Goal: Communication & Community: Answer question/provide support

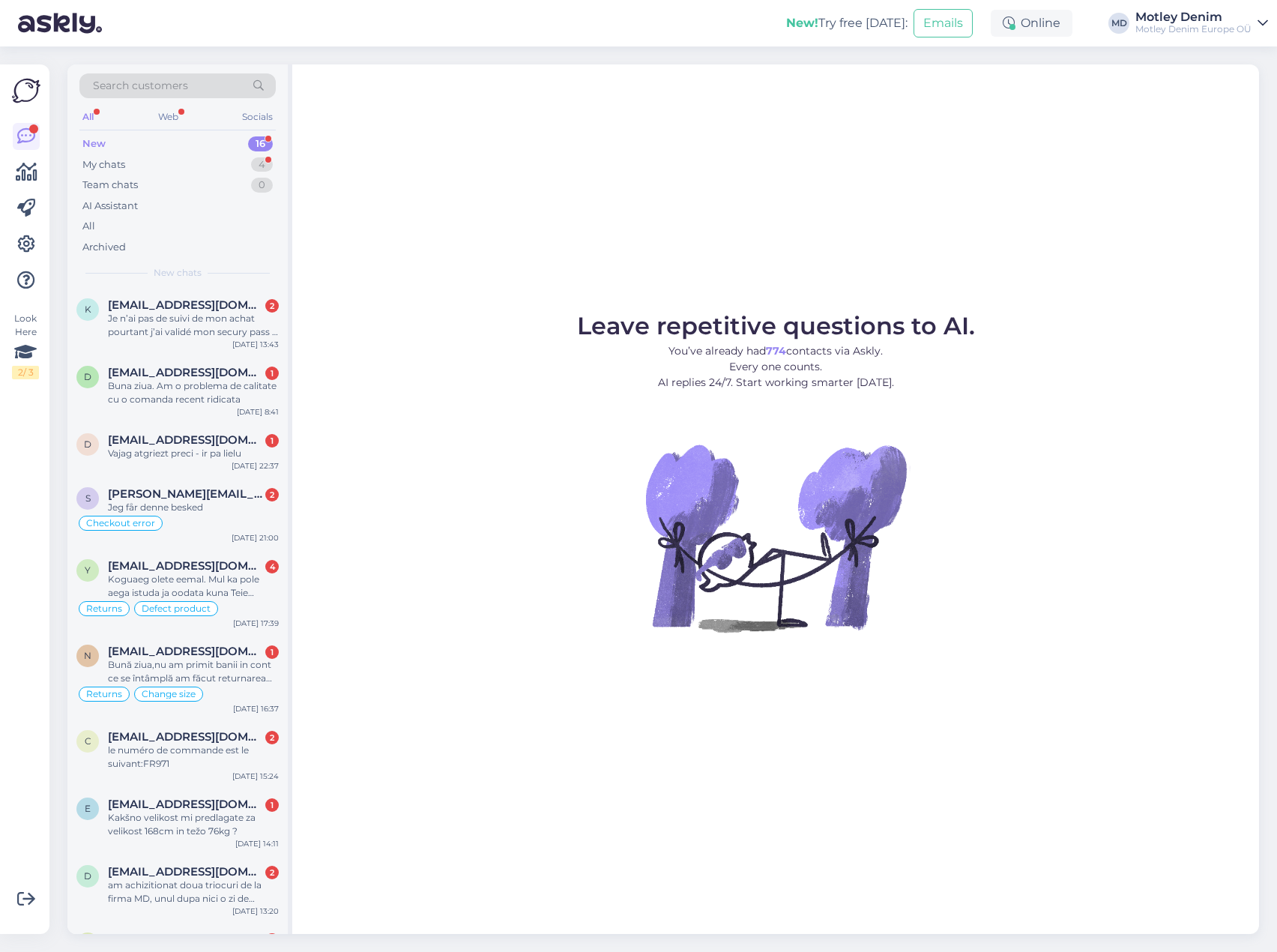
scroll to position [434, 0]
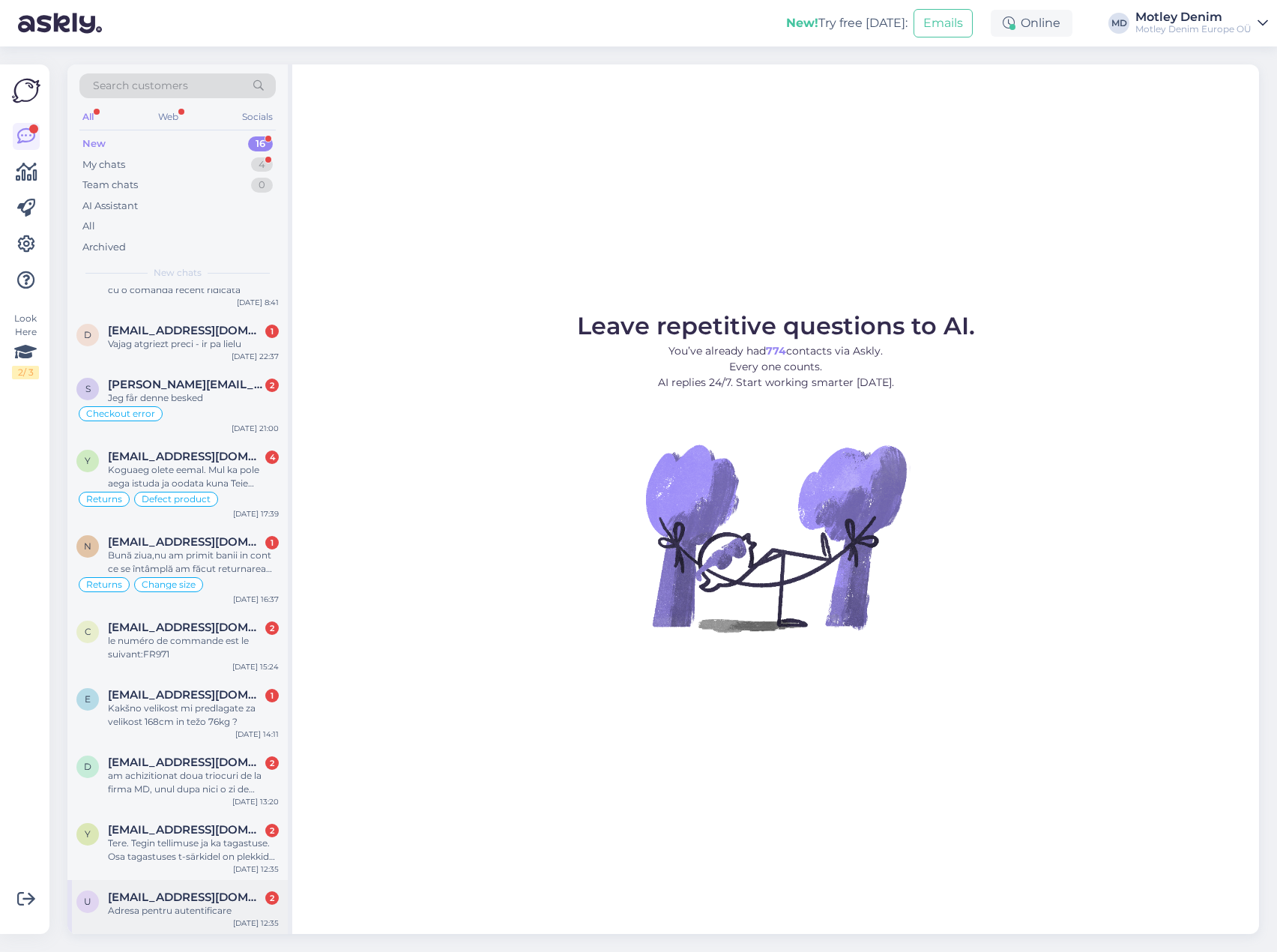
click at [201, 912] on div "Adresa pentru autentificare" at bounding box center [193, 910] width 171 height 13
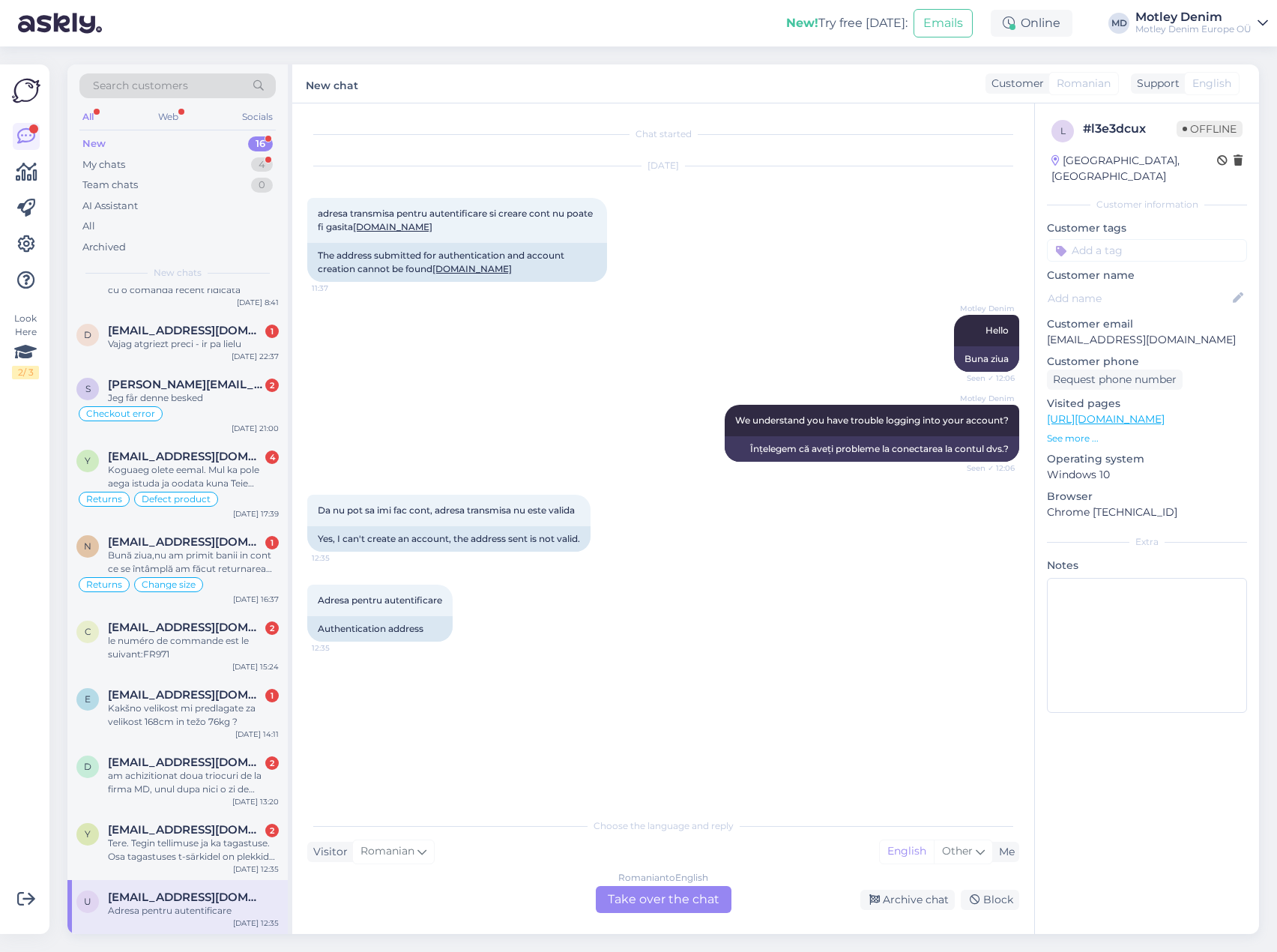
click at [650, 896] on div "Romanian to English Take over the chat" at bounding box center [663, 899] width 135 height 27
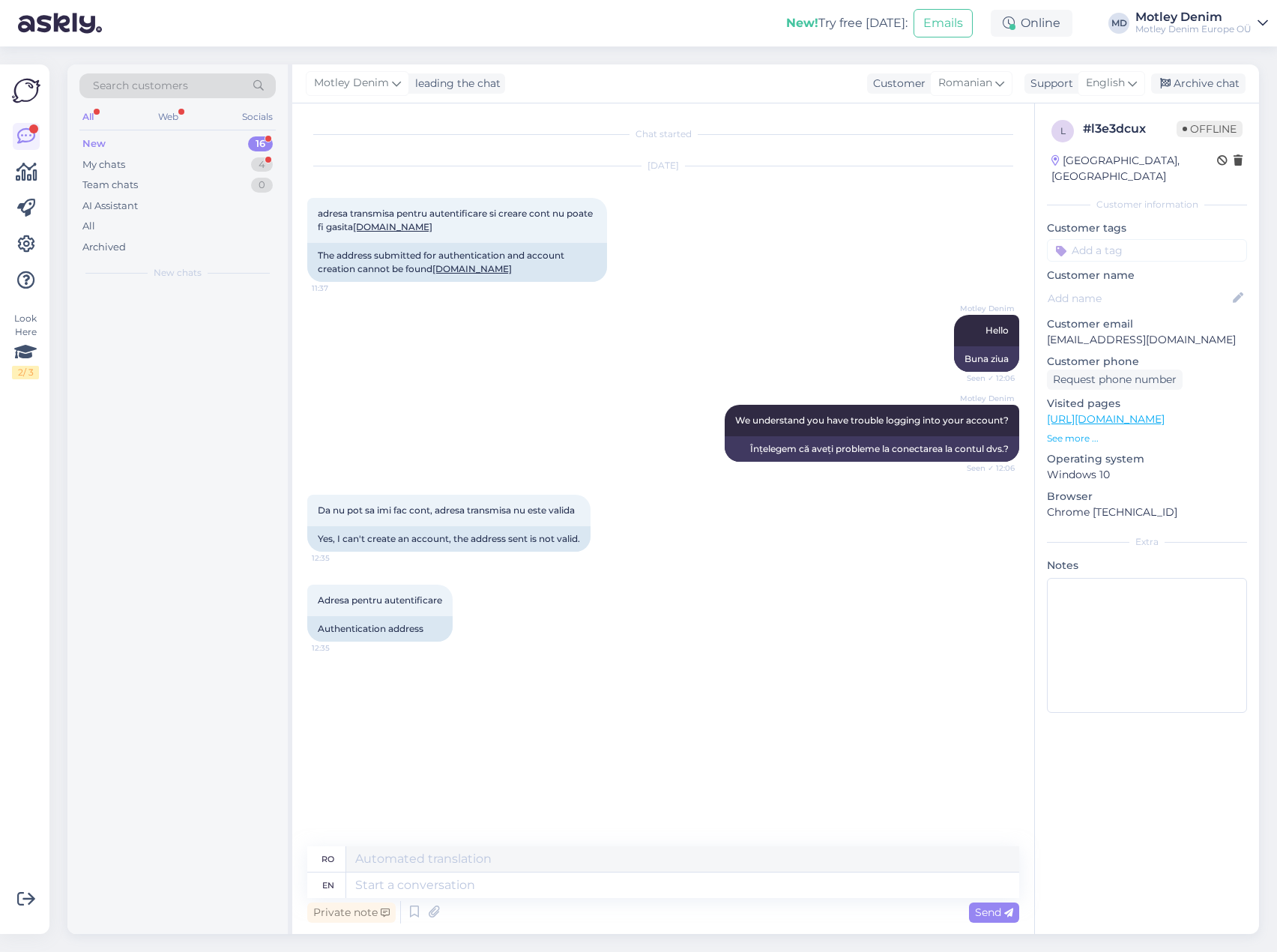
scroll to position [0, 0]
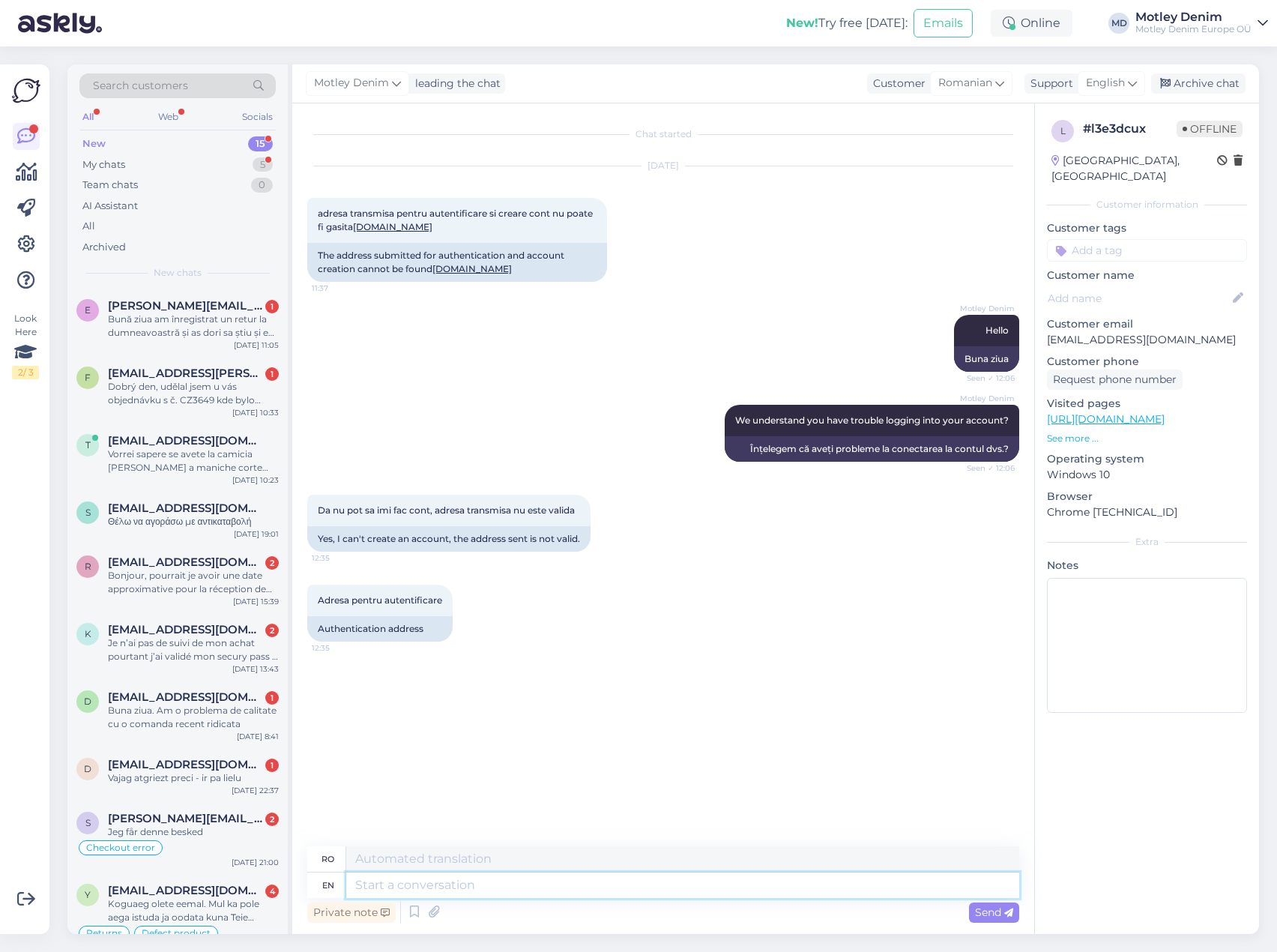
click at [451, 877] on textarea at bounding box center [682, 885] width 673 height 26
type textarea "Did"
type textarea "A făcut"
type textarea "Did you"
type textarea "Ai făcut-o?"
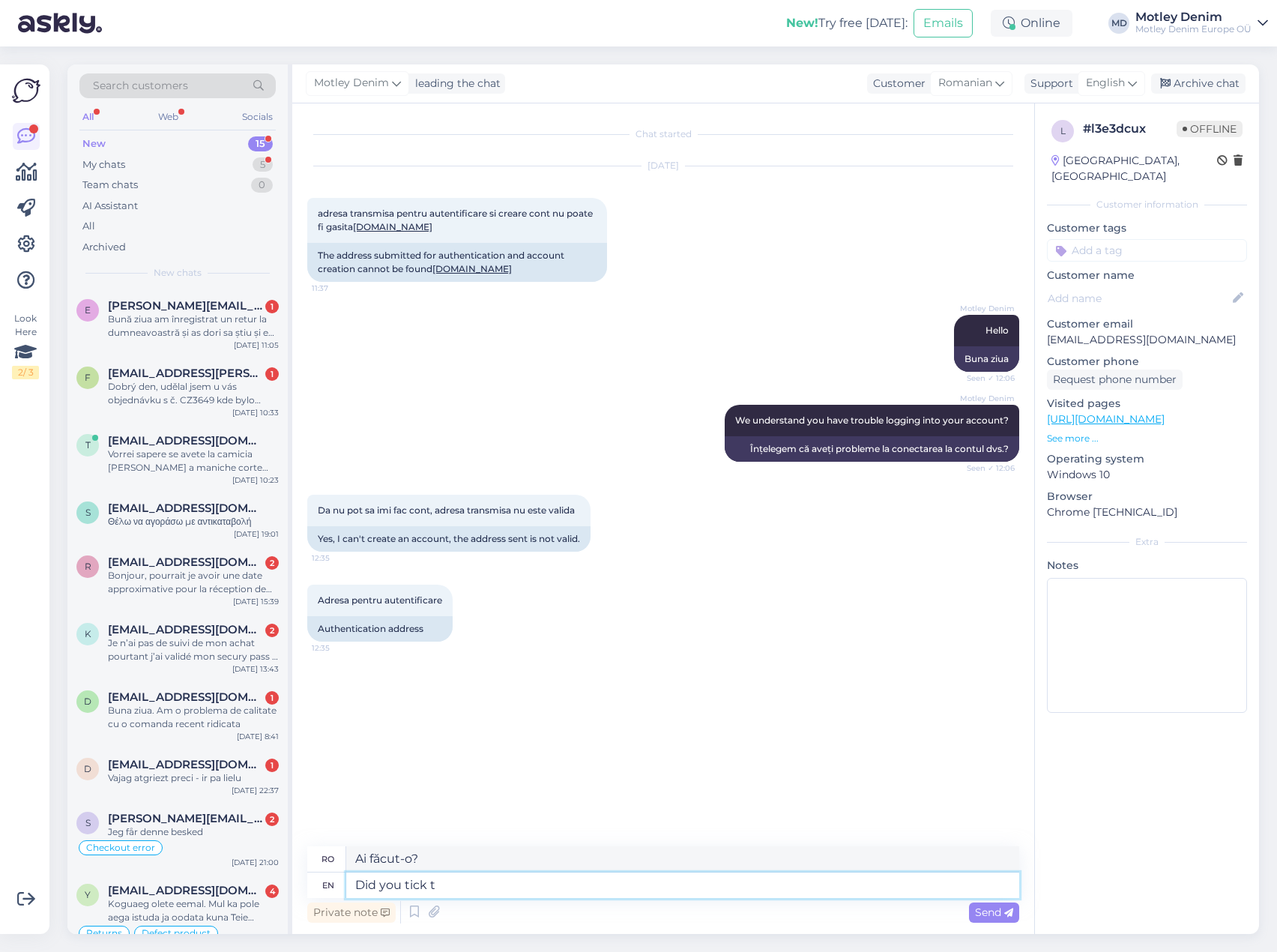
type textarea "Did you tick th"
type textarea "Ai bifat?"
type textarea "Did you tick the"
type textarea "Ai bifat"
type textarea "Did you tick the box an"
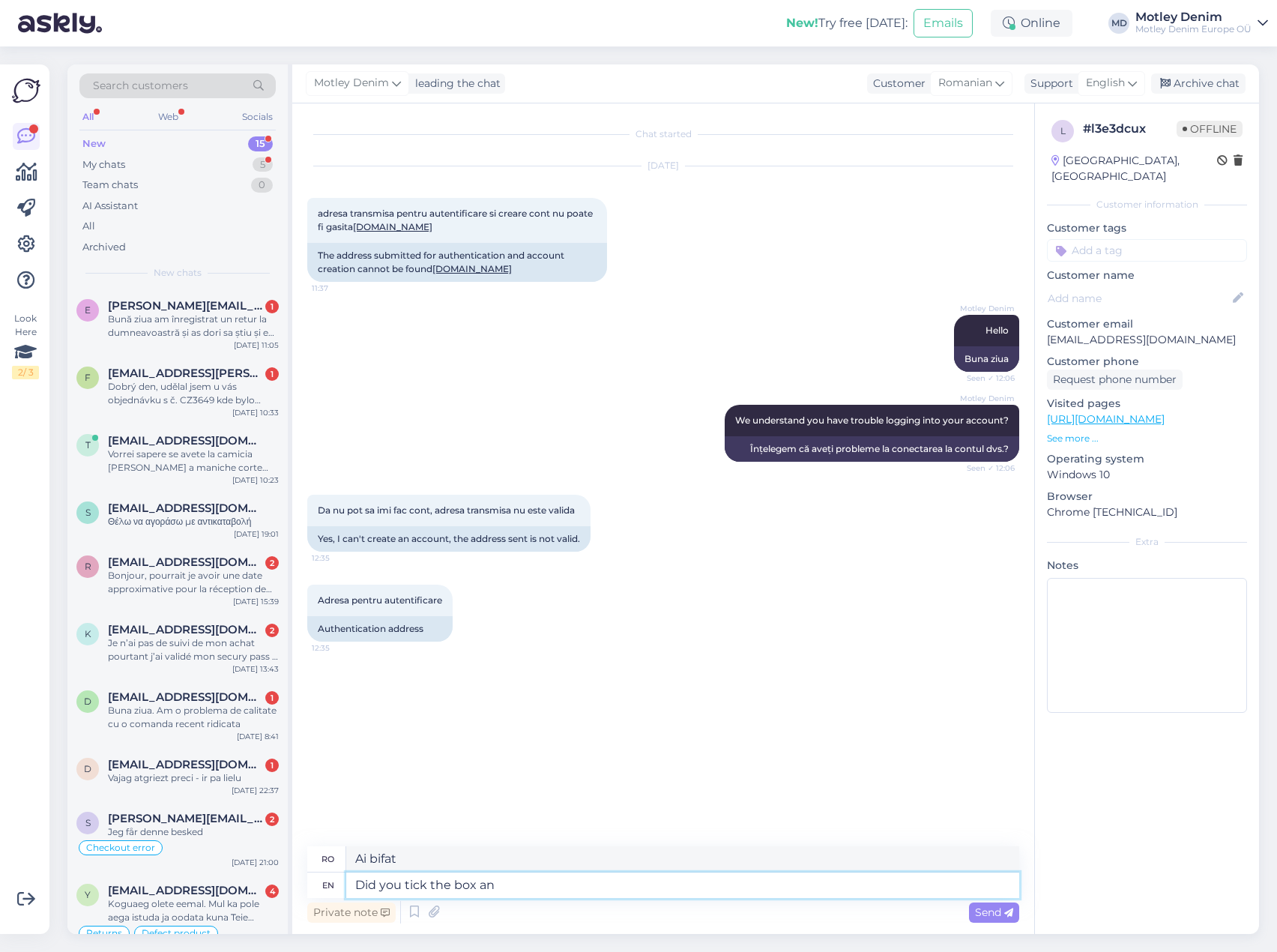
type textarea "Ai bifat căsuța?"
type textarea "Did you tick the box and f"
type textarea "Ai bifat căsuța și"
type textarea "Did you tick the box and fill"
type textarea "Ai bifat căsuța și ai completat"
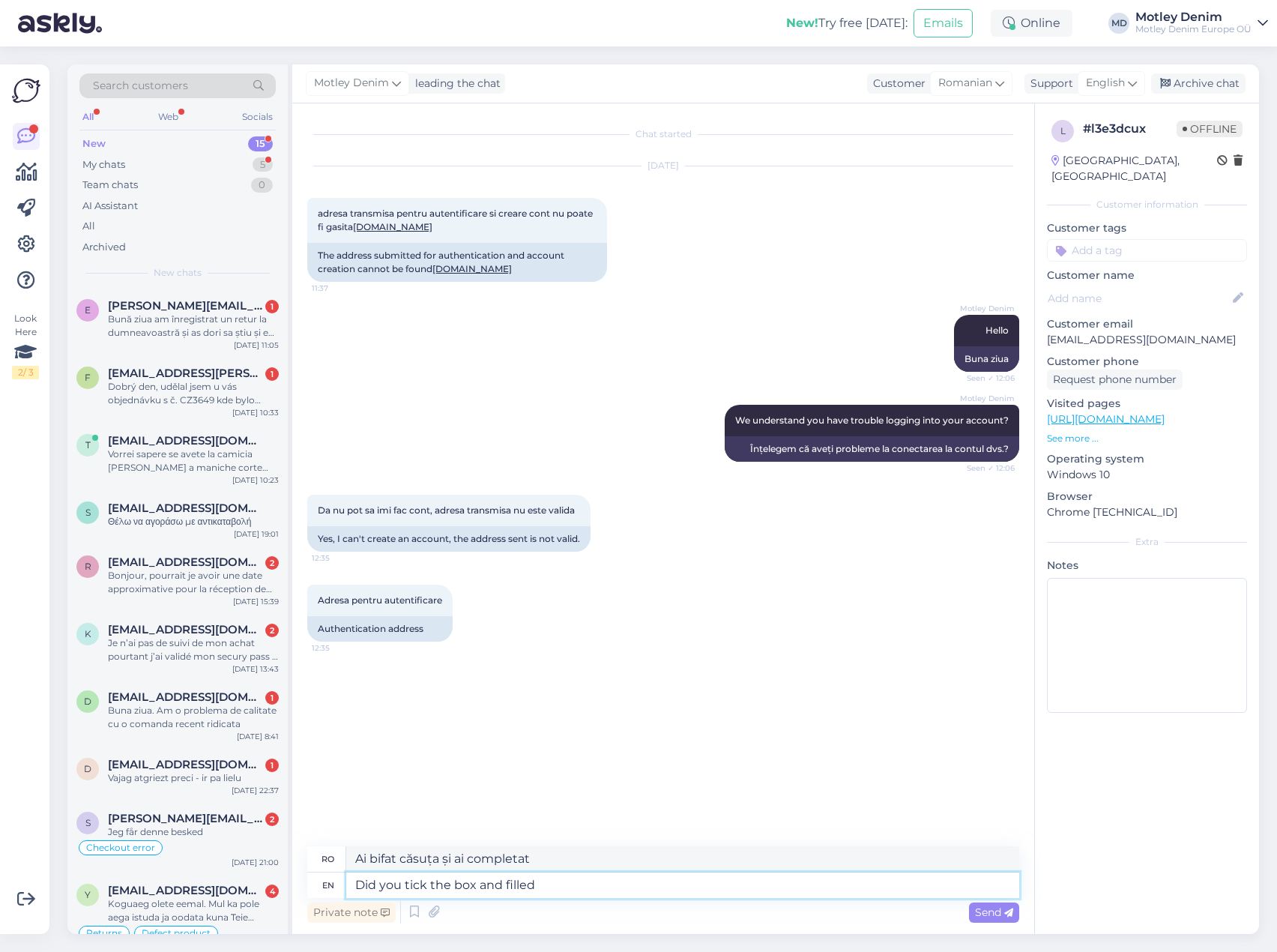
type textarea "Did you tick the box and filled o"
type textarea "Ai bifat căsuța și ai completat-o?"
type textarea "Did you tick the box and filled out t"
type textarea "Ai bifat căsuța și ai completat?"
type textarea "Did you tick the box and filled out the"
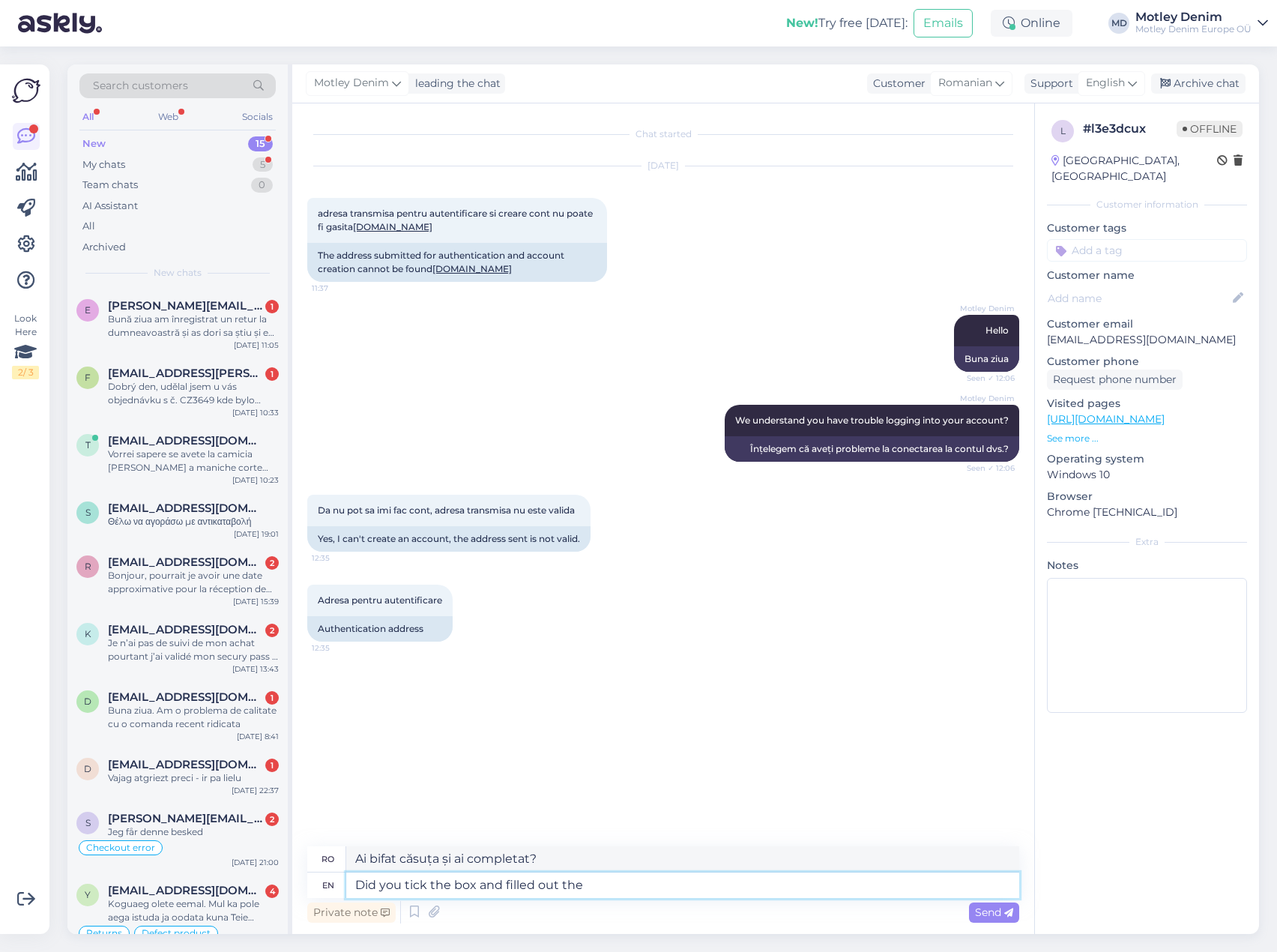
type textarea "Ai bifat căsuța și ai completat"
type textarea "Did you tick the box and filled out the info a"
type textarea "Ai bifat căsuța și ai completat informațiile?"
type textarea "Did you tick the box and filled out the info and clicked"
type textarea "Ai bifat căsuța, ai completat informațiile și ai dat clic?"
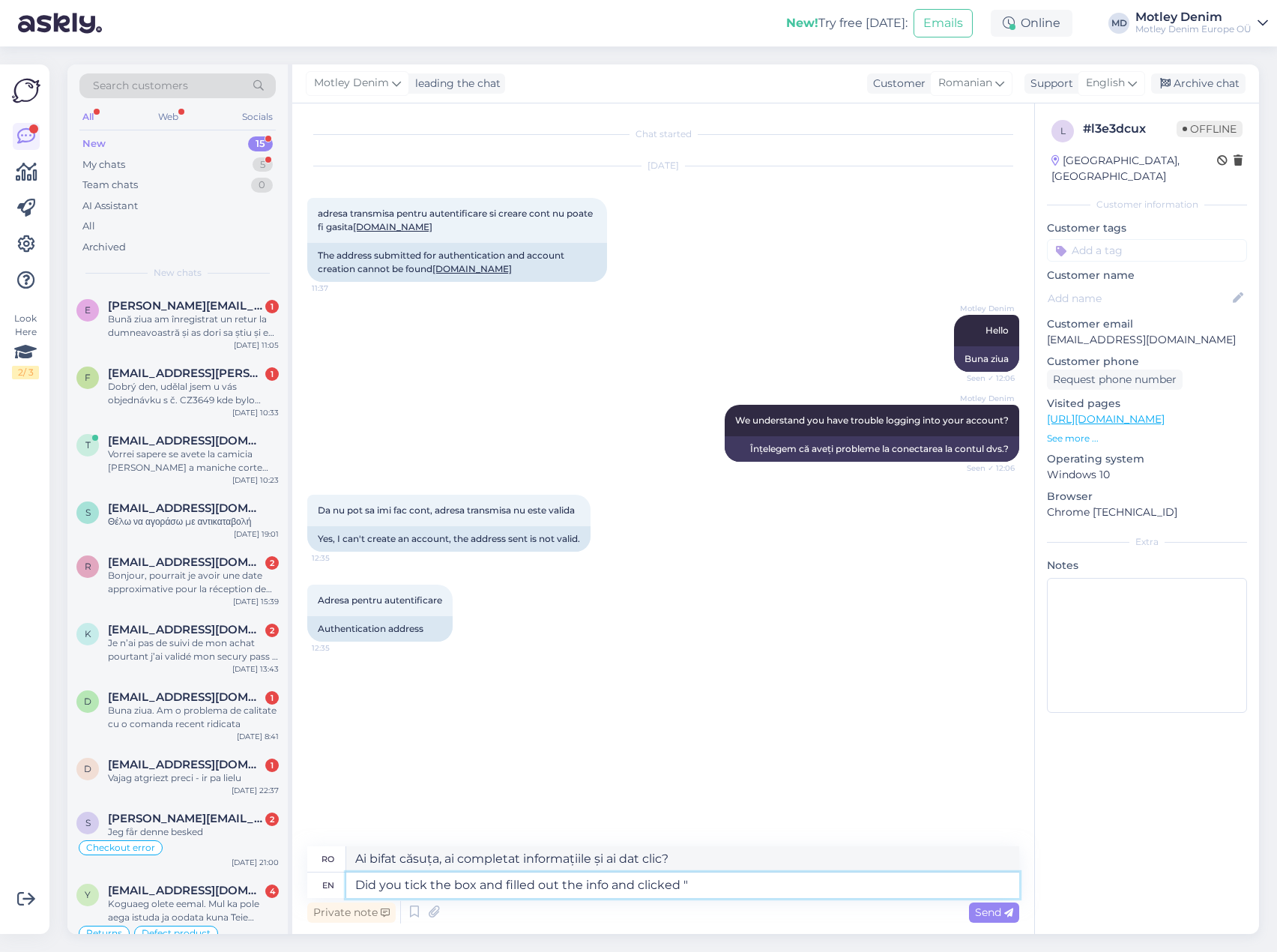
type textarea "Did you tick the box and filled out the info and clicked """
type textarea "Ai bifat căsuța, ai completat informațiile și ai dat clic pe „”?"
type textarea "Did you tick the box and filled out the info and clicked ""
type textarea "Ai bifat căsuța, ai completat informațiile și ai dat clic pe „?"
type textarea "Did you tick the box and filled out the info and clicked "register""
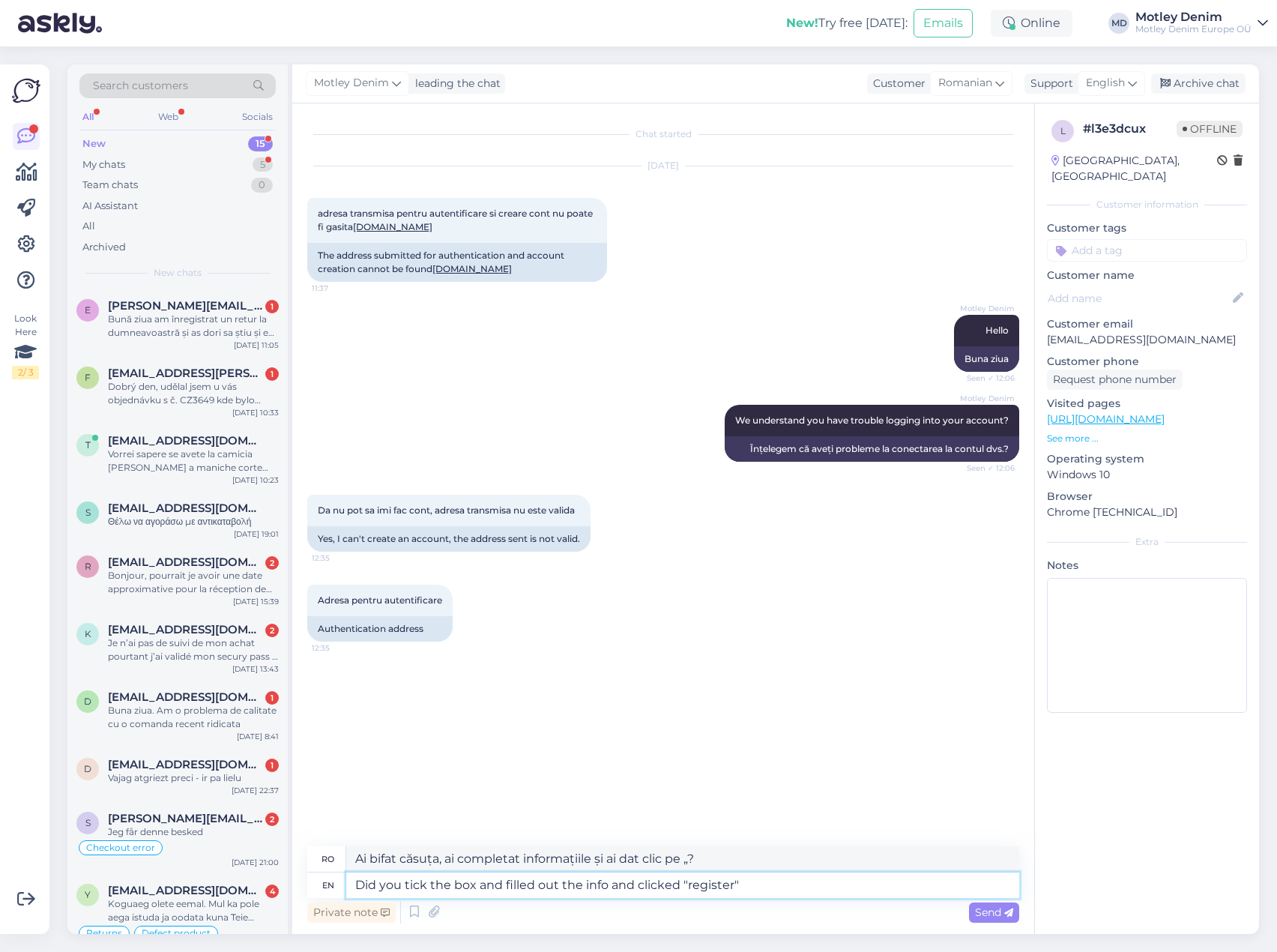
type textarea "Ai bifat căsuța, ai completat informațiile și ai dat clic pe „înregistrare”?"
click at [773, 876] on textarea "Did you tick the box and filled out the info and clicked "register"" at bounding box center [682, 885] width 673 height 26
type textarea "Did you tick the box and filled out the info and clicked "register""
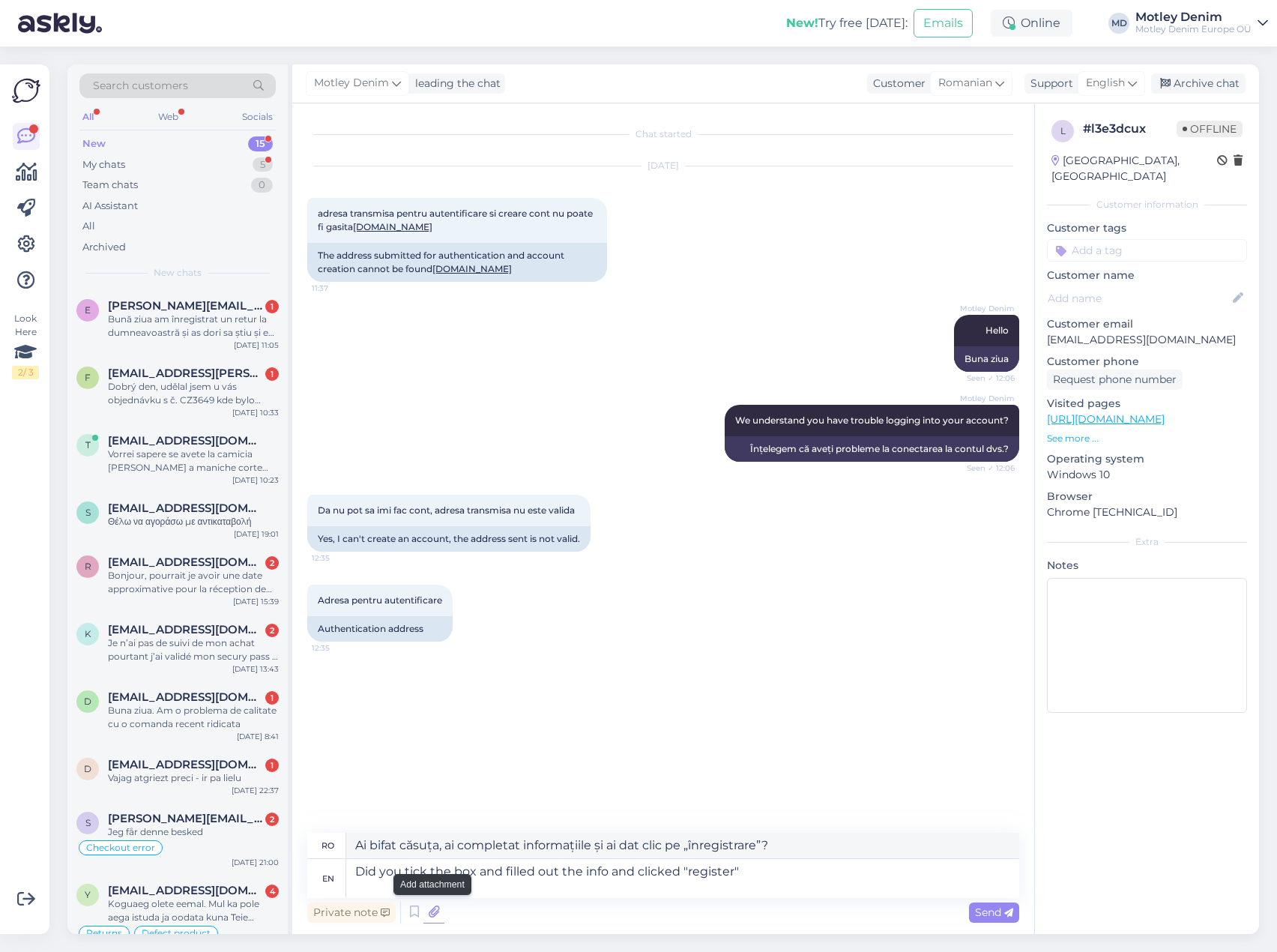
click at [431, 911] on icon at bounding box center [435, 911] width 21 height 22
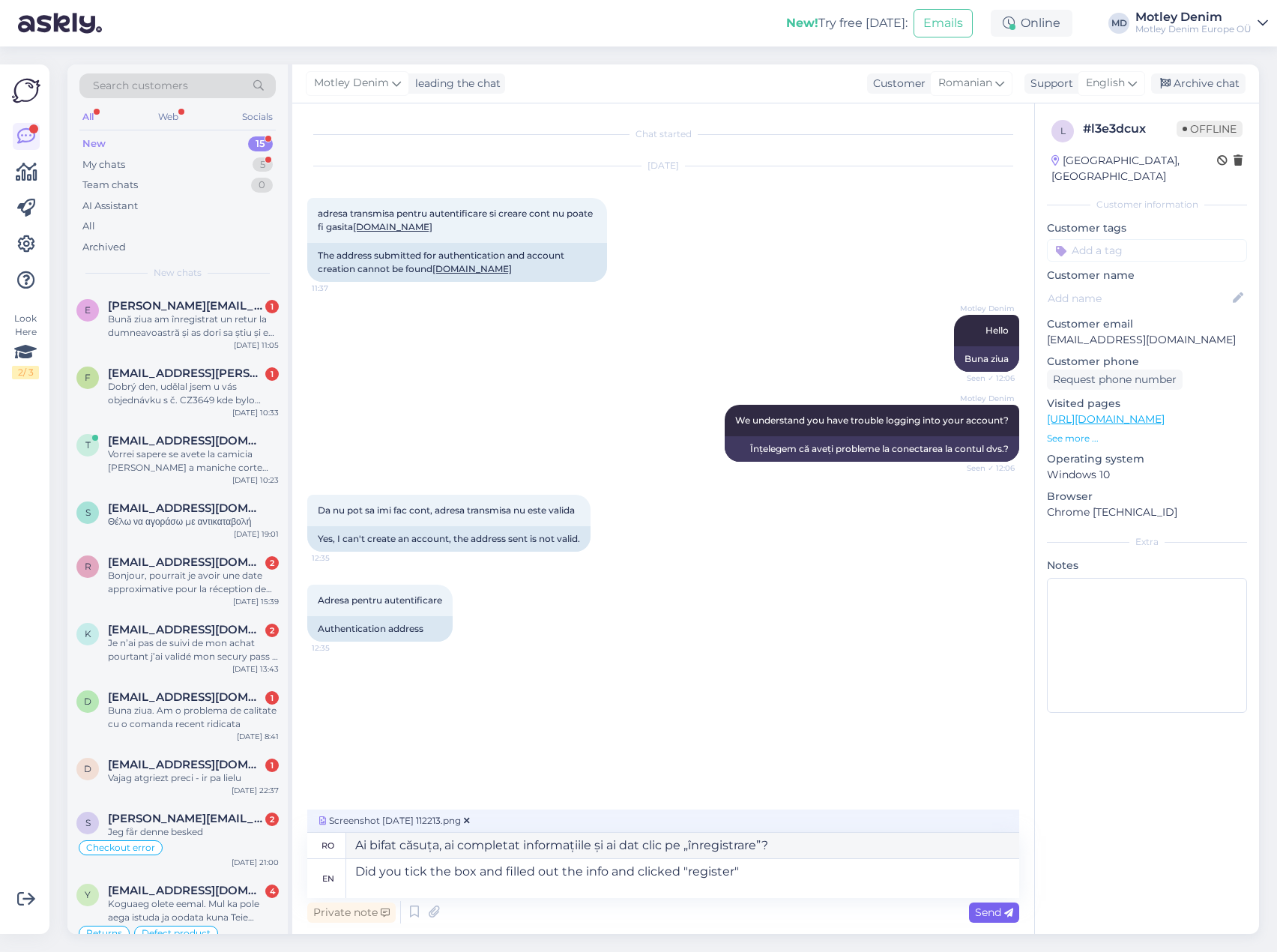
click at [991, 909] on span "Send" at bounding box center [994, 911] width 38 height 13
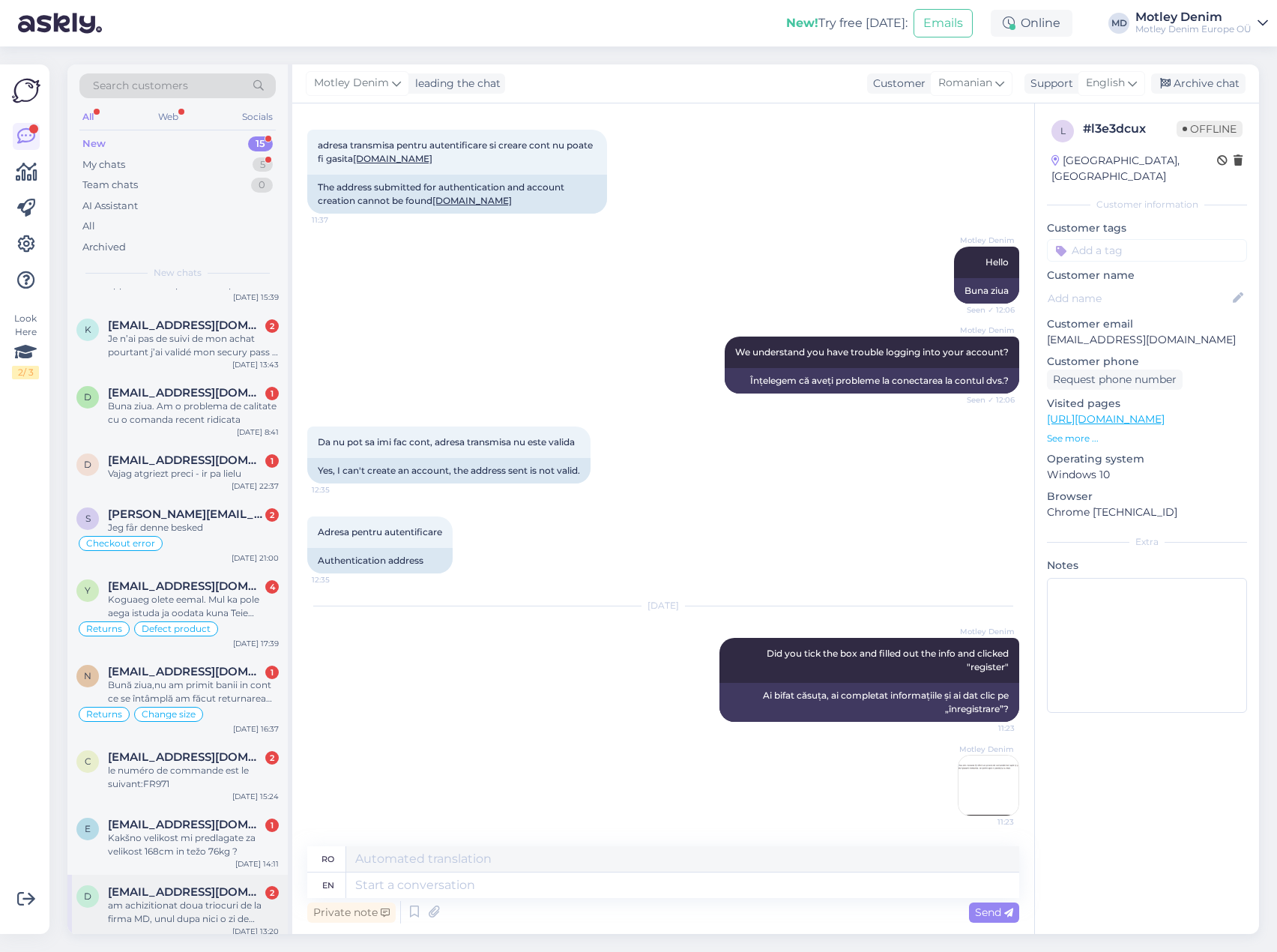
scroll to position [380, 0]
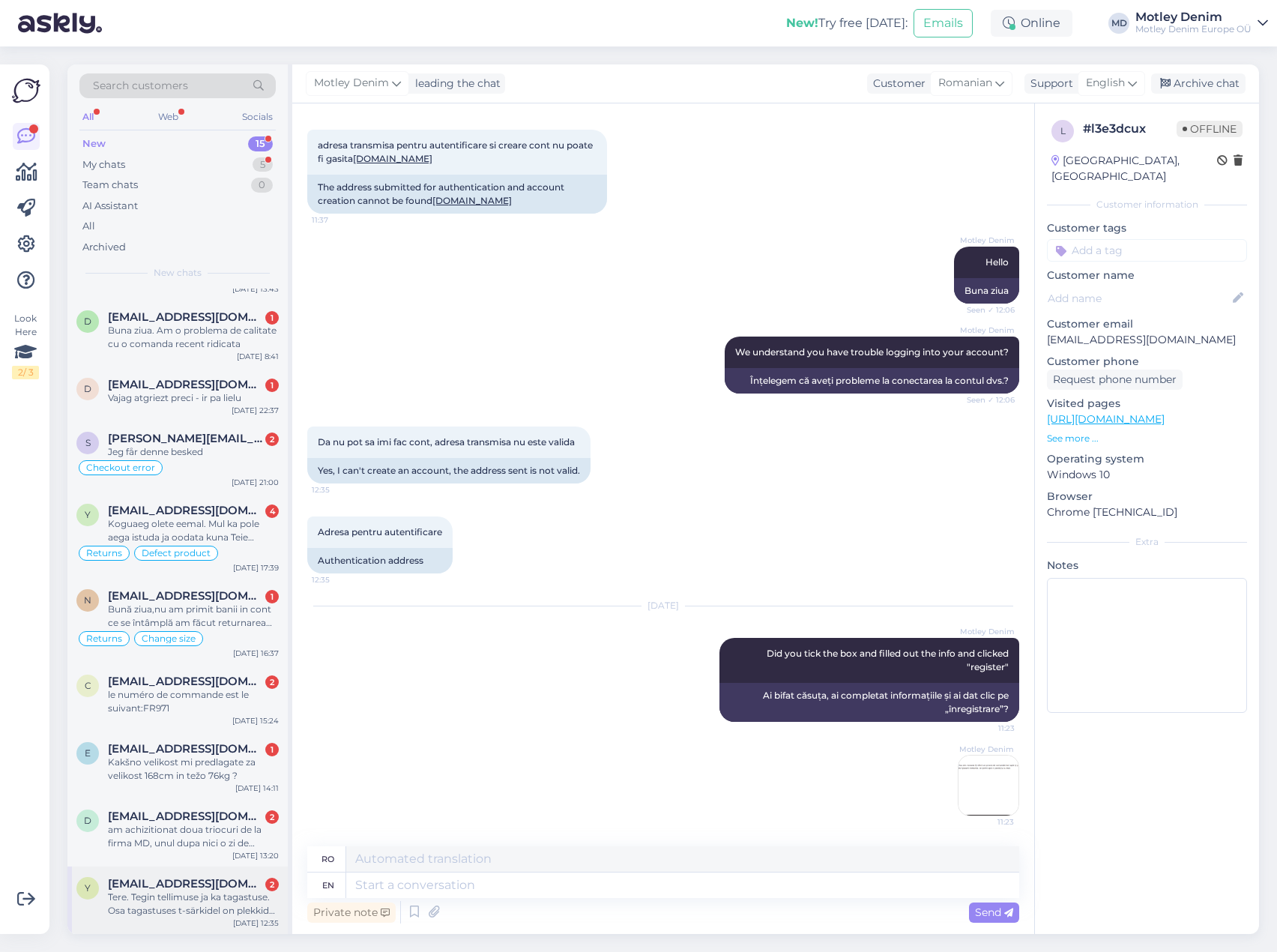
click at [212, 899] on div "Tere. Tegin tellimuse ja ka tagastuse. Osa tagastuses t-särkidel on plekkid pea…" at bounding box center [193, 903] width 171 height 27
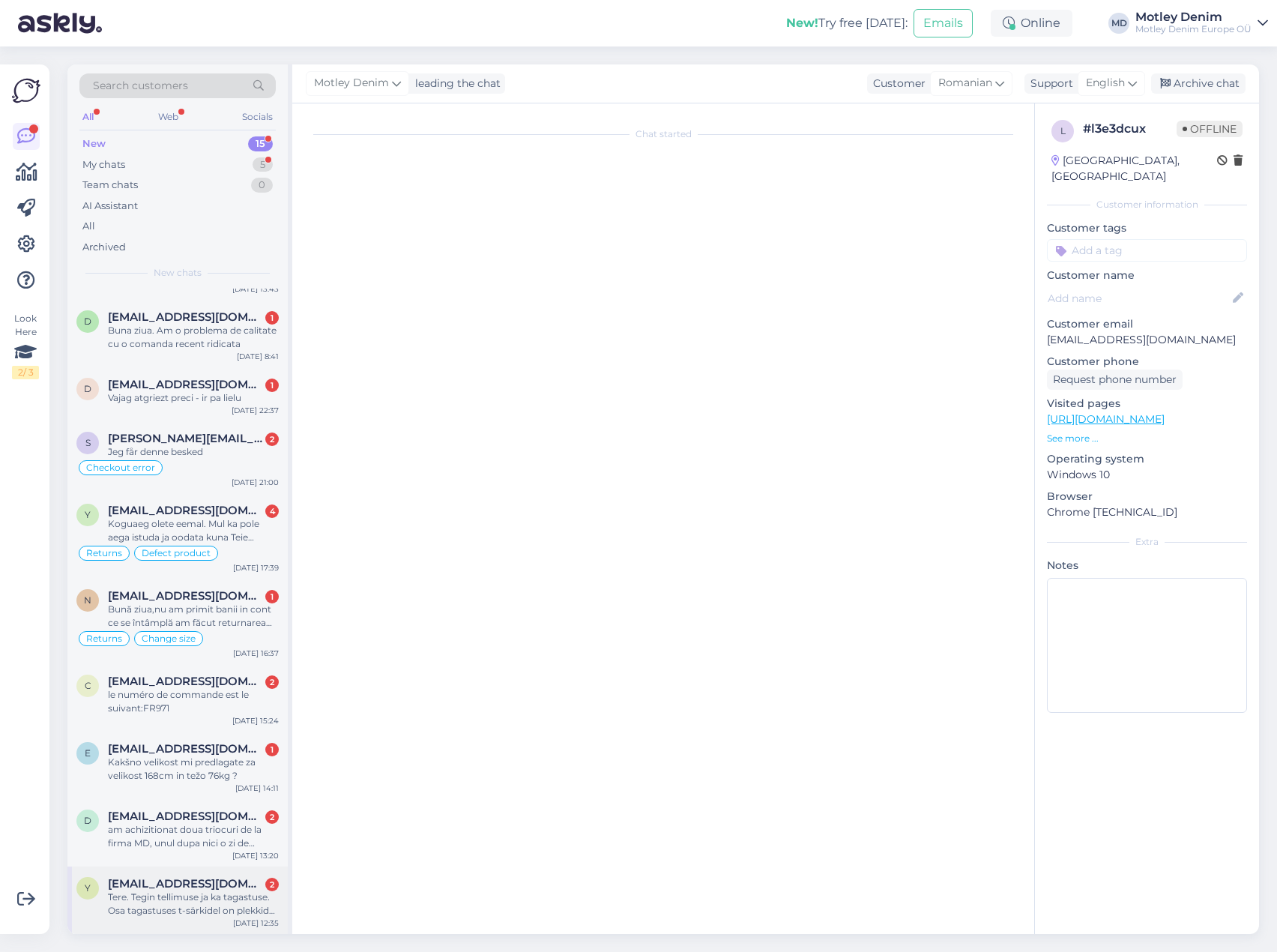
scroll to position [0, 0]
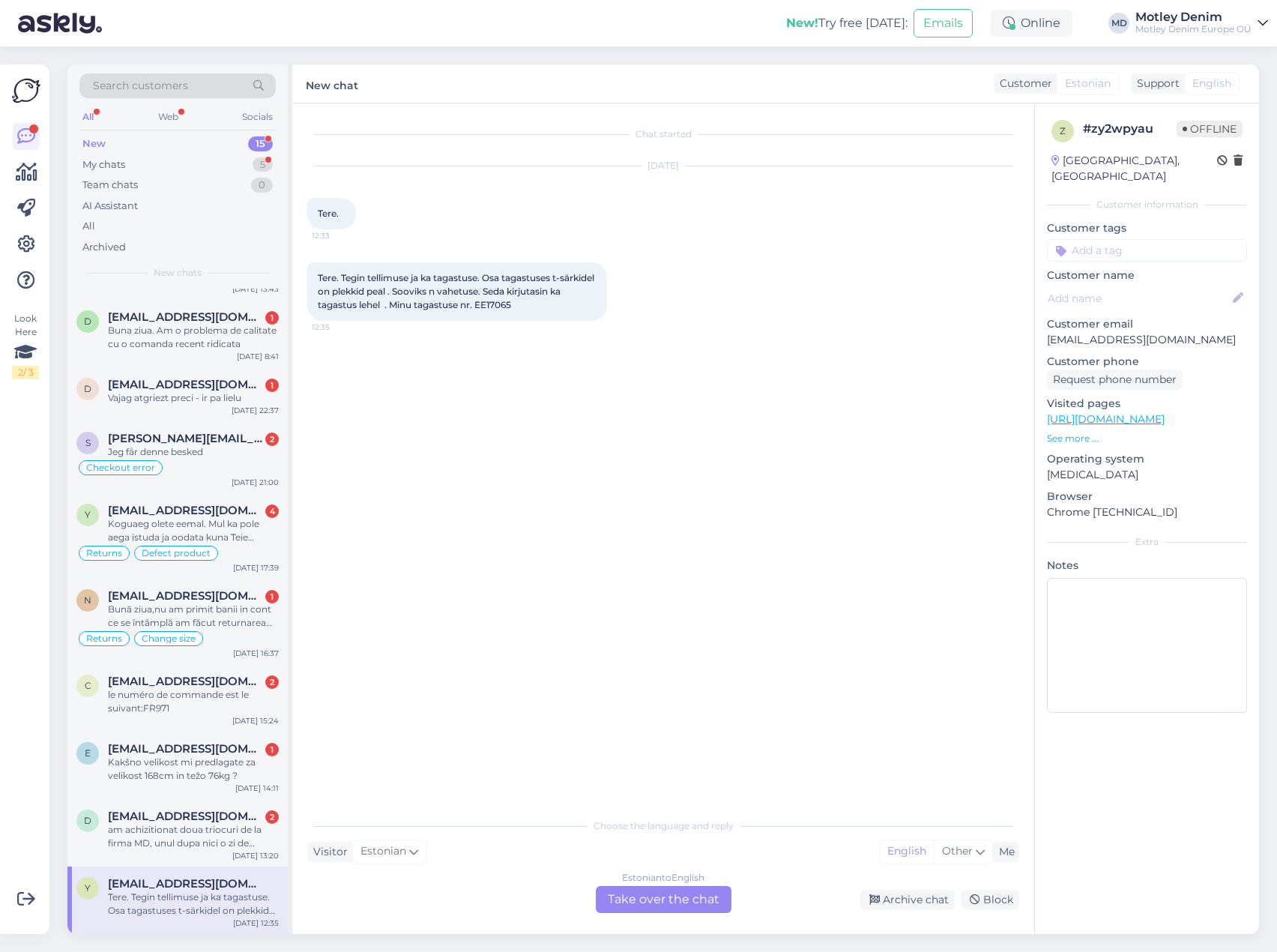
click at [688, 903] on div "Estonian to English Take over the chat" at bounding box center [663, 899] width 135 height 27
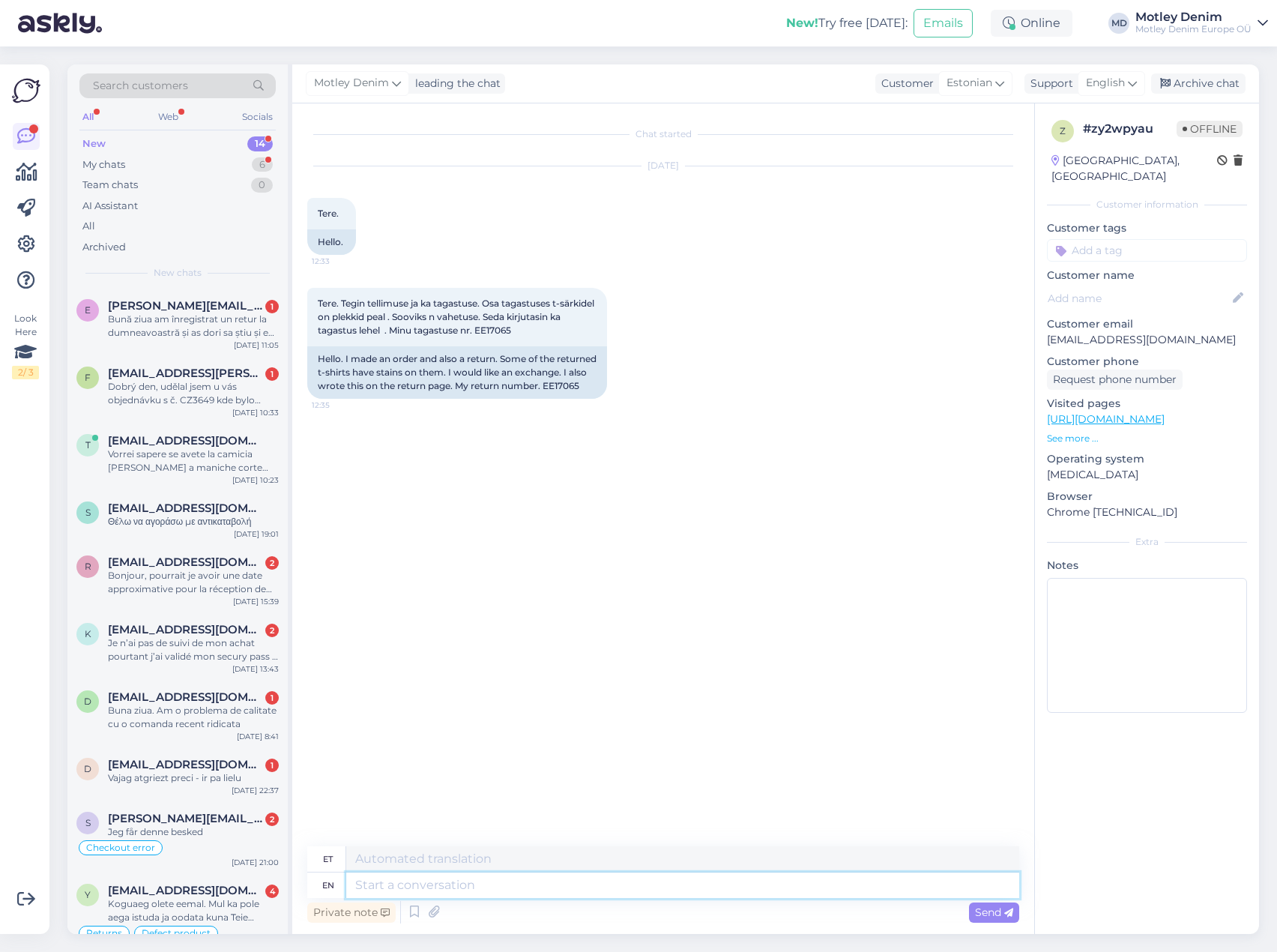
click at [460, 879] on textarea at bounding box center [682, 885] width 673 height 26
type textarea "Tere"
type textarea "Tere,"
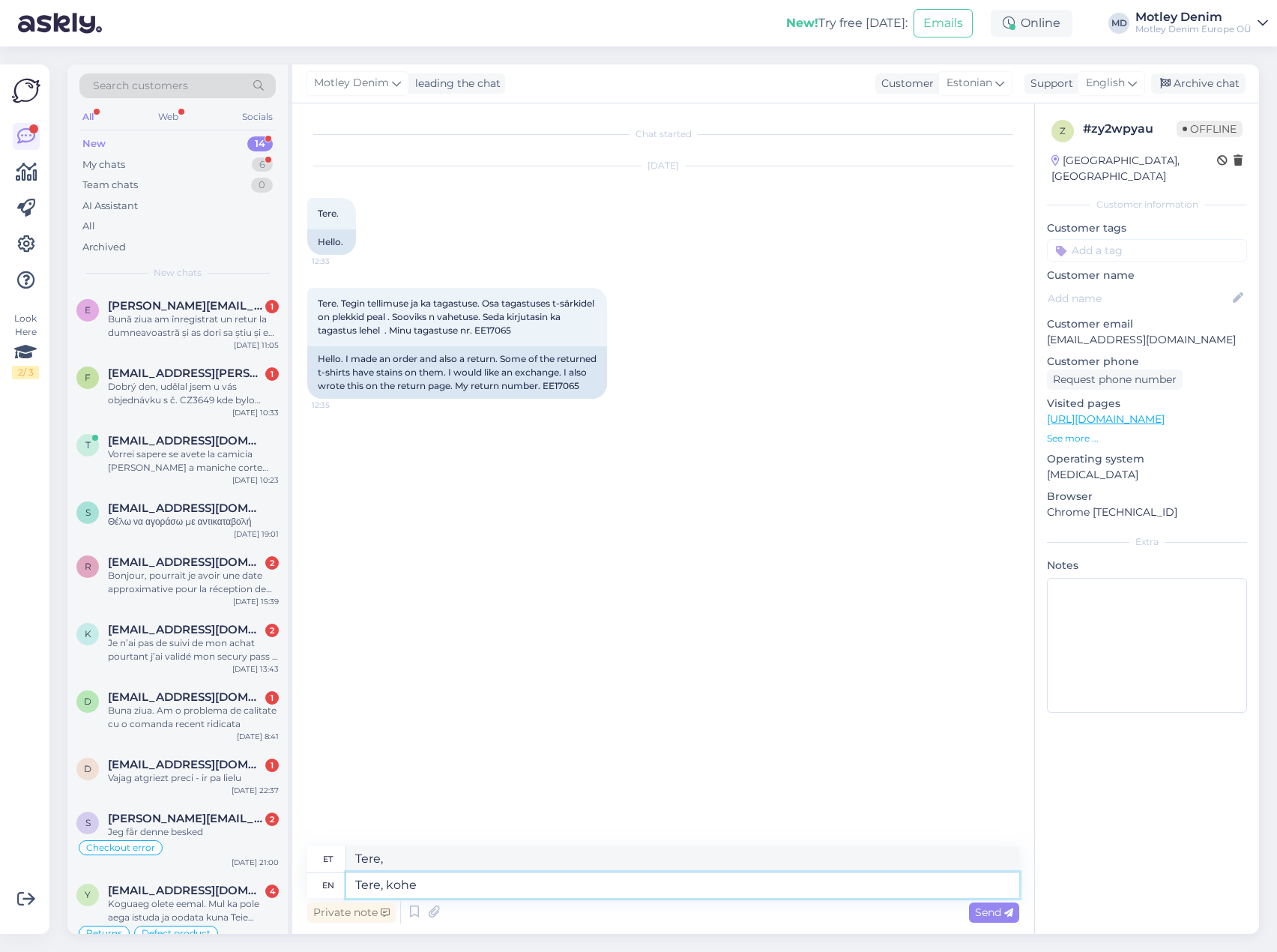
type textarea "Tere, kohe t"
type textarea "Tere, kohe"
type textarea "Tere, kohe kui ta"
type textarea "Tere, kohe kui"
type textarea "Tere, kohe kui tagastus"
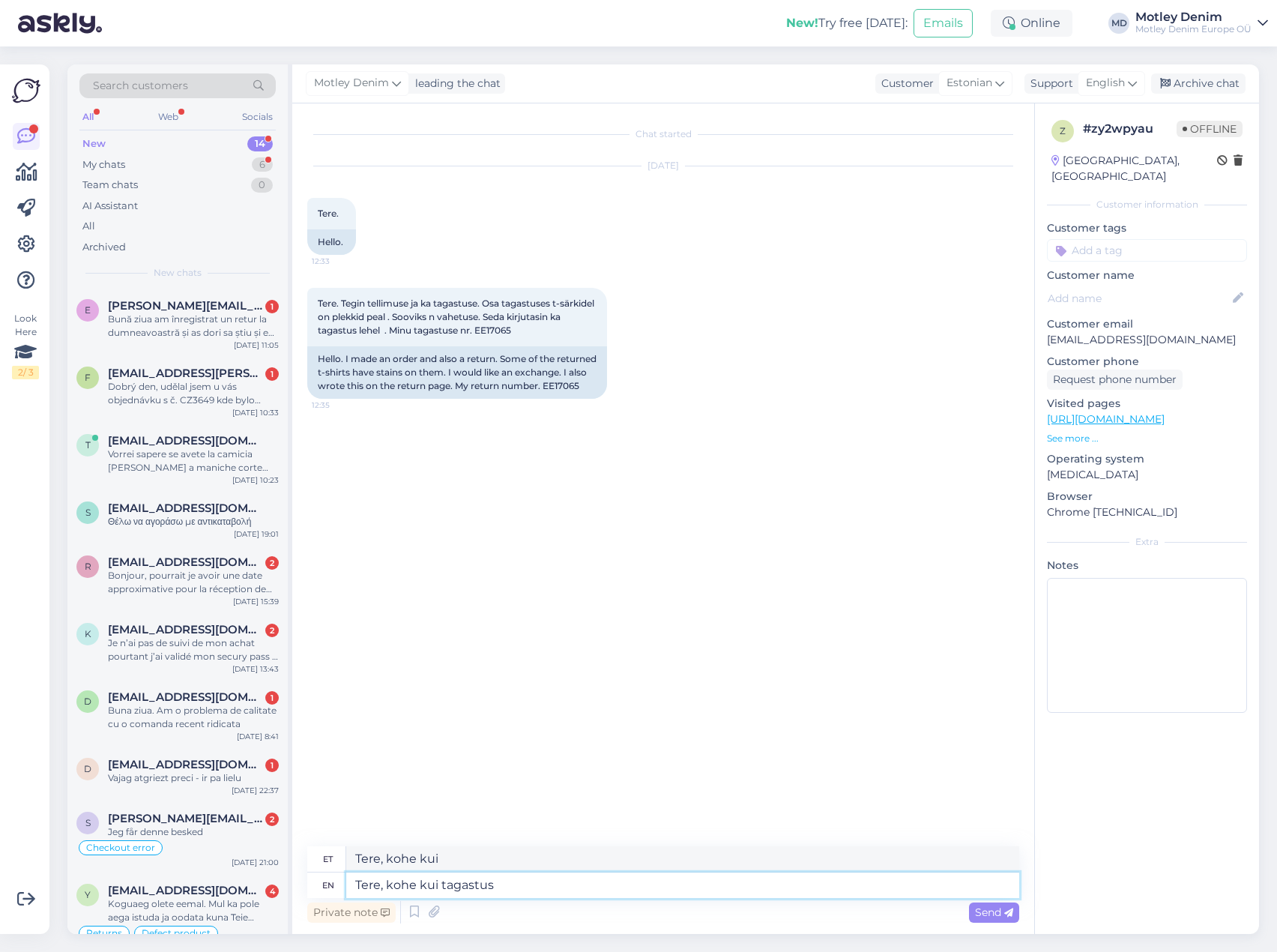
type textarea "Tere, kohe kui tagasi"
type textarea "Hey"
type textarea "Hei"
type textarea "Hey as"
type textarea "Hei nagu"
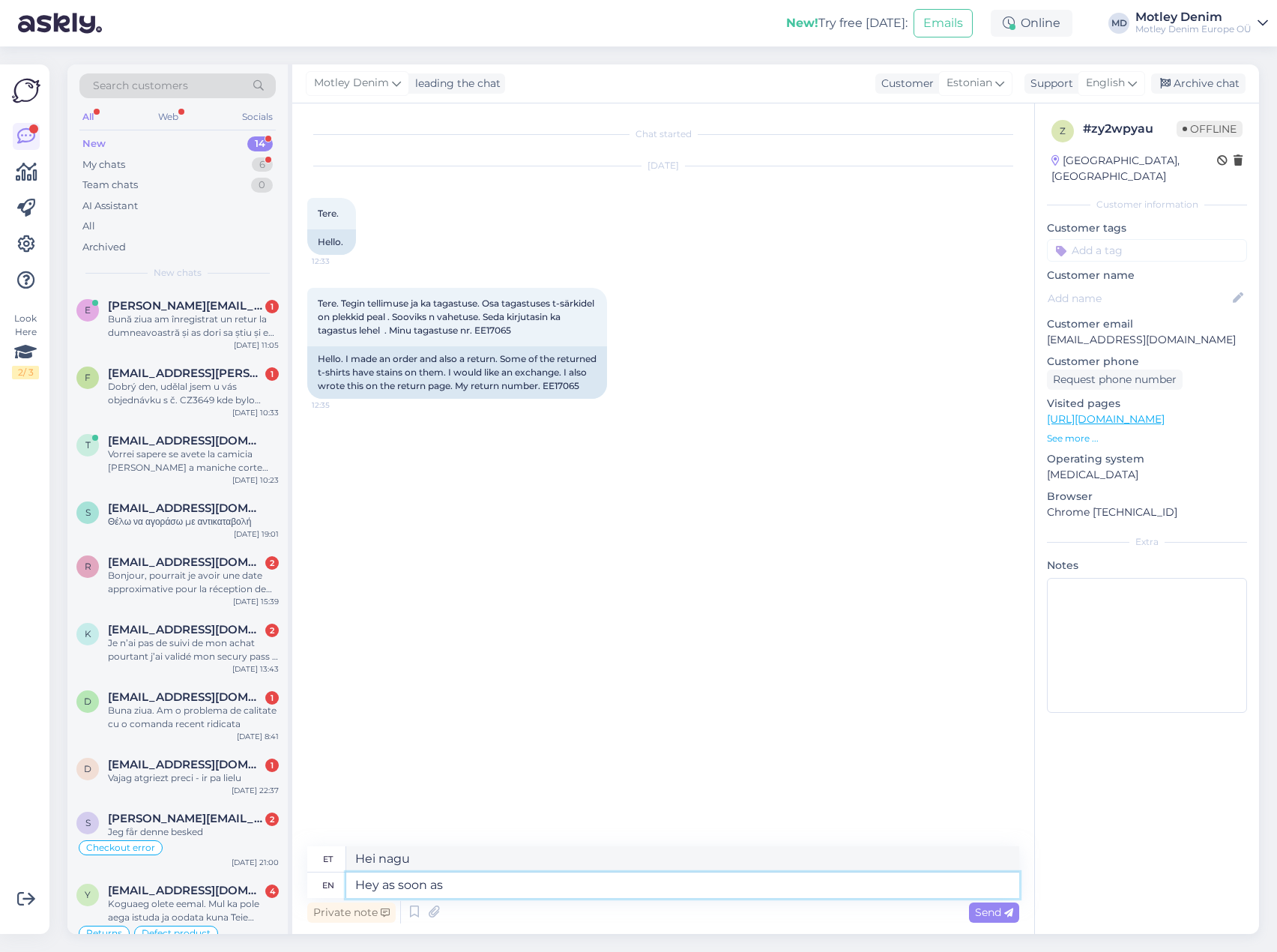
type textarea "Hey as soon as"
type textarea "[PERSON_NAME]"
type textarea "Hey as soon as y"
type textarea "Hei, niipea kui"
type textarea "Hey as soon as you"
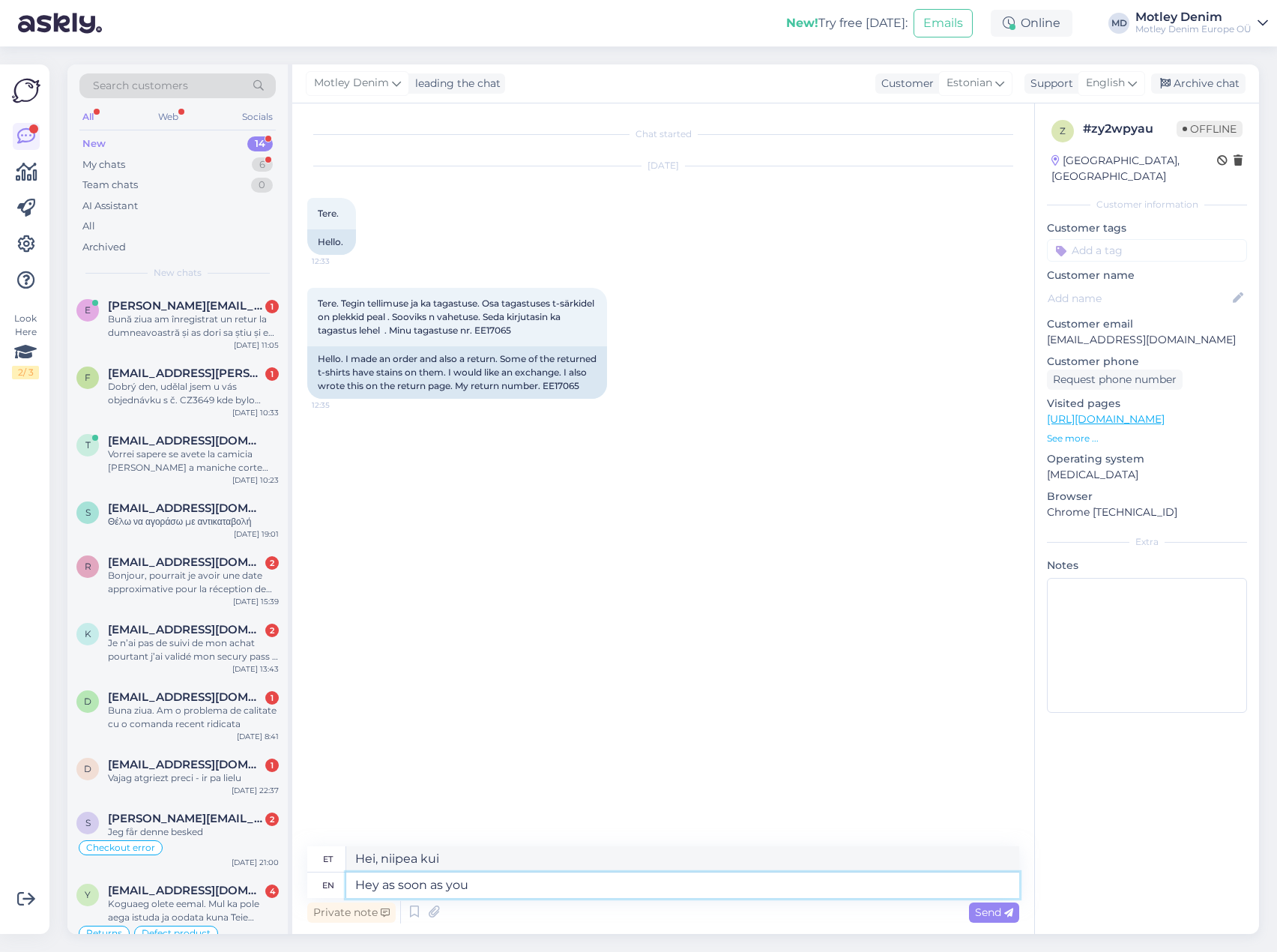
type textarea "Hei, niipea kui sa"
type textarea "Hey as soon as t"
type textarea "Hei, niipea kui"
type textarea "Hey as soon as the return"
type textarea "Hei, niipea kui tagasi tuleb"
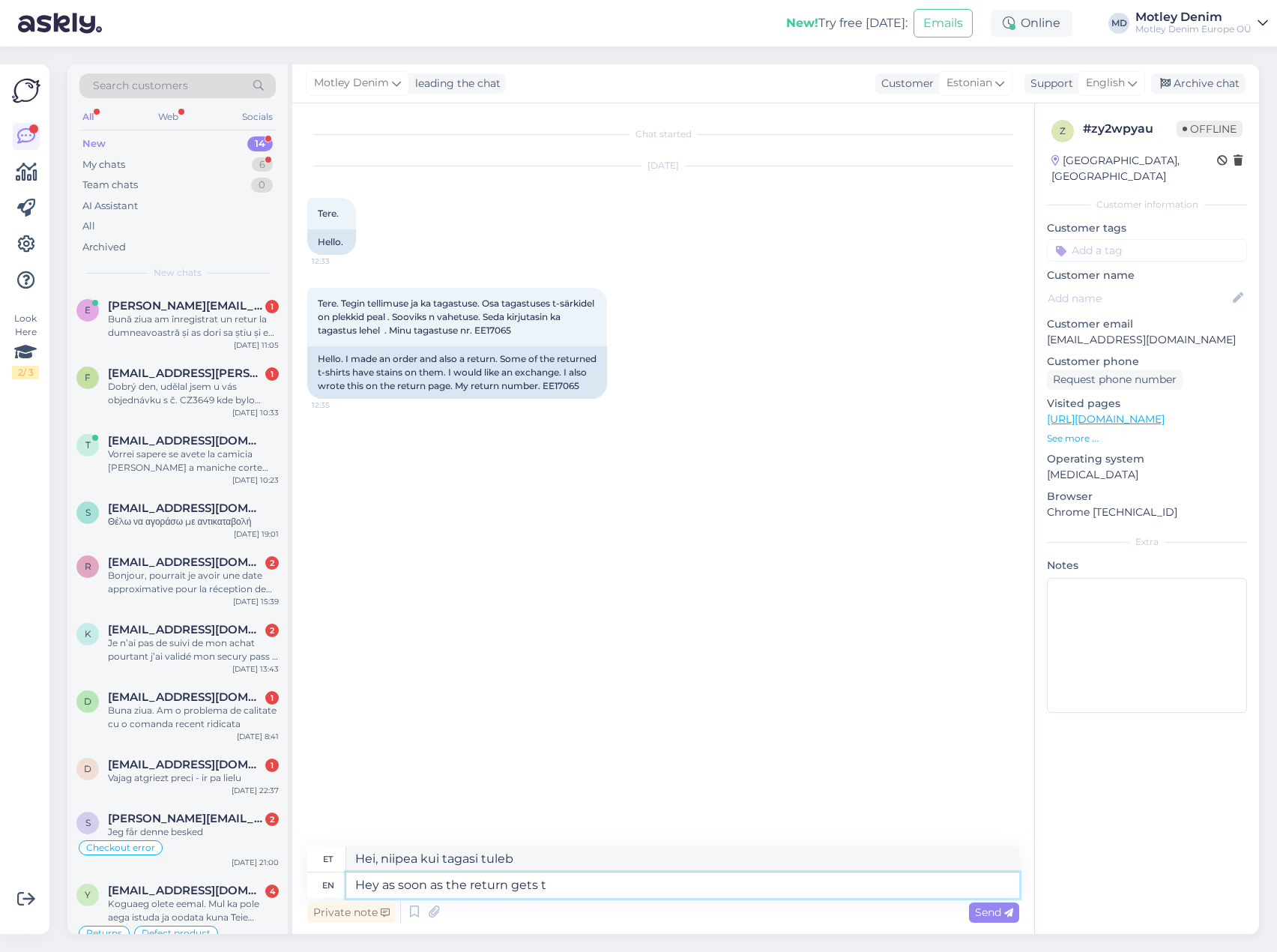
type textarea "Hey as soon as the return gets to"
type textarea "Hei, niipea kui tagasitulek saabub"
type textarea "Hey as soon as the return gets to [GEOGRAPHIC_DATA]"
type textarea "Hei, niipea kui tagasitulek kätte jõuab"
type textarea "Hey as soon as the return gets to [GEOGRAPHIC_DATA]"
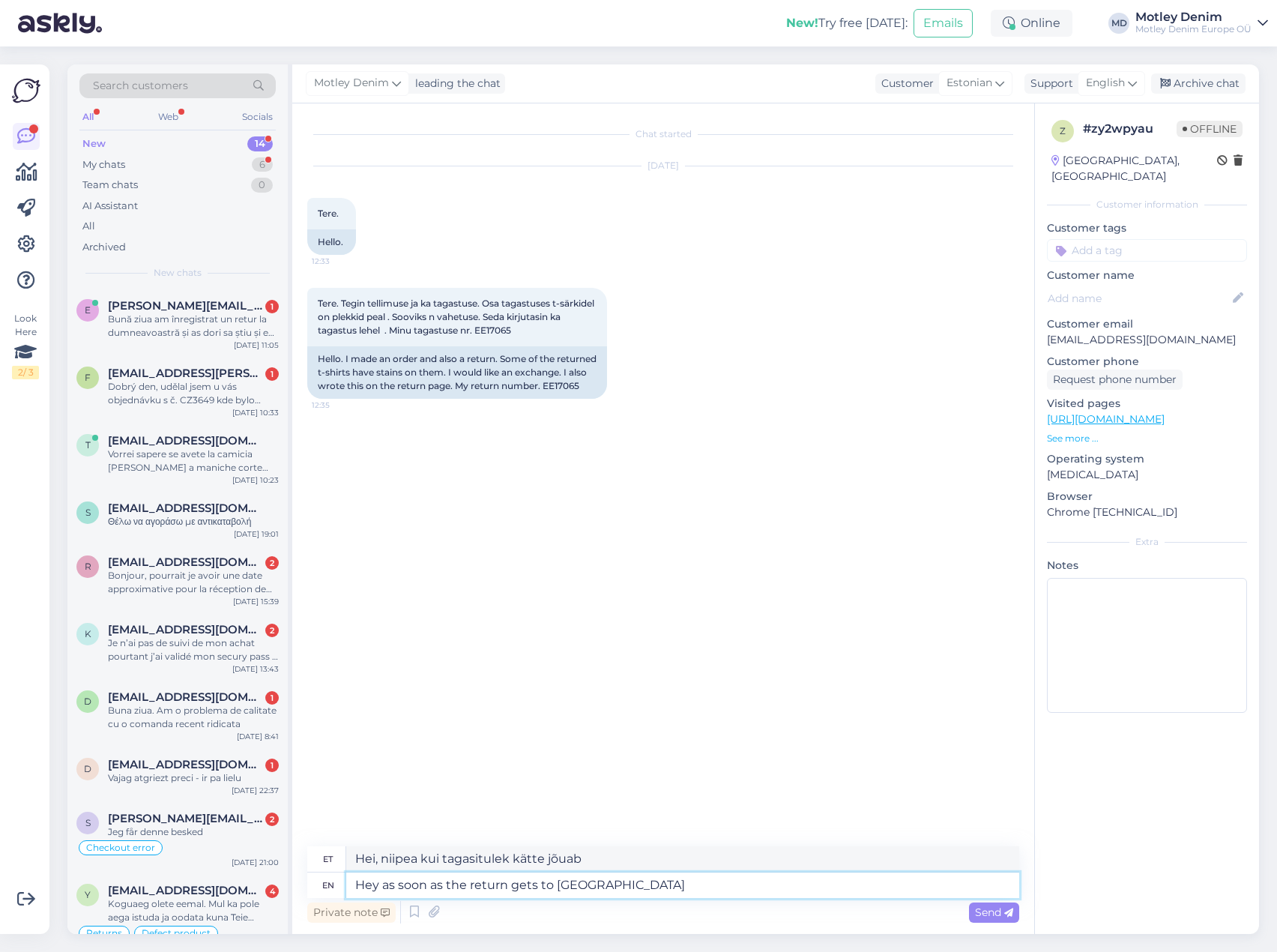
type textarea "Niipea kui tagasitulek meieni jõuab"
type textarea "Hey as soon as the return gets to us we w"
type textarea "Niipea kui tagasitulek meieni jõuab, me"
type textarea "Hey as soon as the return gets to us we will"
type textarea "Niipea kui tagasitulek meieni jõuab, siis me teeme seda."
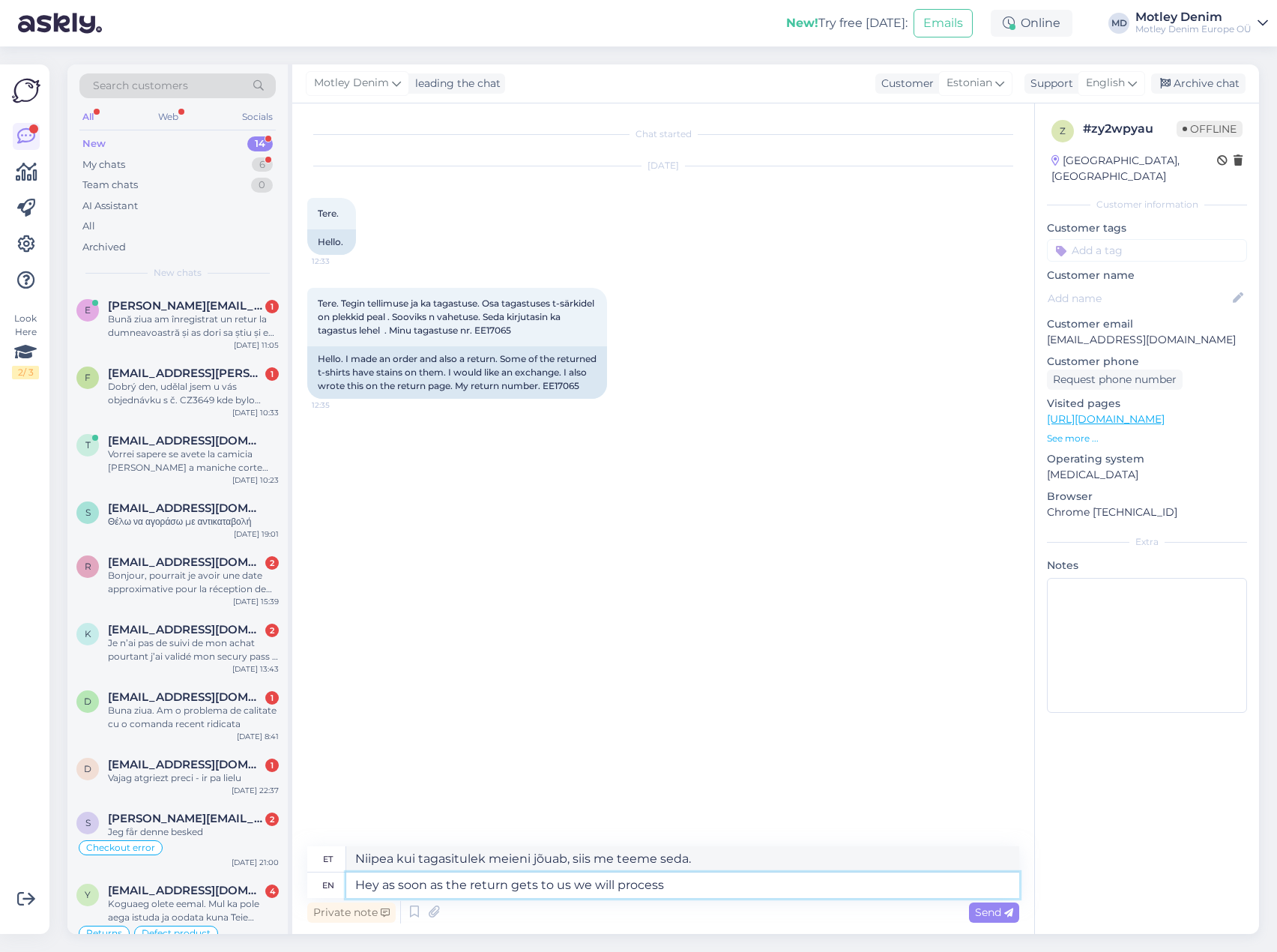
type textarea "Hey as soon as the return gets to us we will process"
type textarea "Niipea kui tagastus meieni jõuab, töötleme selle."
type textarea "Hey as soon as the return gets to us we will process it and"
type textarea "Niipea kui tagastus meieni jõuab, töötleme [PERSON_NAME] ja"
type textarea "Hey as soon as the return gets to us we will process it and money"
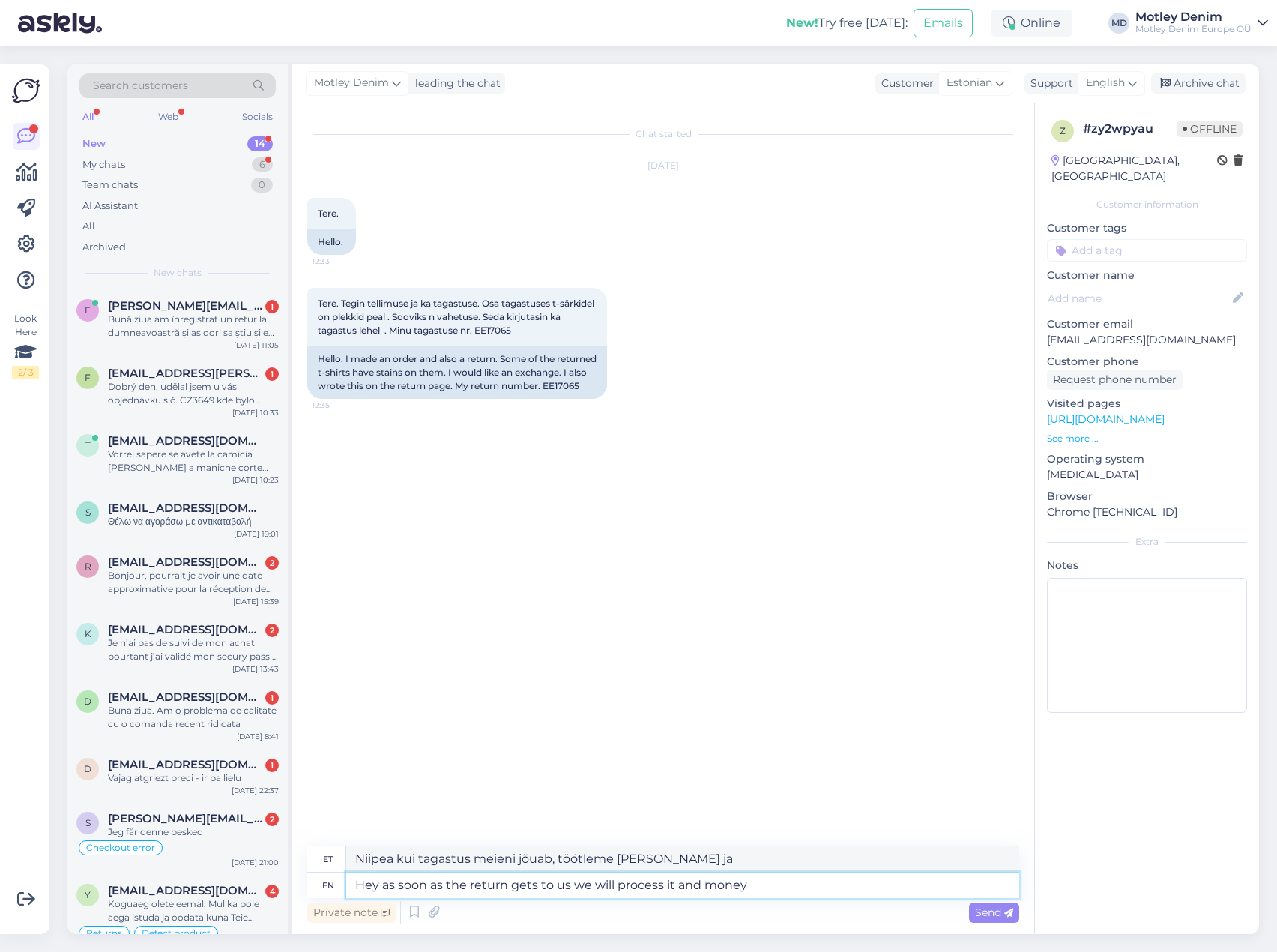
type textarea "Niipea kui tagastus meieni jõuab, töötleme [PERSON_NAME] saadame raha üle."
type textarea "Hey as soon as the return gets to us we will process it and money will b"
type textarea "Niipea kui tagastus meieni jõuab, töötleme [PERSON_NAME] raha laekub."
type textarea "Hey as soon as the return gets to us we will process it and money will be sent"
type textarea "Niipea kui tagastus meieni jõuab, töötleme selle ja raha saadetakse teile."
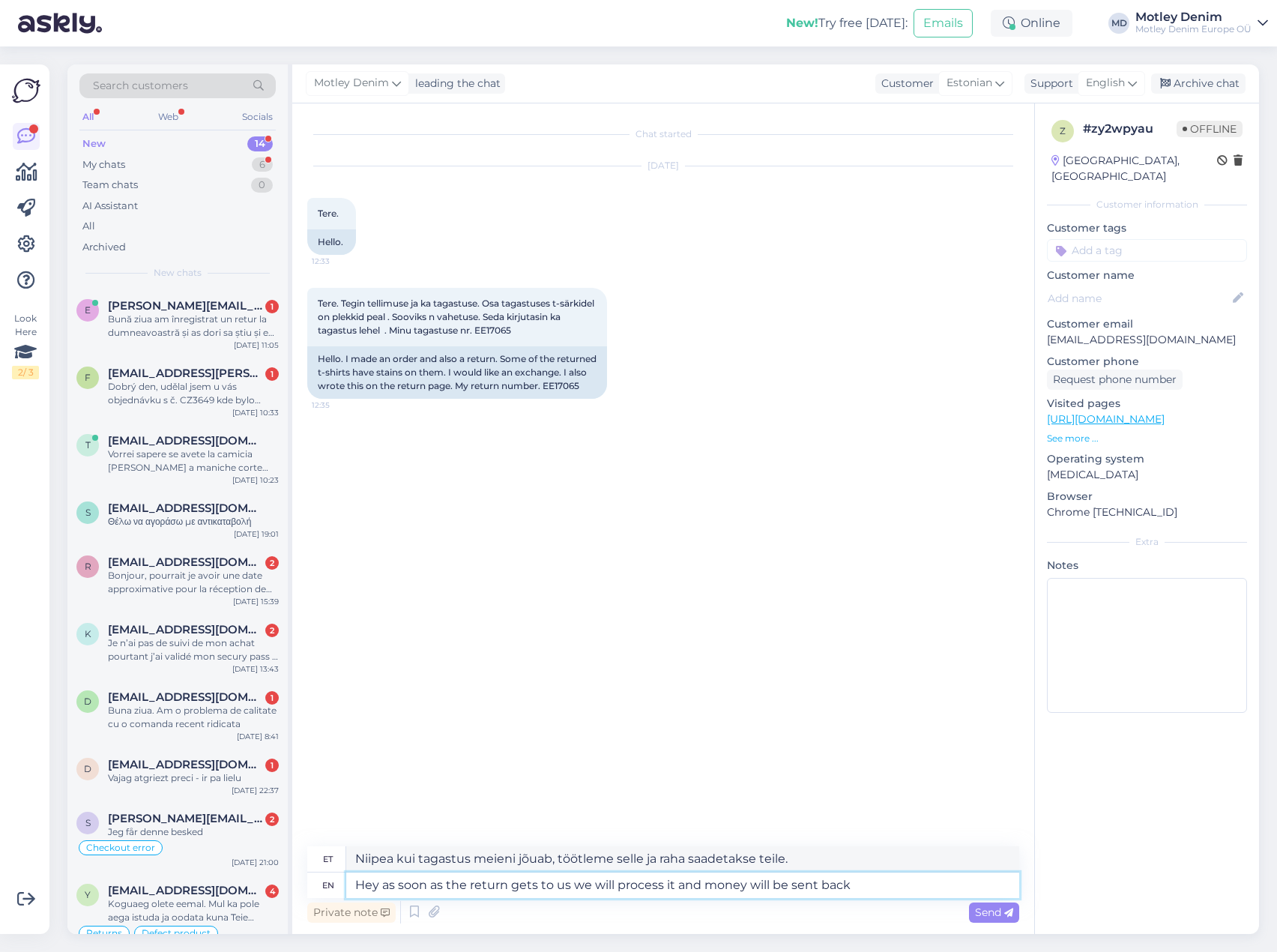
type textarea "Hey as soon as the return gets to us we will process it and money will be sent …"
type textarea "Niipea kui tagastus meieni jõuab, töötleme [PERSON_NAME] raha saadetakse tagasi."
type textarea "Hey as soon as the return gets to us we will process it and money will be sent …"
type textarea "Niipea kui tagastus meieni jõuab, töötleme selle ja raha saadetakse teile tagas…"
type textarea "Hey as soon as the return gets to us we will process it and money will be sent …"
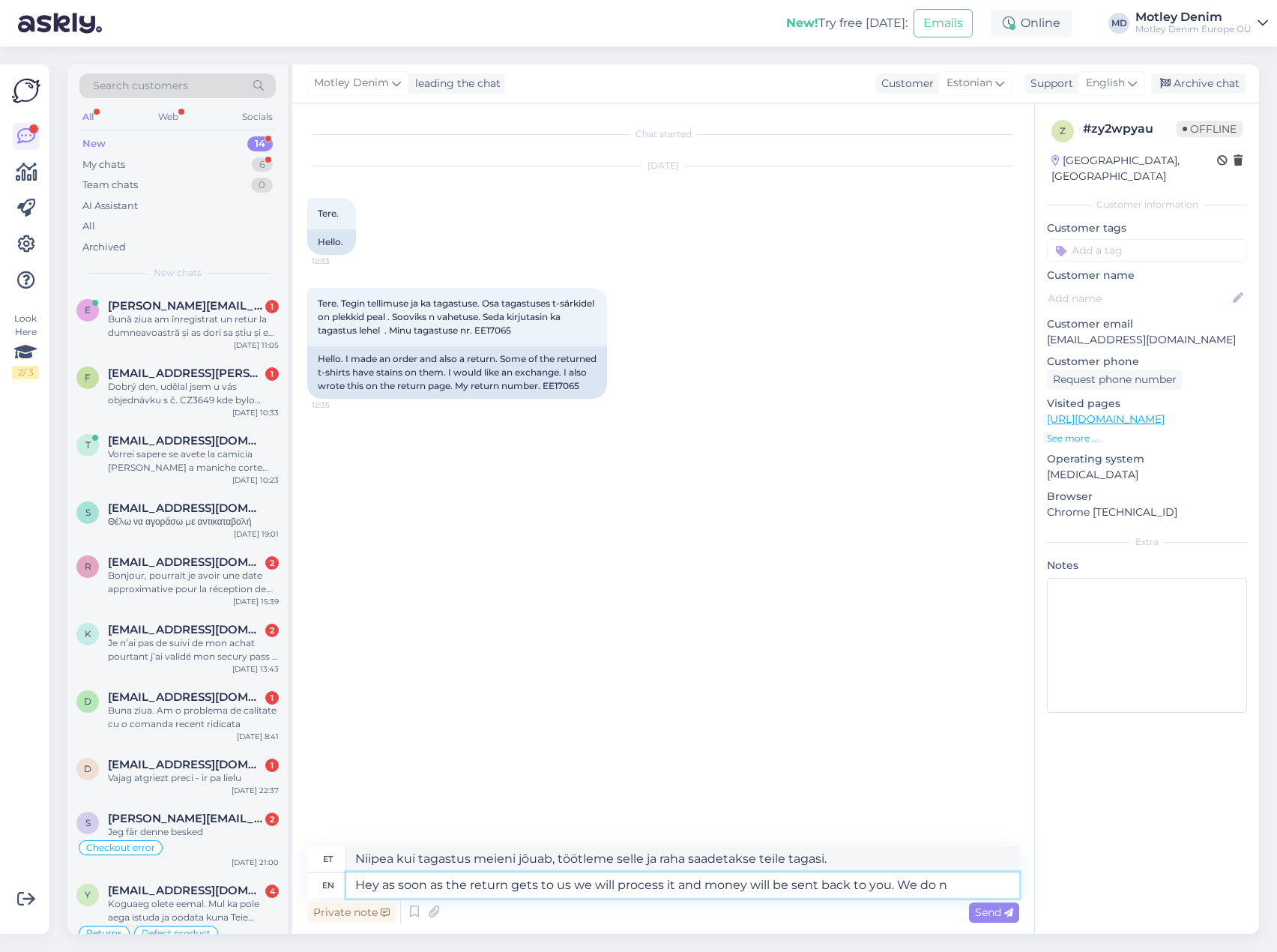
type textarea "Niipea kui tagastus meieni jõuab, töötleme selle ja raha saadetakse teile tagas…"
type textarea "Hey as soon as the return gets to us we will process it and money will be sent …"
type textarea "Niipea kui tagastus meieni jõuab, töötleme selle ja raha saadetakse teile tagas…"
type textarea "Hey as soon as the return gets to us we will process it and money will be sent …"
type textarea "Niipea kui tagastus meieni jõuab, töötleme selle ja raha saadetakse teile tagas…"
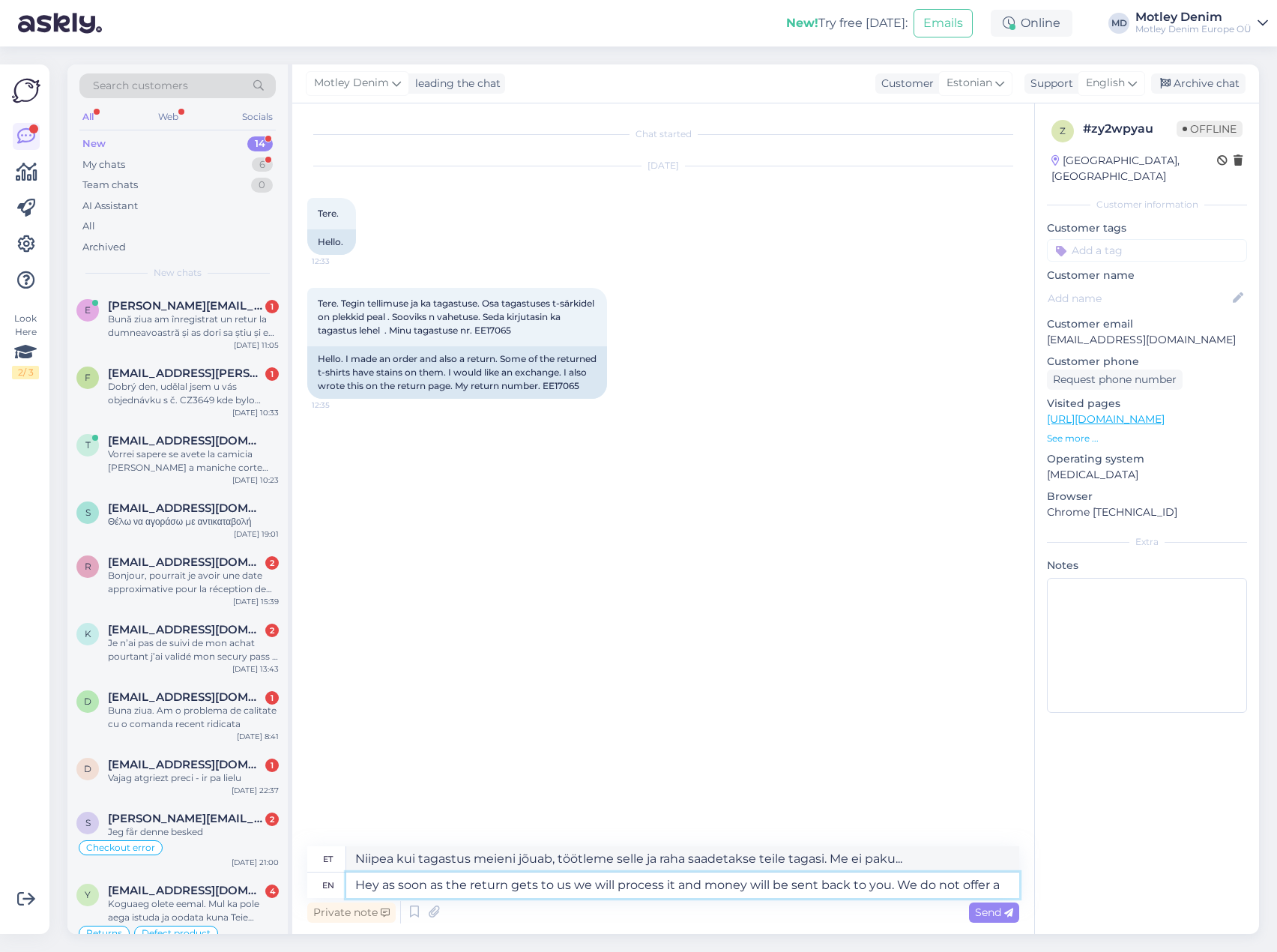
type textarea "Hey as soon as the return gets to us we will process it and money will be sent …"
type textarea "Niipea kui tagastus meieni jõuab, töötleme [PERSON_NAME] raha saadetakse teile …"
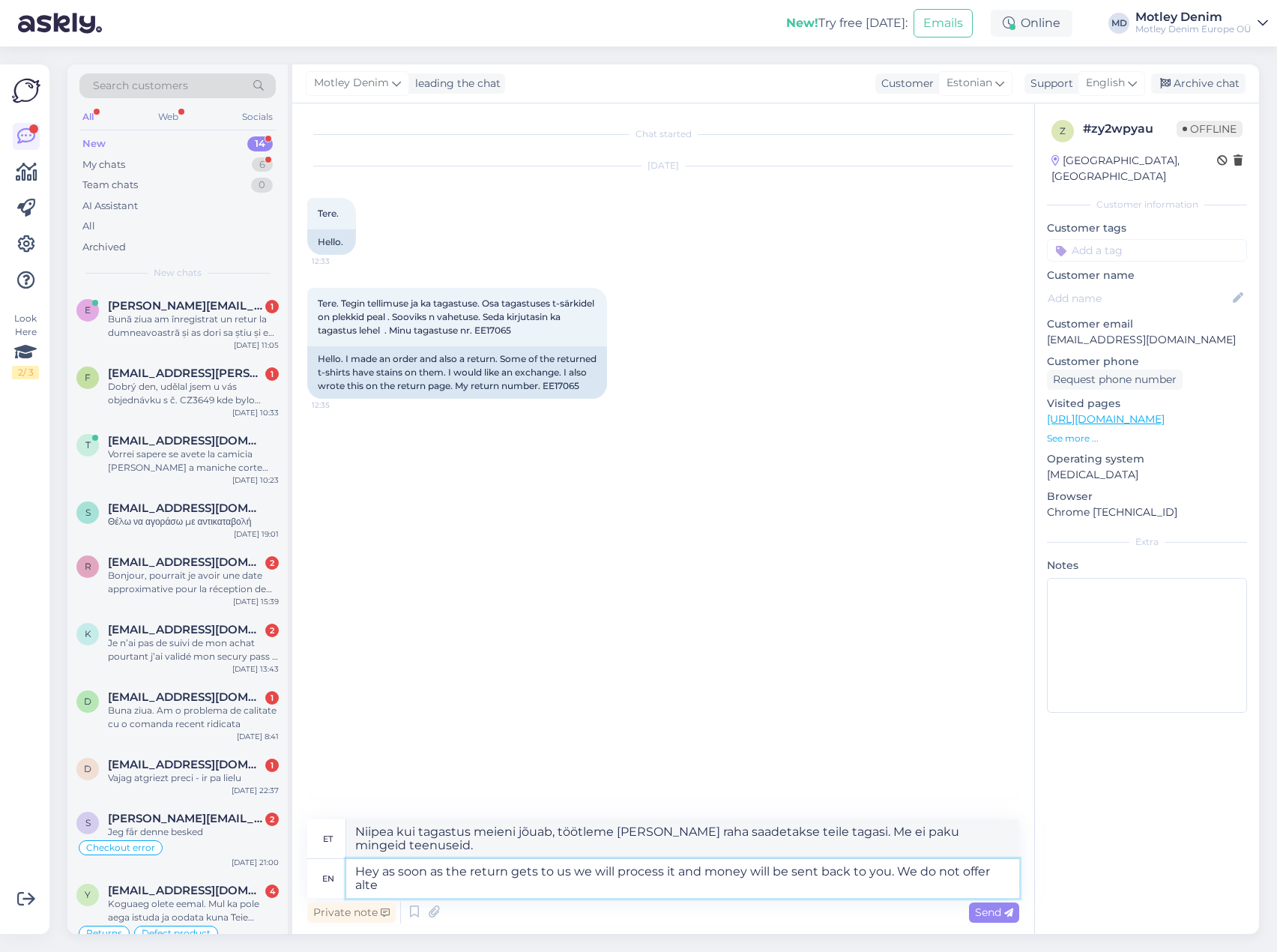
type textarea "Hey as soon as the return gets to us we will process it and money will be sent …"
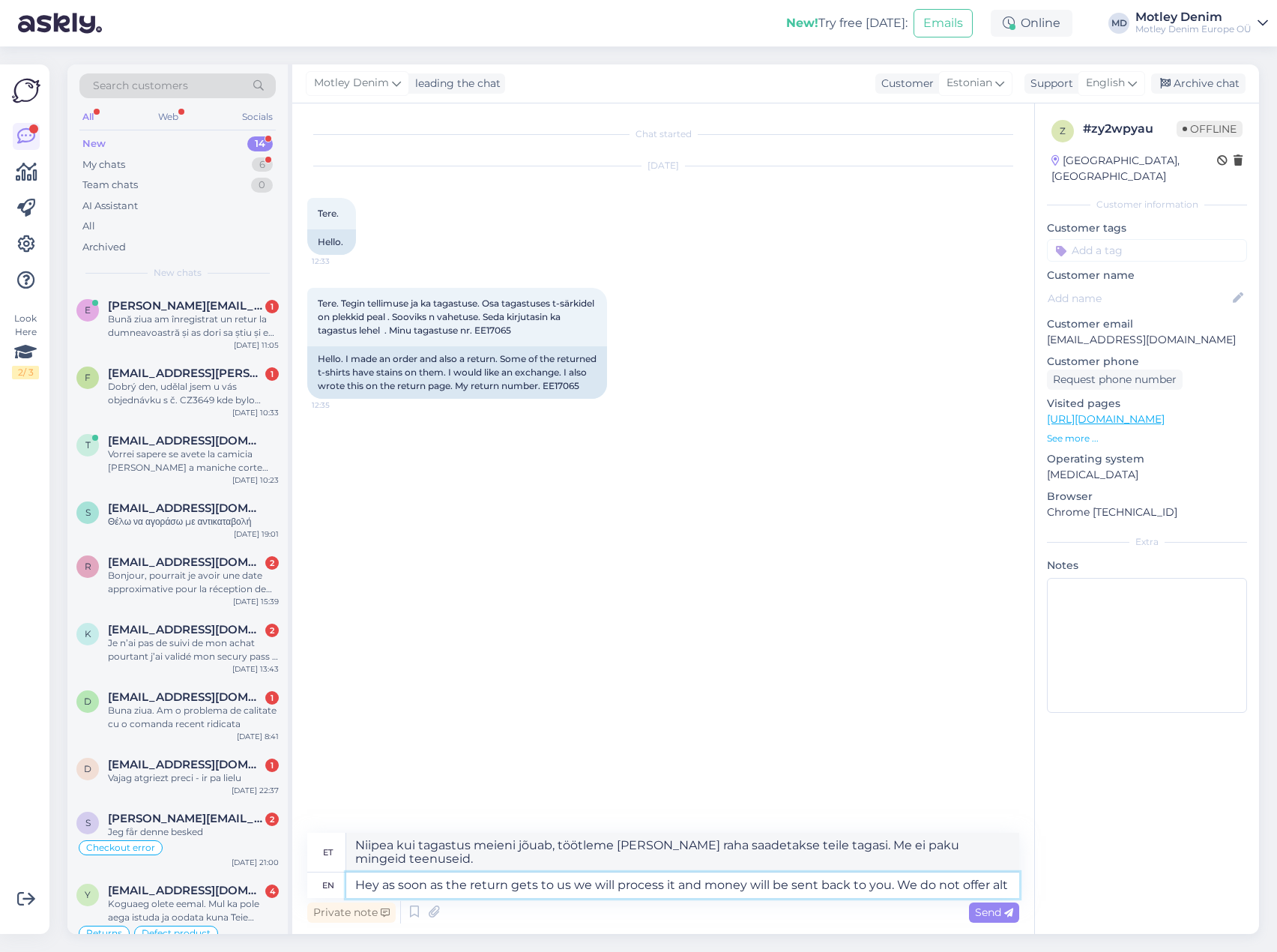
type textarea "Niipea kui tagastus meieni jõuab, töötleme selle ja raha saadetakse teile tagas…"
type textarea "Hey as soon as the return gets to us we will process it and money will be sent …"
type textarea "Niipea kui tagastus meieni jõuab, töötleme selle ja raha saadetakse teile tagas…"
type textarea "Hey as soon as the return gets to us we will process it and money will be sent …"
type textarea "Niipea kui tagastus meieni jõuab, töötleme selle ja raha saadetakse teile tagas…"
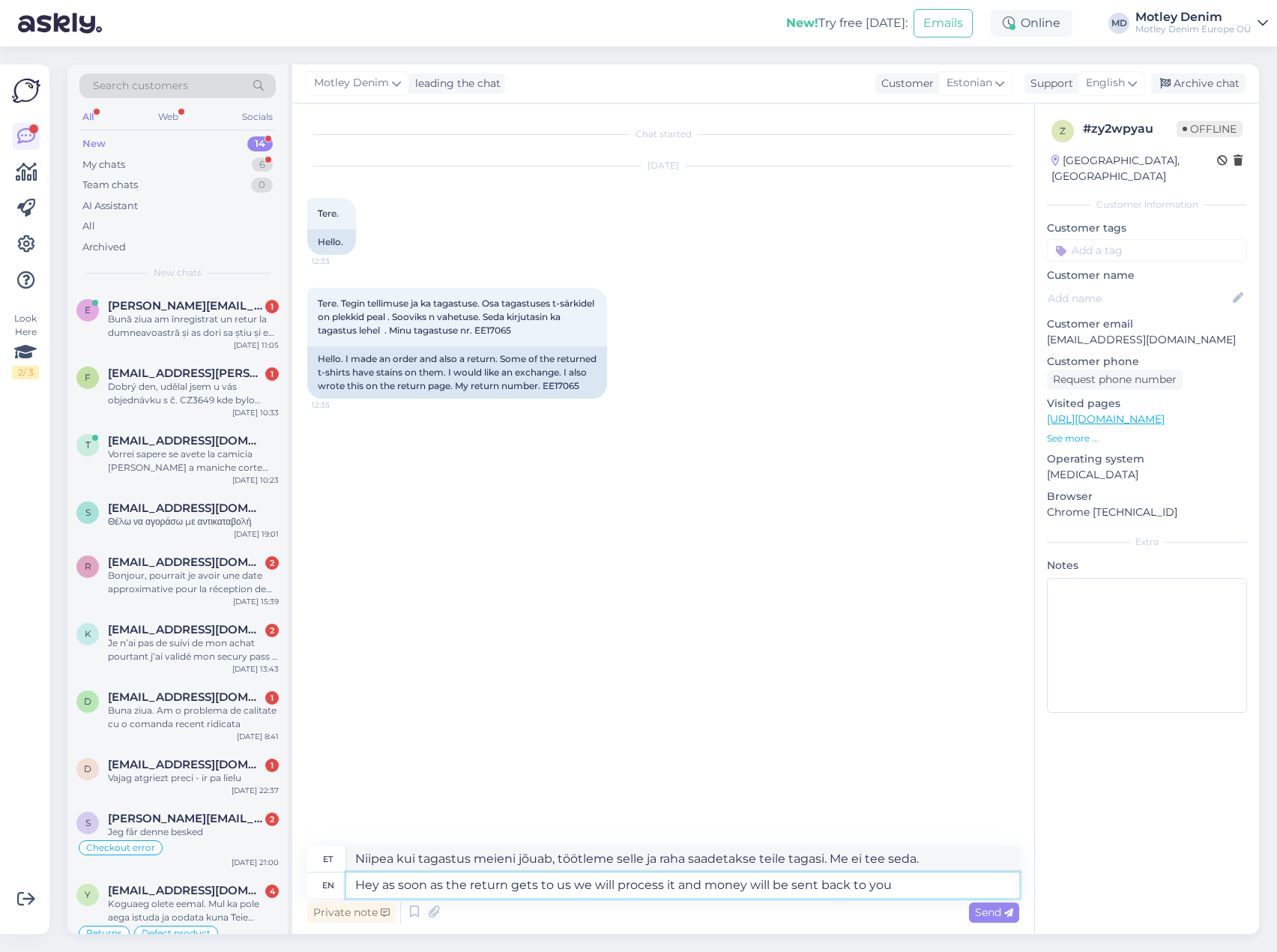
type textarea "Hey as soon as the return gets to us we will process it and money will be sent …"
type textarea "Niipea kui tagastus meieni jõuab, töötleme selle ja raha saadetakse teile tagas…"
type textarea "Hey as soon as the return gets to us we will process it and money will be sent …"
type textarea "Niipea kui tagastus meieni jõuab, töötleme selle ja raha saadetakse teile tagas…"
type textarea "Hey as soon as the return gets to us we will process it and money will be sent …"
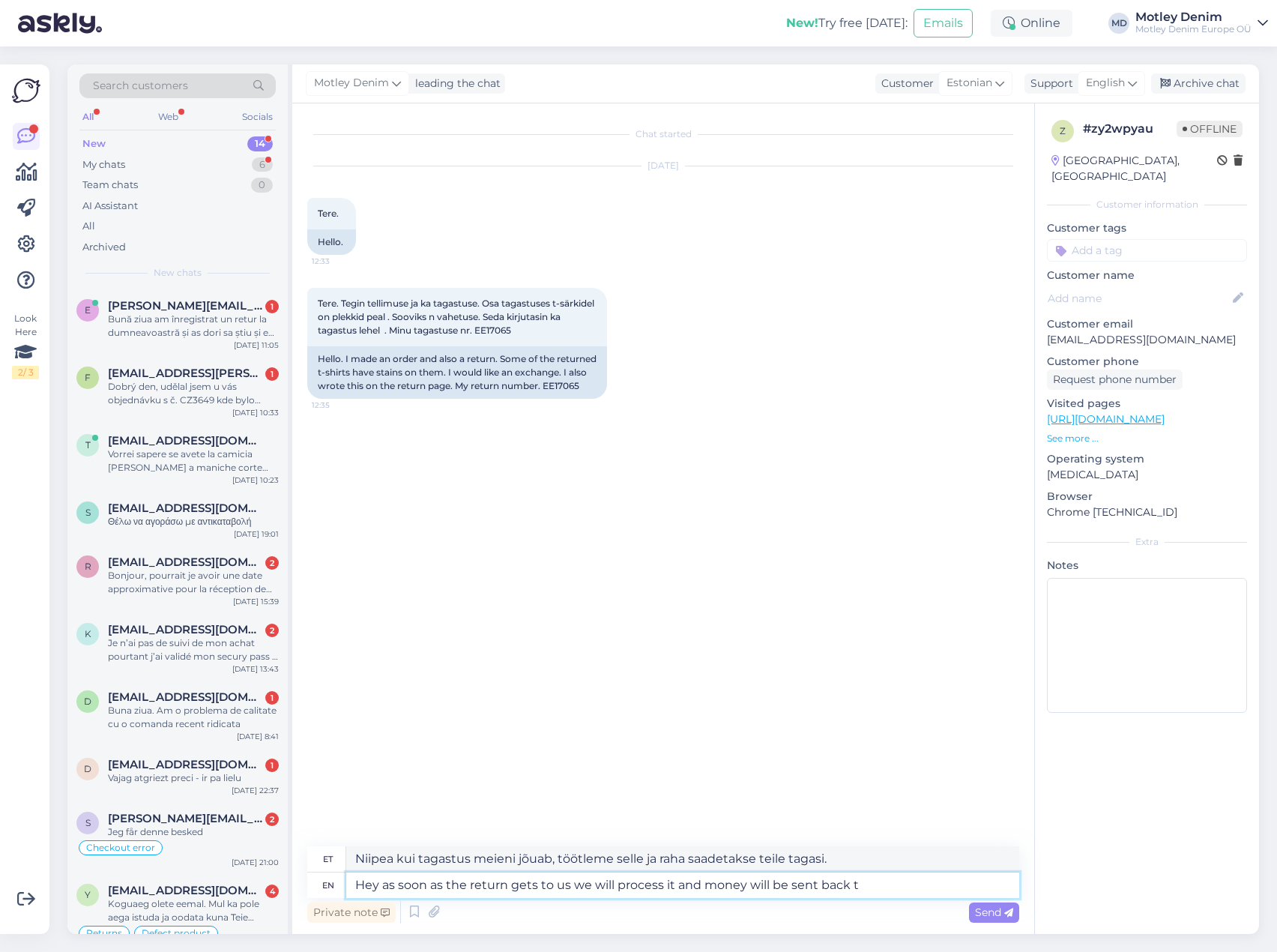
type textarea "Niipea kui tagastus meieni jõuab, töötleme [PERSON_NAME] raha saadetakse tagasi."
type textarea "Hey as soon as the return gets to us we will process it and money will be sent …"
type textarea "Niipea kui tagastus meieni jõuab, töötleme selle ja raha saadetakse teile tagas…"
type textarea "Hey as soon as the return gets to us we will process it and money will be sent …"
type textarea "Niipea kui tagastus meieni jõuab, töötleme [PERSON_NAME] raha saadetakse teile …"
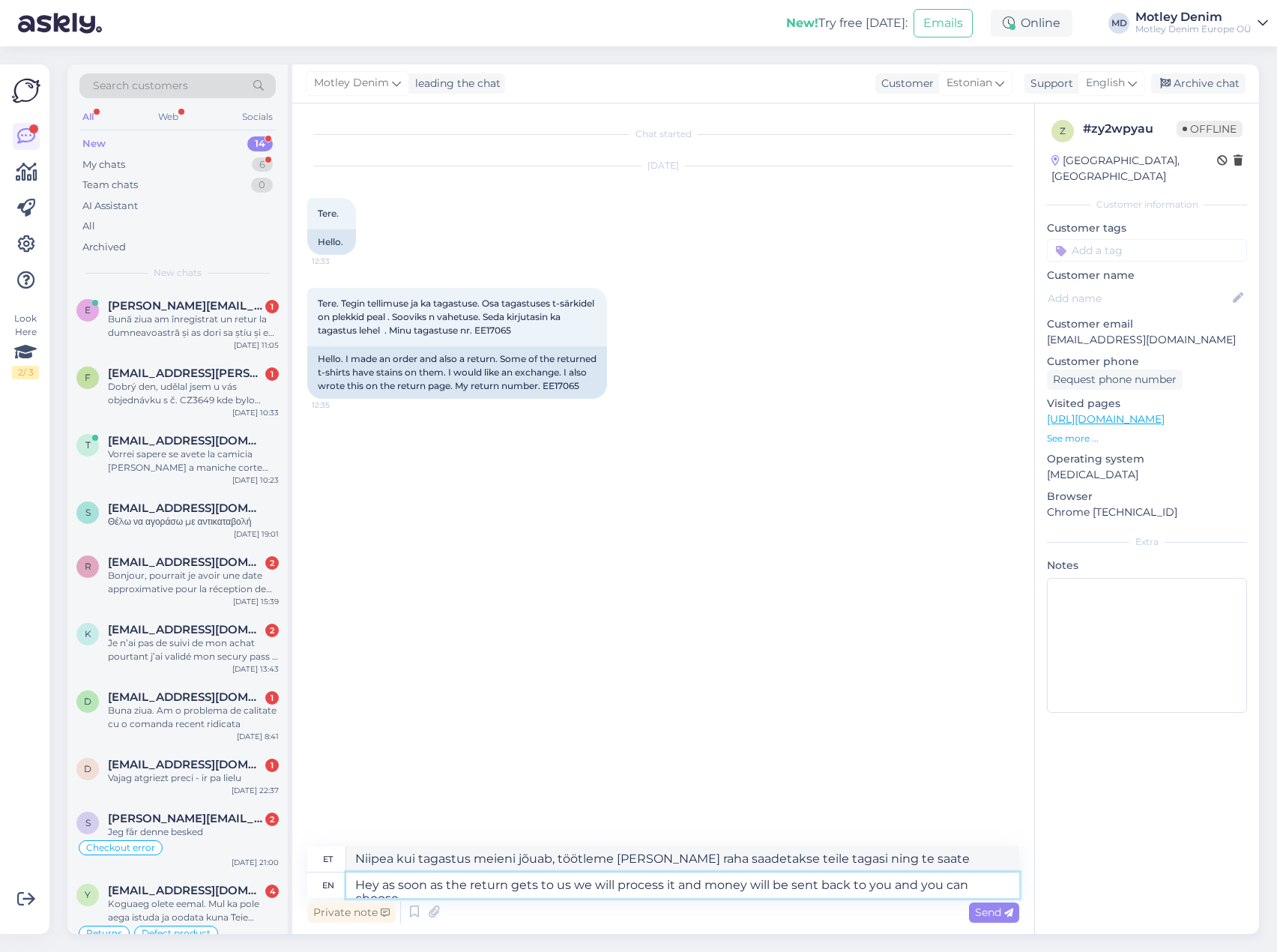
type textarea "Hey as soon as the return gets to us we will process it and money will be sent …"
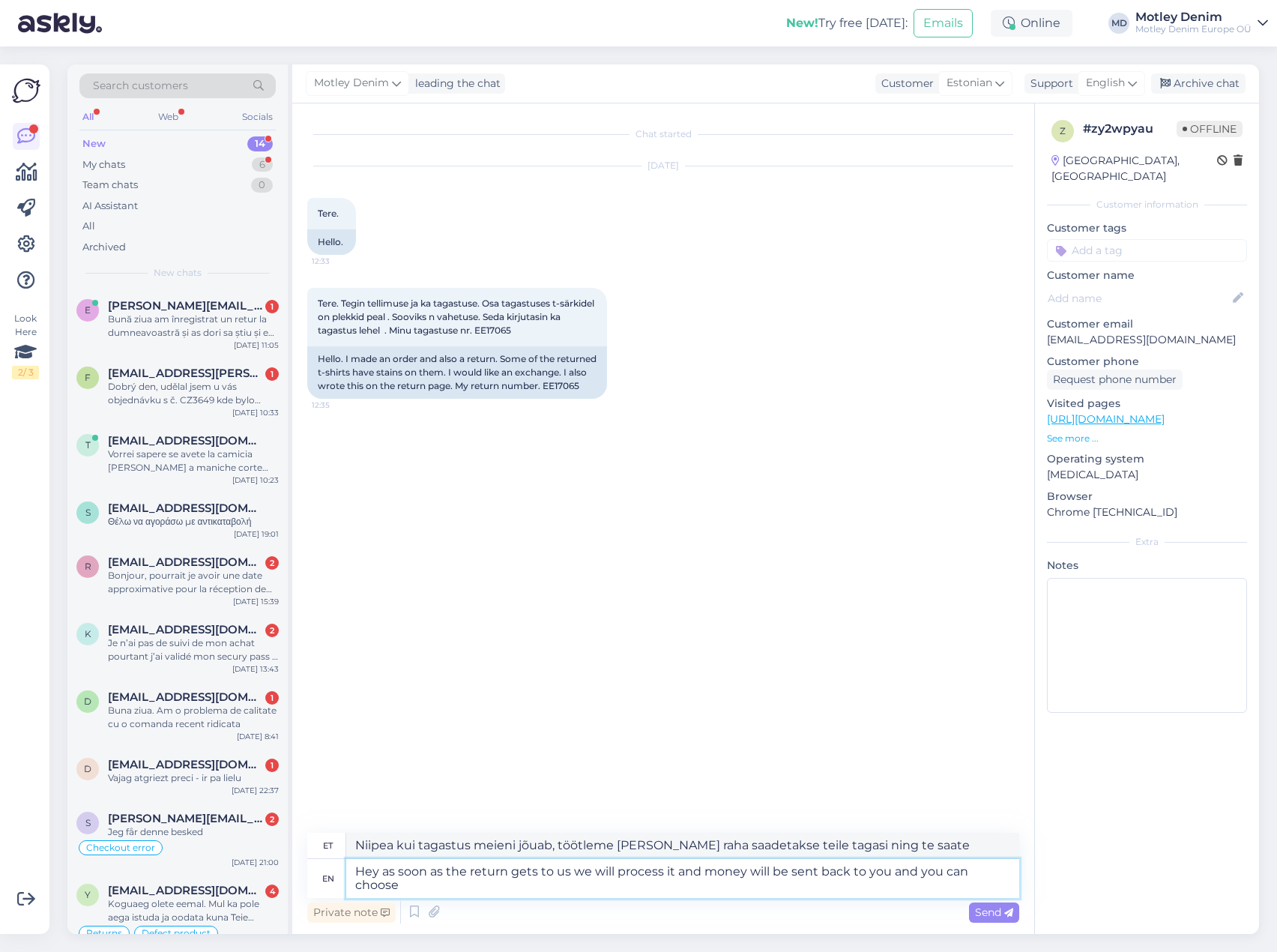
type textarea "Niipea kui tagastus meieni jõuab, töötleme [PERSON_NAME] raha saadetakse teile …"
type textarea "Hey as soon as the return gets to us we will process it and money will be sent …"
type textarea "Niipea kui tagastus meieni jõuab, töötleme [PERSON_NAME] raha saadetakse teile …"
type textarea "Hey as soon as the return gets to us we will process it and money will be sent …"
type textarea "Niipea kui tagastus meieni jõuab, töötleme [PERSON_NAME] raha saadetakse teile …"
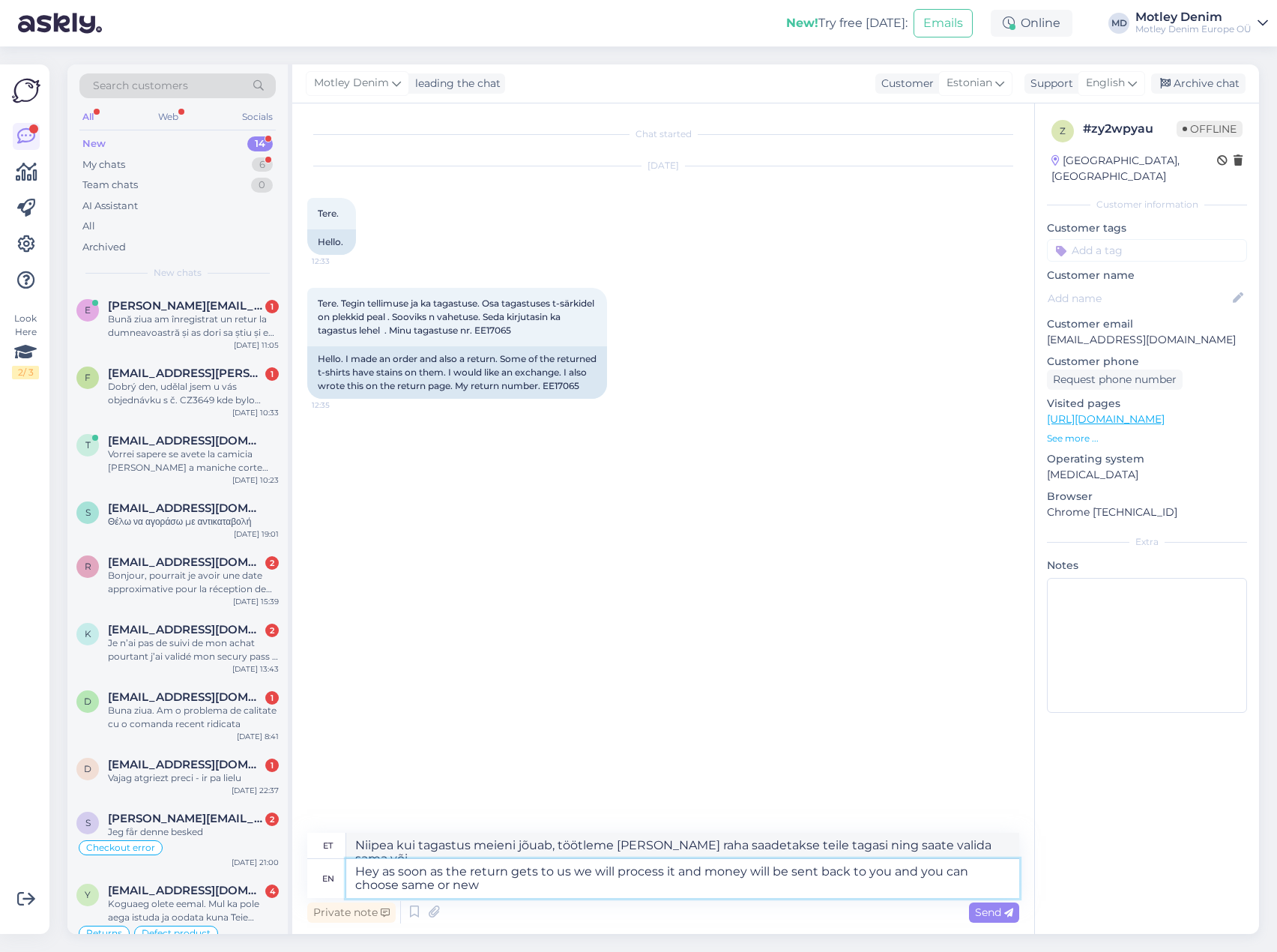
type textarea "Hey as soon as the return gets to us we will process it and money will be sent …"
type textarea "Niipea kui tagastus meieni jõuab, töötleme [PERSON_NAME] raha saadetakse teile …"
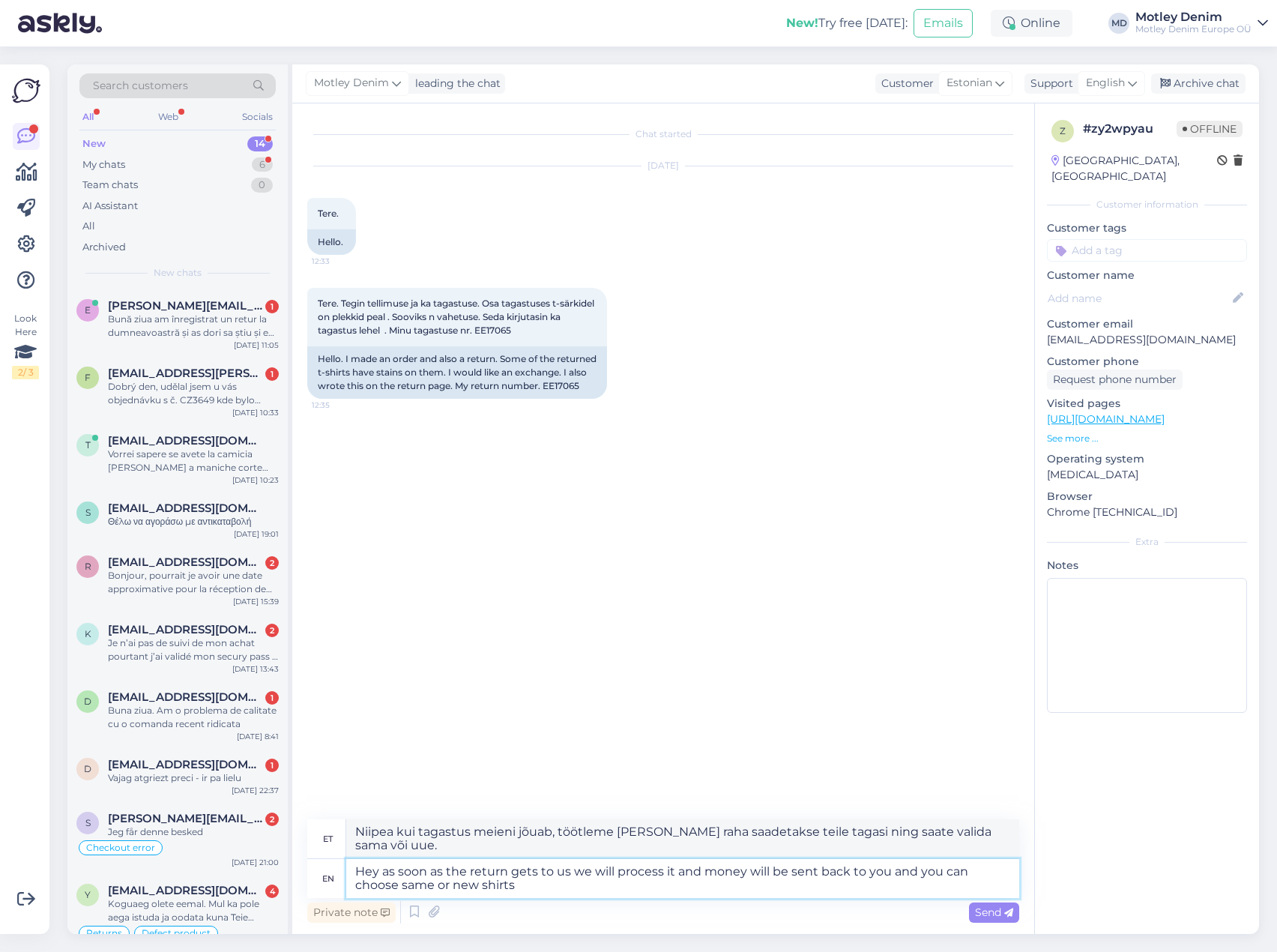
type textarea "Hey as soon as the return gets to us we will process it and money will be sent …"
type textarea "Niipea kui tagastus meieni jõuab, töötleme selle ja raha saadetakse teile tagas…"
type textarea "Hey as soon as the return gets to us we will process it and money will be sent …"
type textarea "Niipea kui tagastus meieni jõuab, töötleme selle ja raha saadetakse teile tagas…"
type textarea "Hey as soon as the return gets to us we will process it and money will be sent …"
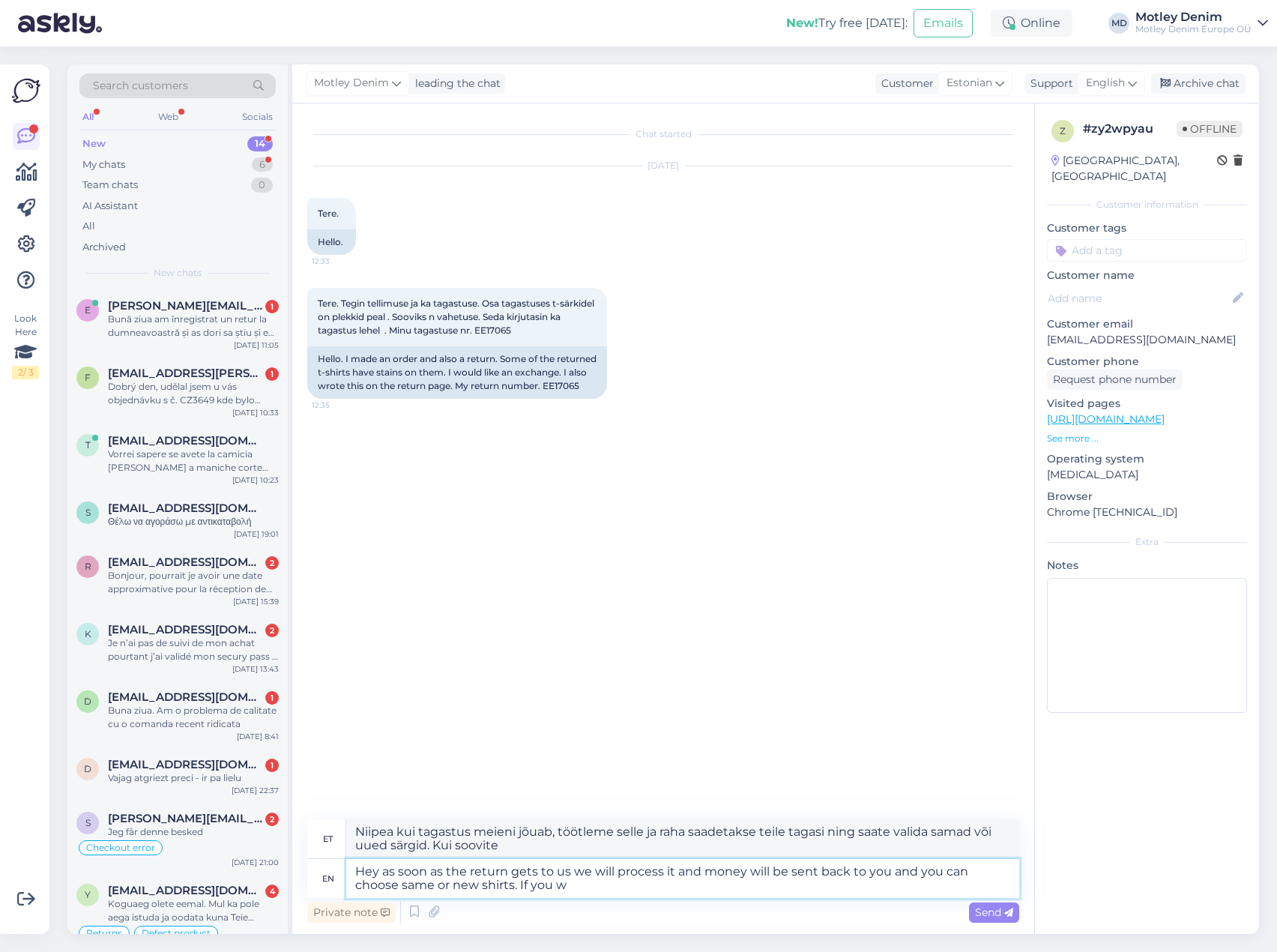
type textarea "Niipea kui tagastus meieni jõuab, töötleme selle ja raha saadetakse teile tagas…"
type textarea "Hey as soon as the return gets to us we will process it and money will be sent …"
type textarea "Niipea kui tagastus meieni jõuab, töötleme [PERSON_NAME] raha saadetakse teile …"
type textarea "Hey as soon as the return gets to us we will process it and money will be sent …"
type textarea "Niipea kui tagastus meieni jõuab, töötleme selle ja raha saadetakse teile tagas…"
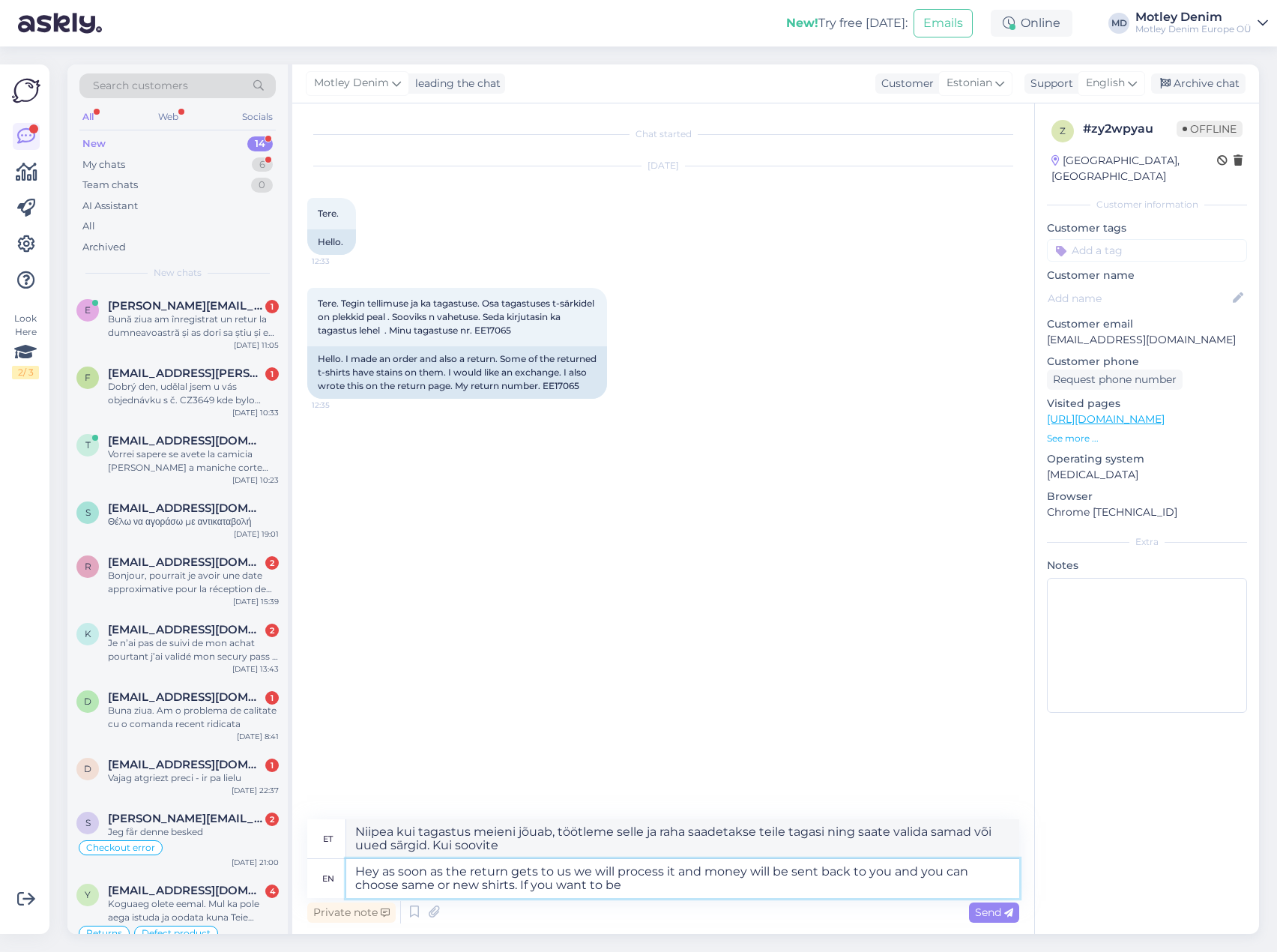
type textarea "Hey as soon as the return gets to us we will process it and money will be sent …"
type textarea "Niipea kui tagastus meieni jõuab, töötleme selle ja raha saadetakse teile tagas…"
type textarea "Hey as soon as the return gets to us we will process it and money will be sent …"
type textarea "Niipea kui tagastus meieni jõuab, töötleme [PERSON_NAME] raha saadetakse teile …"
type textarea "Hey as soon as the return gets to us we will process it and money will be sent …"
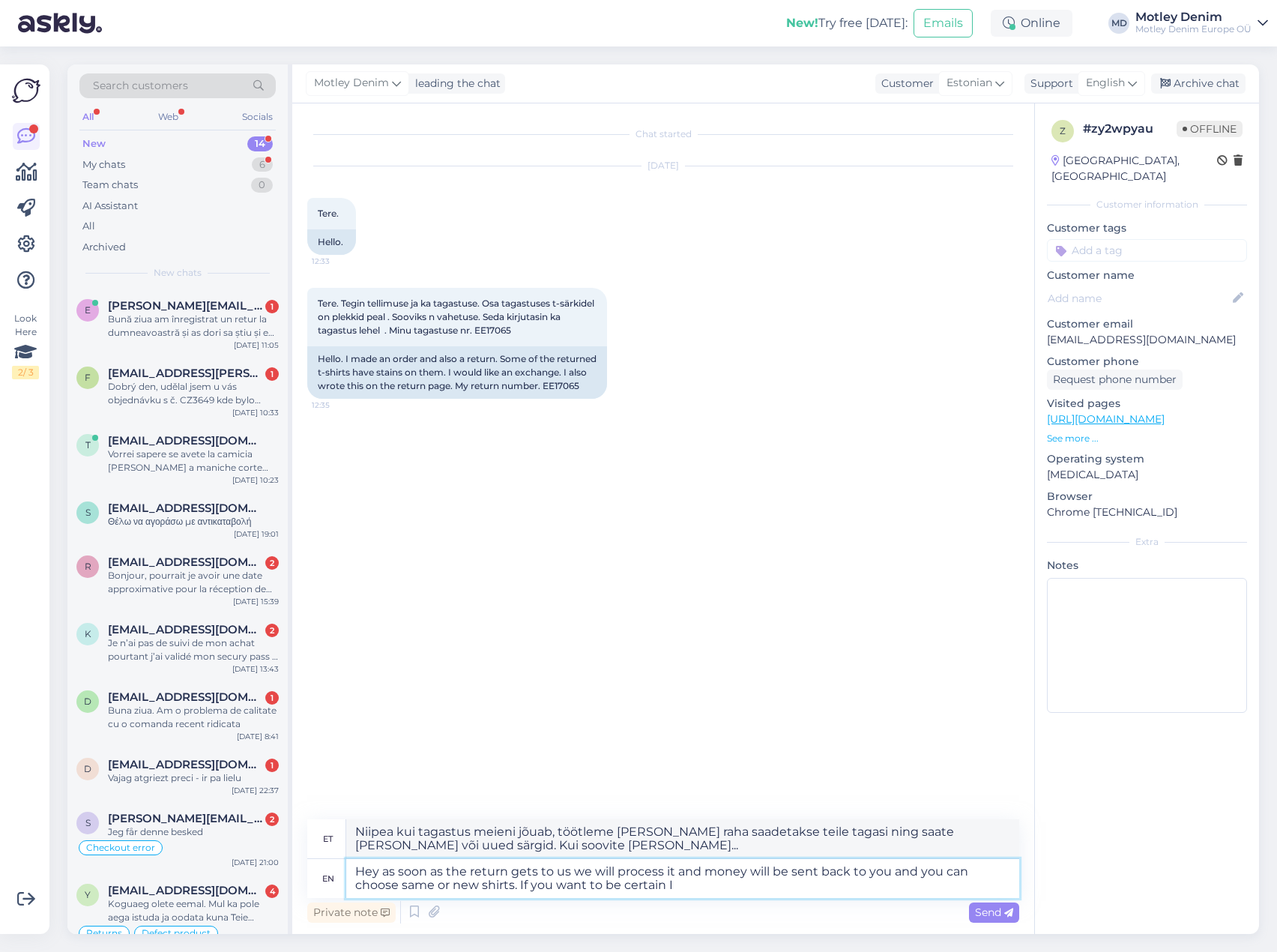
type textarea "Niipea kui tagastus meieni jõuab, töötleme [PERSON_NAME] raha saadetakse teile …"
type textarea "Hey as soon as the return gets to us we will process it and money will be sent …"
type textarea "Niipea kui tagastus meieni jõuab, töötleme [PERSON_NAME] raha saadetakse teile …"
type textarea "Hey as soon as the return gets to us we will process it and money will be sent …"
type textarea "Niipea kui tagastus meieni jõuab, töötleme selle ja raha saadetakse teile tagas…"
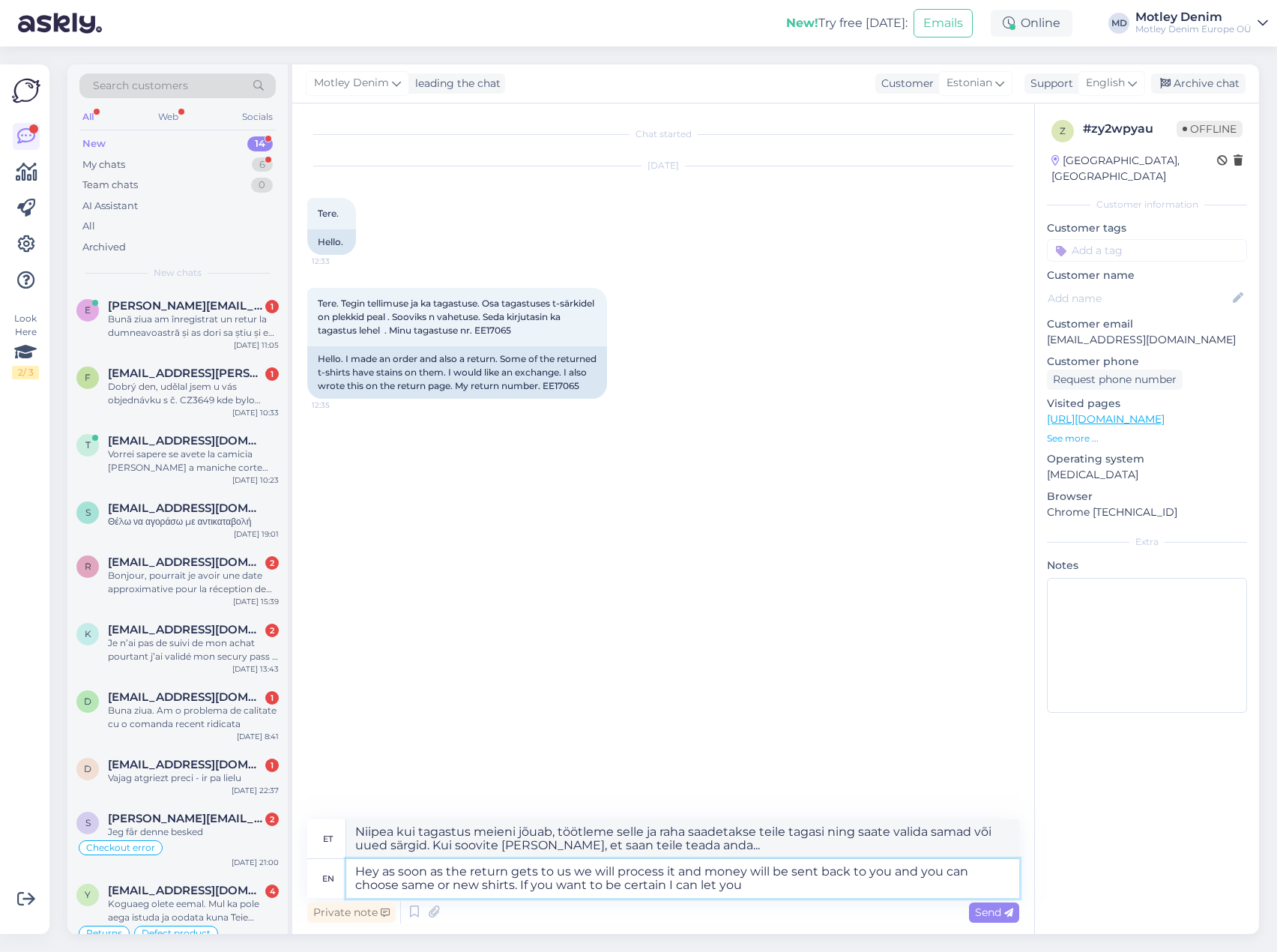
type textarea "Hey as soon as the return gets to us we will process it and money will be sent …"
type textarea "Niipea kui tagastus meieni jõuab, töötleme [PERSON_NAME] raha saadetakse teile …"
type textarea "Hey as soon as the return gets to us we will process it and money will be sent …"
type textarea "Niipea kui tagastus meieni jõuab, töötleme [PERSON_NAME] raha saadetakse teile …"
type textarea "Hey as soon as the return gets to us we will process it and money will be sent …"
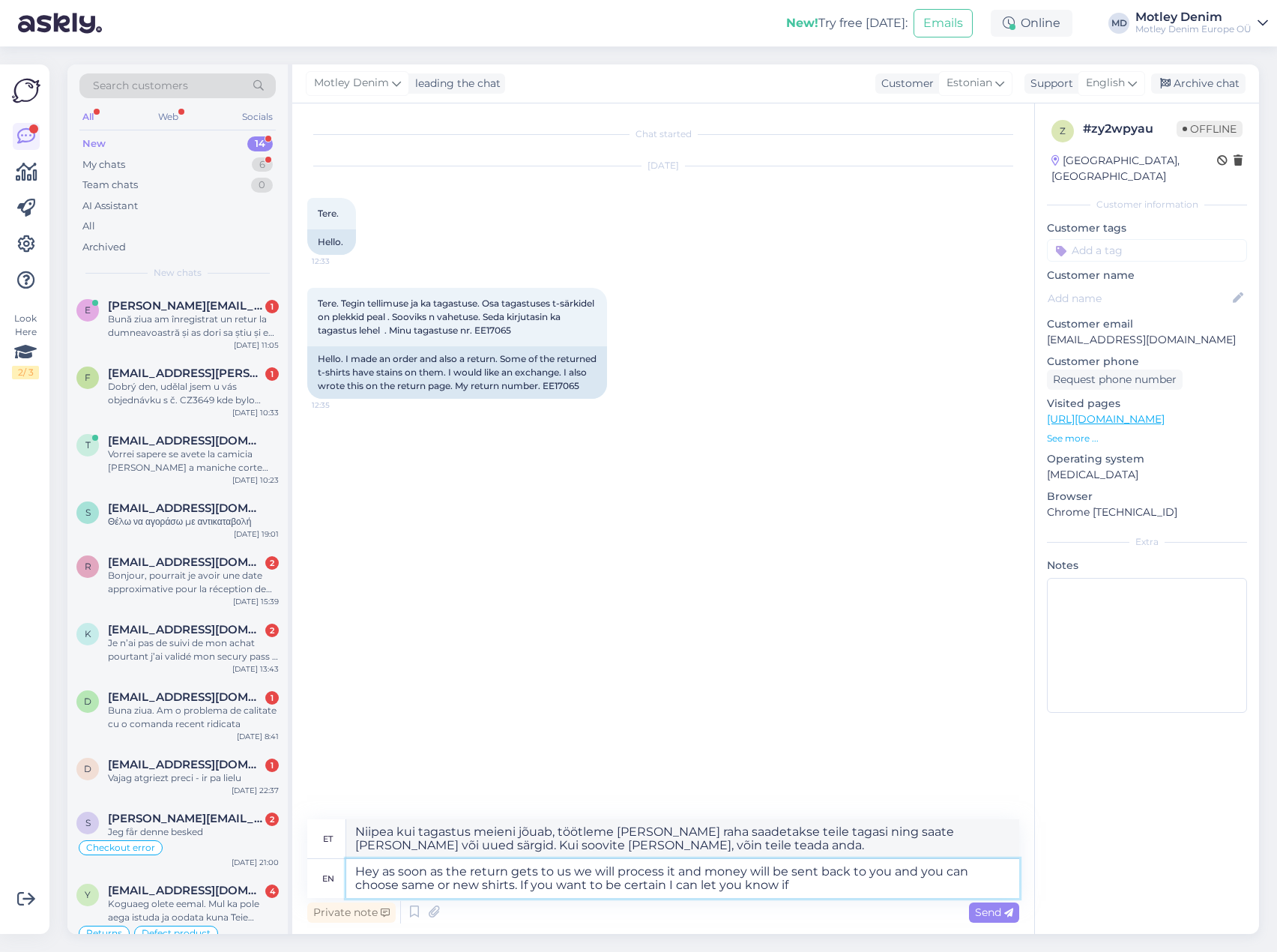
type textarea "Niipea kui tagastus meieni jõuab, töötleme [PERSON_NAME] raha saadetakse teile …"
type textarea "Hey as soon as the return gets to us we will process it and money will be sent …"
type textarea "Niipea kui tagastus meieni jõuab, töötleme [PERSON_NAME] raha saadetakse teile …"
type textarea "Hey as soon as the return gets to us we will process it and money will be sent …"
type textarea "Niipea kui tagastus meieni jõuab, töötleme selle ja raha saadetakse teile tagas…"
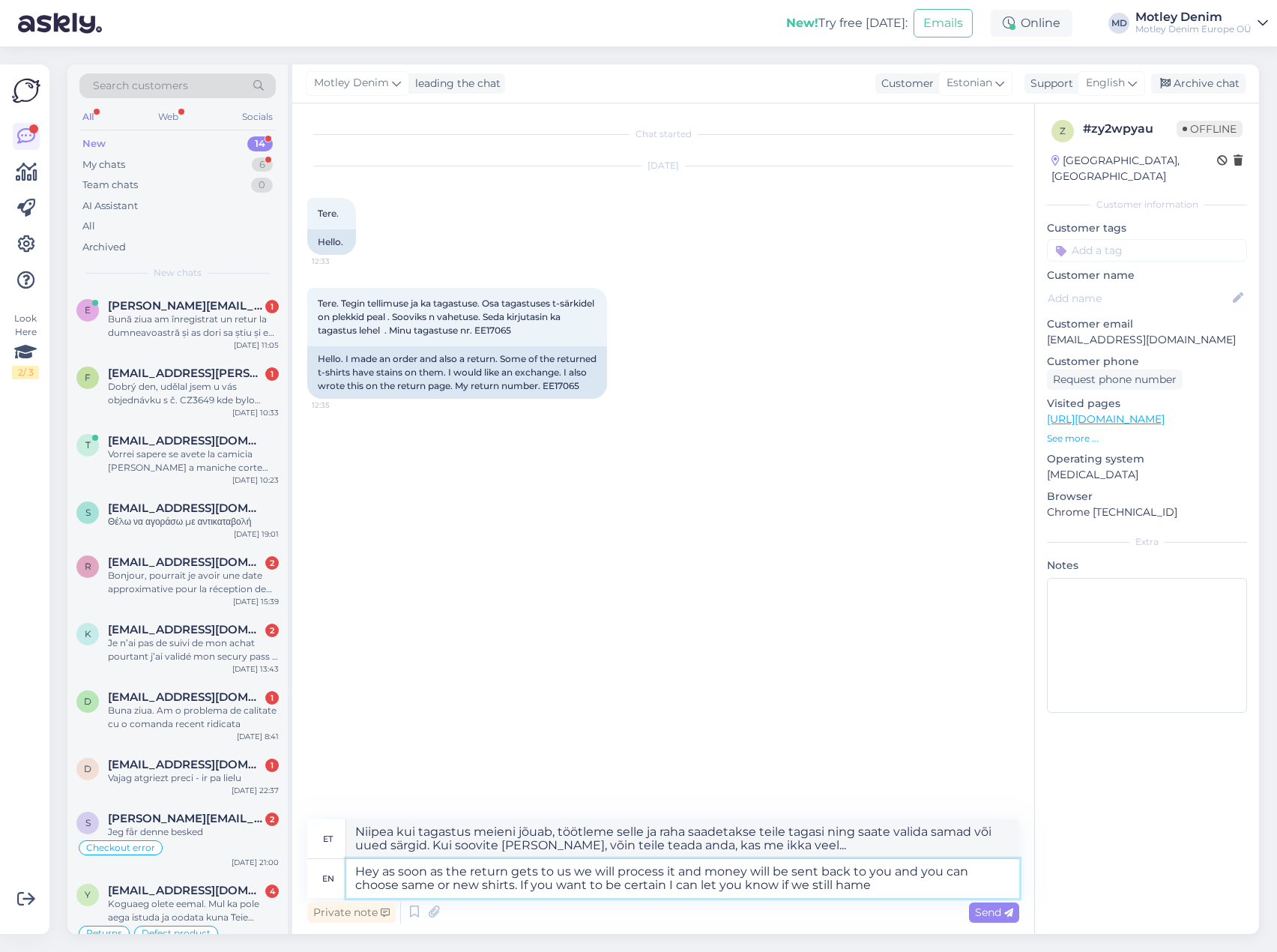
type textarea "Hey as soon as the return gets to us we will process it and money will be sent …"
type textarea "Niipea kui tagastus meieni jõuab, töötleme selle ja raha saadetakse teile tagas…"
type textarea "Hey as soon as the return gets to us we will process it and money will be sent …"
type textarea "Niipea kui tagastus meieni jõuab, töötleme [PERSON_NAME] raha saadetakse teile …"
type textarea "Hey as soon as the return gets to us we will process it and money will be sent …"
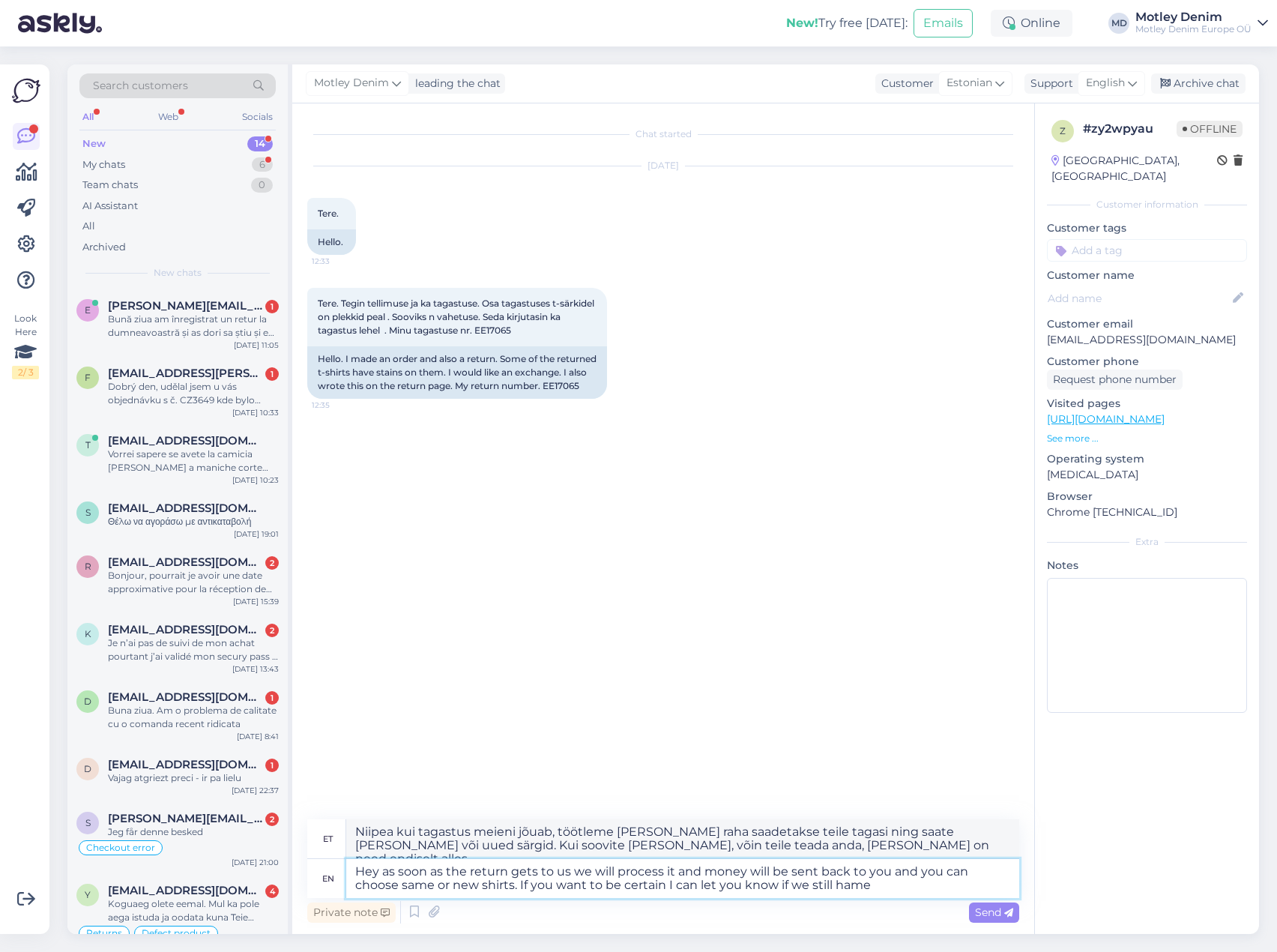
type textarea "Niipea kui tagastus meieni jõuab, töötleme selle ja raha saadetakse teile tagas…"
type textarea "Hey as soon as the return gets to us we will process it and money will be sent …"
type textarea "Niipea kui tagastus meieni jõuab, töötleme [PERSON_NAME] raha saadetakse teile …"
type textarea "Hey as soon as the return gets to us we will process it and money will be sent …"
type textarea "Niipea kui tagastus meieni jõuab, töötleme selle ja raha saadetakse teile tagas…"
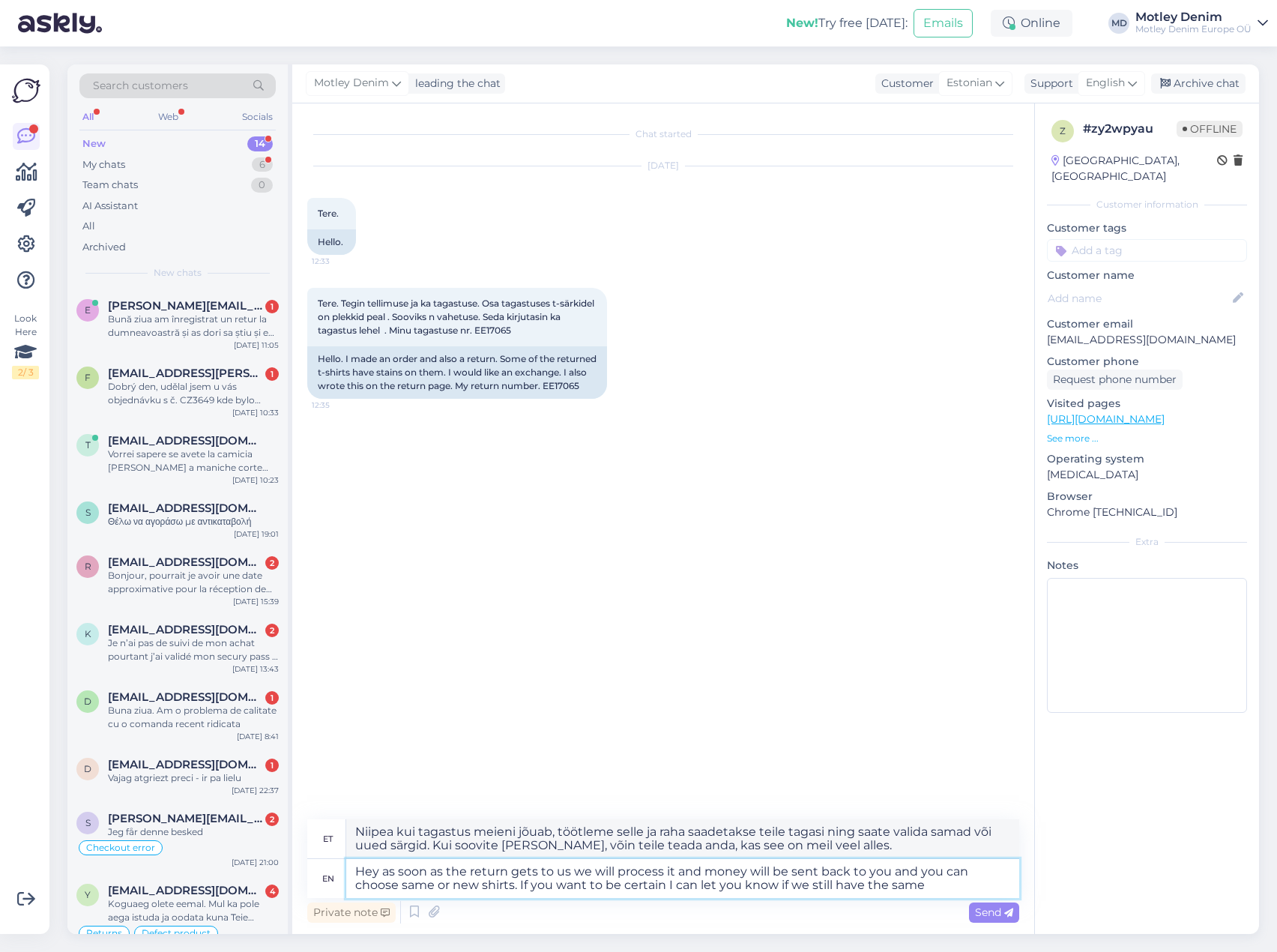
type textarea "Hey as soon as the return gets to us we will process it and money will be sent …"
type textarea "Niipea kui tagastus meieni jõuab, töötleme [PERSON_NAME] raha saadetakse teile …"
type textarea "Hey as soon as the return gets to us we will process it and money will be sent …"
type textarea "Niipea kui tagastus meieni jõuab, töötleme selle ja raha saadetakse teile tagas…"
type textarea "Hey as soon as the return gets to us we will process it and money will be sent …"
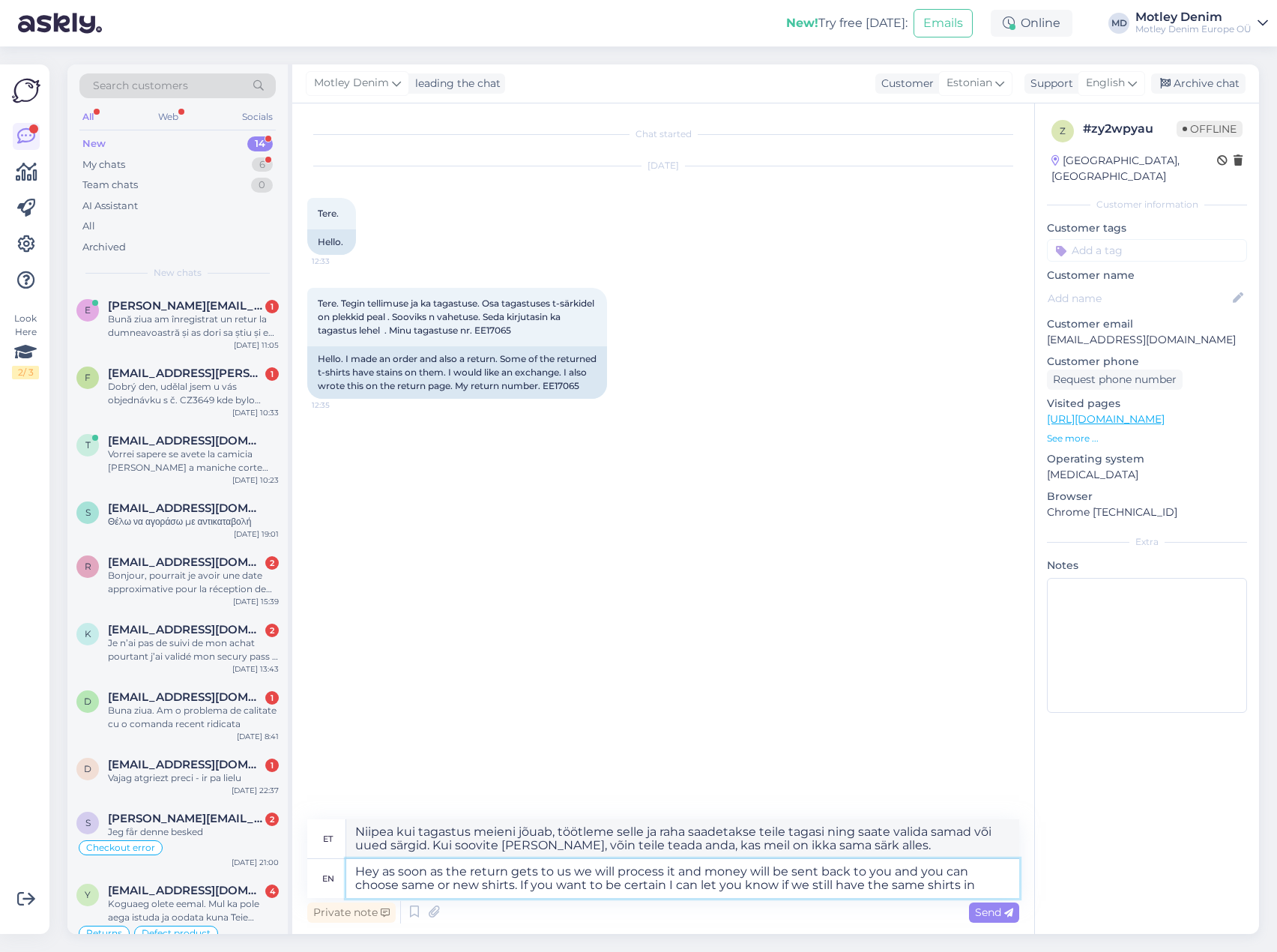
type textarea "Niipea kui tagastus meieni jõuab, töötleme selle ja raha saadetakse teile tagas…"
type textarea "Hey as soon as the return gets to us we will process it and money will be sent …"
type textarea "Niipea kui tagastus meieni jõuab, töötleme selle ja raha saadetakse teile tagas…"
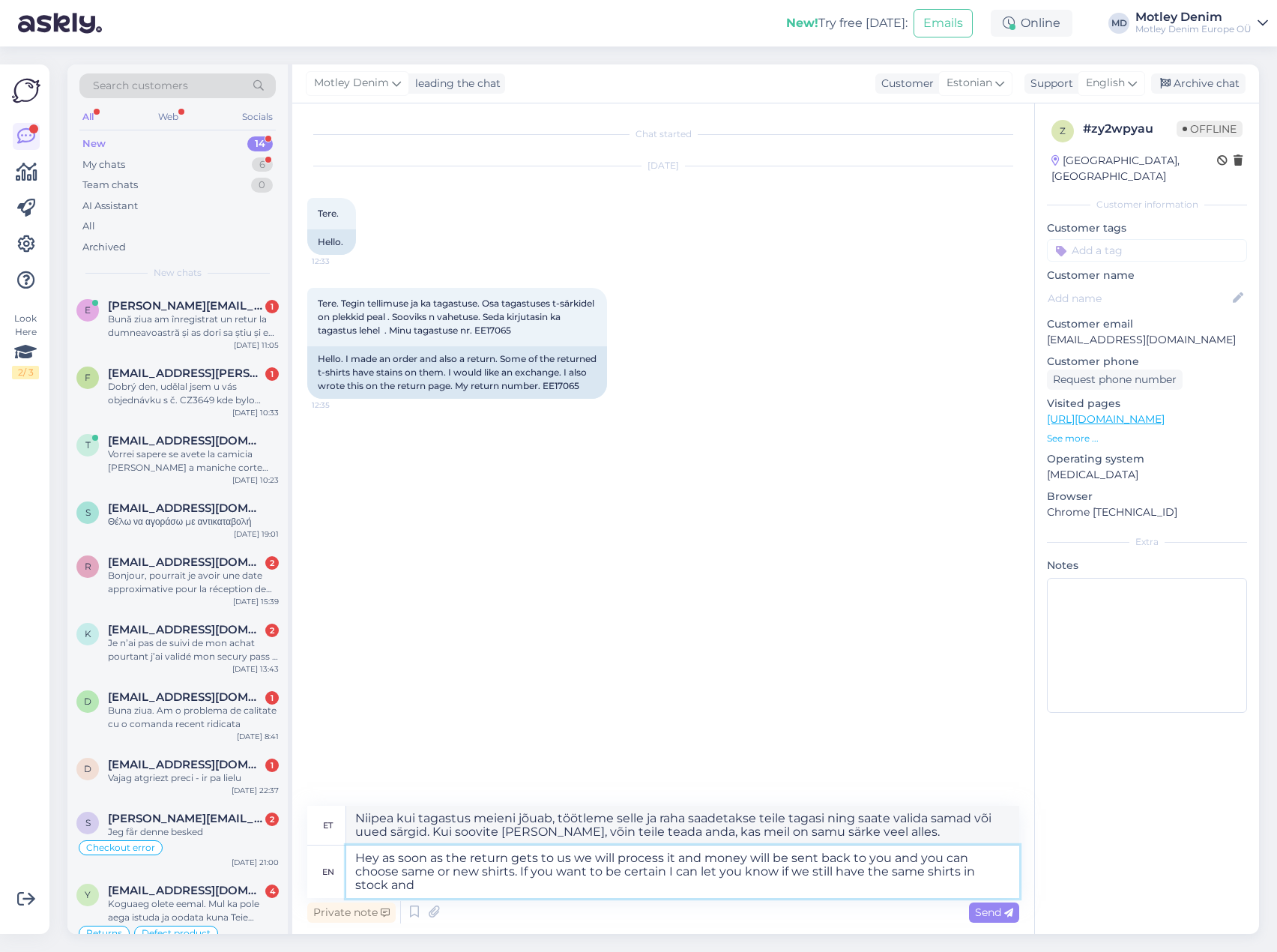
type textarea "Hey as soon as the return gets to us we will process it and money will be sent …"
type textarea "Niipea kui tagastus meieni jõuab, töötleme selle ja raha saadetakse teile tagas…"
type textarea "Hey as soon as the return gets to us we will process it and money will be sent …"
type textarea "Niipea kui tagastus meieni jõuab, töötleme selle ja raha saadetakse teile tagas…"
type textarea "Hey as soon as the return gets to us we will process it and money will be sent …"
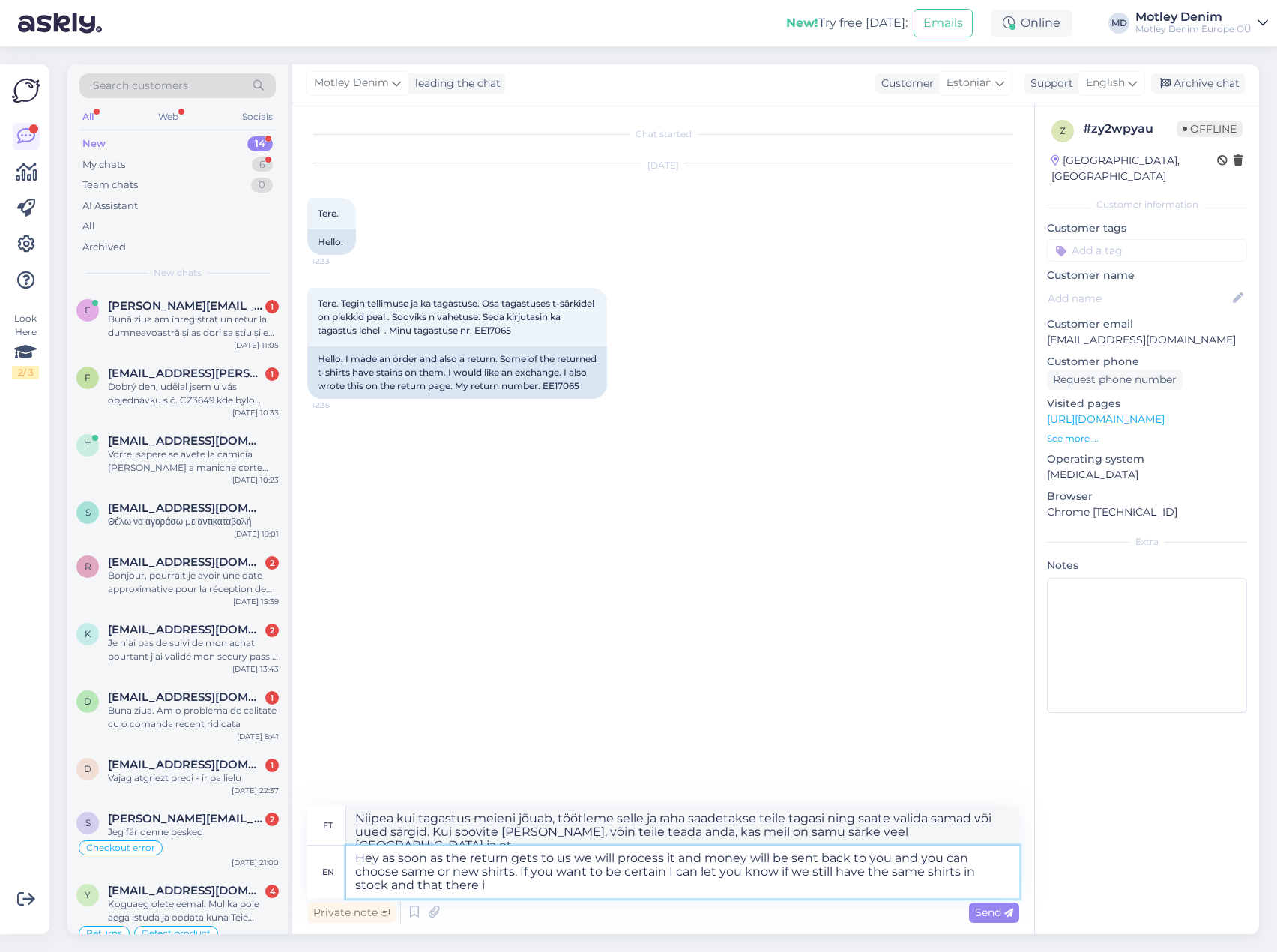
type textarea "Niipea kui tagastus meieni jõuab, töötleme [PERSON_NAME] raha saadetakse teile …"
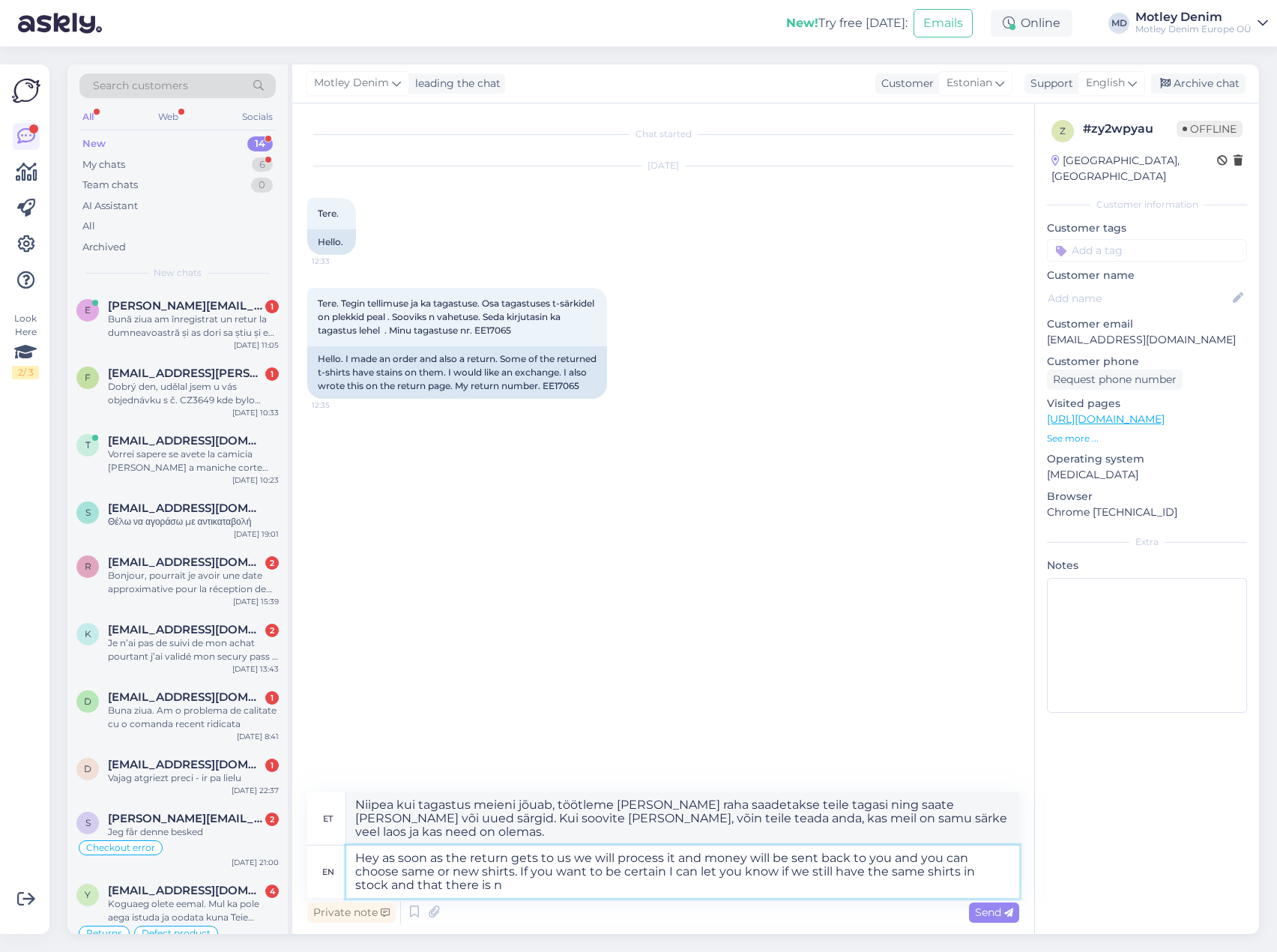
type textarea "Hey as soon as the return gets to us we will process it and money will be sent …"
type textarea "Niipea kui tagastus meieni jõuab, töötleme selle ja raha saadetakse teile tagas…"
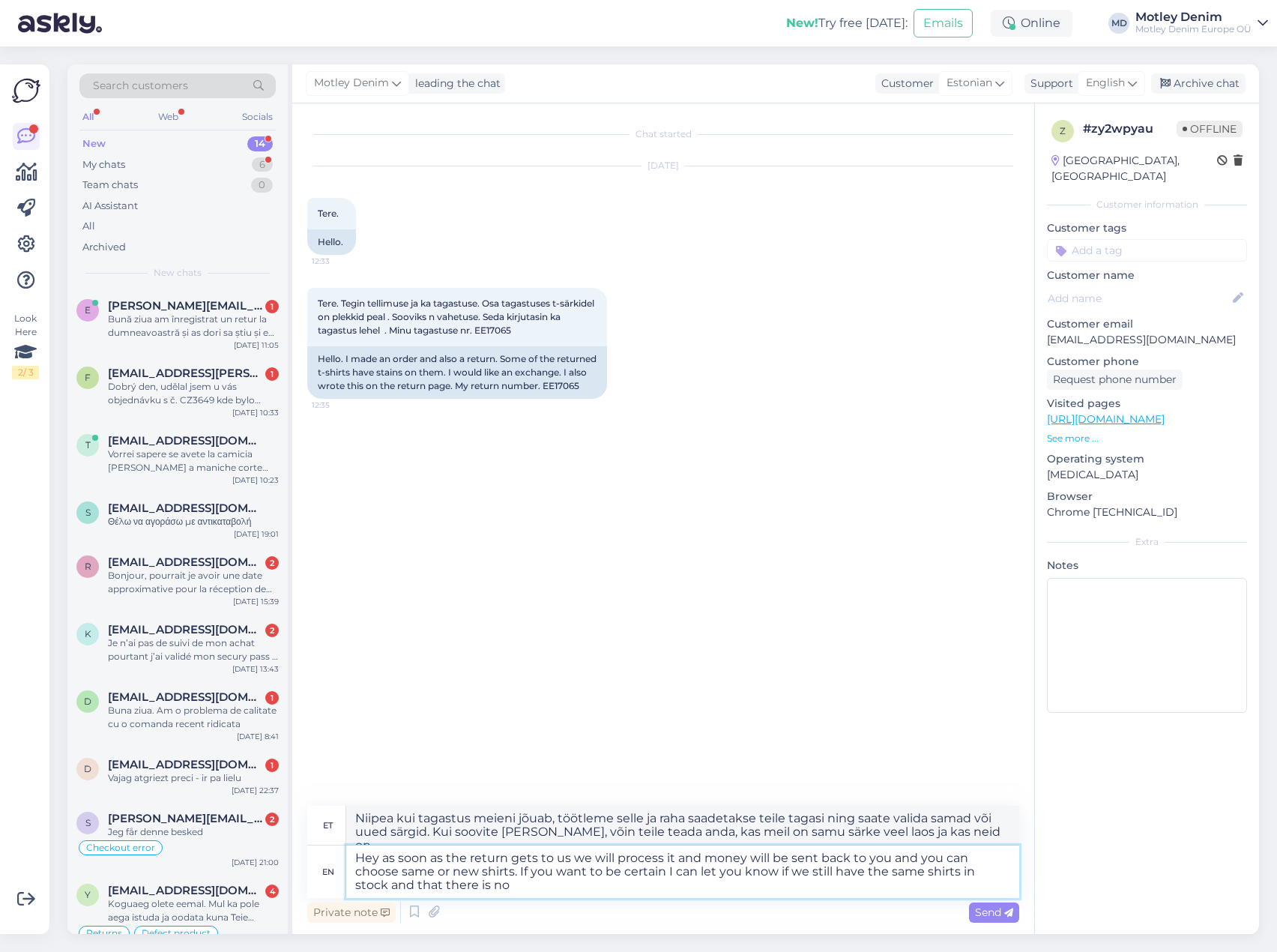
type textarea "Hey as soon as the return gets to us we will process it and money will be sent …"
type textarea "Niipea kui tagastus meieni jõuab, töötleme [PERSON_NAME] raha saadetakse teile …"
type textarea "Hey as soon as the return gets to us we will process it and money will be sent …"
type textarea "Niipea kui tagastus meieni jõuab, töötleme [PERSON_NAME] raha saadetakse teile …"
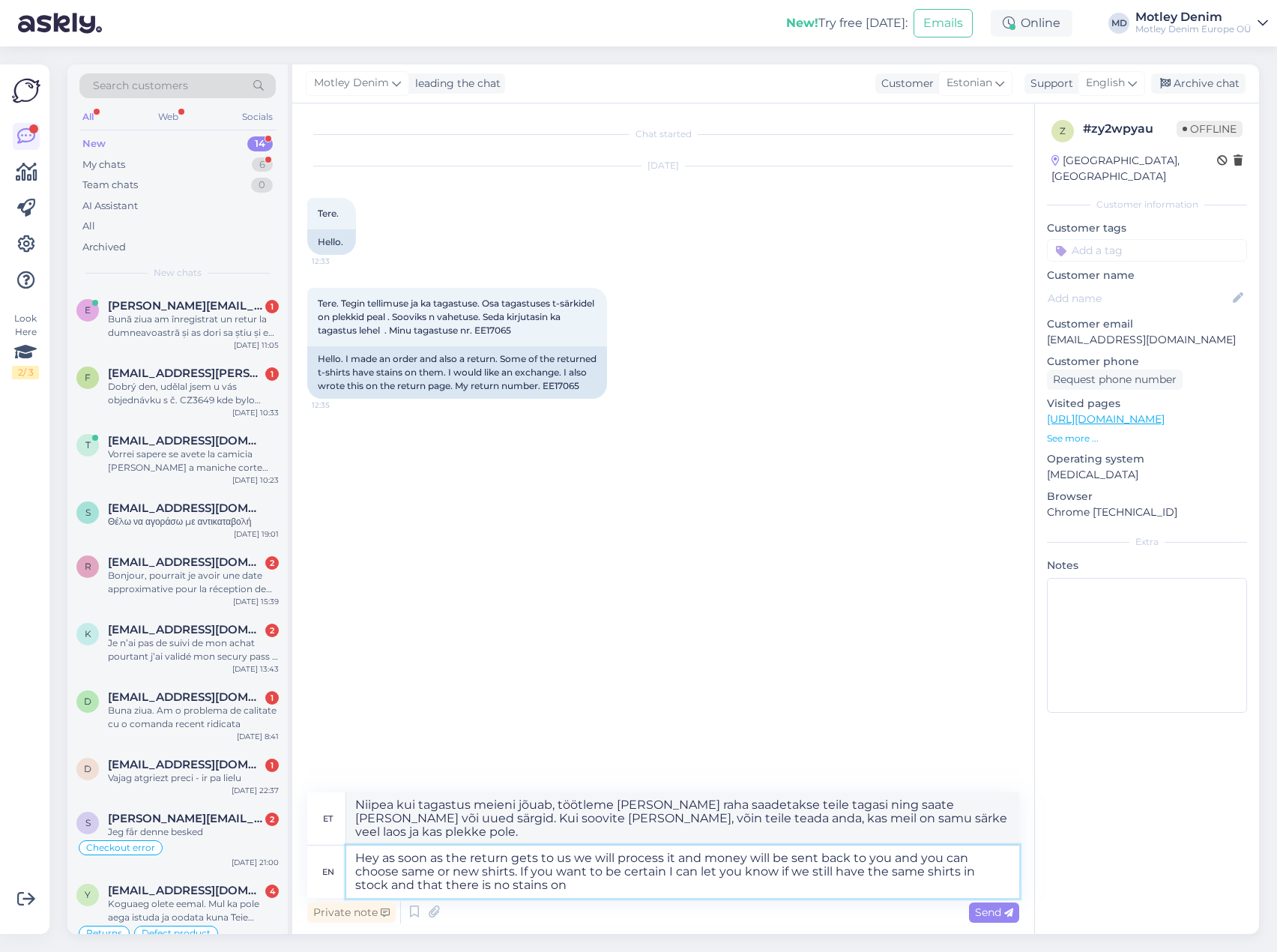
type textarea "Hey as soon as the return gets to us we will process it and money will be sent …"
type textarea "Niipea kui tagastus meieni jõuab, töötleme selle ja raha saadetakse teile tagas…"
type textarea "Hey as soon as the return gets to us we will process it and money will be sent …"
type textarea "Niipea kui tagastus meieni jõuab, töötleme [PERSON_NAME] raha saadetakse teile …"
type textarea "Hey as soon as the return gets to us we will process it and money will be sent …"
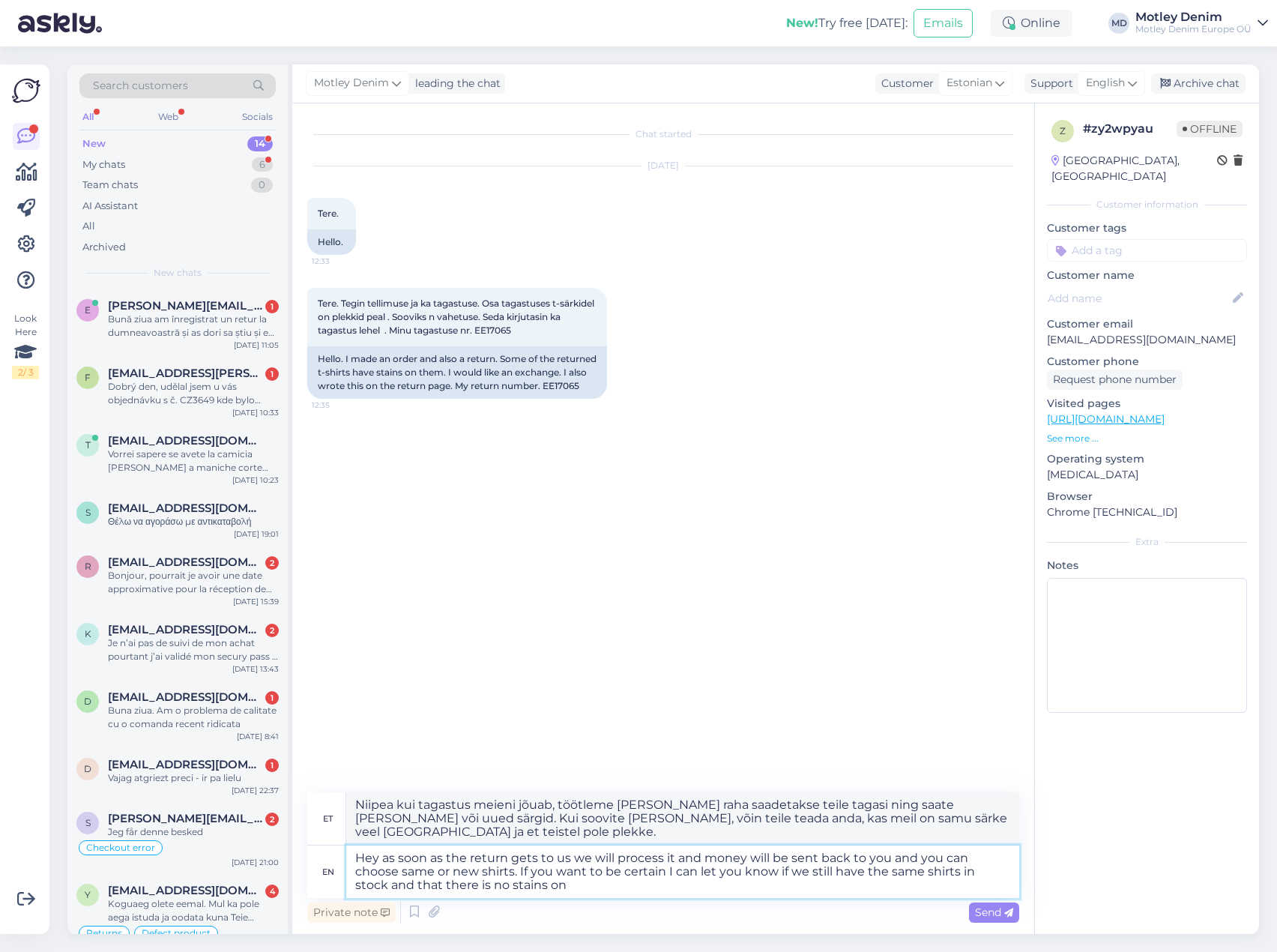
type textarea "Niipea kui tagastus meieni jõuab, töötleme selle ja raha saadetakse teile tagas…"
type textarea "Hey as soon as the return gets to us we will process it and money will be sent …"
type textarea "Niipea kui tagastus meieni jõuab, töötleme [PERSON_NAME] raha saadetakse teile …"
type textarea "Hey as soon as the return gets to us we will process it and money will be sent …"
type textarea "Niipea kui tagastus meieni jõuab, töötleme selle ja raha saadetakse teile tagas…"
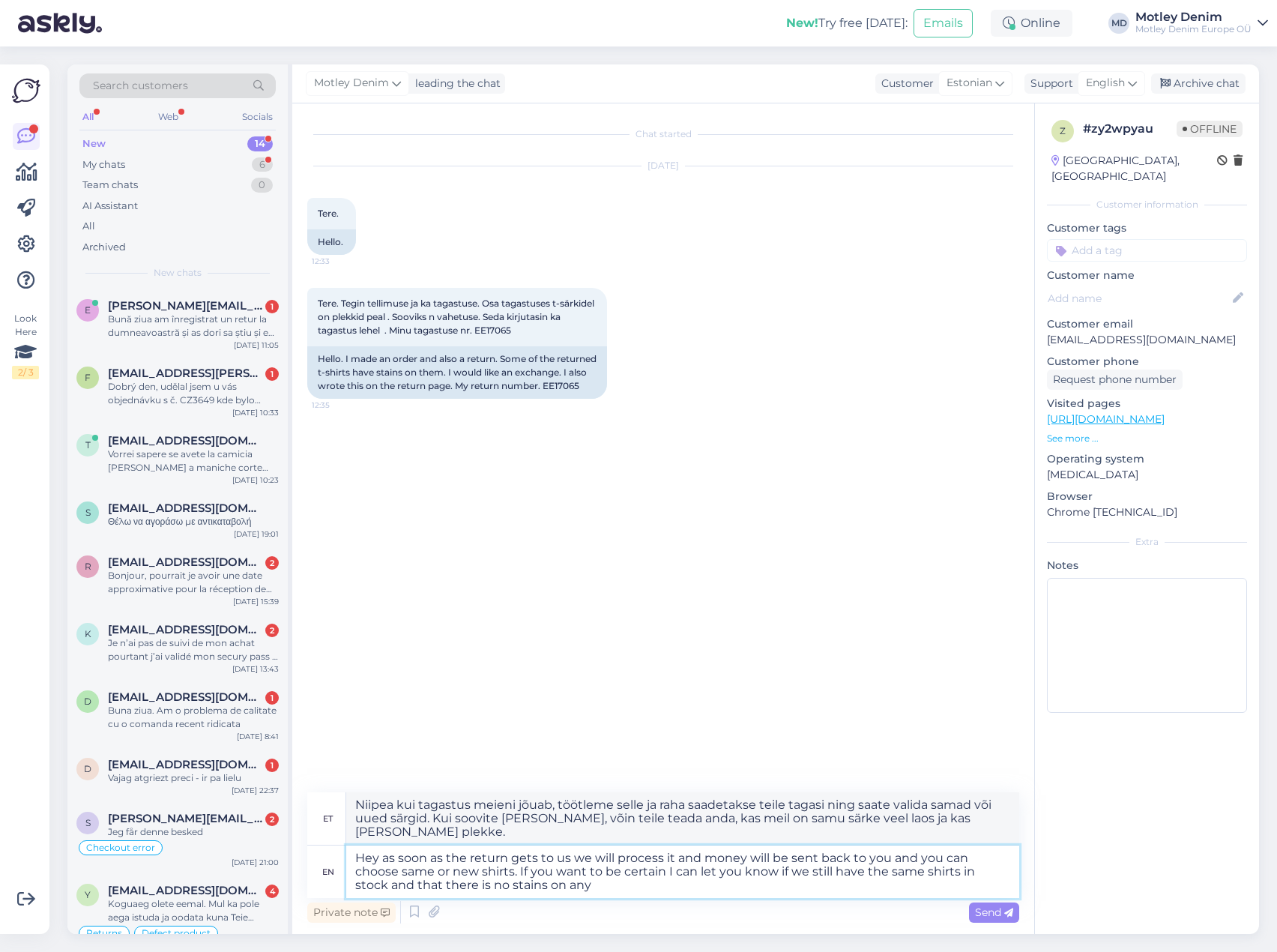
type textarea "Hey as soon as the return gets to us we will process it and money will be sent …"
type textarea "Niipea kui tagastus meieni jõuab, töötleme selle ja raha saadetakse teile tagas…"
type textarea "Hey as soon as the return gets to us we will process it and money will be sent …"
type textarea "Niipea kui tagastus meieni jõuab, töötleme [PERSON_NAME] raha saadetakse teile …"
type textarea "Hey as soon as the return gets to us we will process it and money will be sent …"
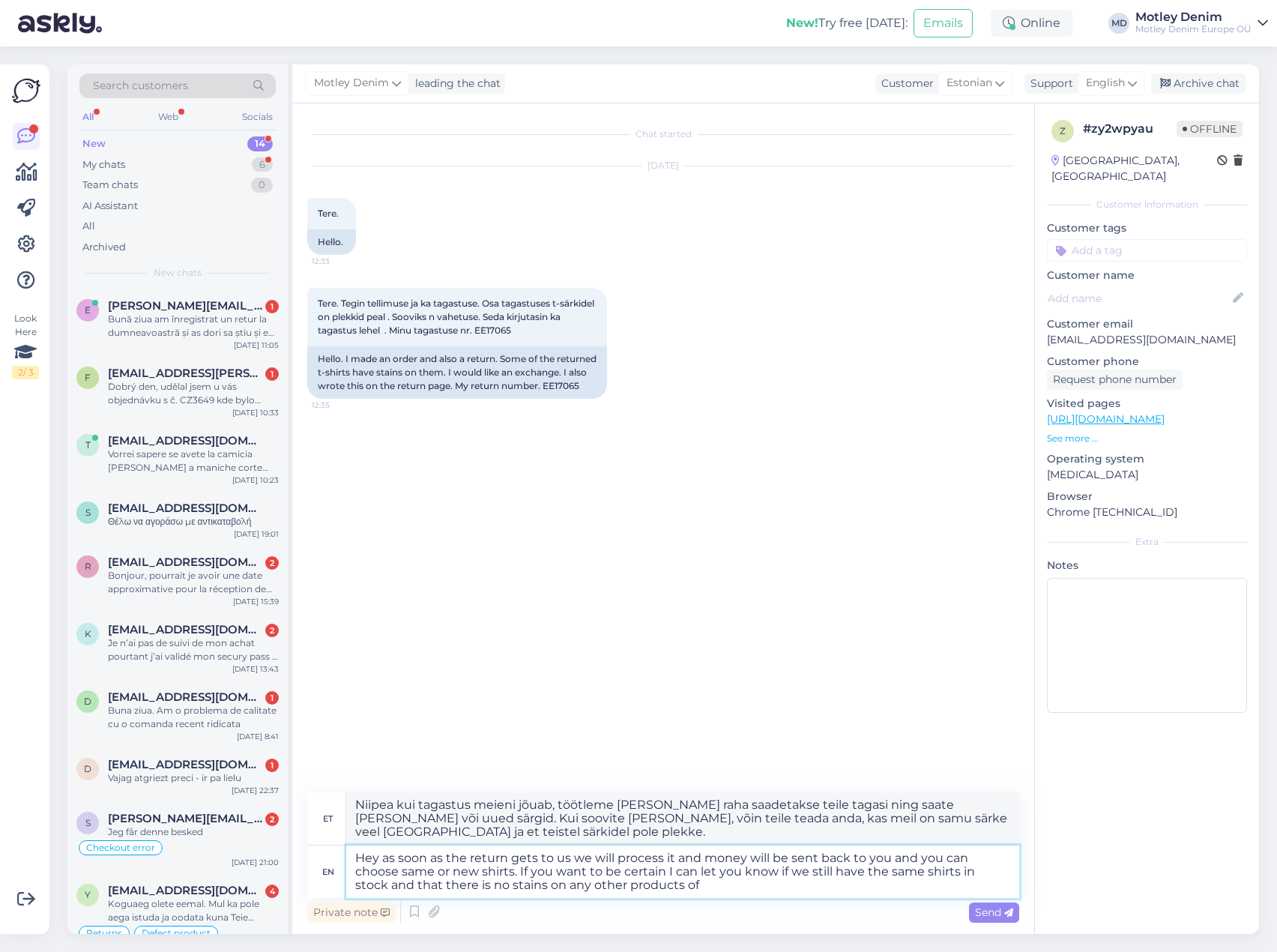
type textarea "Niipea kui tagastus meieni jõuab, töötleme [PERSON_NAME] raha saadetakse teile …"
type textarea "Hey as soon as the return gets to us we will process it and money will be sent …"
type textarea "Niipea kui tagastus meieni jõuab, töötleme [PERSON_NAME] raha saadetakse teile …"
type textarea "Hey as soon as the return gets to us we will process it and money will be sent …"
type textarea "Niipea kui tagastus meieni jõuab, töötleme [PERSON_NAME] raha saadetakse teile …"
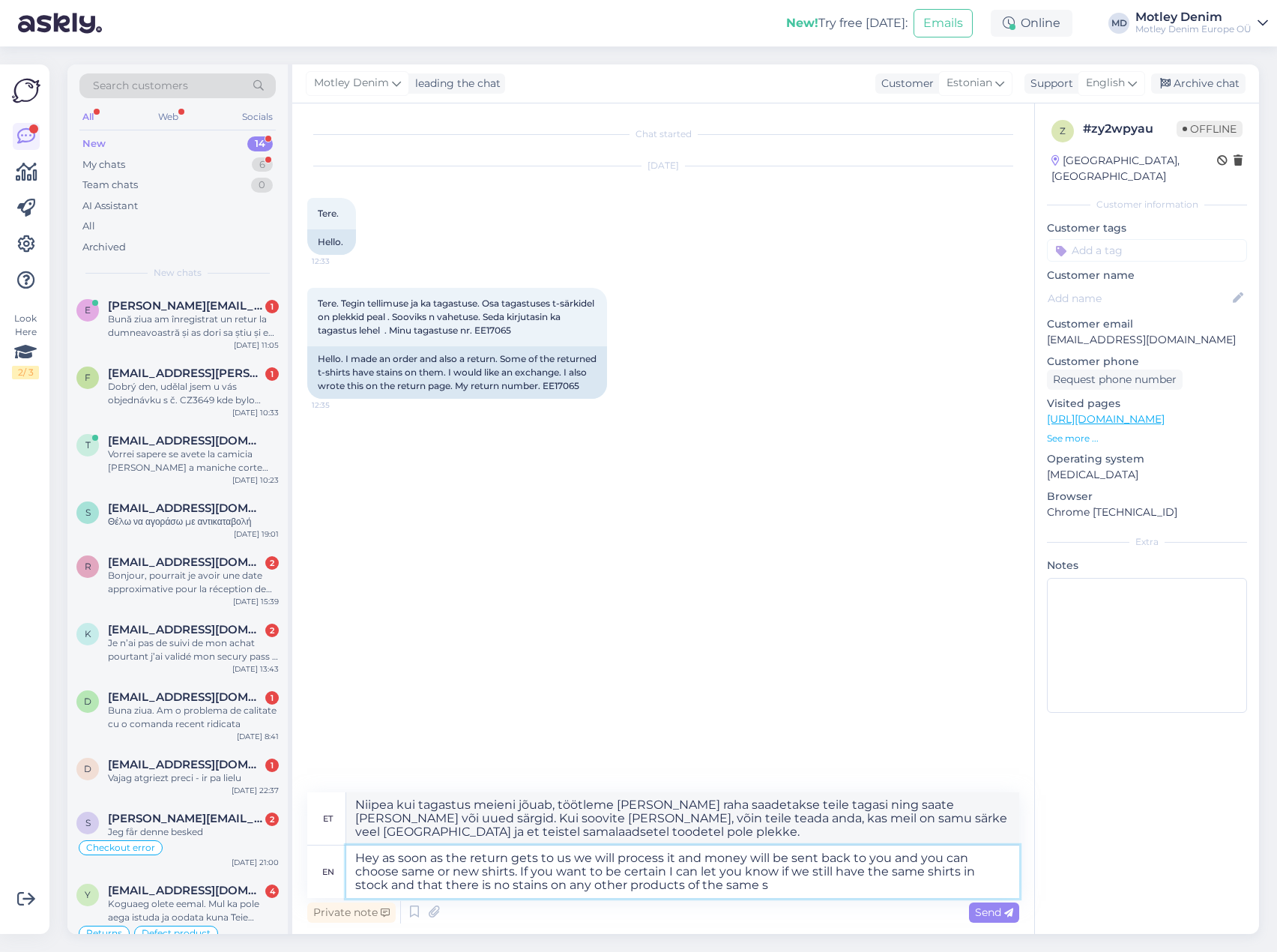
type textarea "Hey as soon as the return gets to us we will process it and money will be sent …"
type textarea "Niipea kui tagastus meieni jõuab, töötleme [PERSON_NAME] raha saadetakse teile …"
type textarea "Hey as soon as the return gets to us we will process it and money will be sent …"
type textarea "Niipea kui tagastus meieni jõuab, töötleme selle ja raha saadetakse teile tagas…"
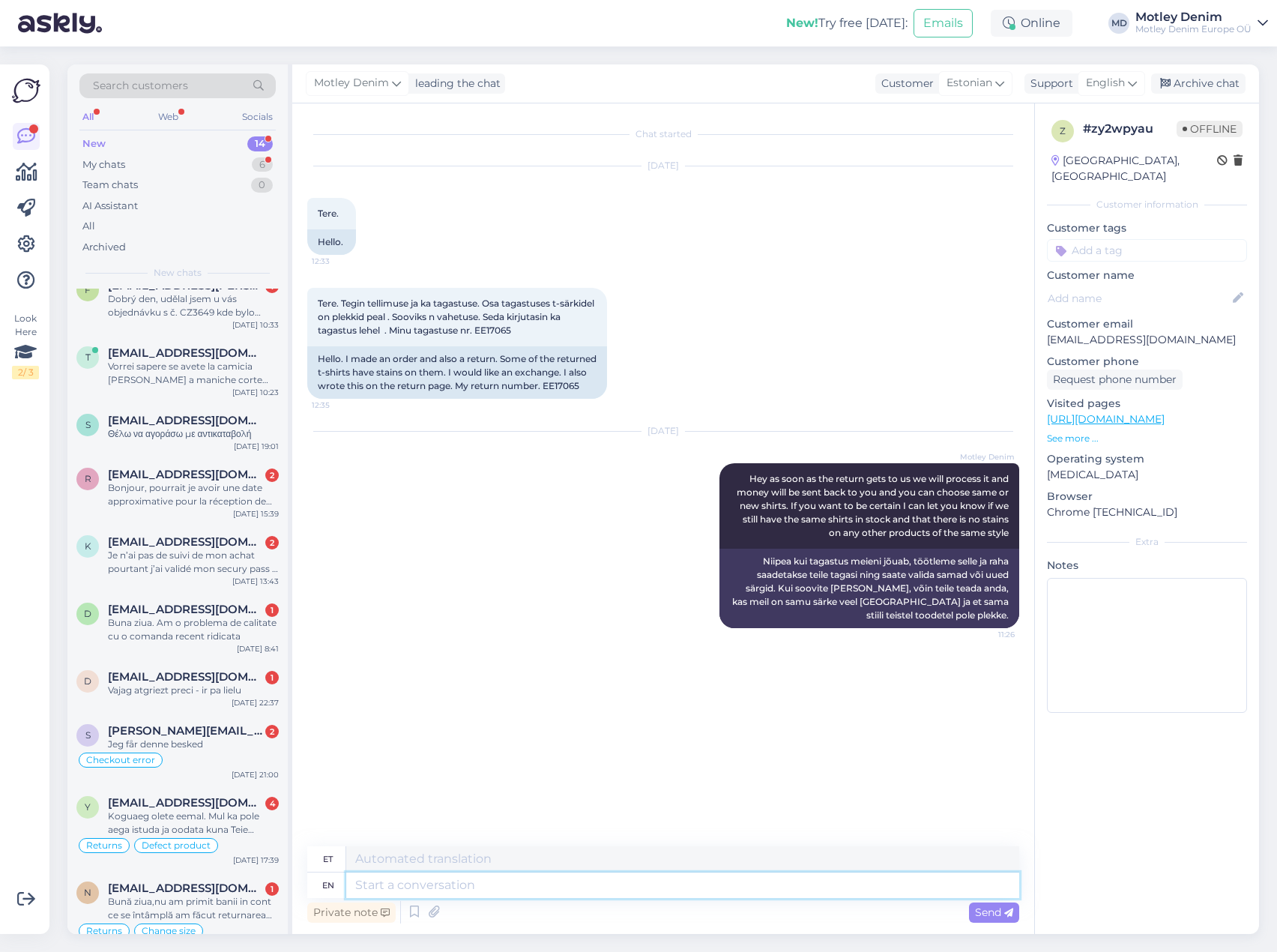
scroll to position [312, 0]
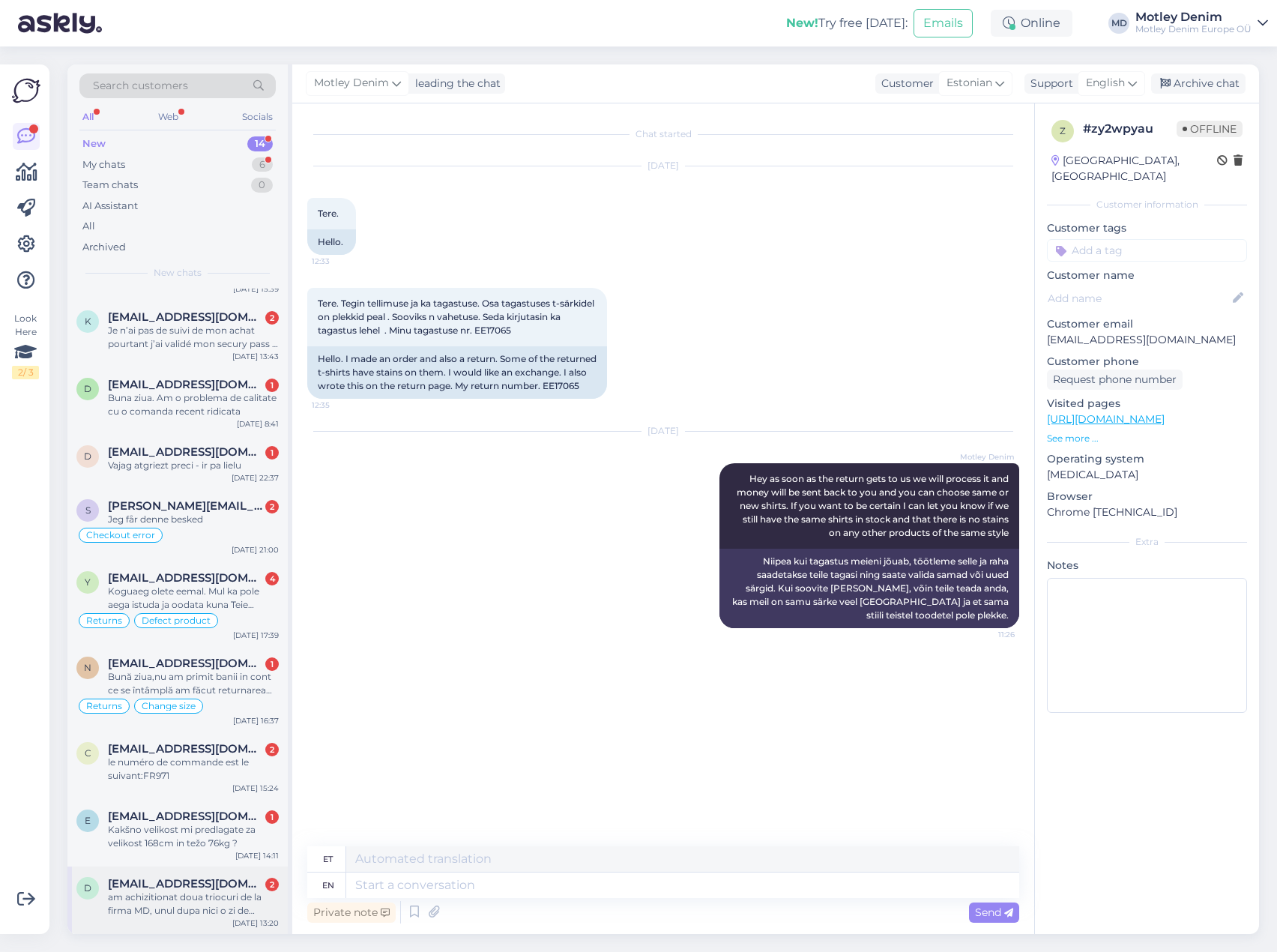
click at [215, 903] on div "am achizitionat doua triocuri de la firma MD, unul dupa nici o zi de folosinta,…" at bounding box center [193, 903] width 171 height 27
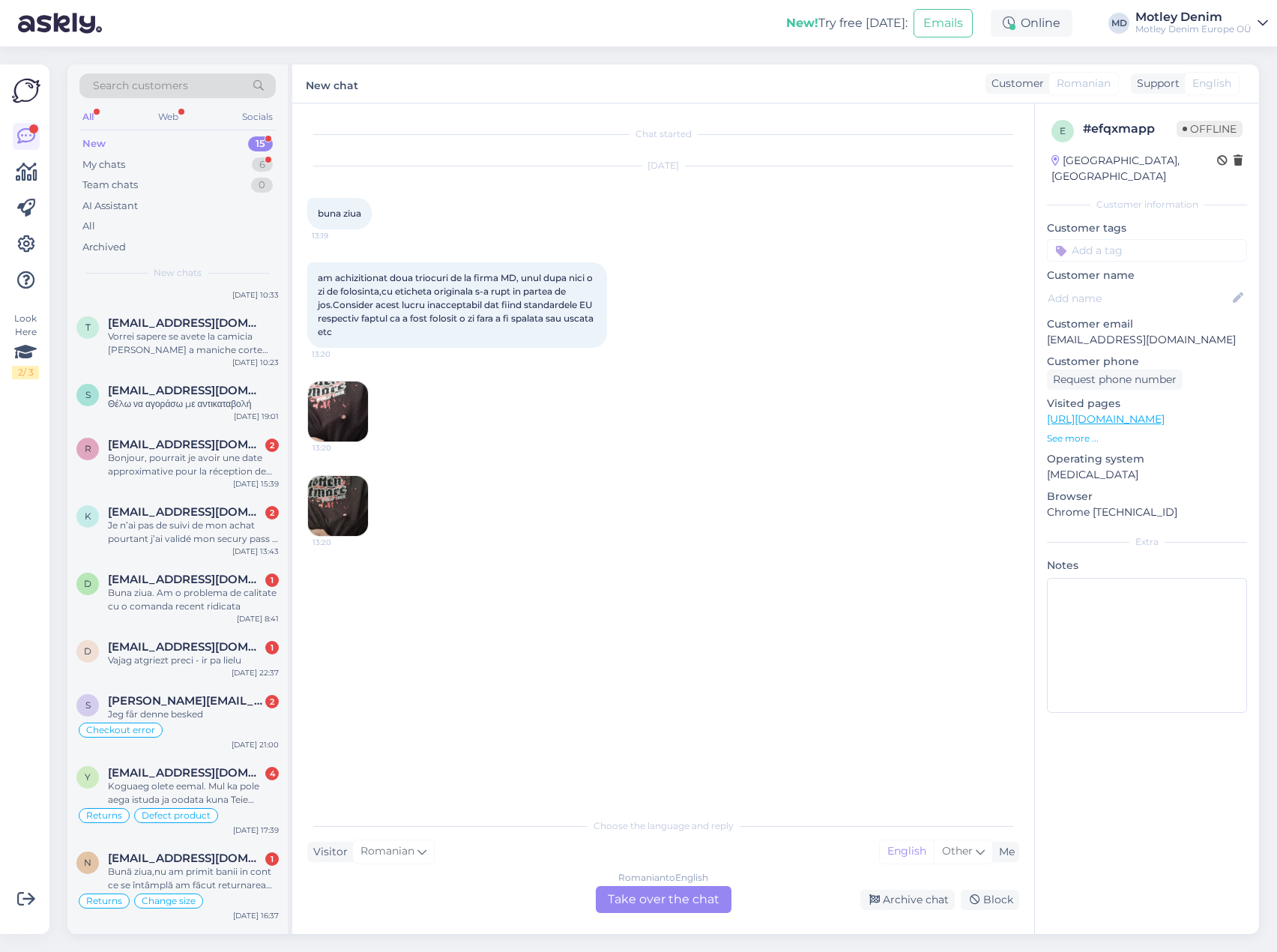
scroll to position [380, 0]
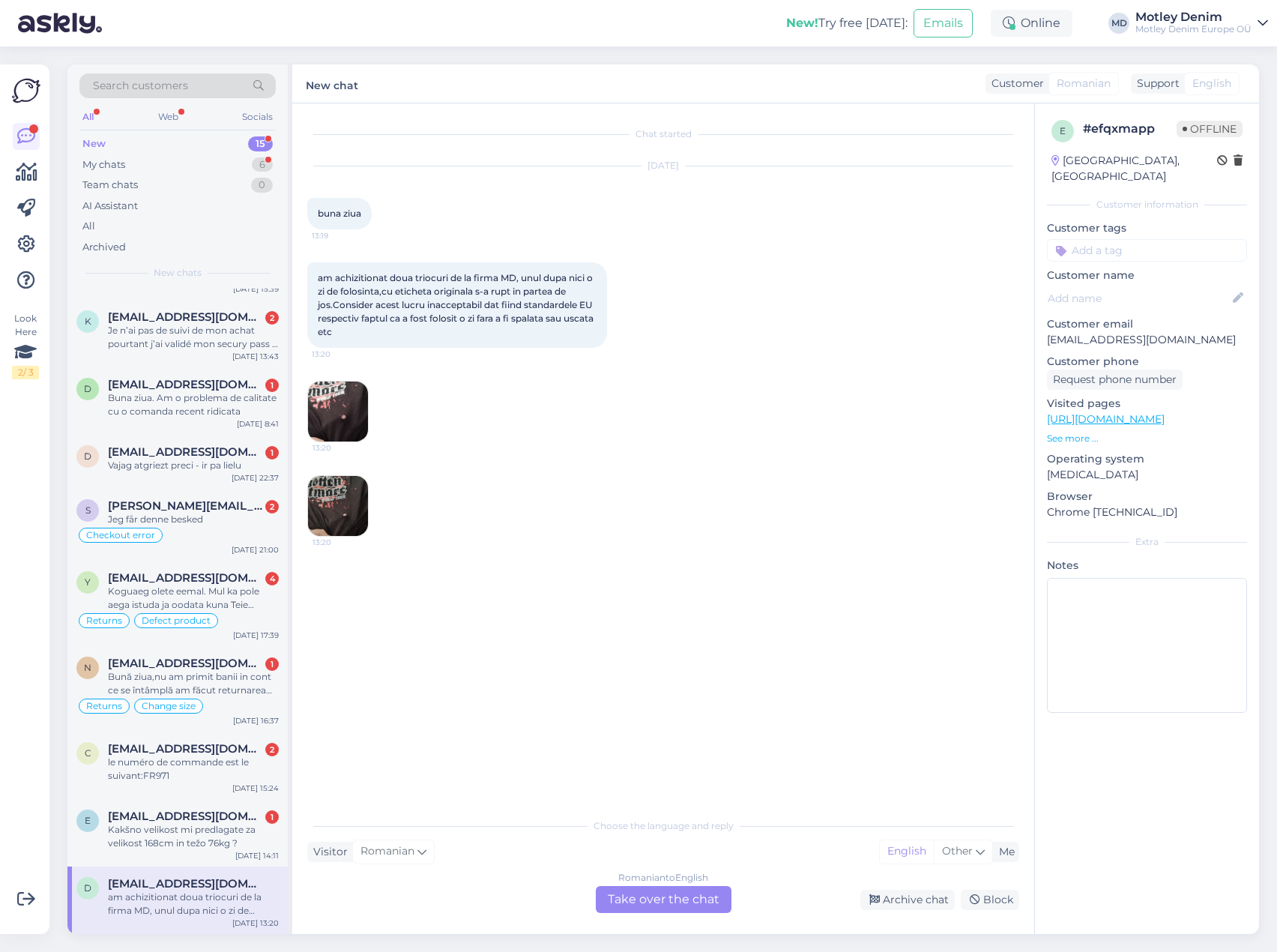
click at [169, 898] on div "am achizitionat doua triocuri de la firma MD, unul dupa nici o zi de folosinta,…" at bounding box center [193, 903] width 171 height 27
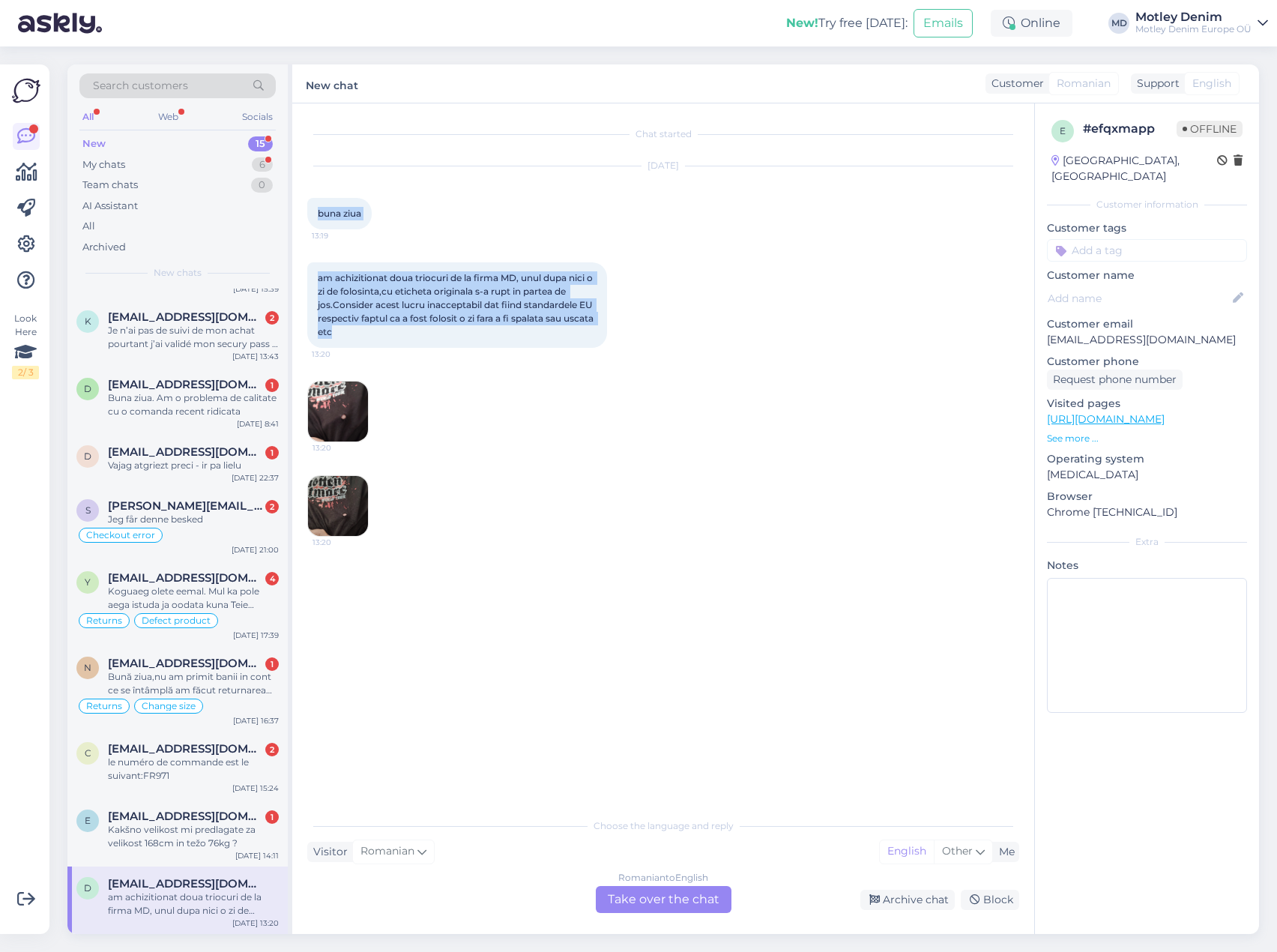
drag, startPoint x: 380, startPoint y: 328, endPoint x: 315, endPoint y: 213, distance: 132.1
click at [315, 213] on div "Chat started [DATE] buna ziua 13:19 am achizitionat doua triocuri de la firma M…" at bounding box center [670, 457] width 726 height 679
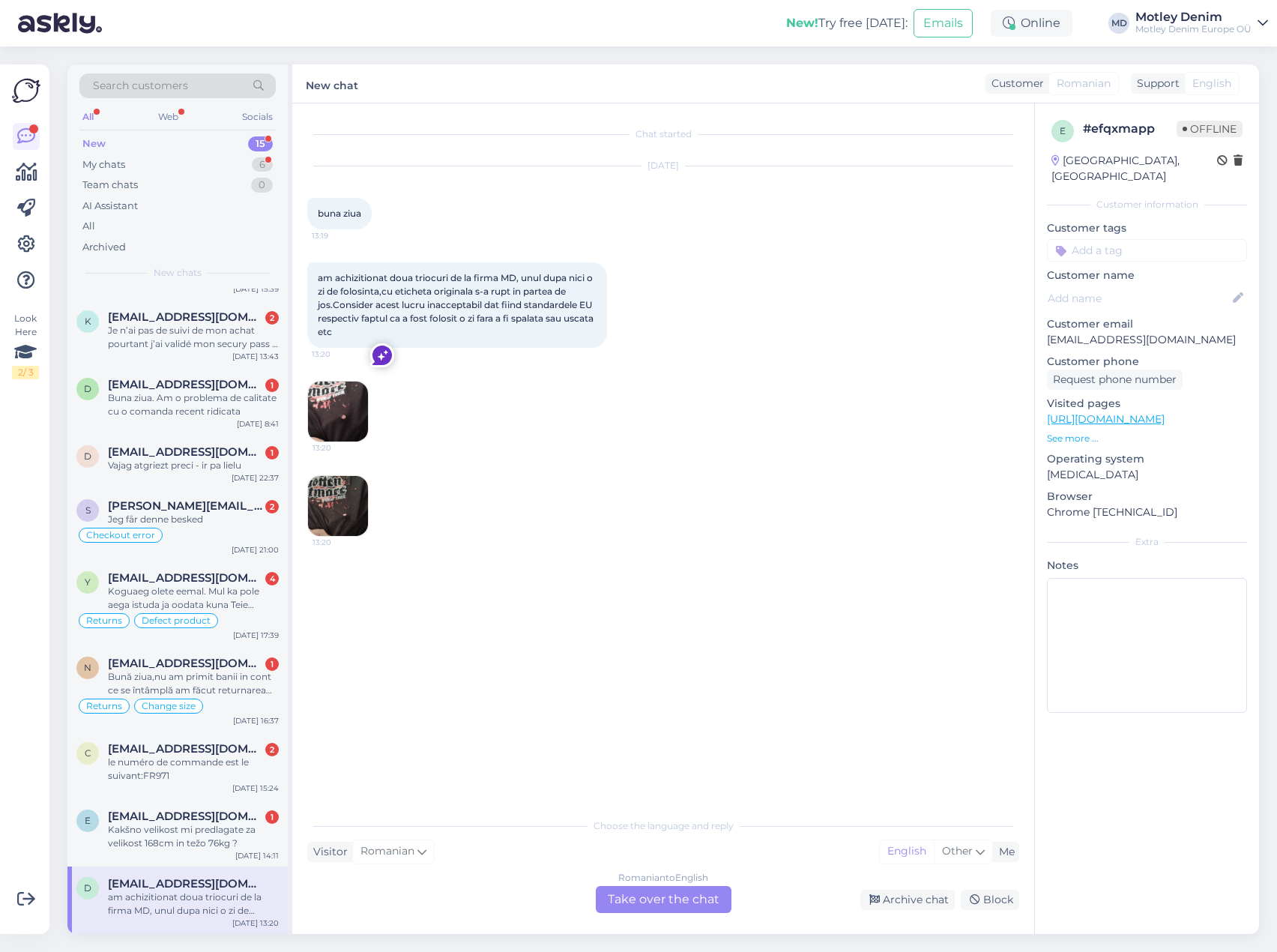
click at [627, 899] on div "Romanian to English Take over the chat" at bounding box center [663, 899] width 135 height 27
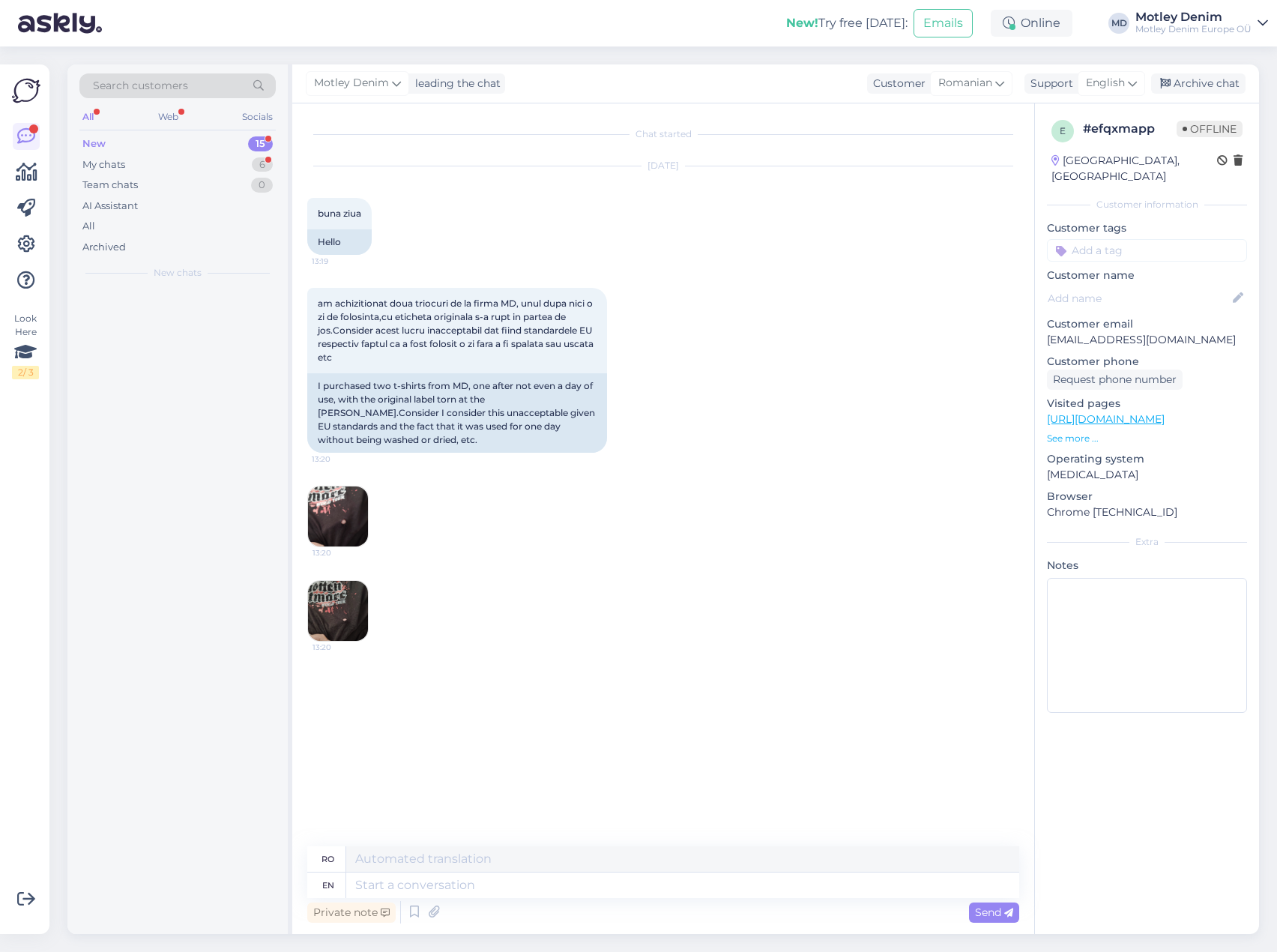
scroll to position [0, 0]
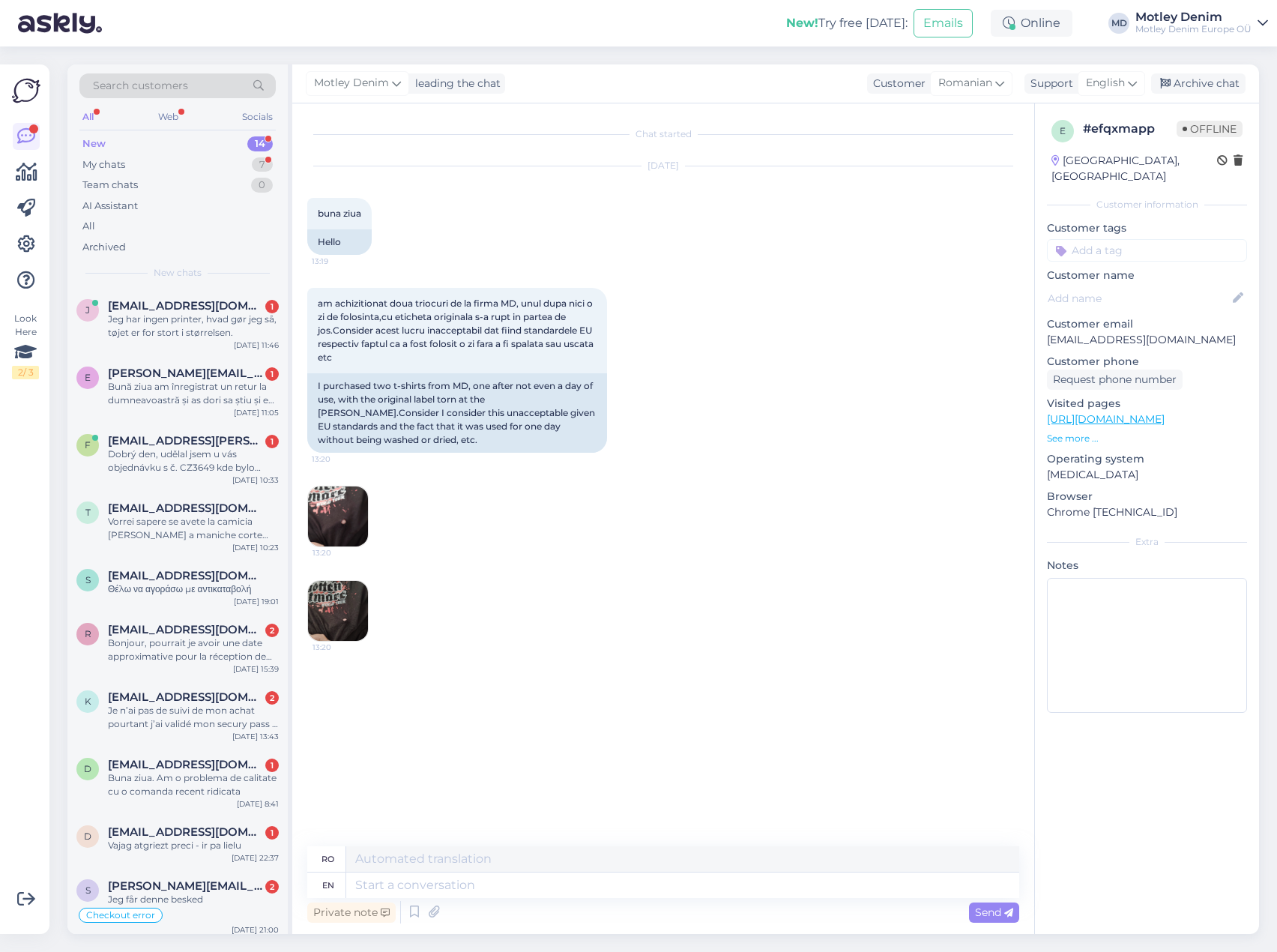
click at [363, 509] on img at bounding box center [338, 517] width 60 height 60
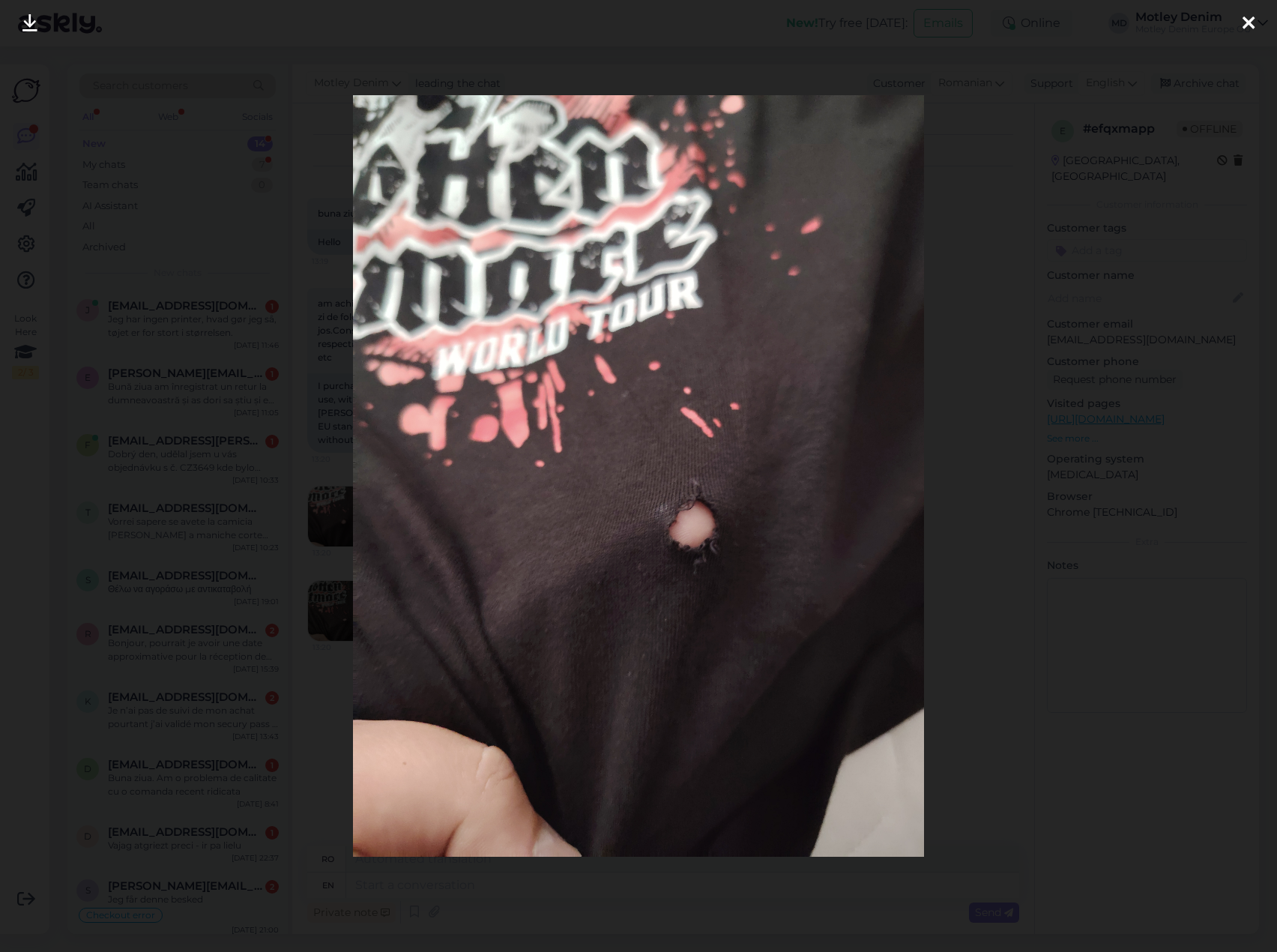
click at [169, 457] on div at bounding box center [638, 476] width 1277 height 952
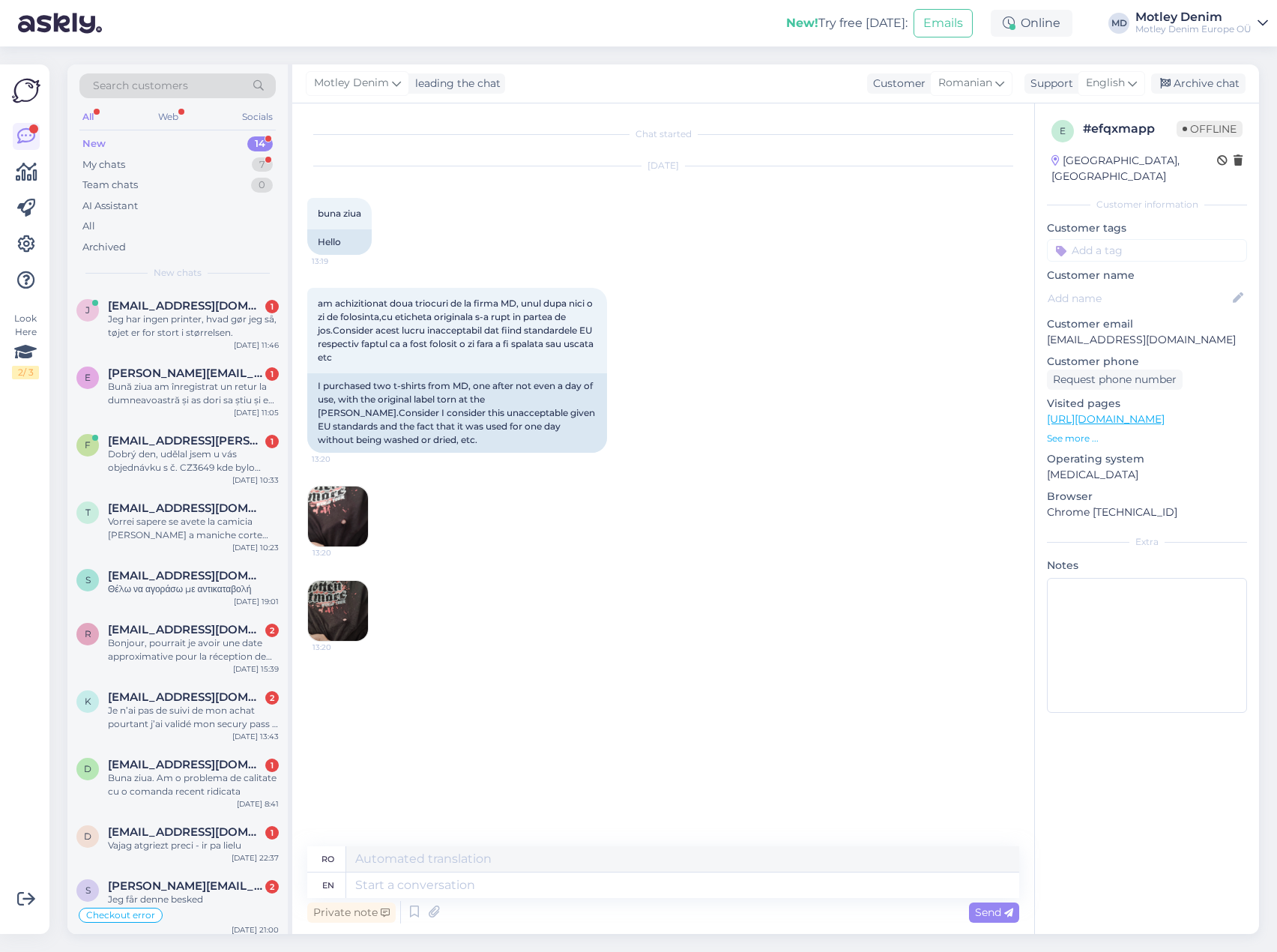
click at [359, 584] on img at bounding box center [338, 610] width 60 height 60
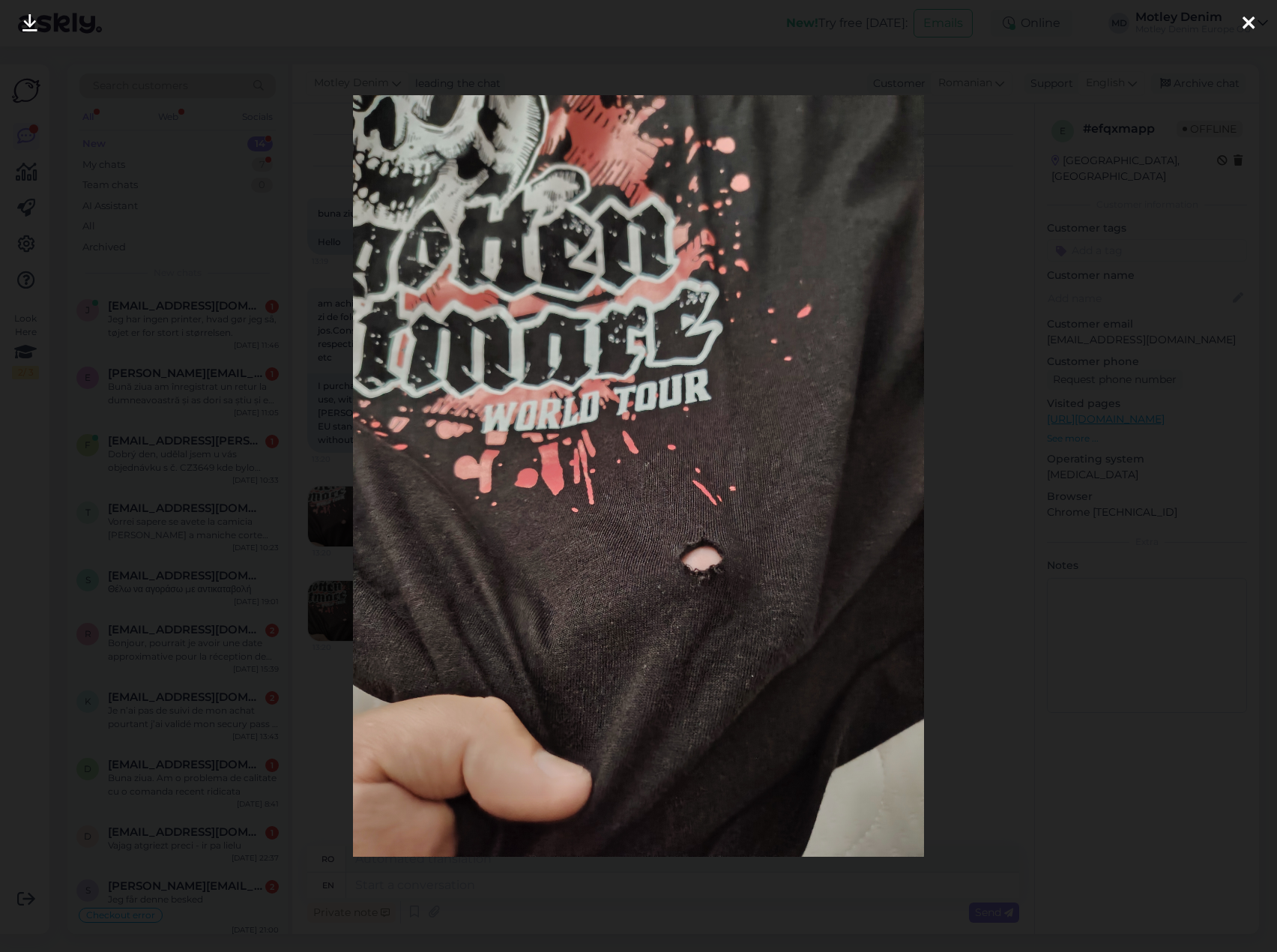
click at [199, 611] on div at bounding box center [638, 476] width 1277 height 952
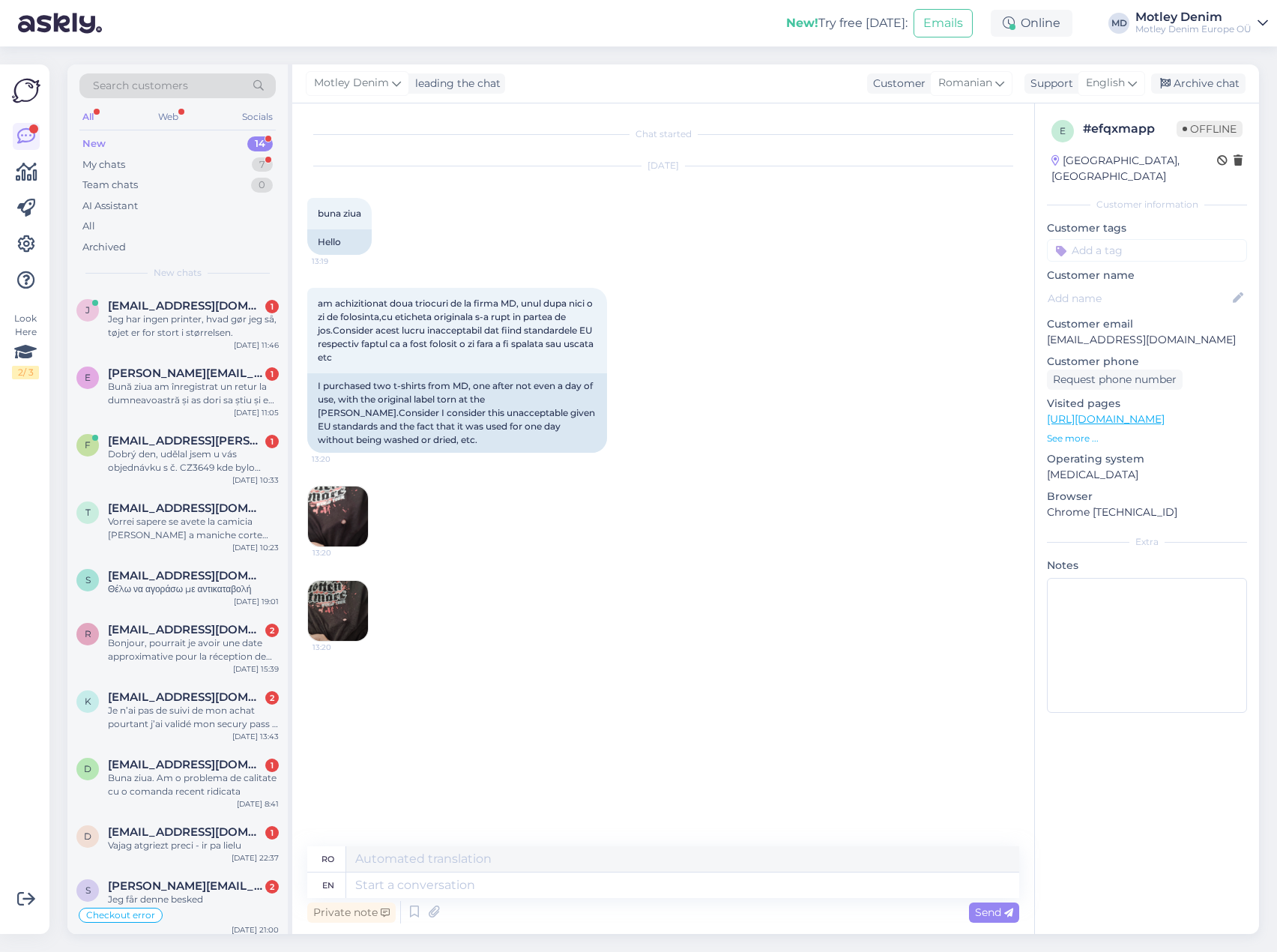
click at [352, 503] on img at bounding box center [338, 517] width 60 height 60
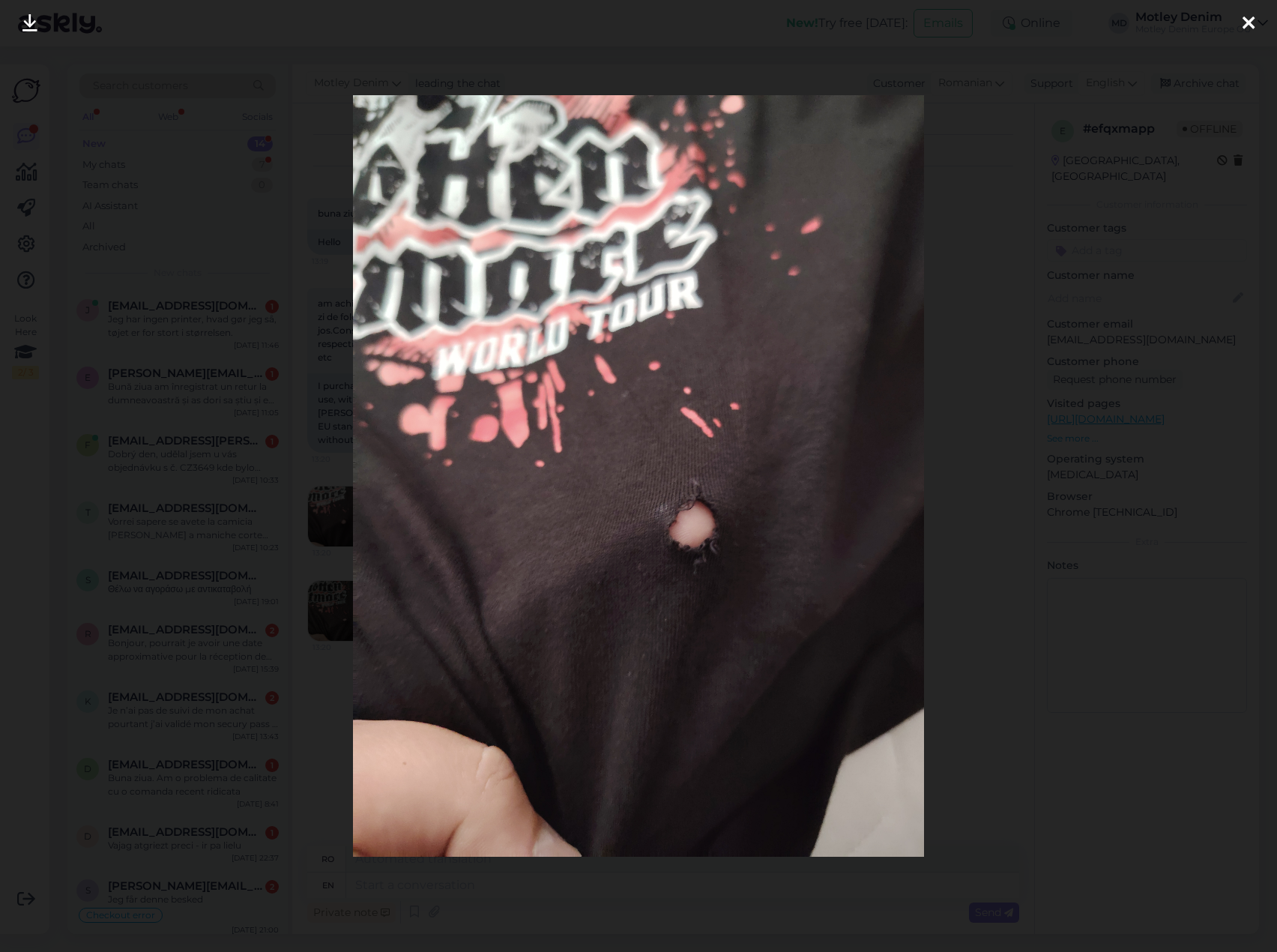
click at [269, 507] on div at bounding box center [638, 476] width 1277 height 952
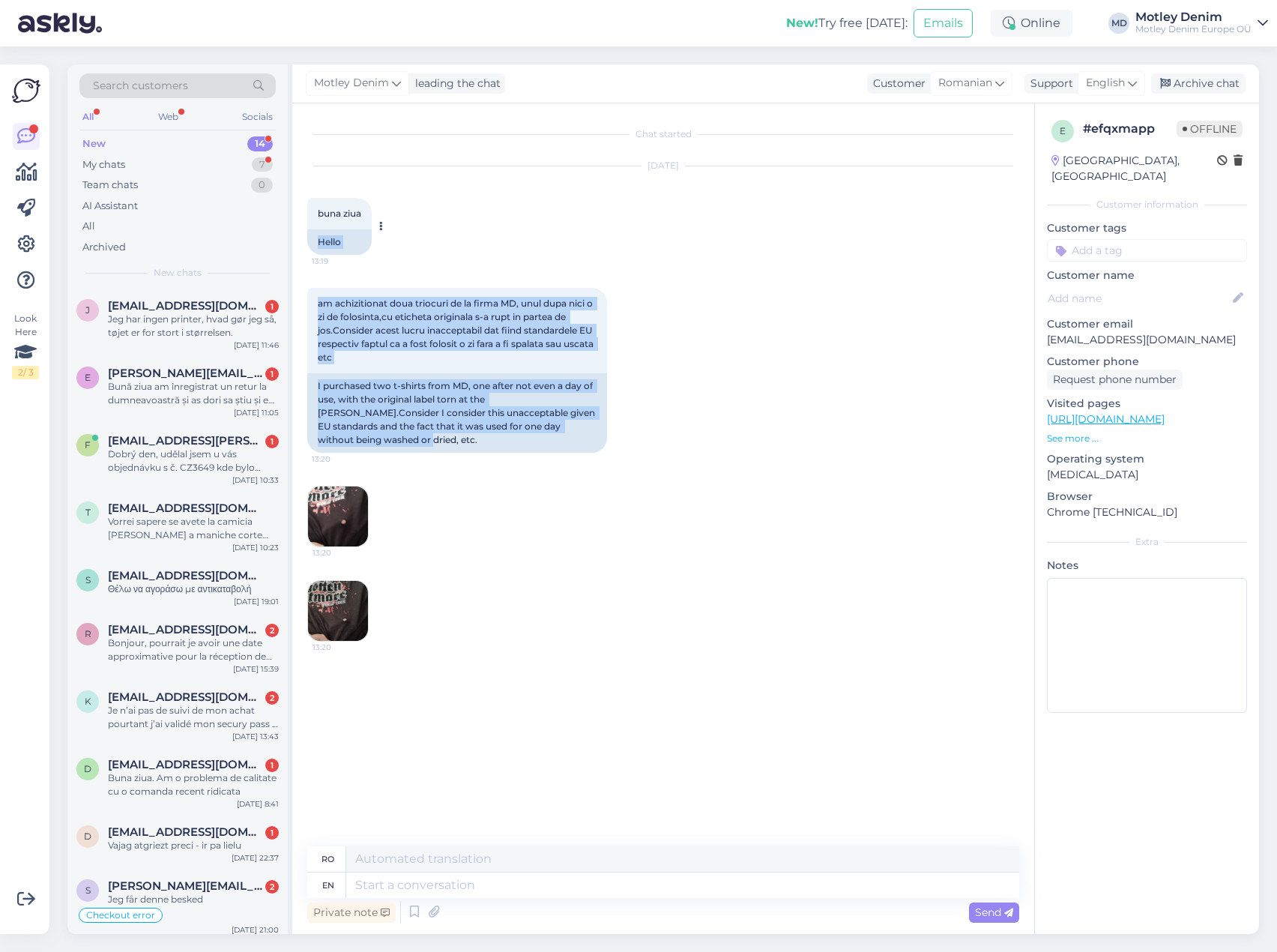
drag, startPoint x: 575, startPoint y: 433, endPoint x: 311, endPoint y: 232, distance: 331.8
click at [311, 232] on div "Chat started [DATE] buna ziua 13:19 Hello am achizitionat doua triocuri de la f…" at bounding box center [670, 475] width 726 height 714
click at [331, 511] on img at bounding box center [338, 517] width 60 height 60
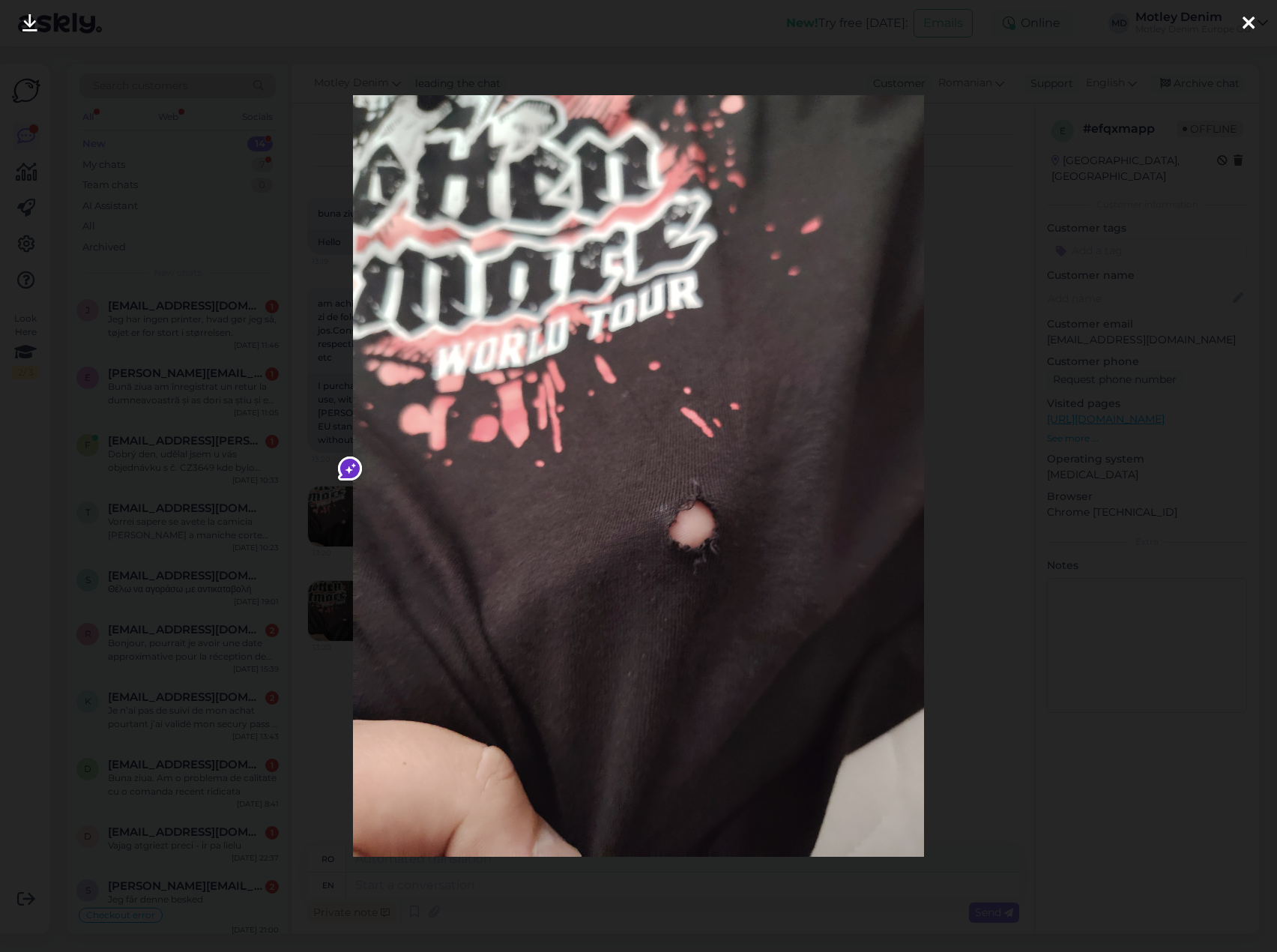
click at [299, 342] on div at bounding box center [638, 476] width 1277 height 952
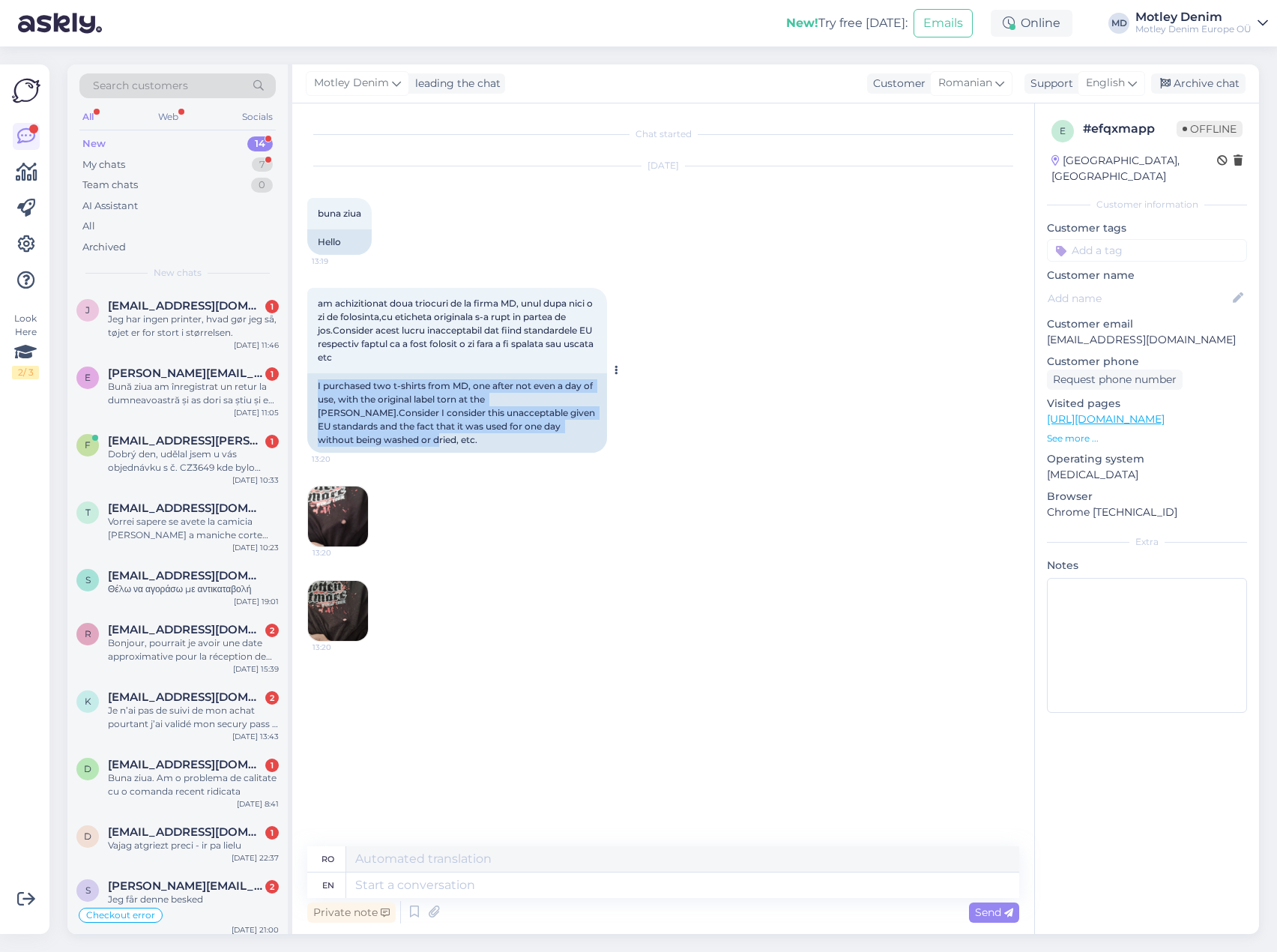
drag, startPoint x: 581, startPoint y: 424, endPoint x: 311, endPoint y: 382, distance: 273.2
click at [311, 382] on div "I purchased two t-shirts from MD, one after not even a day of use, with the ori…" at bounding box center [457, 413] width 300 height 80
copy div "I purchased two t-shirts from MD, one after not even a day of use, with the ori…"
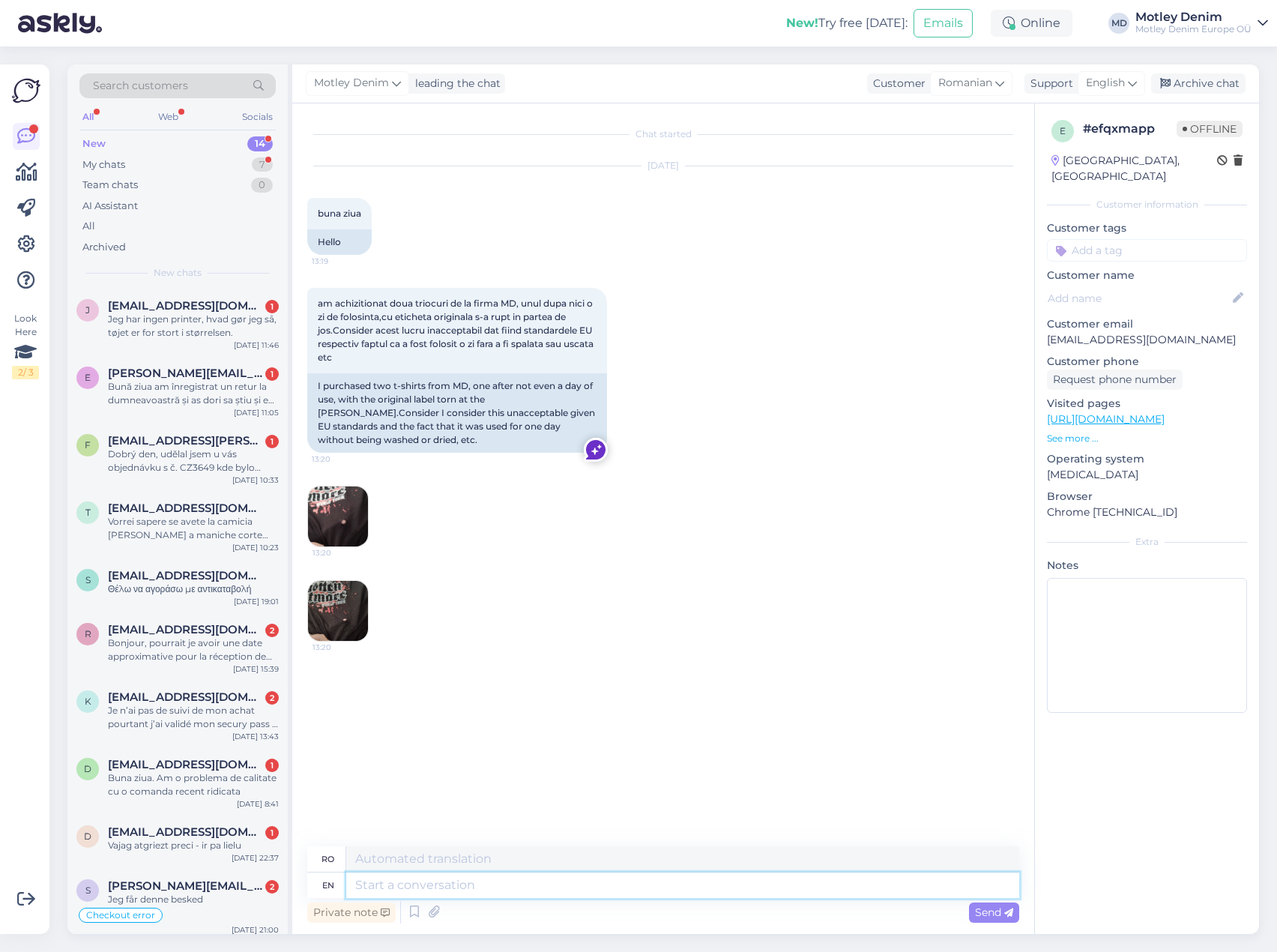
click at [485, 887] on textarea at bounding box center [682, 885] width 673 height 26
paste textarea "Hello, Thank you for contacting us! To assist you properly, we kindly ask you t…"
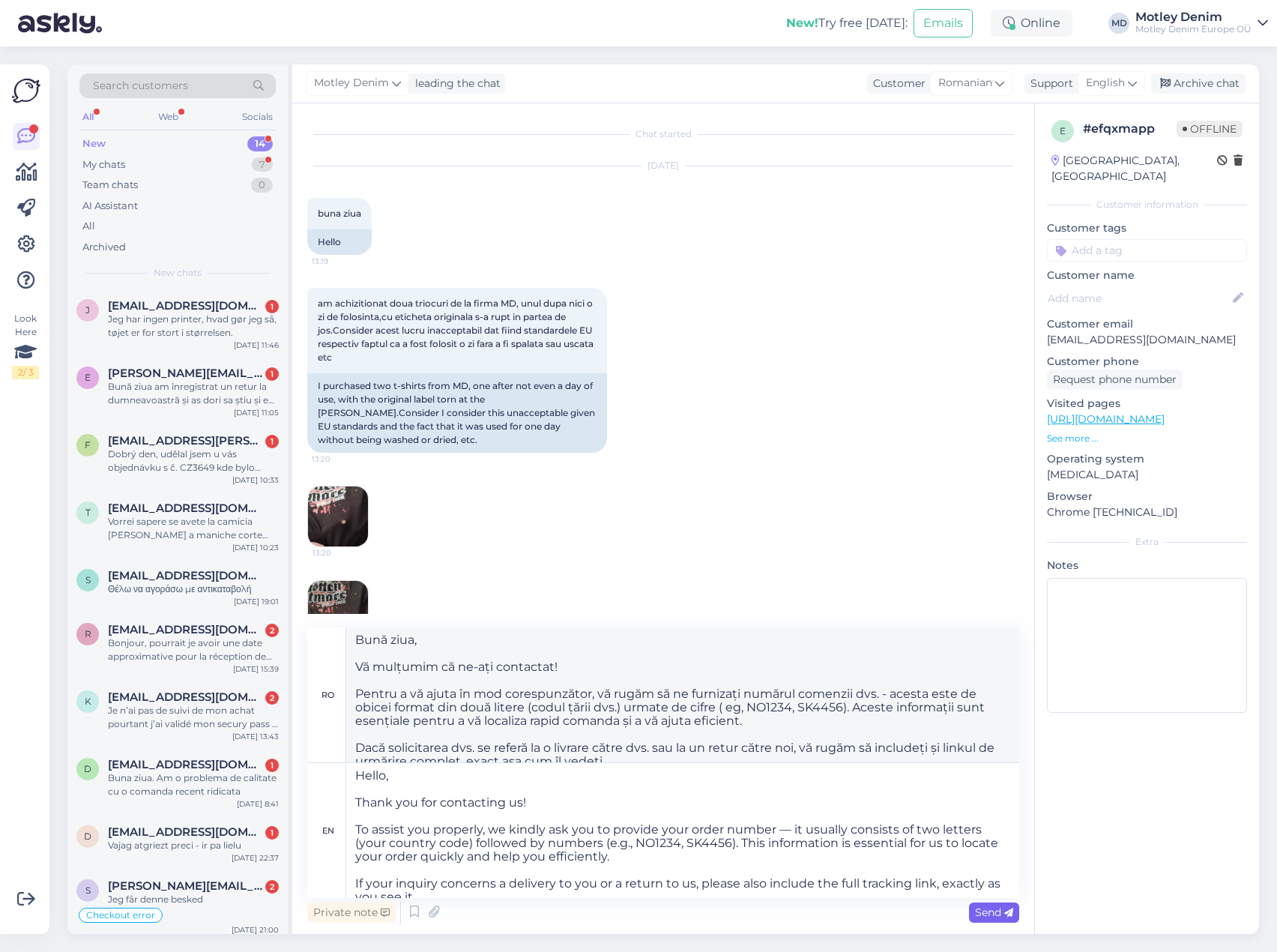
click at [996, 913] on span "Send" at bounding box center [994, 911] width 38 height 13
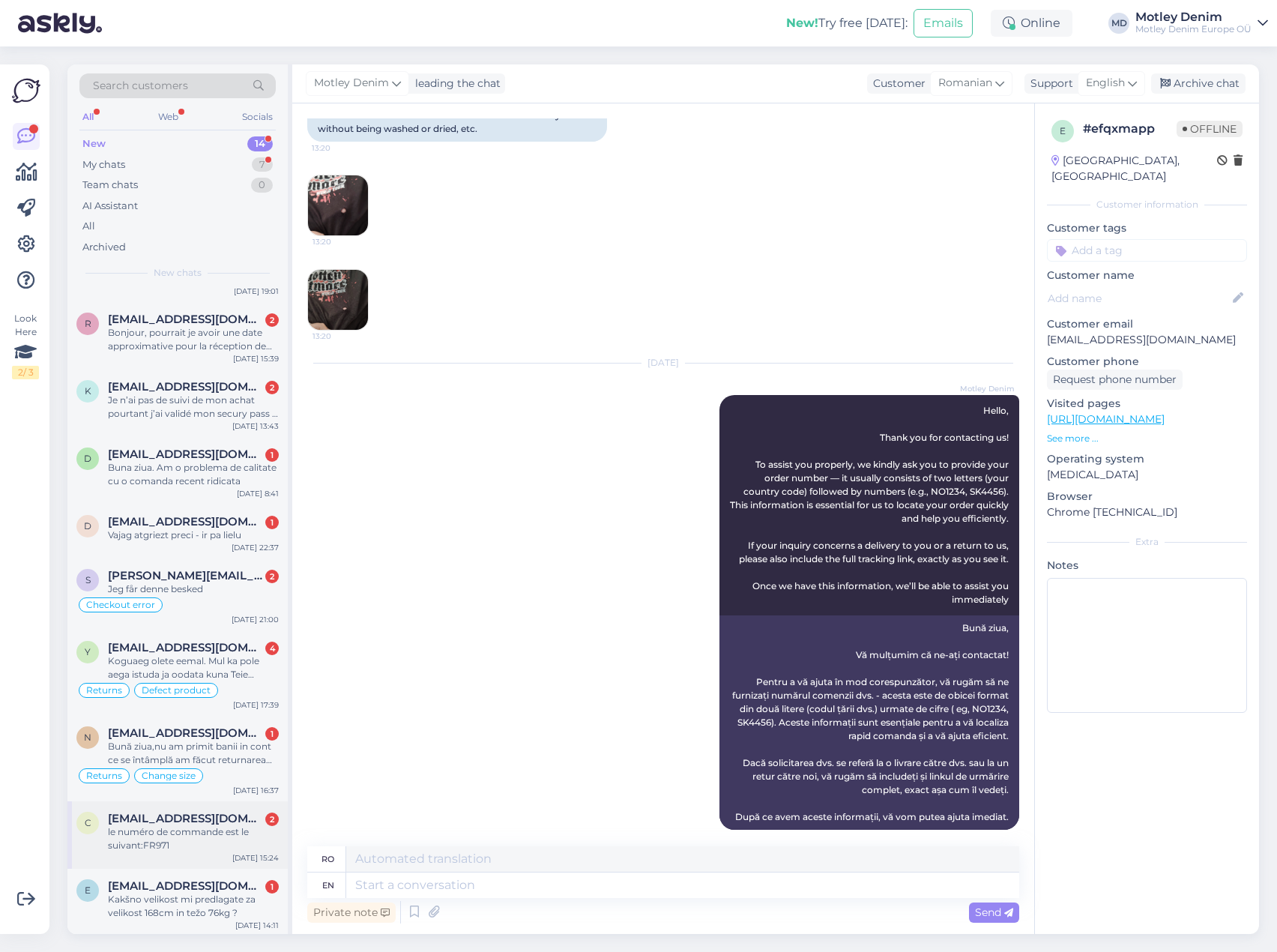
scroll to position [312, 0]
click at [184, 882] on span "[EMAIL_ADDRESS][DOMAIN_NAME]" at bounding box center [186, 883] width 156 height 13
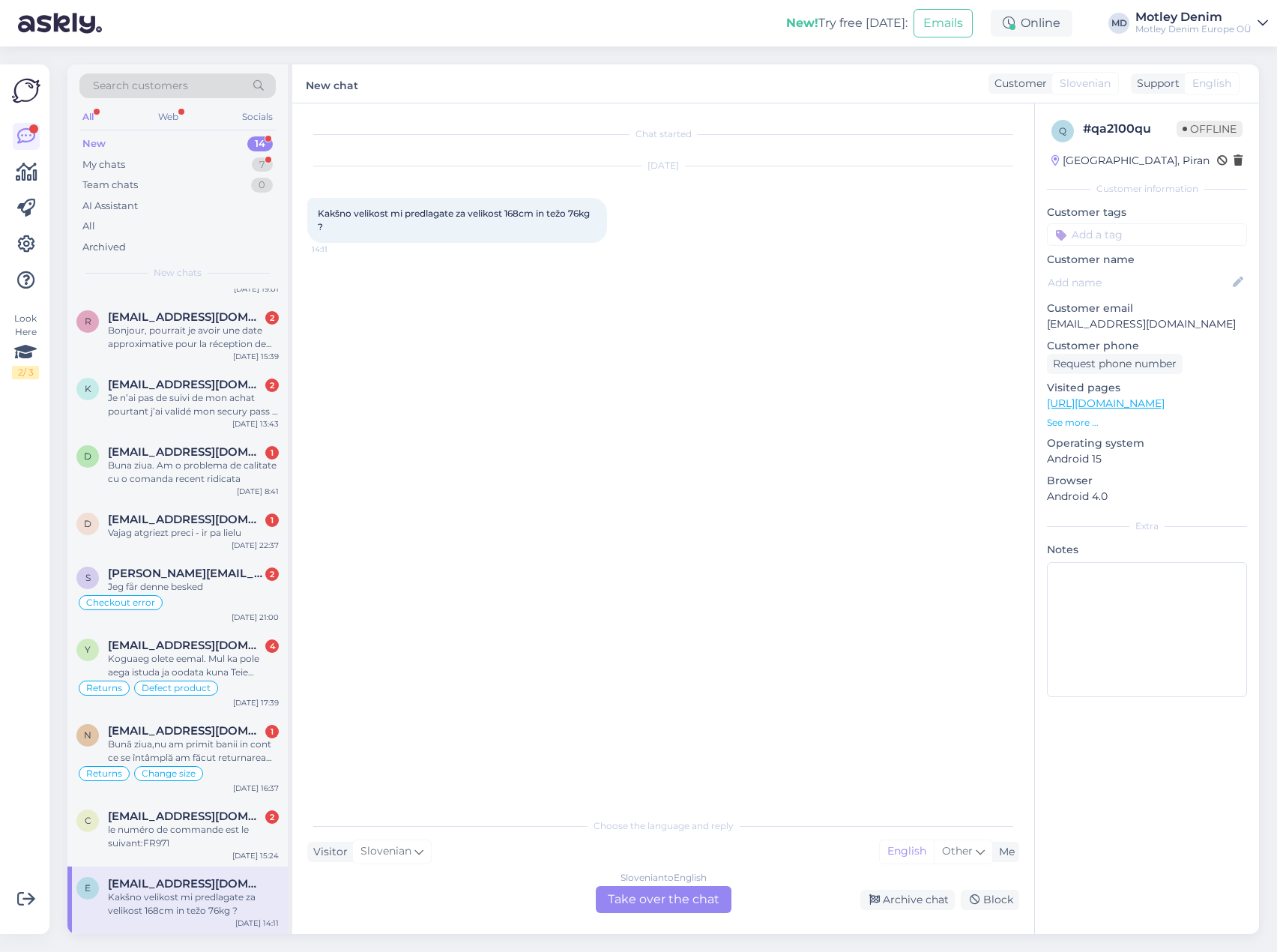
click at [204, 899] on div "Kakšno velikost mi predlagate za velikost 168cm in težo 76kg ?" at bounding box center [193, 903] width 171 height 27
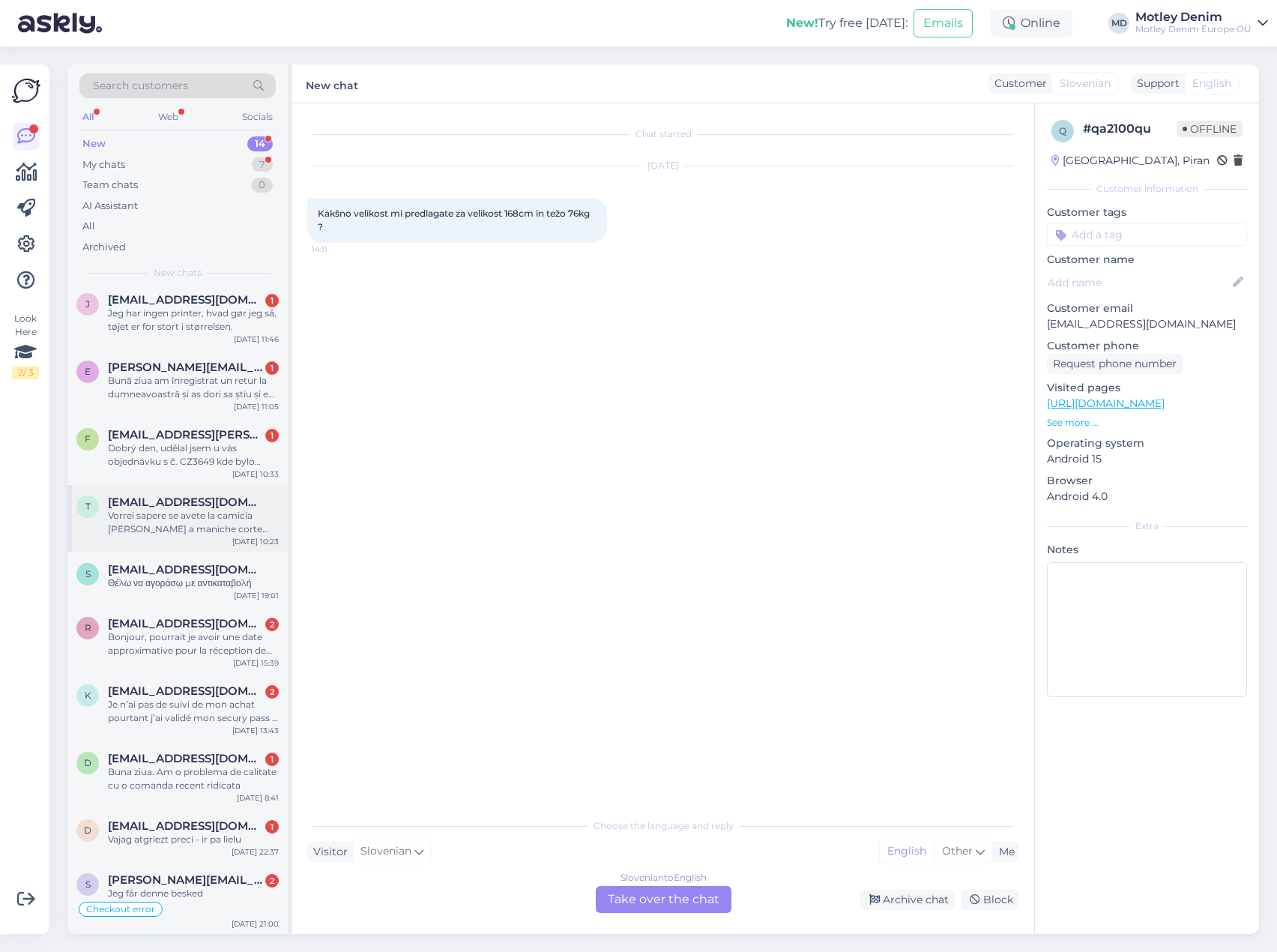
scroll to position [0, 0]
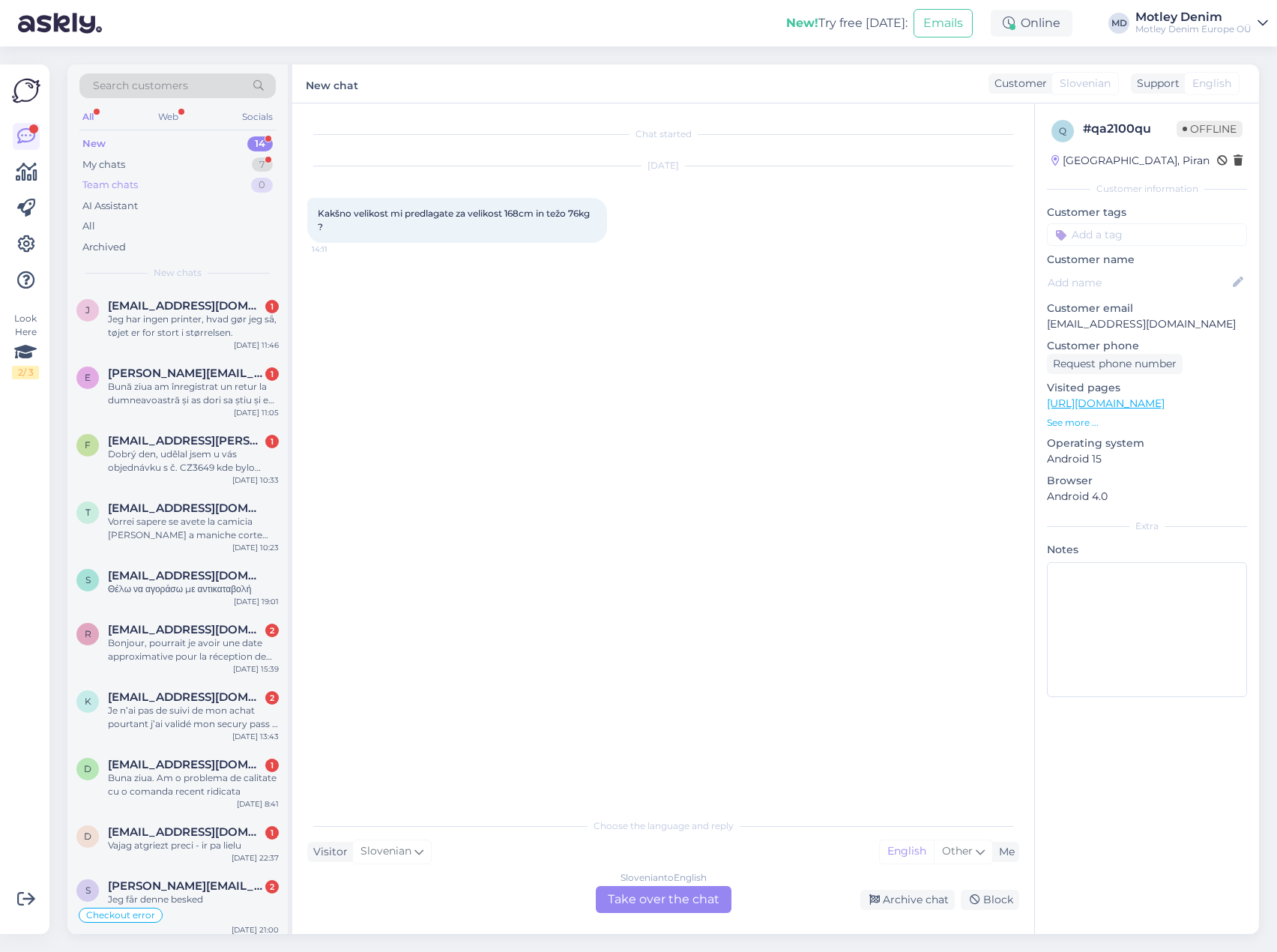
click at [159, 174] on div "Team chats 0" at bounding box center [178, 185] width 196 height 21
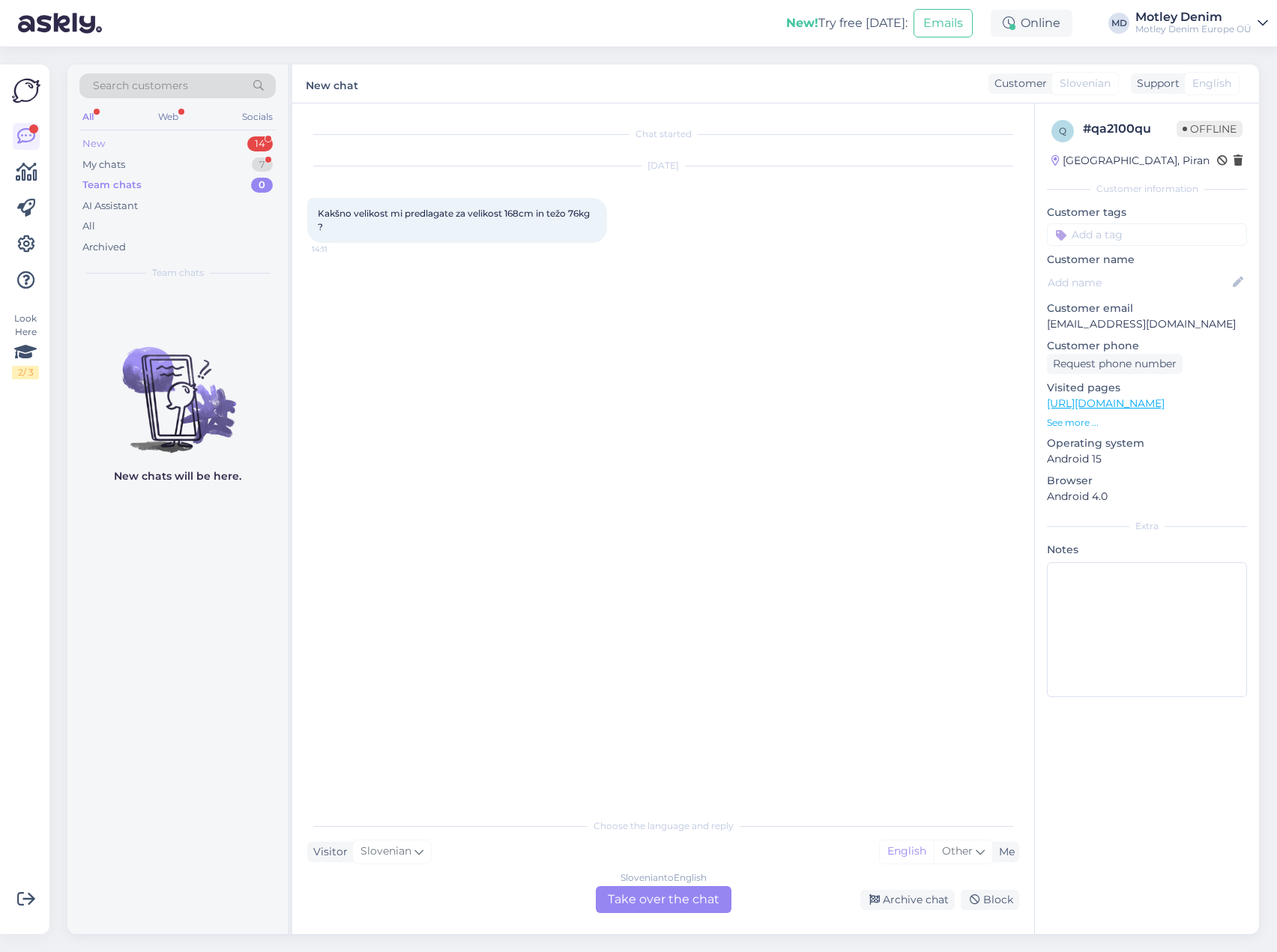
click at [164, 153] on div "New 14" at bounding box center [178, 144] width 196 height 21
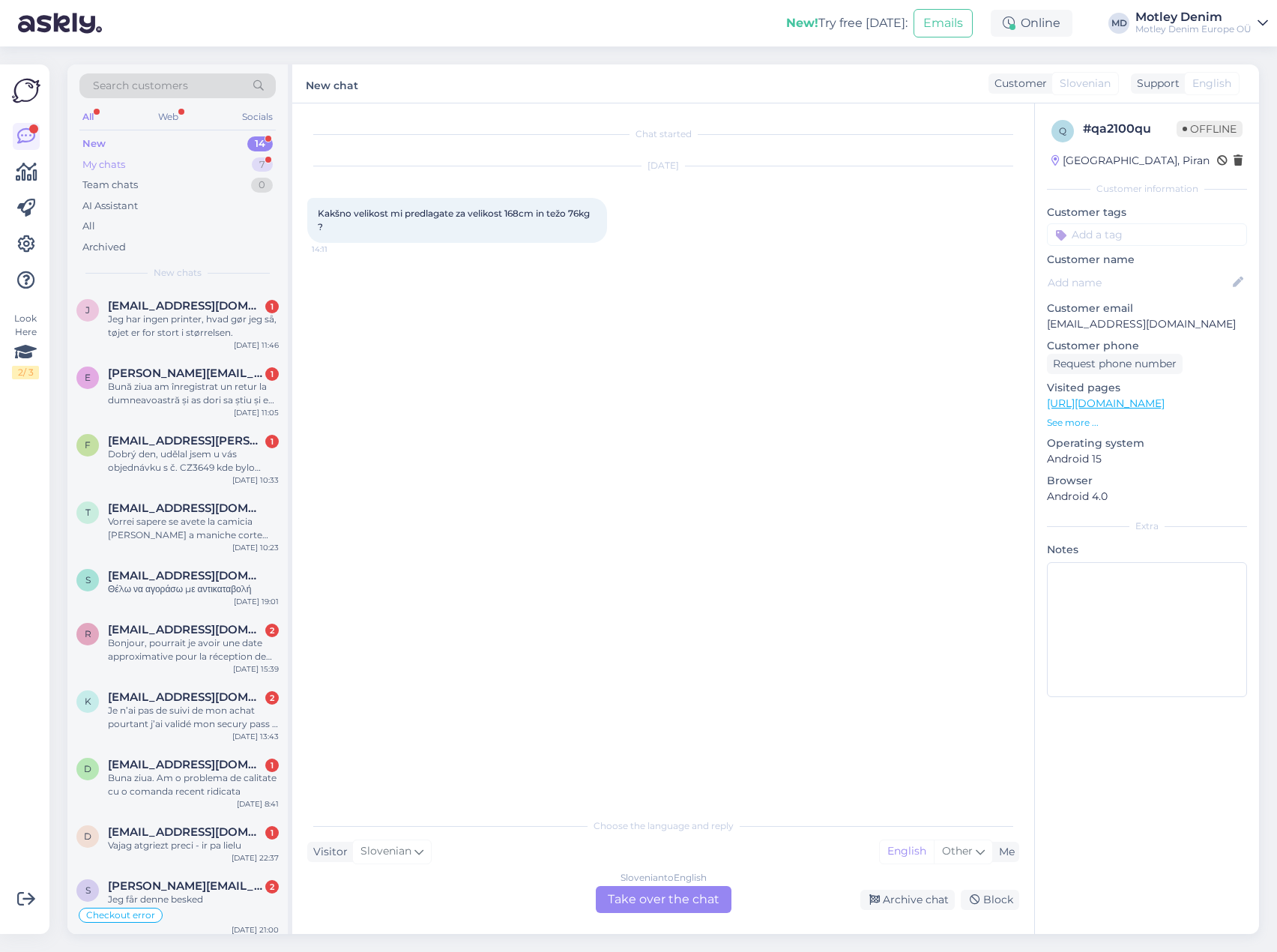
click at [88, 167] on div "My chats" at bounding box center [104, 165] width 42 height 15
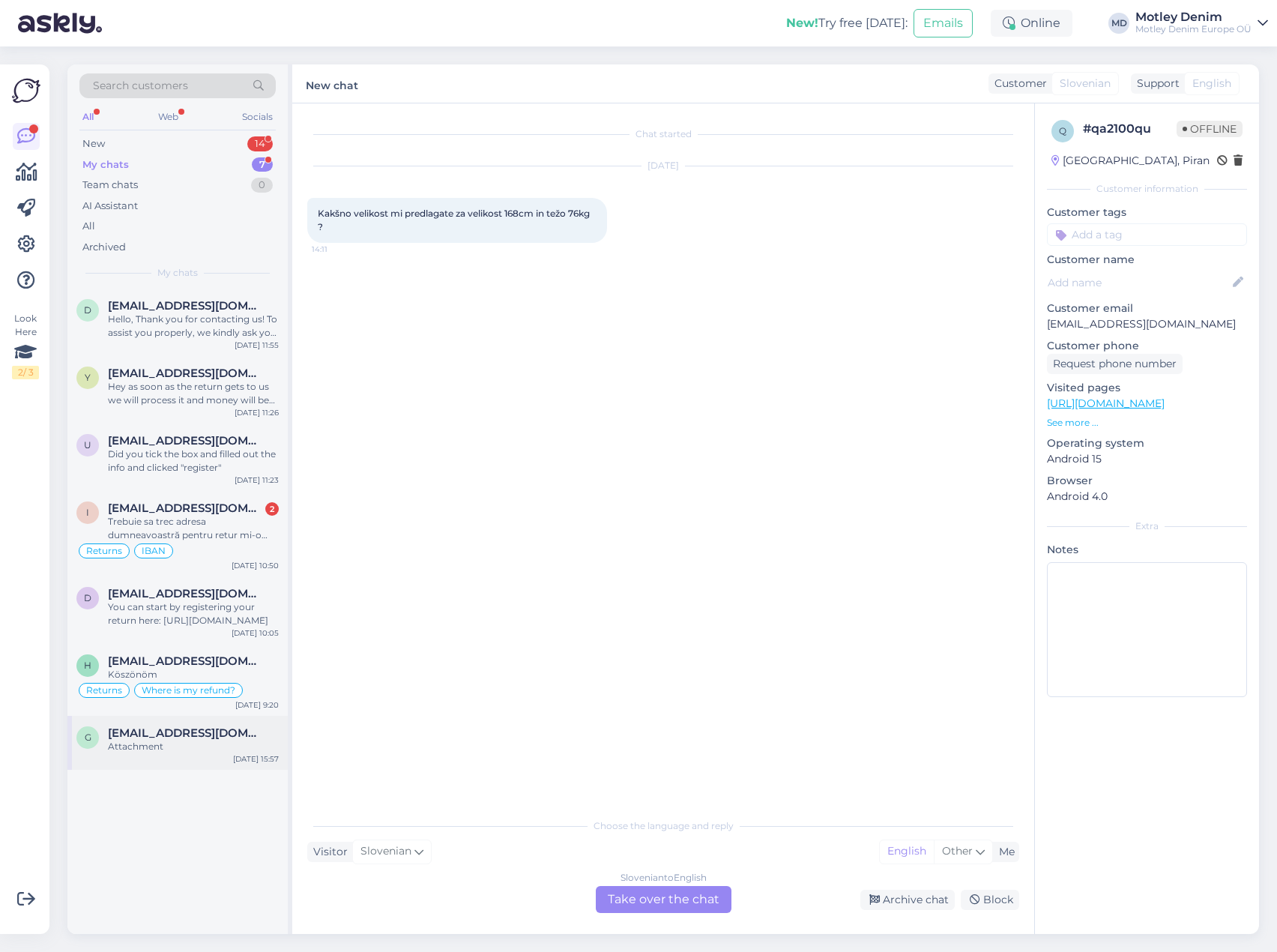
click at [183, 749] on div "Attachment" at bounding box center [193, 746] width 171 height 13
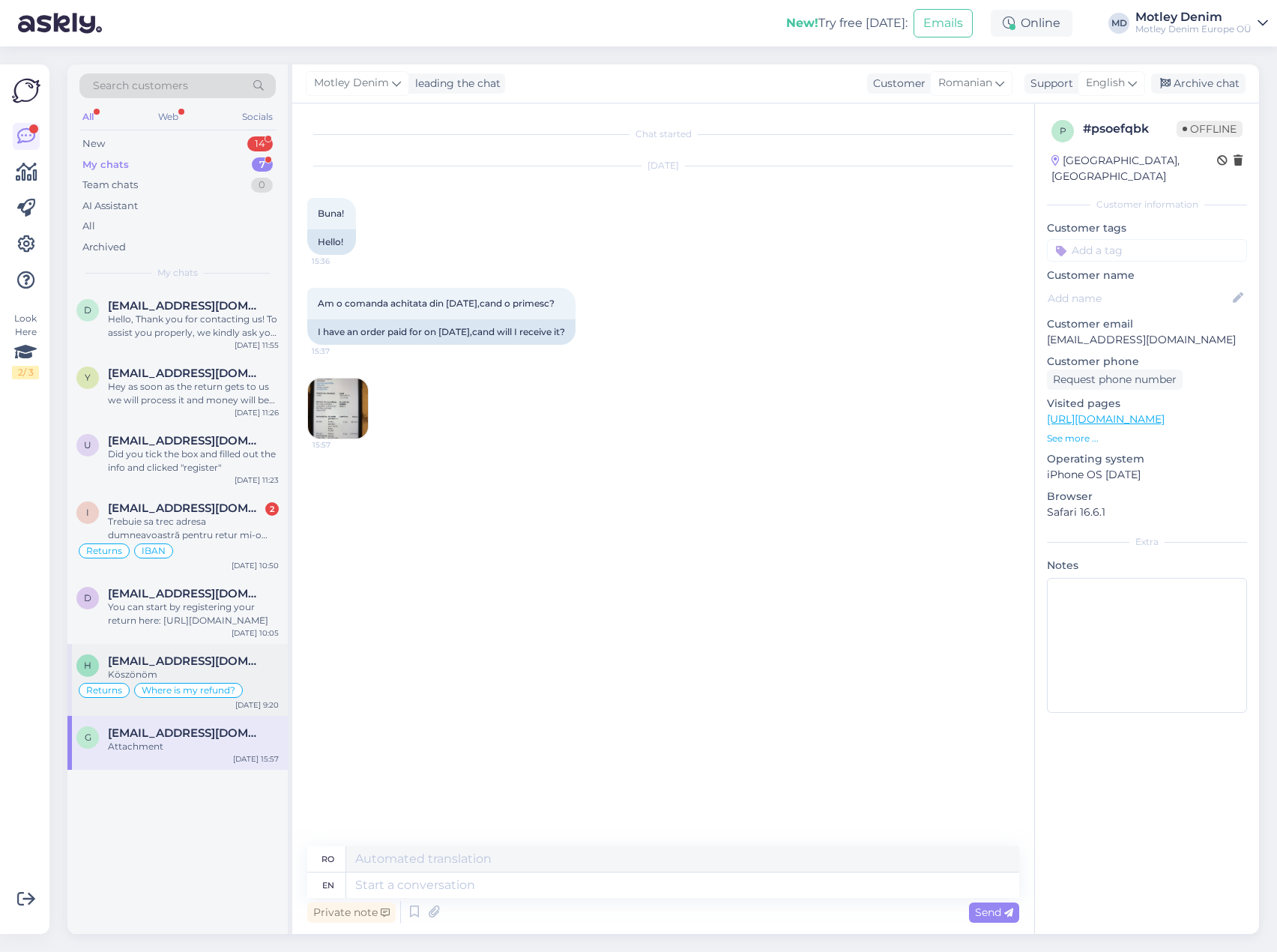
click at [200, 658] on span "[EMAIL_ADDRESS][DOMAIN_NAME]" at bounding box center [186, 660] width 156 height 13
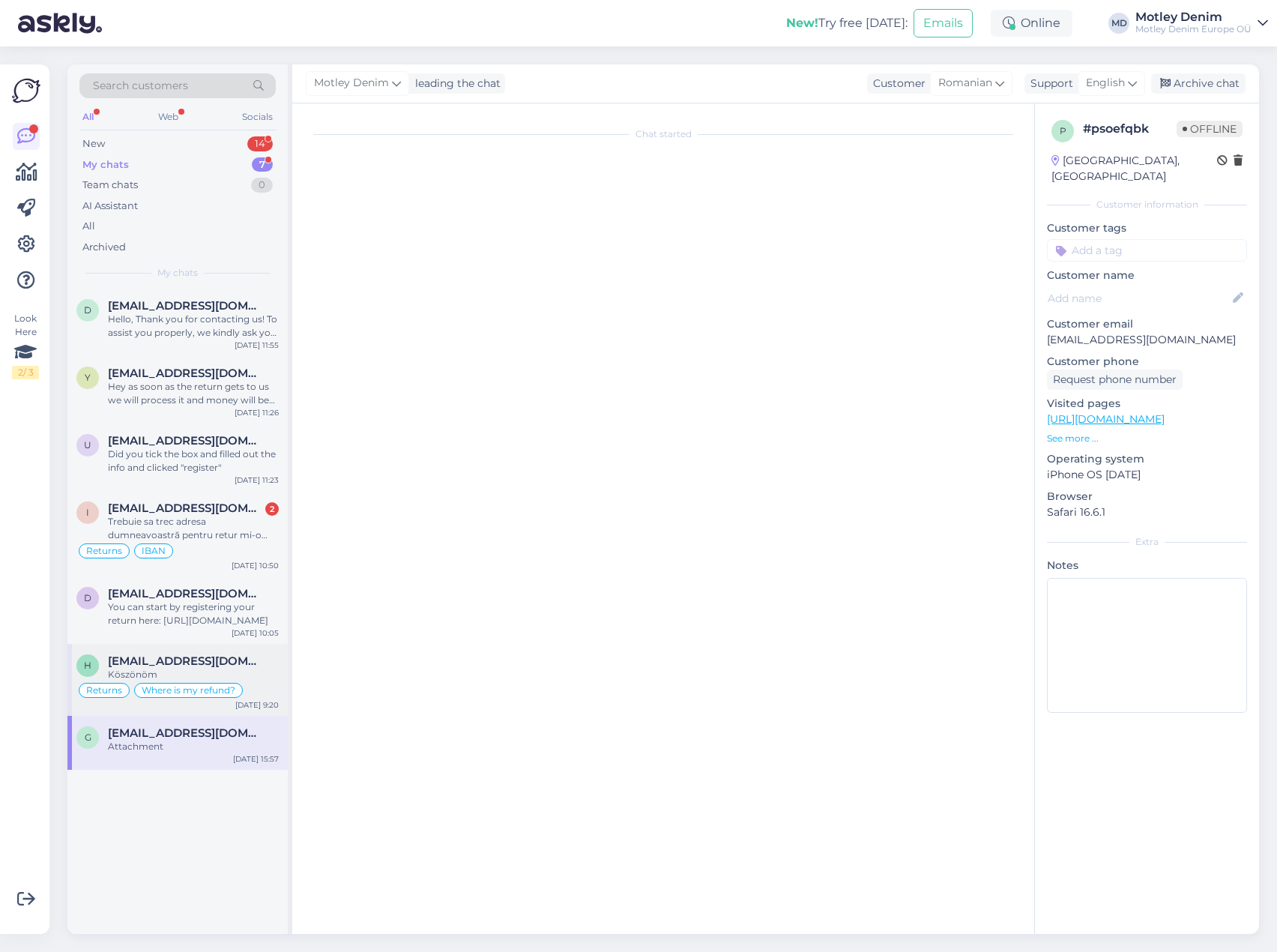
scroll to position [608, 0]
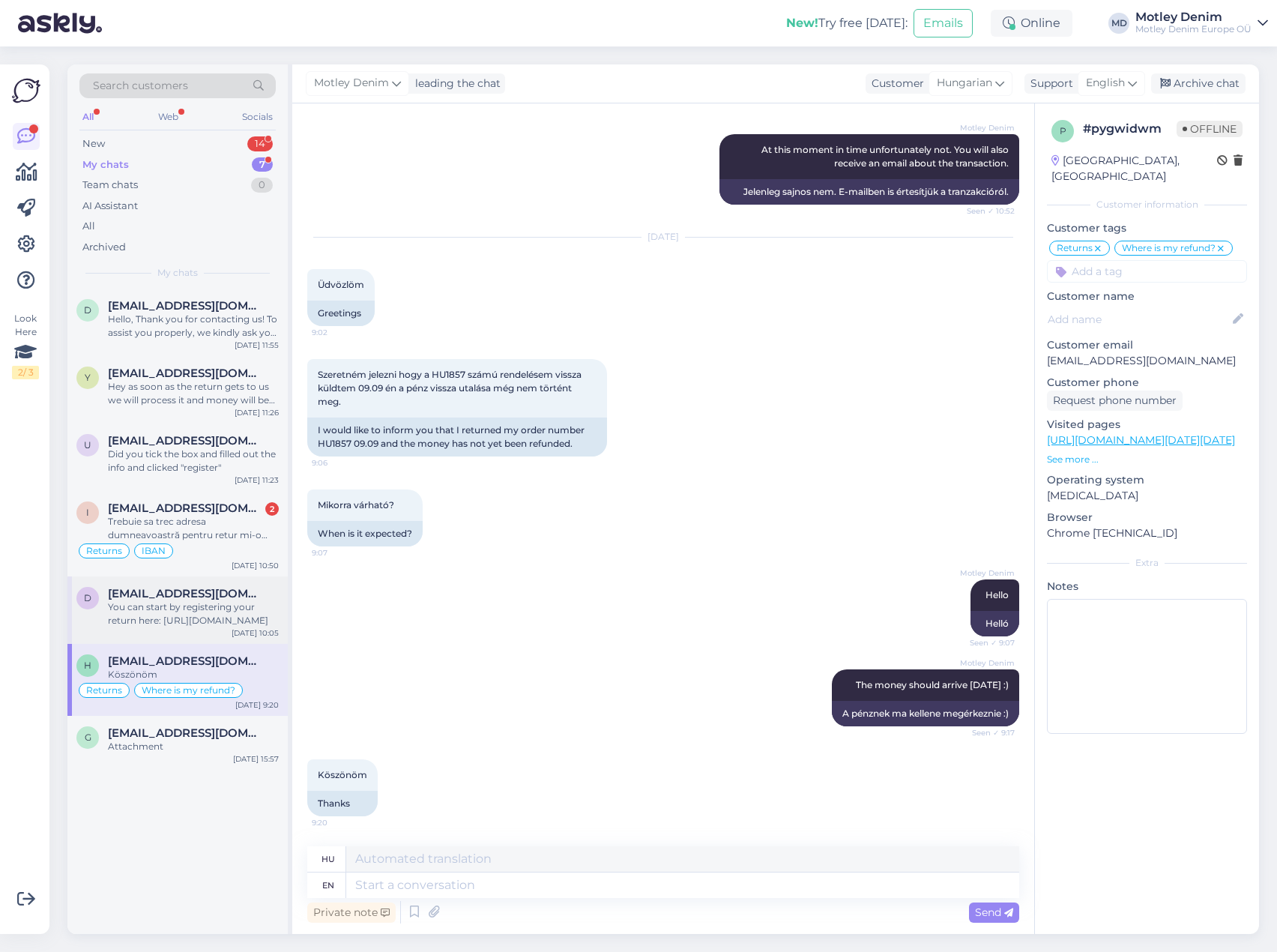
click at [196, 615] on div "You can start by registering your return here: [URL][DOMAIN_NAME]" at bounding box center [193, 613] width 171 height 27
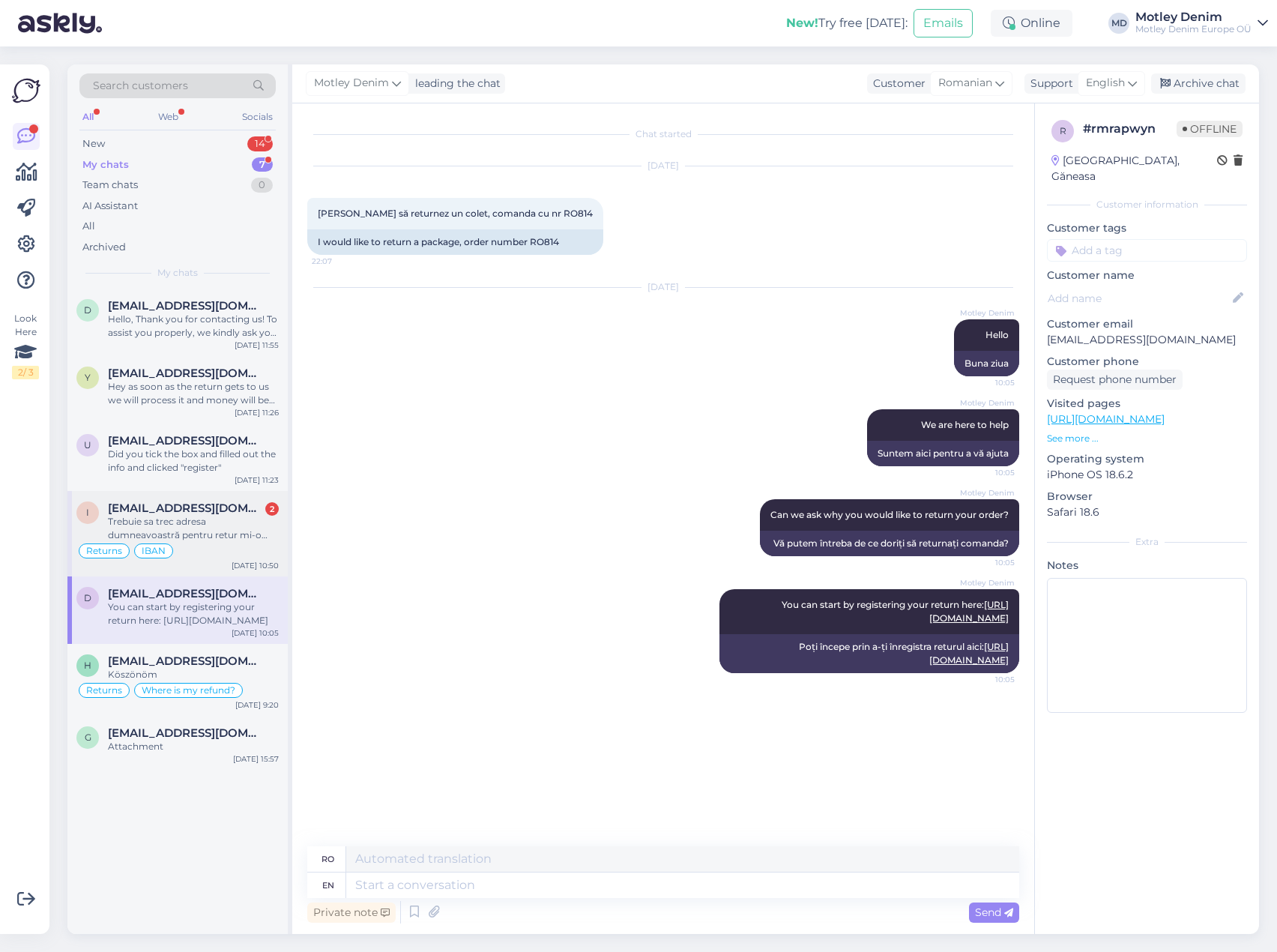
click at [213, 511] on span "[EMAIL_ADDRESS][DOMAIN_NAME]" at bounding box center [186, 508] width 156 height 13
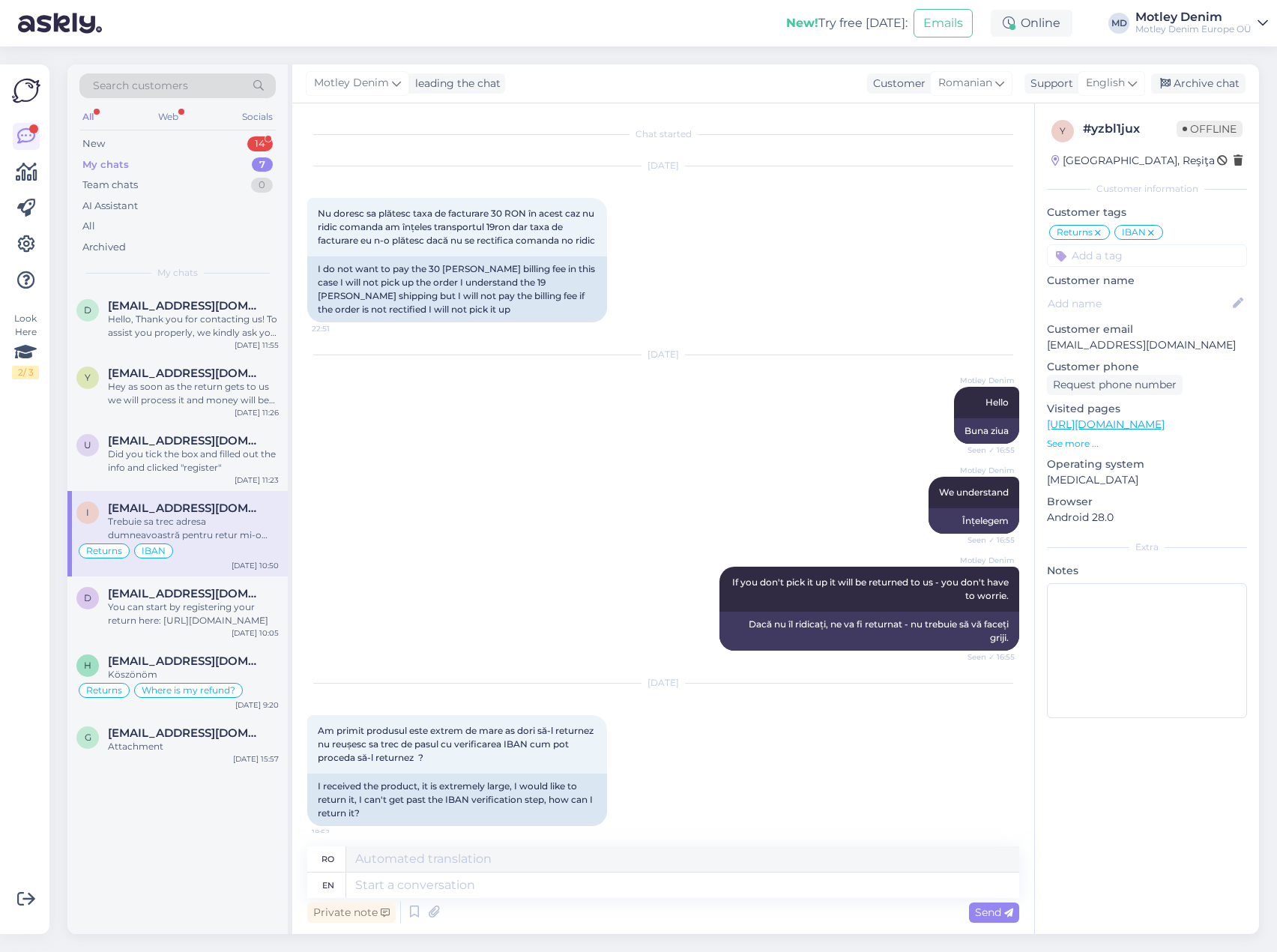
scroll to position [1628, 0]
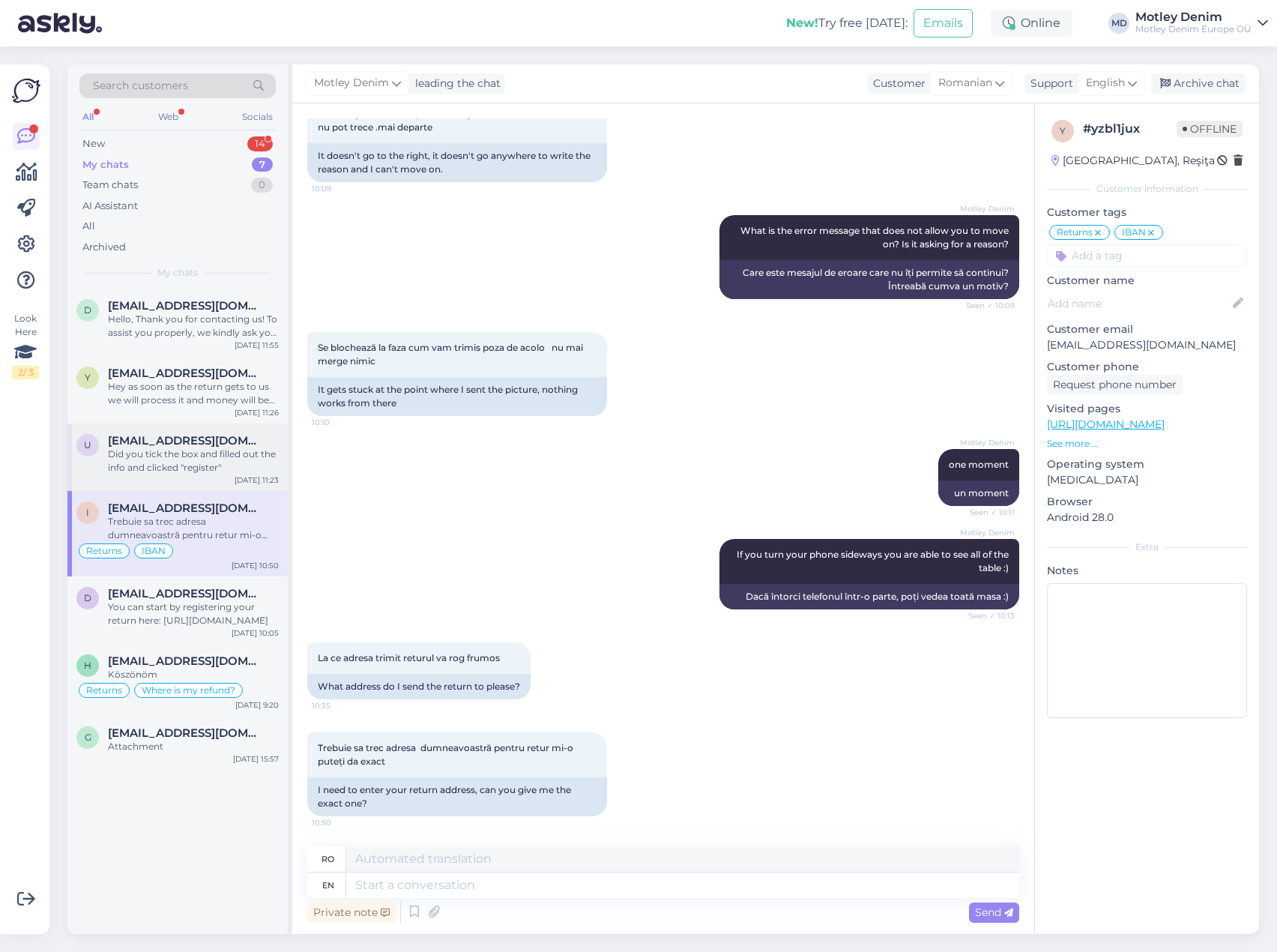
click at [188, 439] on span "[EMAIL_ADDRESS][DOMAIN_NAME]" at bounding box center [186, 440] width 156 height 13
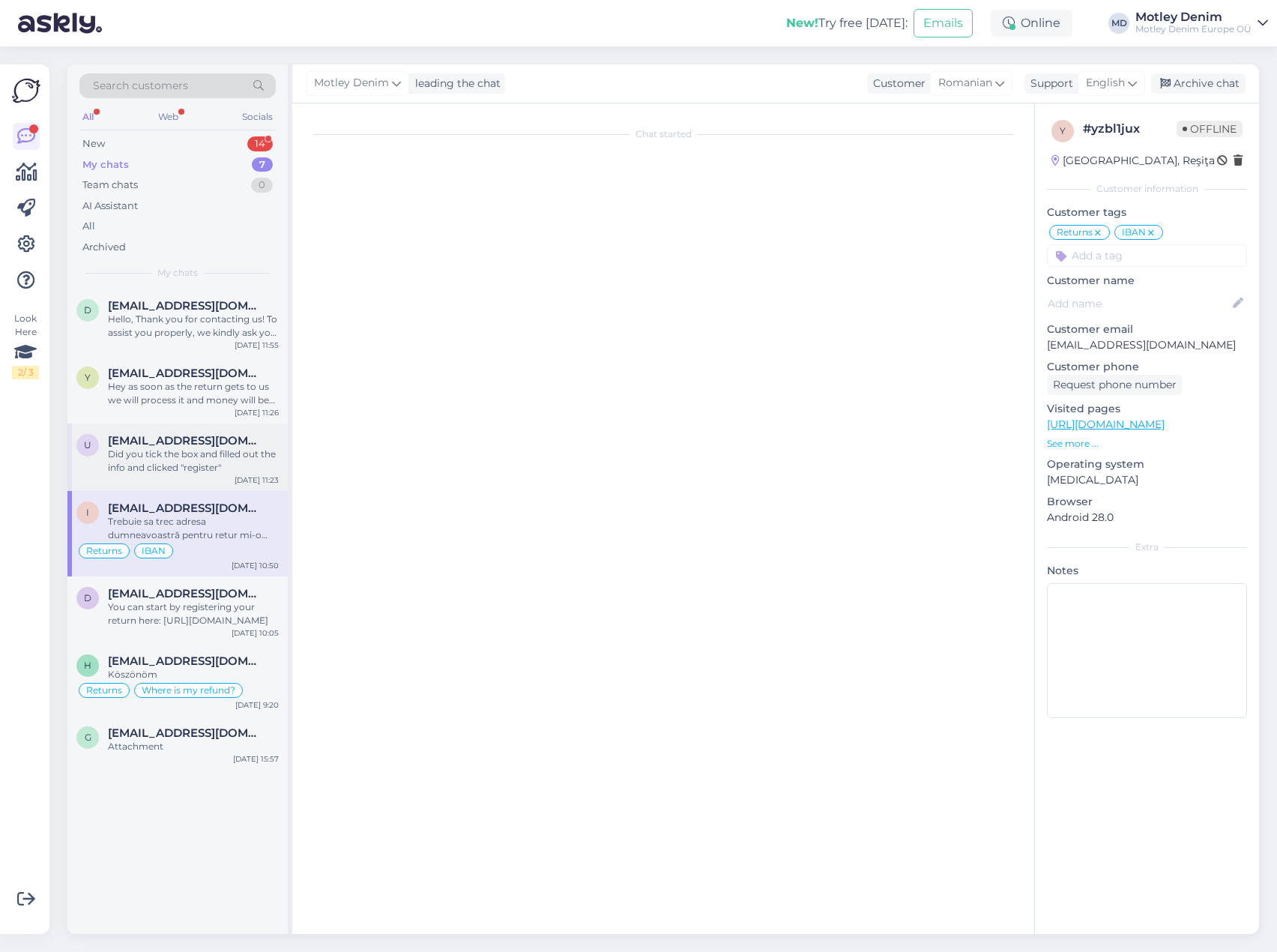
scroll to position [68, 0]
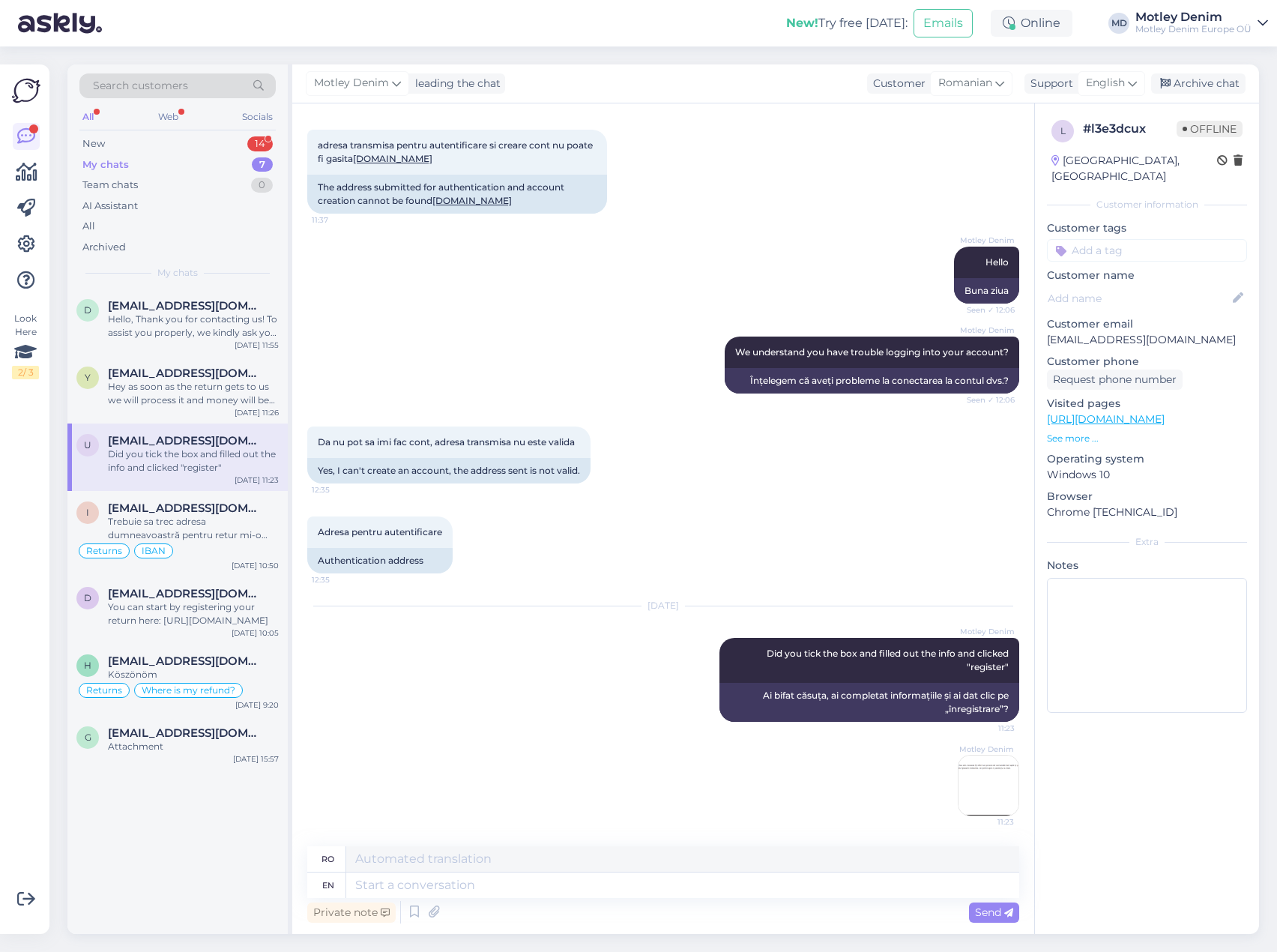
drag, startPoint x: 173, startPoint y: 449, endPoint x: 614, endPoint y: 354, distance: 451.1
click at [614, 354] on div "[PERSON_NAME] We understand you have trouble logging into your account? Seen ✓ …" at bounding box center [663, 365] width 712 height 90
click at [1123, 239] on input at bounding box center [1147, 250] width 200 height 22
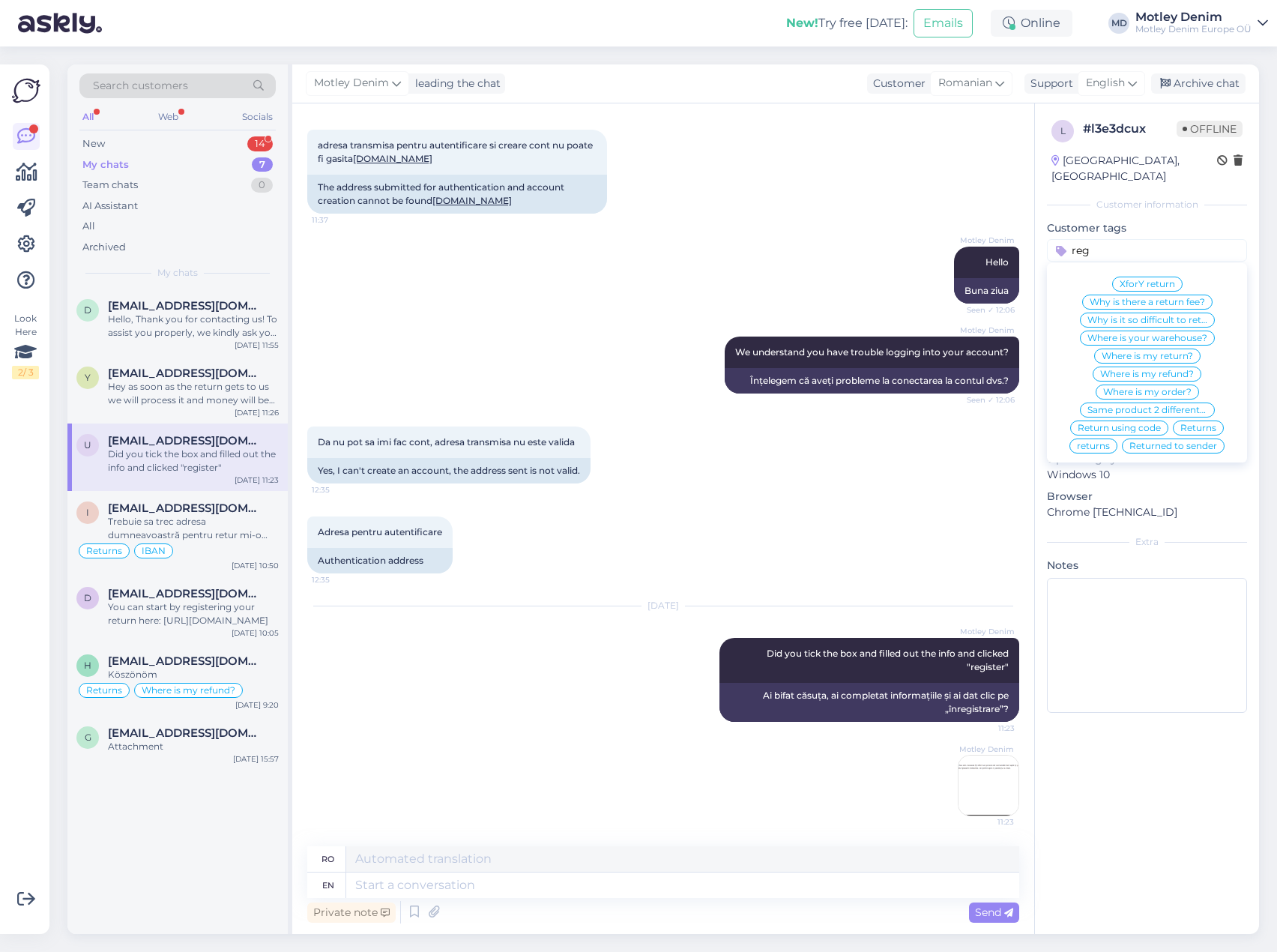
scroll to position [0, 0]
click at [1146, 321] on span "How do I make an account?" at bounding box center [1148, 326] width 120 height 9
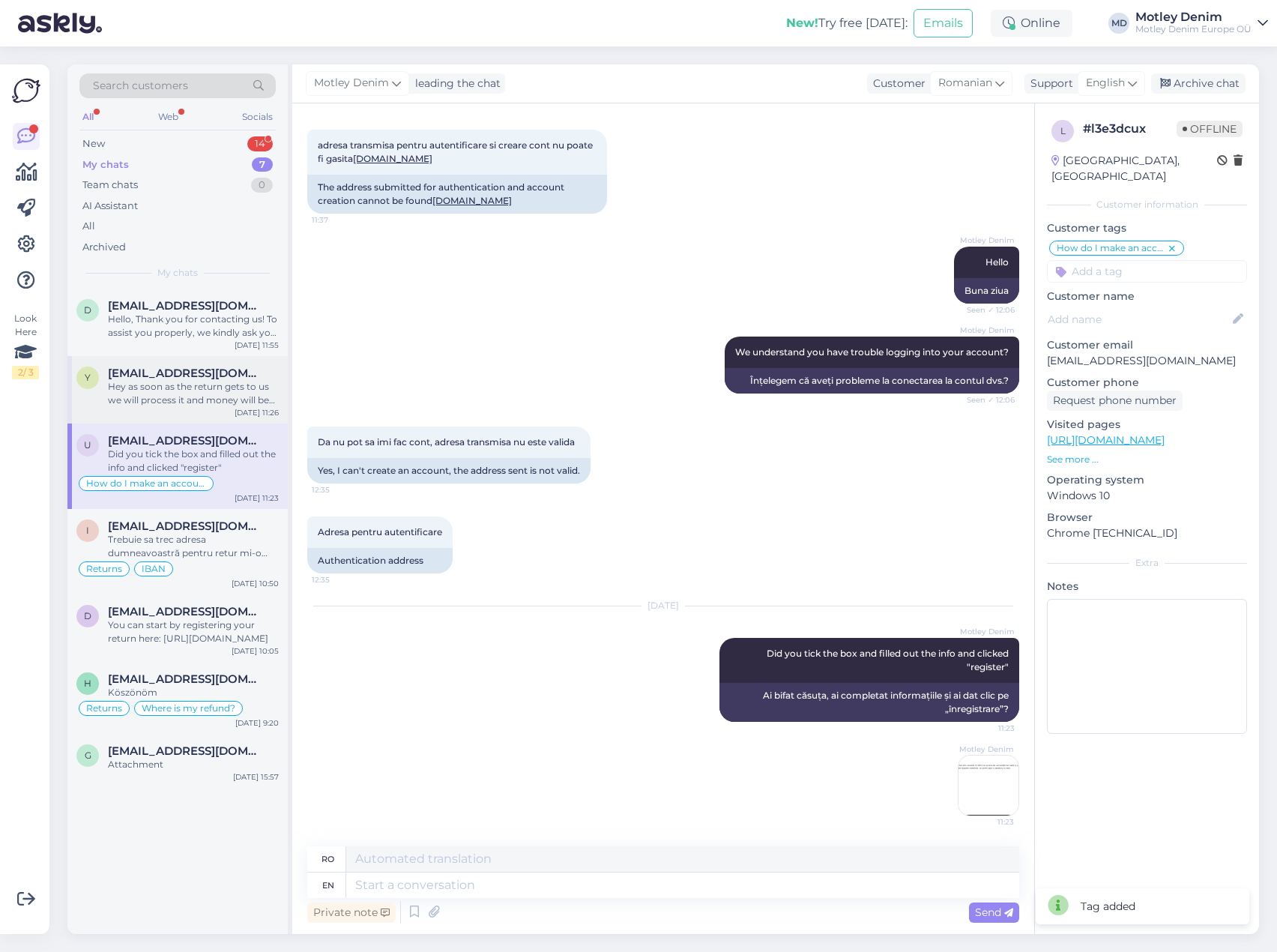
click at [130, 399] on div "Hey as soon as the return gets to us we will process it and money will be sent …" at bounding box center [193, 393] width 171 height 27
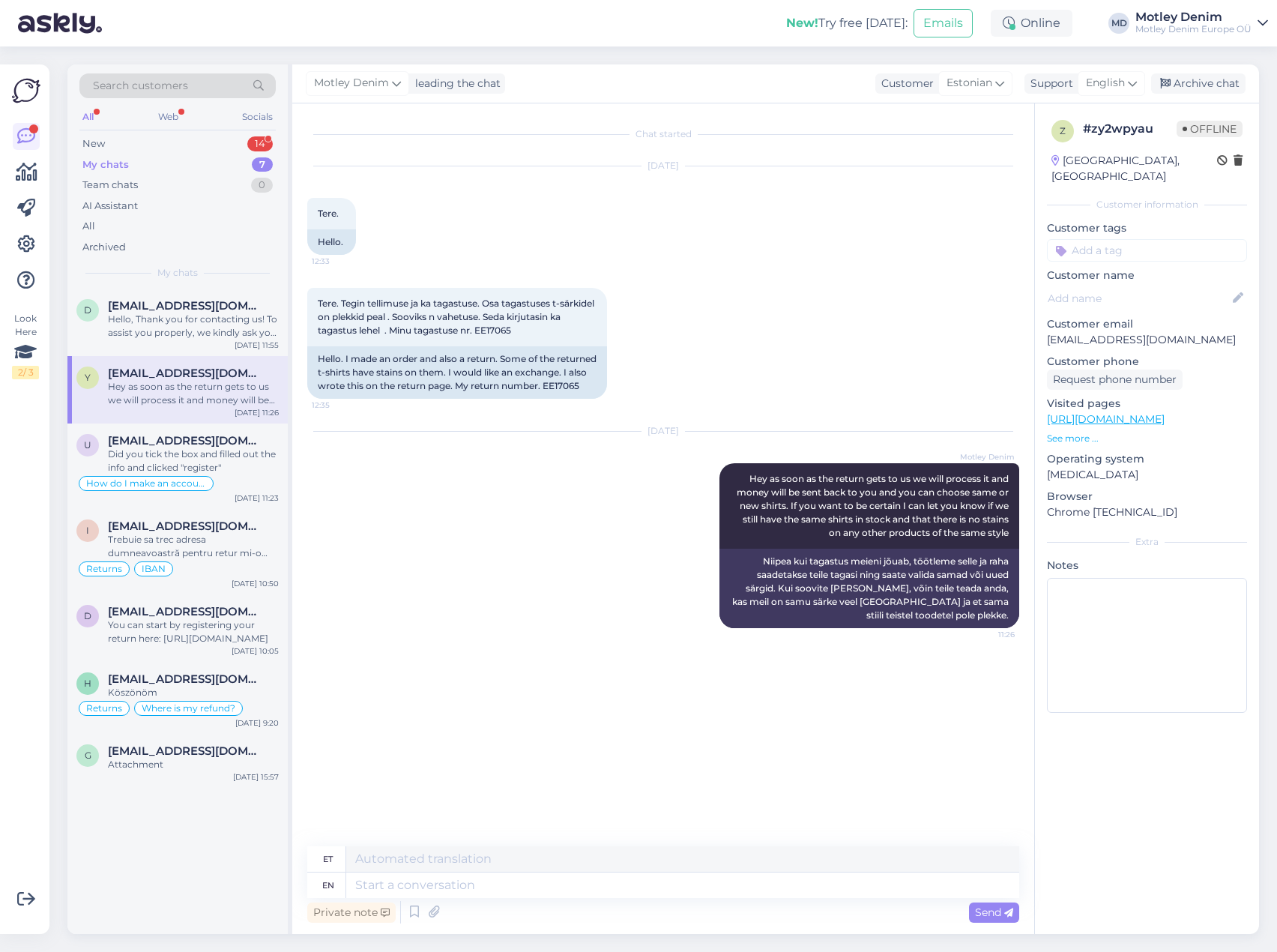
click at [1104, 242] on input at bounding box center [1147, 250] width 200 height 22
click at [1149, 303] on span "Defect product" at bounding box center [1148, 308] width 69 height 9
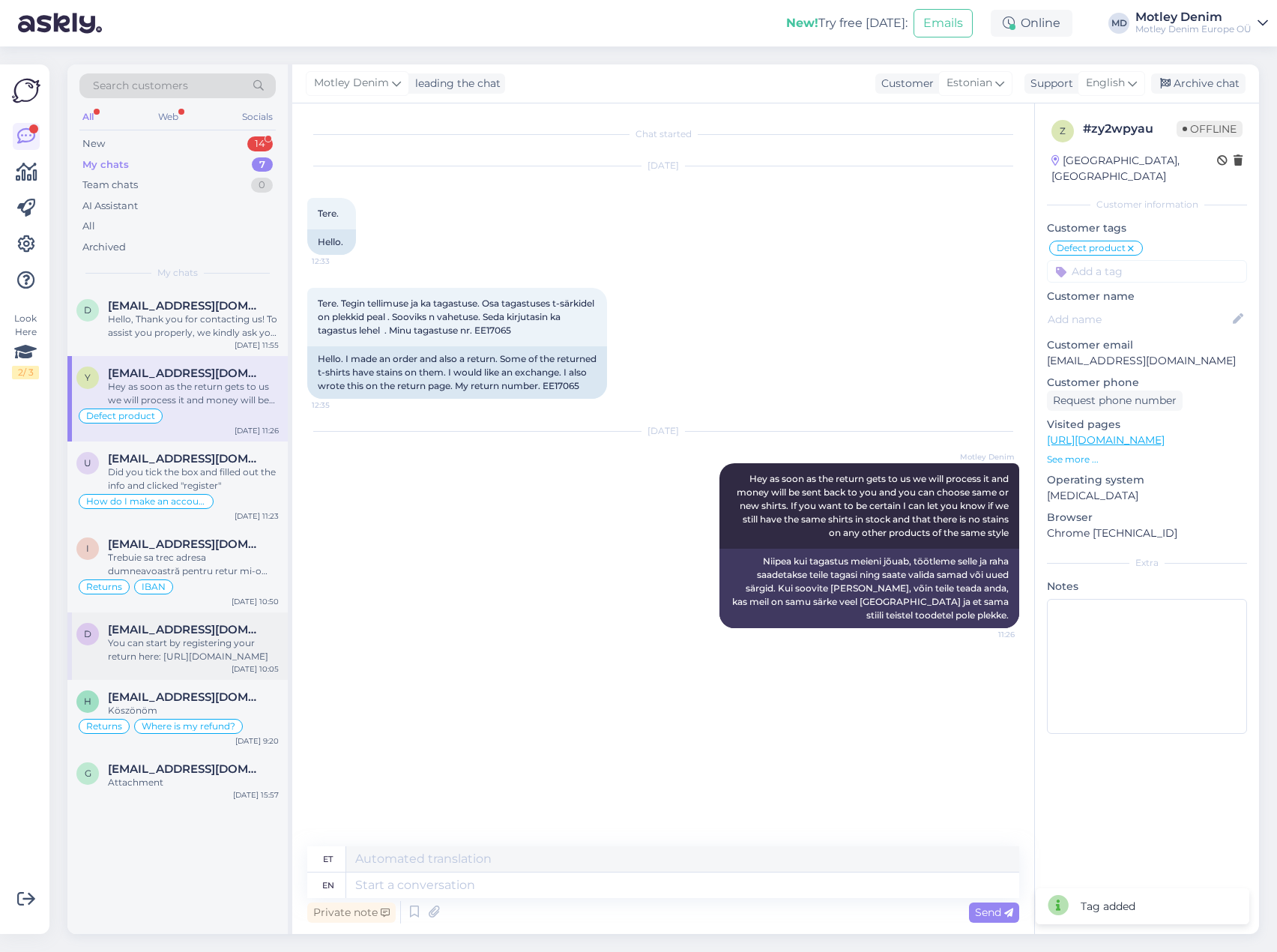
click at [150, 642] on div "You can start by registering your return here: [URL][DOMAIN_NAME]" at bounding box center [193, 649] width 171 height 27
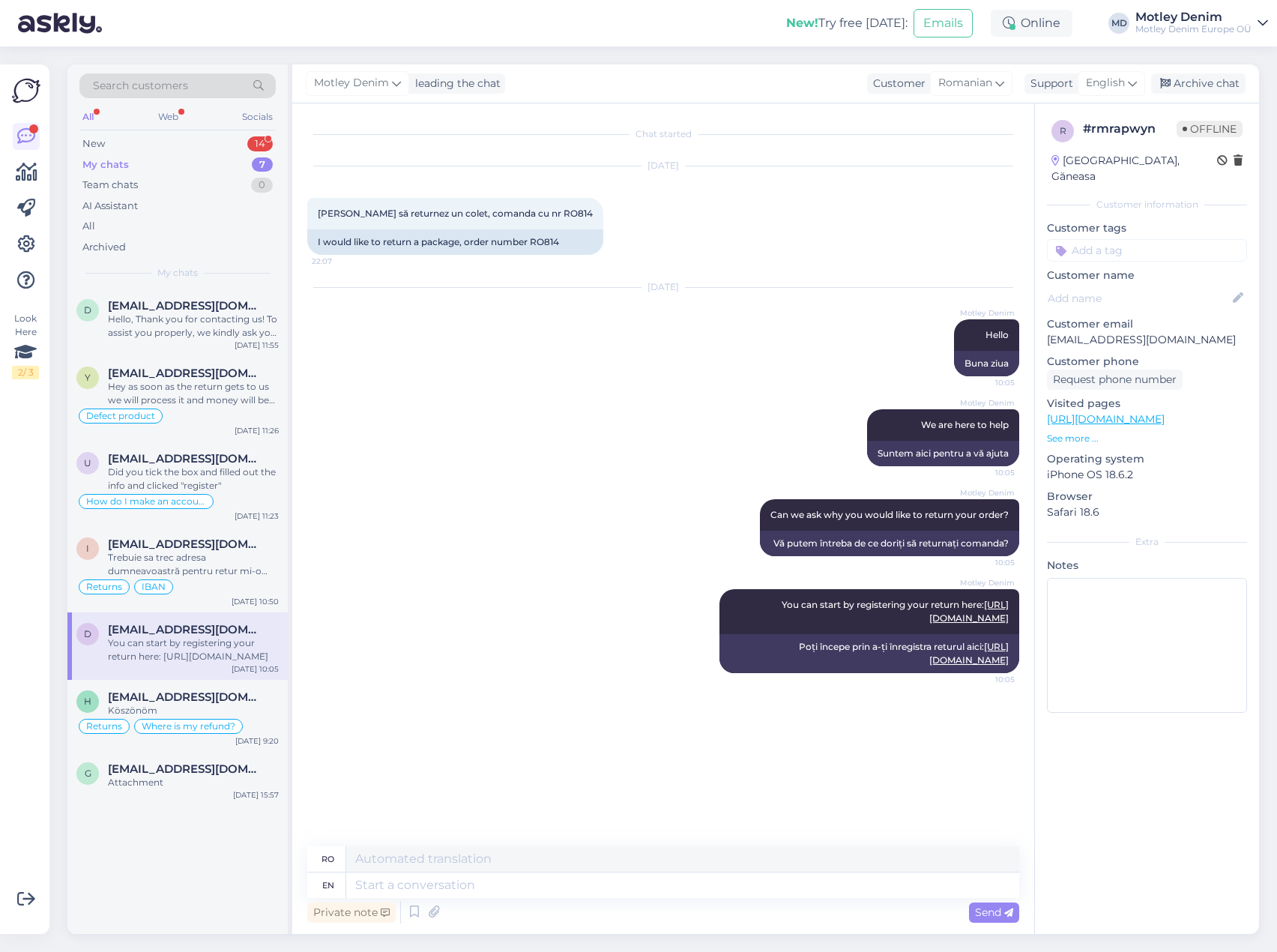
click at [1116, 239] on input at bounding box center [1147, 250] width 200 height 22
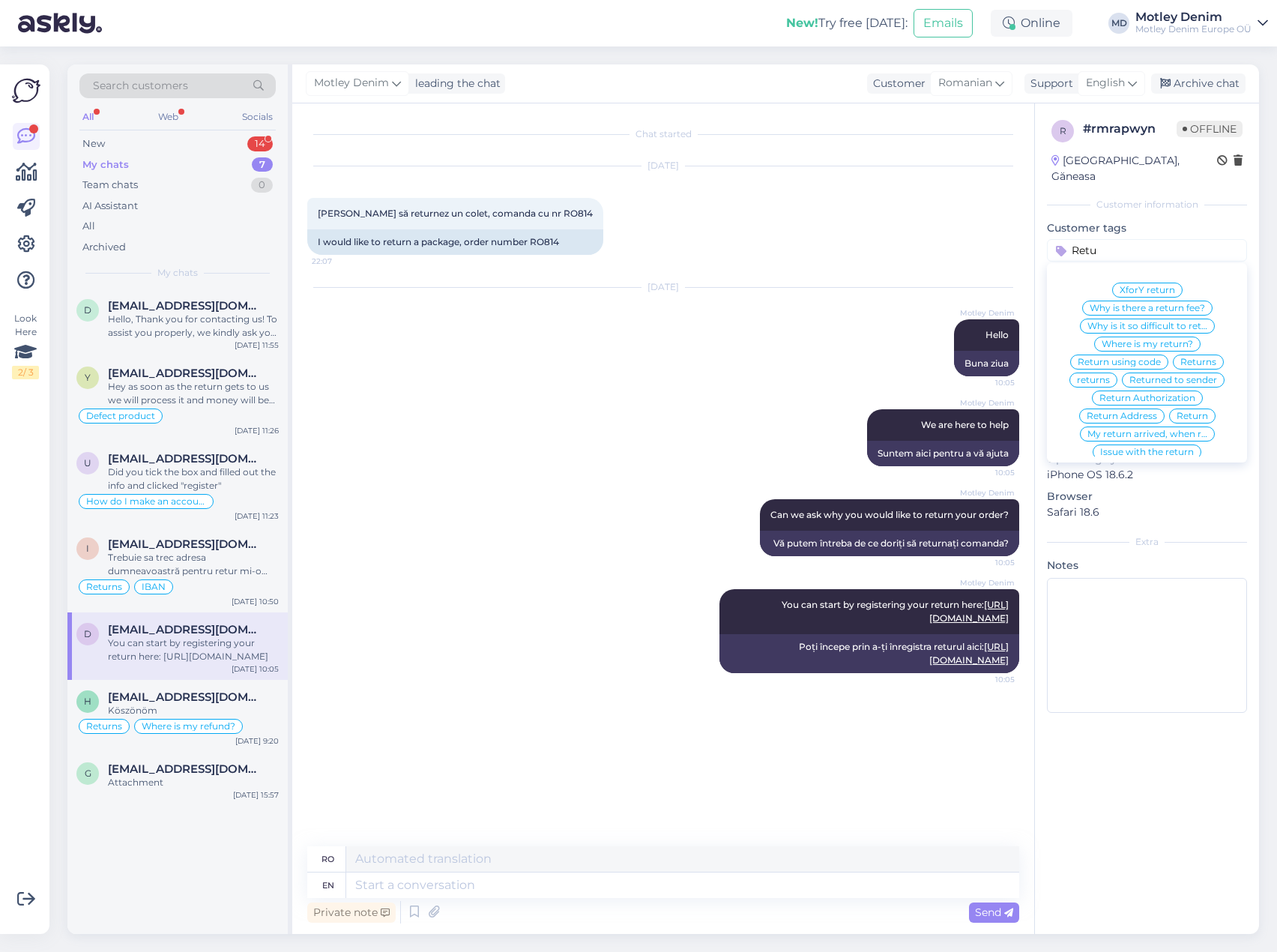
click at [1195, 357] on span "Returns" at bounding box center [1198, 362] width 36 height 9
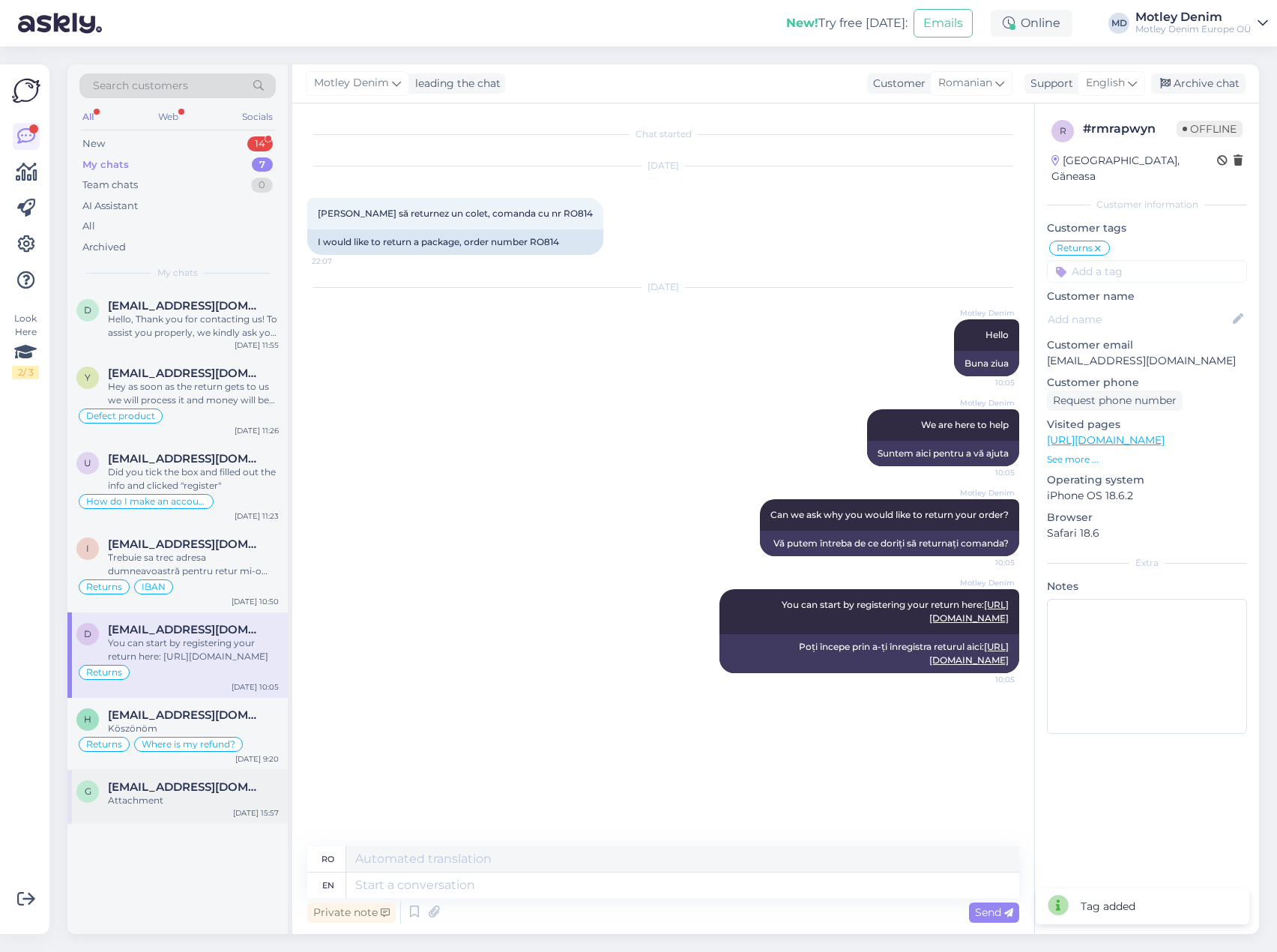
click at [150, 789] on span "[EMAIL_ADDRESS][DOMAIN_NAME]" at bounding box center [186, 787] width 156 height 13
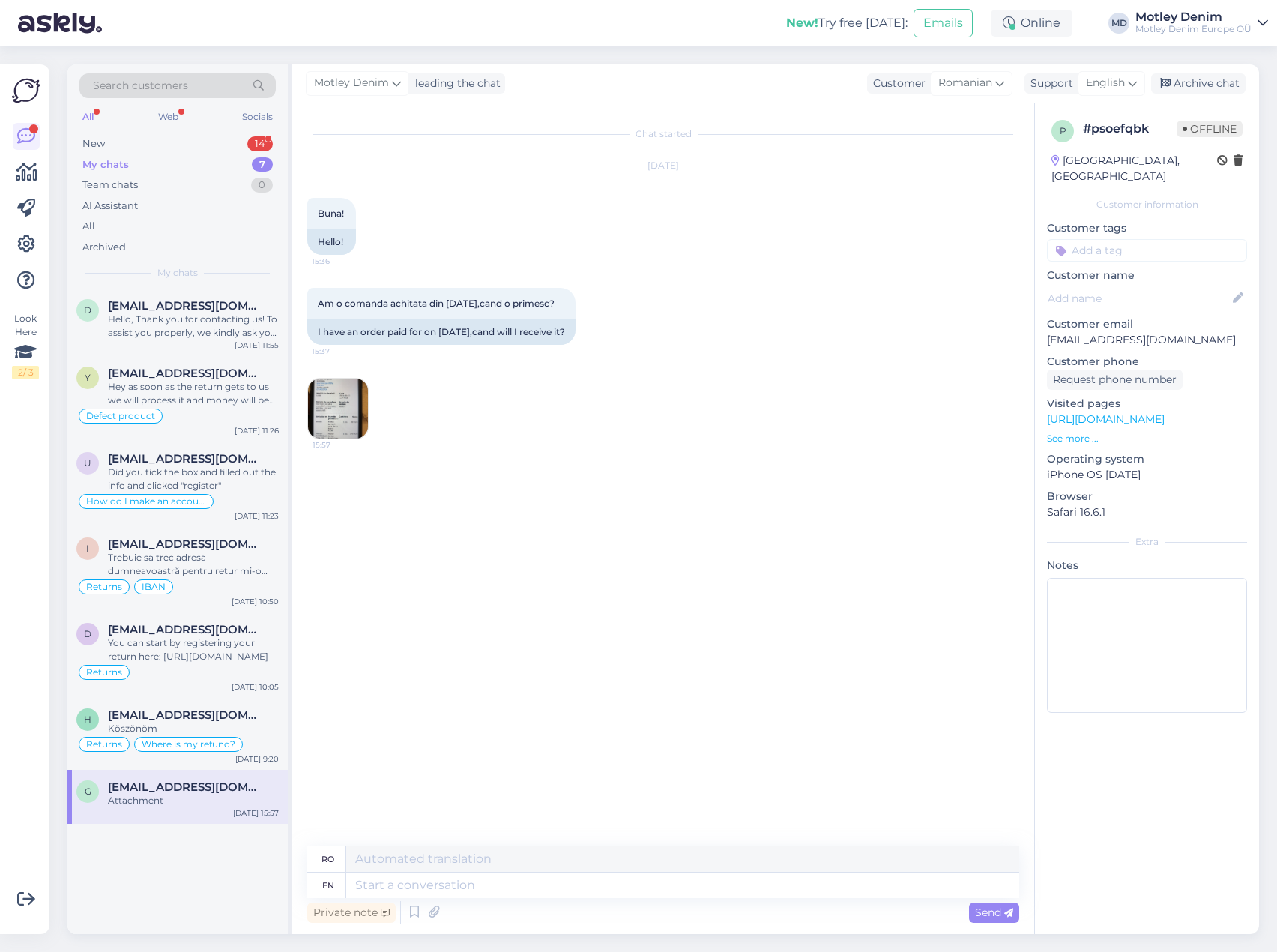
click at [331, 405] on img at bounding box center [338, 409] width 60 height 60
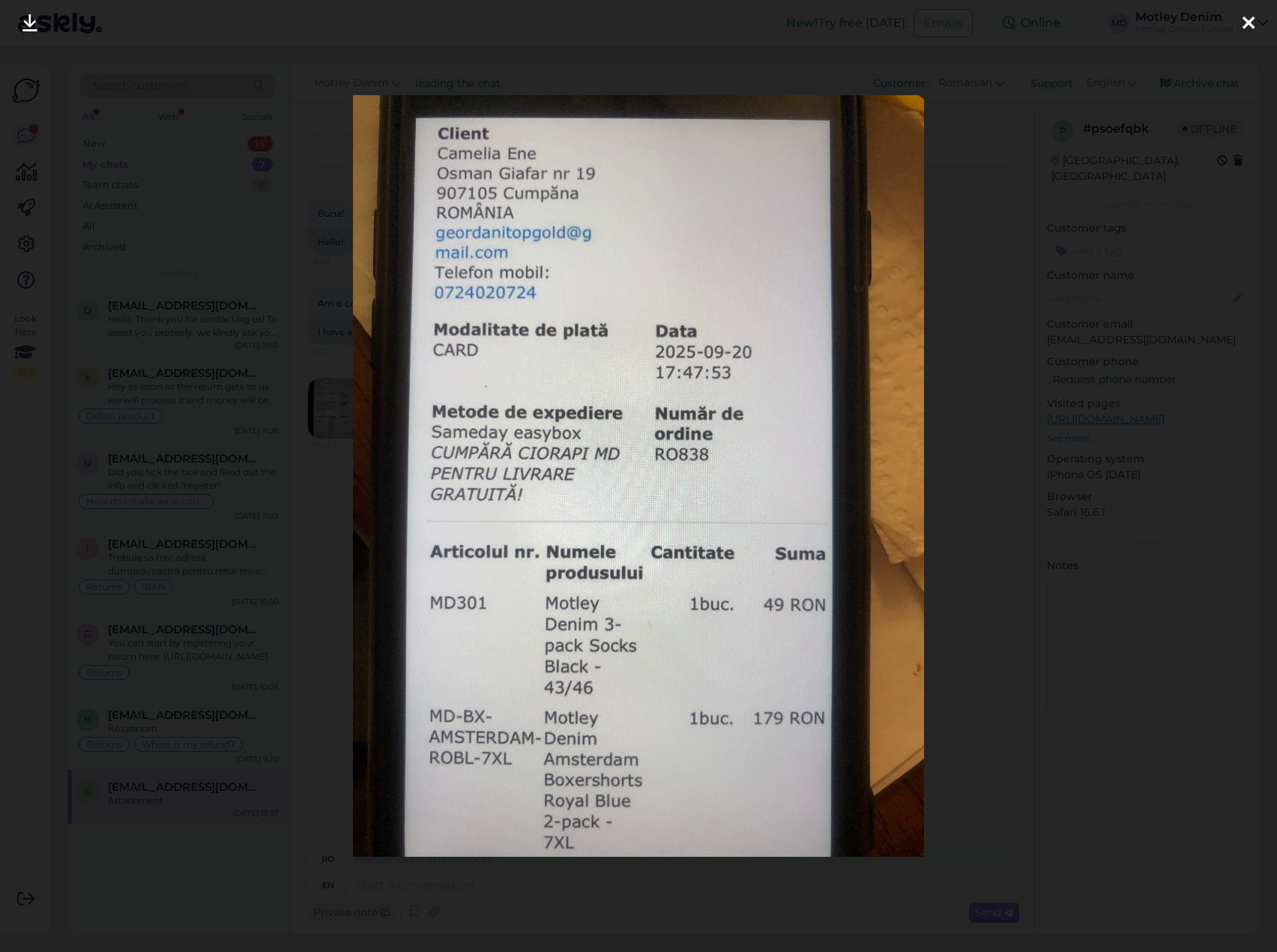
click at [296, 702] on div at bounding box center [638, 476] width 1277 height 952
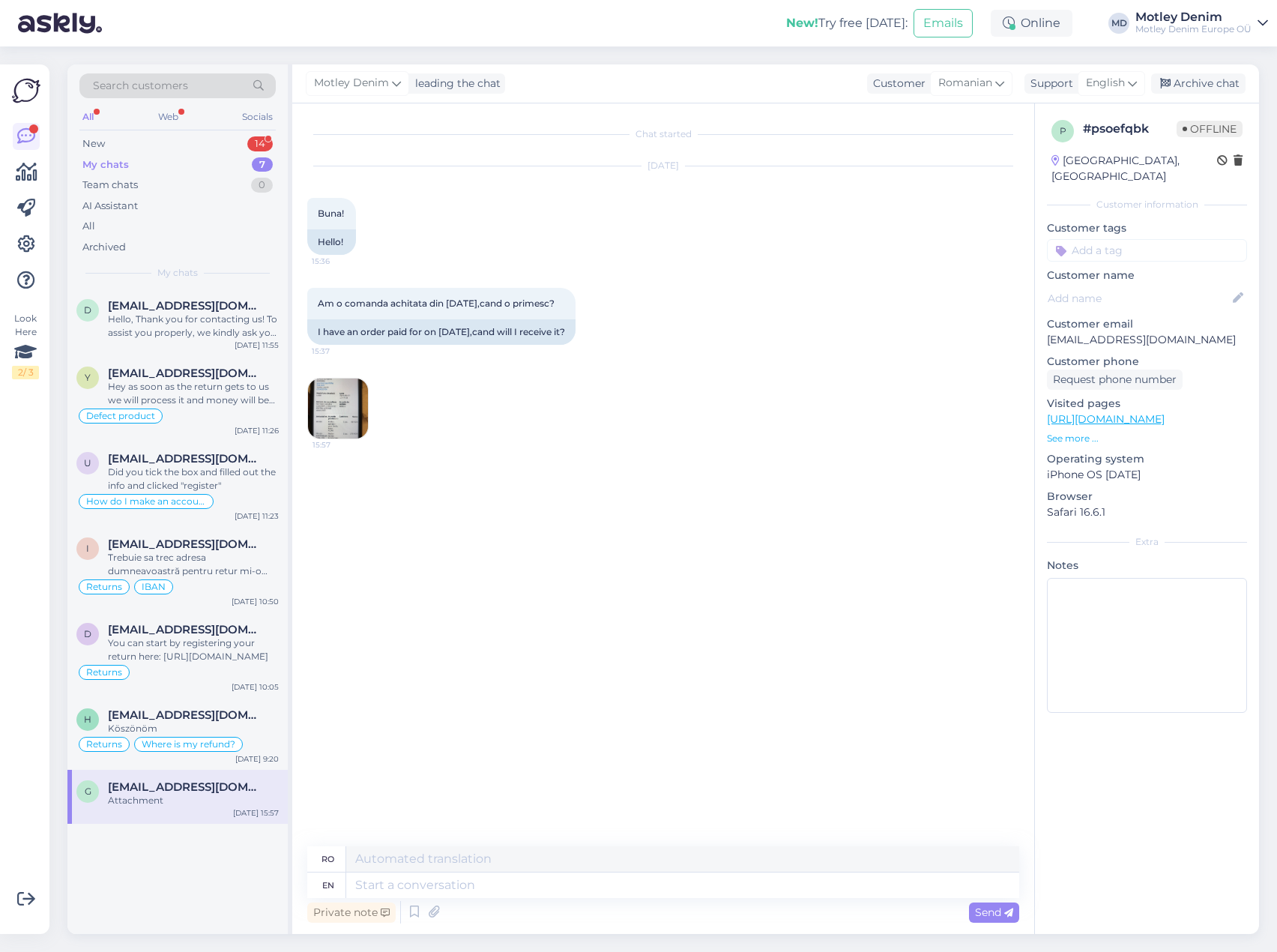
click at [342, 384] on img at bounding box center [338, 409] width 60 height 60
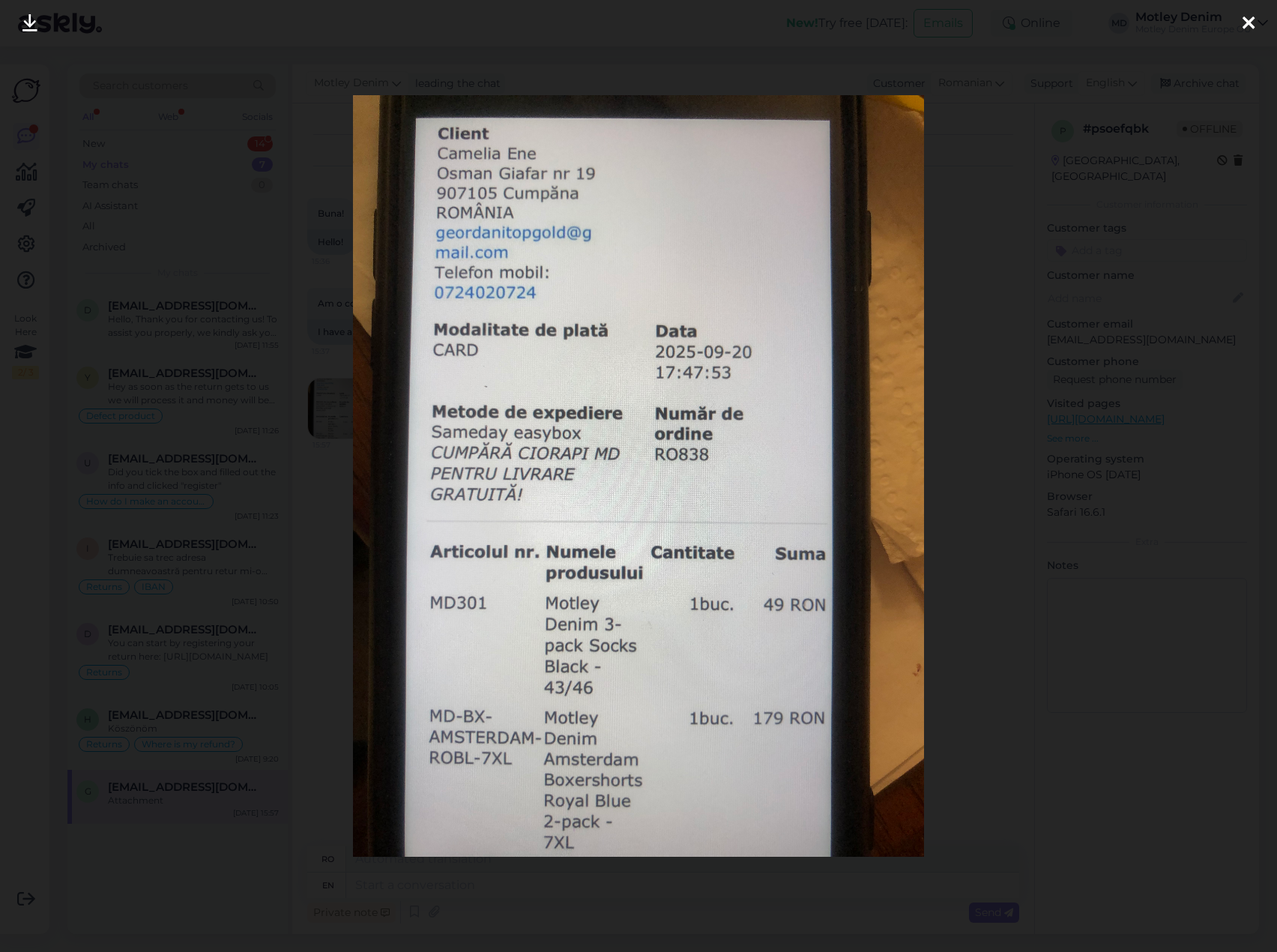
click at [229, 465] on div at bounding box center [638, 476] width 1277 height 952
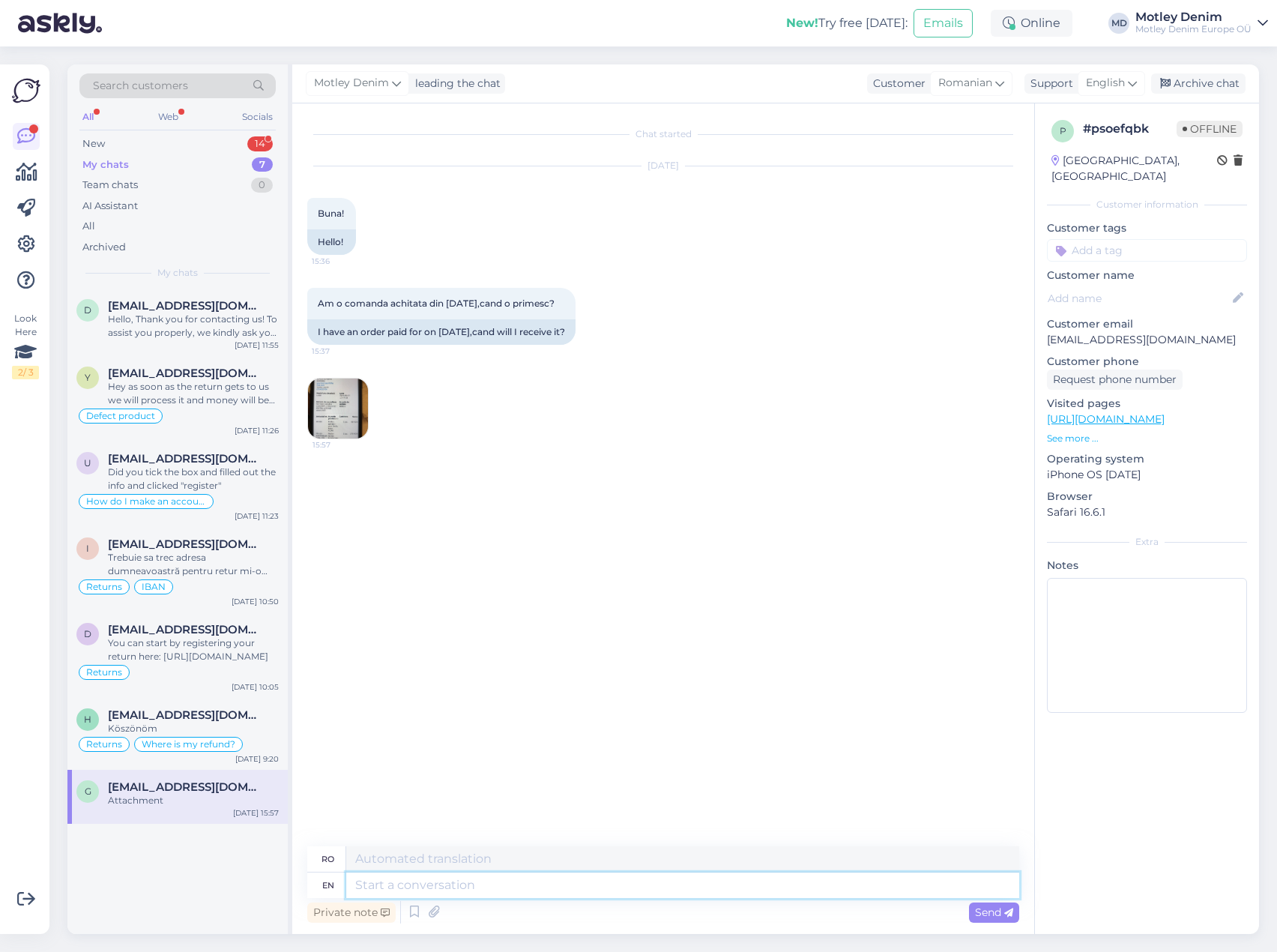
click at [457, 881] on textarea at bounding box center [682, 885] width 673 height 26
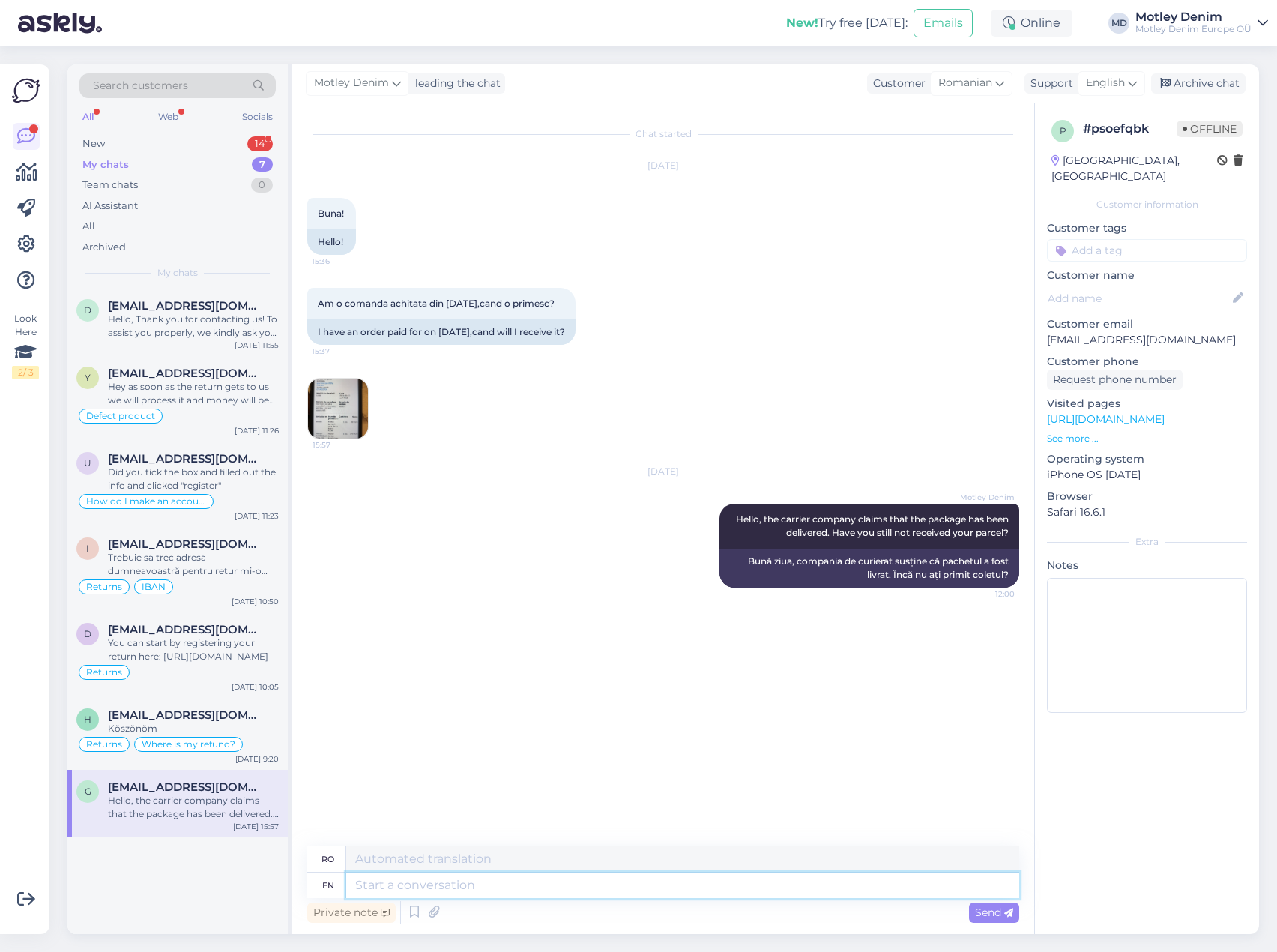
click at [423, 879] on textarea at bounding box center [682, 885] width 673 height 26
click at [685, 546] on icon at bounding box center [686, 546] width 9 height 9
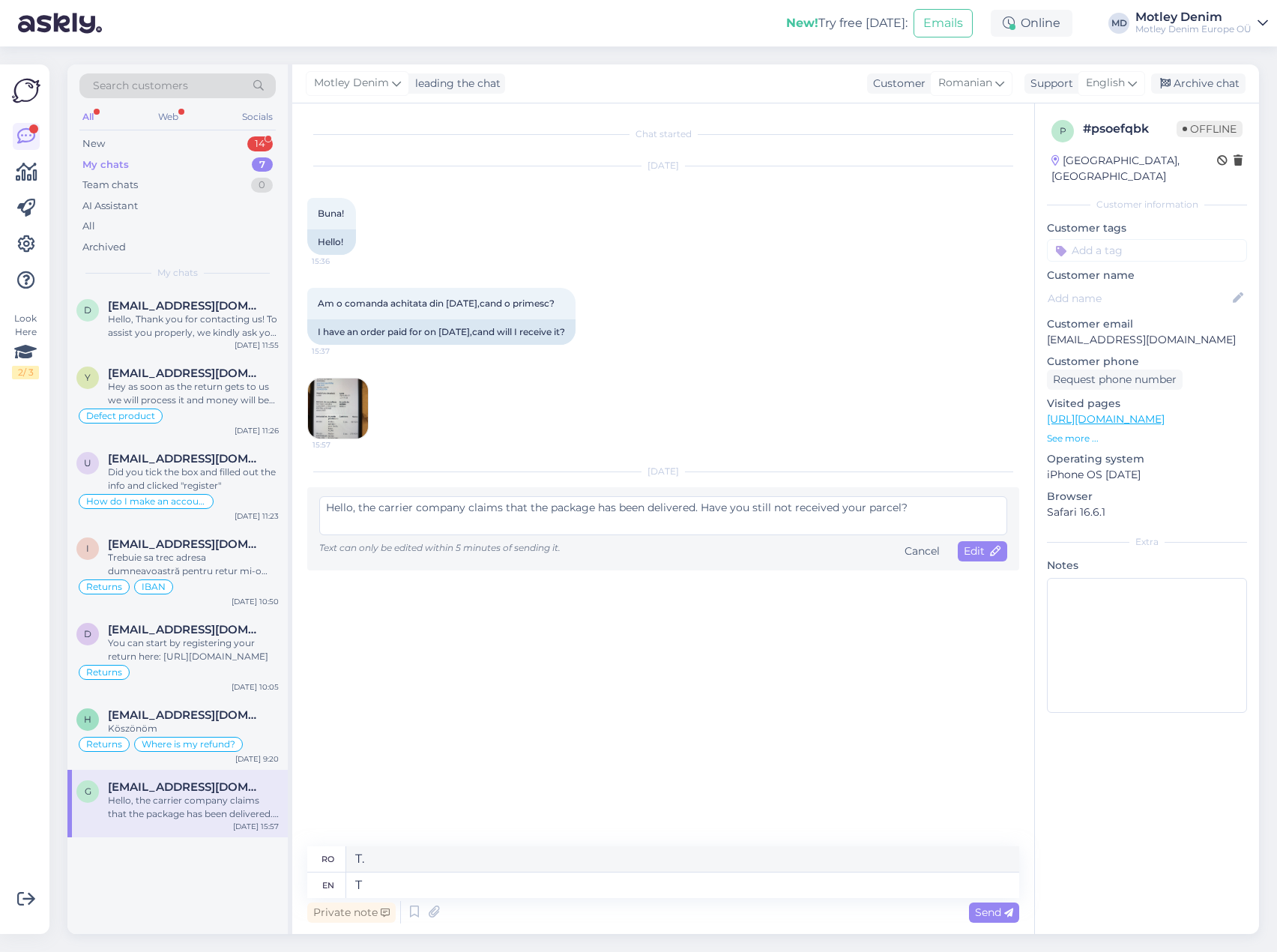
click at [358, 504] on textarea "Hello, the carrier company claims that the package has been delivered. Have you…" at bounding box center [664, 516] width 689 height 39
click at [987, 554] on span "Edit" at bounding box center [982, 550] width 37 height 13
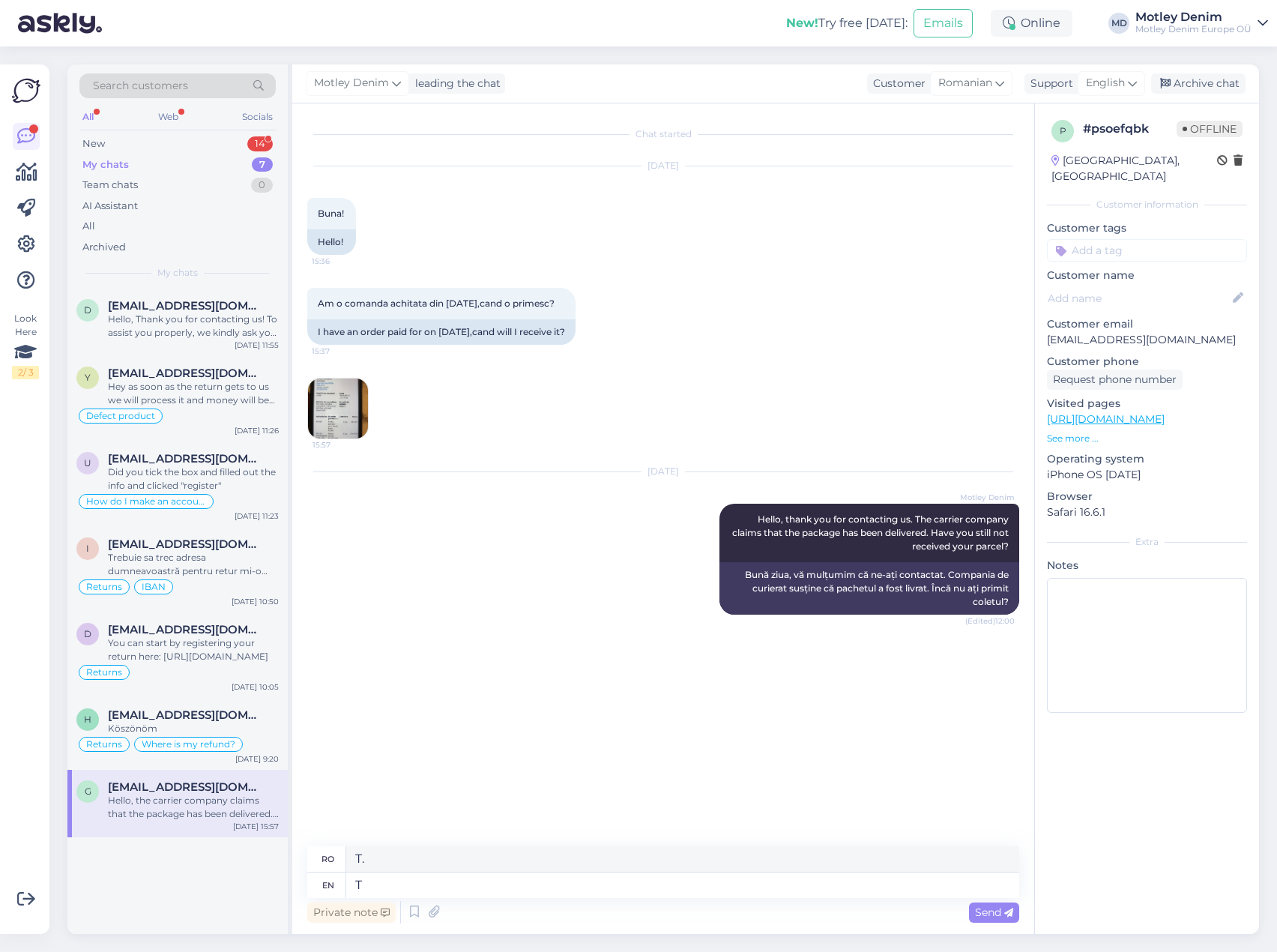
click at [1104, 239] on input at bounding box center [1147, 250] width 200 height 22
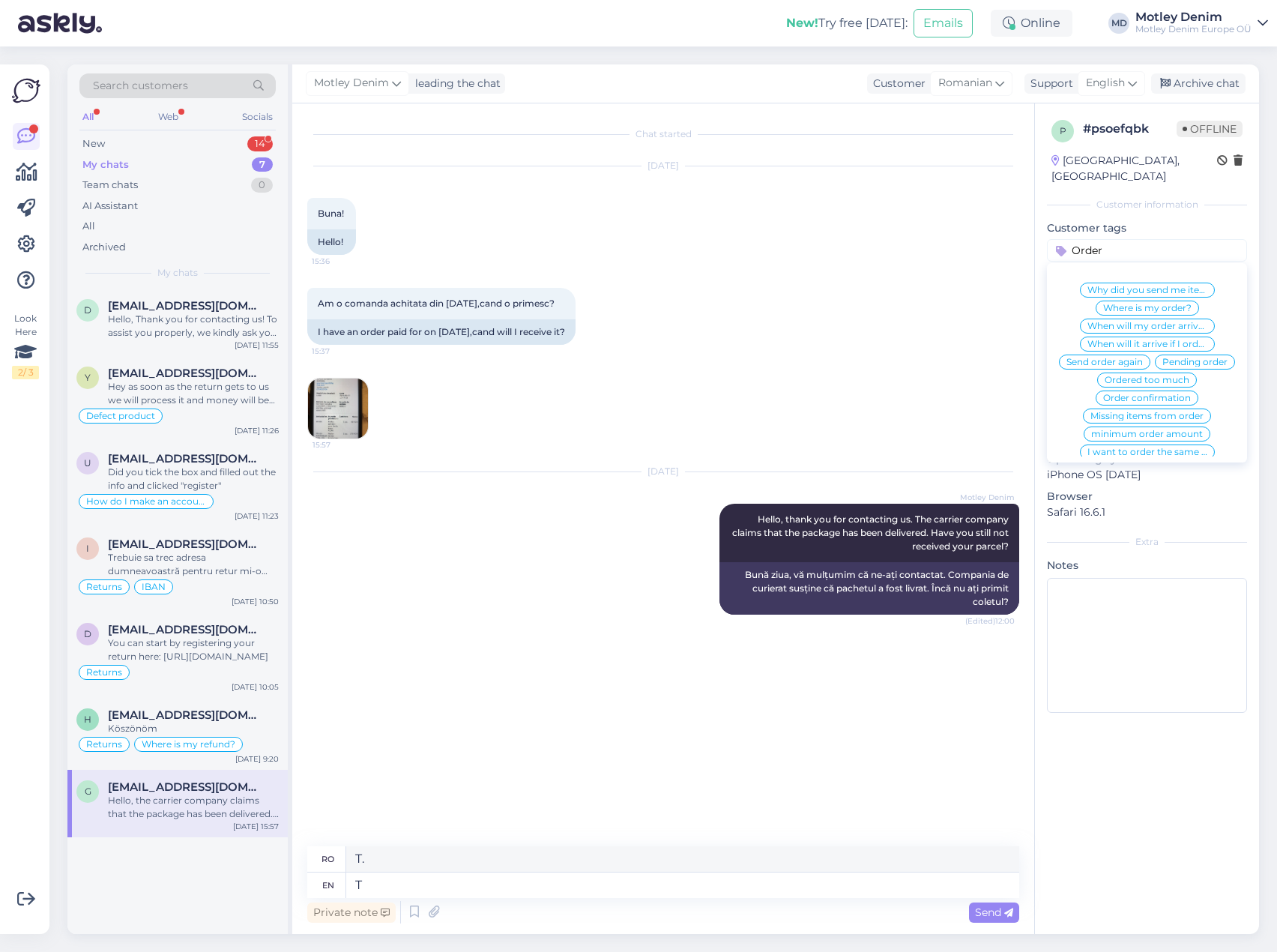
click at [1138, 321] on span "When will my order arrive?" at bounding box center [1148, 326] width 120 height 9
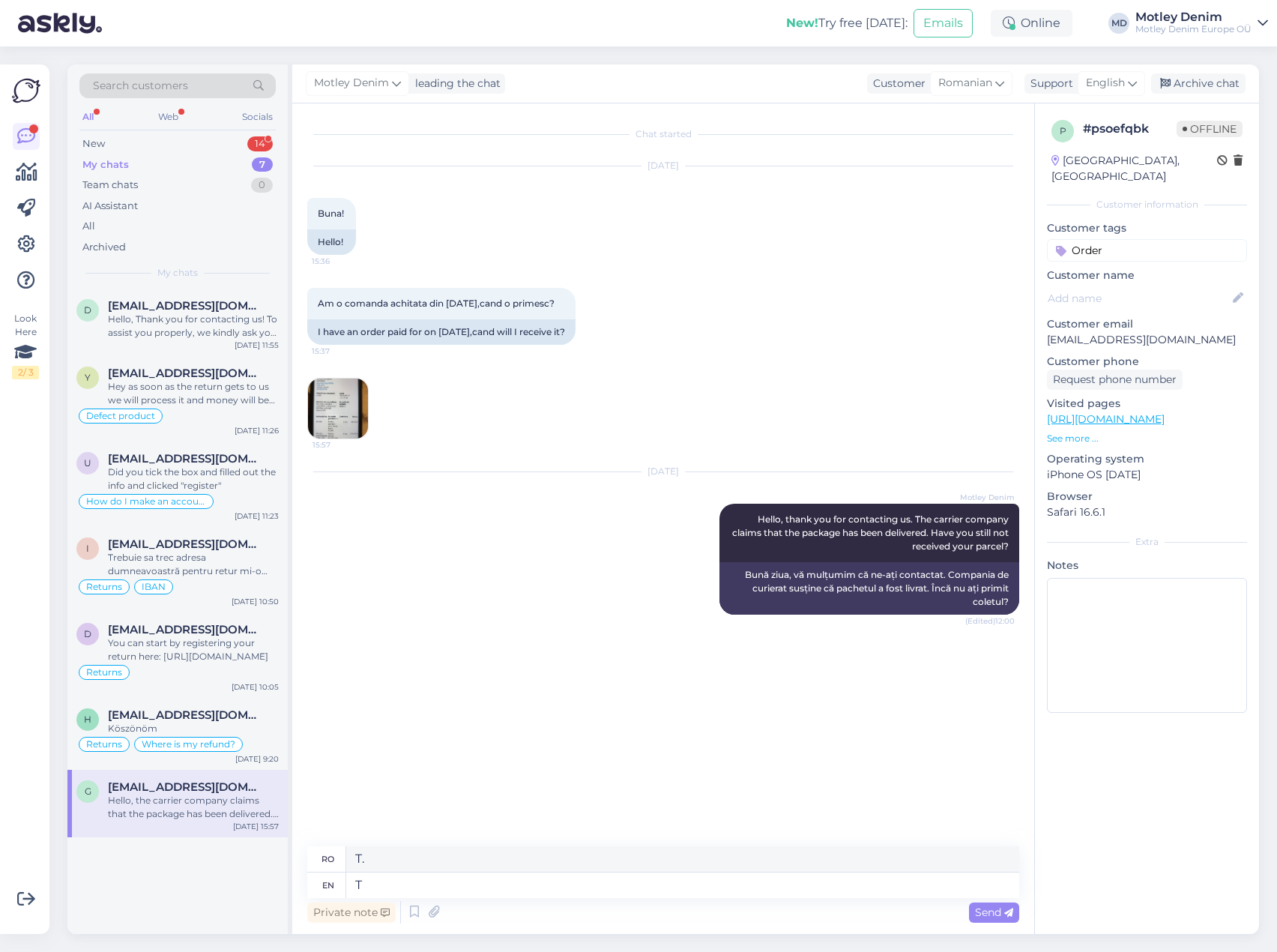
click at [1128, 239] on input "Order" at bounding box center [1147, 250] width 200 height 22
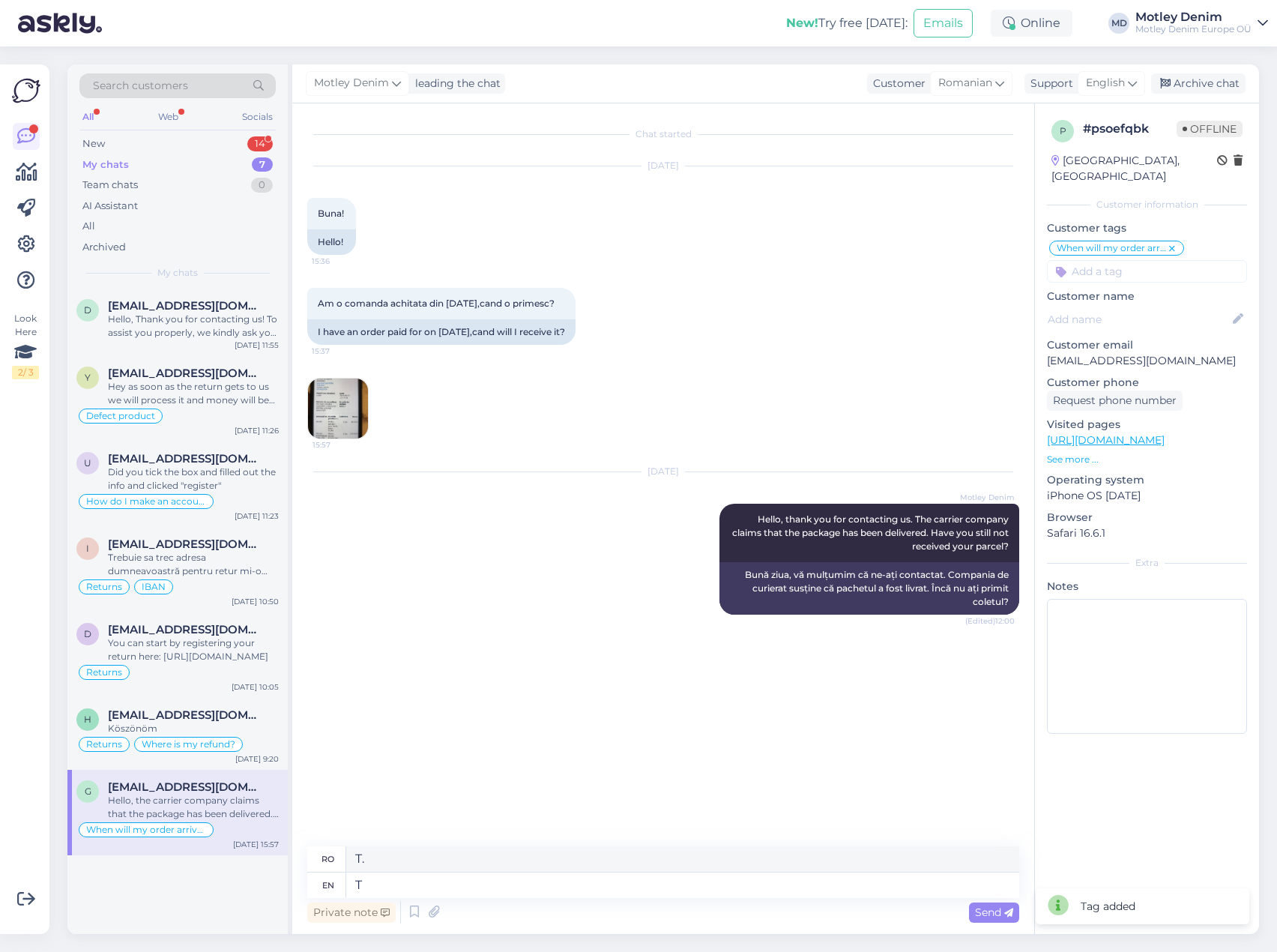
click at [1000, 316] on div "Am o comanda achitata din [DATE],cand o primesc? 15:37 I have an order paid for…" at bounding box center [663, 317] width 712 height 90
click at [150, 328] on div "Hello, Thank you for contacting us! To assist you properly, we kindly ask you t…" at bounding box center [193, 326] width 171 height 27
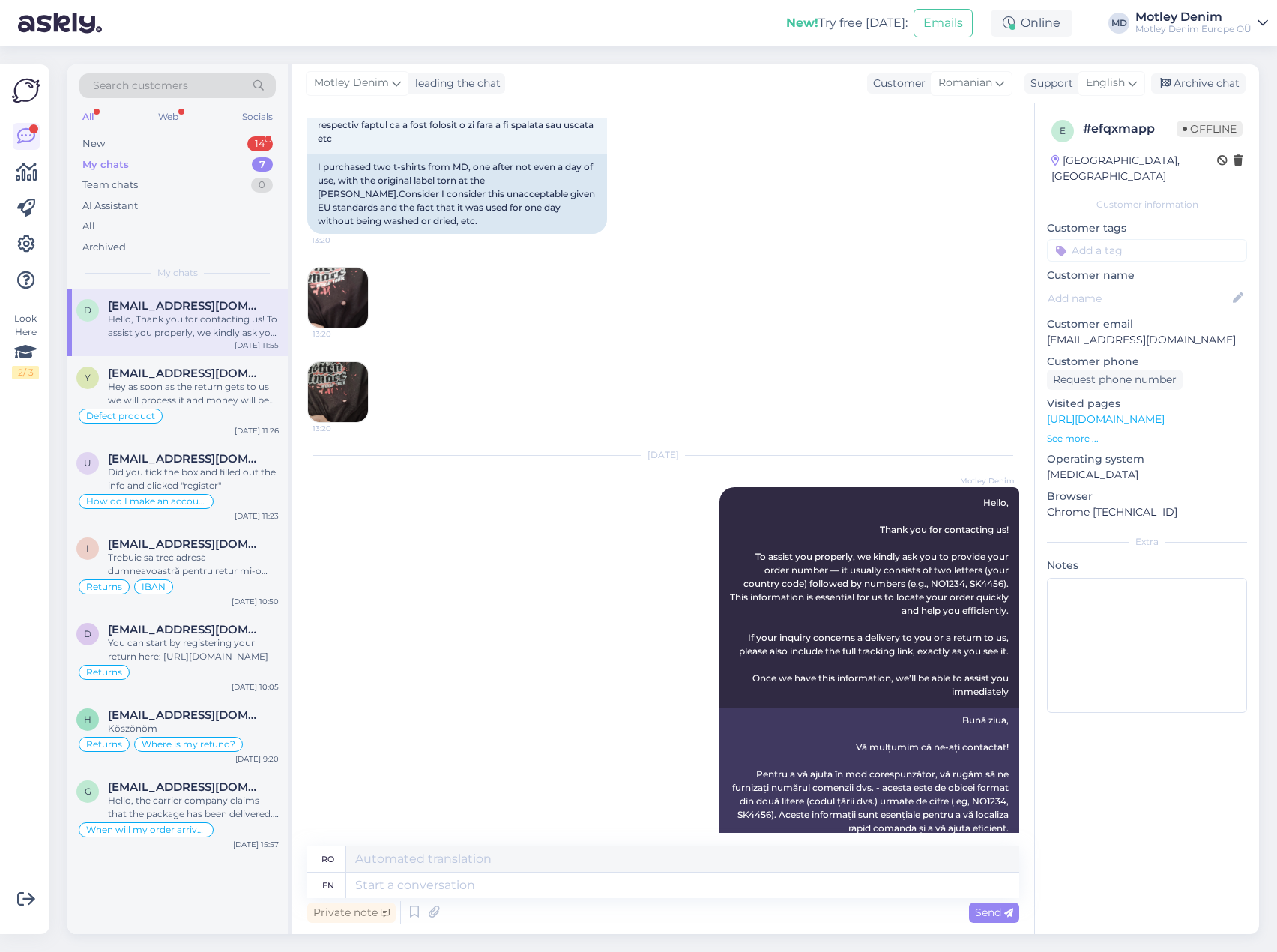
scroll to position [86, 0]
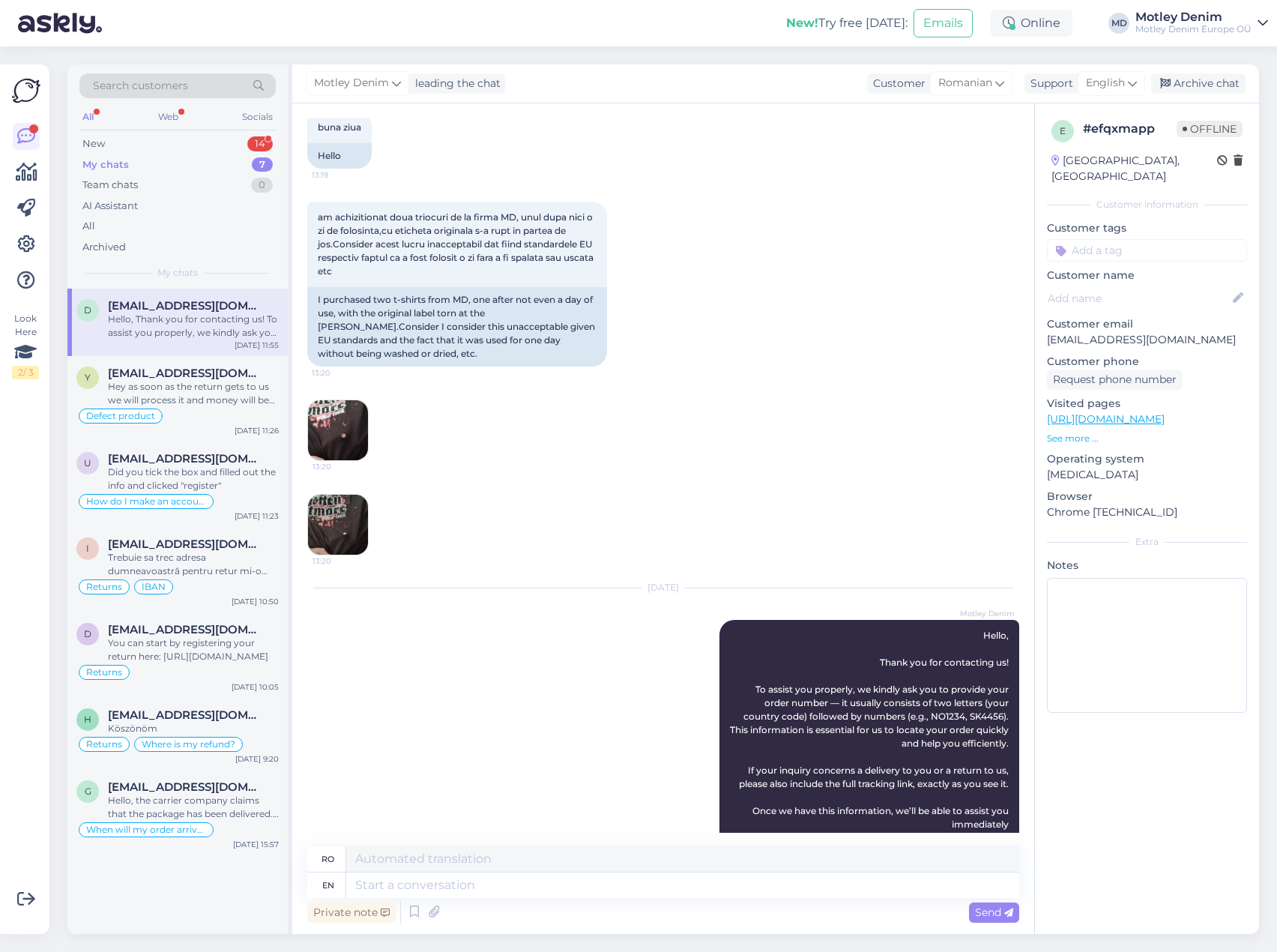
click at [1149, 239] on input at bounding box center [1147, 250] width 200 height 22
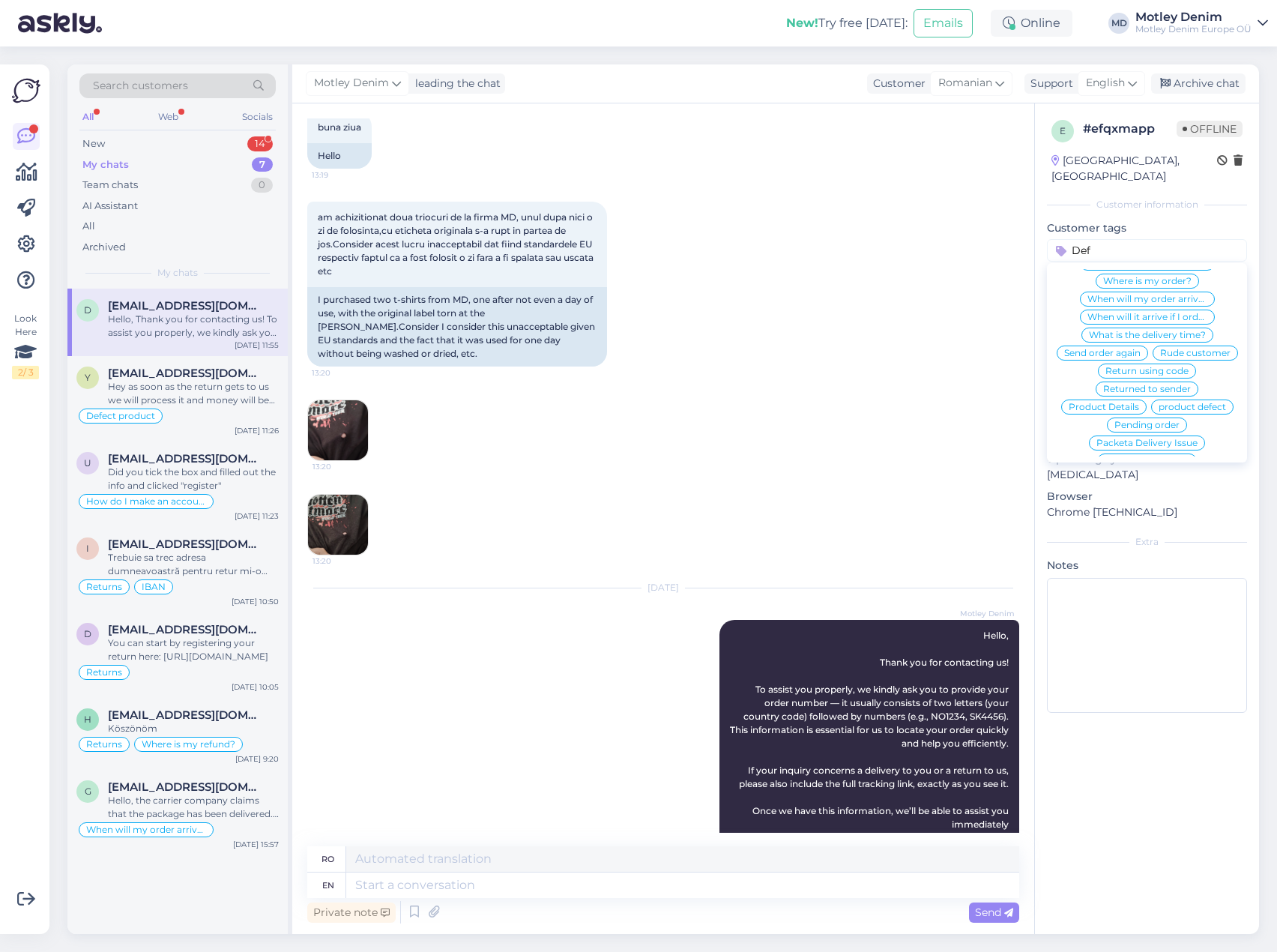
scroll to position [0, 0]
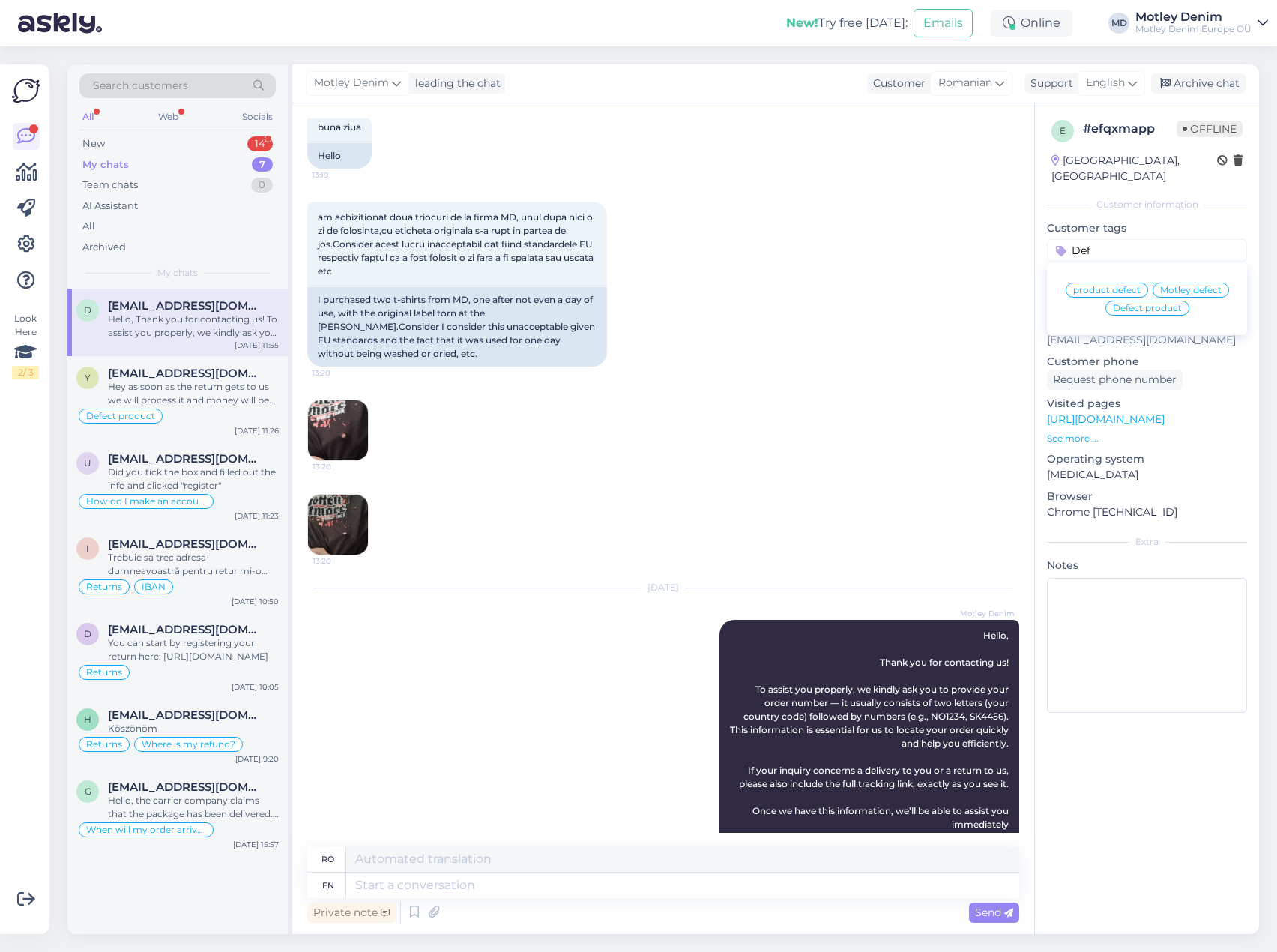
click at [1136, 303] on span "Defect product" at bounding box center [1148, 308] width 69 height 9
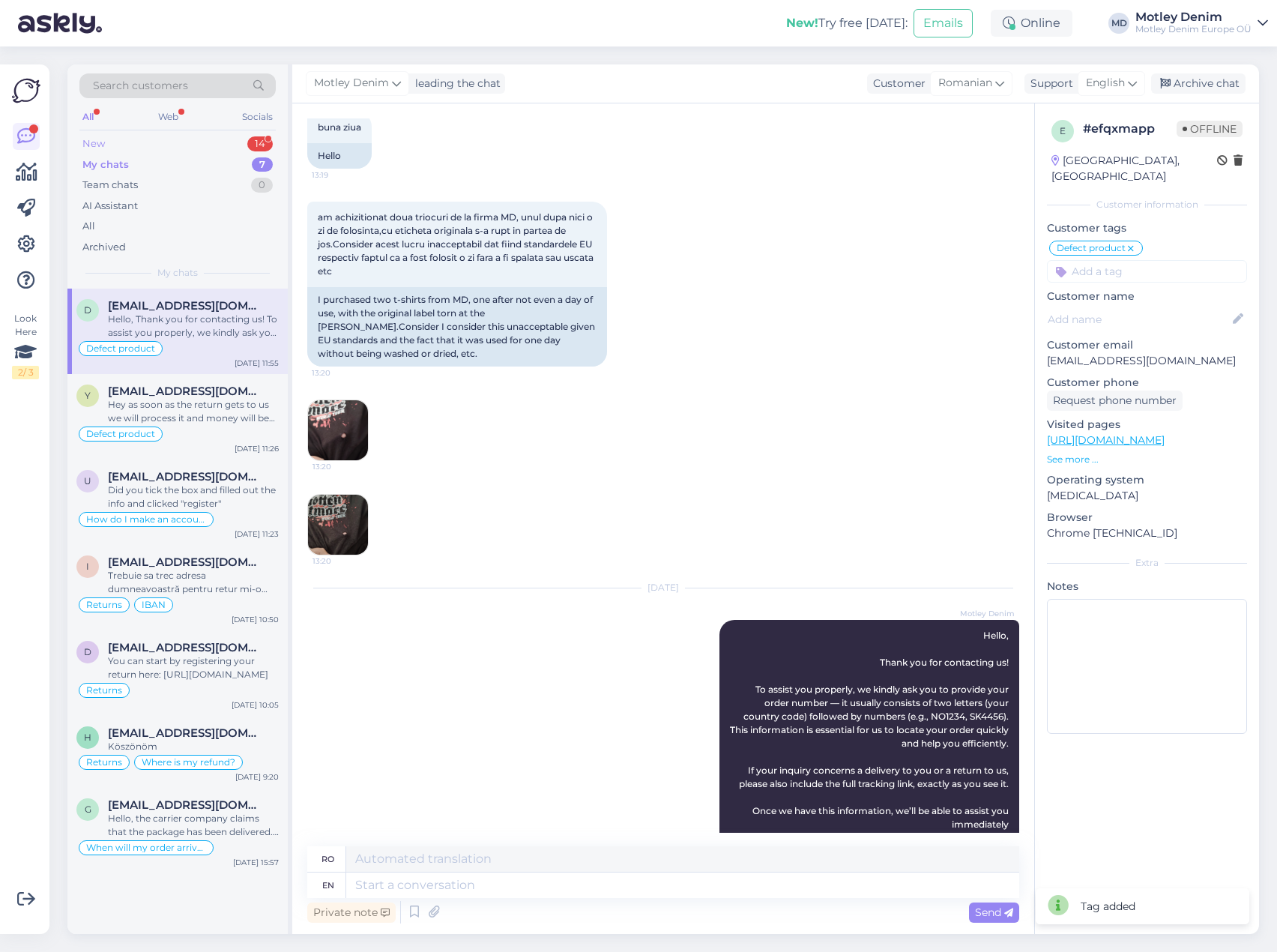
click at [172, 144] on div "New 14" at bounding box center [178, 144] width 196 height 21
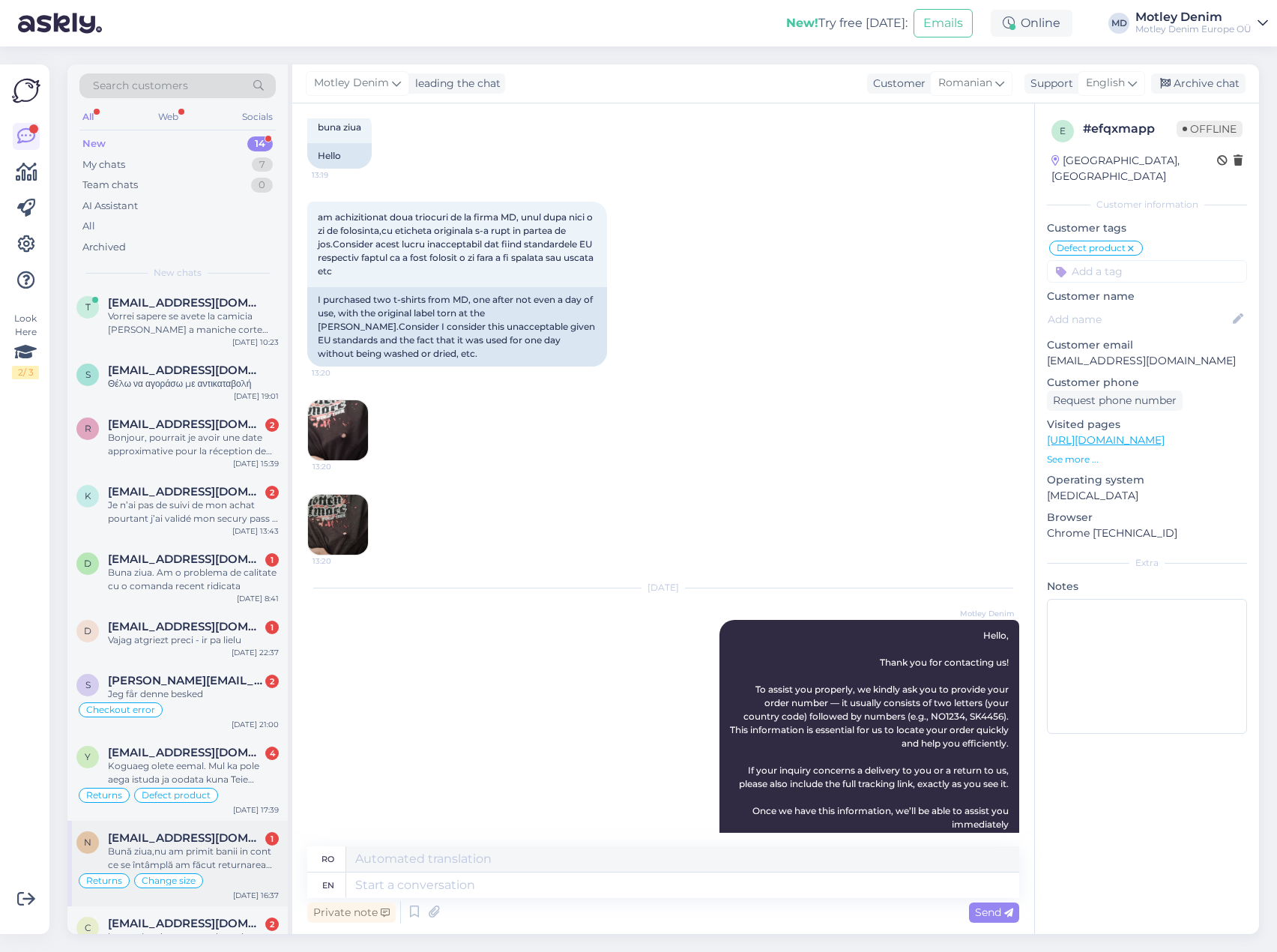
scroll to position [312, 0]
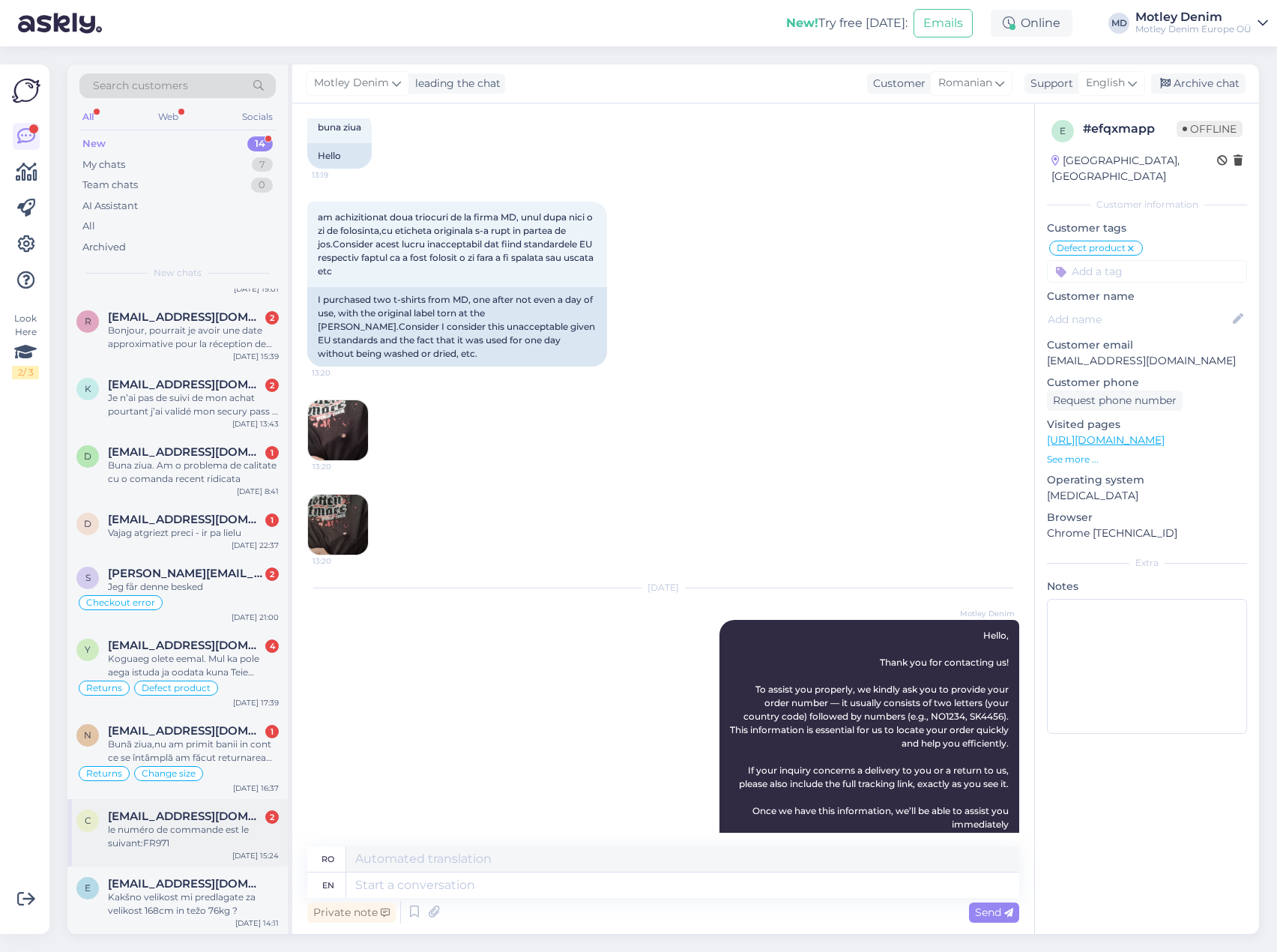
click at [164, 831] on div "le numéro de commande est le suivant:FR971" at bounding box center [193, 836] width 171 height 27
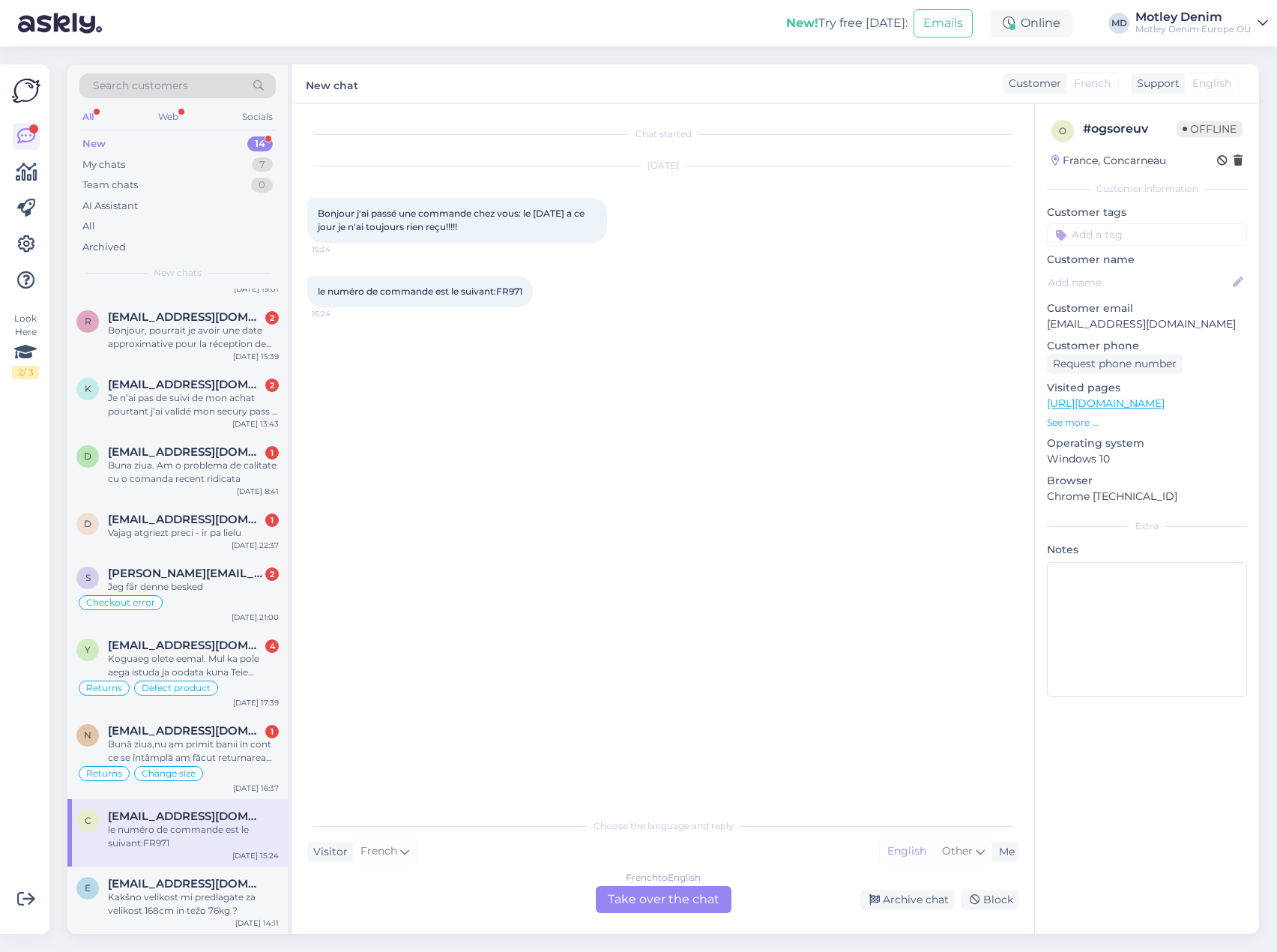
scroll to position [0, 0]
click at [212, 892] on div "Kakšno velikost mi predlagate za velikost 168cm in težo 76kg ?" at bounding box center [193, 903] width 171 height 27
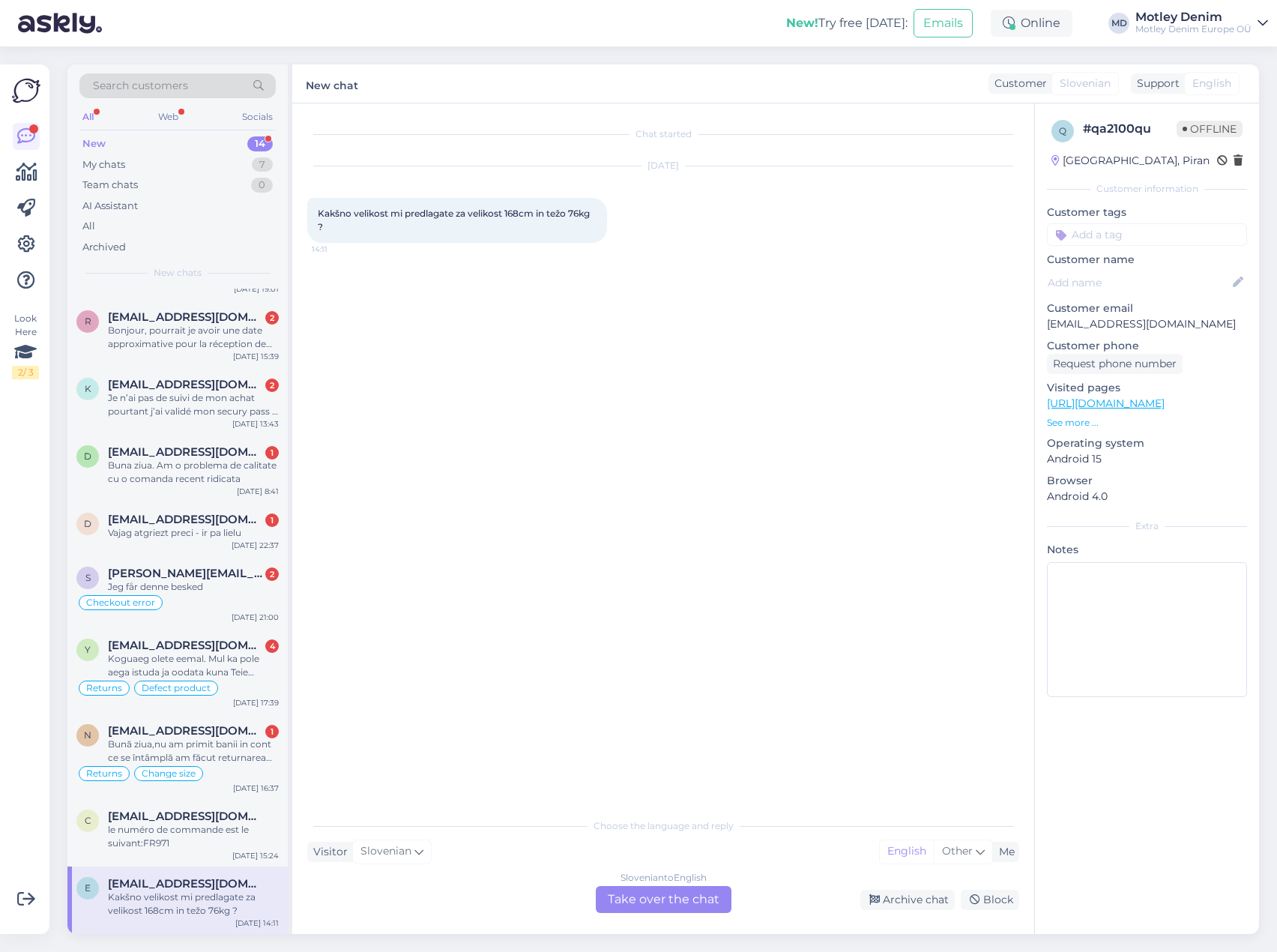
click at [418, 219] on div "Kakšno velikost mi predlagate za velikost 168cm in težo 76kg ? 14:11" at bounding box center [457, 220] width 300 height 45
copy div "Kakšno velikost mi predlagate za velikost 168cm in težo 76kg ? 14:11"
click at [519, 218] on span "Kakšno velikost mi predlagate za velikost 168cm in težo 76kg ?" at bounding box center [455, 220] width 274 height 25
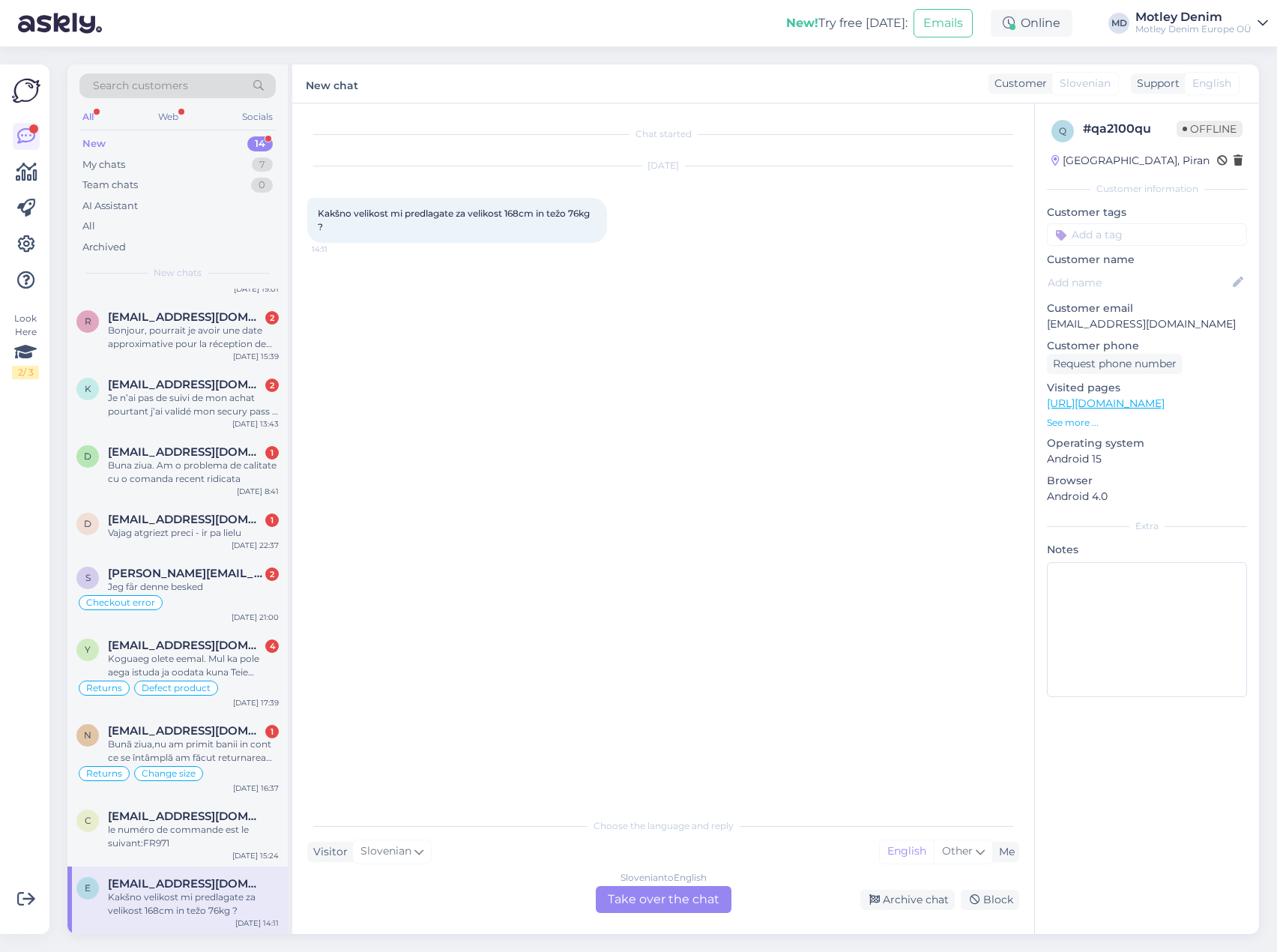
click at [421, 213] on span "Kakšno velikost mi predlagate za velikost 168cm in težo 76kg ?" at bounding box center [455, 220] width 274 height 25
copy div "Kakšno velikost mi predlagate za velikost 168cm in težo 76kg ? 14:11"
click at [135, 165] on div "My chats 7" at bounding box center [178, 165] width 196 height 21
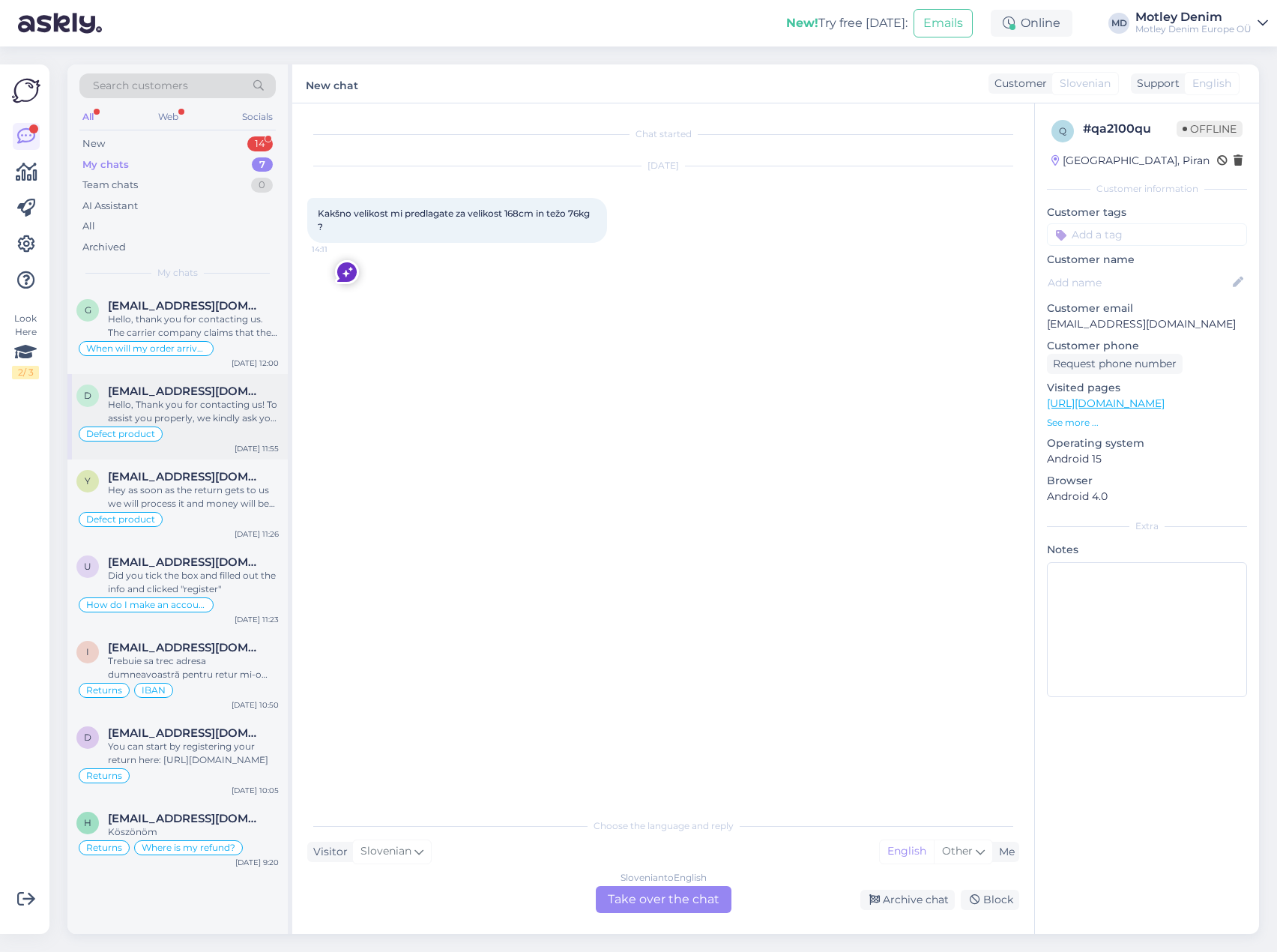
click at [208, 421] on div "Hello, Thank you for contacting us! To assist you properly, we kindly ask you t…" at bounding box center [193, 411] width 171 height 27
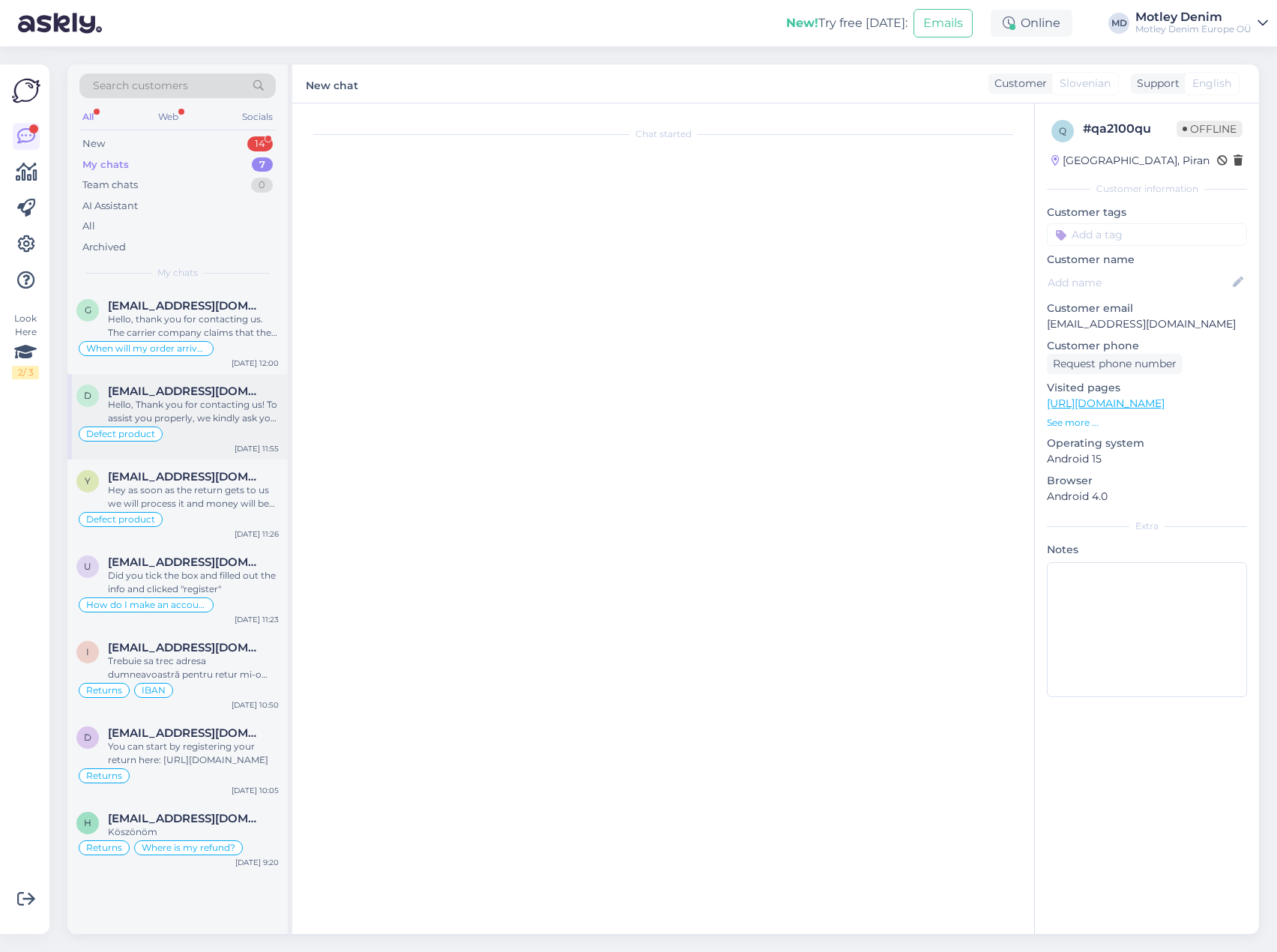
scroll to position [311, 0]
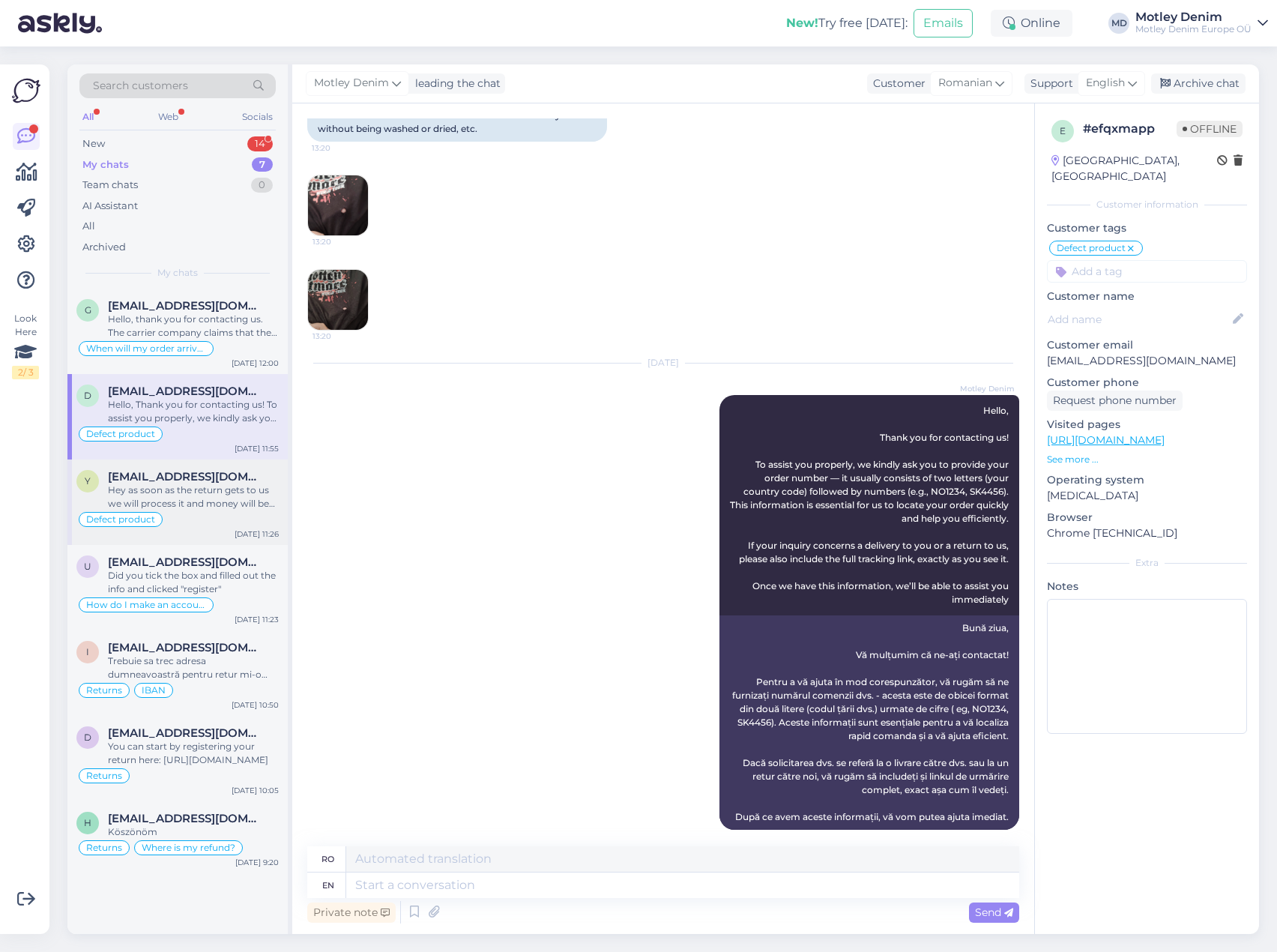
click at [216, 523] on div "Defect product" at bounding box center [177, 519] width 203 height 18
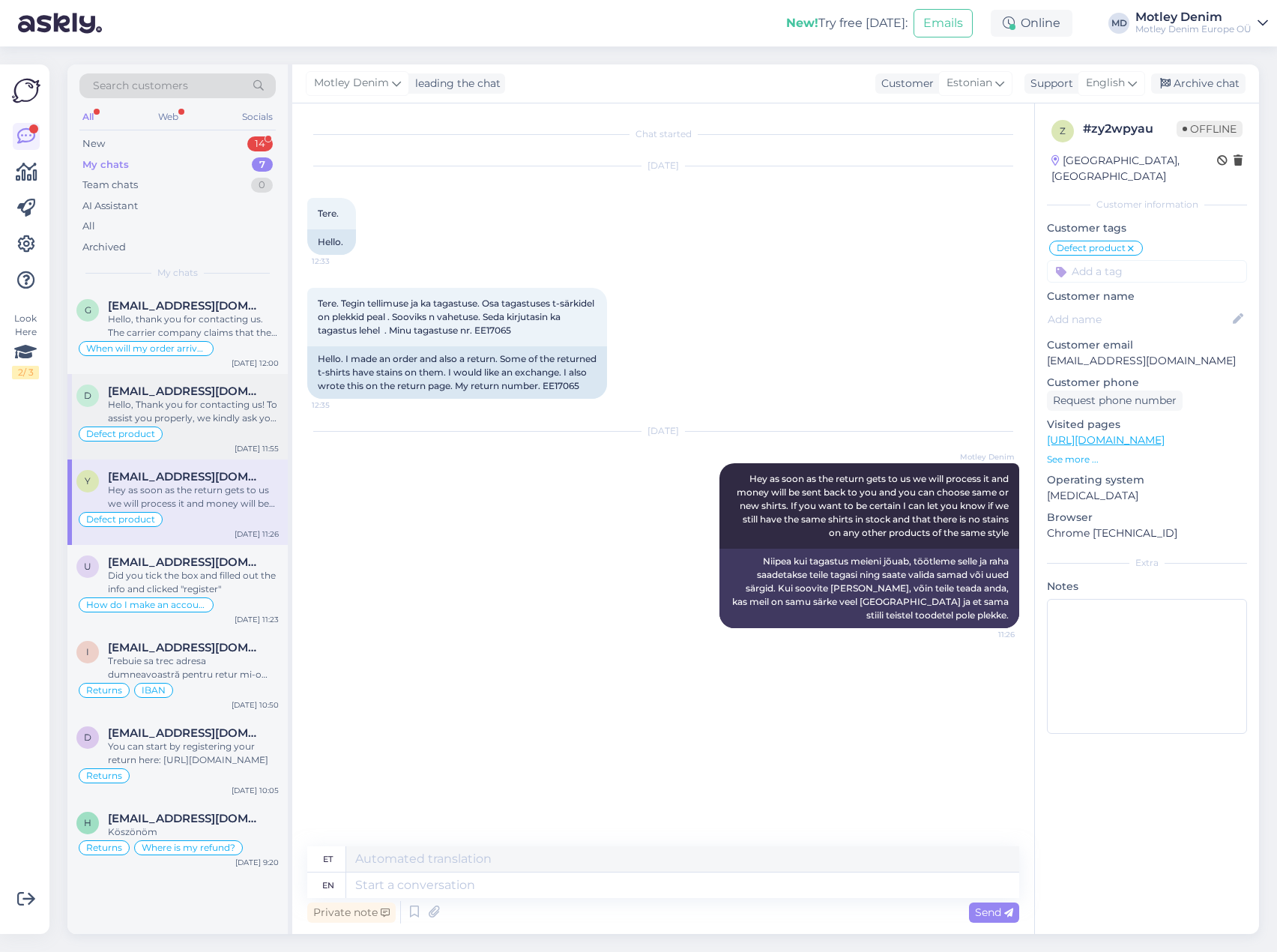
click at [221, 415] on div "Hello, Thank you for contacting us! To assist you properly, we kindly ask you t…" at bounding box center [193, 411] width 171 height 27
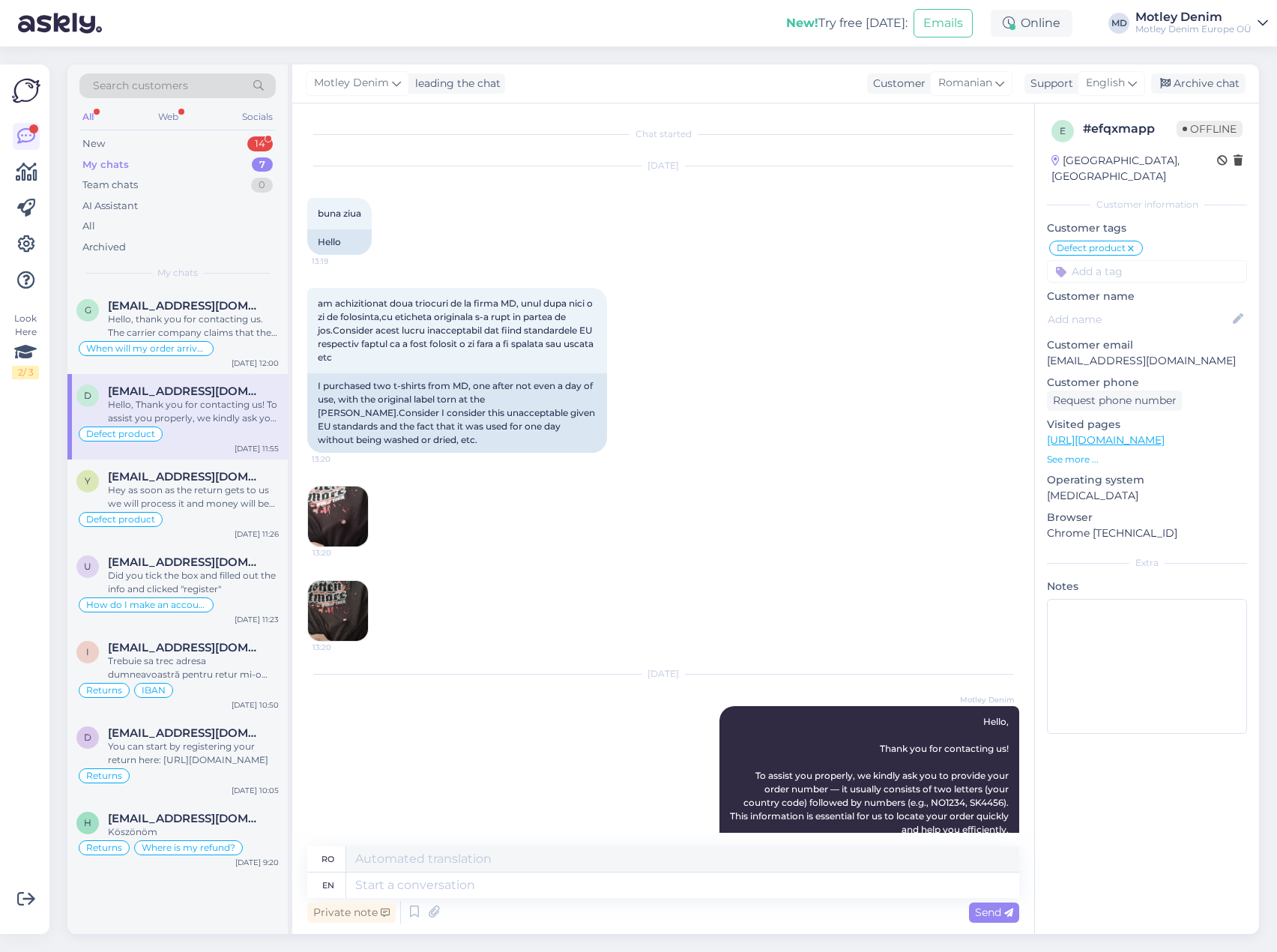
click at [1089, 453] on p "See more ..." at bounding box center [1147, 459] width 200 height 13
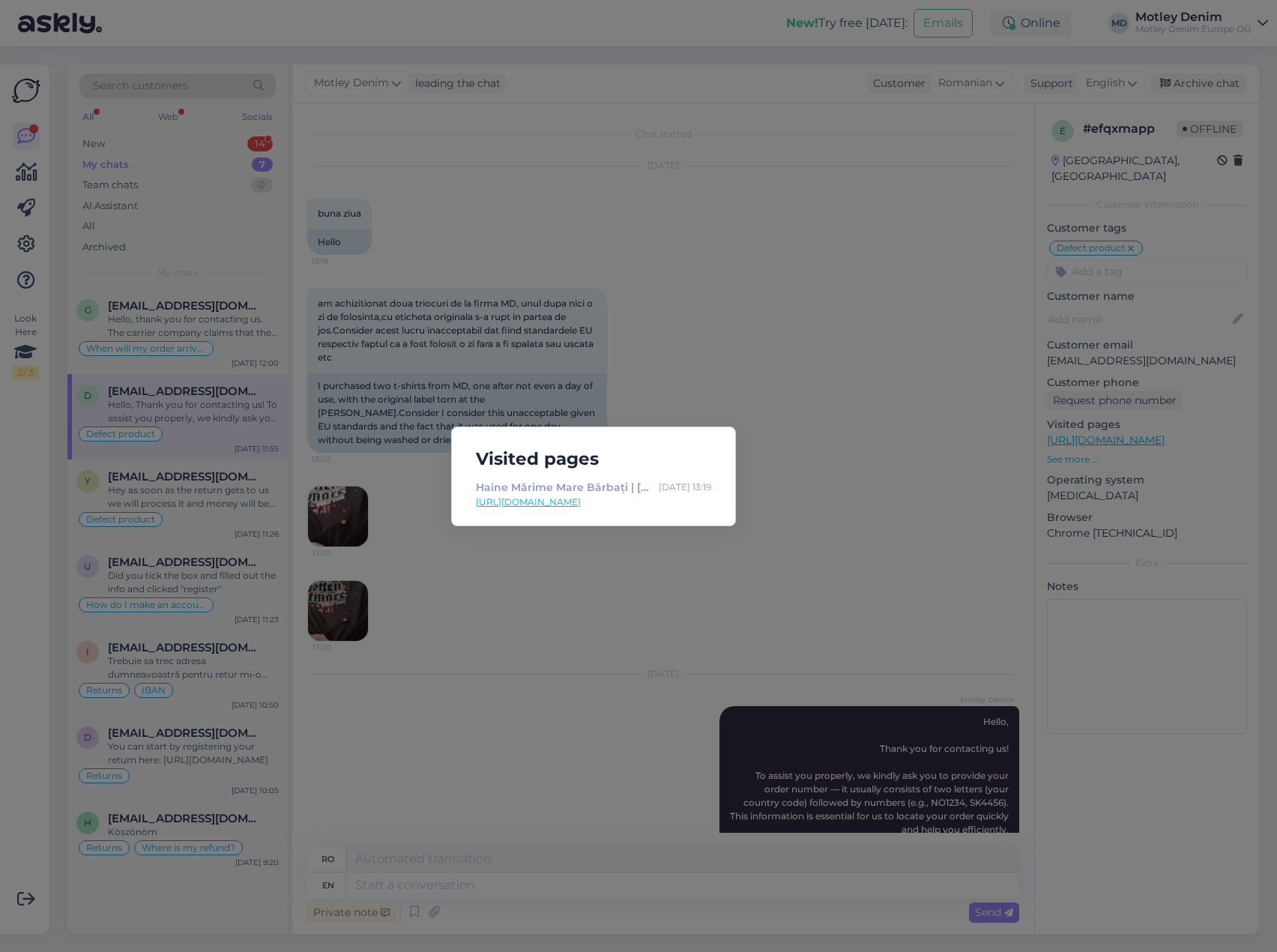
click at [845, 457] on div "Visited pages Haine Mărime Mare Bărbați | [DOMAIN_NAME] [DATE] 13:19 [URL][DOMA…" at bounding box center [638, 476] width 1277 height 952
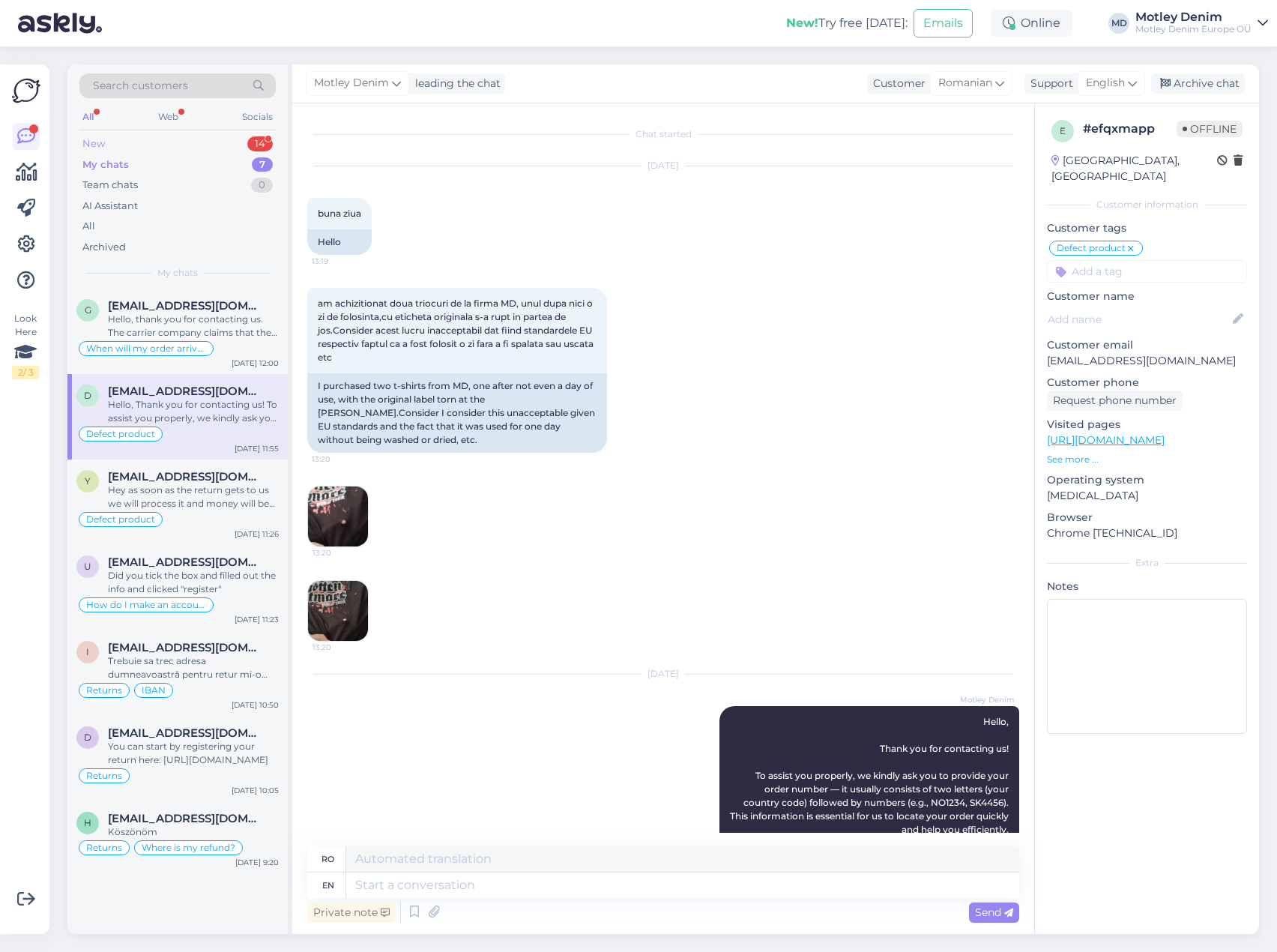
click at [201, 139] on div "New 14" at bounding box center [178, 144] width 196 height 21
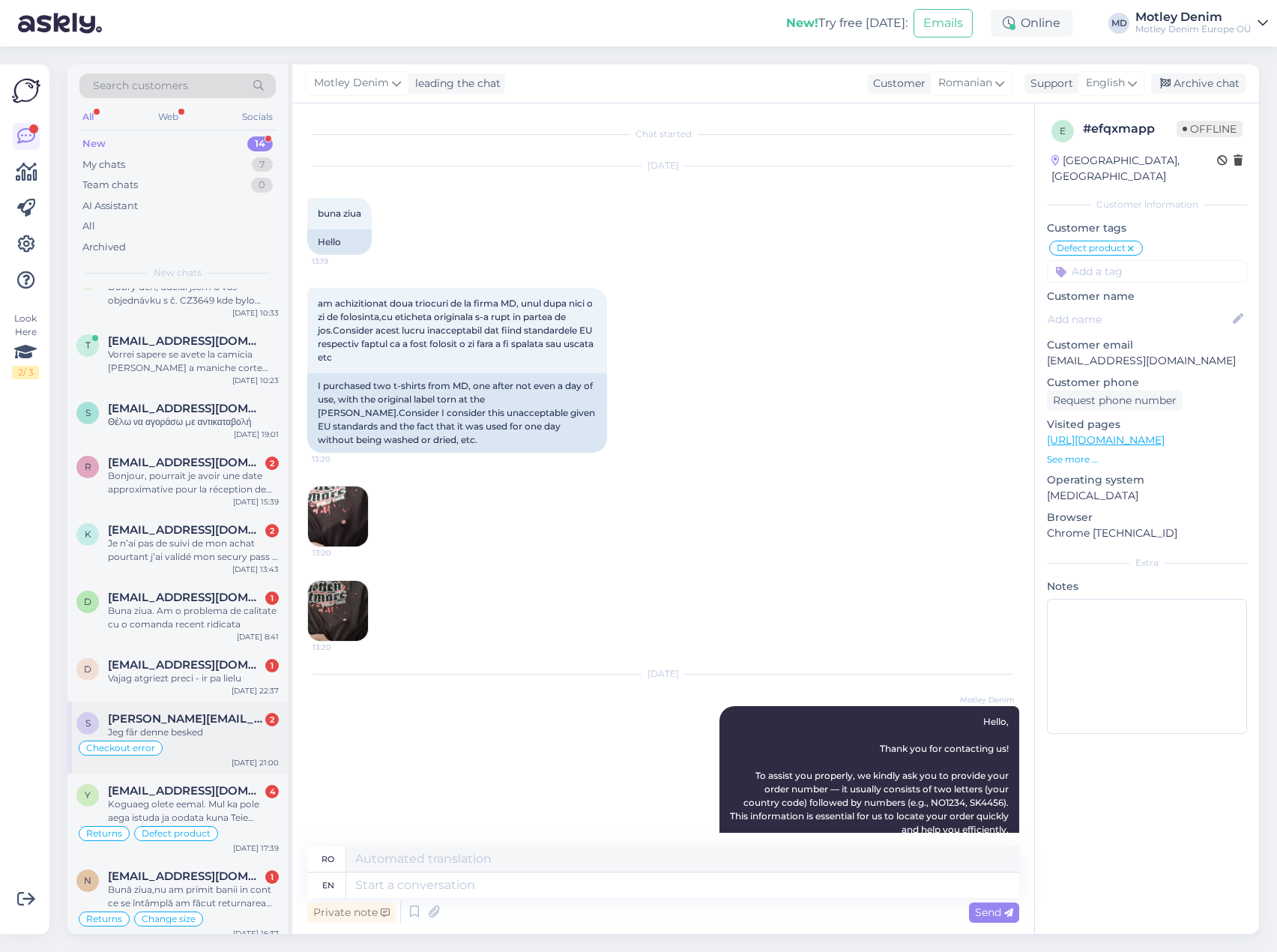
scroll to position [312, 0]
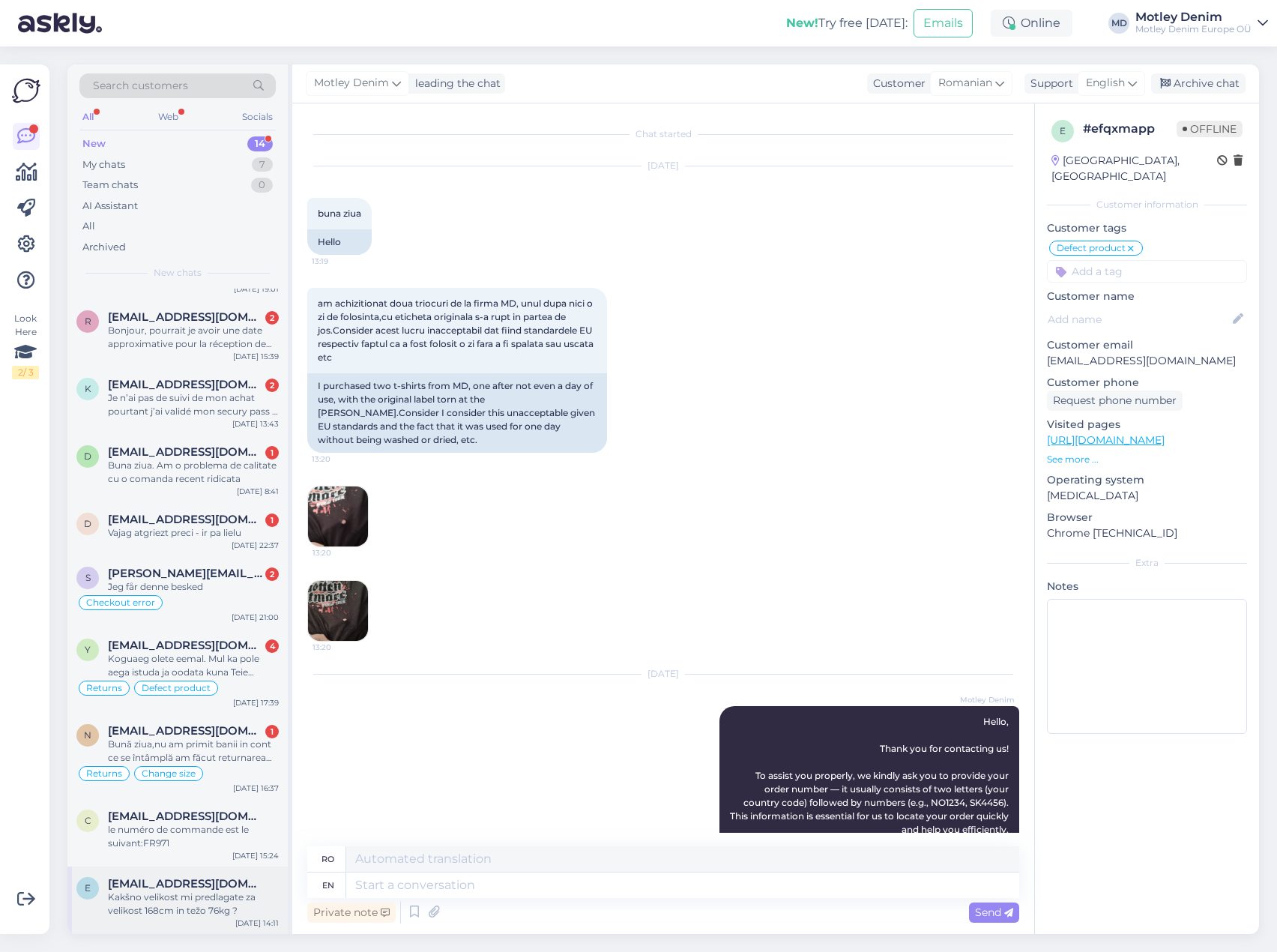
click at [212, 884] on span "[EMAIL_ADDRESS][DOMAIN_NAME]" at bounding box center [186, 883] width 156 height 13
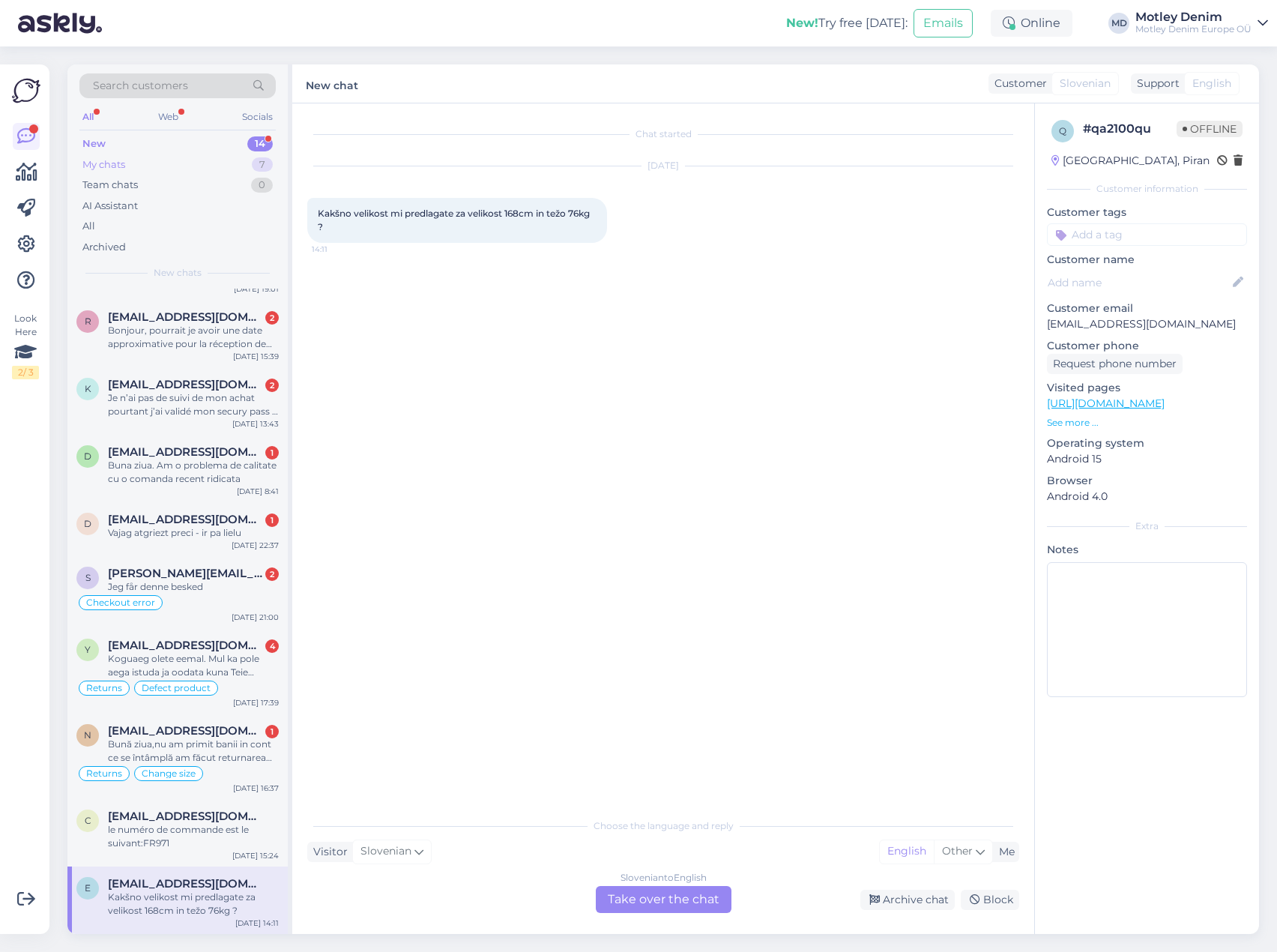
click at [198, 159] on div "My chats 7" at bounding box center [178, 165] width 196 height 21
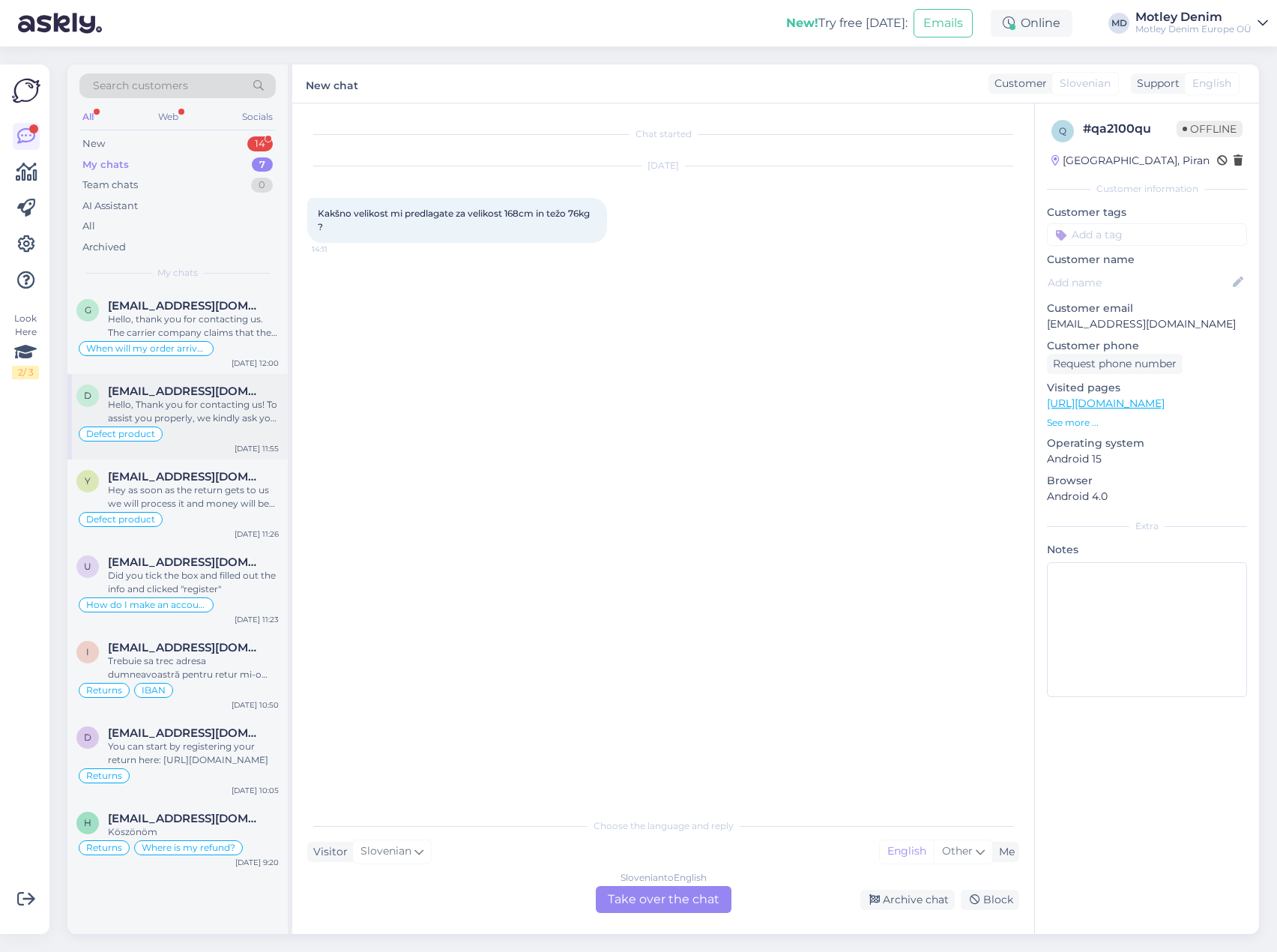
click at [223, 400] on div "Hello, Thank you for contacting us! To assist you properly, we kindly ask you t…" at bounding box center [193, 411] width 171 height 27
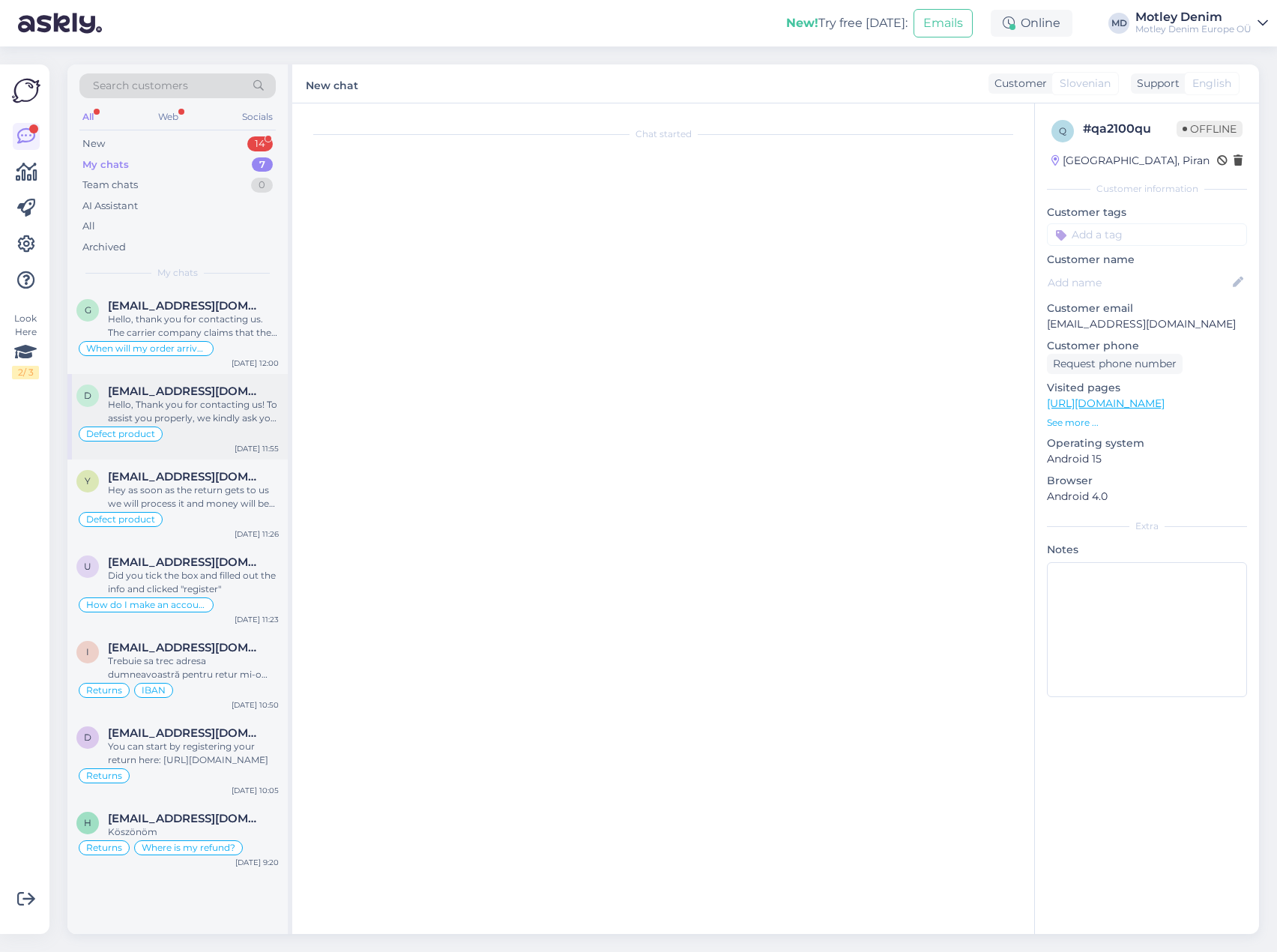
scroll to position [311, 0]
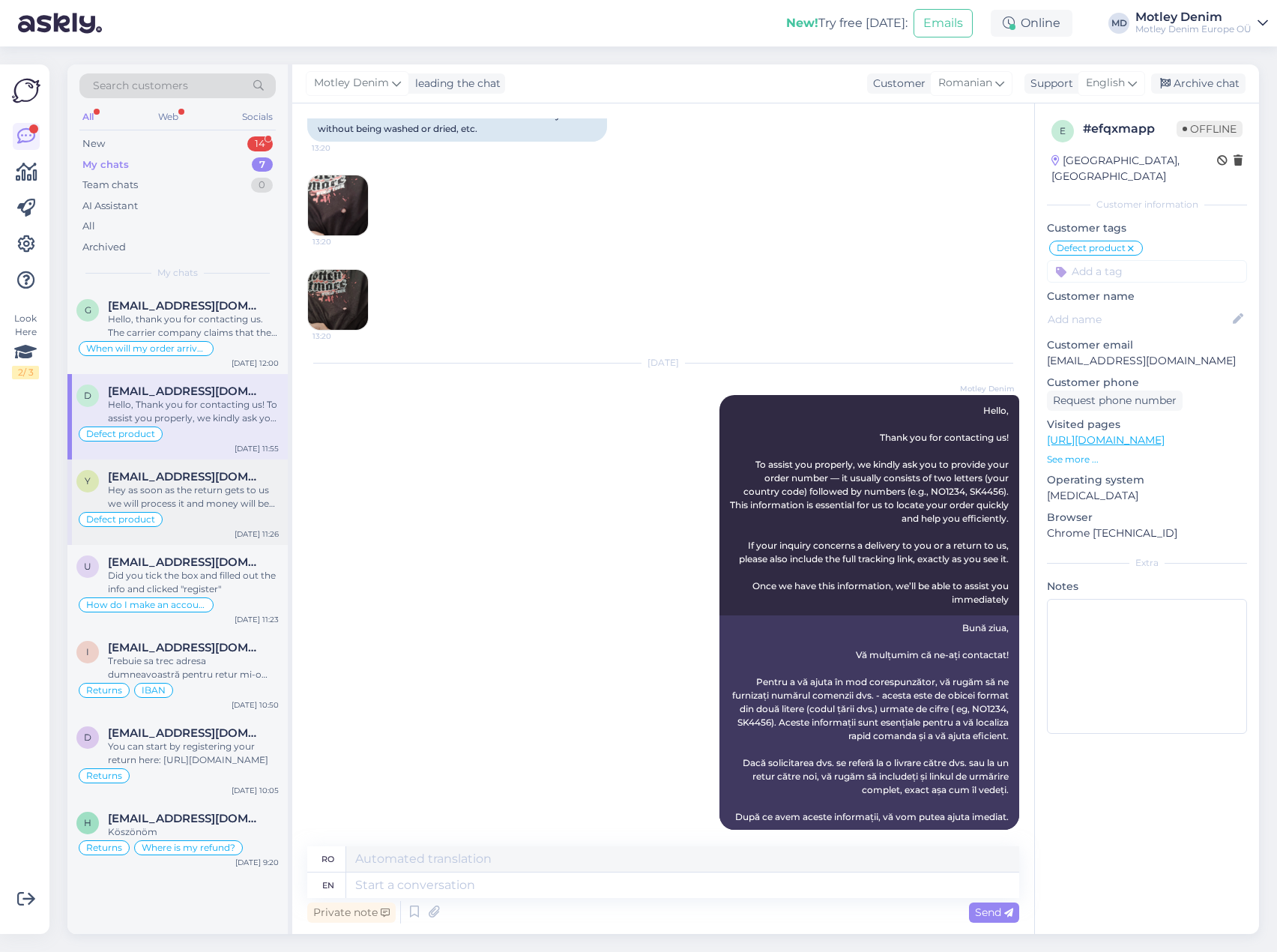
click at [242, 497] on div "Hey as soon as the return gets to us we will process it and money will be sent …" at bounding box center [193, 496] width 171 height 27
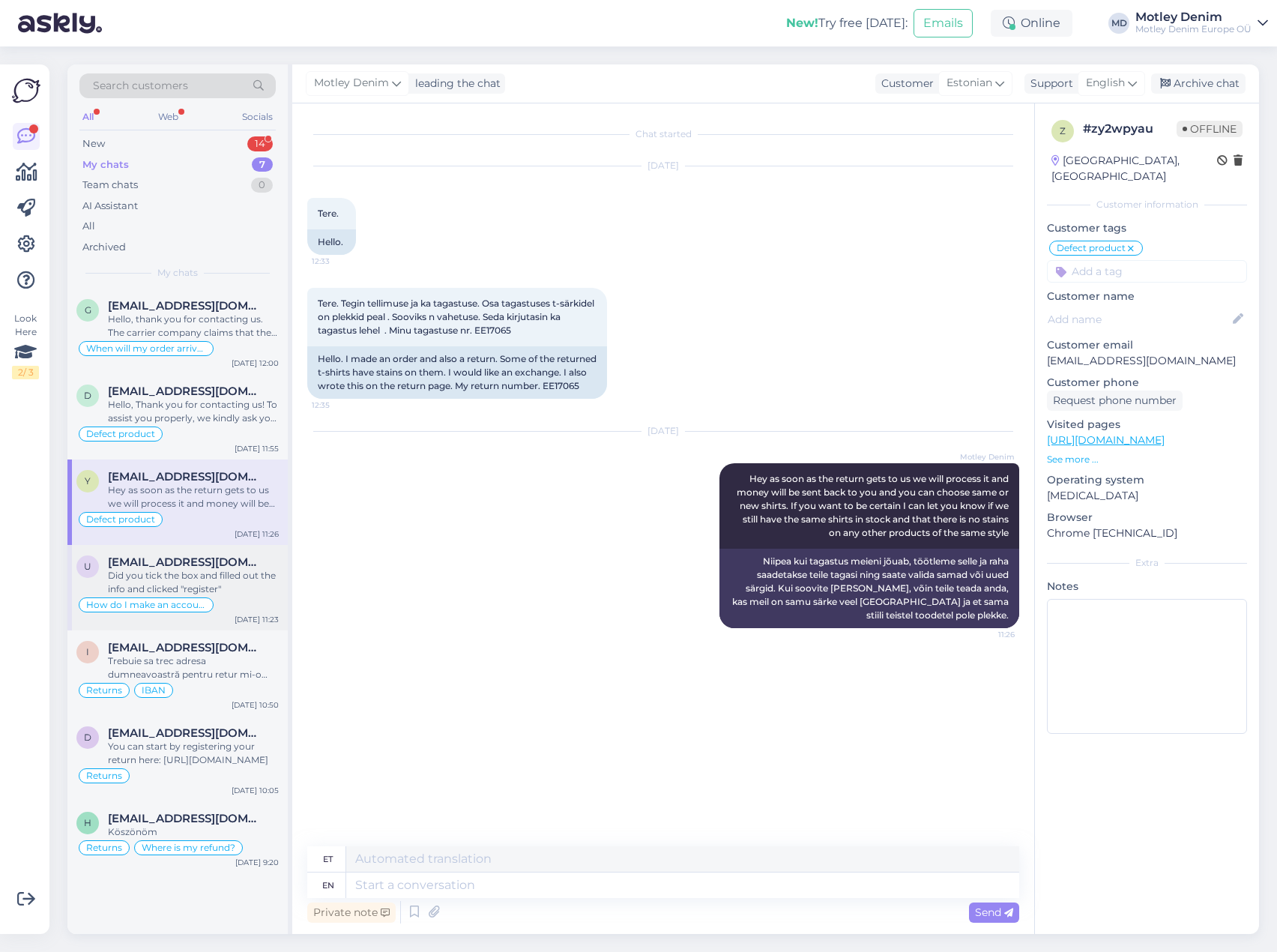
click at [236, 576] on div "Did you tick the box and filled out the info and clicked "register"" at bounding box center [193, 582] width 171 height 27
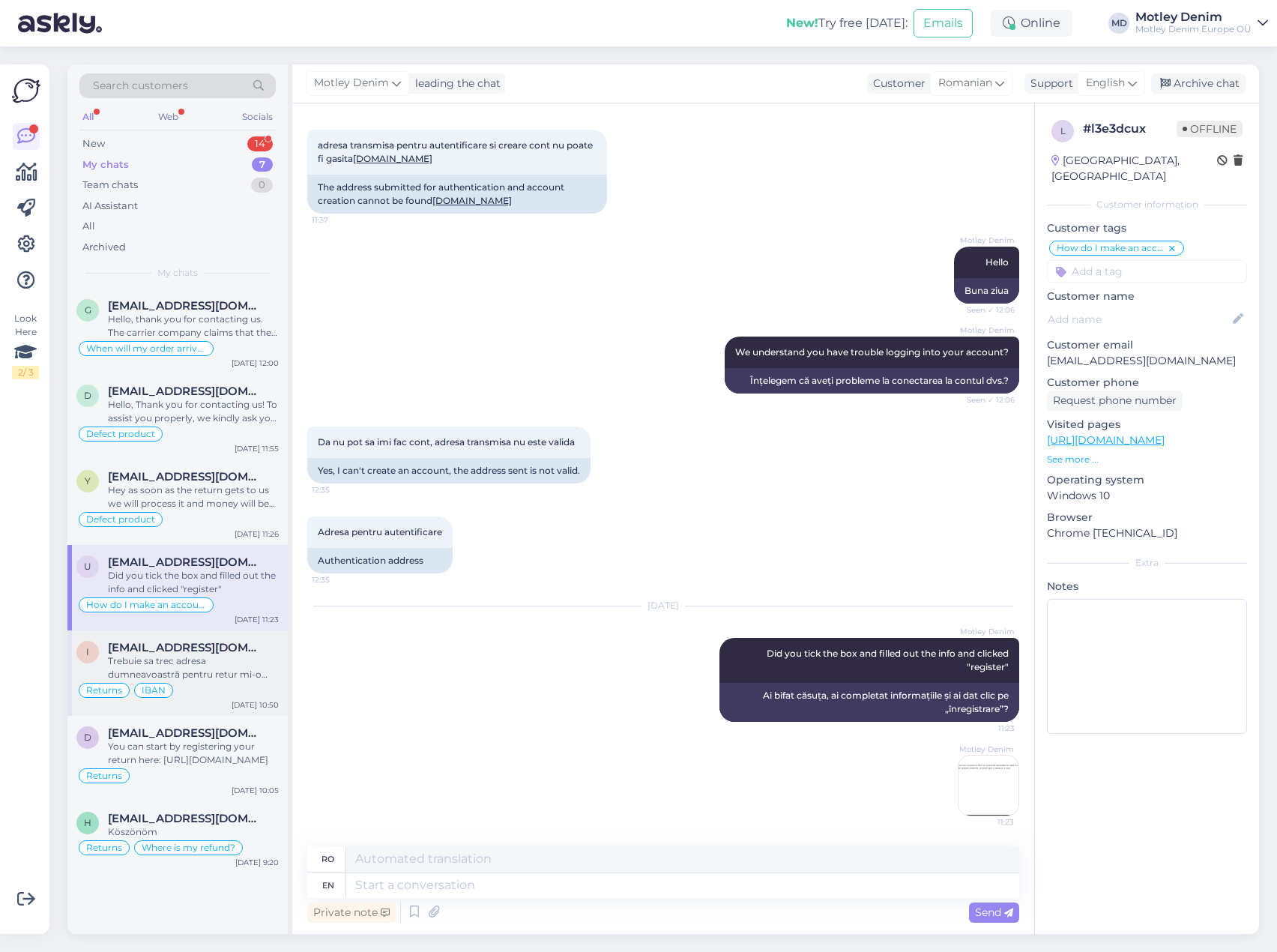
click at [238, 693] on div "Returns IBAN" at bounding box center [177, 690] width 203 height 18
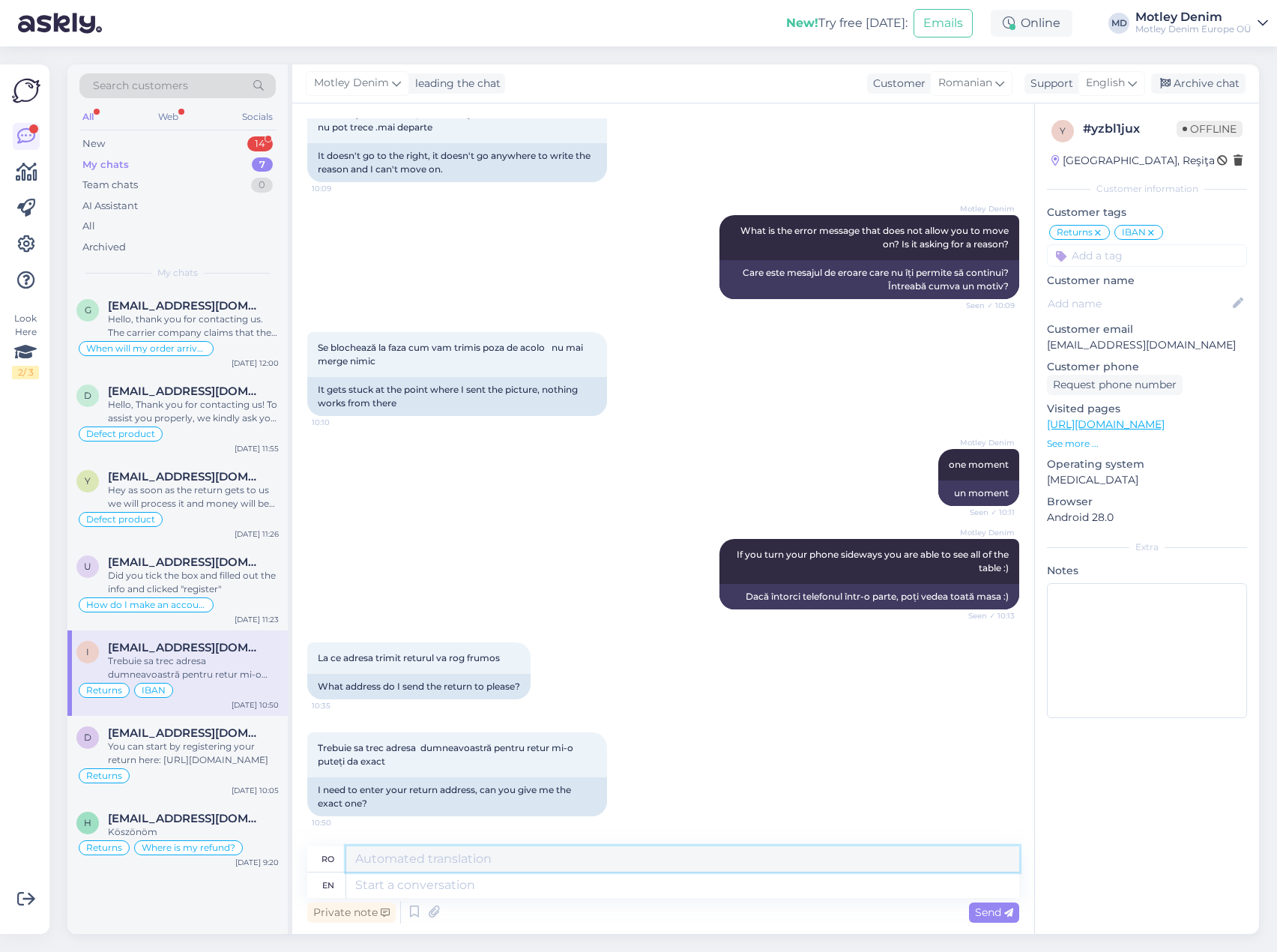
click at [424, 859] on textarea at bounding box center [682, 858] width 673 height 26
click at [453, 894] on textarea at bounding box center [682, 885] width 673 height 26
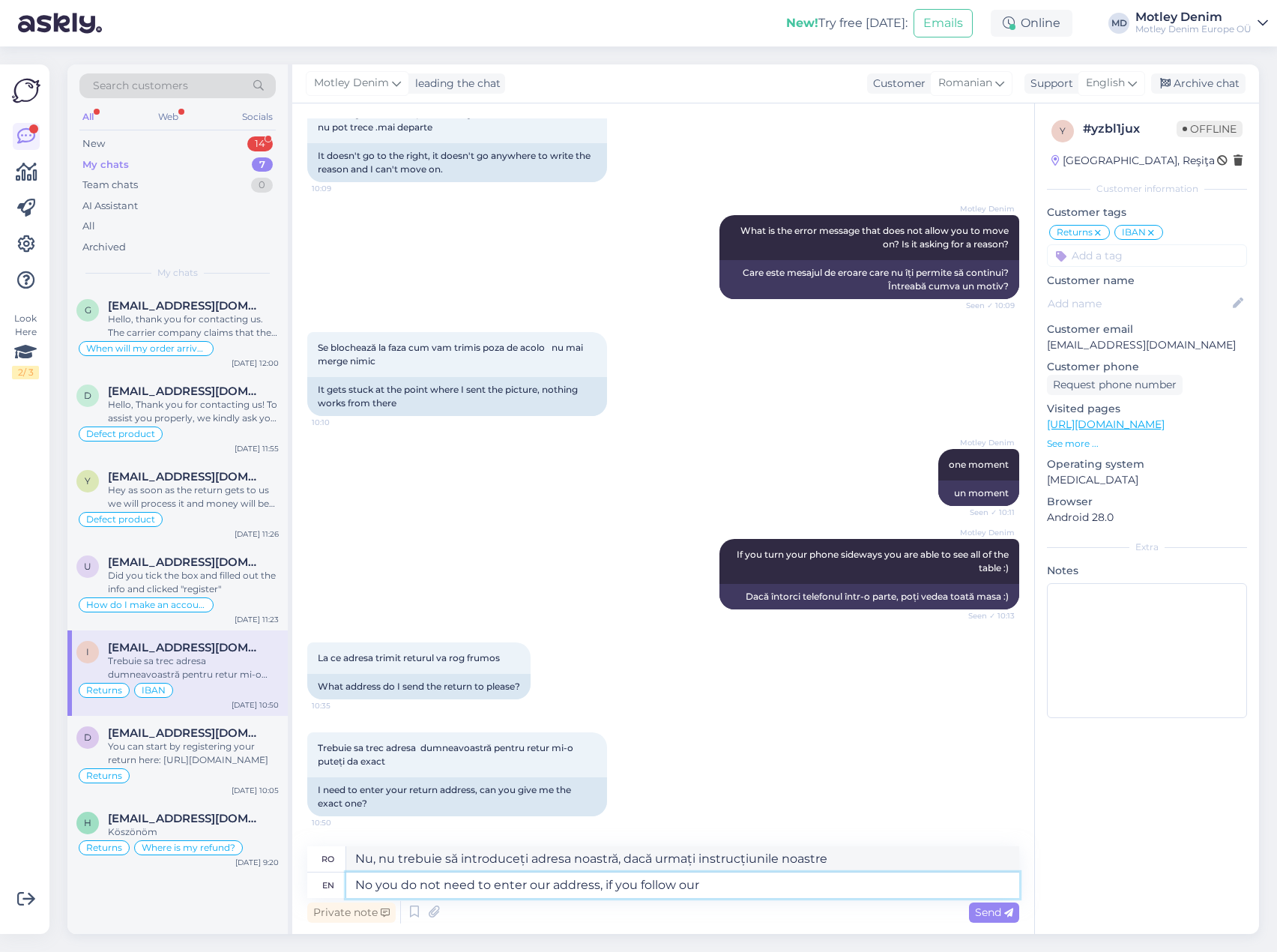
click at [715, 887] on textarea "No you do not need to enter our address, if you follow our" at bounding box center [682, 885] width 673 height 26
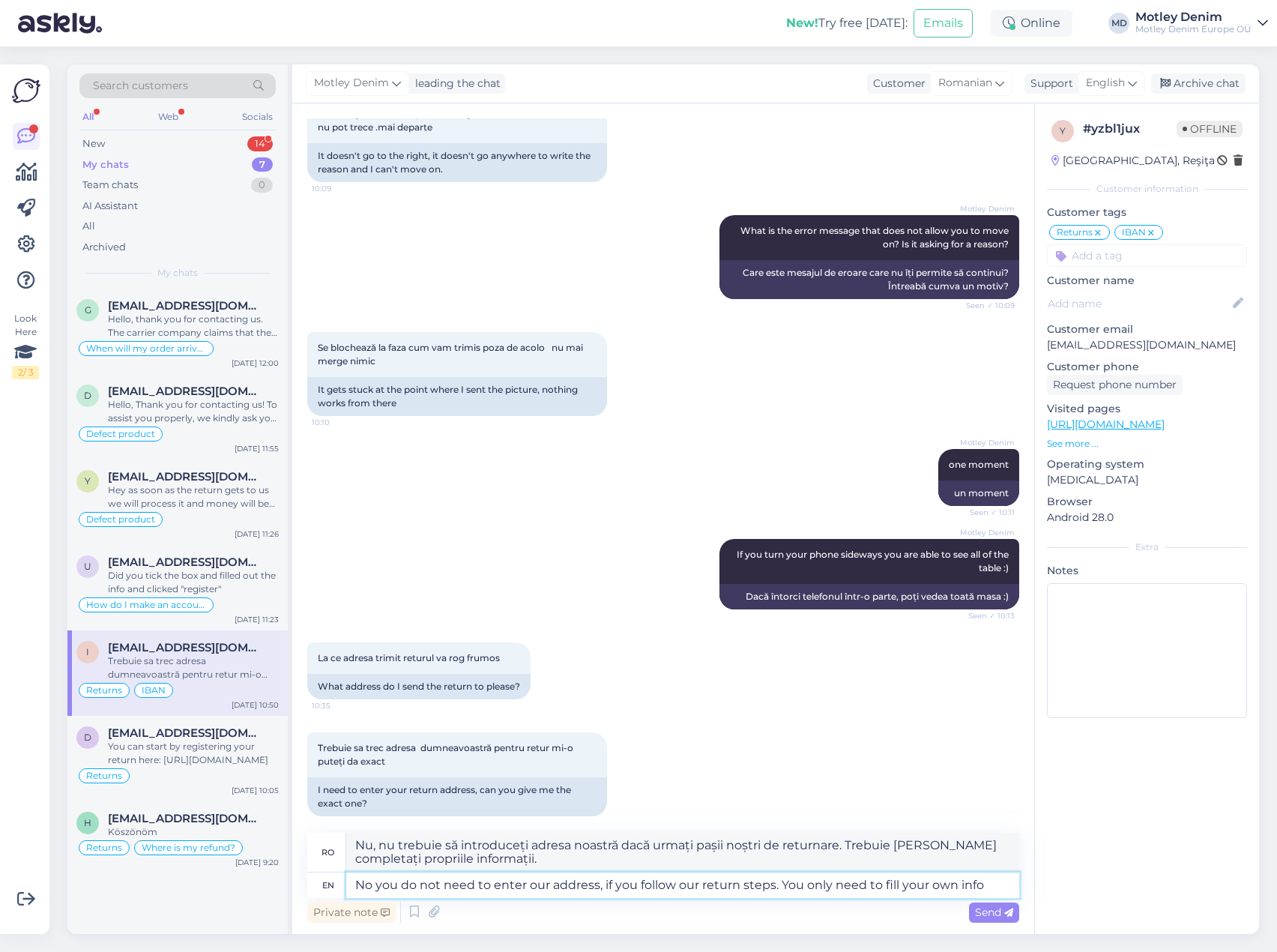
click at [993, 889] on textarea "No you do not need to enter our address, if you follow our return steps. You on…" at bounding box center [682, 885] width 673 height 26
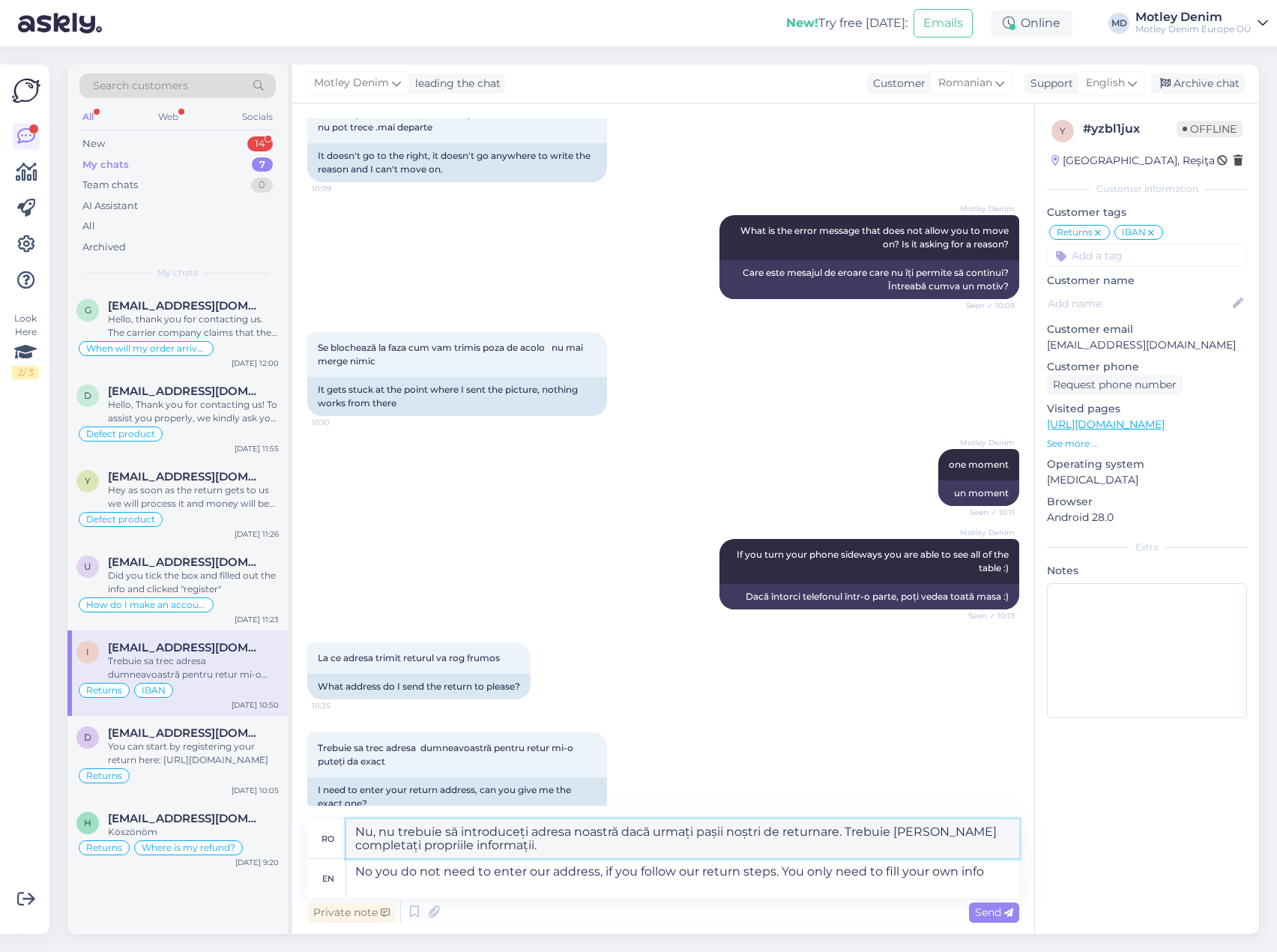
click at [559, 855] on textarea "Nu, nu trebuie să introduceți adresa noastră dacă urmați pașii noștri de return…" at bounding box center [682, 839] width 673 height 39
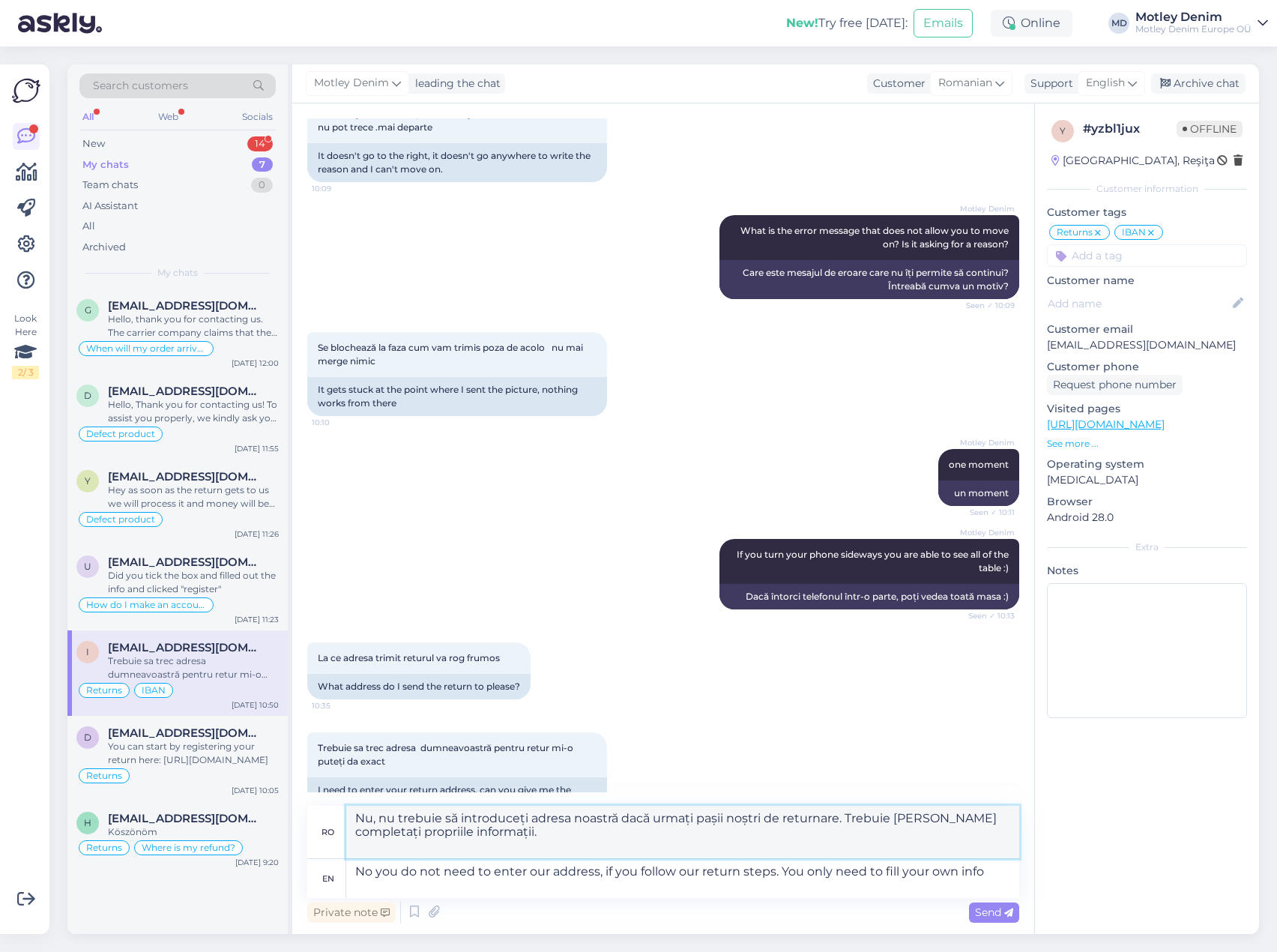
paste textarea "Extrem de ușor! Mergi la [DOMAIN_NAME][URL] pentru a înregistra ceea ce vrei să…"
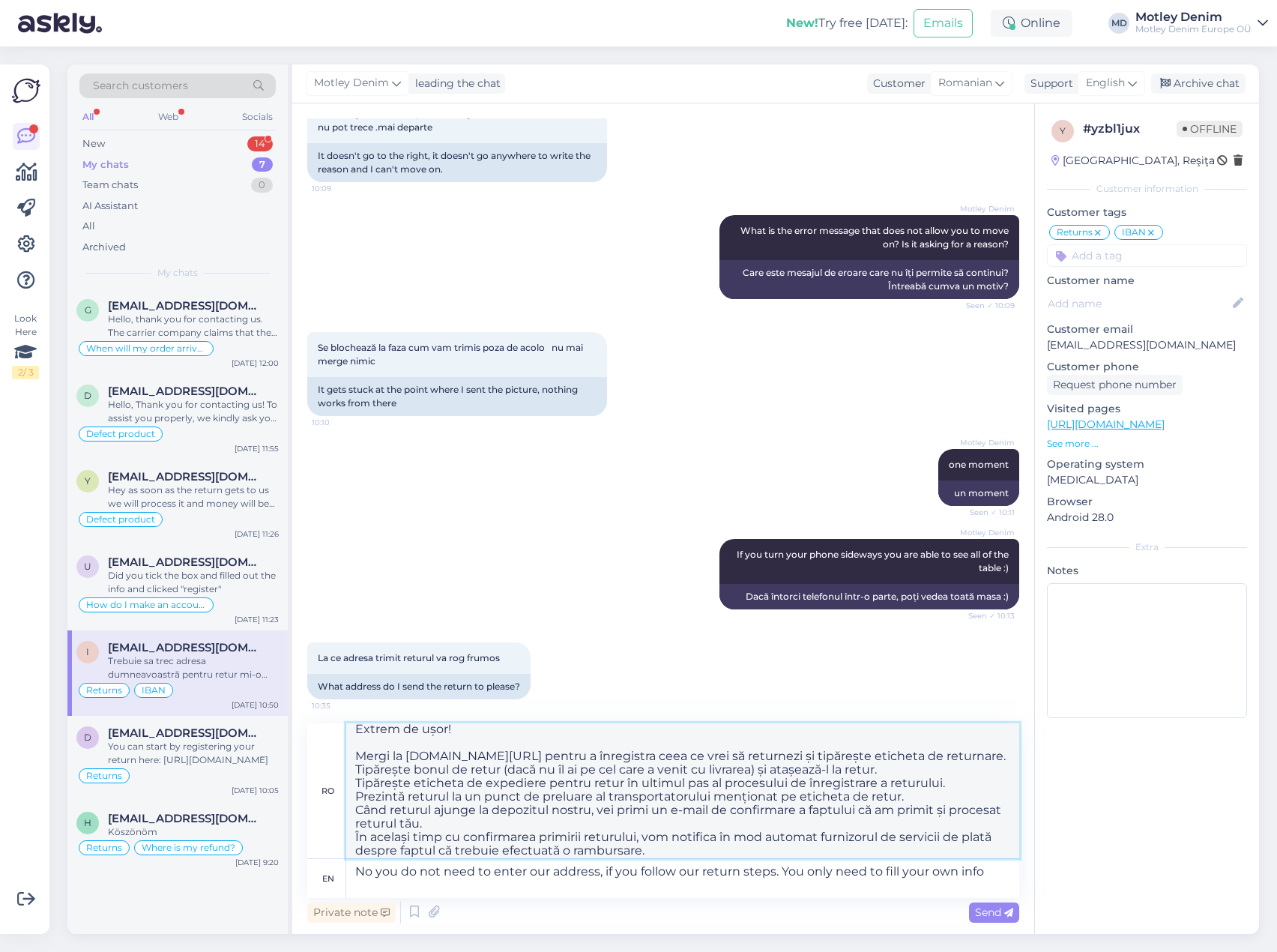
scroll to position [66, 0]
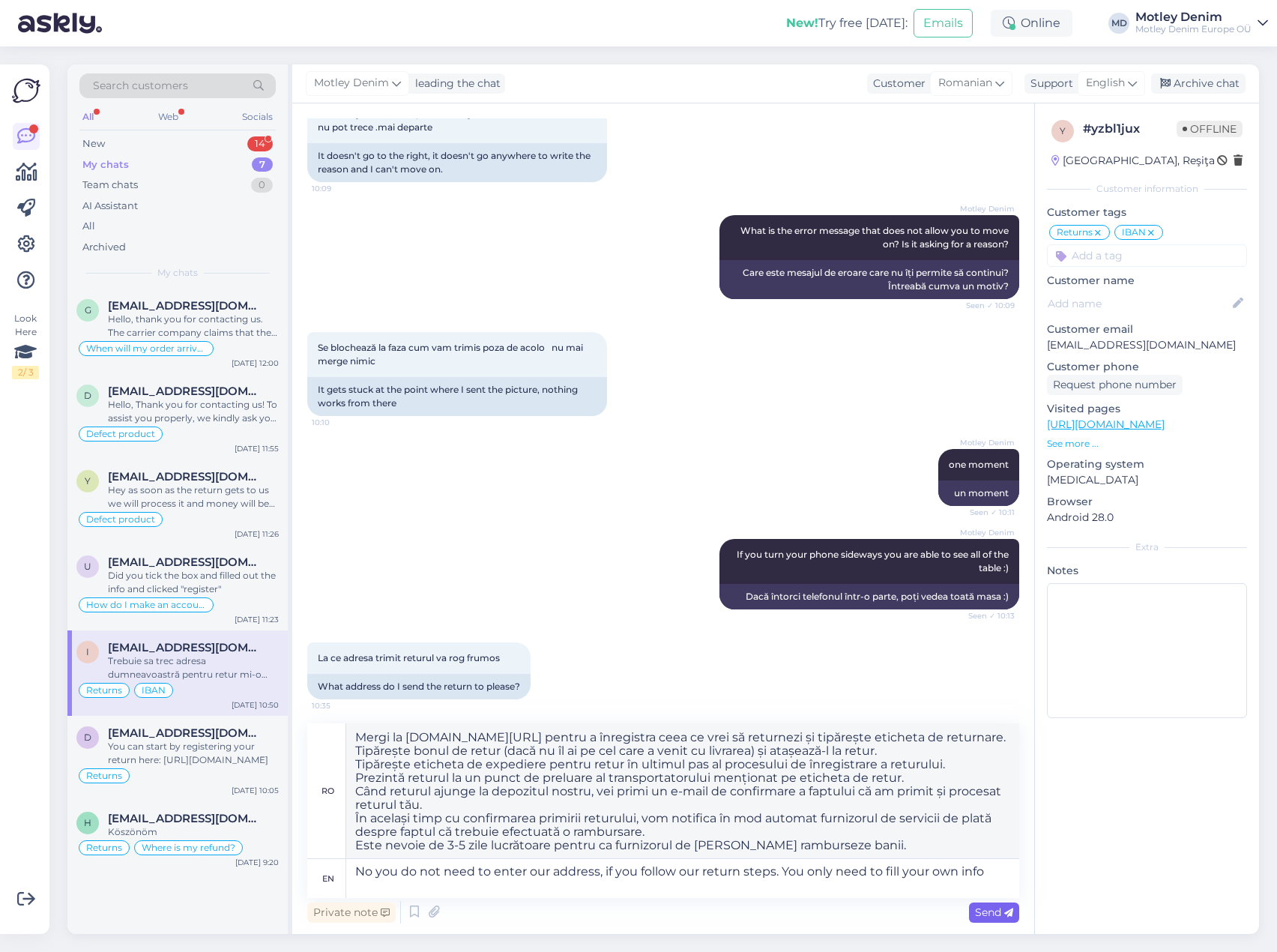
click at [991, 918] on div "Send" at bounding box center [994, 912] width 50 height 20
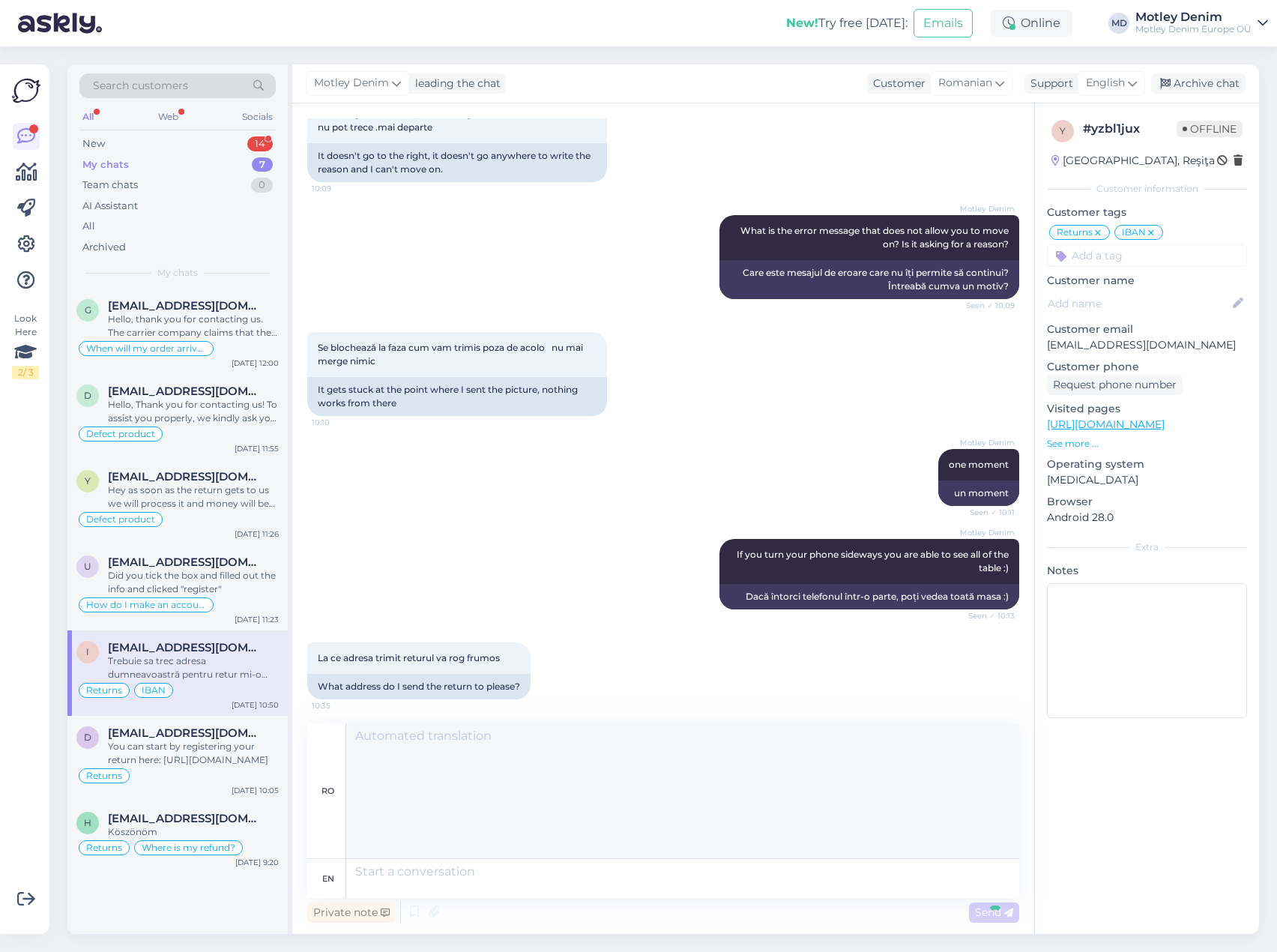
scroll to position [0, 0]
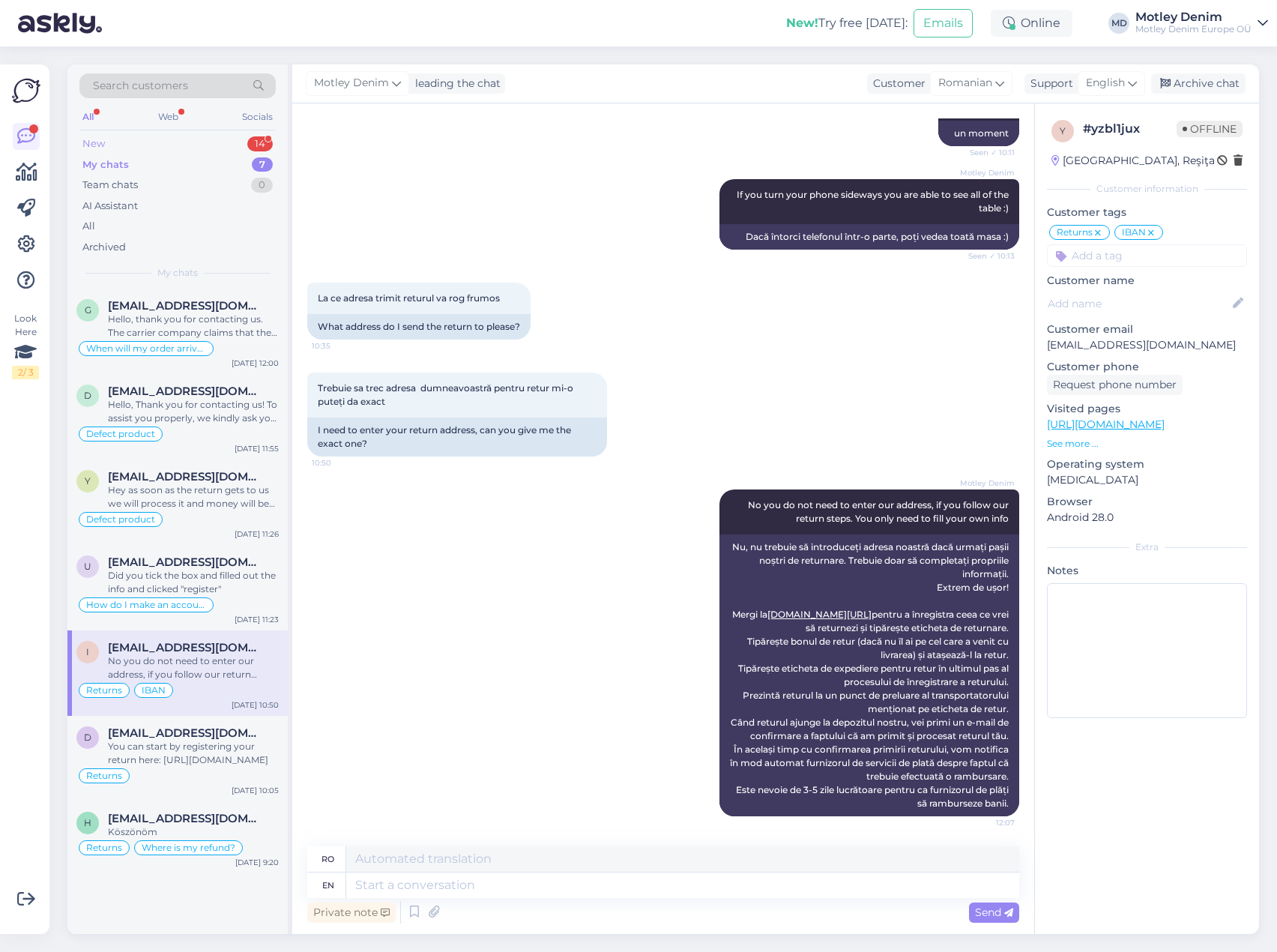
click at [179, 148] on div "New 14" at bounding box center [178, 144] width 196 height 21
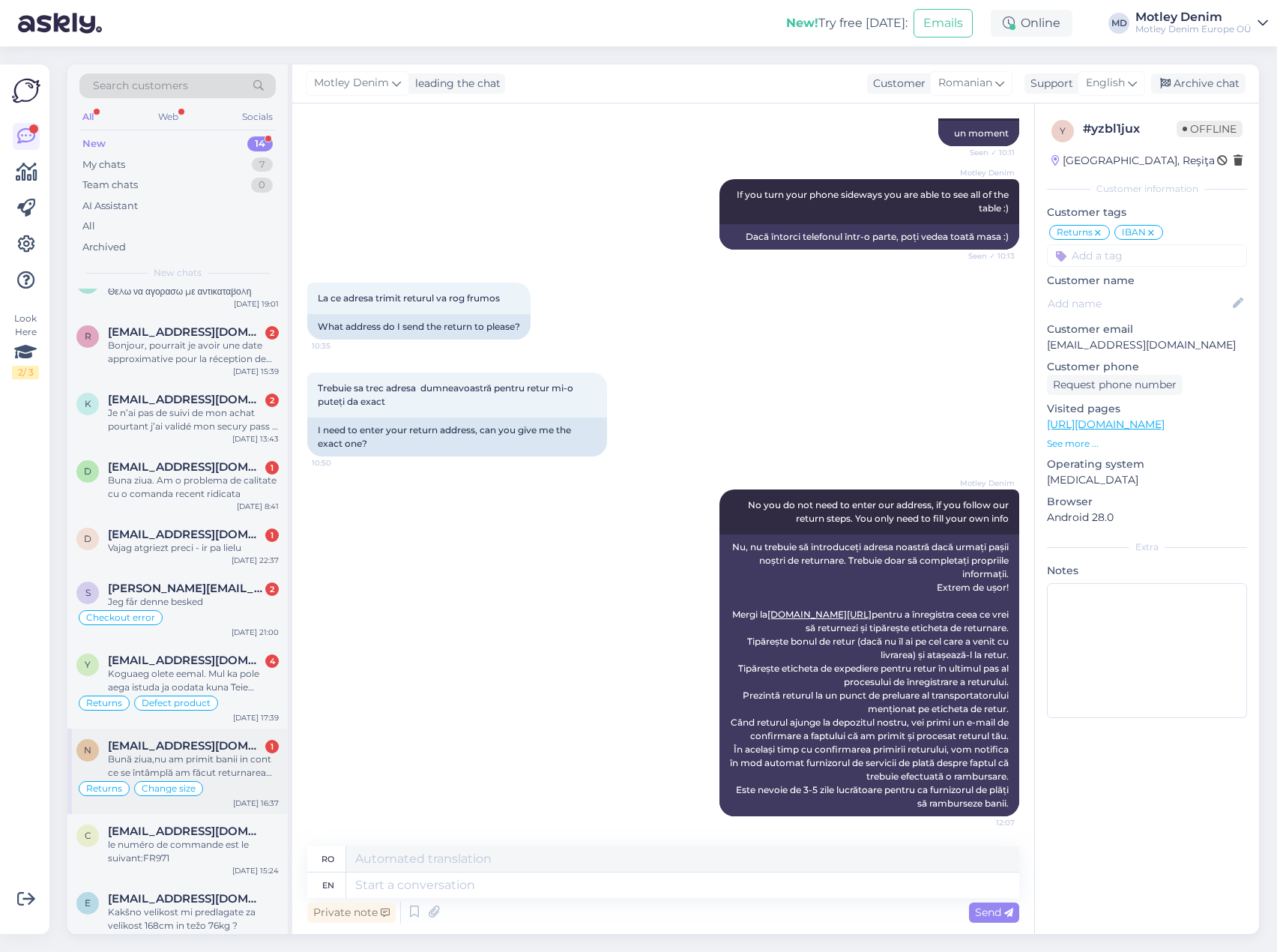
scroll to position [312, 0]
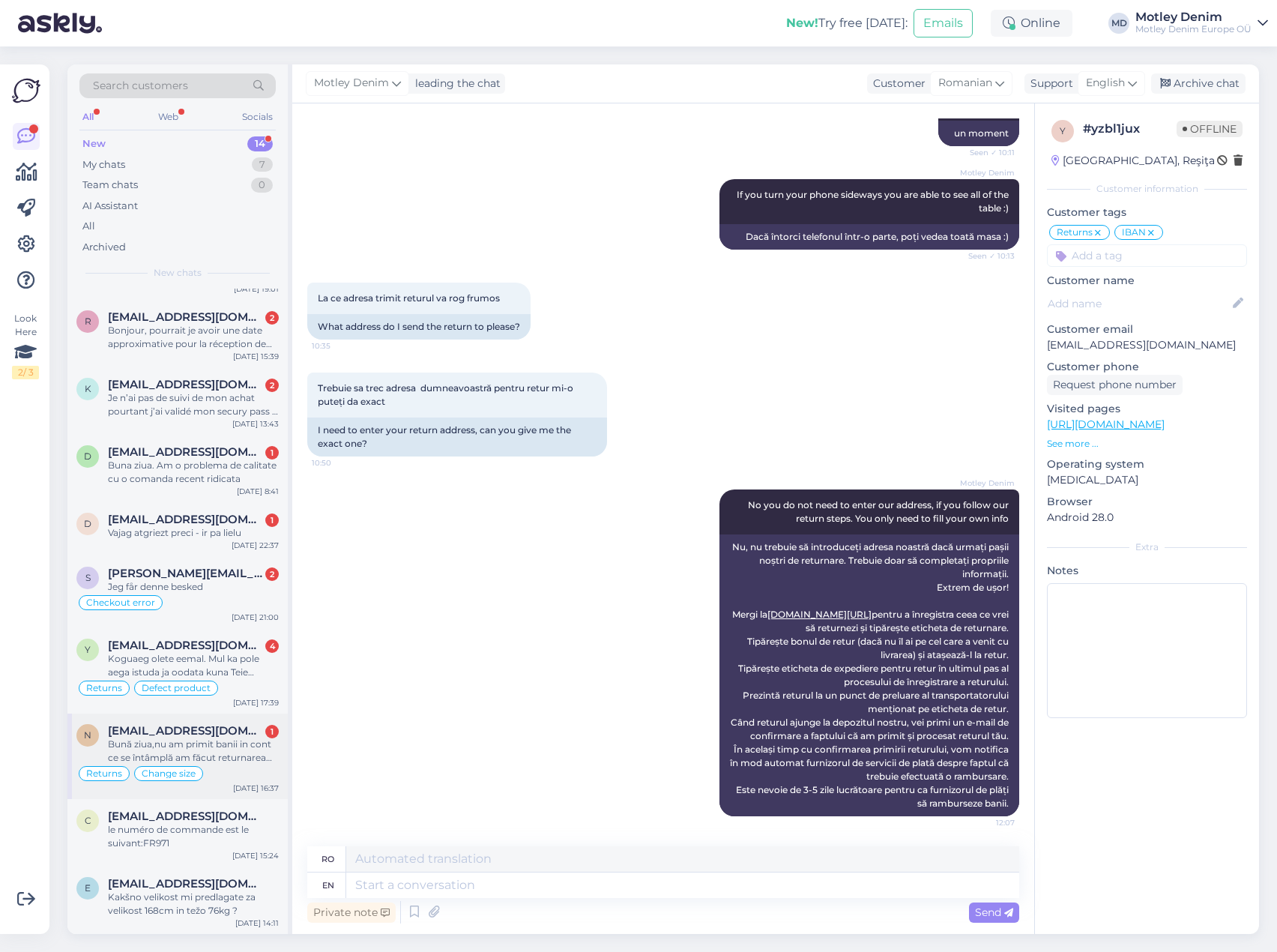
click at [159, 729] on span "[EMAIL_ADDRESS][DOMAIN_NAME]" at bounding box center [186, 730] width 156 height 13
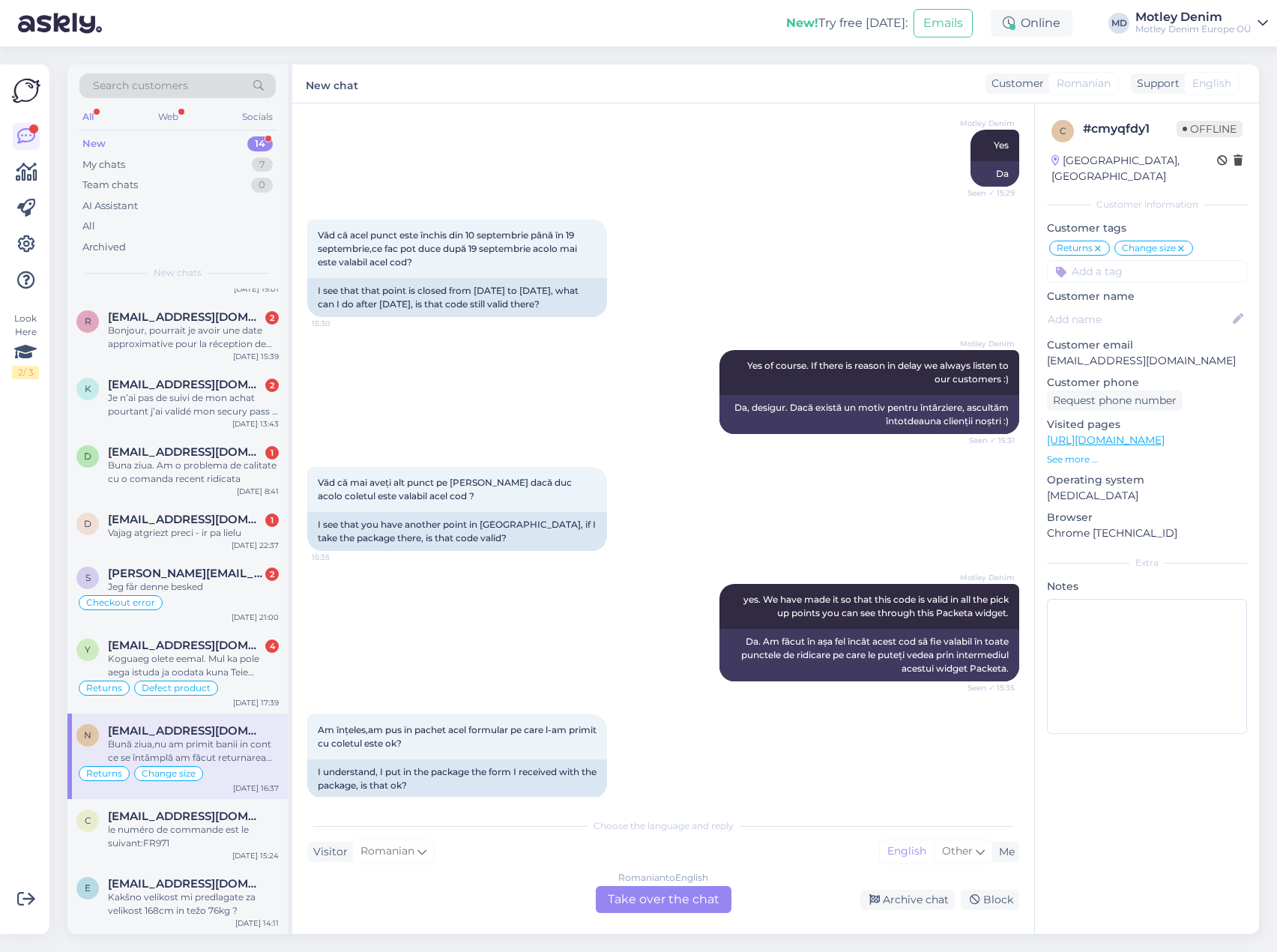
scroll to position [7010, 0]
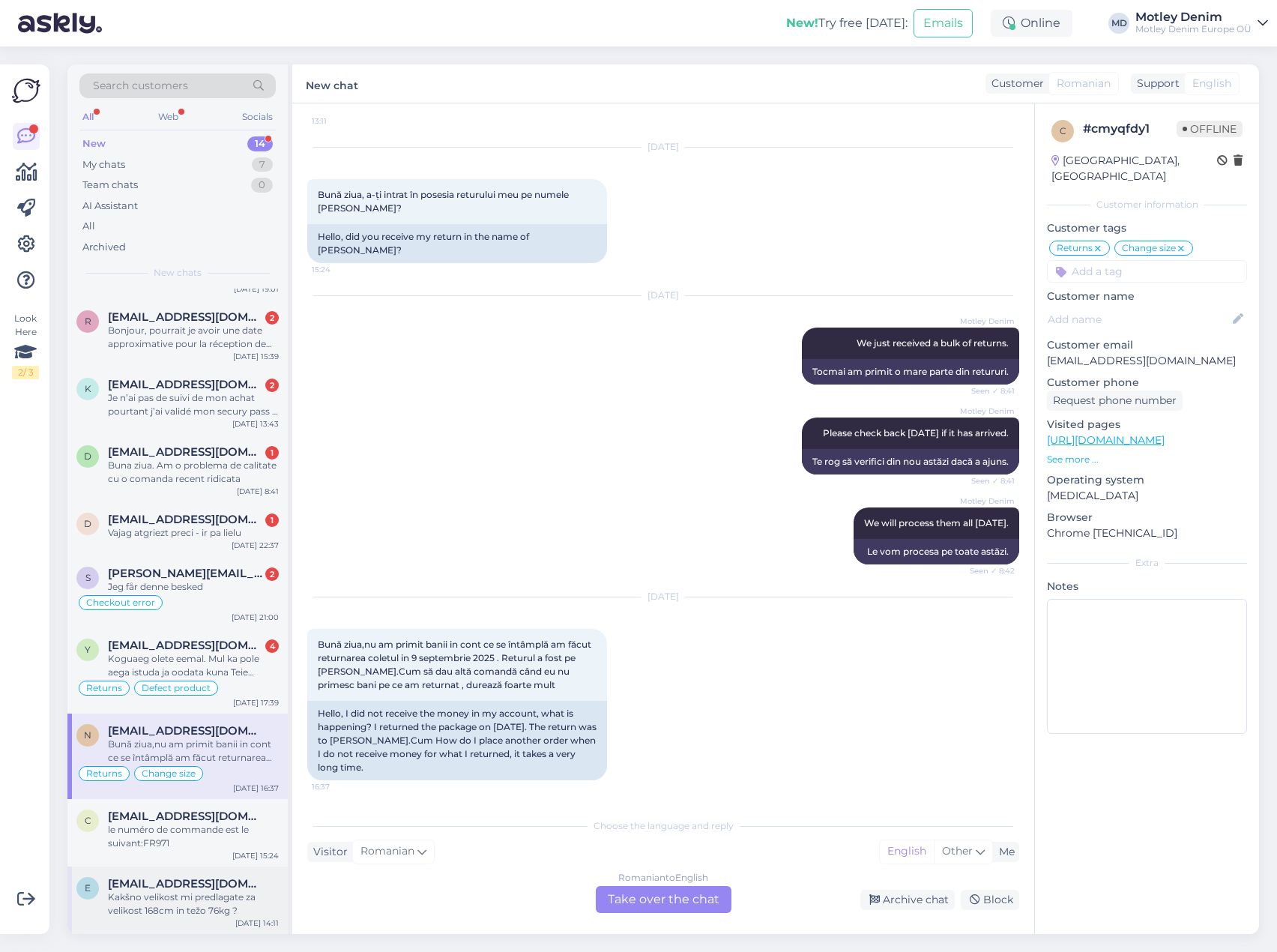
click at [216, 893] on div "Kakšno velikost mi predlagate za velikost 168cm in težo 76kg ?" at bounding box center [193, 903] width 171 height 27
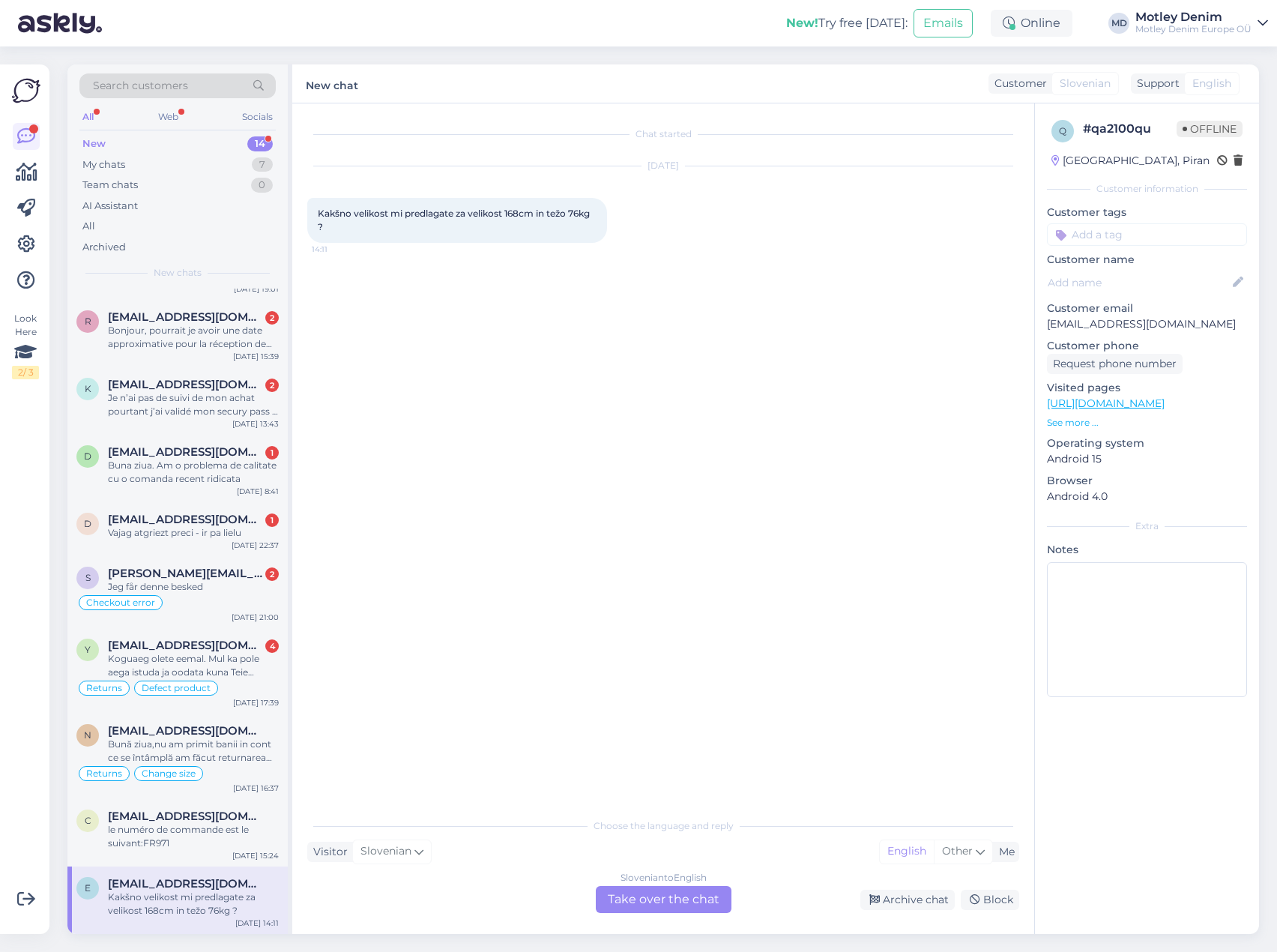
scroll to position [0, 0]
click at [450, 208] on span "Kakšno velikost mi predlagate za velikost 168cm in težo 76kg ?" at bounding box center [455, 220] width 274 height 25
copy div "Kakšno velikost mi predlagate za velikost 168cm in težo 76kg ? 14:11"
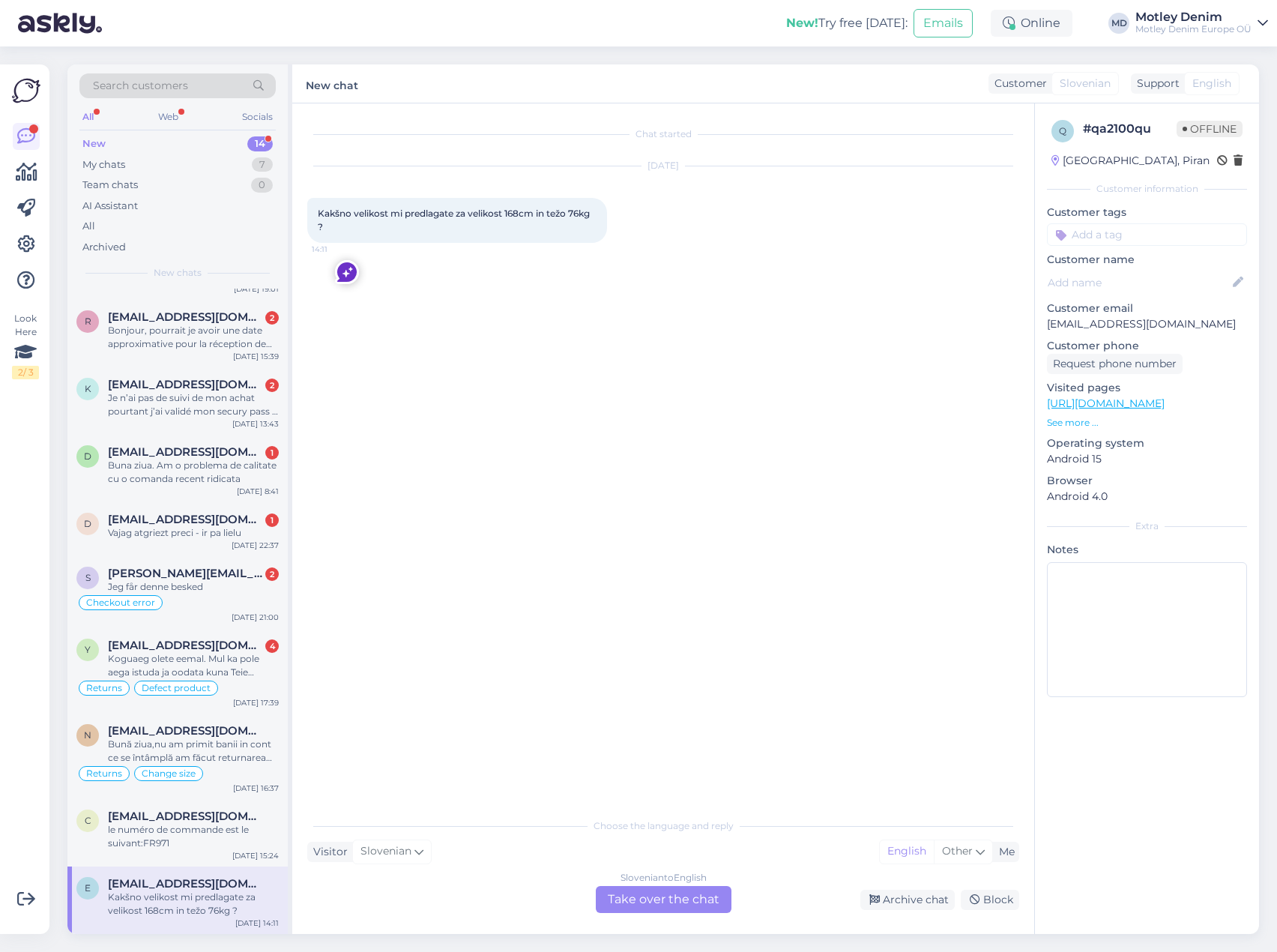
click at [647, 902] on div "Slovenian to English Take over the chat" at bounding box center [663, 899] width 135 height 27
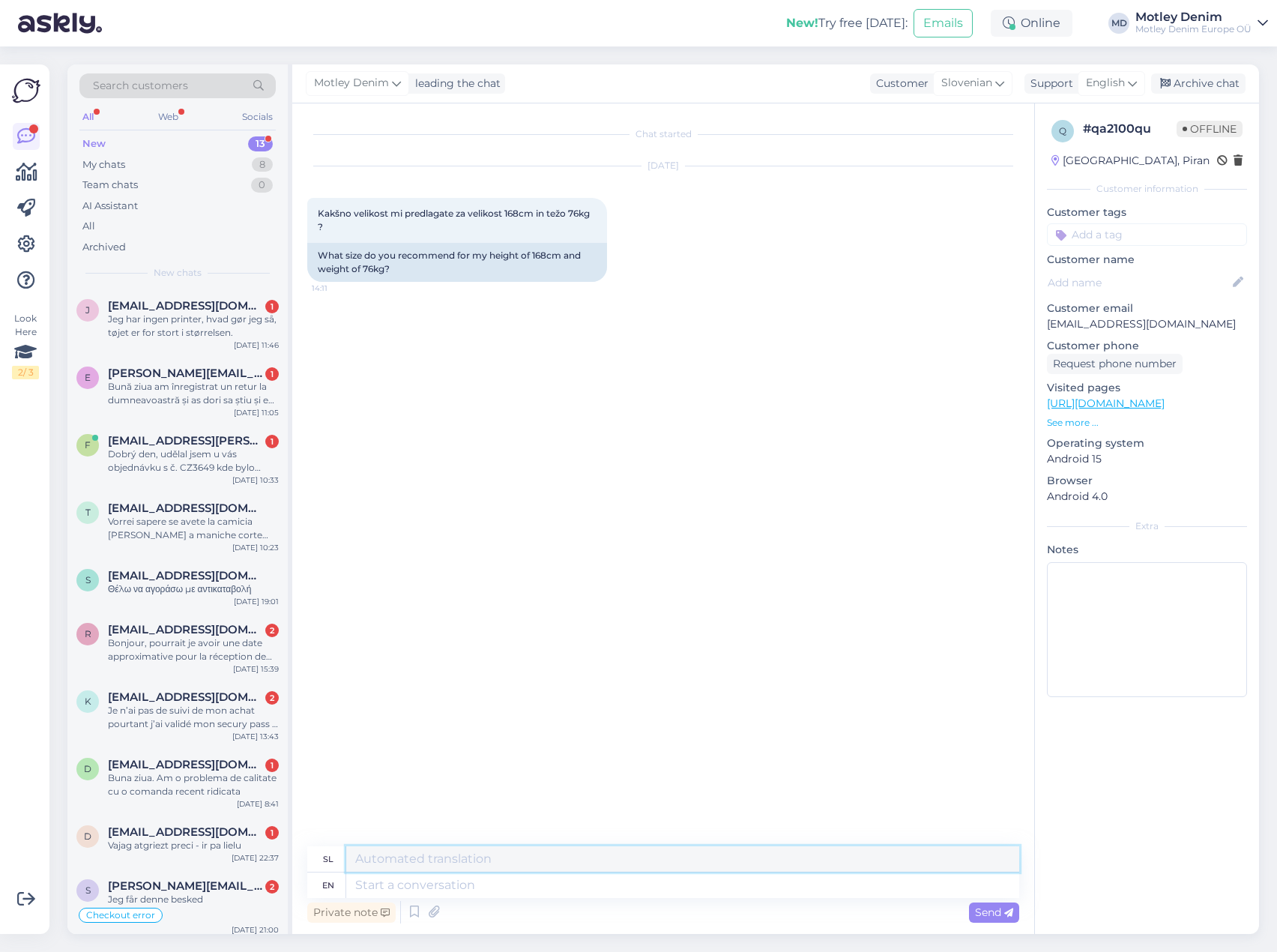
click at [393, 861] on textarea at bounding box center [682, 858] width 673 height 26
paste textarea "Jasno! Velikost je najbolj zanesljiva po obsegu prsnega koša (in po pasu za hla…"
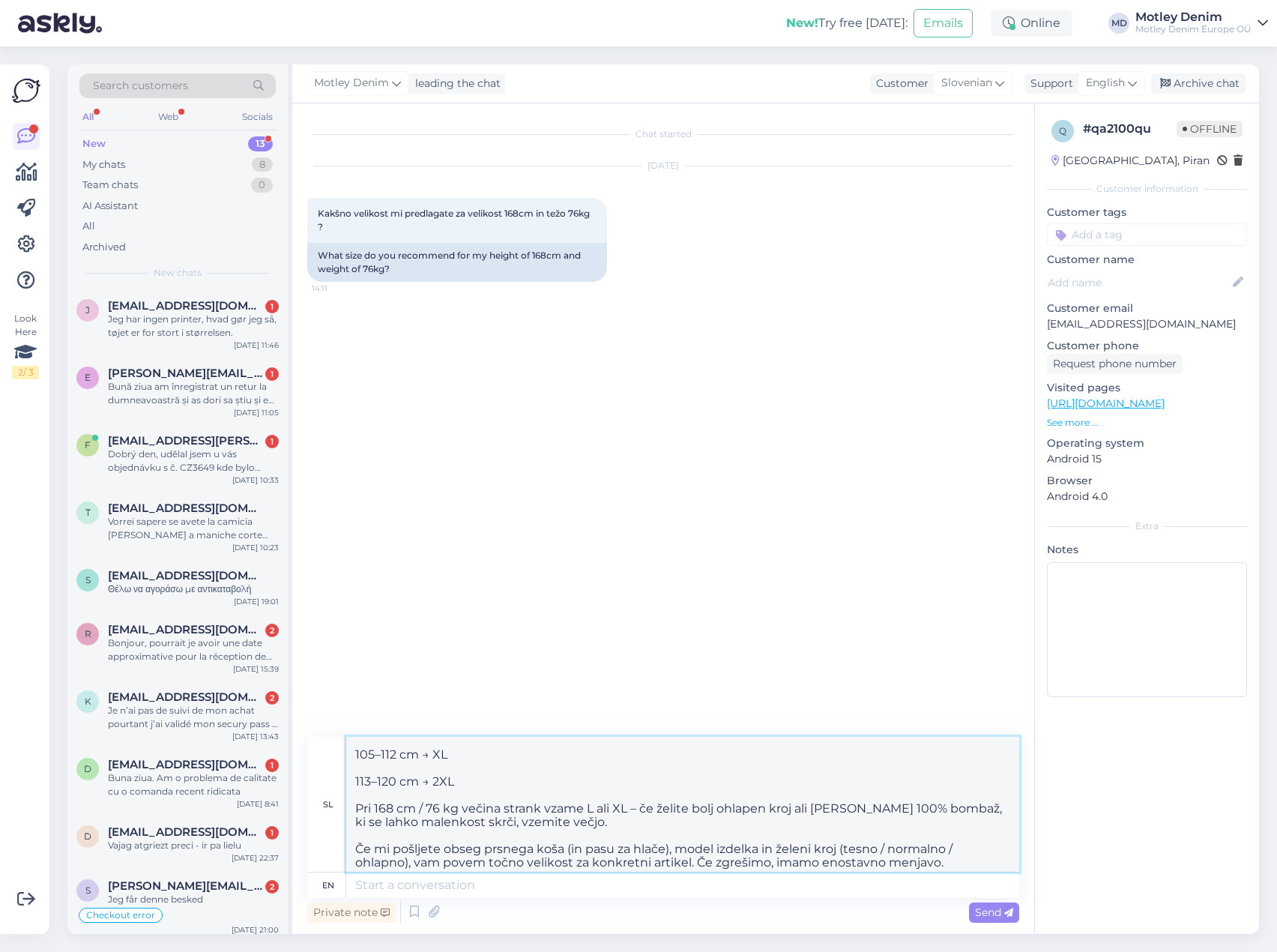
scroll to position [173, 0]
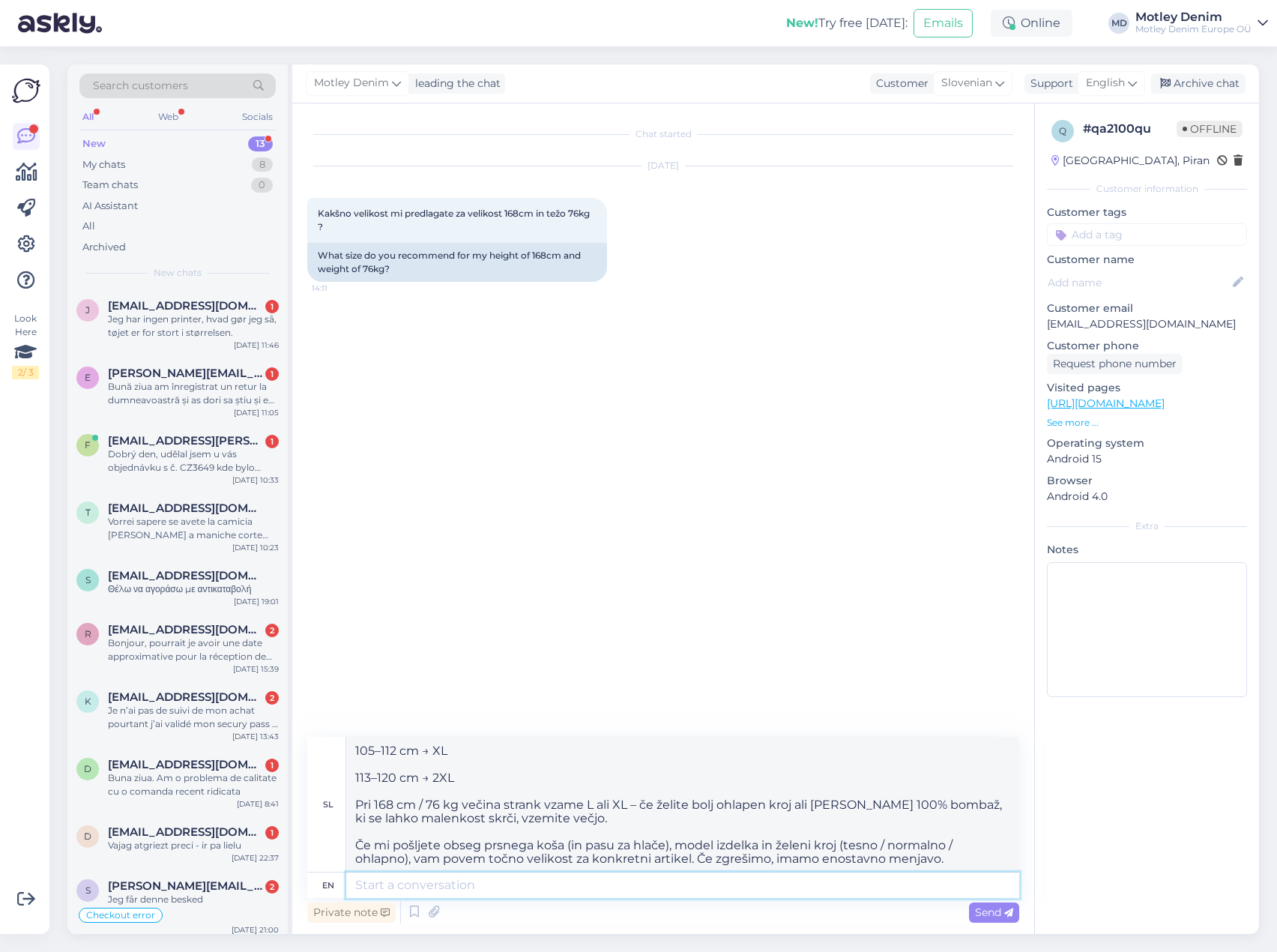
drag, startPoint x: 840, startPoint y: 882, endPoint x: 864, endPoint y: 884, distance: 24.1
click at [840, 882] on textarea at bounding box center [682, 885] width 673 height 26
click at [992, 906] on span "Send" at bounding box center [994, 911] width 38 height 13
click at [1001, 910] on span "Send" at bounding box center [994, 911] width 38 height 13
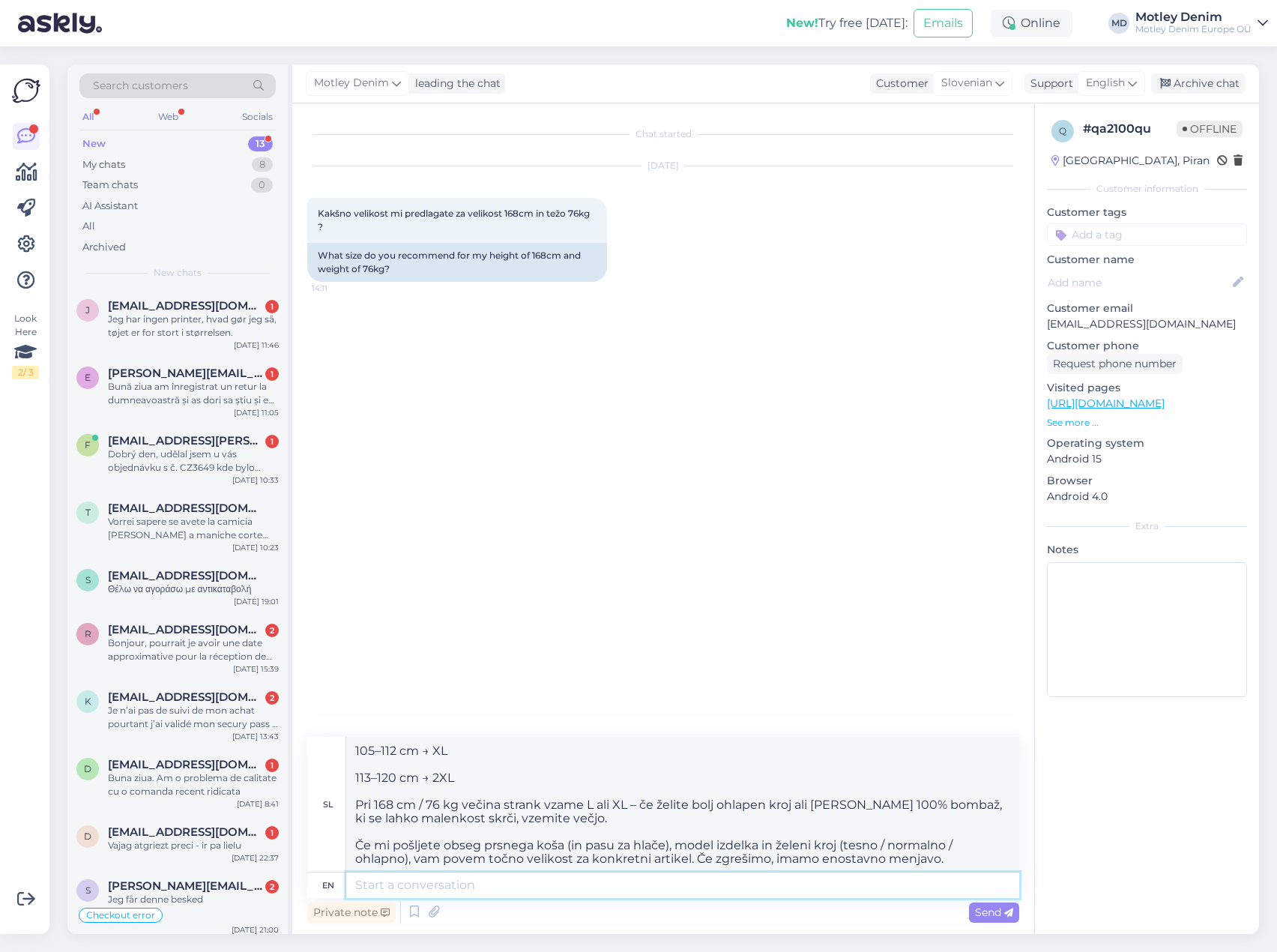
click at [434, 892] on textarea at bounding box center [682, 885] width 673 height 26
paste textarea "Sure! The most reliable way to determine your size is by measuring your chest (…"
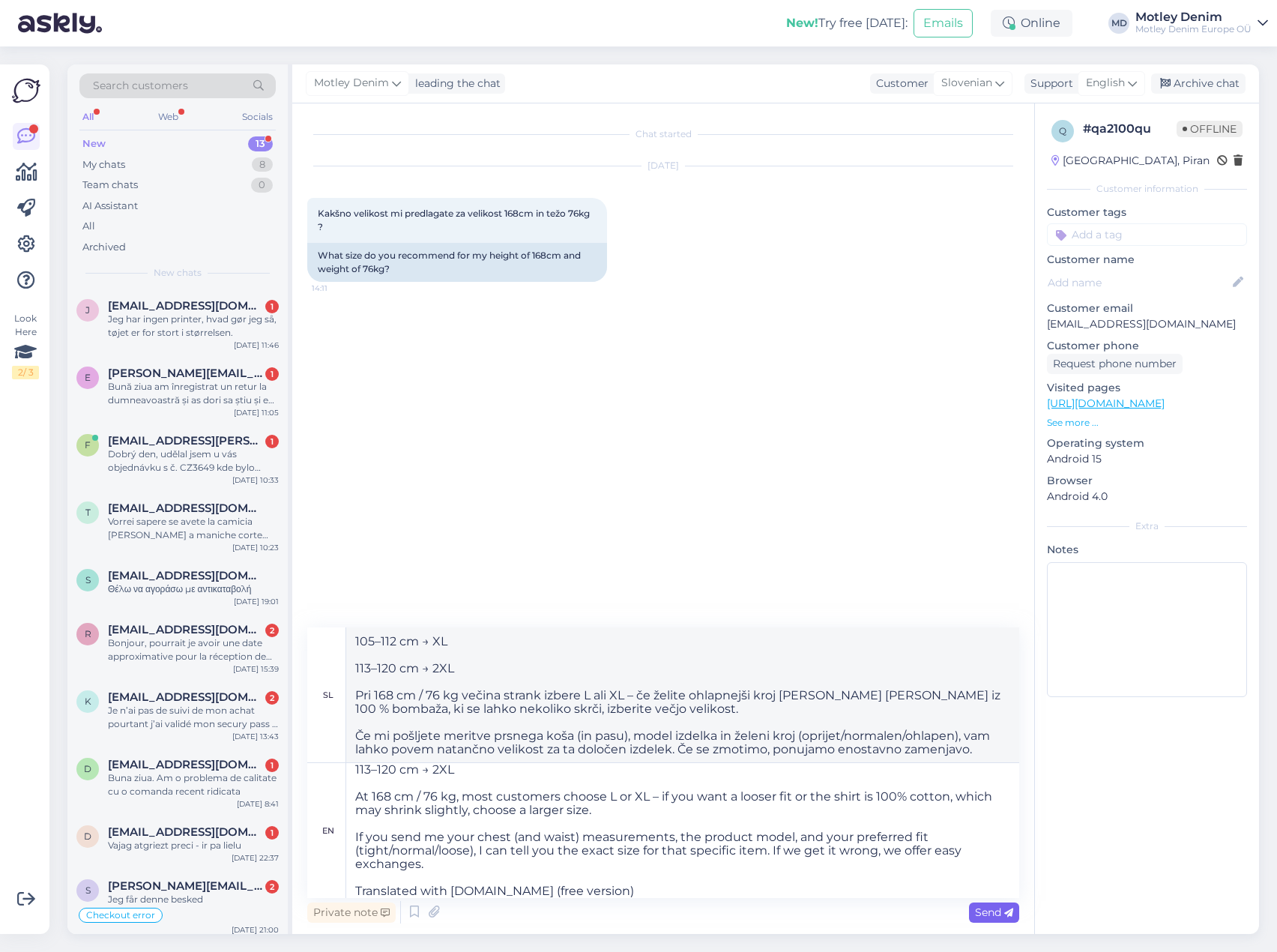
click at [996, 913] on span "Send" at bounding box center [994, 911] width 38 height 13
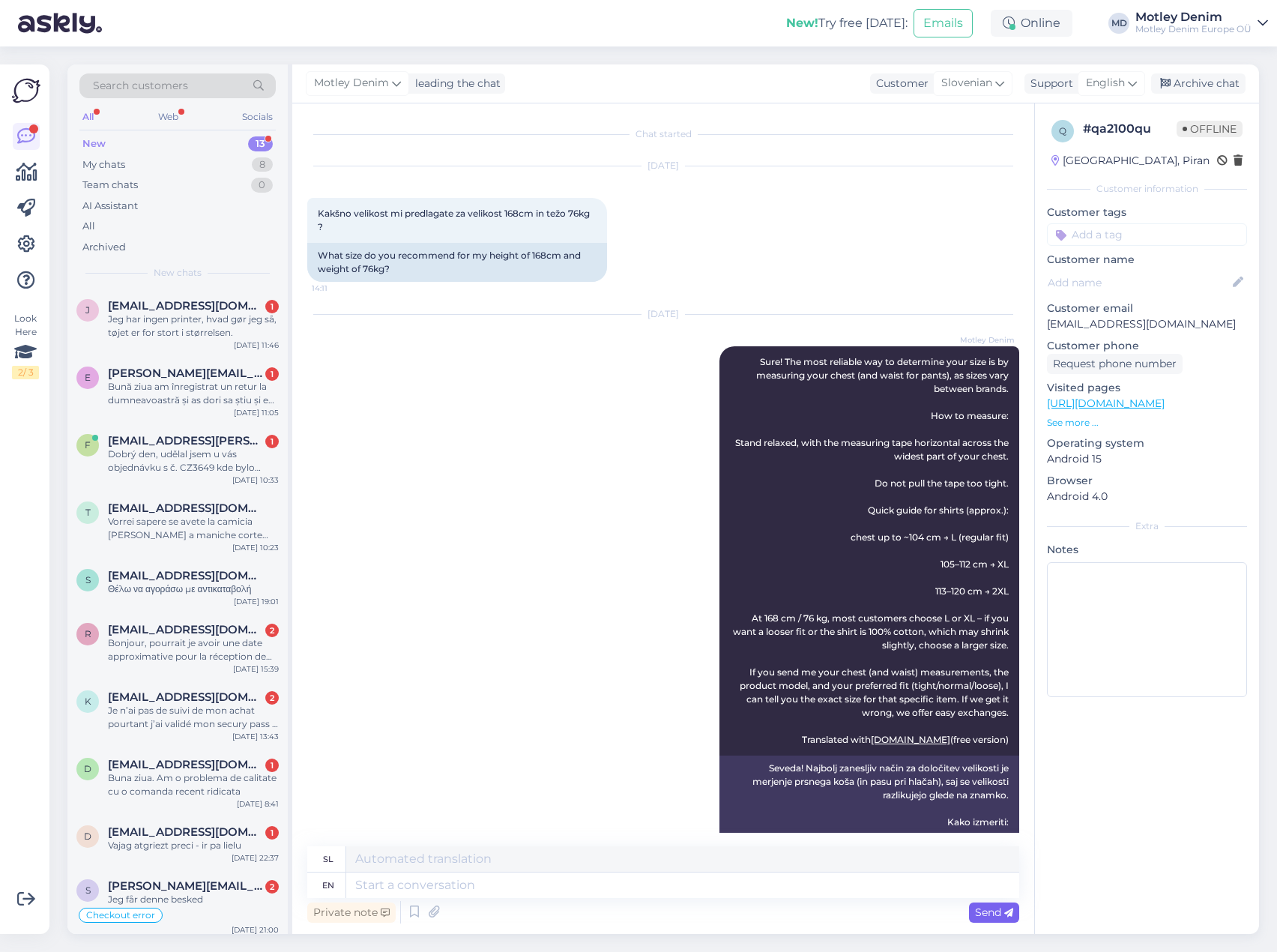
scroll to position [0, 0]
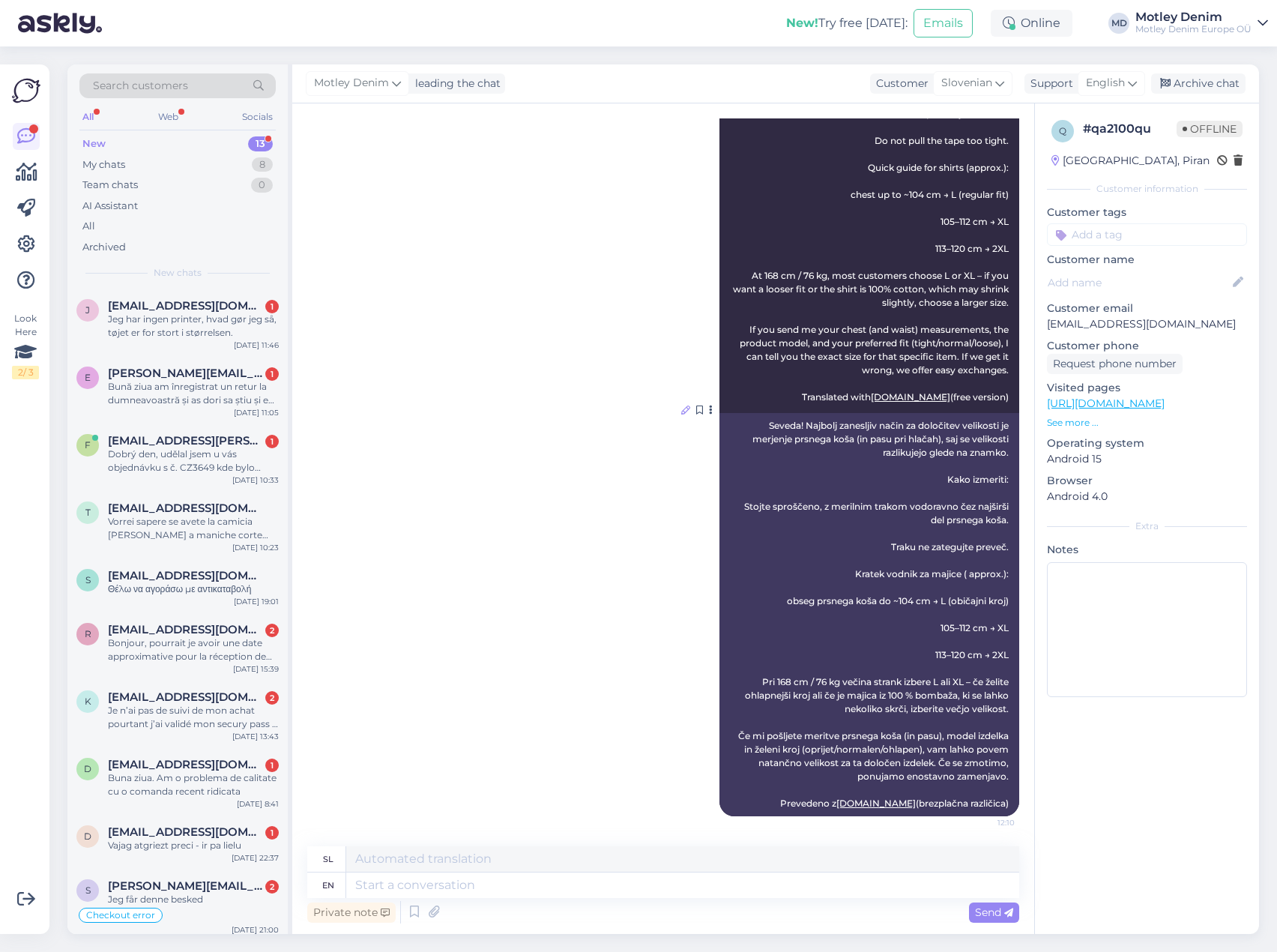
click at [681, 411] on icon at bounding box center [686, 410] width 9 height 9
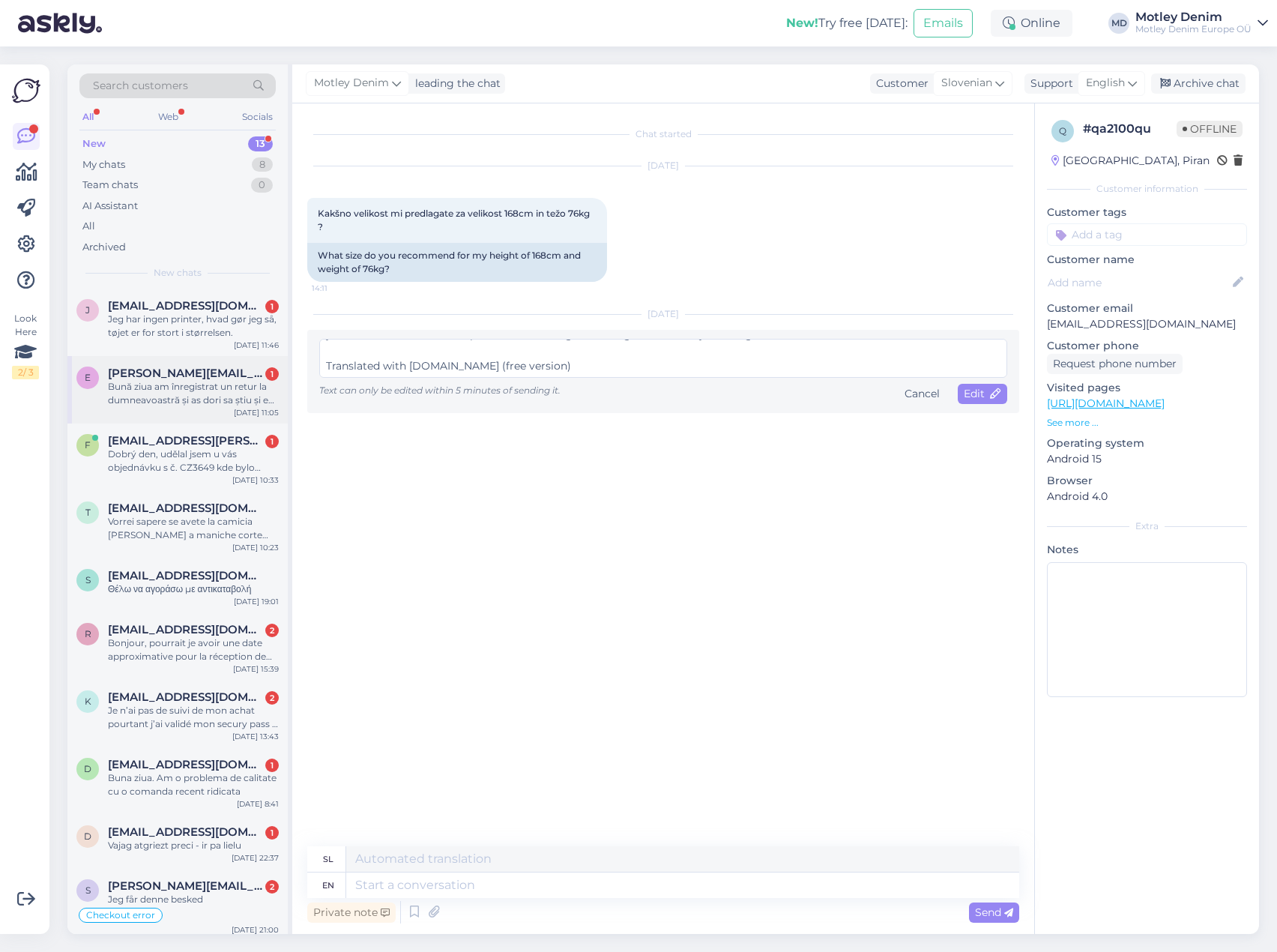
drag, startPoint x: 597, startPoint y: 362, endPoint x: 163, endPoint y: 372, distance: 434.1
click at [163, 372] on div "Search customers All Web Socials New 13 My chats 8 Team chats 0 AI Assistant Al…" at bounding box center [663, 499] width 1192 height 869
click at [980, 397] on span "Edit" at bounding box center [982, 393] width 37 height 13
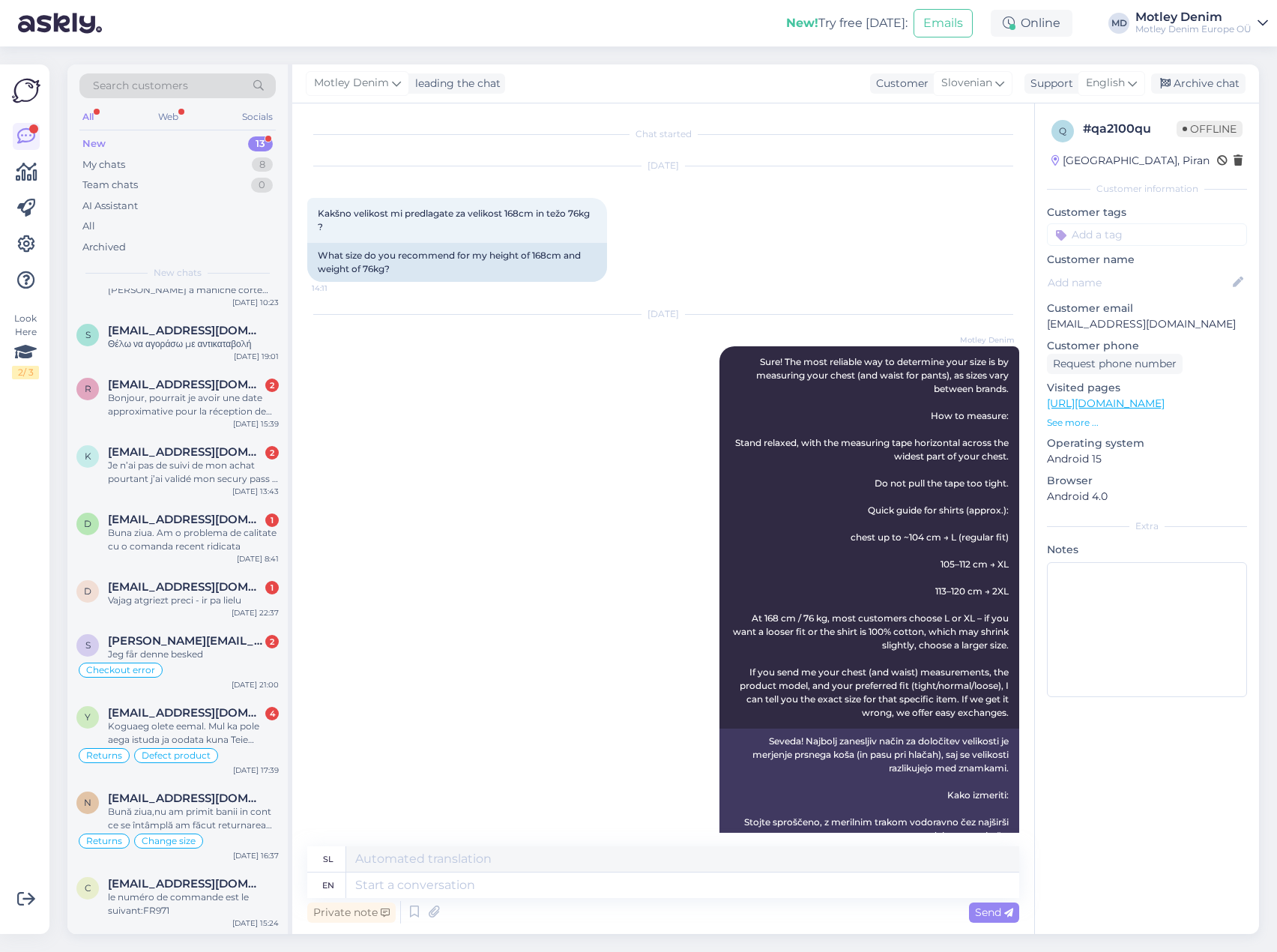
click at [1116, 232] on input at bounding box center [1147, 234] width 200 height 22
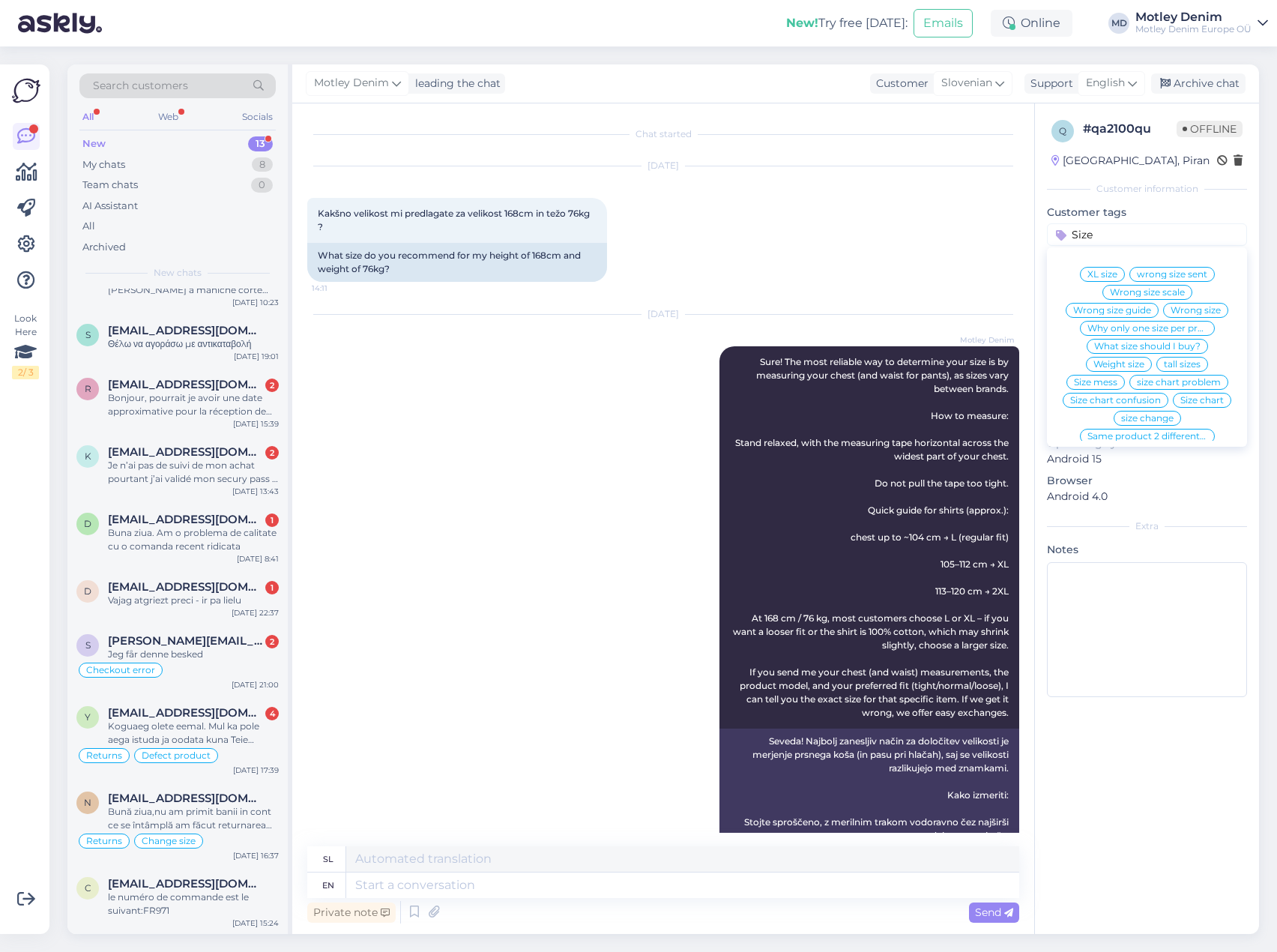
click at [1173, 347] on span "What size should I buy?" at bounding box center [1148, 346] width 106 height 9
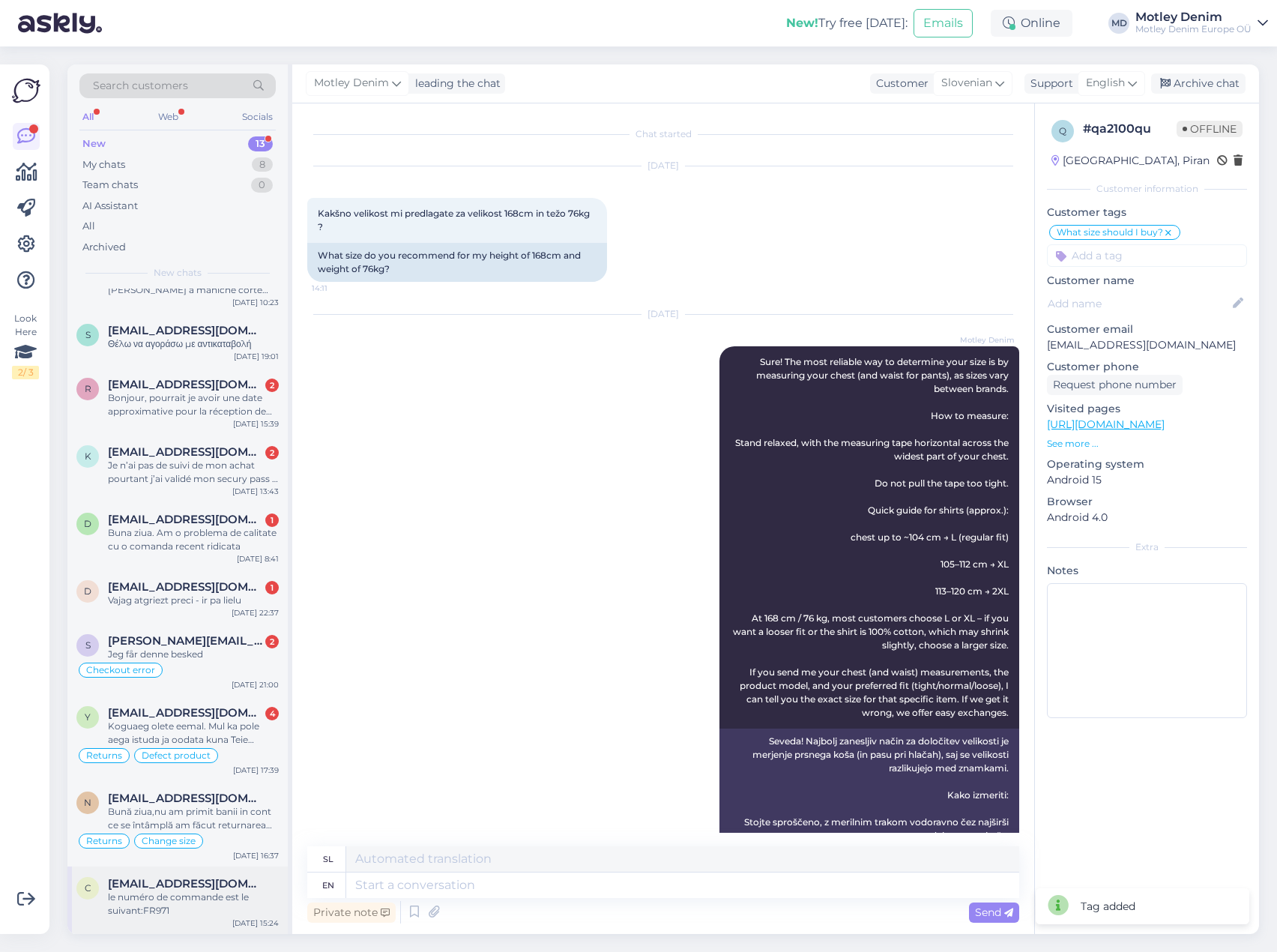
click at [177, 897] on div "le numéro de commande est le suivant:FR971" at bounding box center [193, 903] width 171 height 27
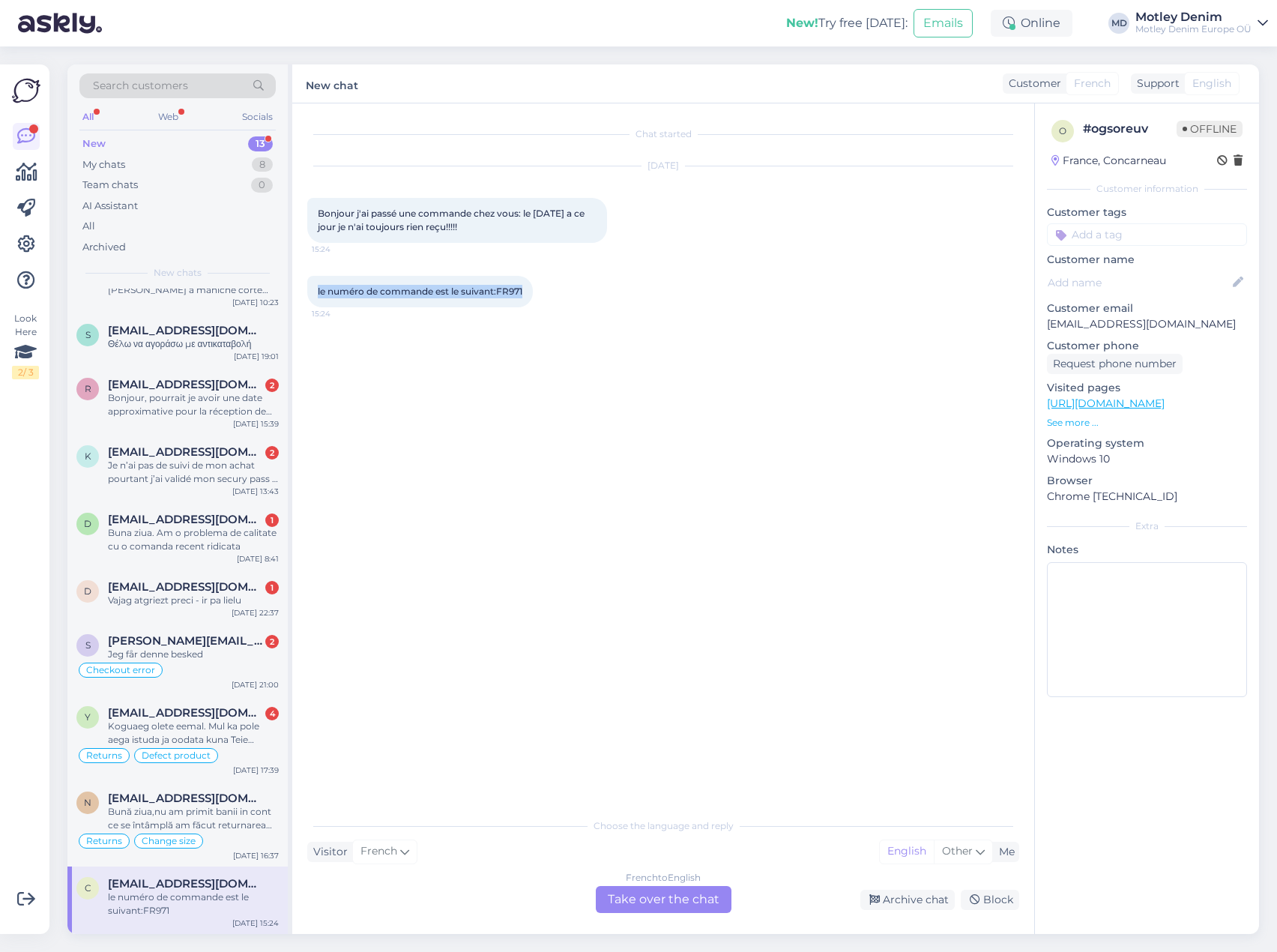
drag, startPoint x: 551, startPoint y: 299, endPoint x: 306, endPoint y: 288, distance: 245.2
click at [306, 288] on div "Chat started [DATE] Bonjour j'ai passé une commande chez vous: le [DATE] a ce j…" at bounding box center [663, 518] width 742 height 830
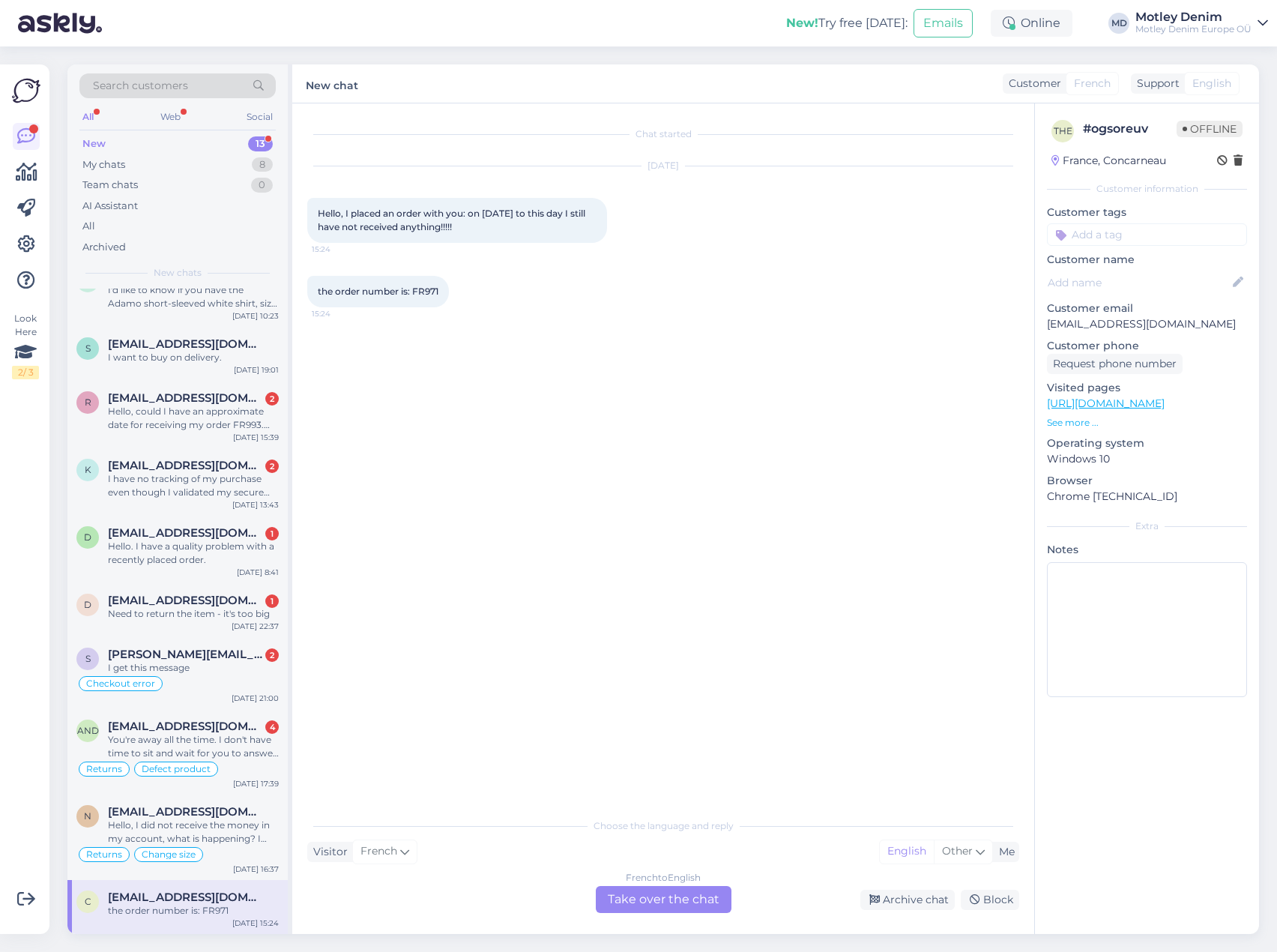
scroll to position [232, 0]
click at [370, 241] on div "Hello, I placed an order with you: on [DATE] to this day I still have not recei…" at bounding box center [457, 220] width 300 height 45
drag, startPoint x: 453, startPoint y: 226, endPoint x: 355, endPoint y: 213, distance: 98.9
click at [355, 213] on font "Hello, I placed an order with you: on [DATE] to this day I still have not recei…" at bounding box center [452, 220] width 270 height 25
click at [513, 407] on div "Chat started [DATE] Hello, I placed an order with you: on [DATE] to this day I …" at bounding box center [670, 457] width 726 height 679
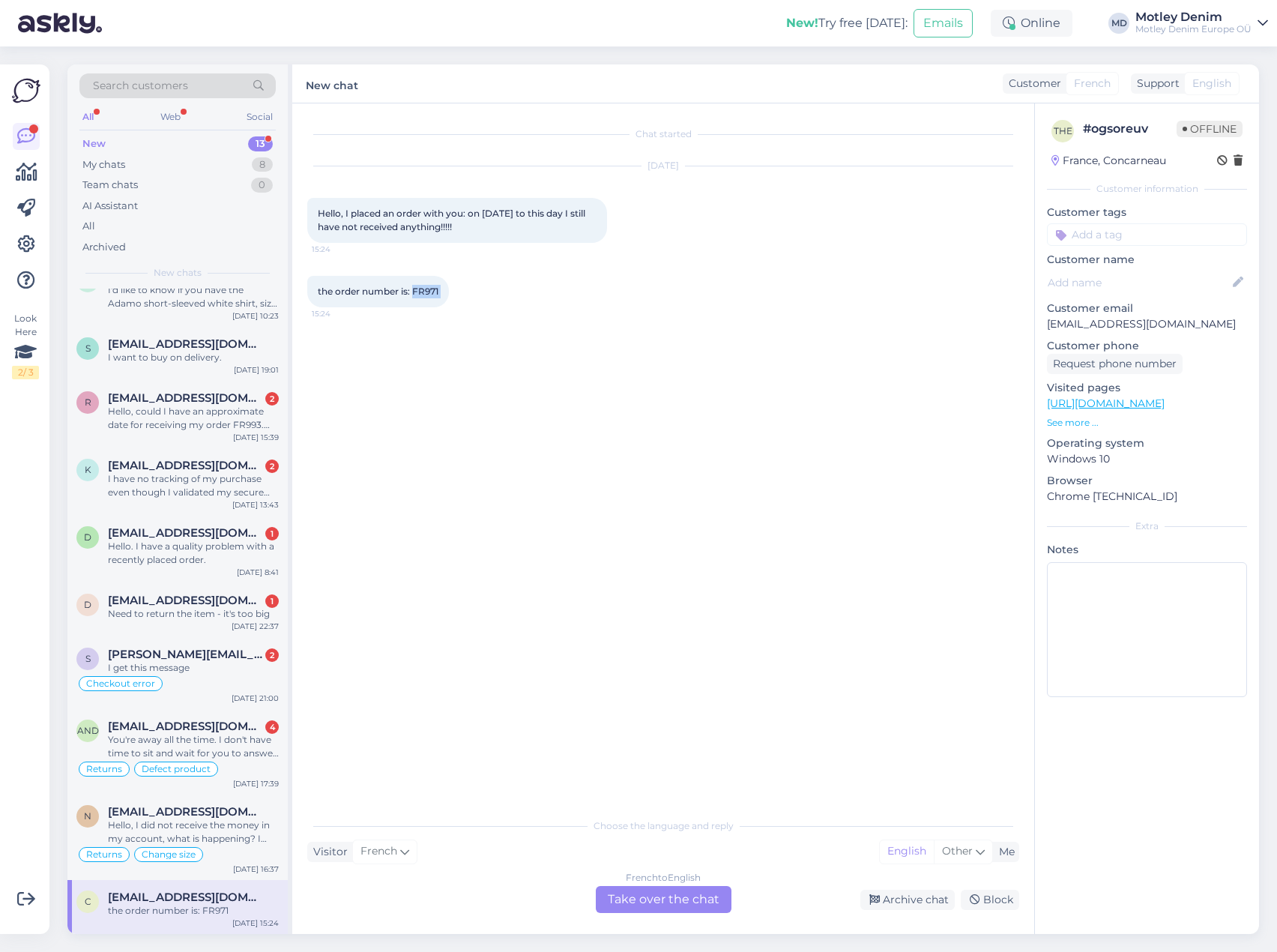
drag, startPoint x: 415, startPoint y: 291, endPoint x: 450, endPoint y: 291, distance: 35.0
click at [449, 291] on div "the order number is: FR971 15:24" at bounding box center [378, 292] width 142 height 32
copy div "FR971 15:24"
click at [664, 904] on div "French to English Take over the chat" at bounding box center [663, 899] width 135 height 27
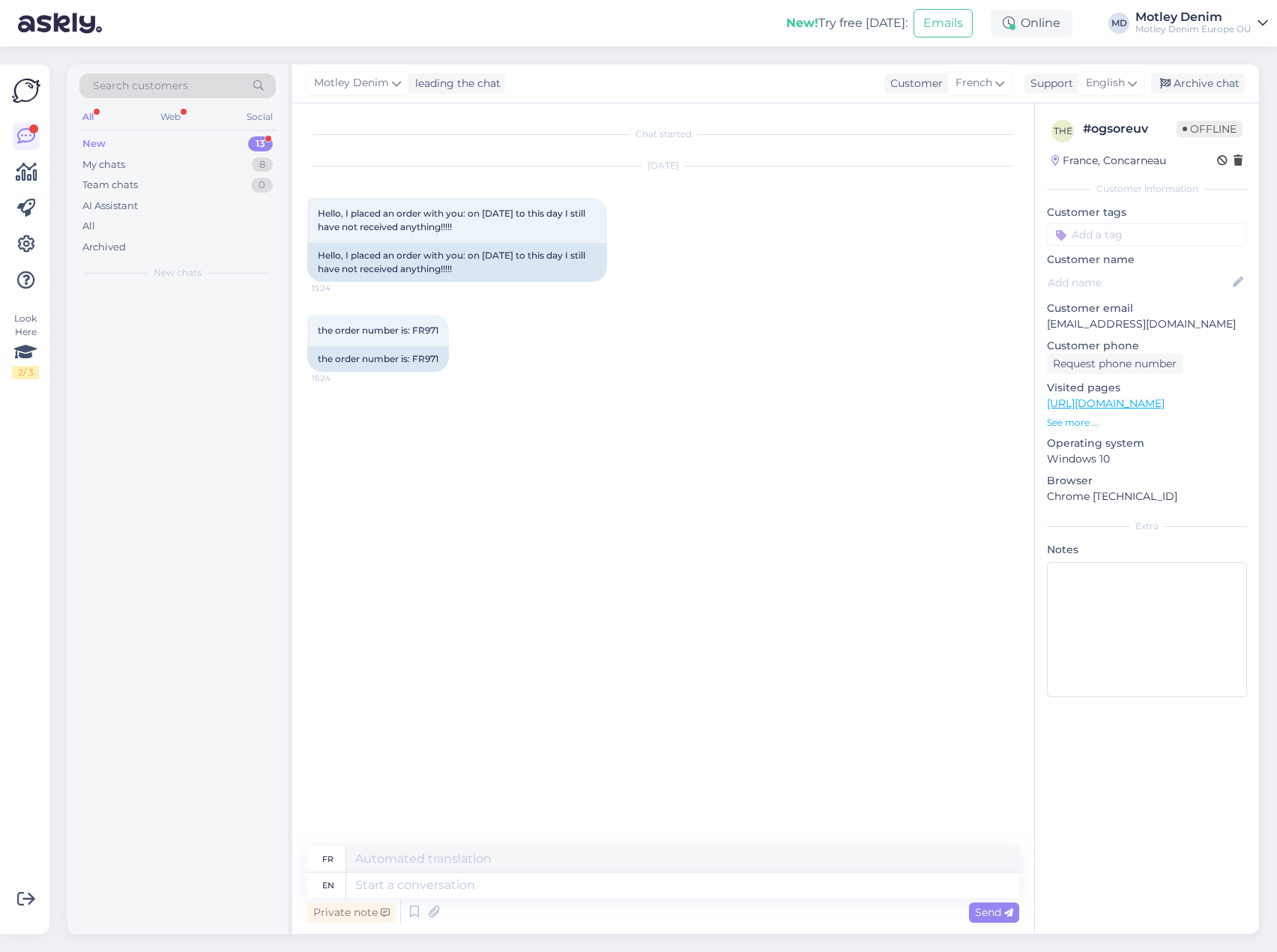
scroll to position [0, 0]
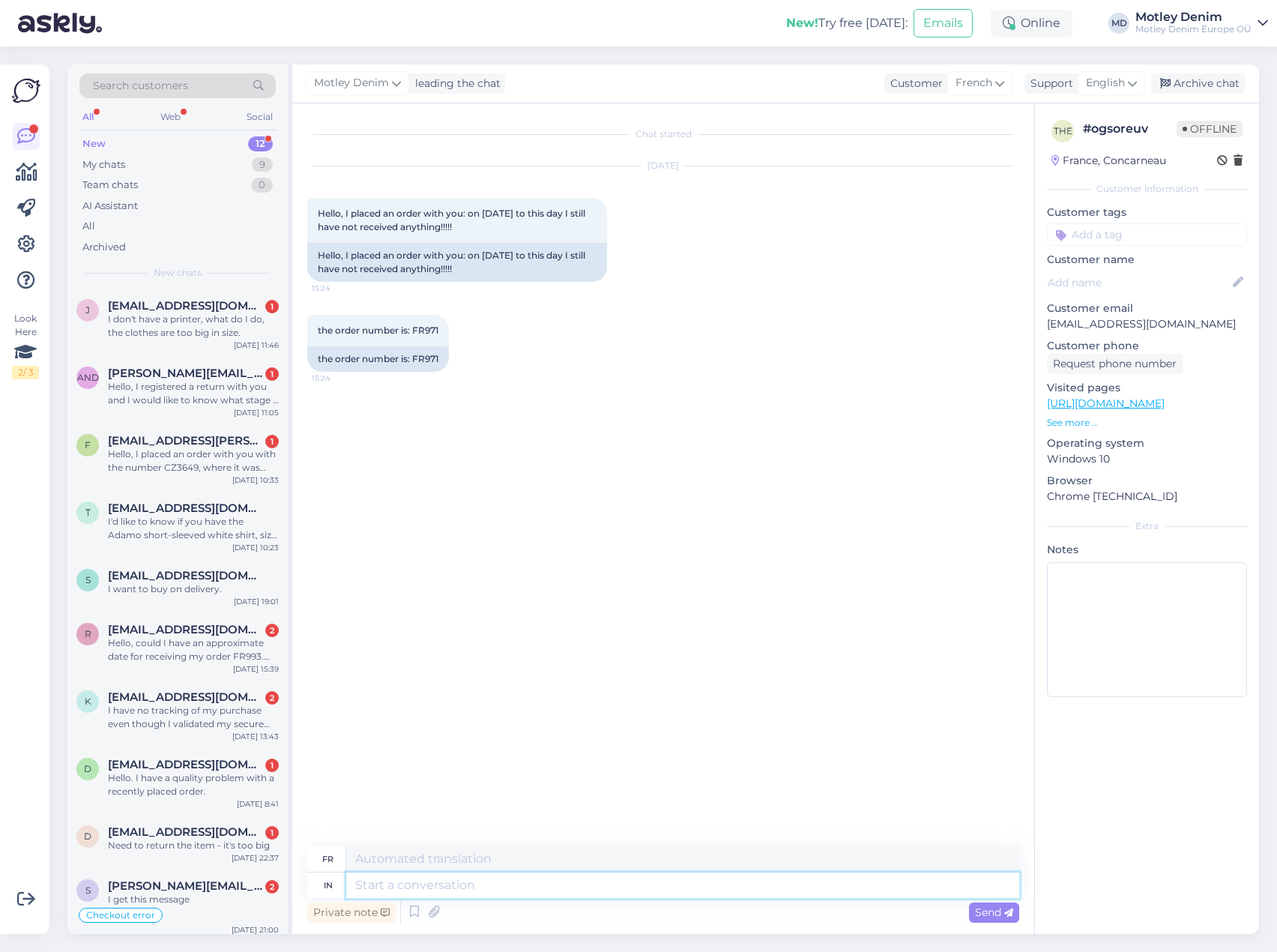
click at [429, 886] on textarea at bounding box center [682, 885] width 673 height 26
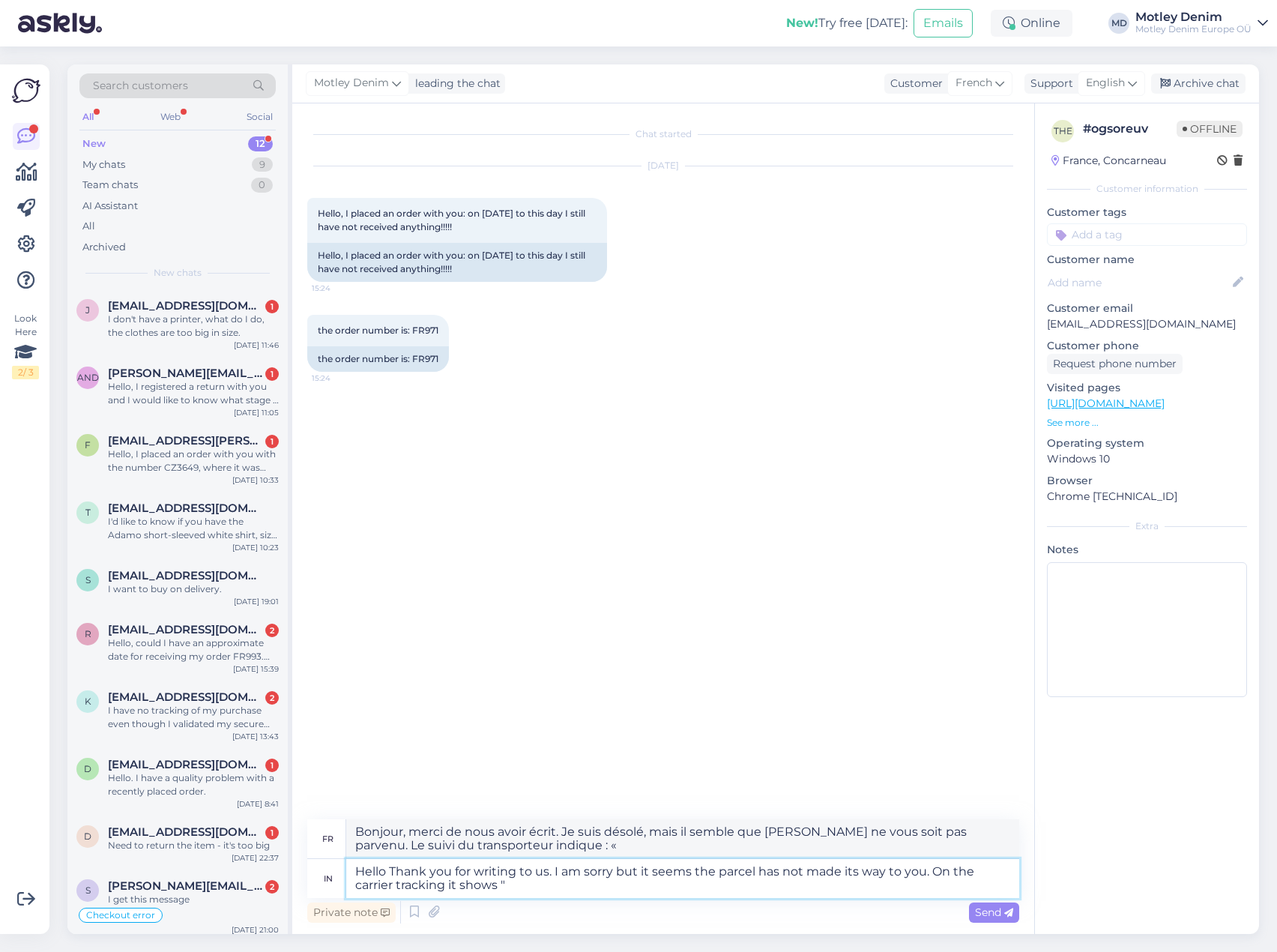
paste textarea "The parcel could not be delivered, so we will return it to the sender 26. 09. 2…"
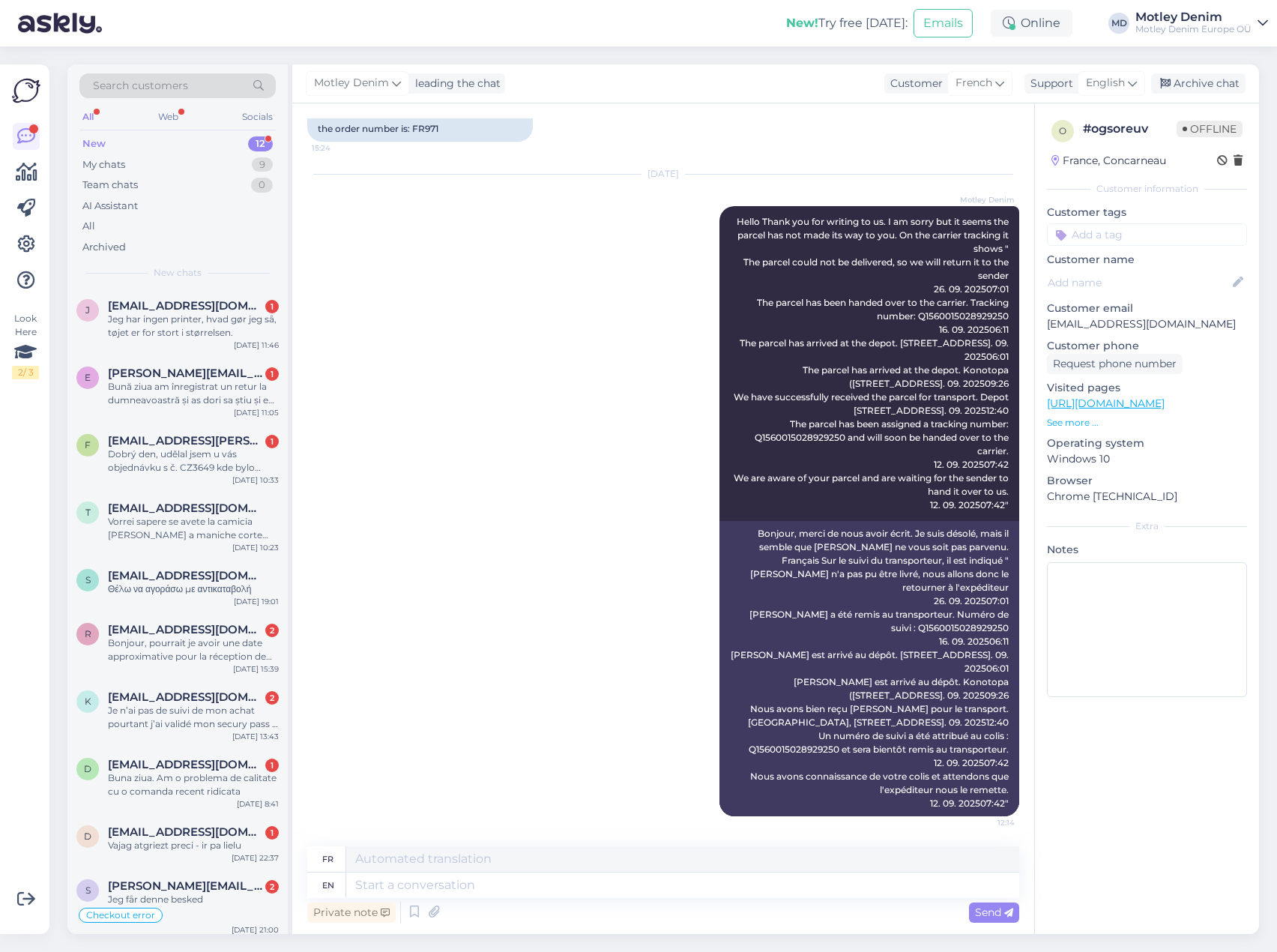
scroll to position [311, 0]
click at [565, 685] on div "[DATE] [PERSON_NAME] Hello Thank you for writing to [GEOGRAPHIC_DATA]. I am sor…" at bounding box center [663, 495] width 712 height 674
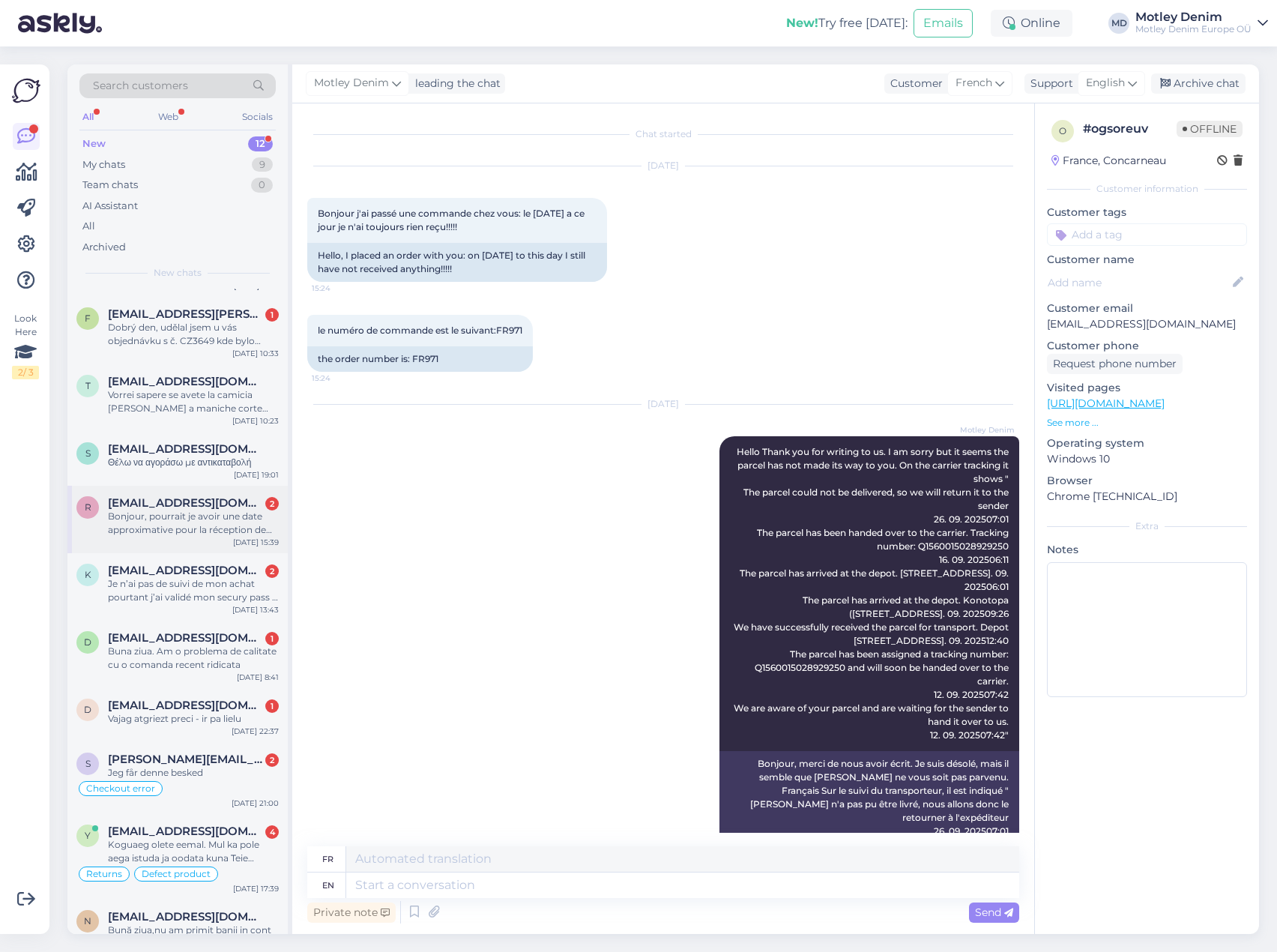
scroll to position [178, 0]
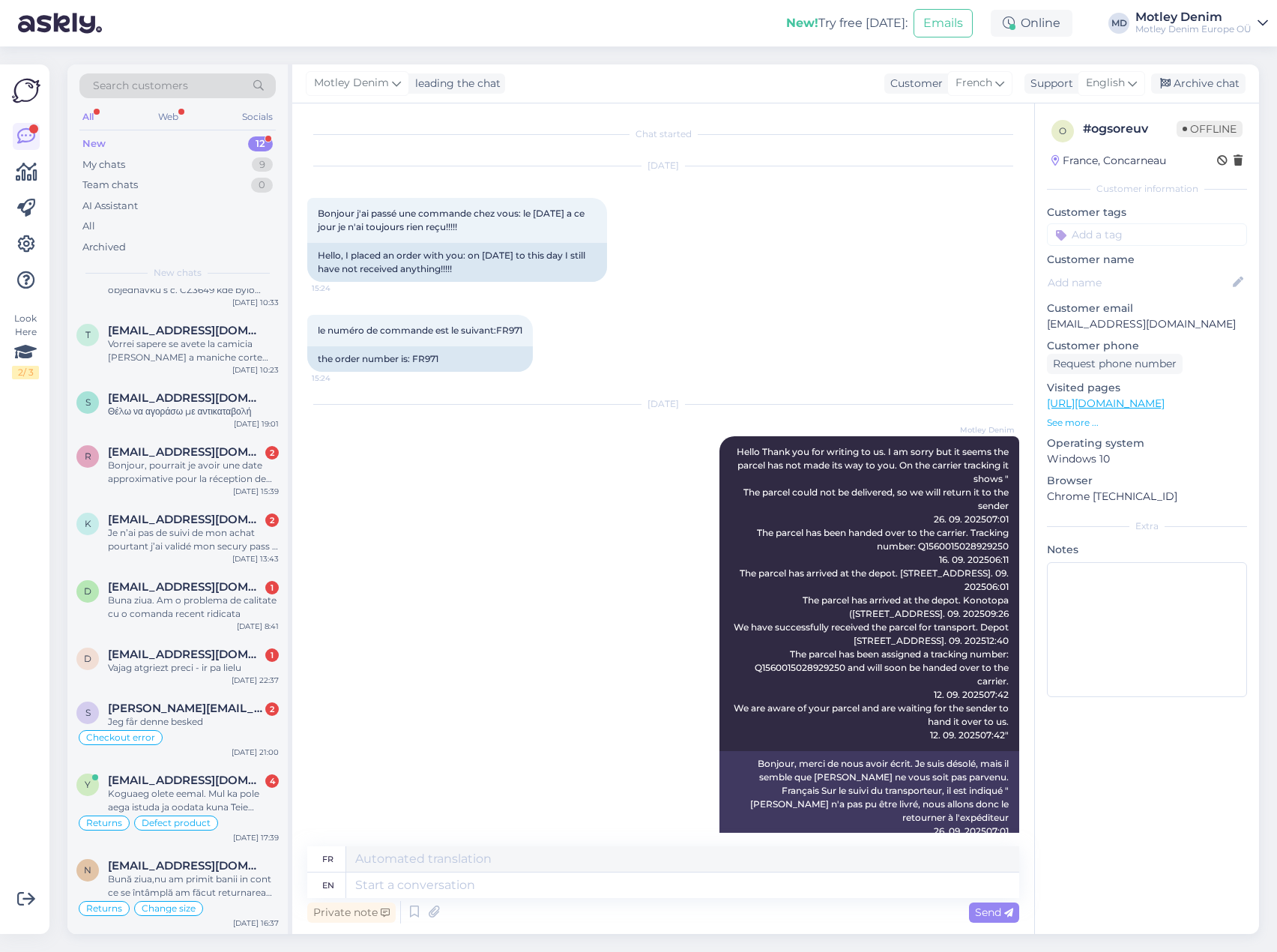
click at [1129, 230] on input at bounding box center [1147, 234] width 200 height 22
click at [1150, 276] on span "missing parcel" at bounding box center [1147, 274] width 65 height 9
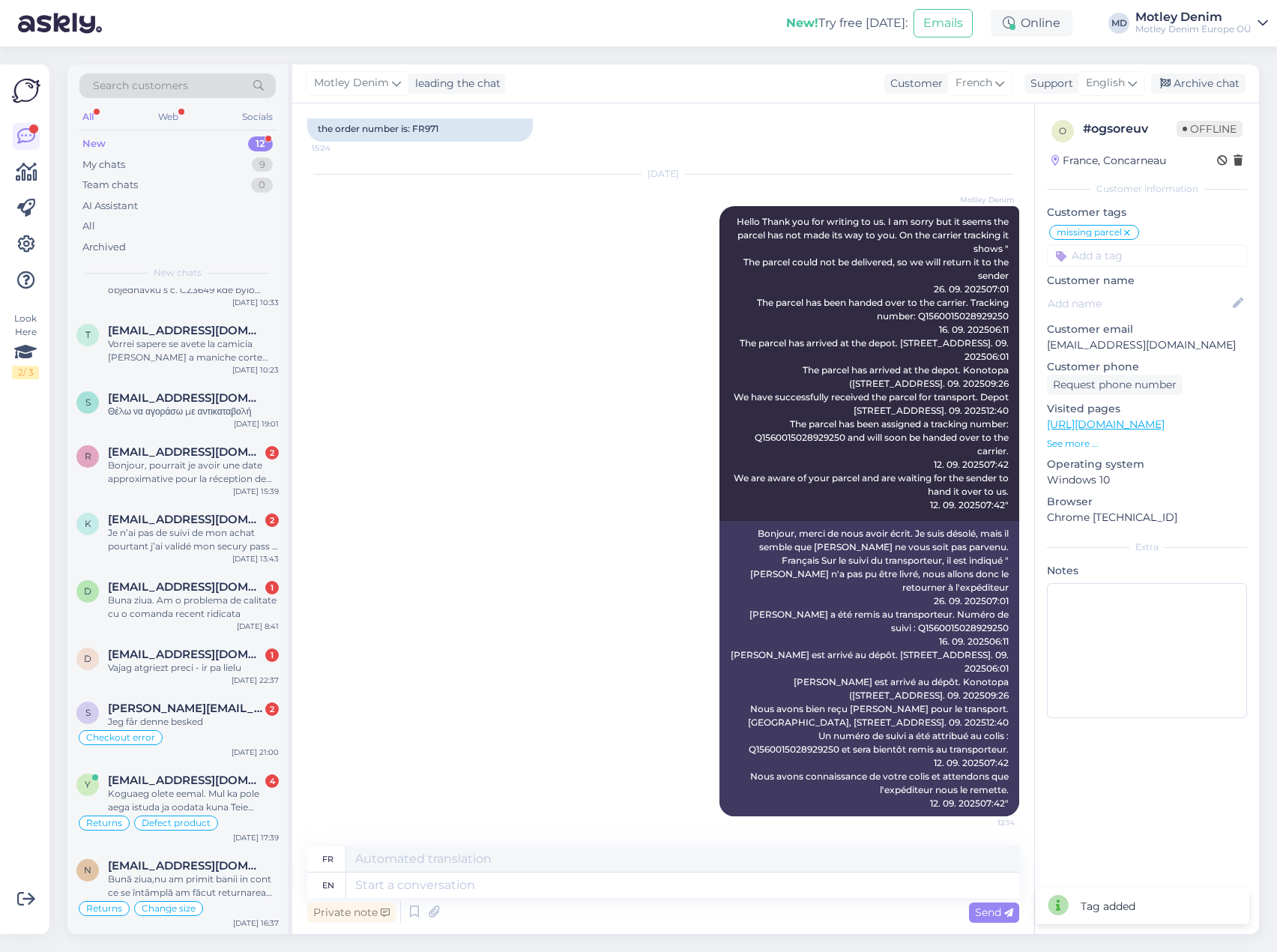
scroll to position [311, 0]
click at [213, 886] on div "Bună ziua,nu am primit banii in cont ce se întâmplă am făcut returnarea coletul…" at bounding box center [193, 886] width 171 height 27
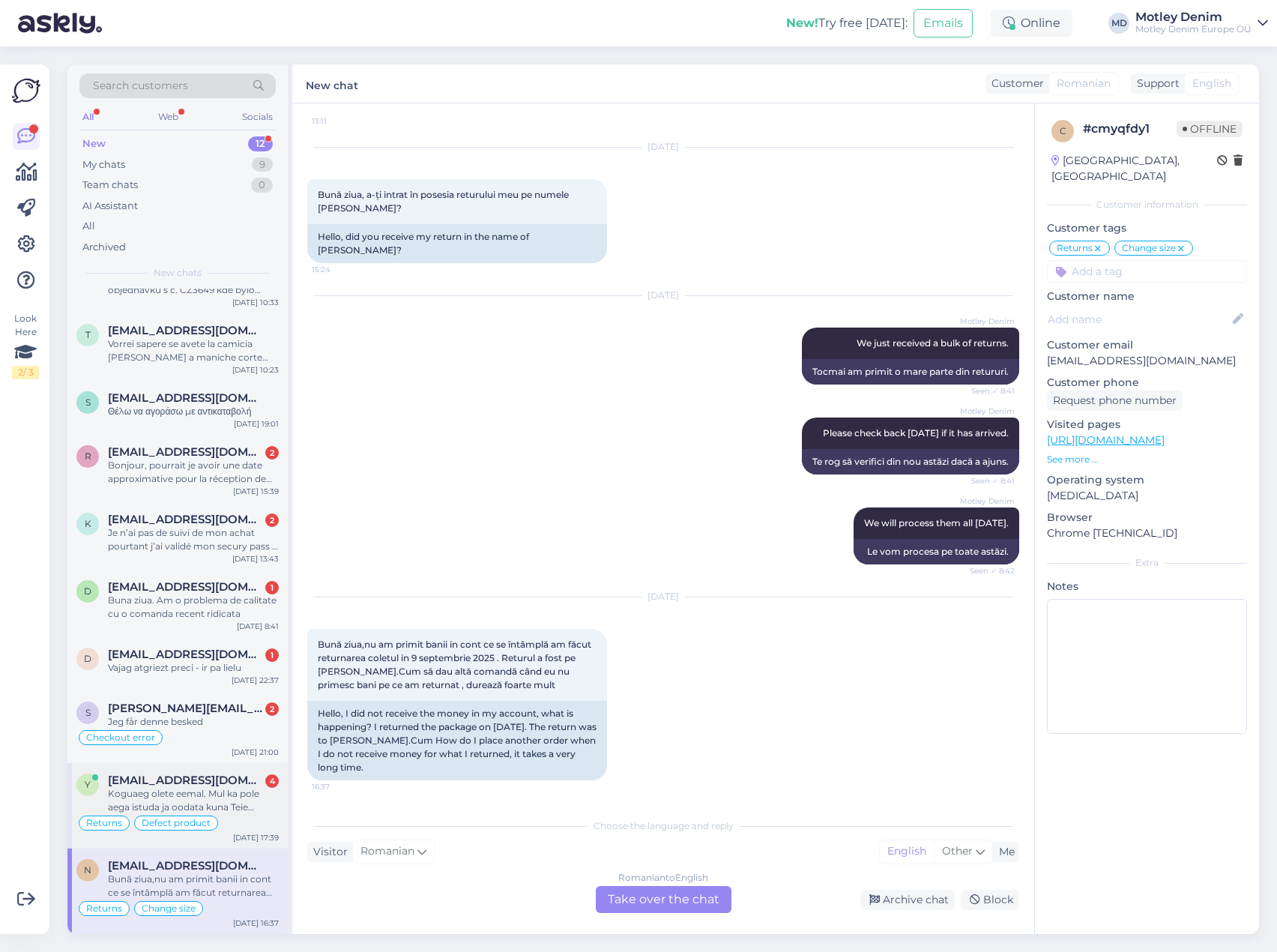
click at [227, 783] on span "[EMAIL_ADDRESS][DOMAIN_NAME]" at bounding box center [186, 779] width 156 height 13
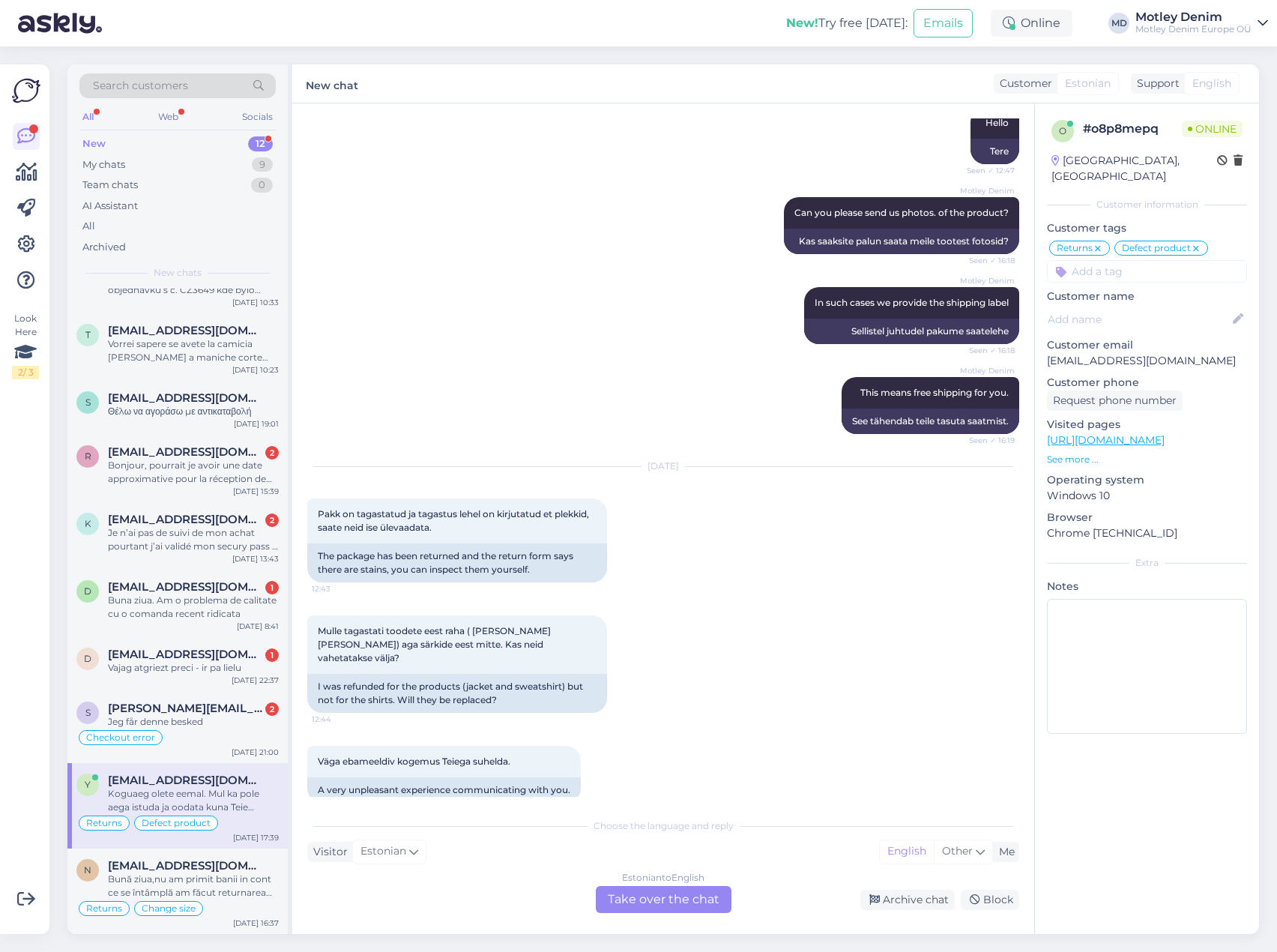
scroll to position [441, 0]
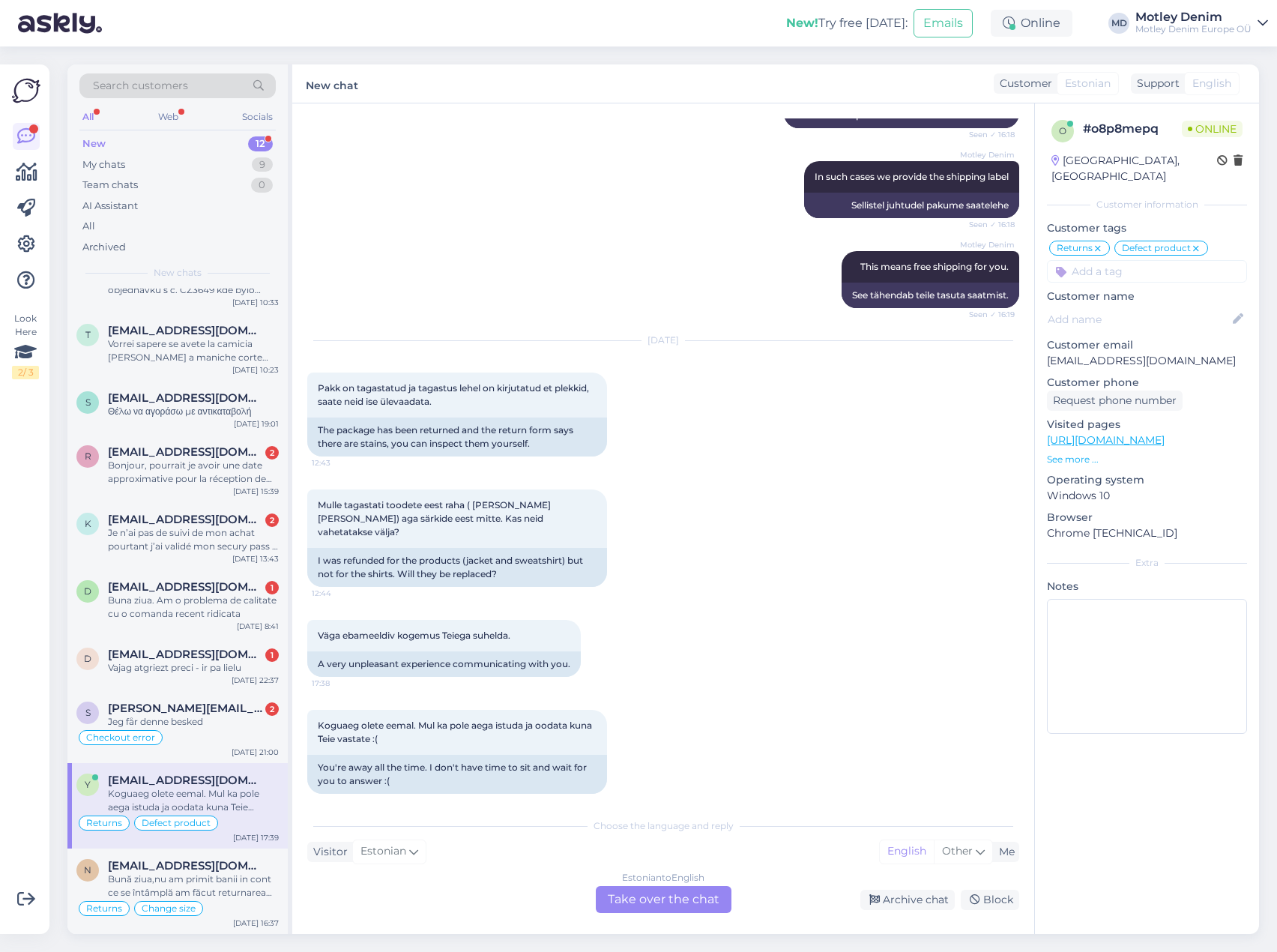
click at [683, 902] on div "Estonian to English Take over the chat" at bounding box center [663, 899] width 135 height 27
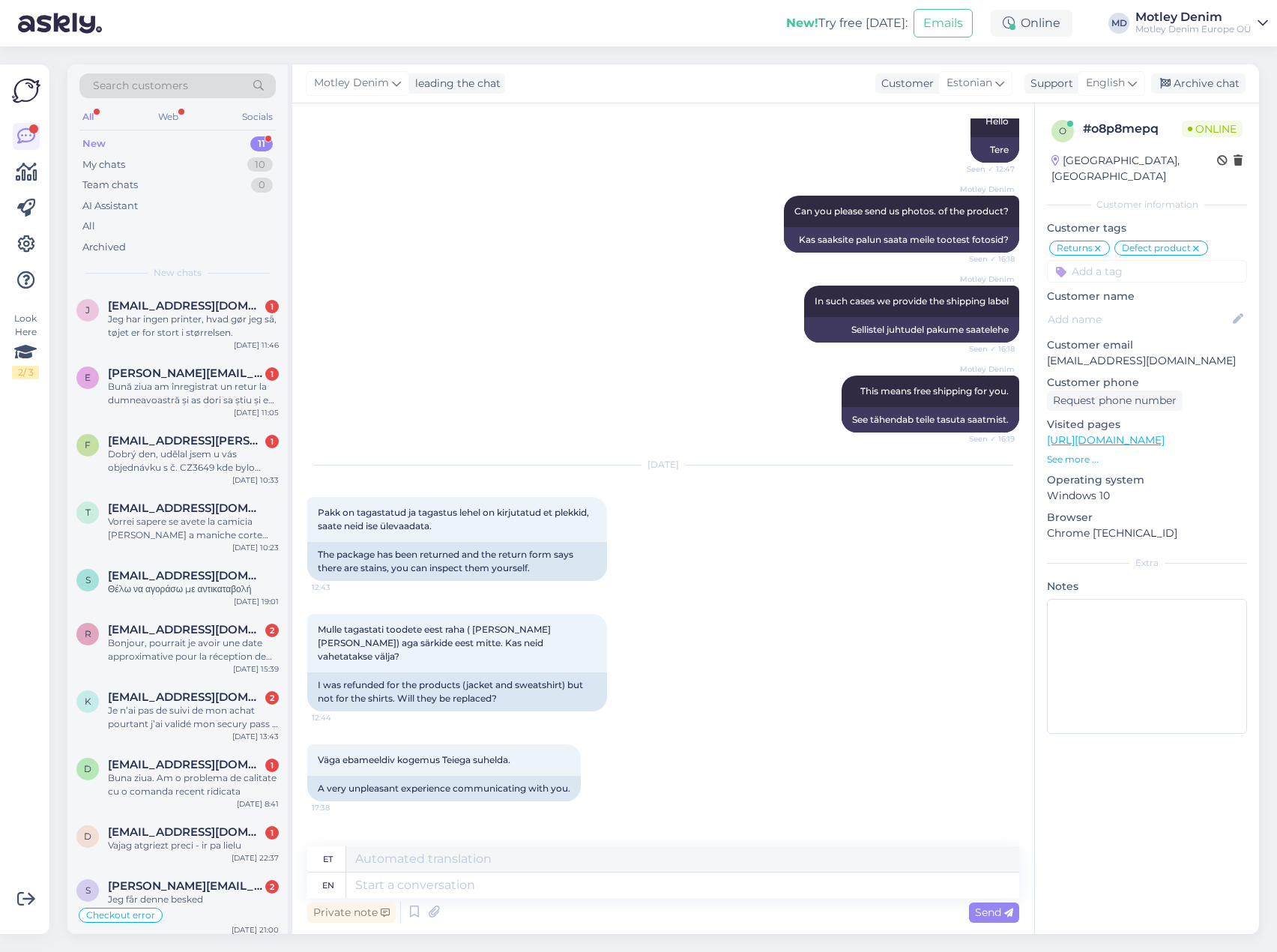
scroll to position [331, 0]
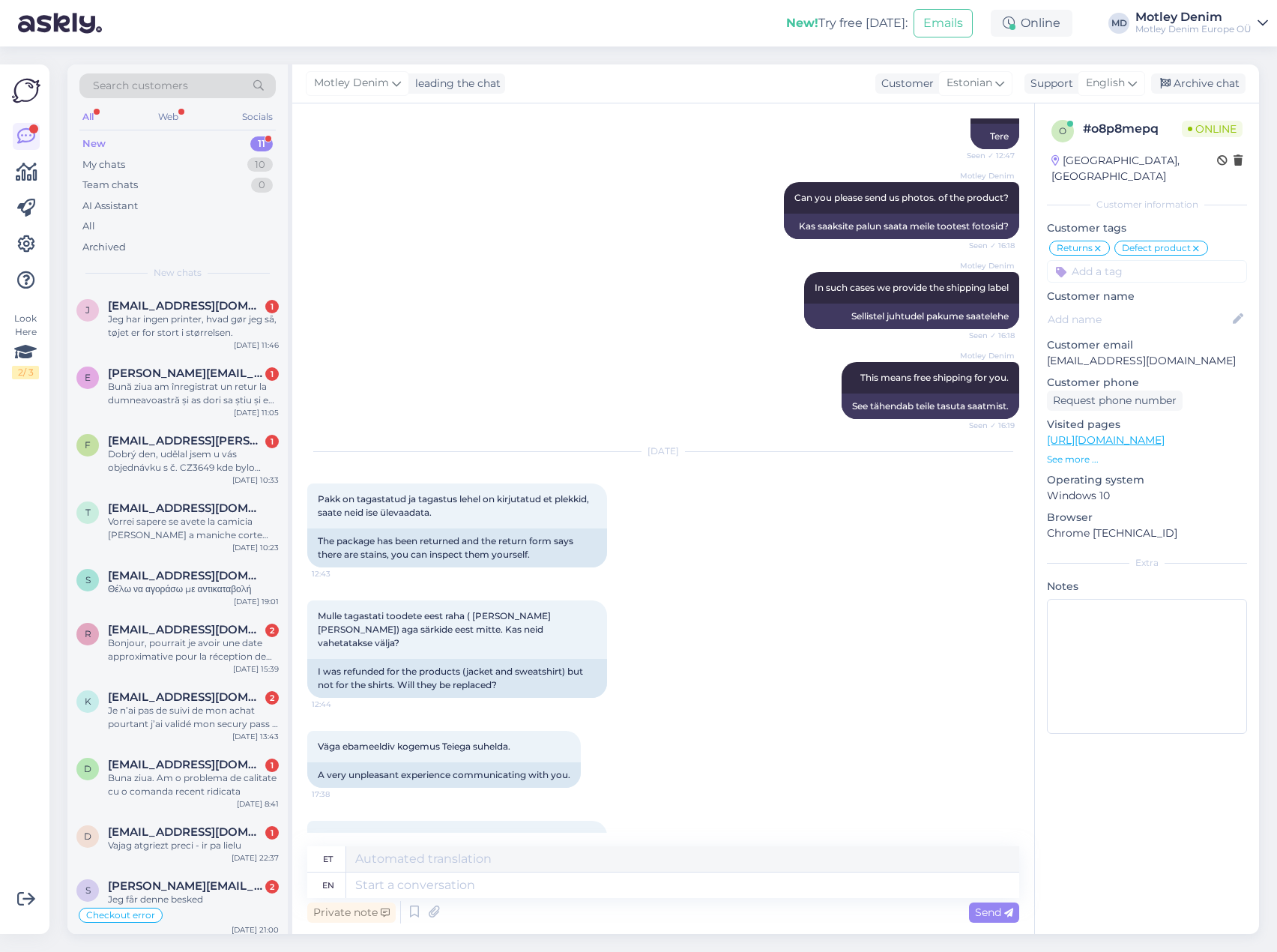
click at [635, 455] on div "[DATE]" at bounding box center [663, 450] width 712 height 13
click at [722, 693] on div "Mulle tagastati toodete eest raha ( jope ja [PERSON_NAME]) aga särkide eest mit…" at bounding box center [663, 649] width 712 height 130
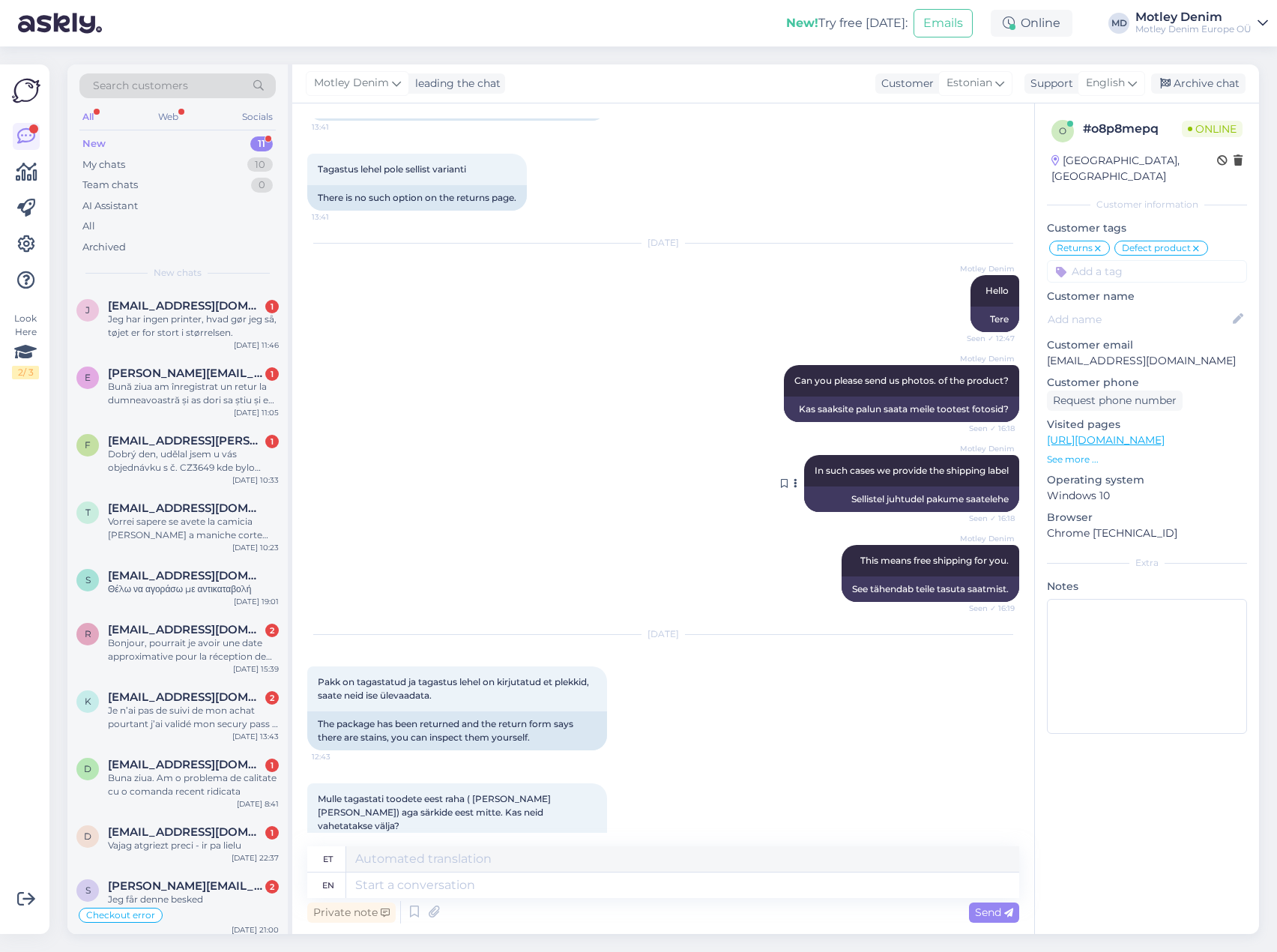
scroll to position [405, 0]
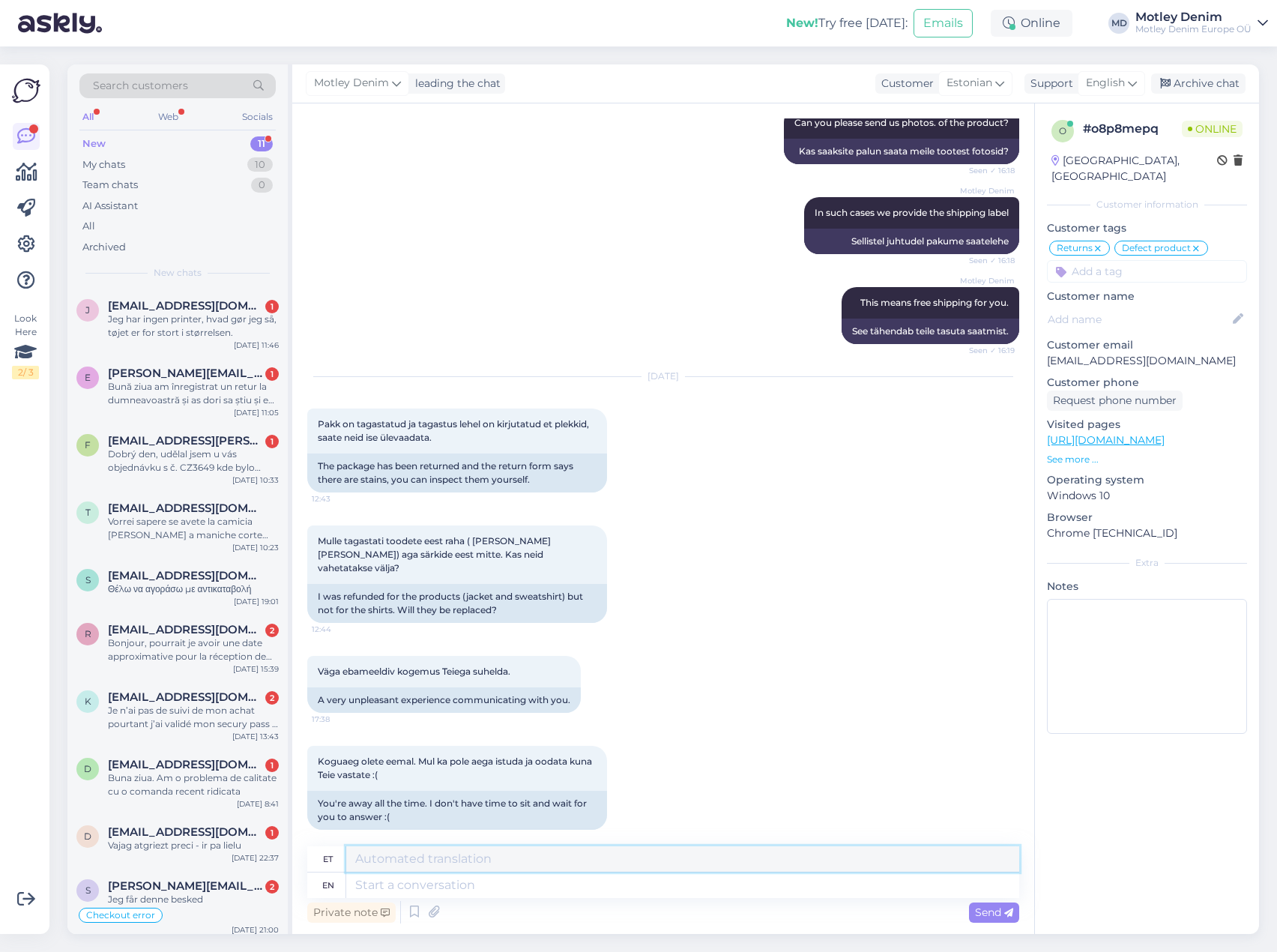
click at [453, 864] on textarea at bounding box center [682, 858] width 673 height 26
click at [1158, 852] on div "o # o8p8mepq Online [GEOGRAPHIC_DATA], [GEOGRAPHIC_DATA] Customer information C…" at bounding box center [1147, 518] width 225 height 830
click at [434, 884] on textarea at bounding box center [682, 885] width 673 height 26
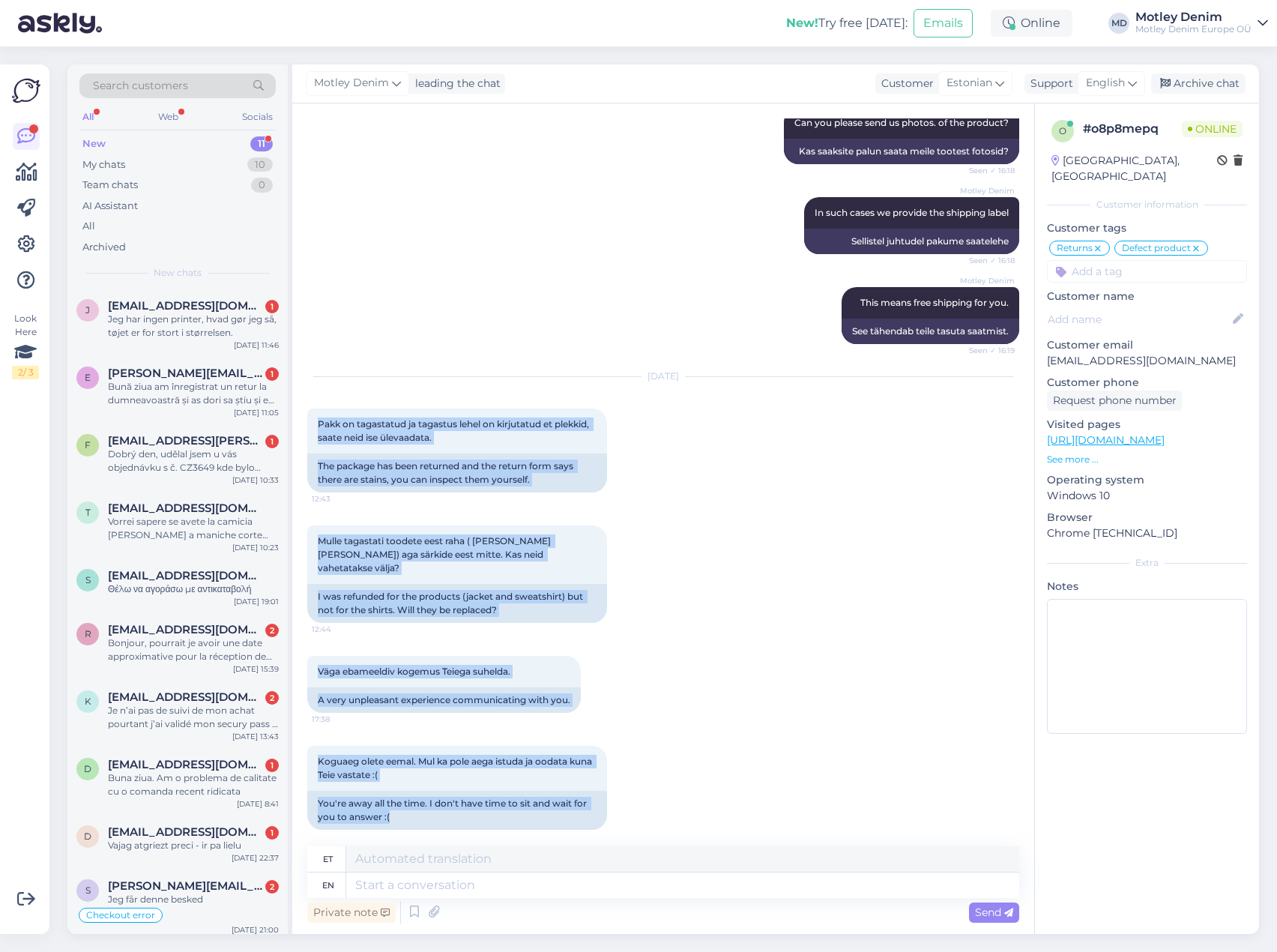
drag, startPoint x: 311, startPoint y: 410, endPoint x: 695, endPoint y: 814, distance: 557.4
click at [695, 814] on div "Chat started [DATE] Soovin tagastada toode kuna on praak. Särkidel on plekkid. …" at bounding box center [670, 475] width 726 height 714
copy div "Pakk on tagastatud ja tagastus lehel on kirjutatud et plekkid, saate neid ise ü…"
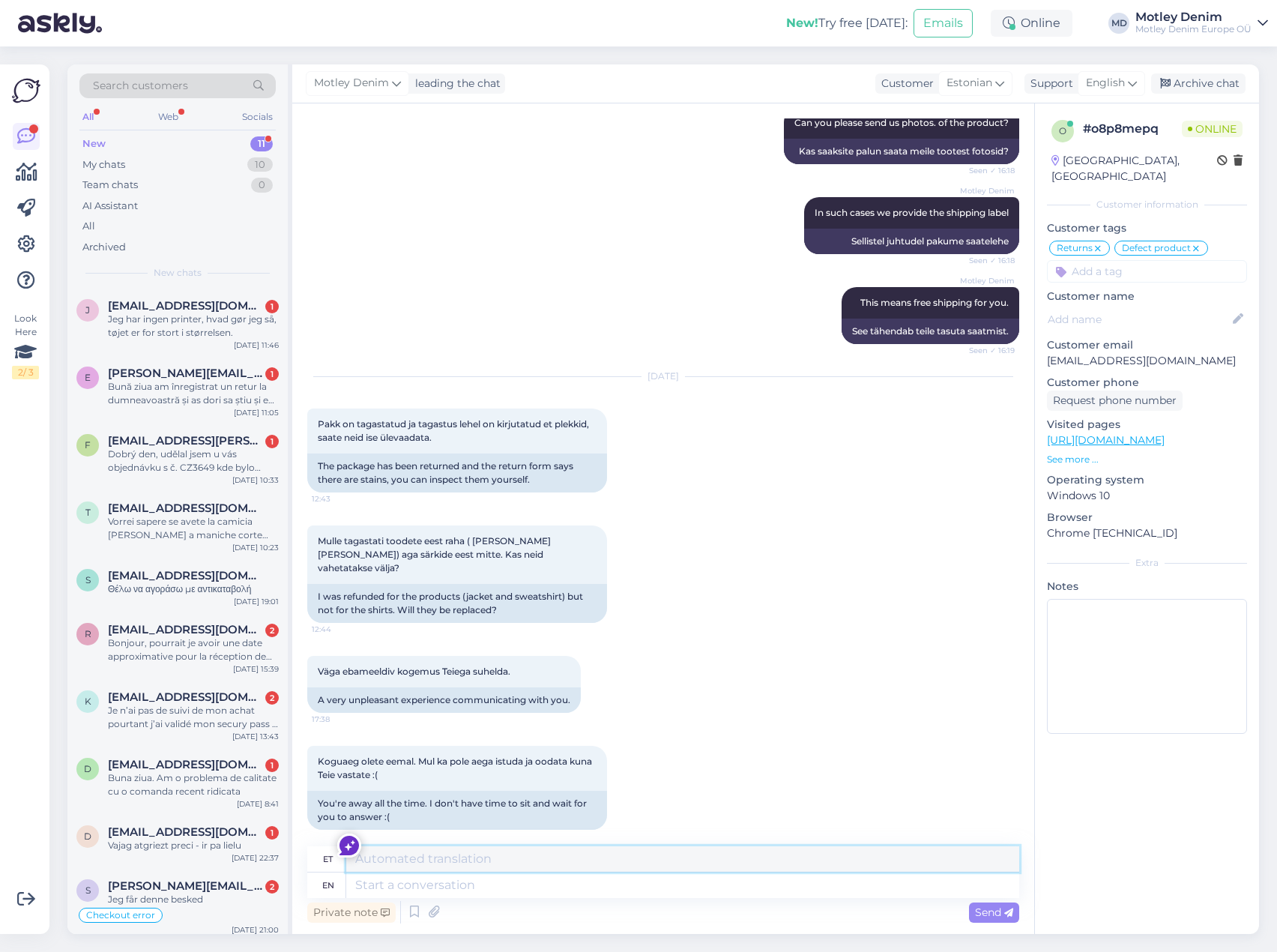
click at [421, 862] on textarea at bounding box center [682, 858] width 673 height 26
click at [438, 881] on textarea at bounding box center [682, 885] width 673 height 26
paste textarea "Hi, Thanks for reaching out, and I’m sorry for the poor experience. I can see t…"
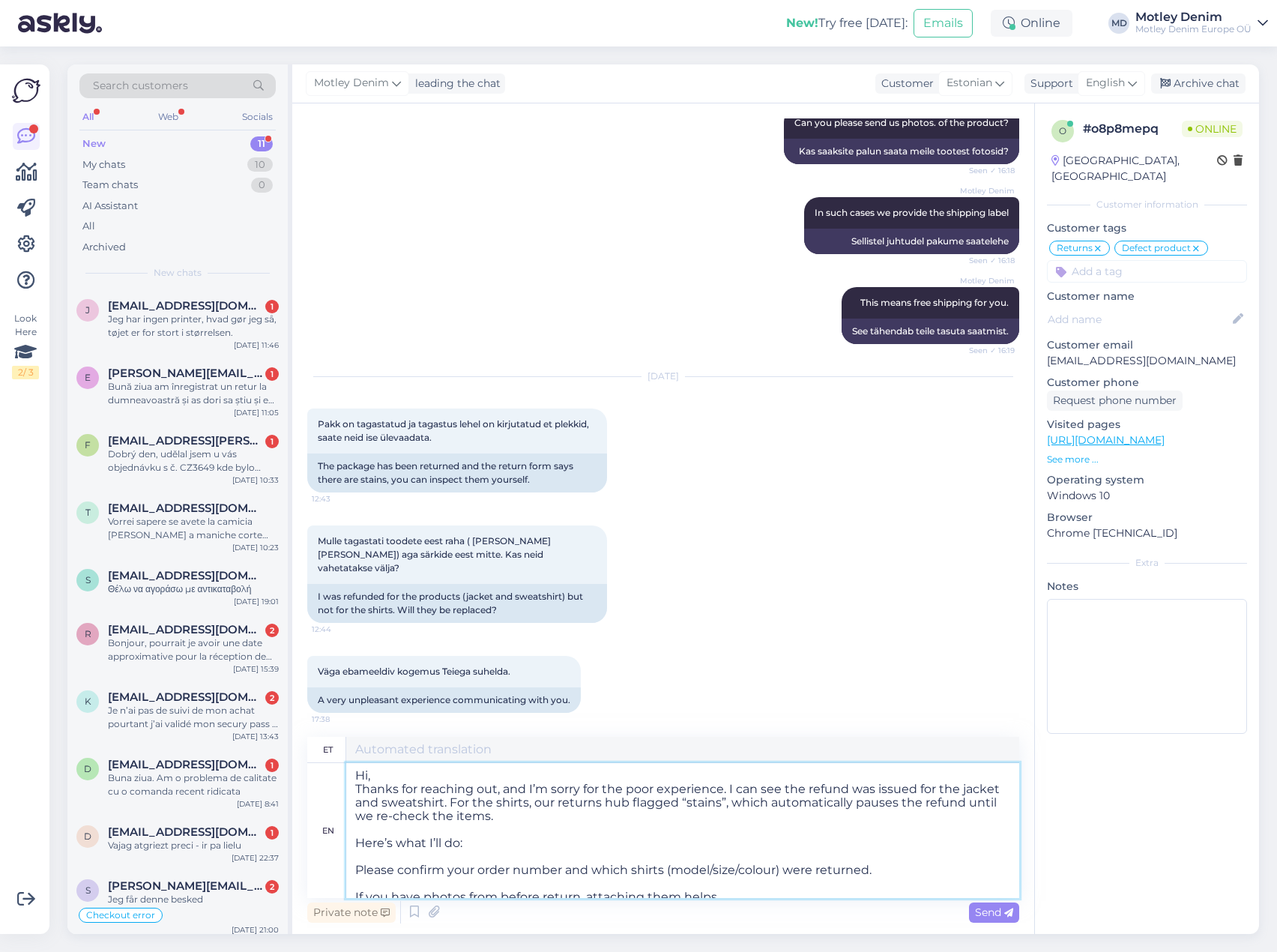
scroll to position [154, 0]
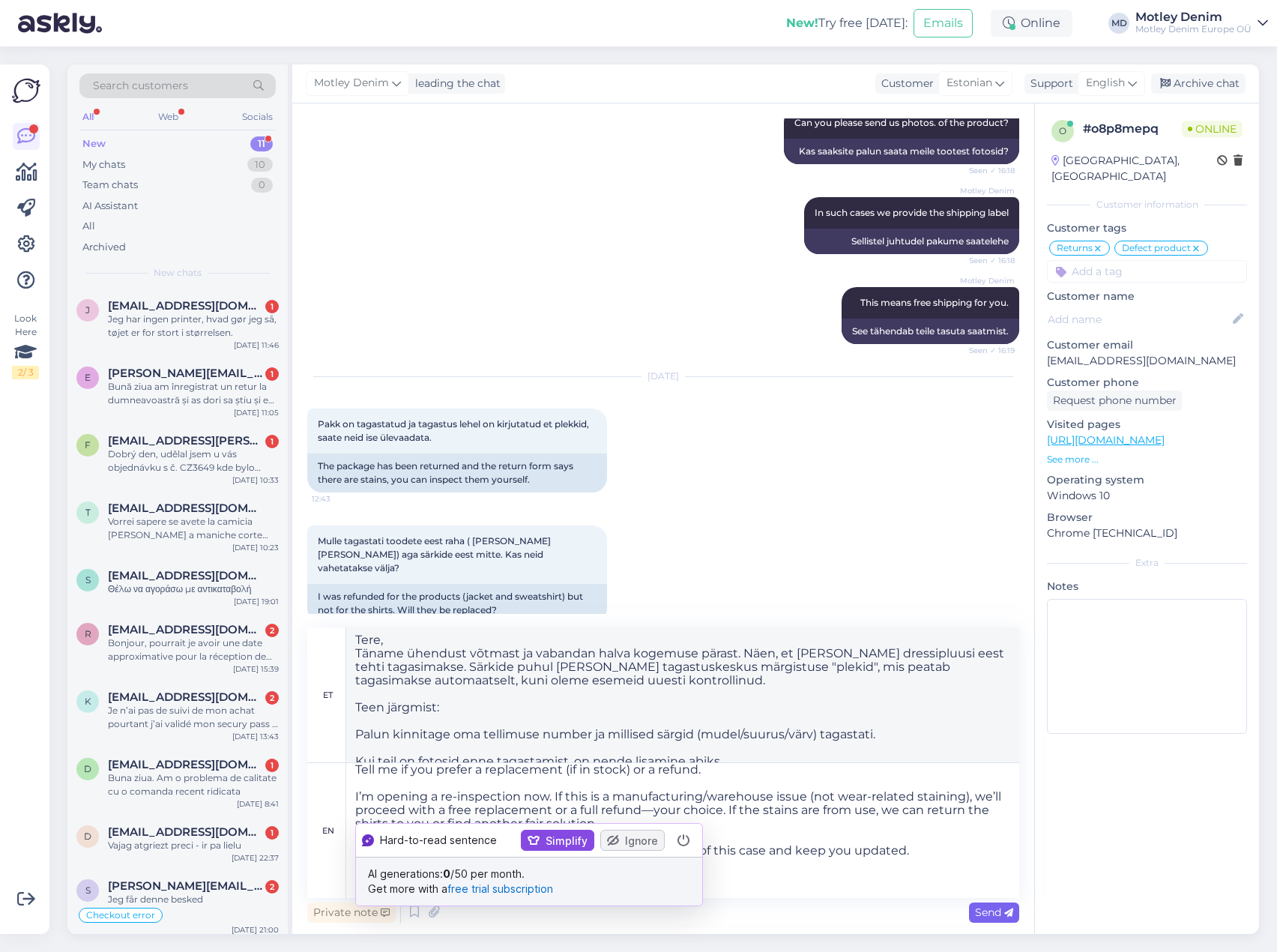
click at [983, 918] on span "Send" at bounding box center [994, 911] width 38 height 13
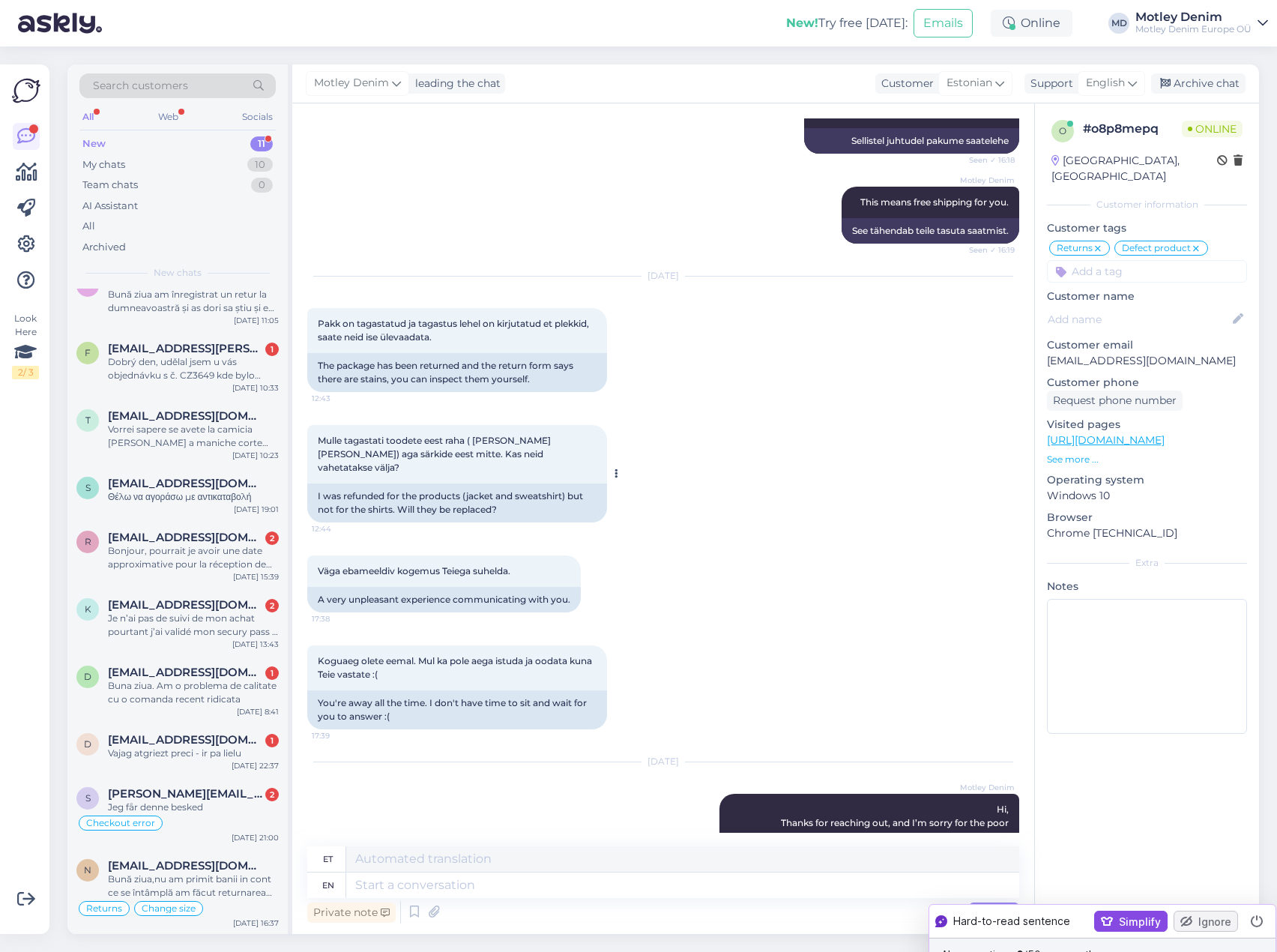
scroll to position [131, 0]
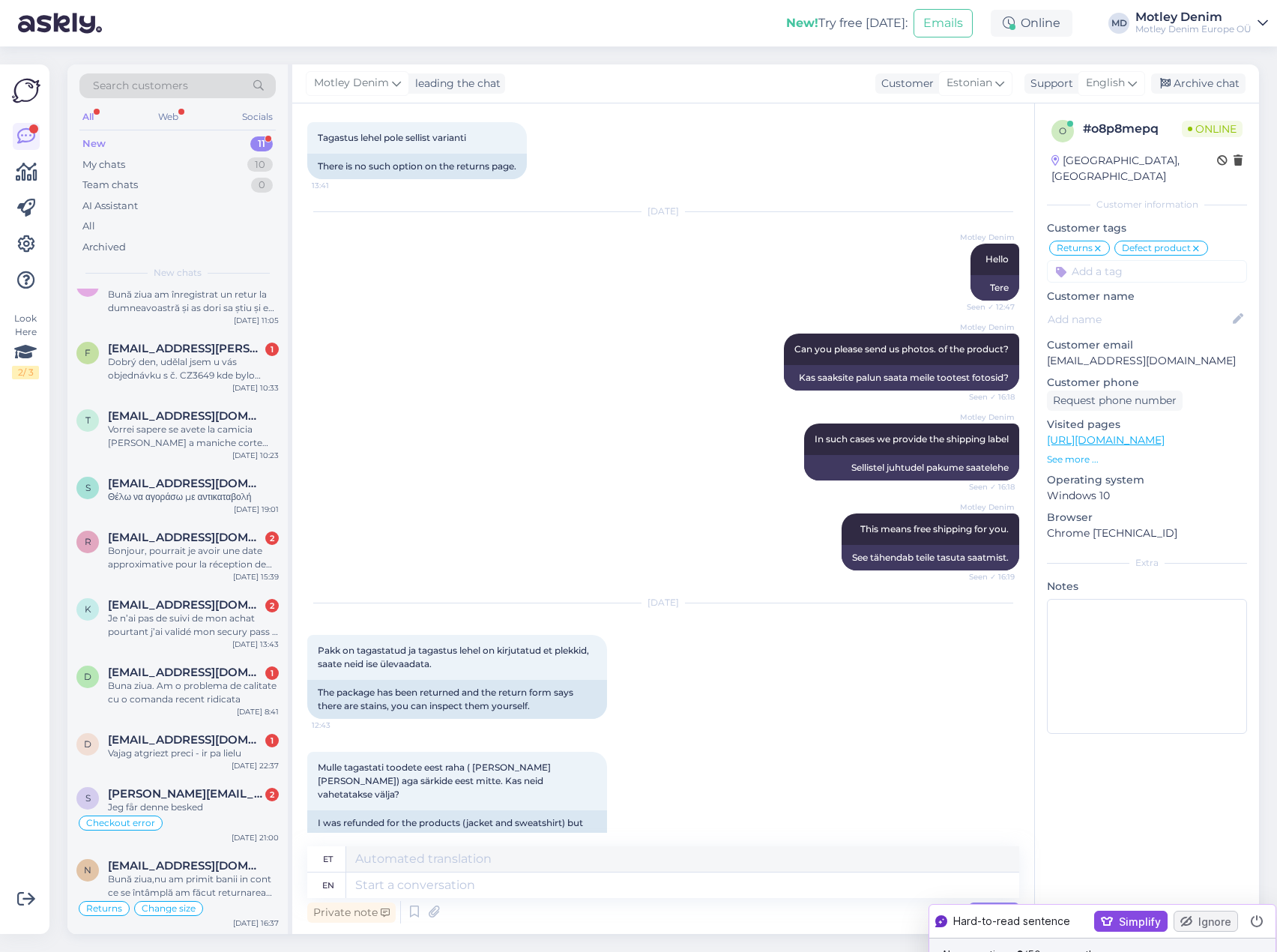
drag, startPoint x: 604, startPoint y: 517, endPoint x: 619, endPoint y: 565, distance: 50.3
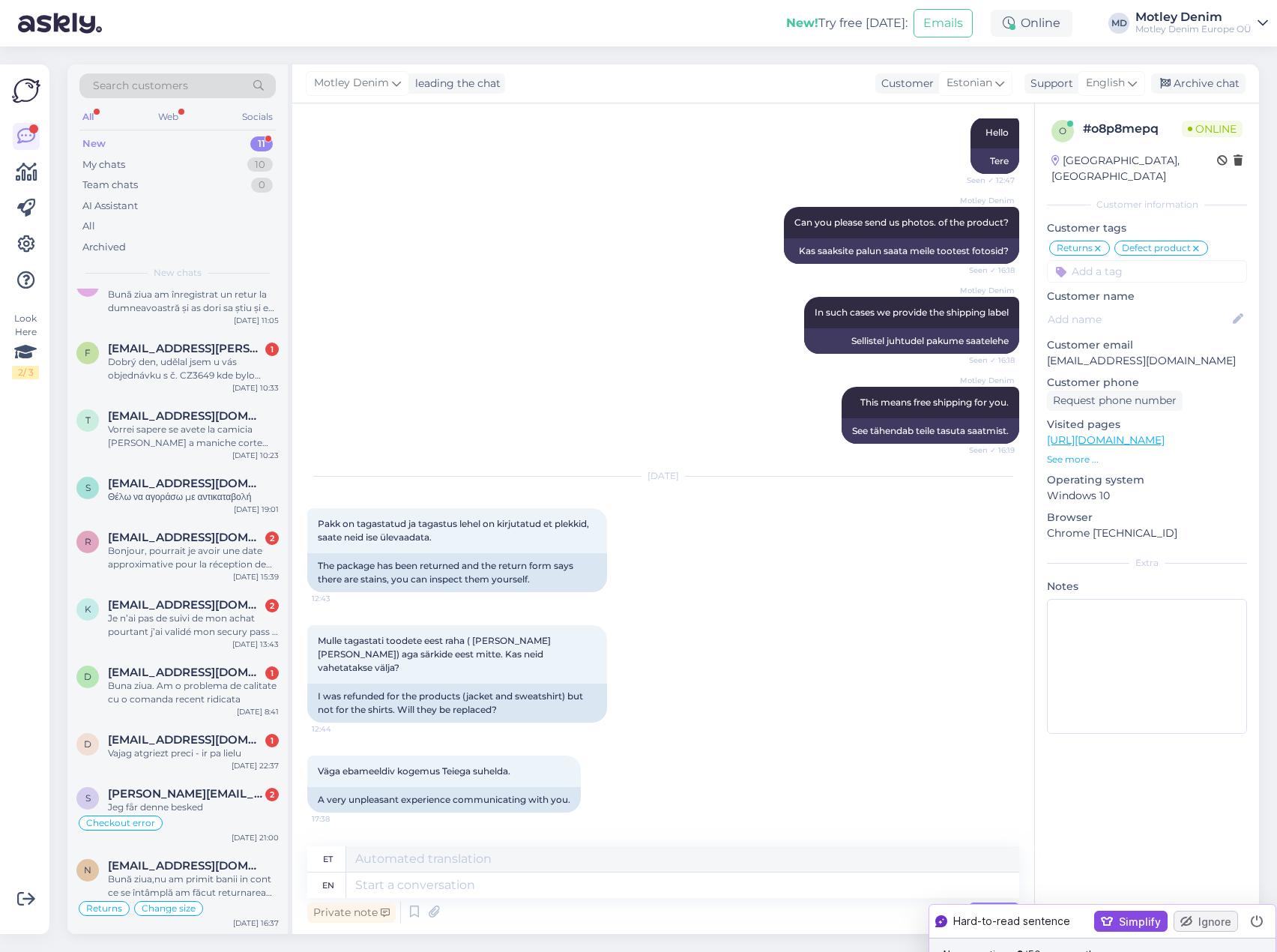
scroll to position [207, 0]
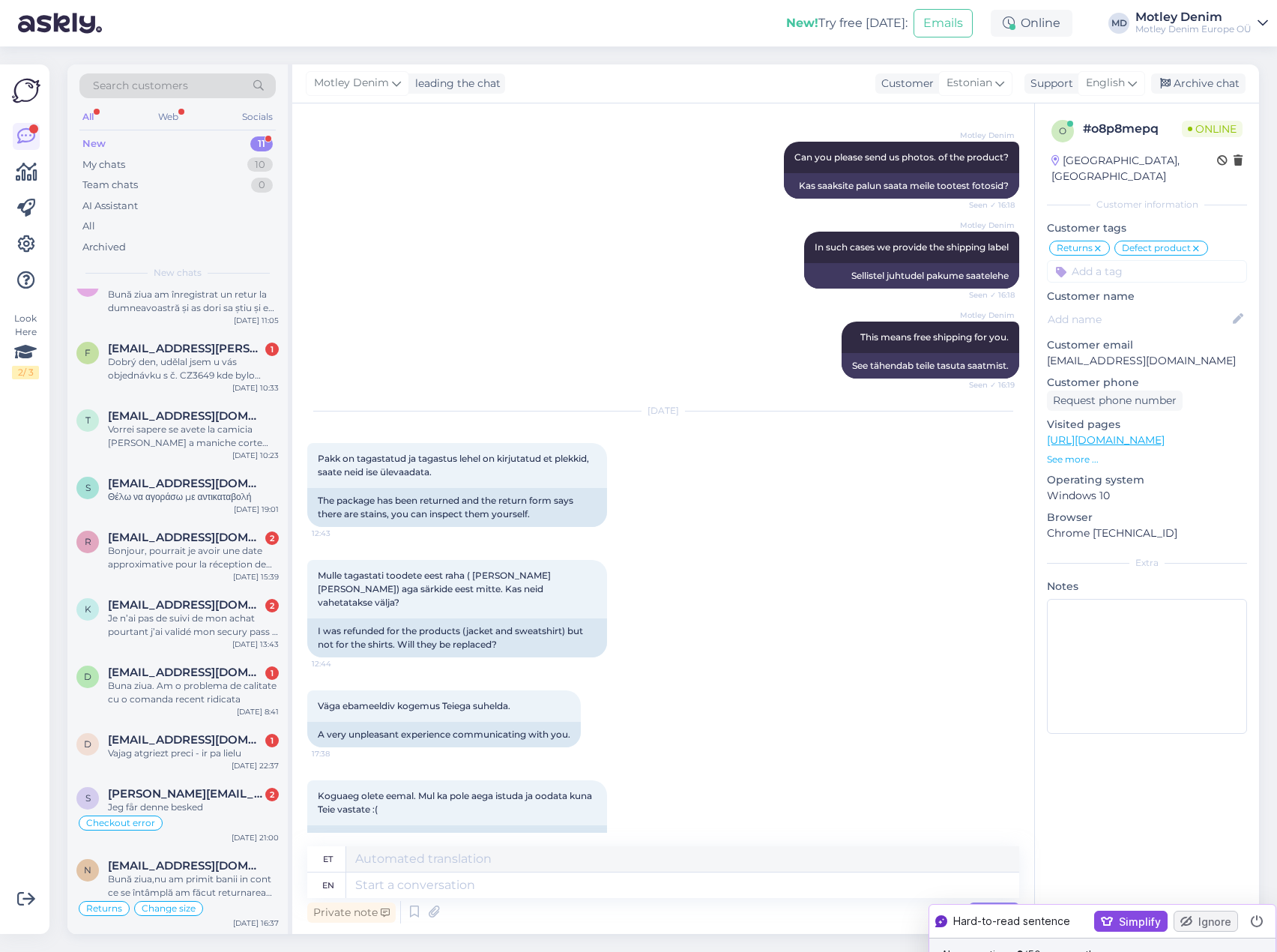
drag, startPoint x: 629, startPoint y: 404, endPoint x: 651, endPoint y: 457, distance: 57.4
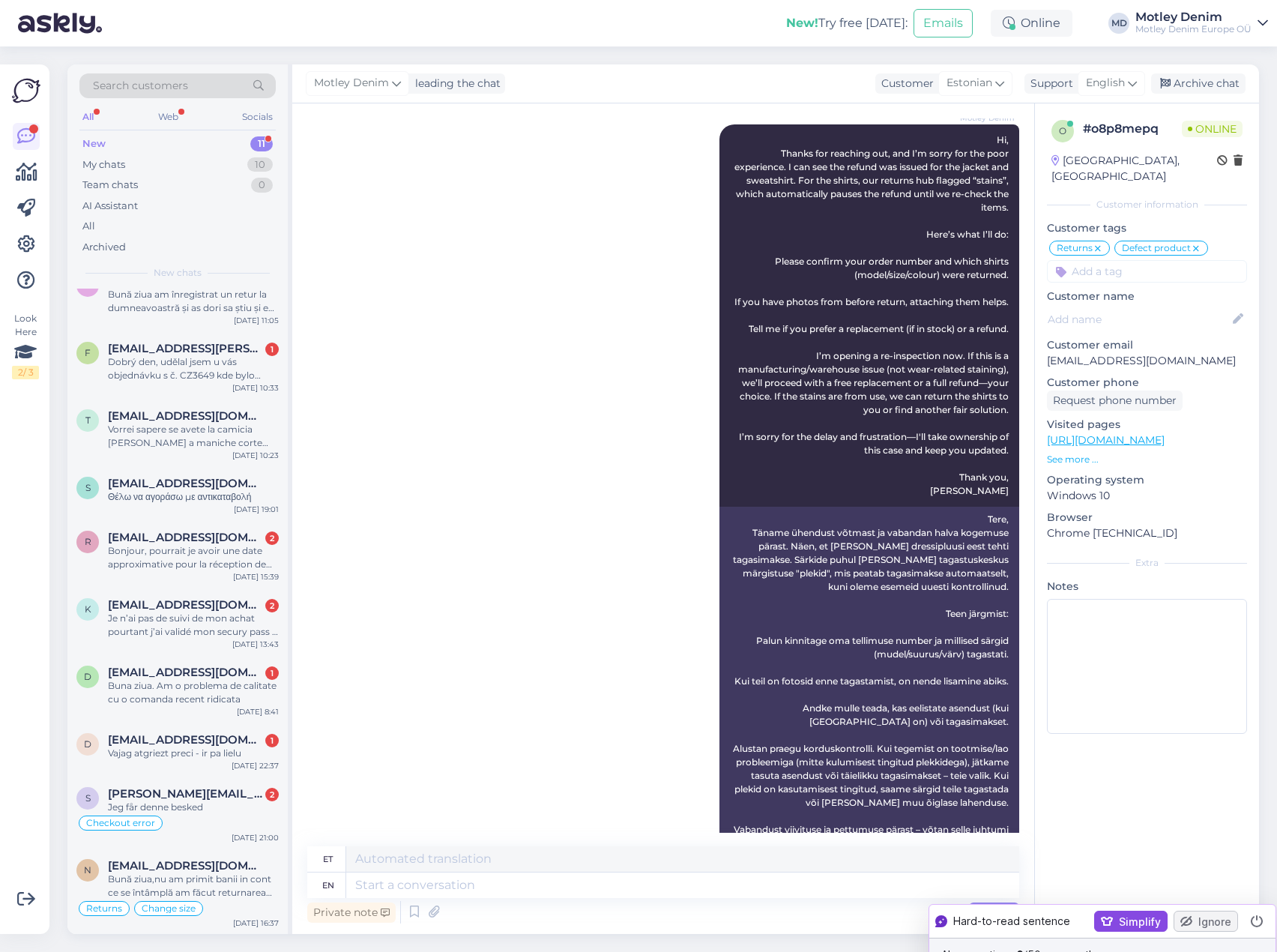
scroll to position [1255, 0]
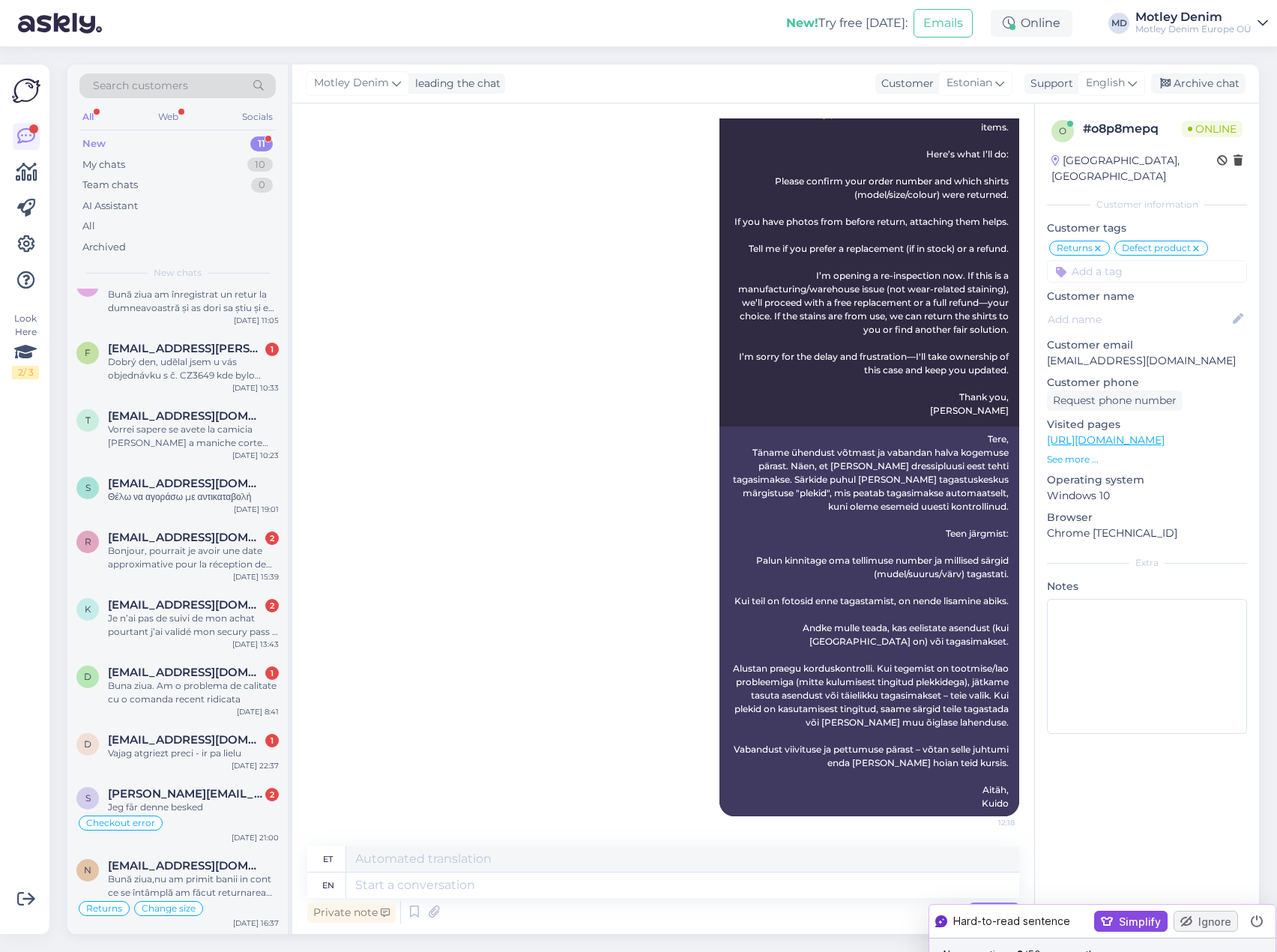
click at [145, 140] on div "New 11" at bounding box center [178, 144] width 196 height 21
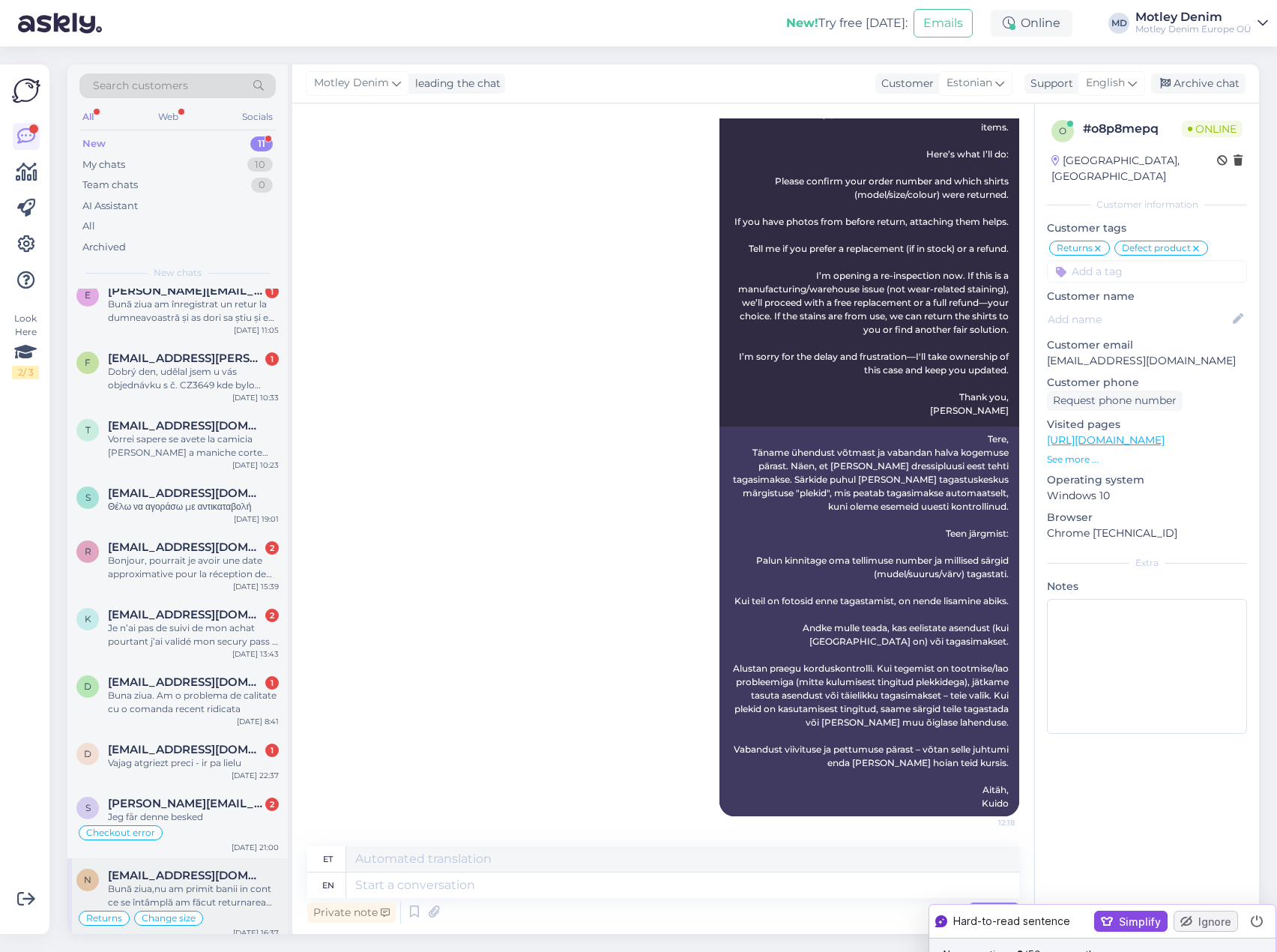
scroll to position [92, 0]
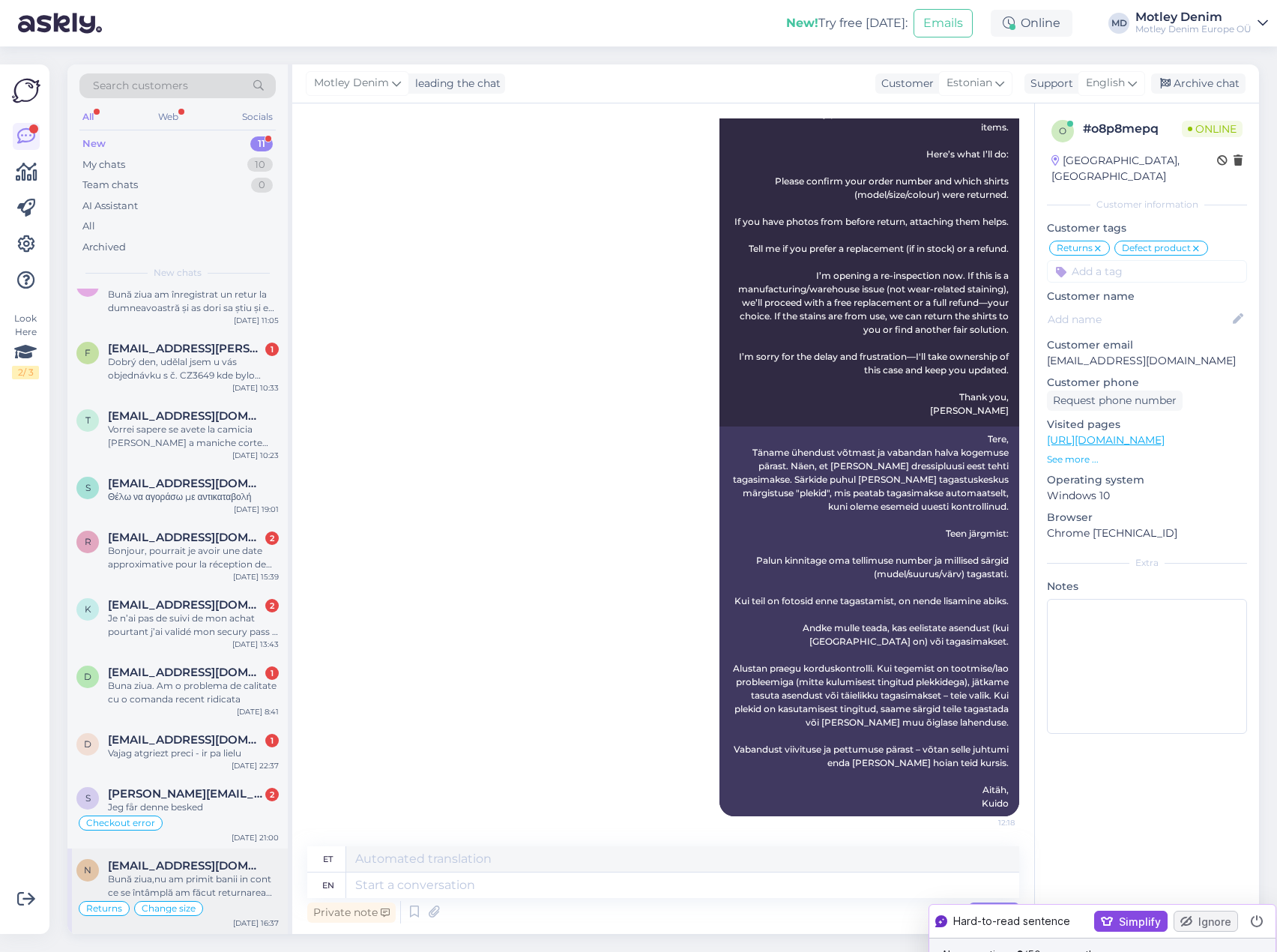
click at [213, 867] on span "[EMAIL_ADDRESS][DOMAIN_NAME]" at bounding box center [186, 865] width 156 height 13
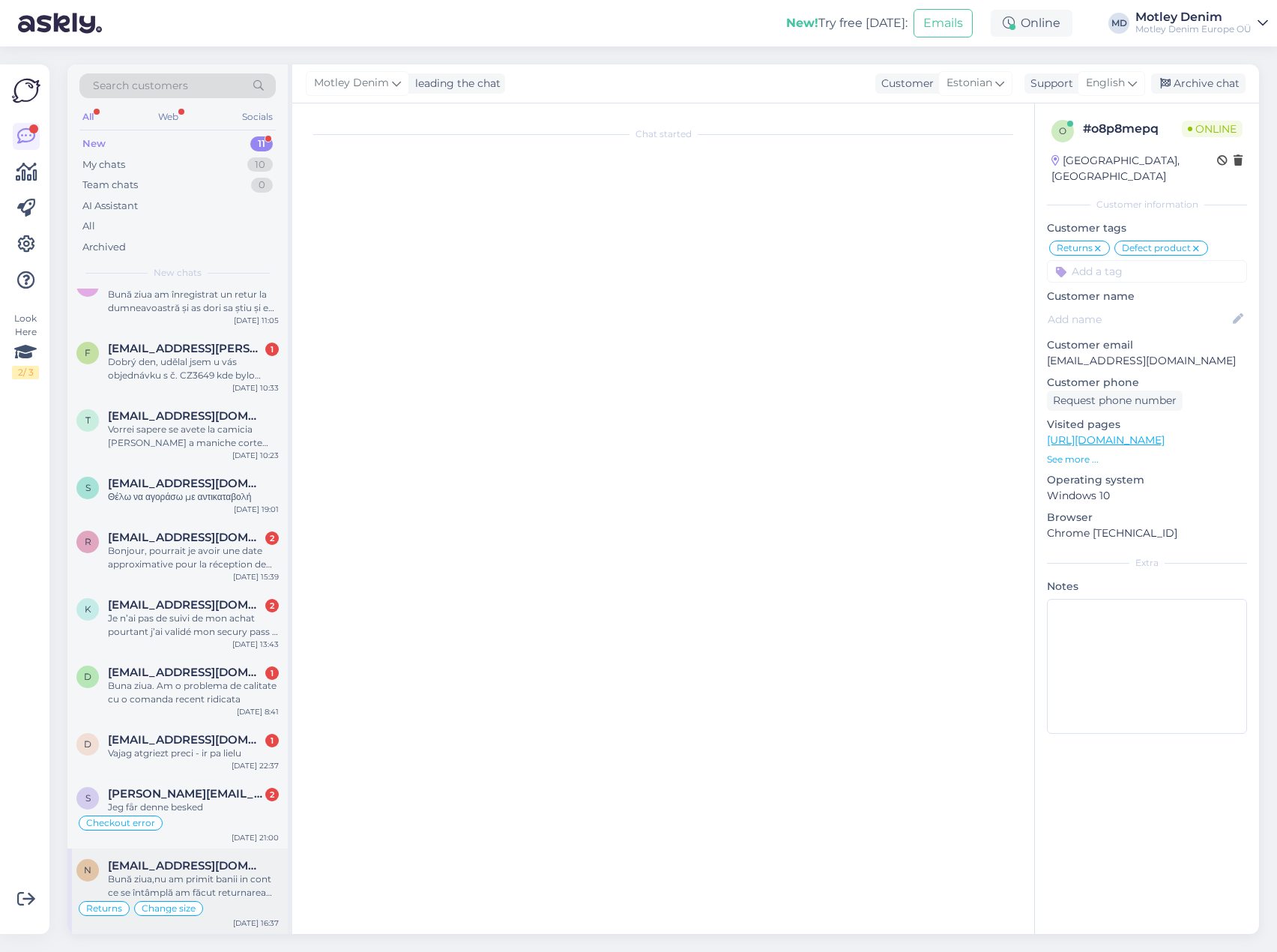
scroll to position [7010, 0]
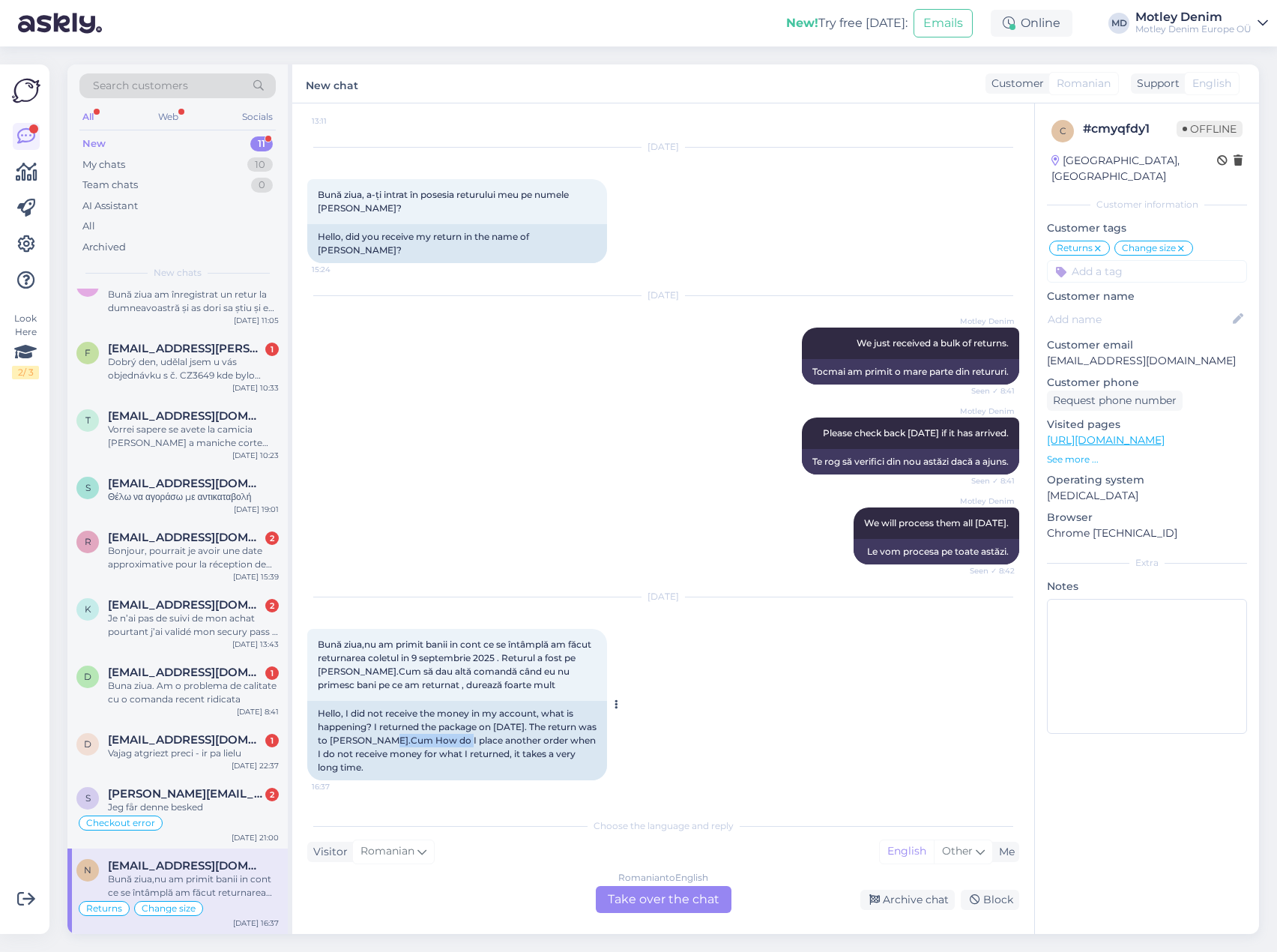
drag, startPoint x: 402, startPoint y: 740, endPoint x: 476, endPoint y: 742, distance: 74.0
click at [476, 742] on div "Hello, I did not receive the money in my account, what is happening? I returned…" at bounding box center [457, 741] width 300 height 80
copy div "[PERSON_NAME]"
drag, startPoint x: 534, startPoint y: 234, endPoint x: 357, endPoint y: 249, distance: 177.6
click at [357, 249] on div "Hello, did you receive my return in the name of [PERSON_NAME]?" at bounding box center [457, 243] width 300 height 39
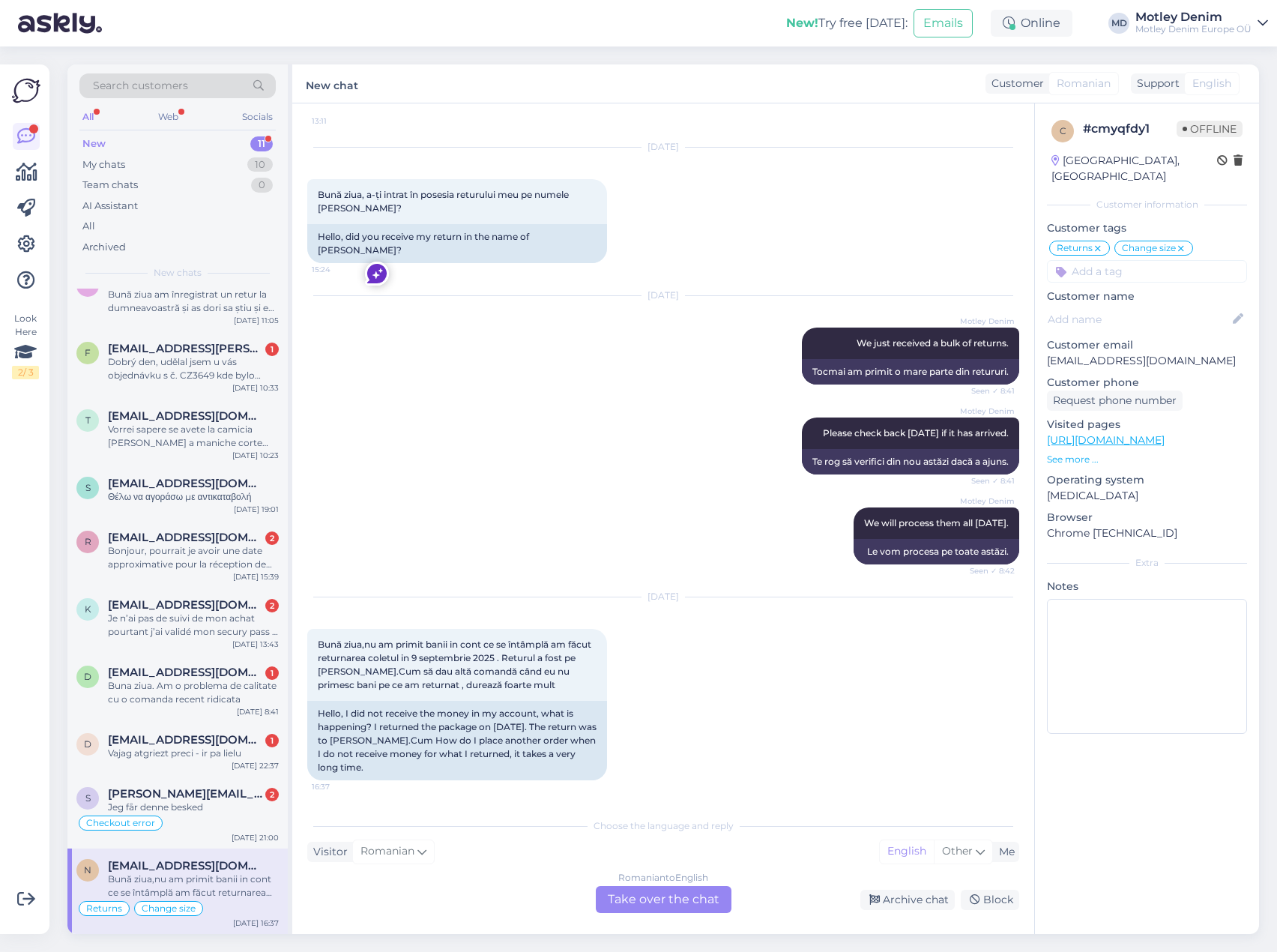
click at [550, 321] on div "[DATE] Motley Denim We just received a bulk of returns. Seen ✓ 8:41 Tocmai am p…" at bounding box center [663, 340] width 712 height 121
drag, startPoint x: 1203, startPoint y: 343, endPoint x: 1048, endPoint y: 342, distance: 155.0
click at [1048, 353] on p "[EMAIL_ADDRESS][DOMAIN_NAME]" at bounding box center [1147, 361] width 200 height 16
copy p "[EMAIL_ADDRESS][DOMAIN_NAME]"
click at [679, 904] on div "Romanian to English Take over the chat" at bounding box center [663, 899] width 135 height 27
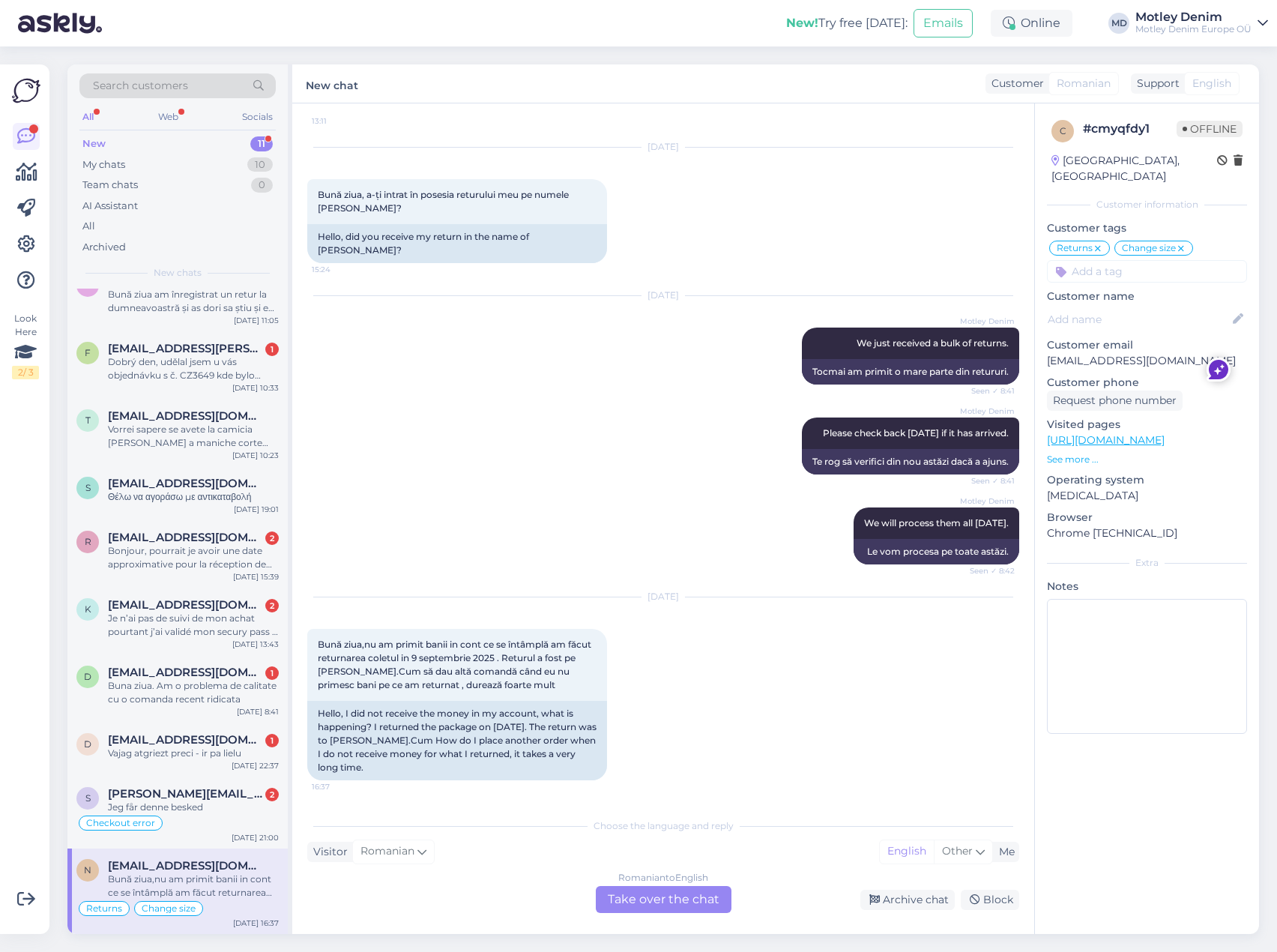
scroll to position [0, 0]
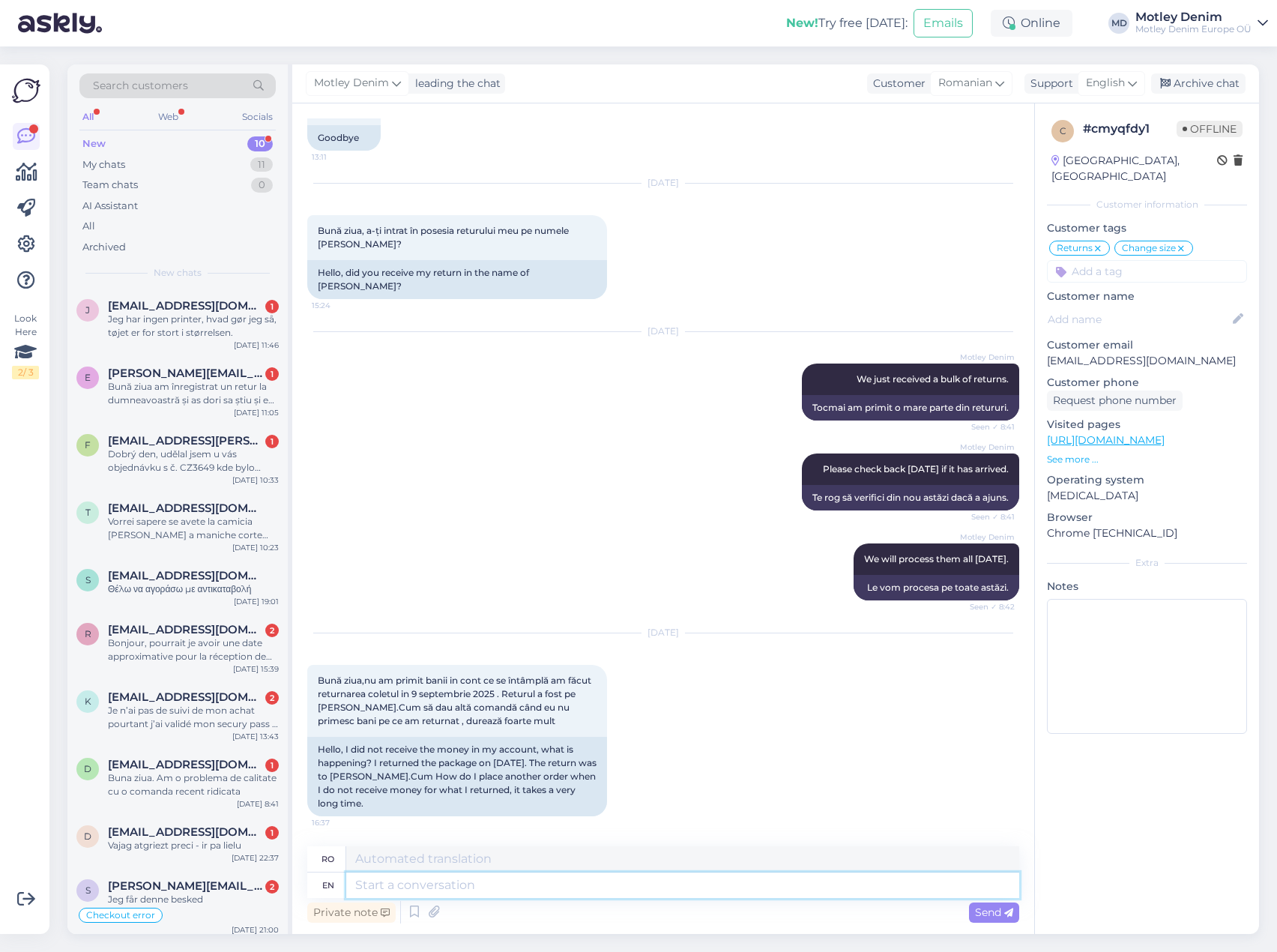
click at [478, 884] on textarea at bounding box center [682, 885] width 673 height 26
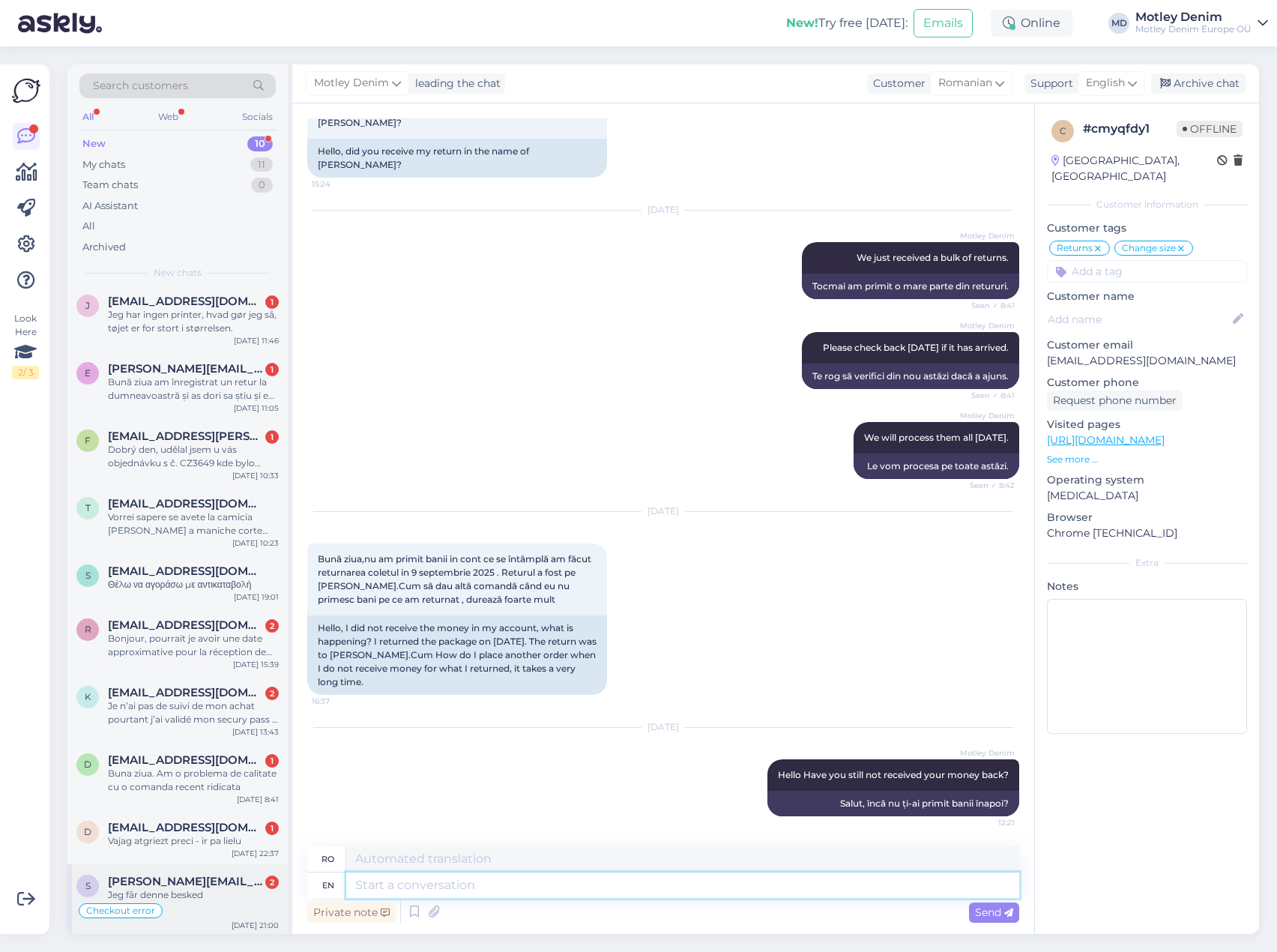
scroll to position [7, 0]
click at [179, 886] on div "Jeg får denne besked" at bounding box center [193, 892] width 171 height 13
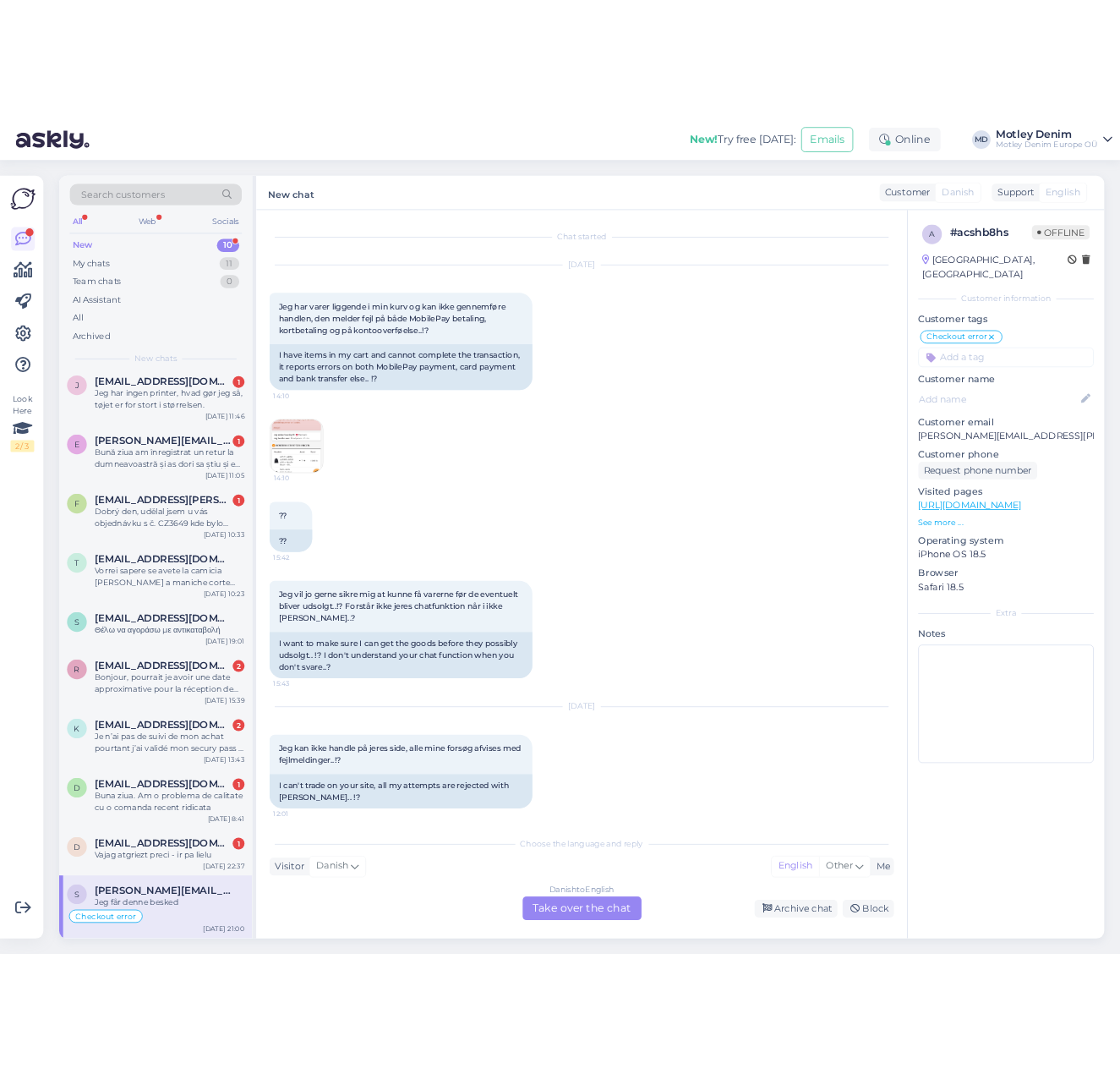
scroll to position [4647, 0]
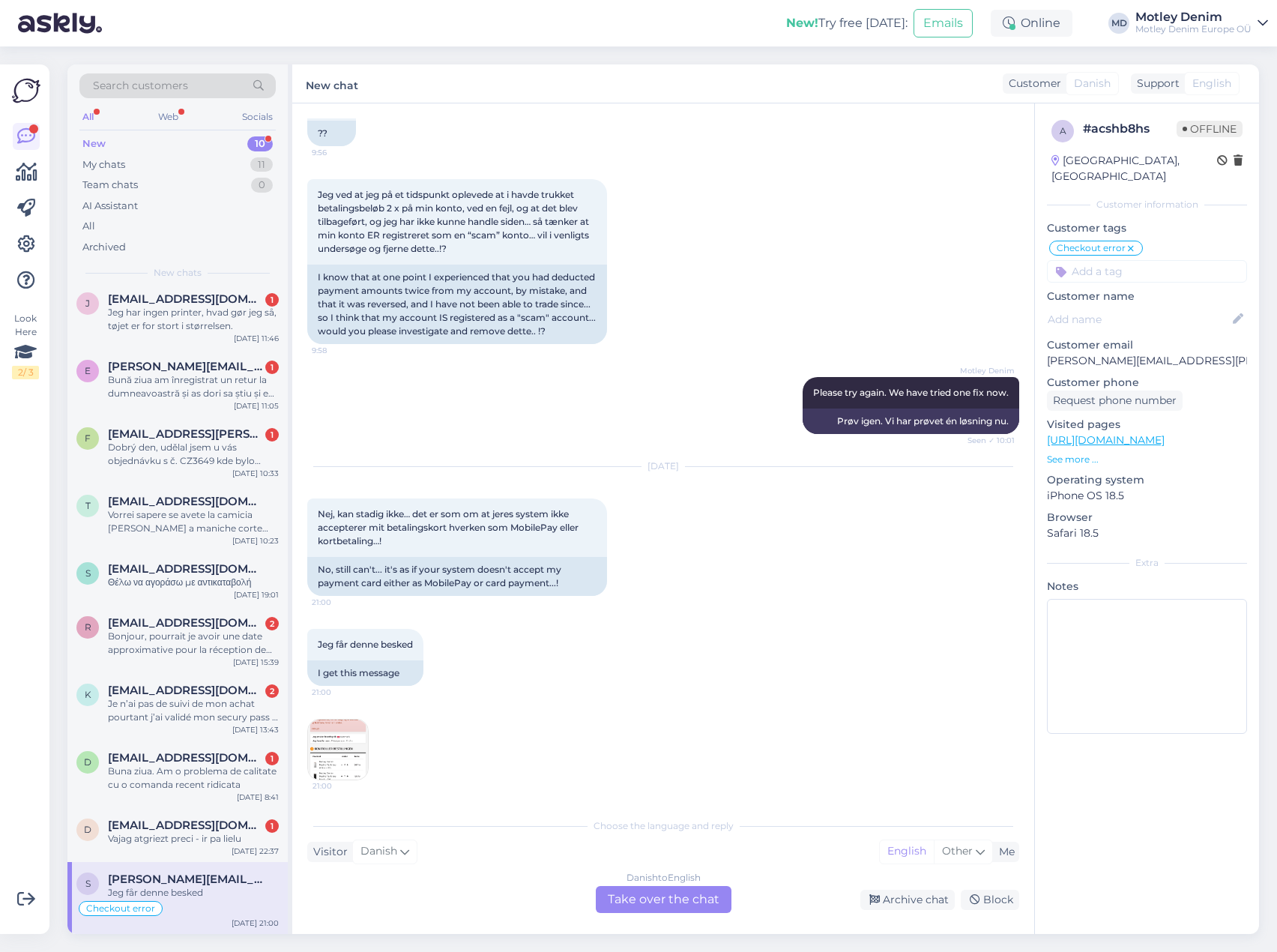
click at [338, 743] on img at bounding box center [338, 749] width 60 height 60
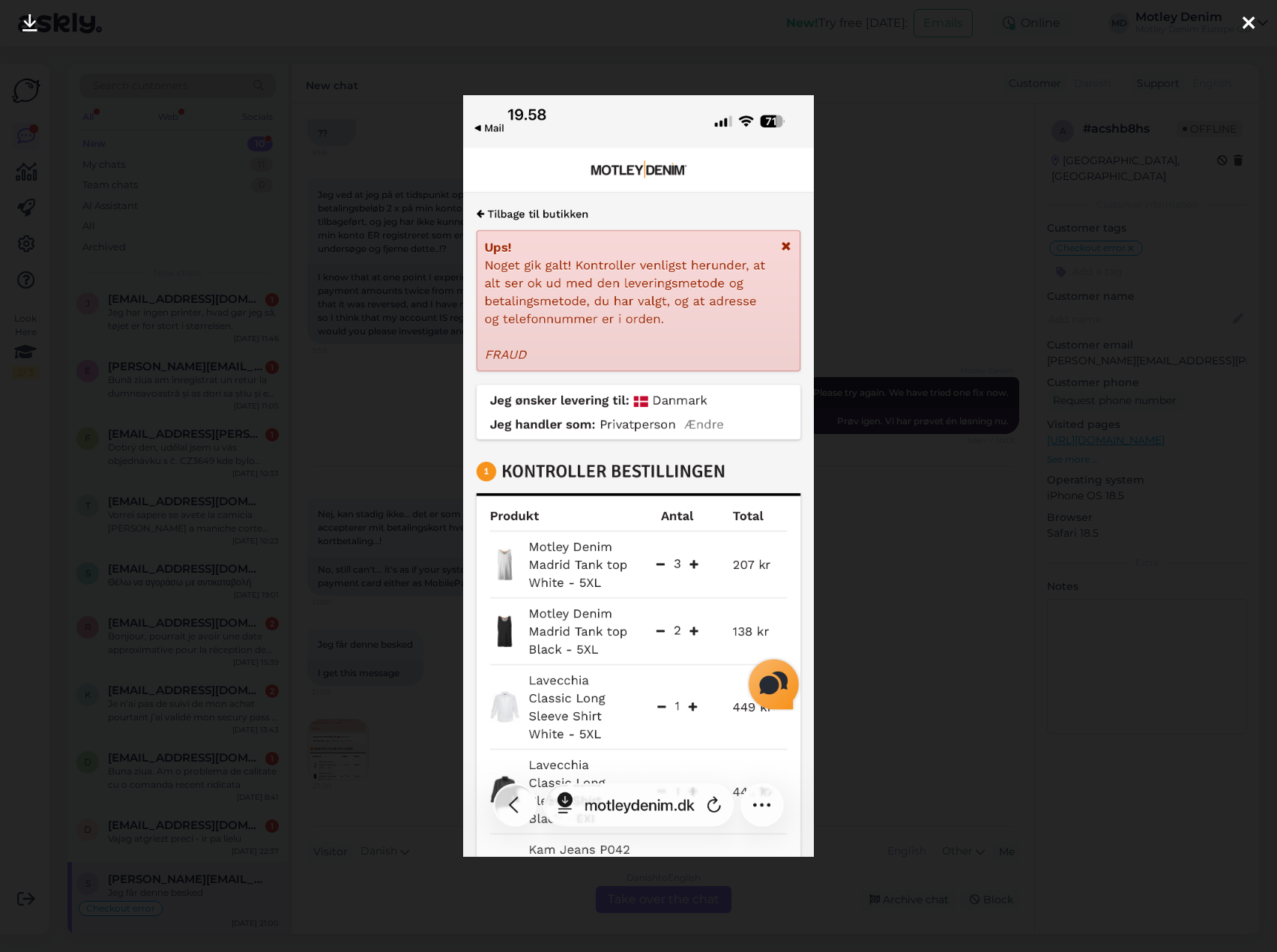
click at [938, 208] on div at bounding box center [638, 476] width 1277 height 952
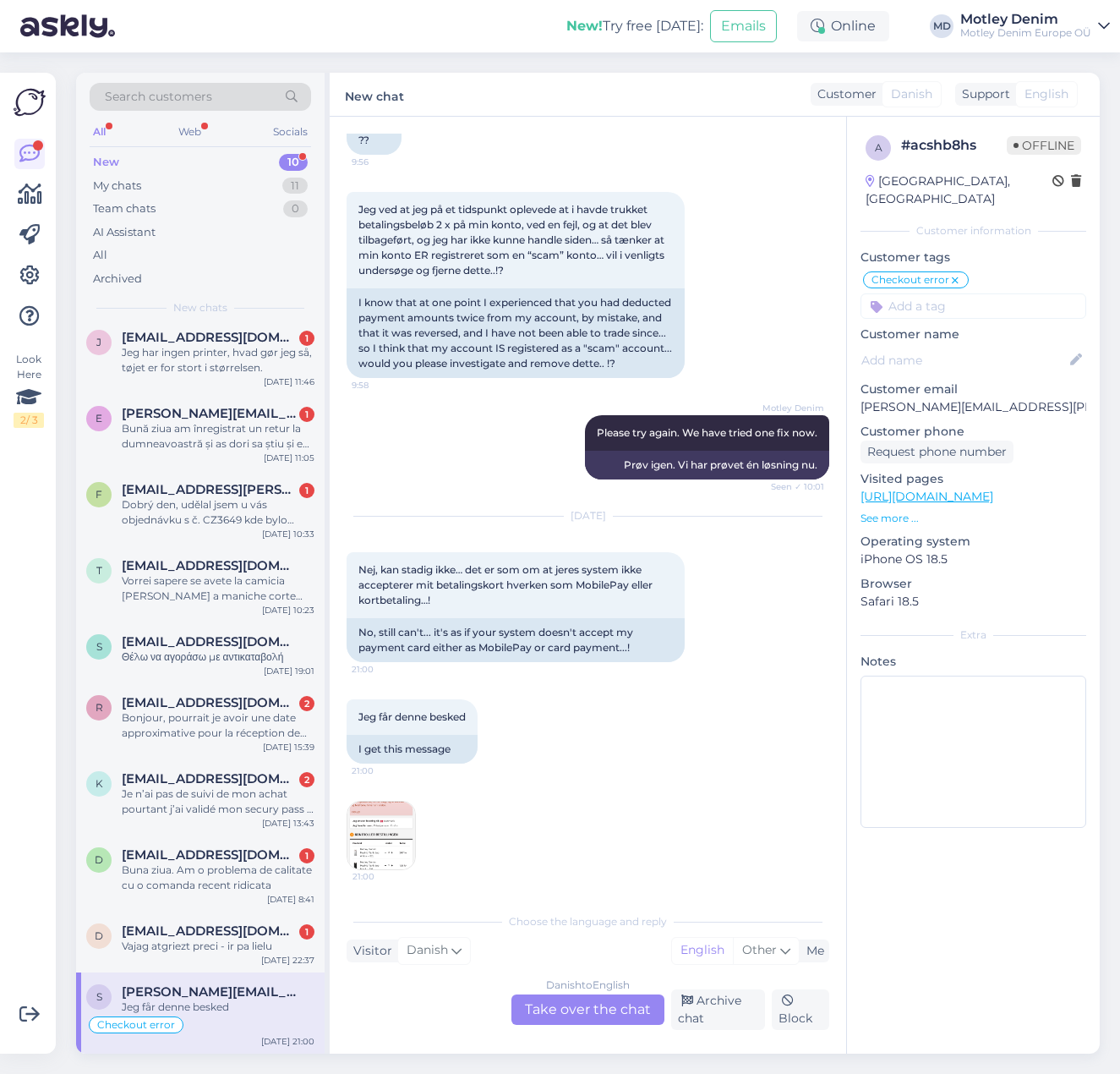
click at [395, 853] on img at bounding box center [381, 835] width 68 height 68
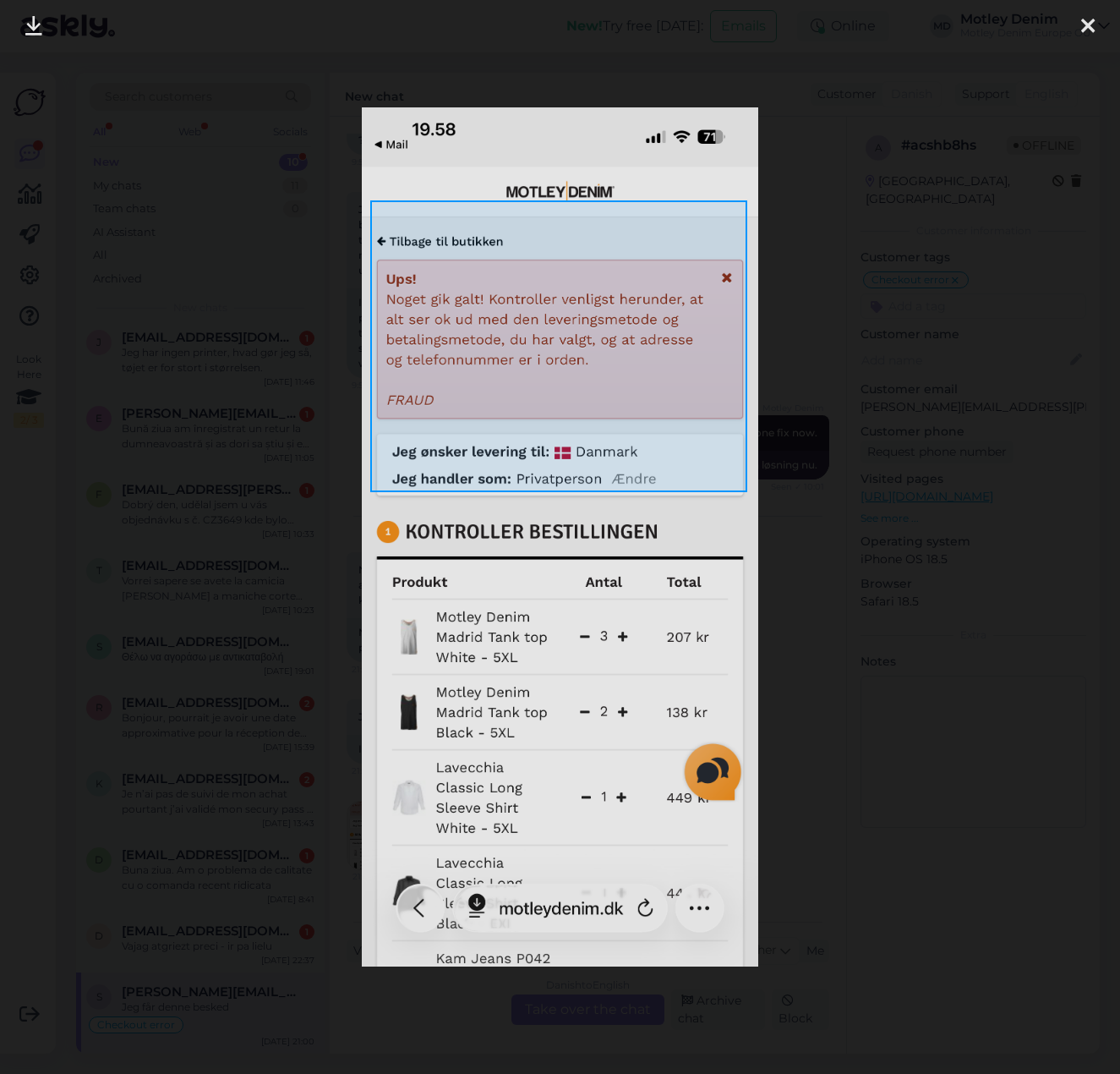
drag, startPoint x: 370, startPoint y: 201, endPoint x: 748, endPoint y: 492, distance: 477.0
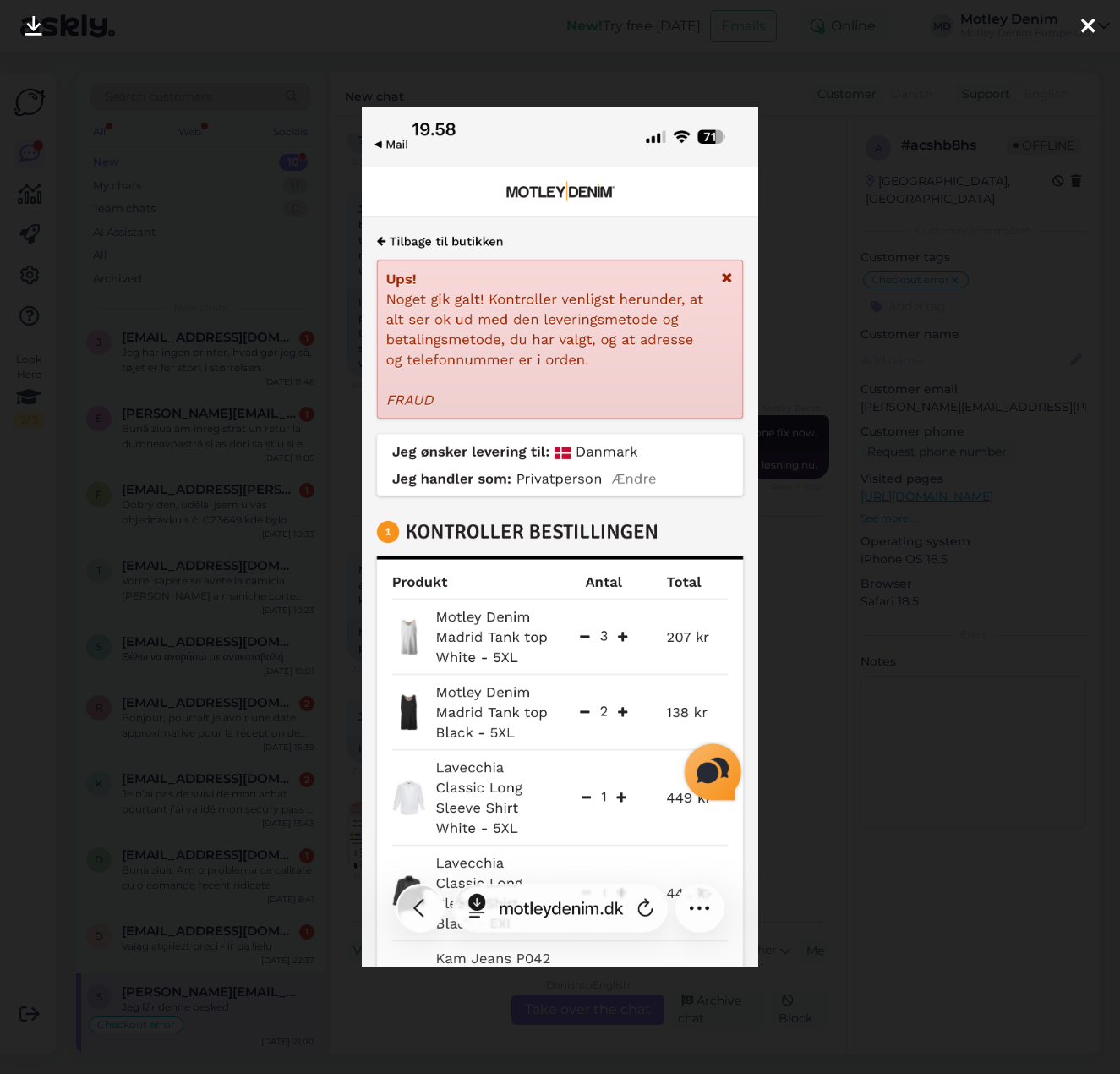
click at [800, 571] on div at bounding box center [560, 537] width 1120 height 1074
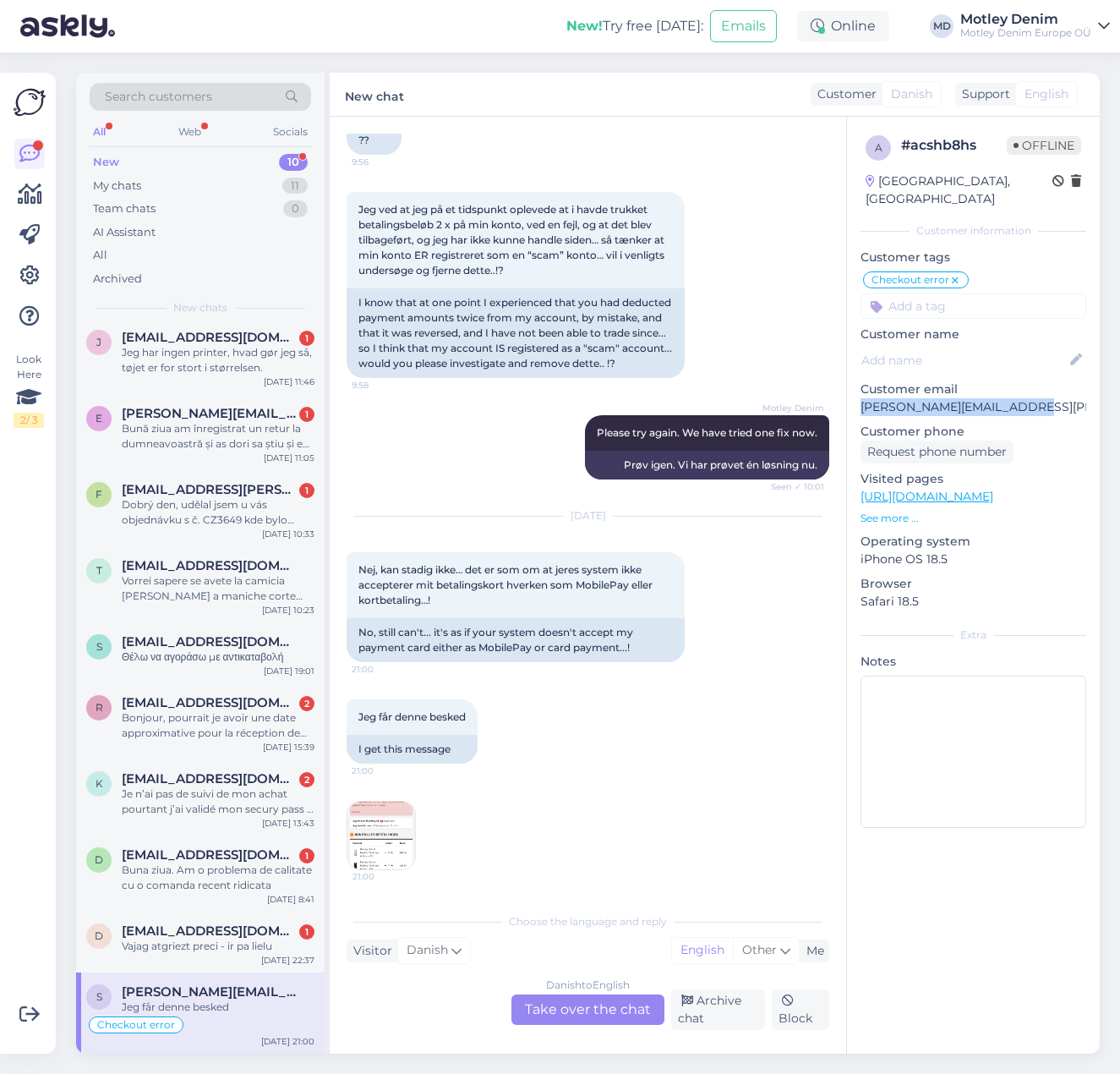
drag, startPoint x: 1034, startPoint y: 401, endPoint x: 853, endPoint y: 406, distance: 181.1
click at [853, 406] on div "a # acshb8hs Offline [GEOGRAPHIC_DATA], [GEOGRAPHIC_DATA] Customer information …" at bounding box center [973, 485] width 253 height 737
copy p "[PERSON_NAME][EMAIL_ADDRESS][PERSON_NAME][DOMAIN_NAME]"
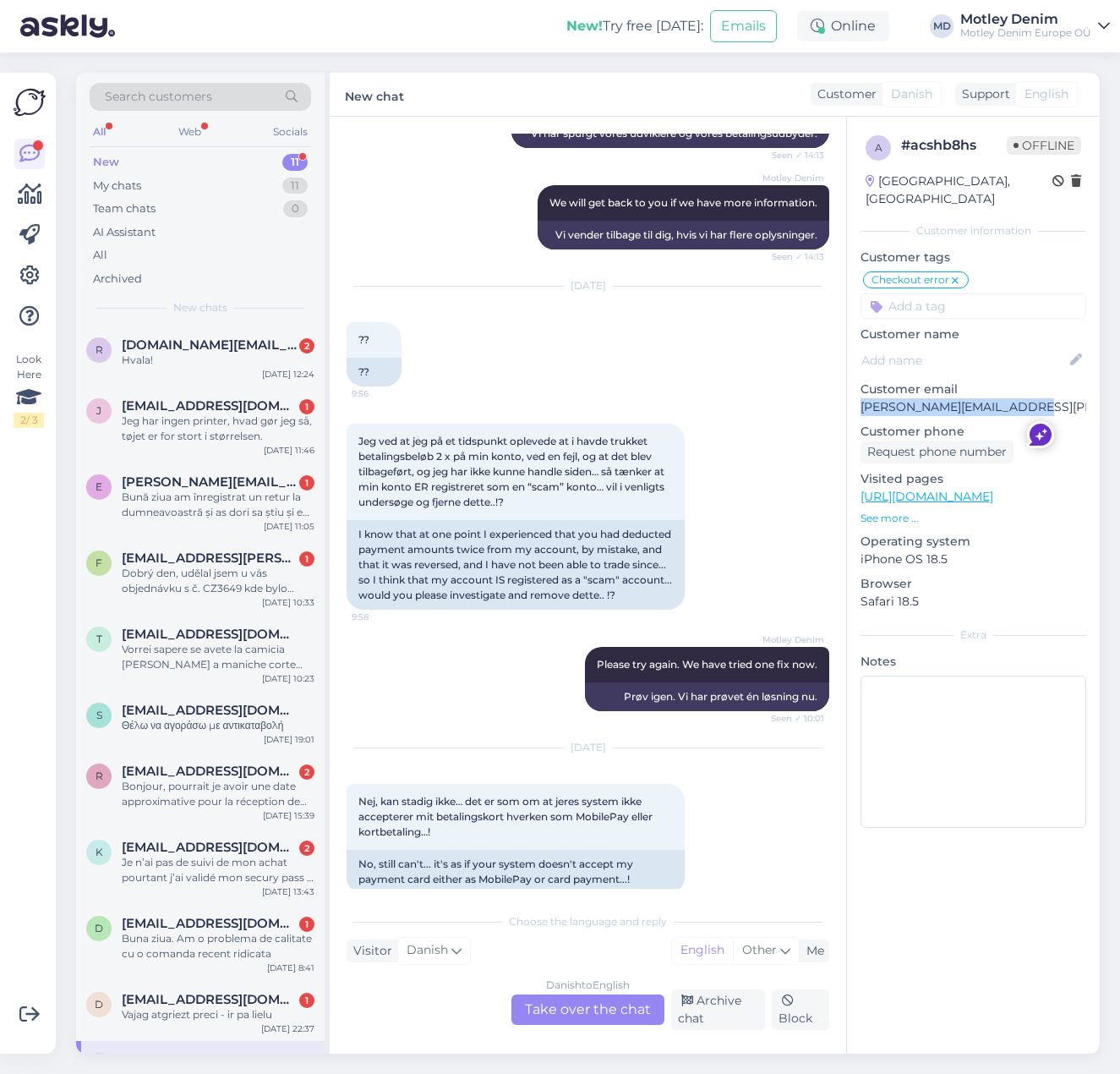
scroll to position [4657, 0]
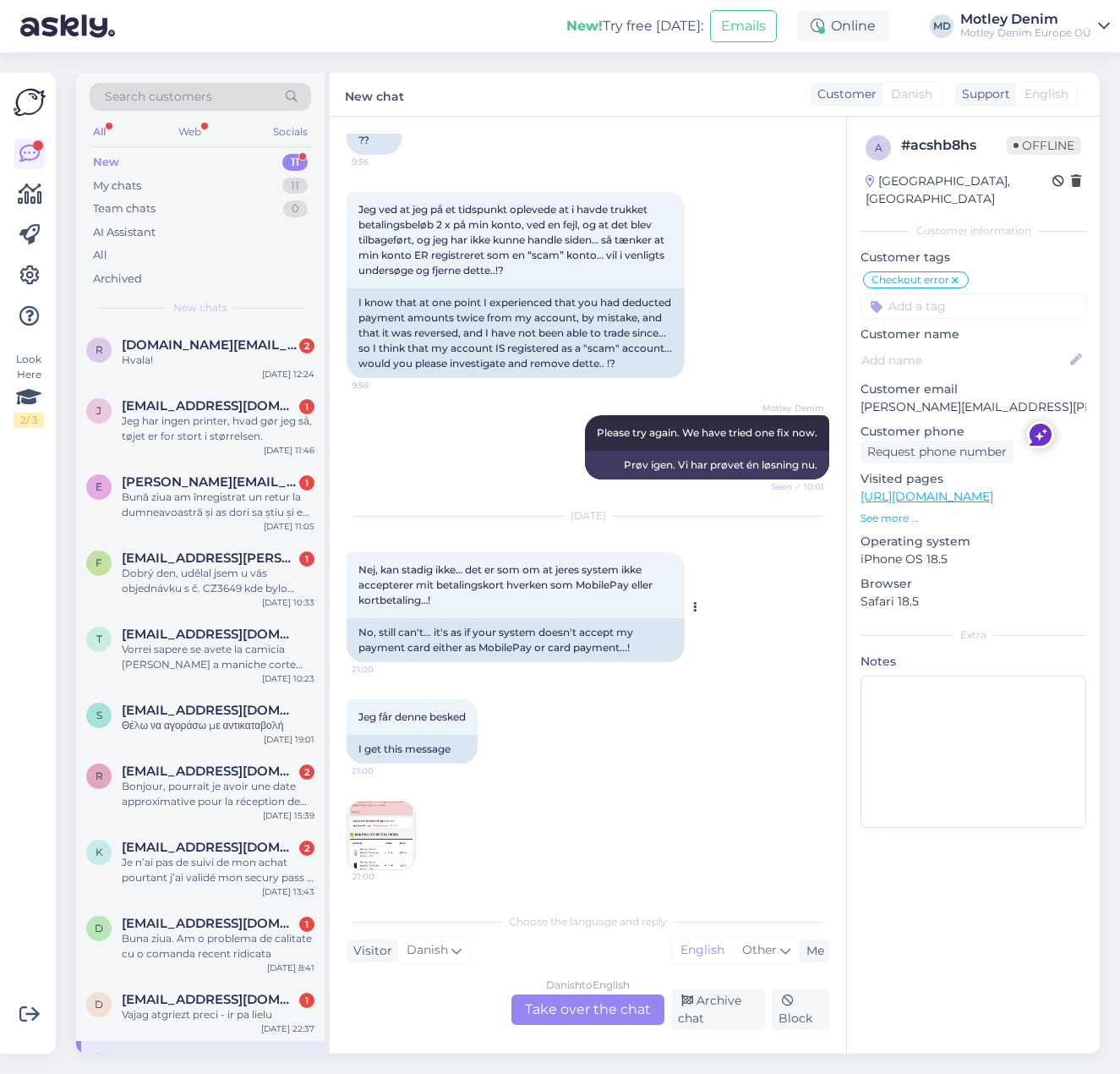
click at [456, 652] on div "No, still can't... it's as if your system doesn't accept my payment card either…" at bounding box center [515, 640] width 338 height 44
click at [403, 751] on div "I get this message" at bounding box center [411, 749] width 131 height 29
click at [399, 806] on img at bounding box center [381, 835] width 68 height 68
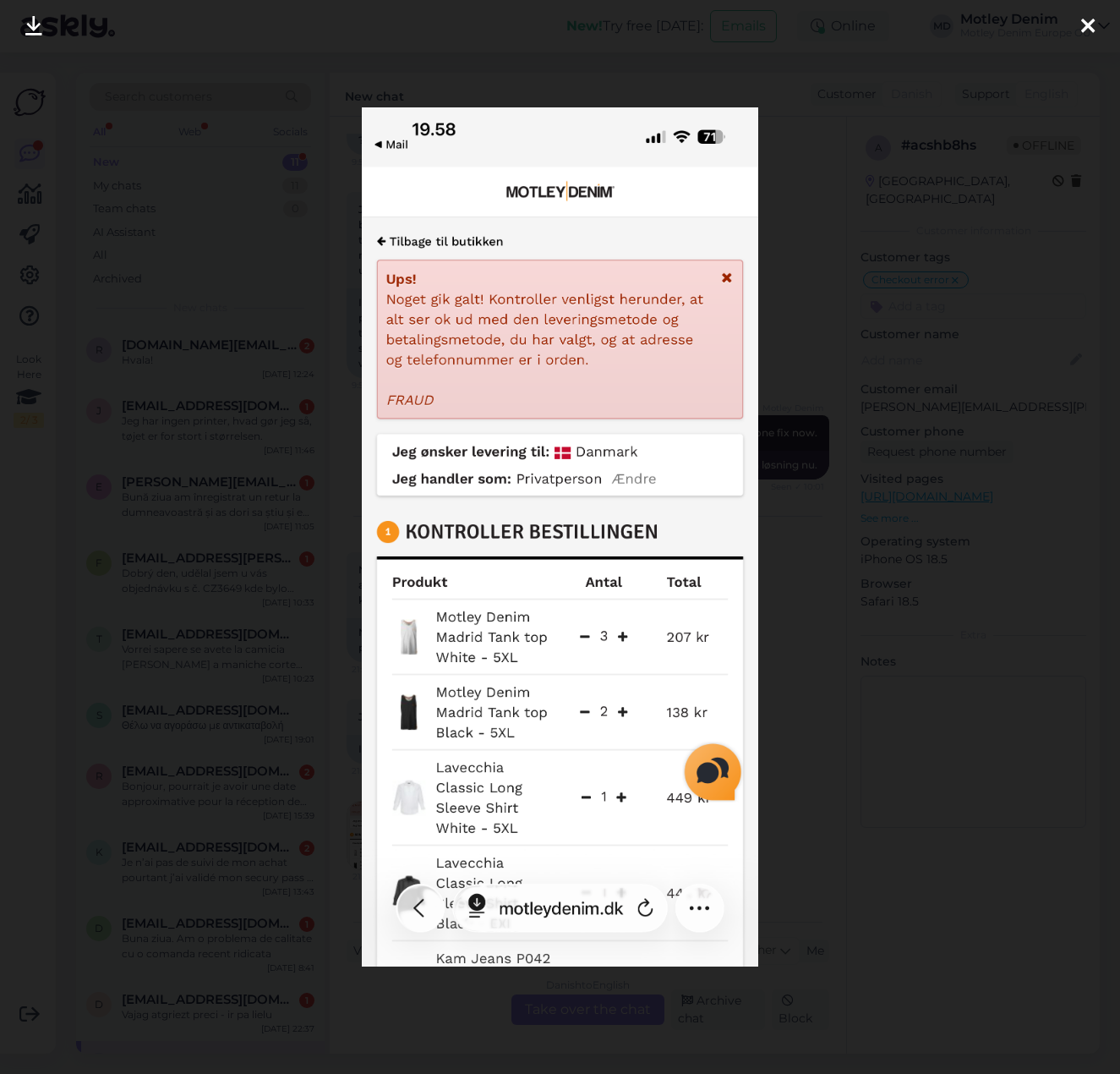
click at [874, 465] on div at bounding box center [560, 537] width 1120 height 1074
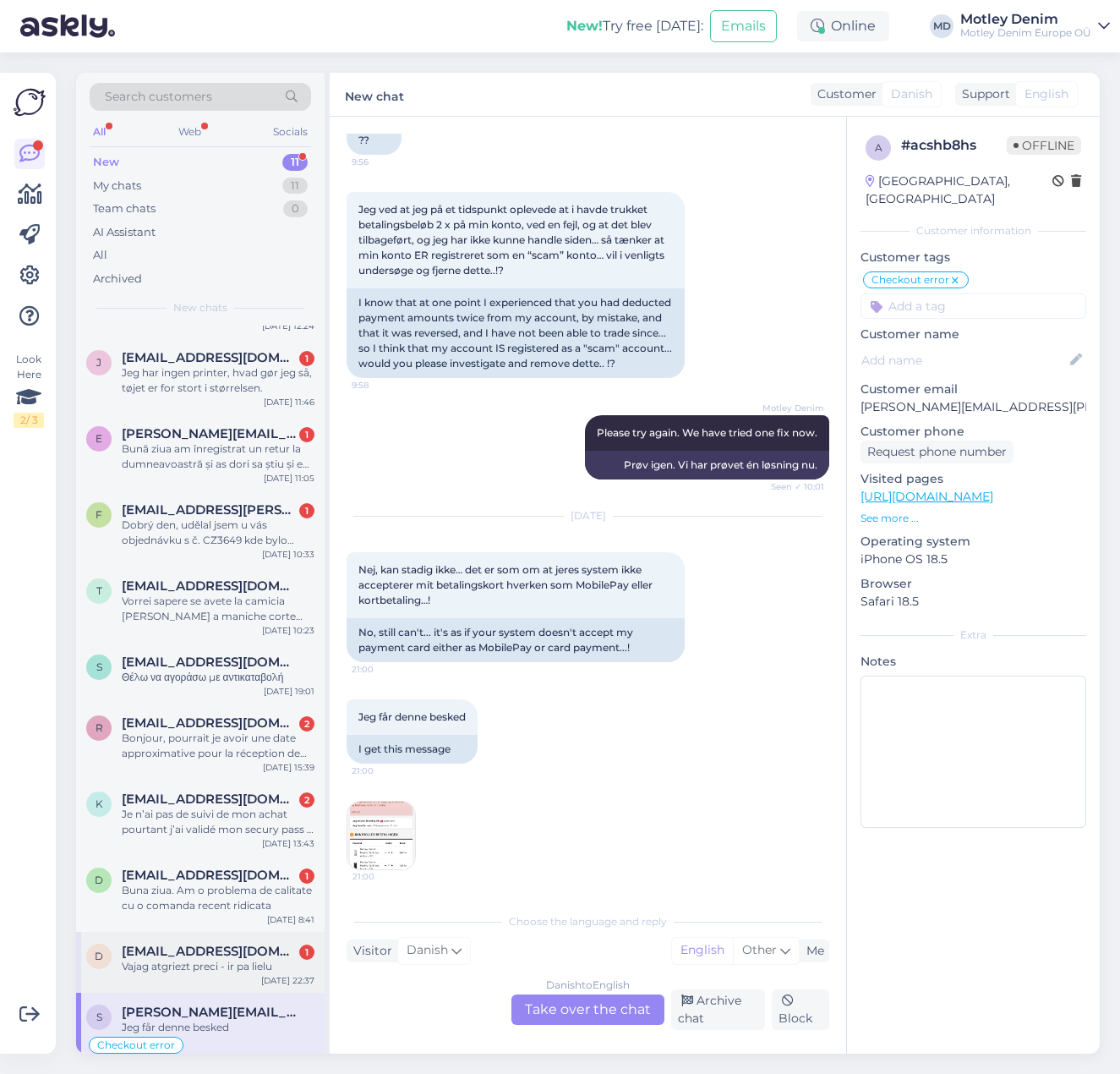
scroll to position [69, 0]
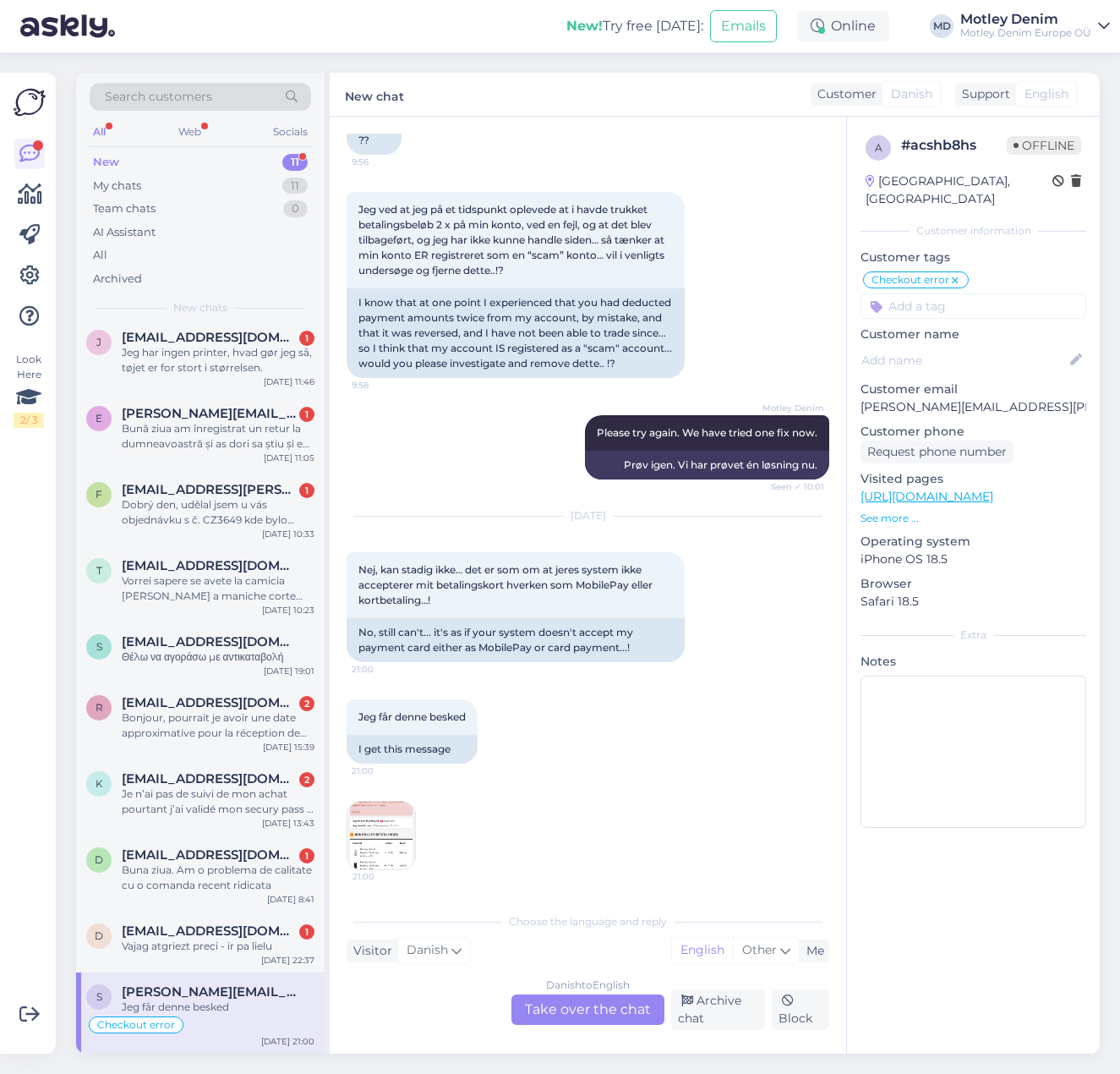
click at [580, 813] on div "Jeg får denne besked 21:00 I get this message 21:00" at bounding box center [588, 785] width 483 height 208
click at [384, 848] on img at bounding box center [381, 835] width 68 height 68
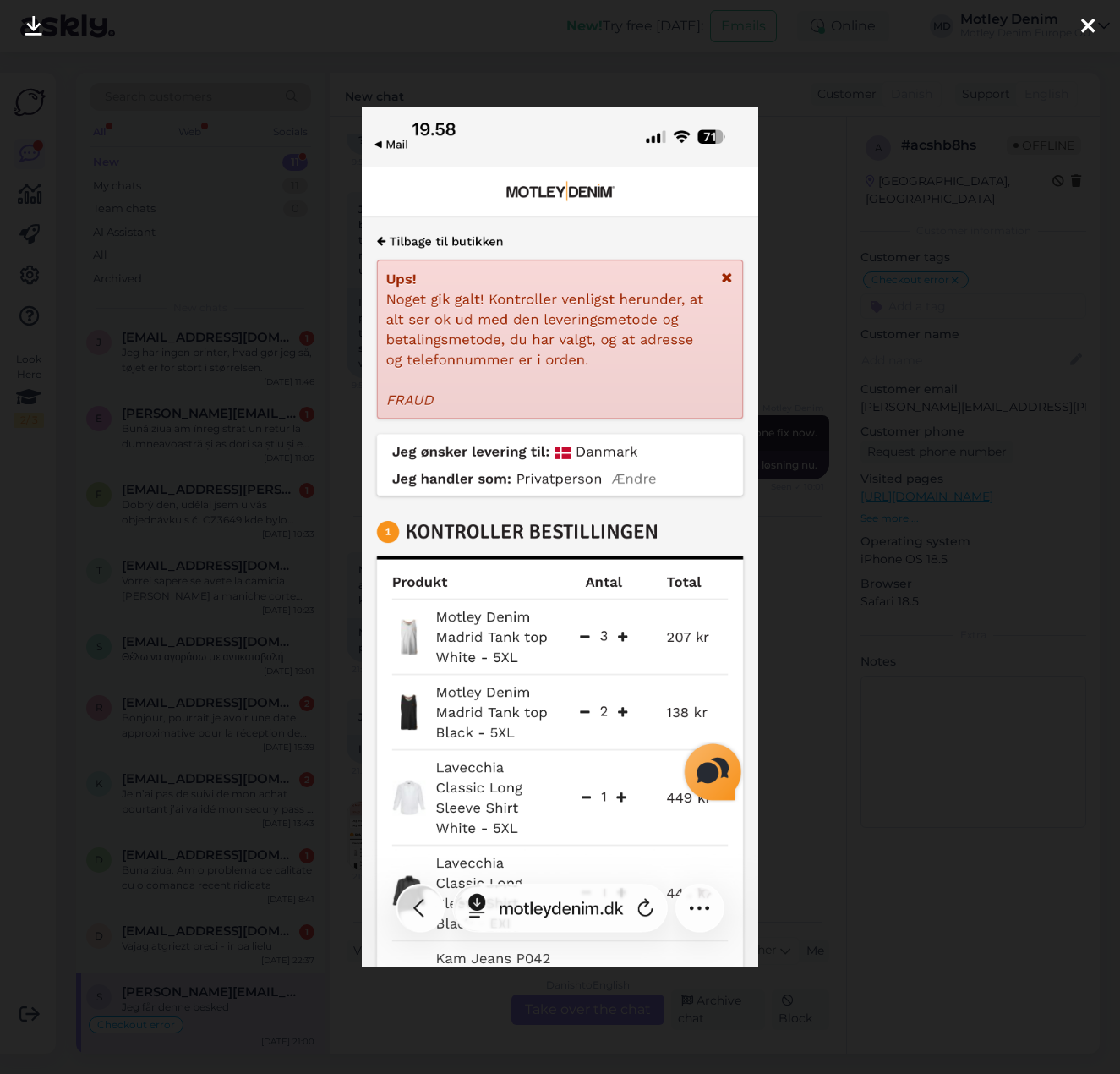
click at [824, 519] on div at bounding box center [560, 537] width 1120 height 1074
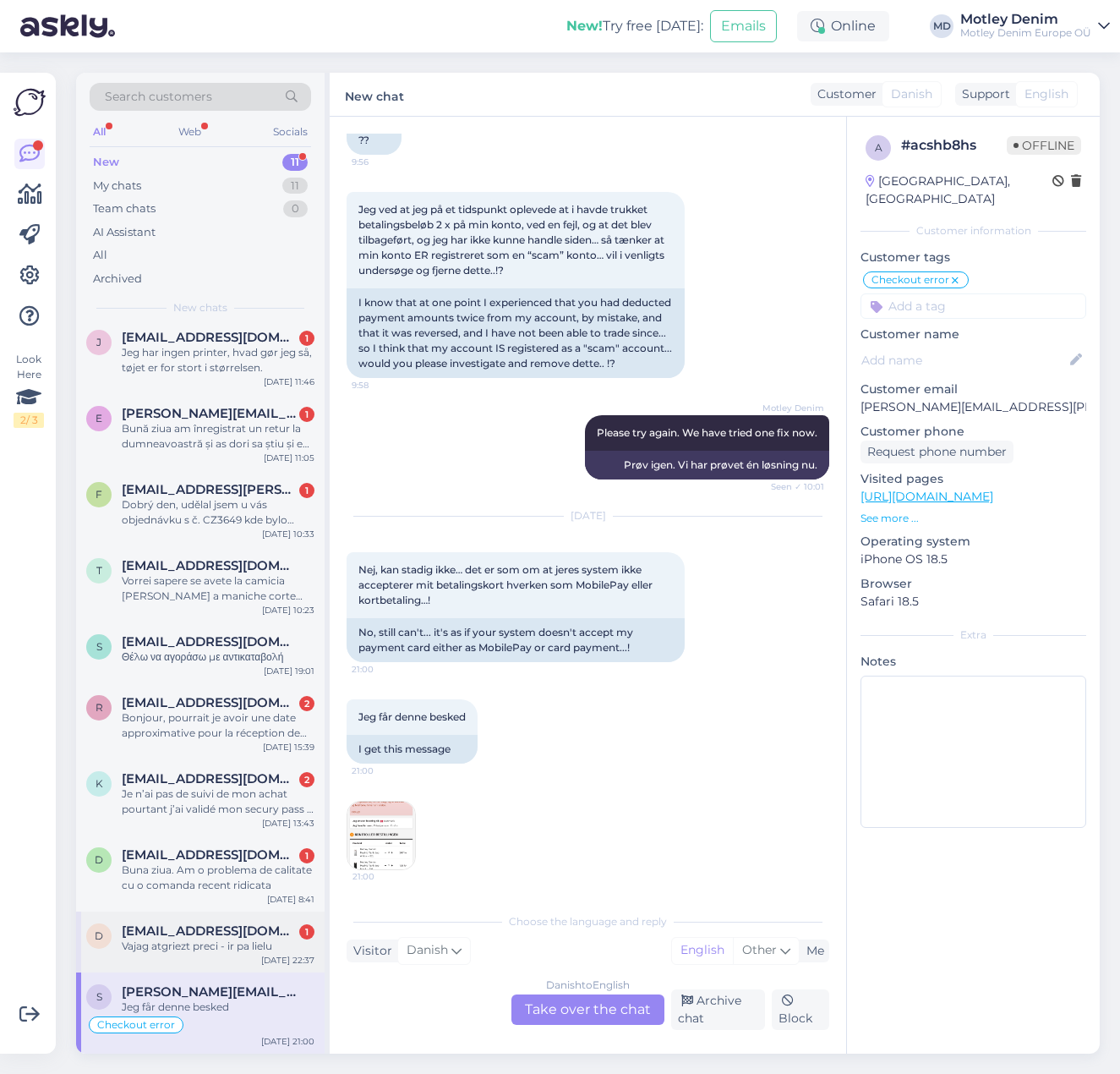
click at [213, 938] on div "Vajag atgriezt preci - ir pa lielu" at bounding box center [218, 945] width 193 height 15
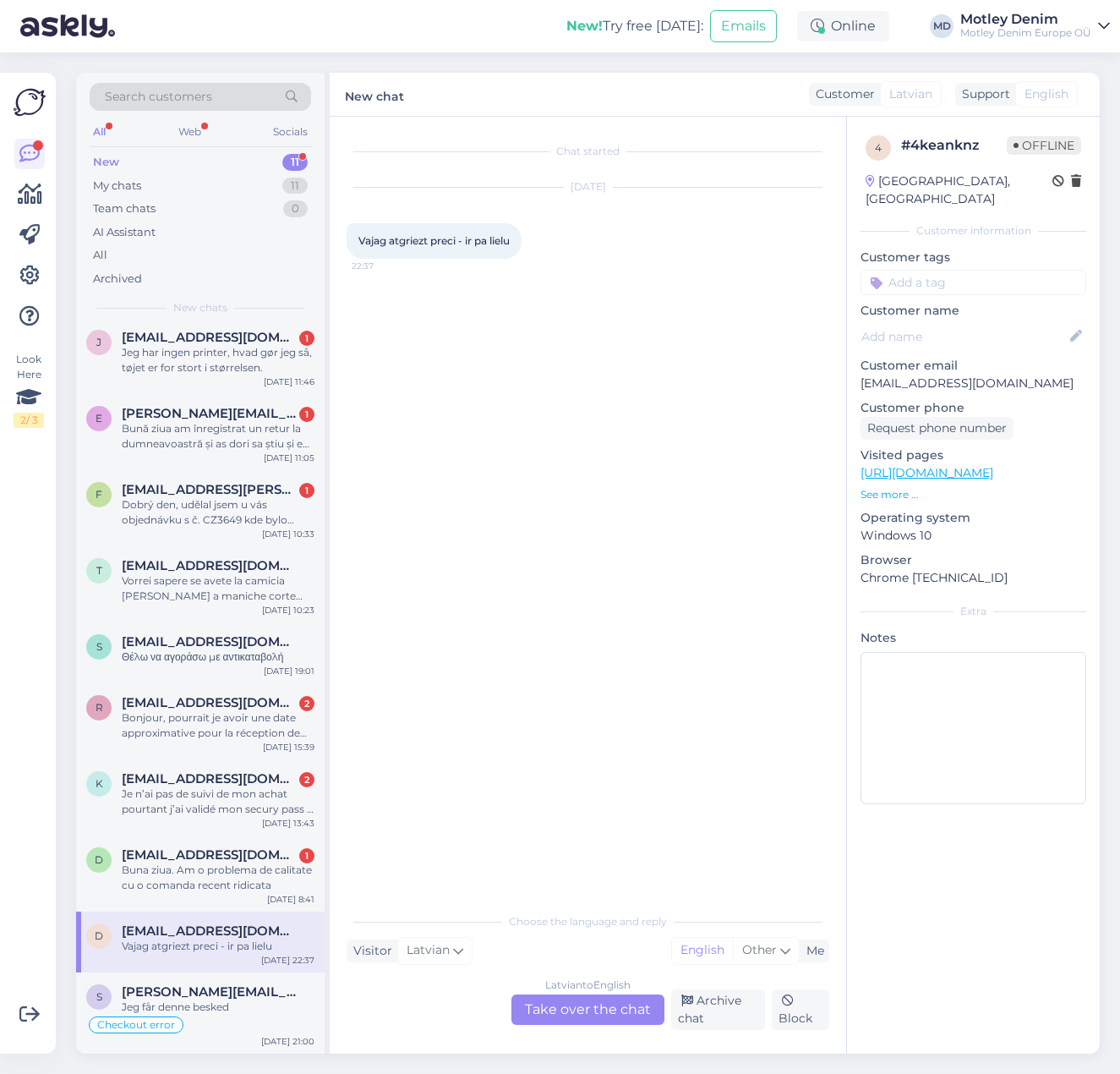
click at [466, 238] on span "Vajag atgriezt preci - ir pa lielu" at bounding box center [434, 241] width 152 height 13
click at [617, 998] on div "Latvian to English Take over the chat" at bounding box center [587, 1009] width 153 height 30
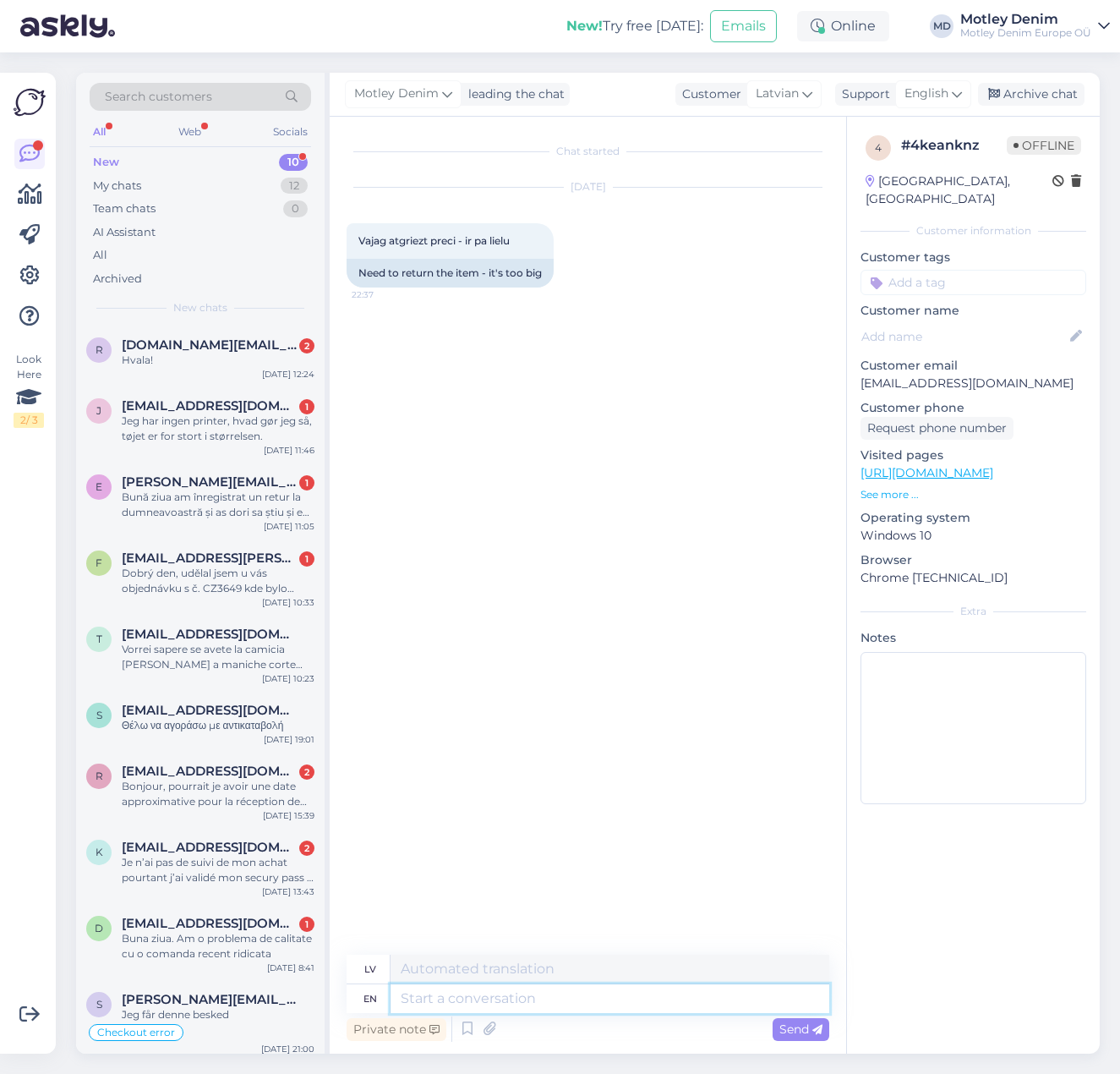
click at [494, 999] on textarea at bounding box center [610, 998] width 439 height 29
click at [913, 465] on link "[URL][DOMAIN_NAME]" at bounding box center [926, 472] width 133 height 15
click at [433, 996] on textarea at bounding box center [610, 998] width 439 height 29
paste textarea "[URL][DOMAIN_NAME]"
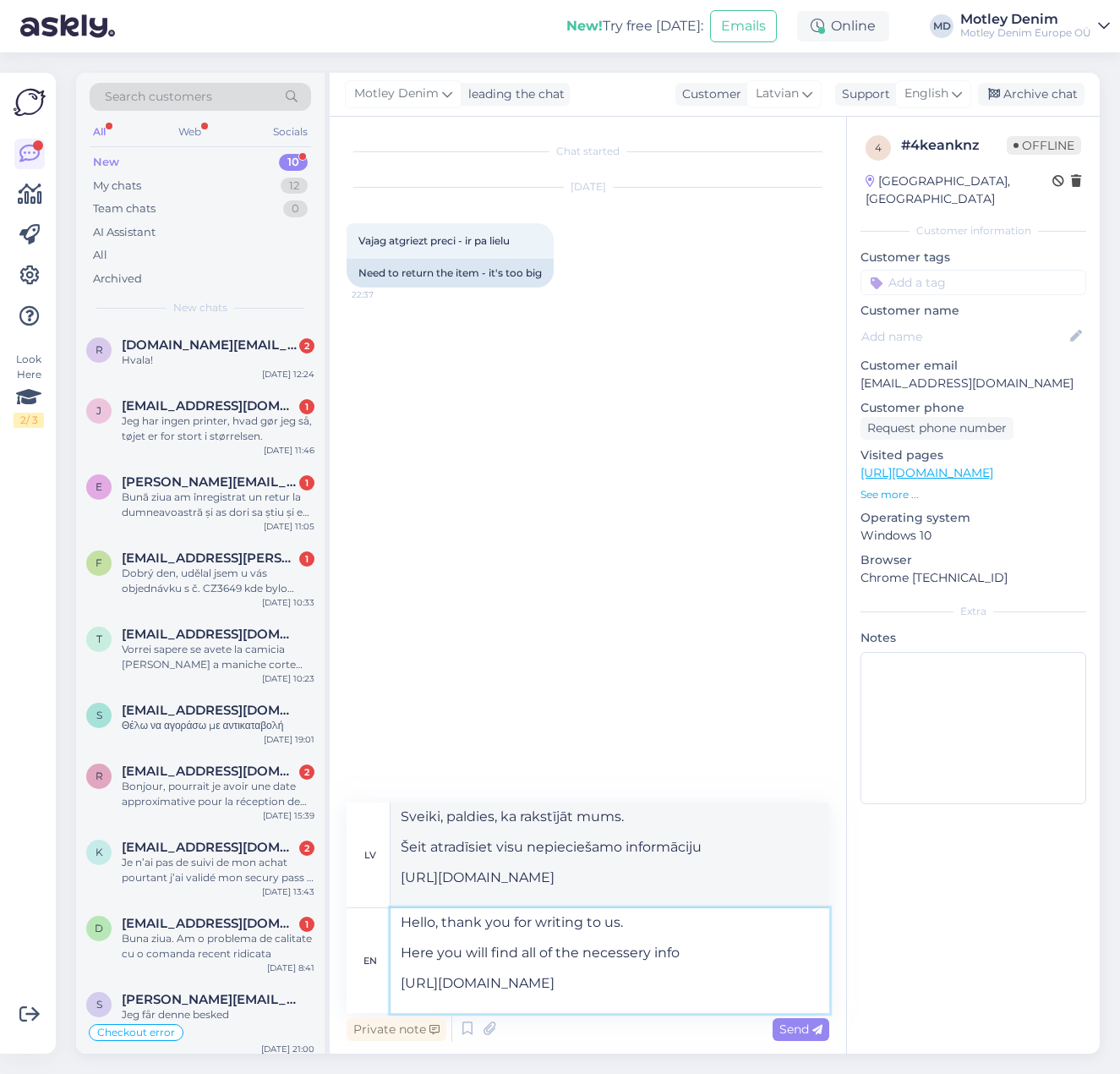
click at [551, 997] on textarea "Hello, thank you for writing to us. Here you will find all of the necessery inf…" at bounding box center [610, 960] width 439 height 105
click at [640, 909] on textarea "Hello, thank you for writing to us. Here you will find all of the necessery inf…" at bounding box center [610, 960] width 439 height 105
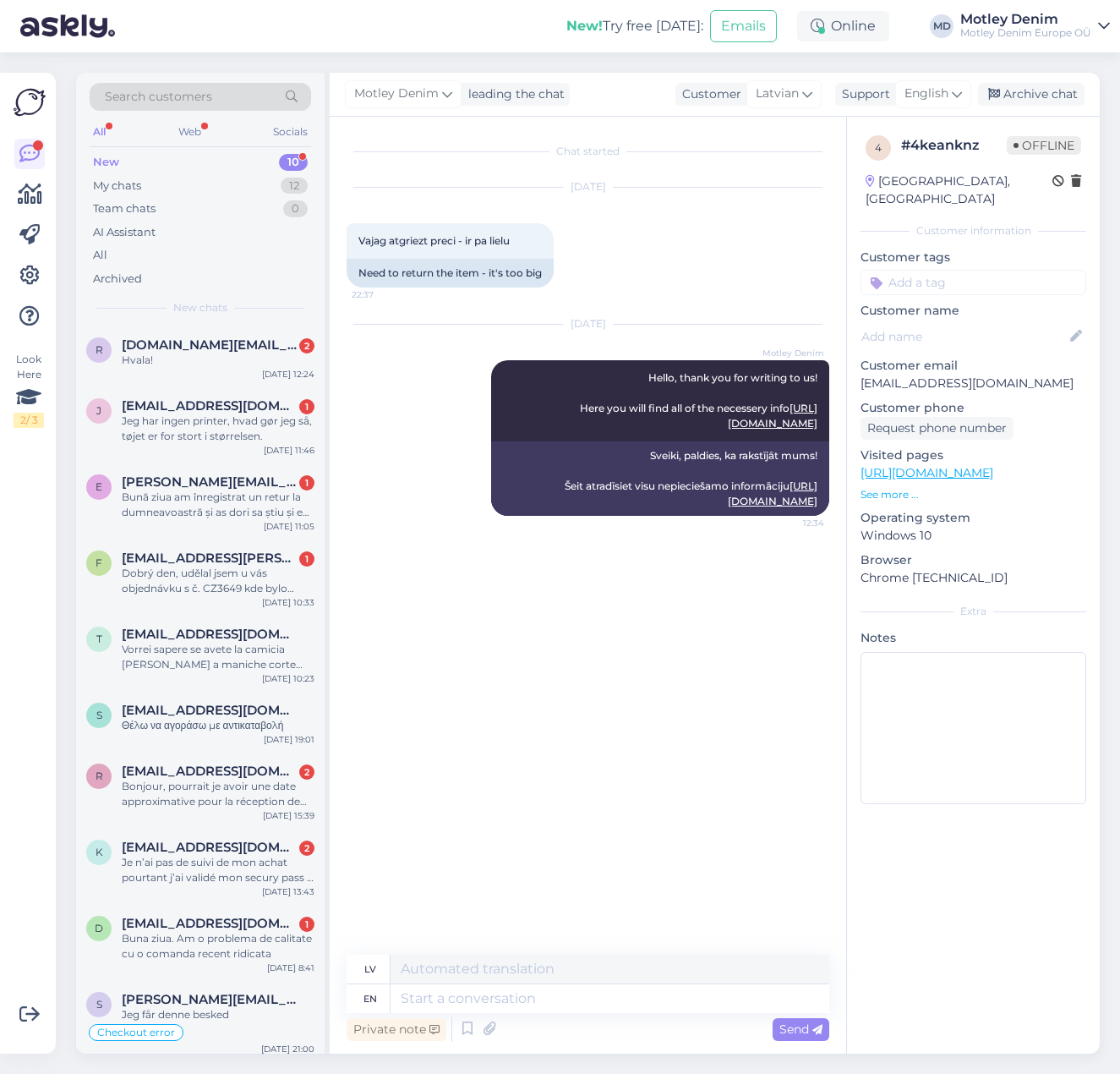
click at [965, 269] on input at bounding box center [973, 281] width 226 height 25
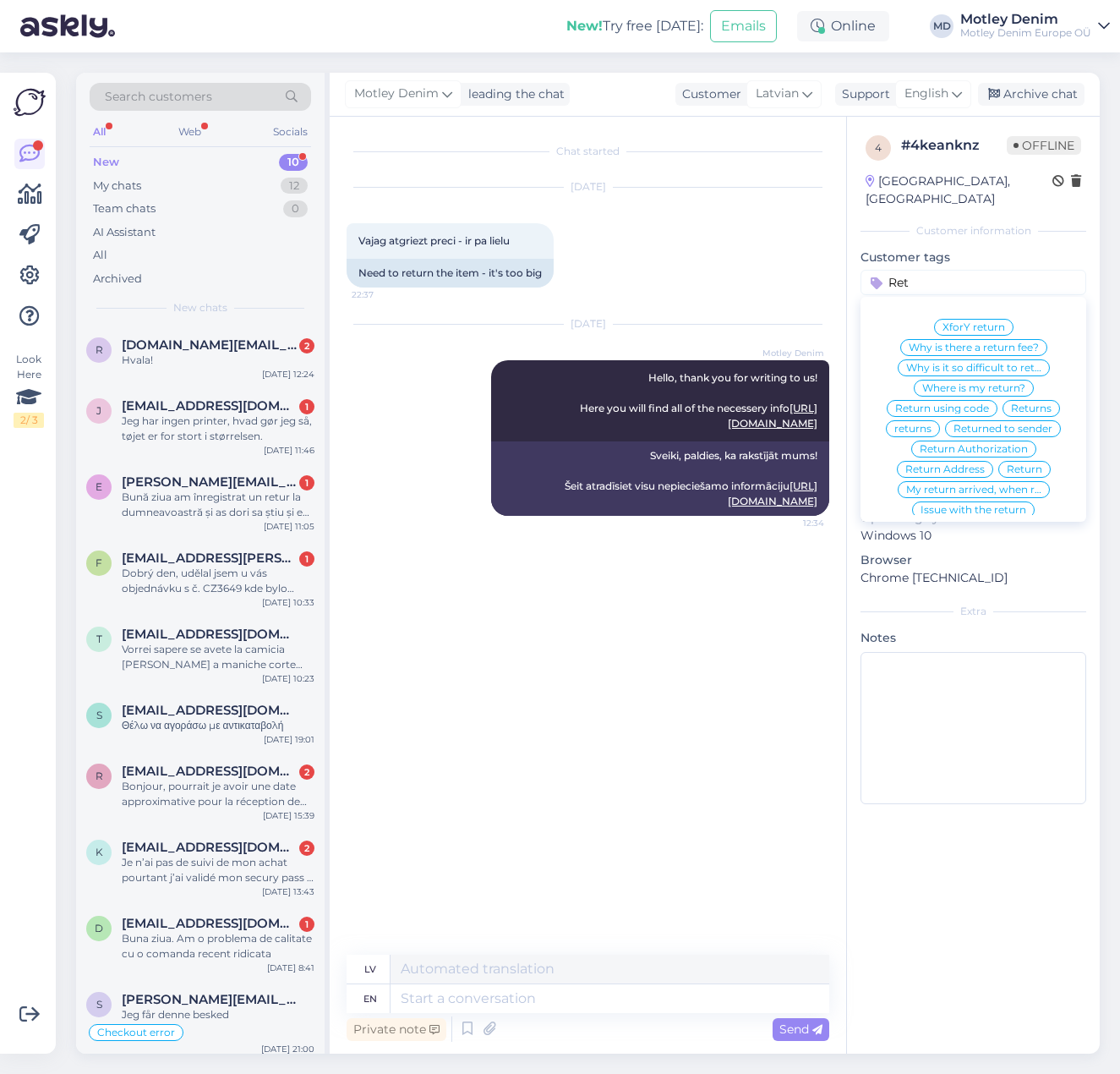
click at [1036, 403] on span "Returns" at bounding box center [1031, 408] width 41 height 10
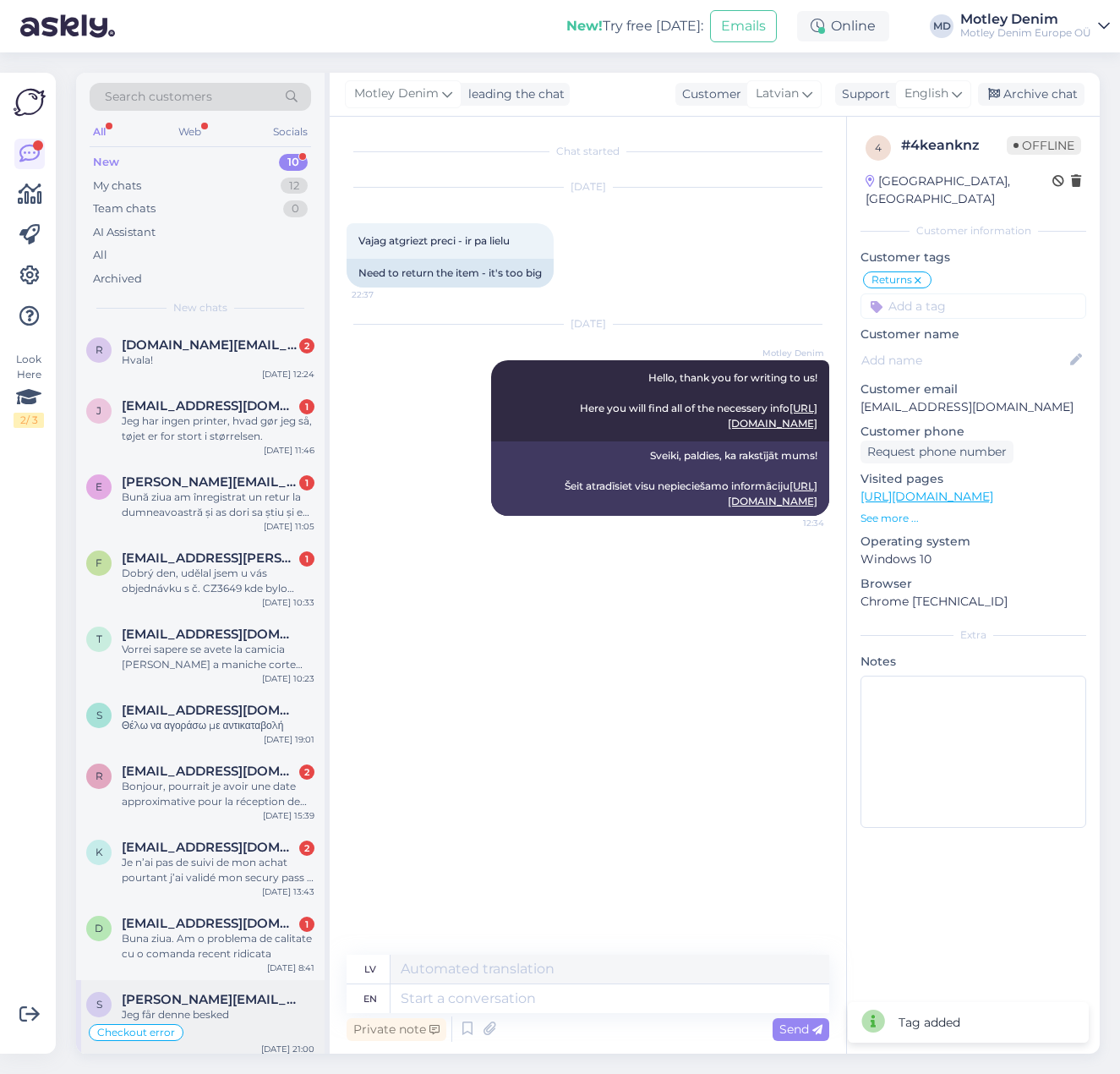
scroll to position [8, 0]
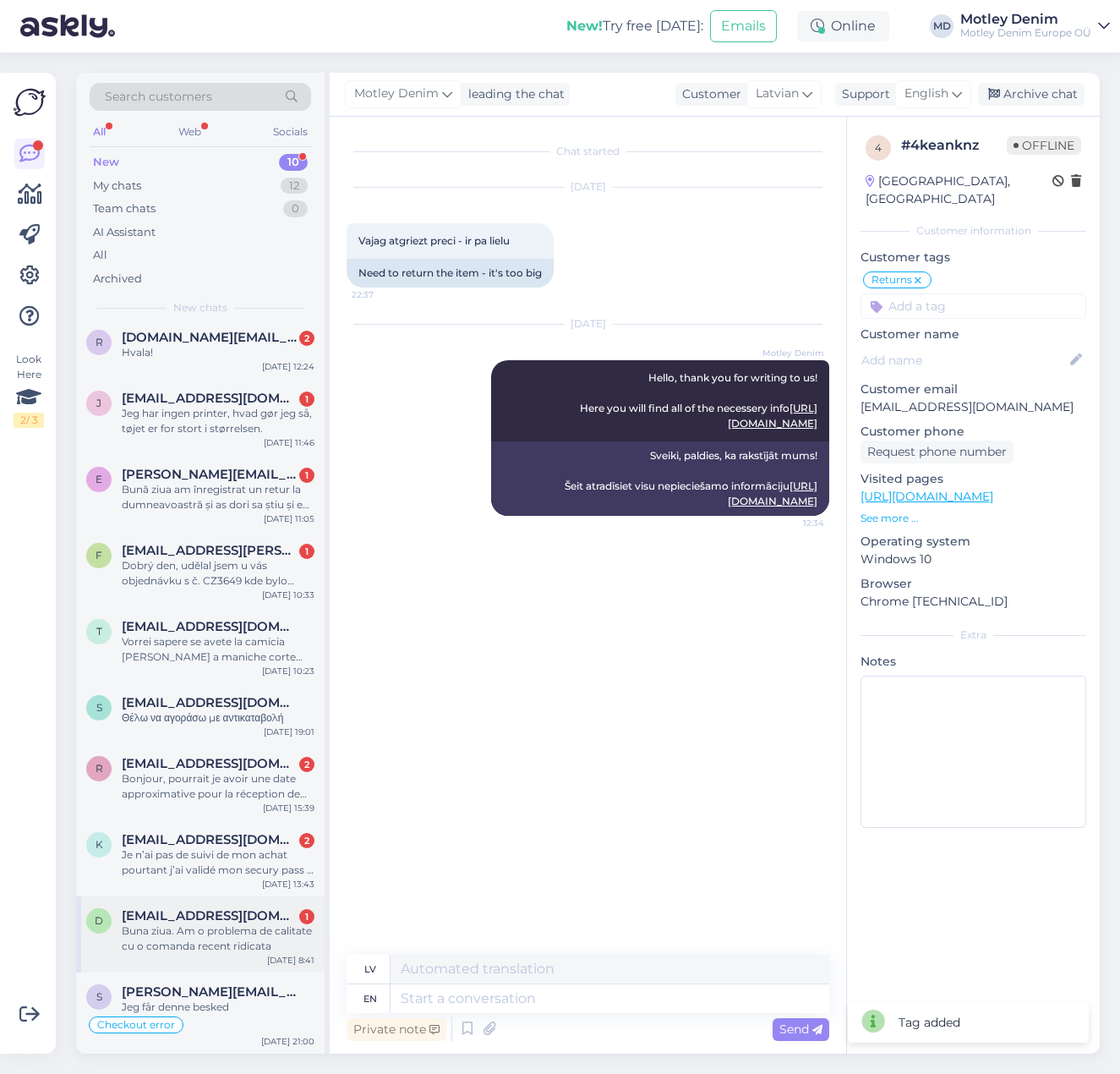
click at [213, 914] on span "[EMAIL_ADDRESS][DOMAIN_NAME]" at bounding box center [210, 915] width 176 height 15
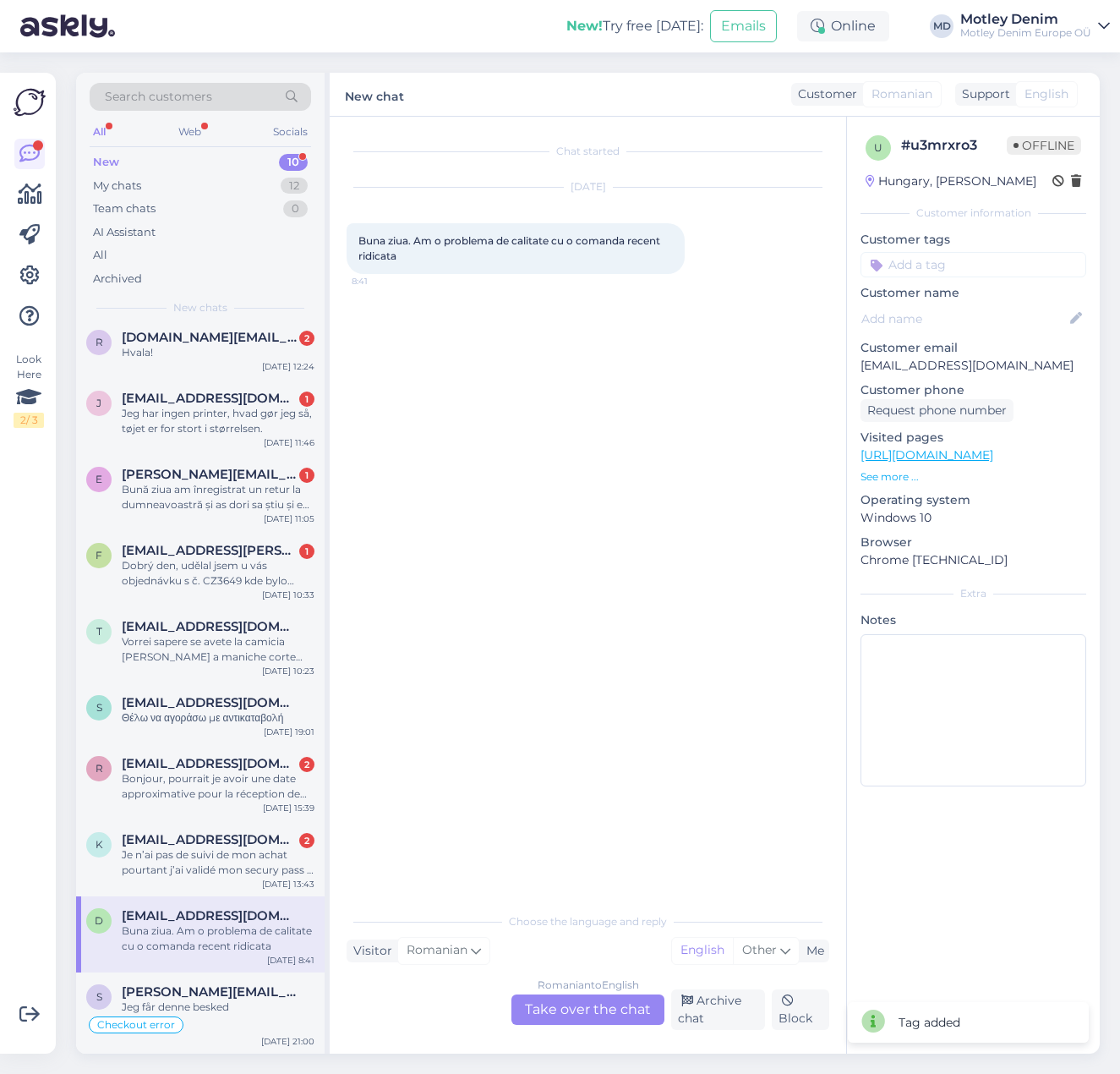
click at [462, 246] on span "Buna ziua. Am o problema de calitate cu o comanda recent ridicata" at bounding box center [510, 249] width 304 height 28
click at [456, 251] on div "Buna ziua. Am o problema de calitate cu o comanda recent ridicata 8:41" at bounding box center [515, 249] width 338 height 51
click at [437, 246] on span "Buna ziua. Am o problema de calitate cu o comanda recent ridicata" at bounding box center [510, 249] width 304 height 28
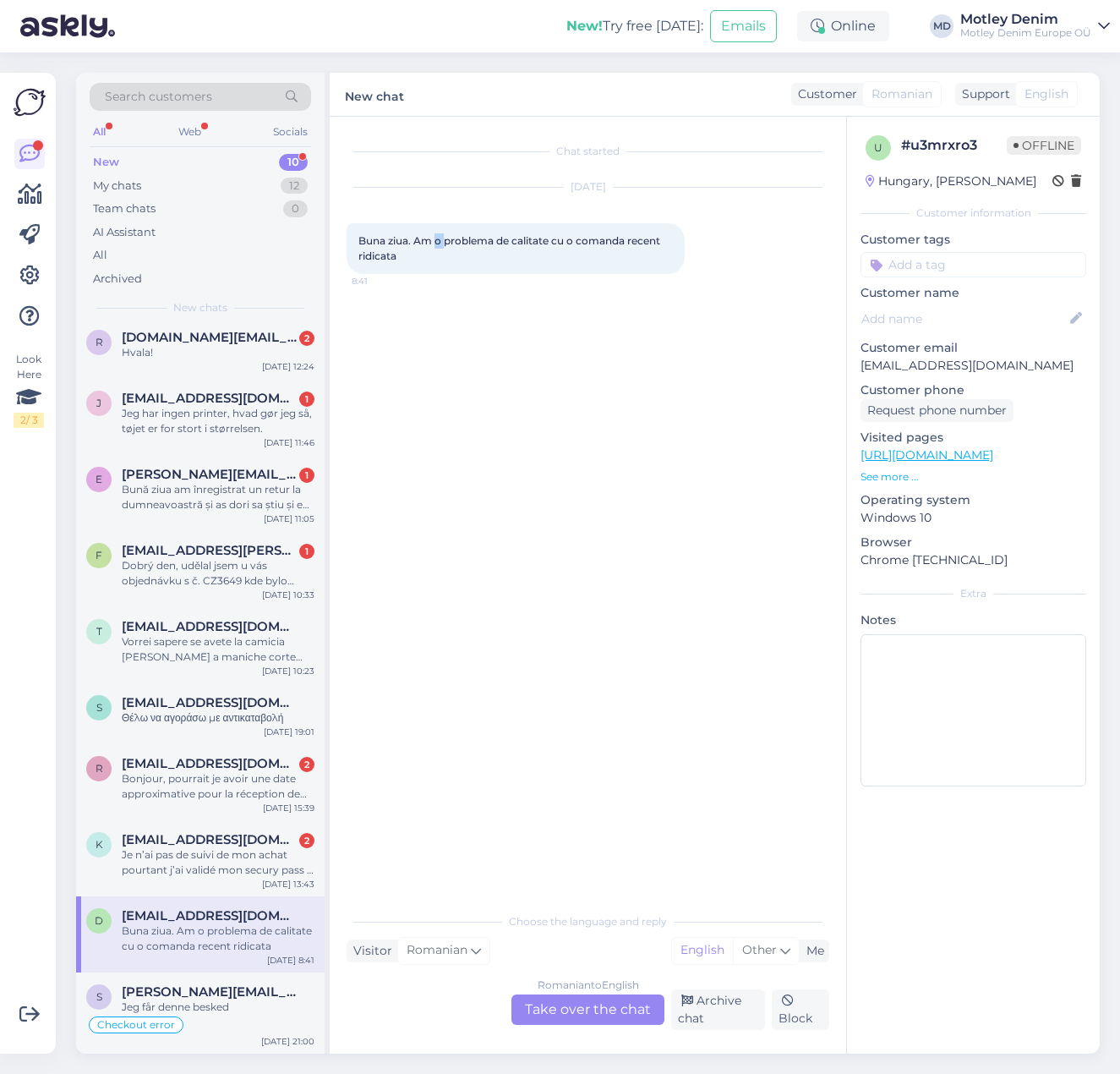
click at [435, 246] on span "Buna ziua. Am o problema de calitate cu o comanda recent ridicata" at bounding box center [510, 249] width 304 height 28
click at [584, 998] on div "Romanian to English Take over the chat" at bounding box center [587, 1009] width 153 height 30
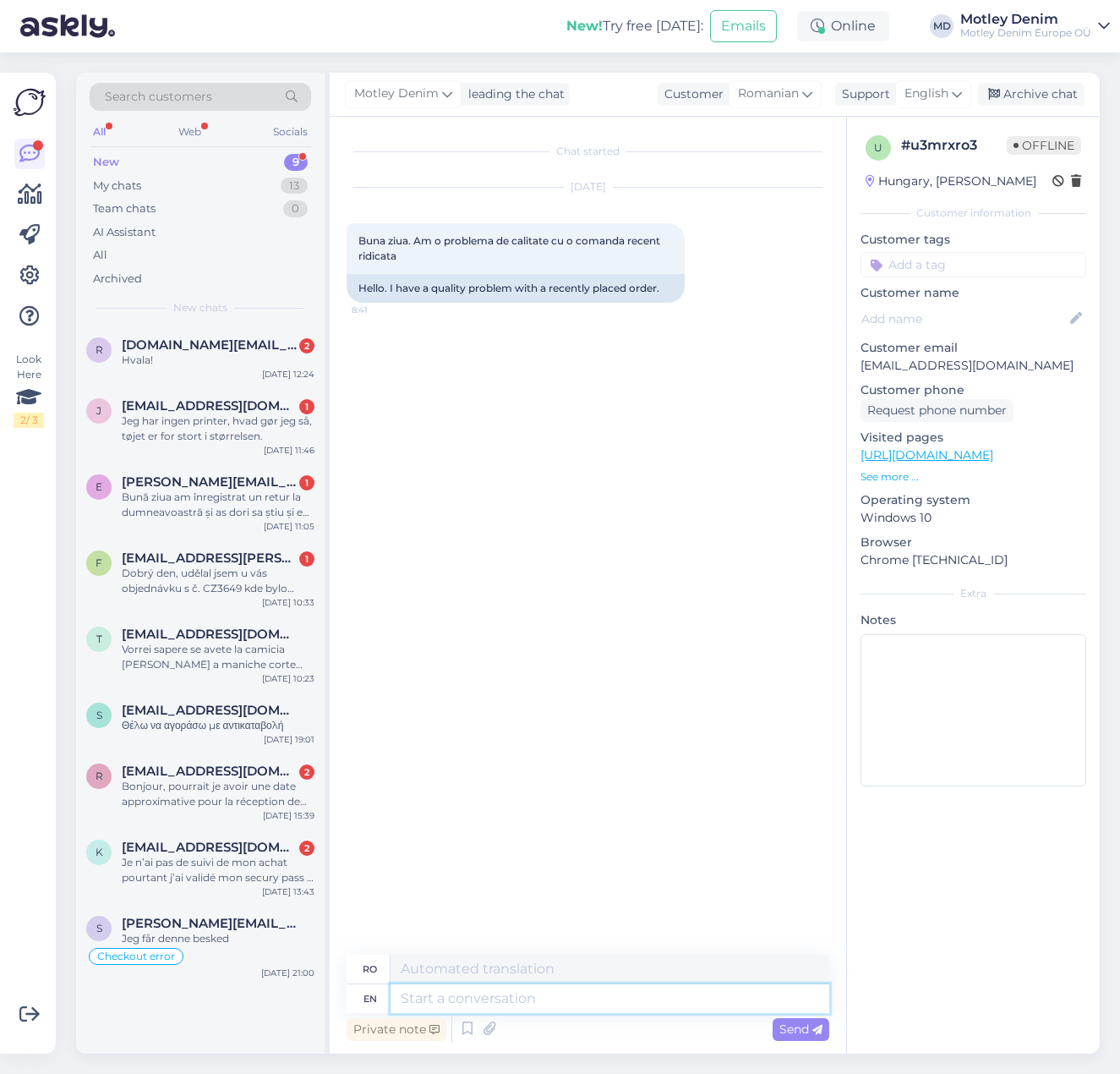
click at [516, 1010] on textarea at bounding box center [610, 998] width 439 height 29
click at [421, 999] on textarea at bounding box center [610, 998] width 439 height 29
paste textarea "Lore! Ip dolorsit ametco a-elitse doeiusmodtemp. In utlab etdol ma aliquaen adm…"
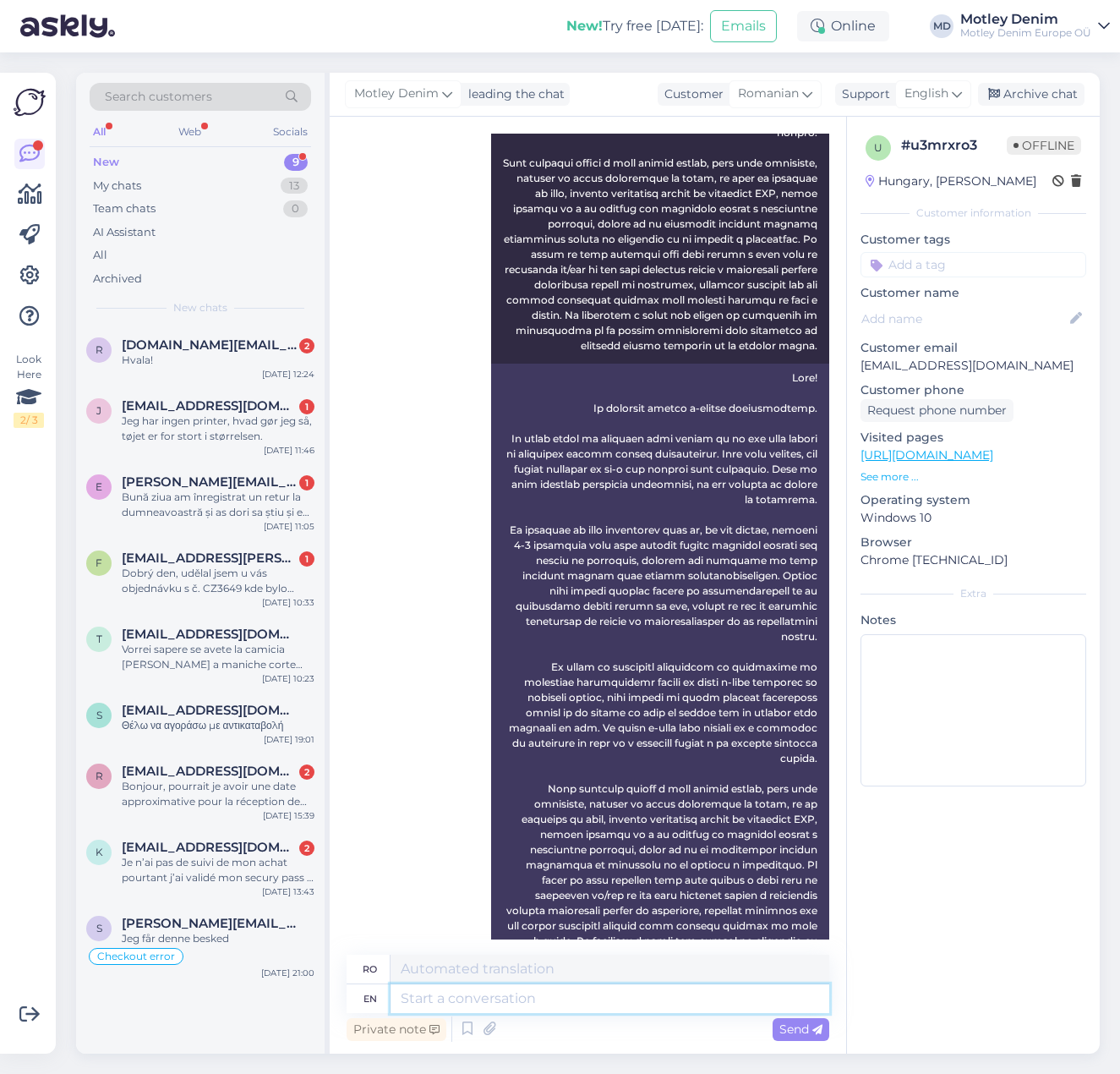
scroll to position [691, 0]
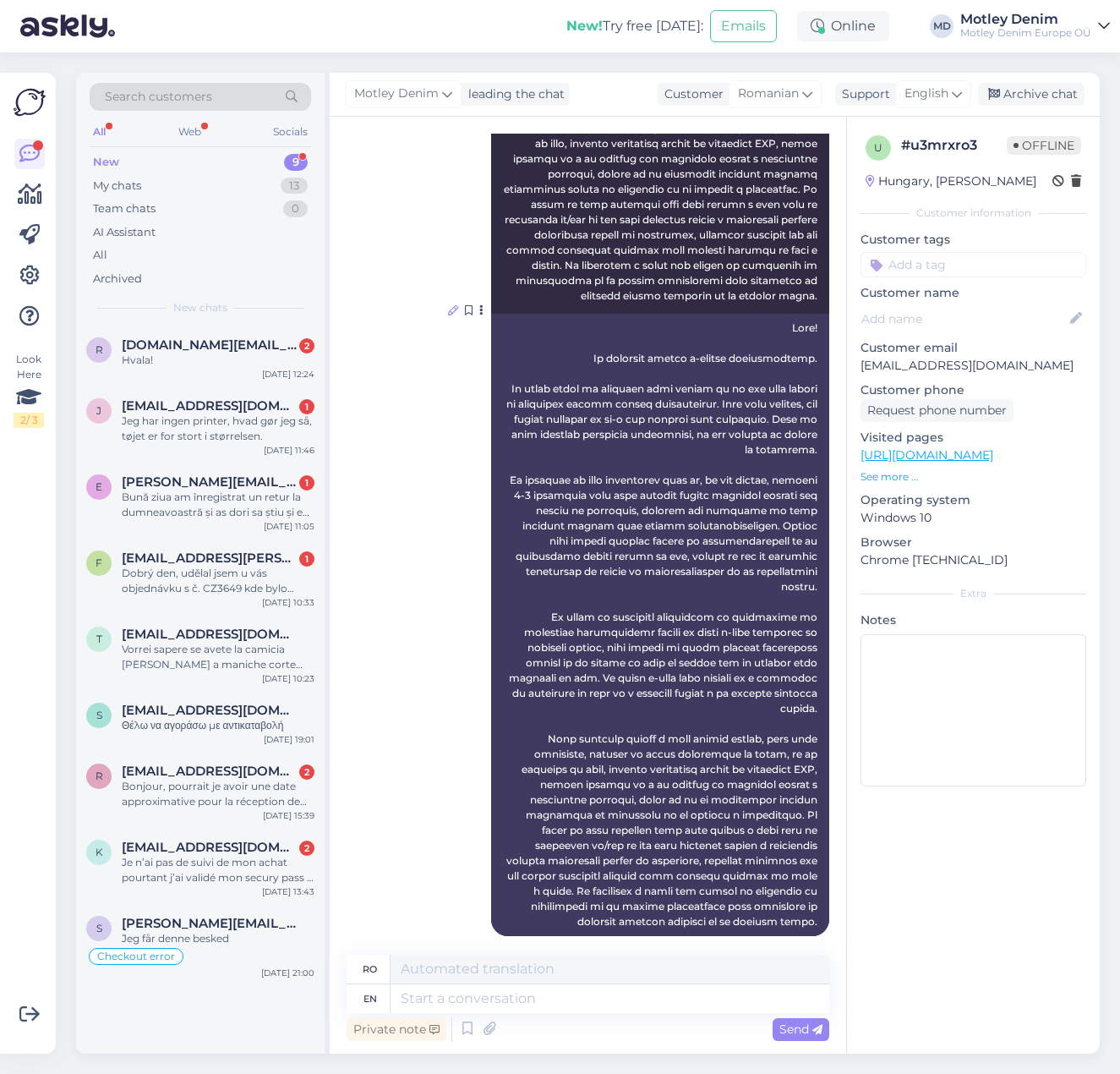
click at [448, 305] on icon at bounding box center [453, 310] width 10 height 10
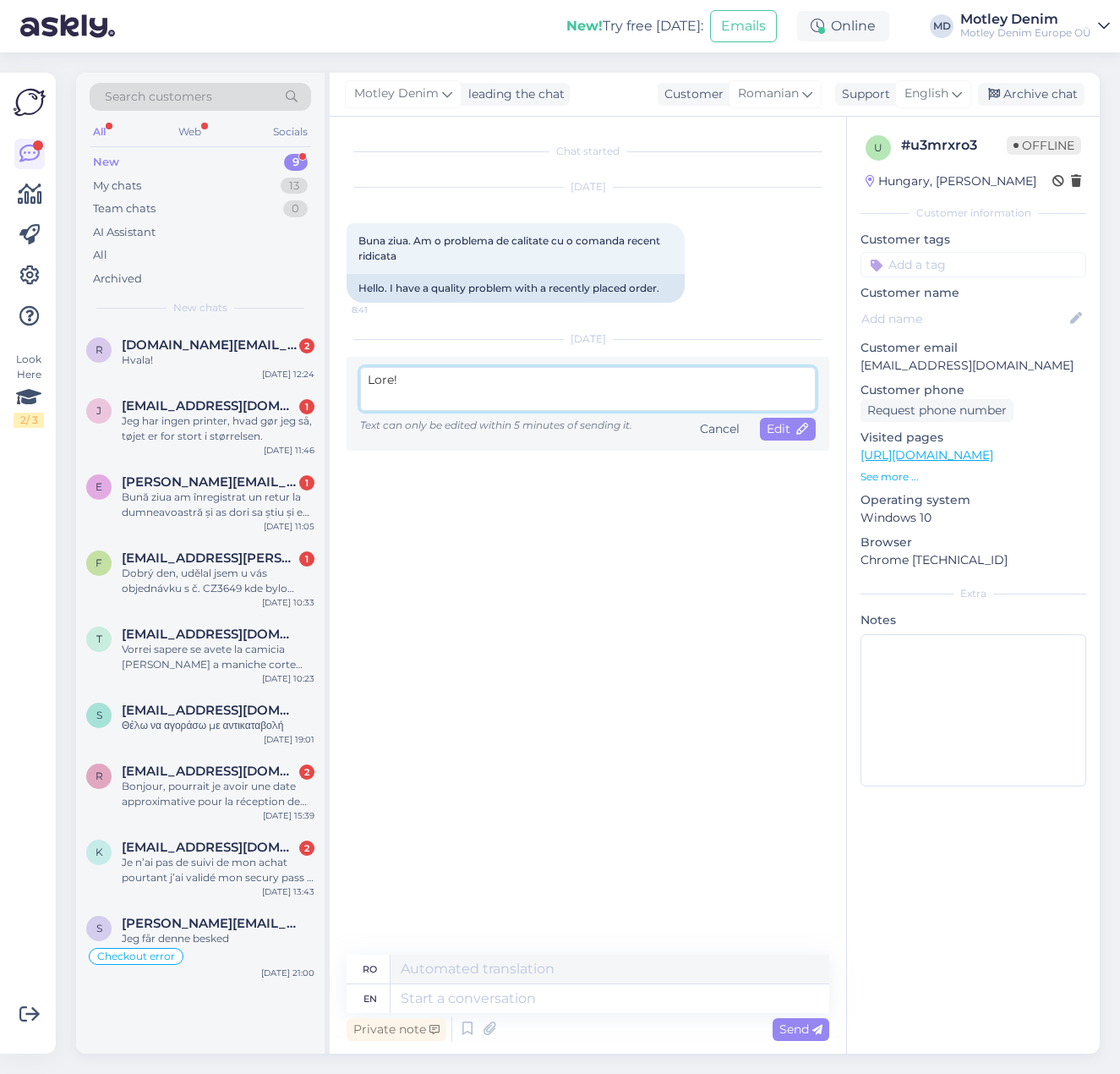
click at [416, 400] on textarea at bounding box center [588, 389] width 456 height 44
paste textarea "Lorem! Ipsumdolo si a-conse. Adipiscin elitse, doei t incidi utlab, et dolorema…"
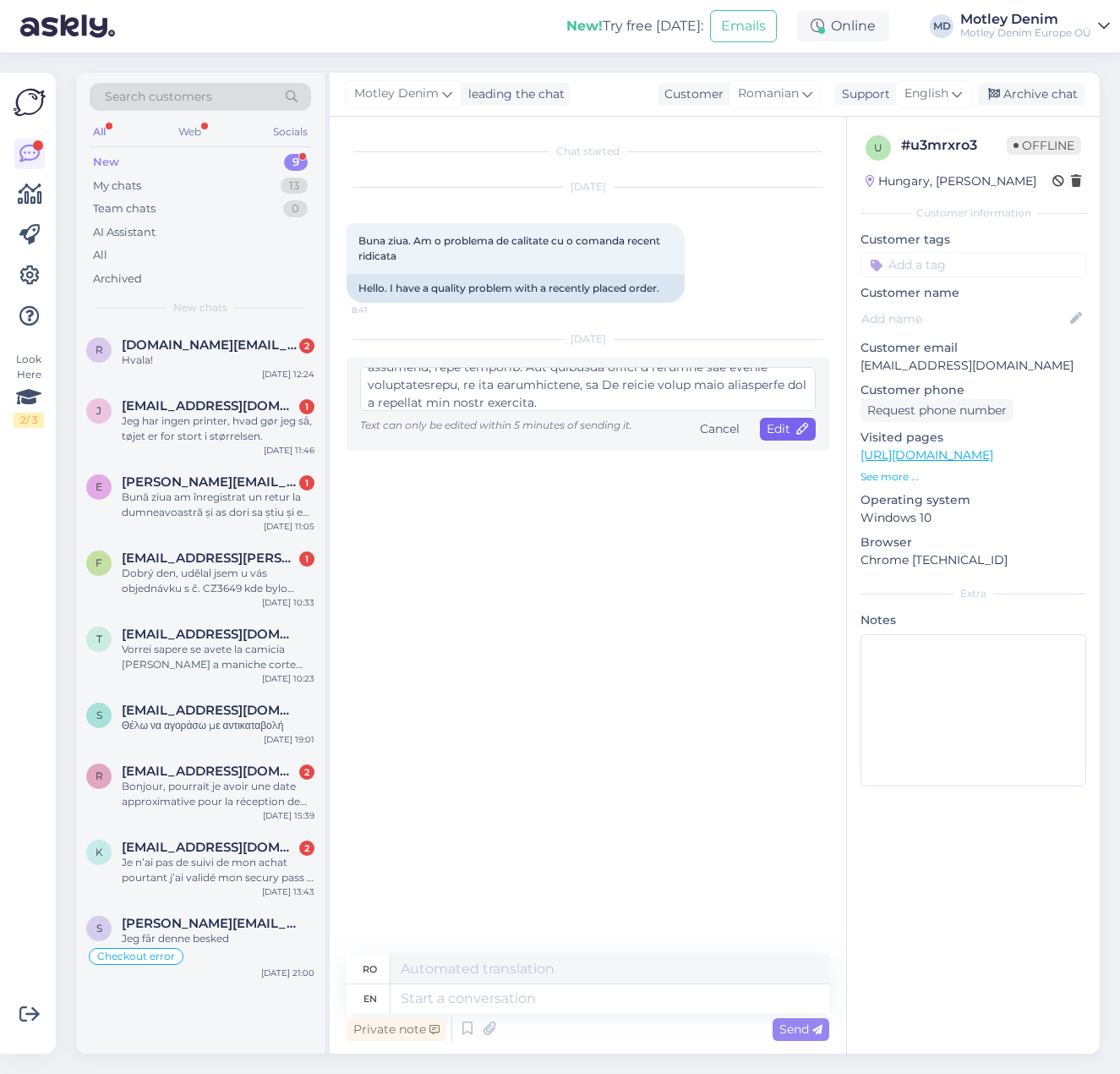
click at [784, 422] on span "Edit" at bounding box center [788, 428] width 42 height 15
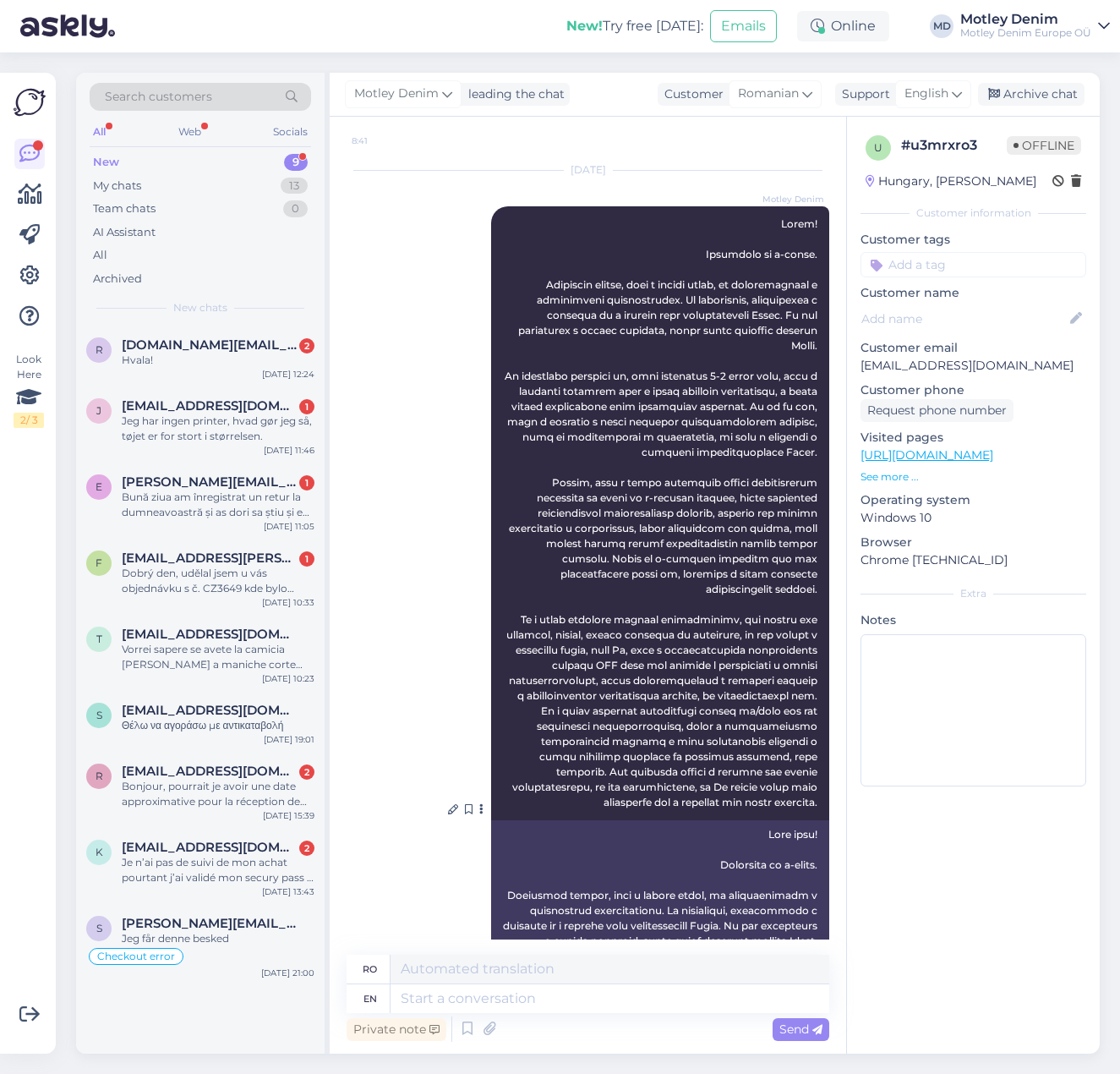
scroll to position [0, 0]
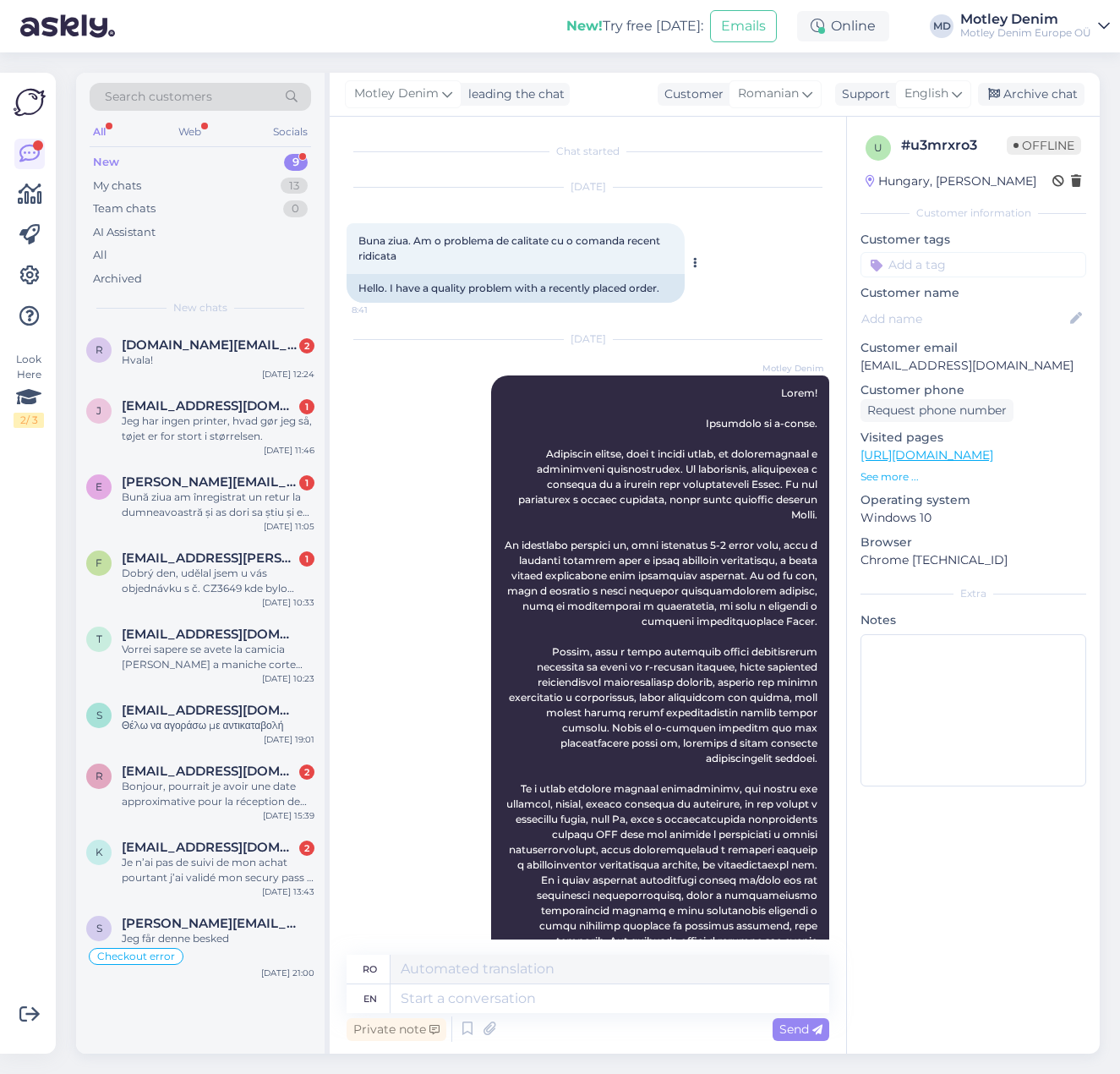
click at [478, 241] on span "Buna ziua. Am o problema de calitate cu o comanda recent ridicata" at bounding box center [510, 249] width 304 height 28
drag, startPoint x: 417, startPoint y: 255, endPoint x: 346, endPoint y: 230, distance: 75.3
click at [346, 230] on div "Buna ziua. Am o problema de calitate cu o comanda recent ridicata 8:41" at bounding box center [515, 249] width 338 height 51
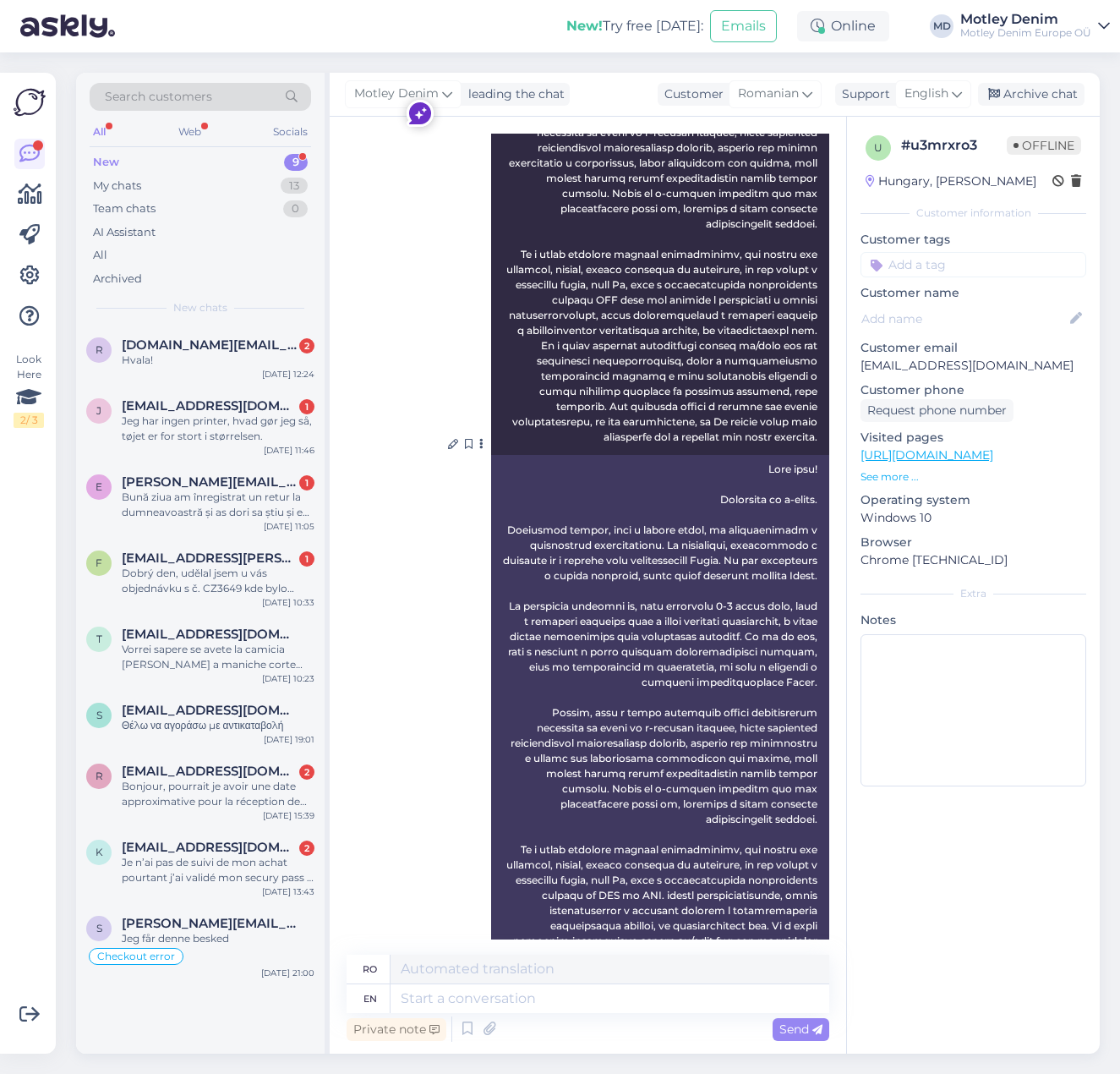
scroll to position [391, 0]
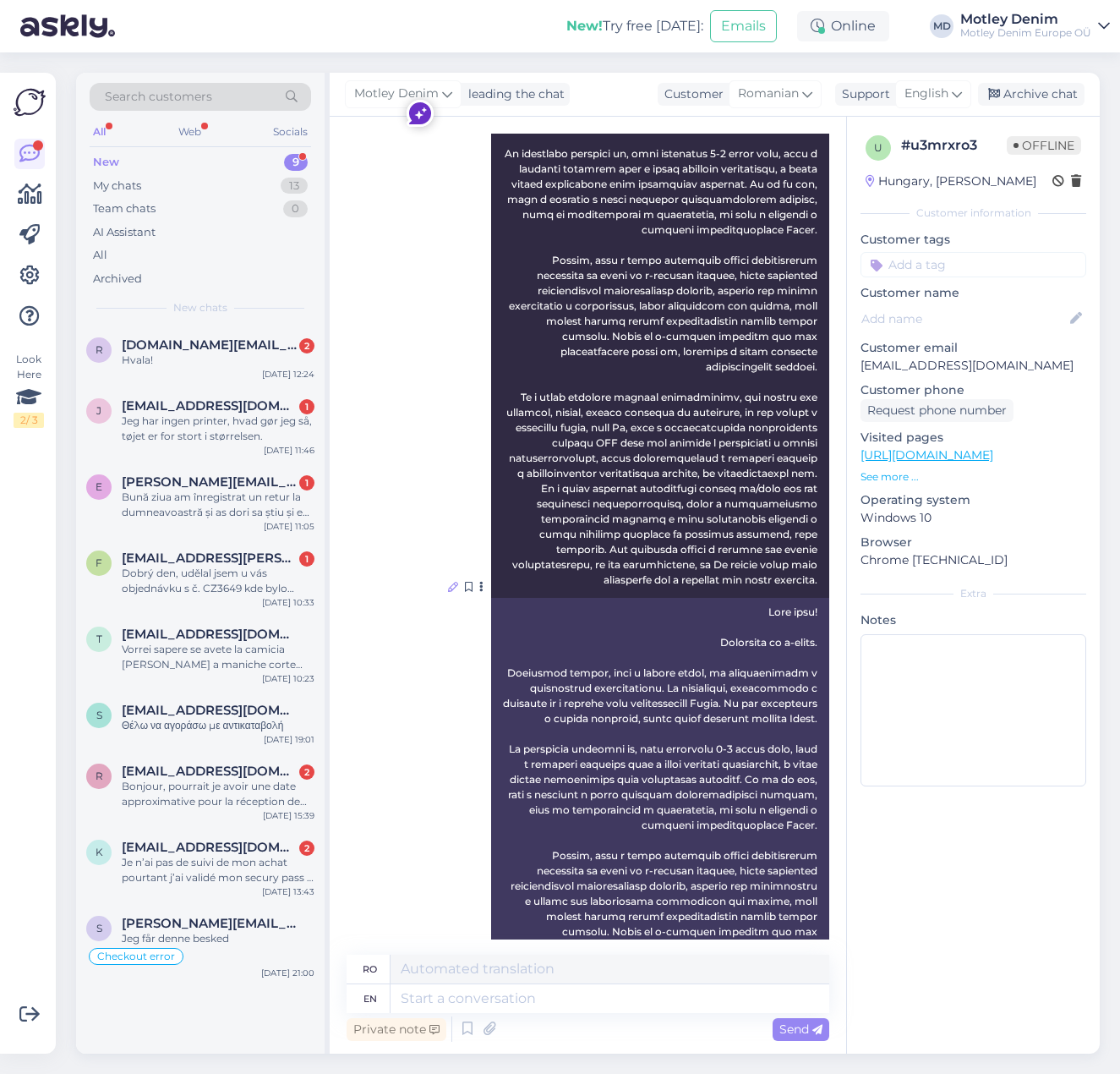
click at [448, 582] on icon at bounding box center [453, 587] width 10 height 10
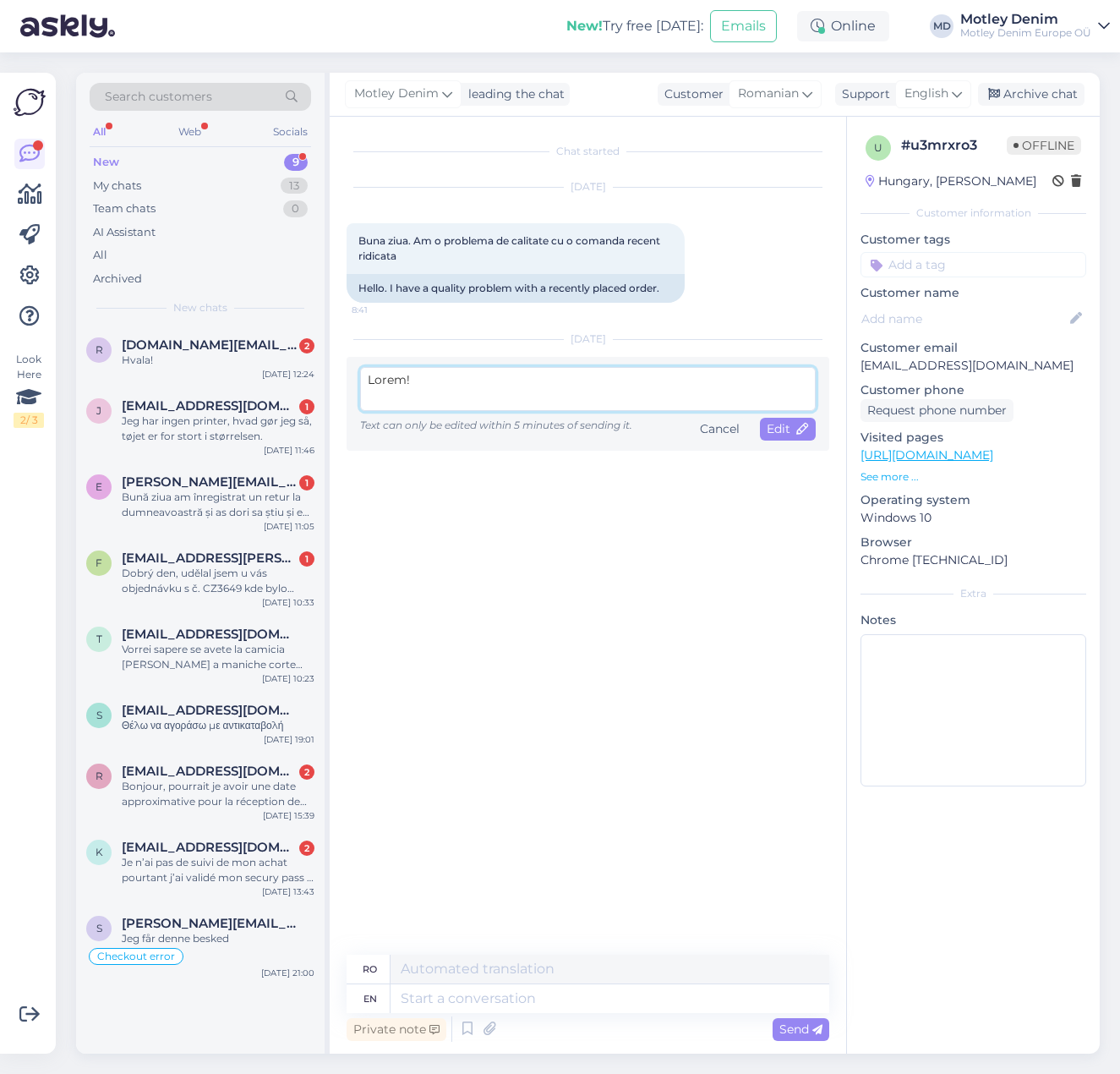
click at [508, 384] on textarea at bounding box center [588, 389] width 456 height 44
paste textarea "Lore! Ip dolorsit ametco a-elitse doeiusmodtemp. In utlab etdol ma aliquaen adm…"
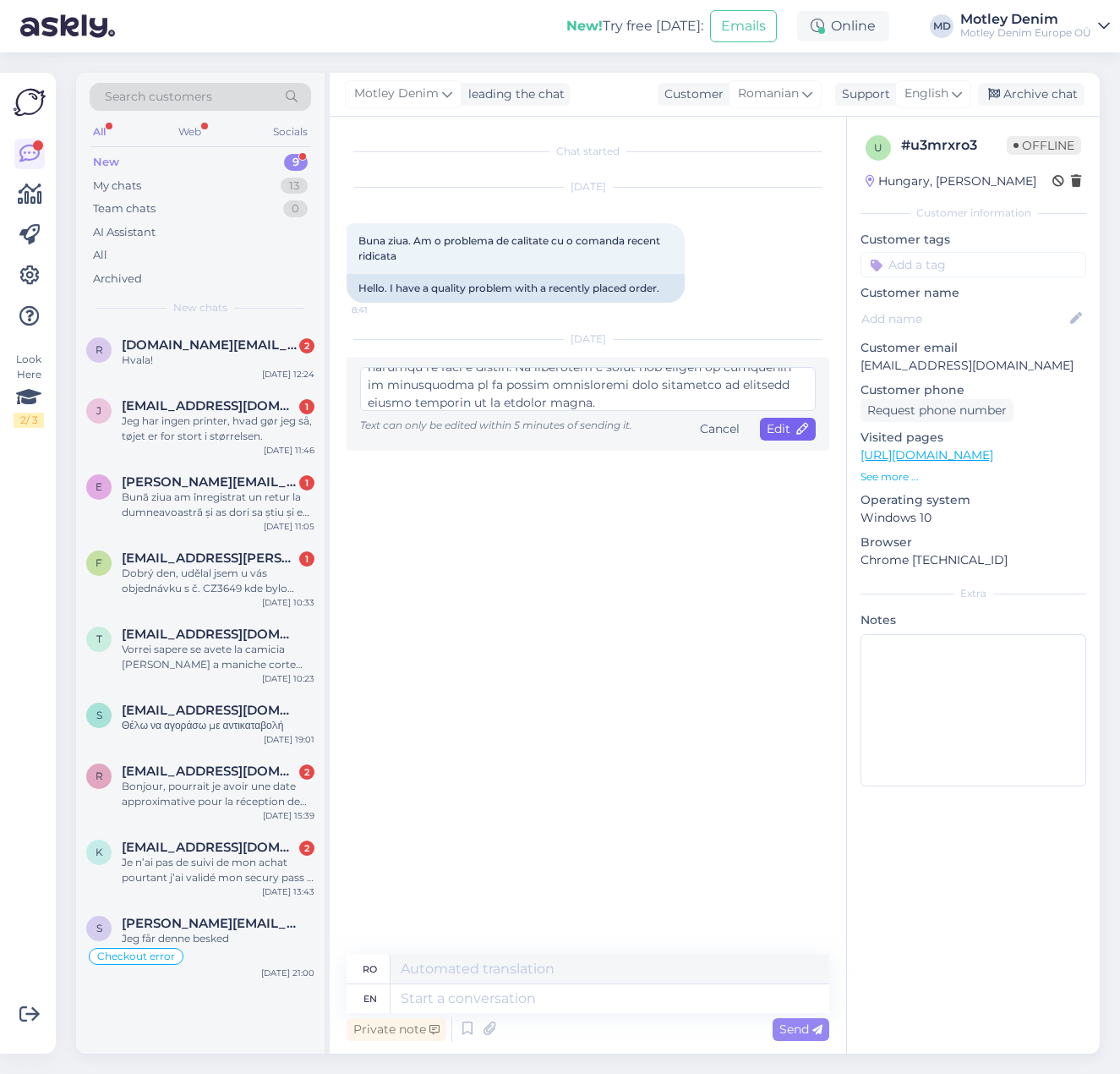
click at [797, 430] on span "Edit" at bounding box center [788, 428] width 42 height 15
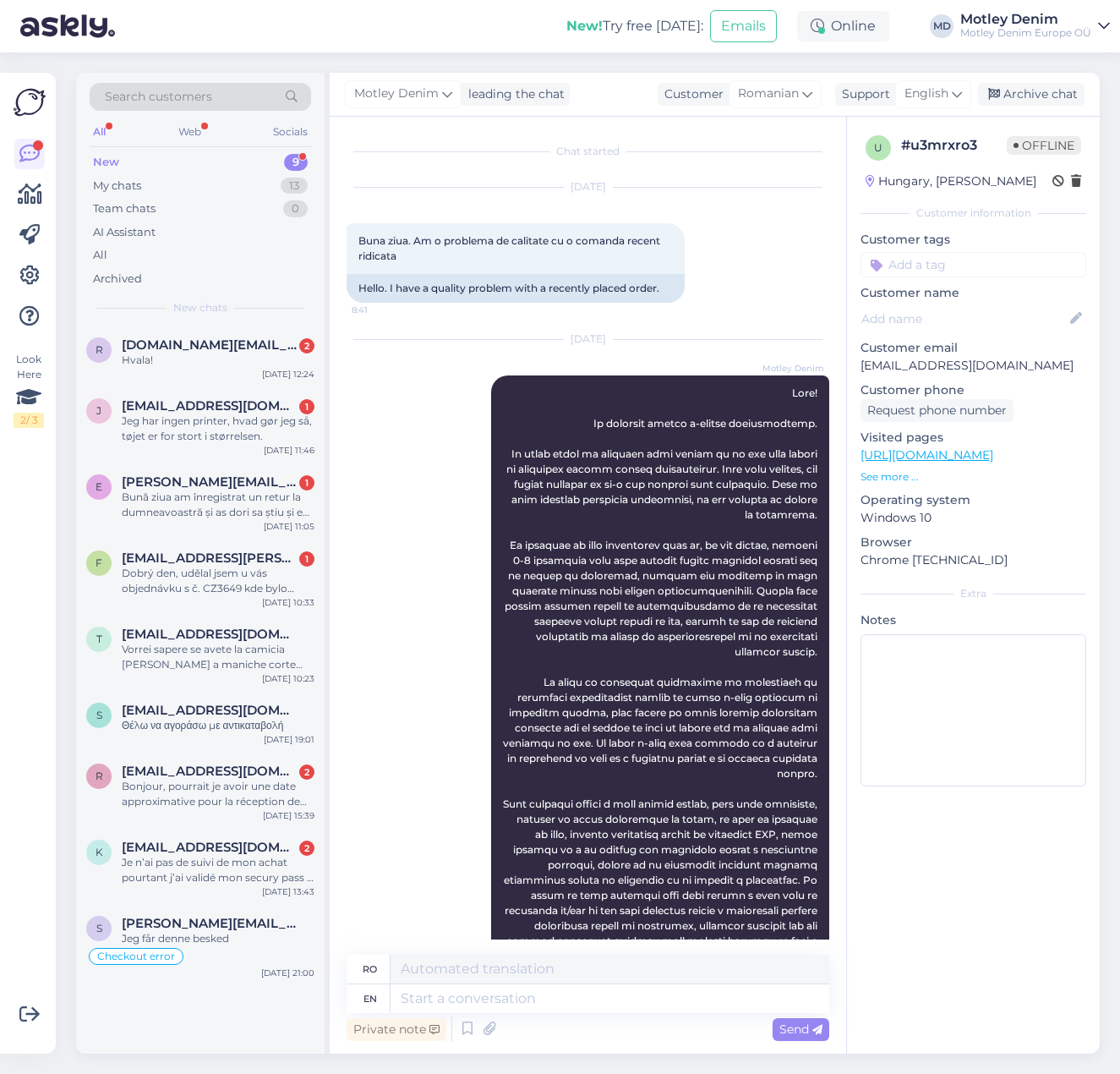
click at [368, 472] on div "[DATE] [PERSON_NAME] (Edited) 12:36" at bounding box center [588, 983] width 483 height 1324
click at [392, 467] on div "[DATE] [PERSON_NAME] (Edited) 12:36" at bounding box center [588, 983] width 483 height 1324
click at [270, 882] on div "Je n’ai pas de suivi de mon achat pourtant j’ai validé mon secury pass à ma ban…" at bounding box center [218, 869] width 193 height 30
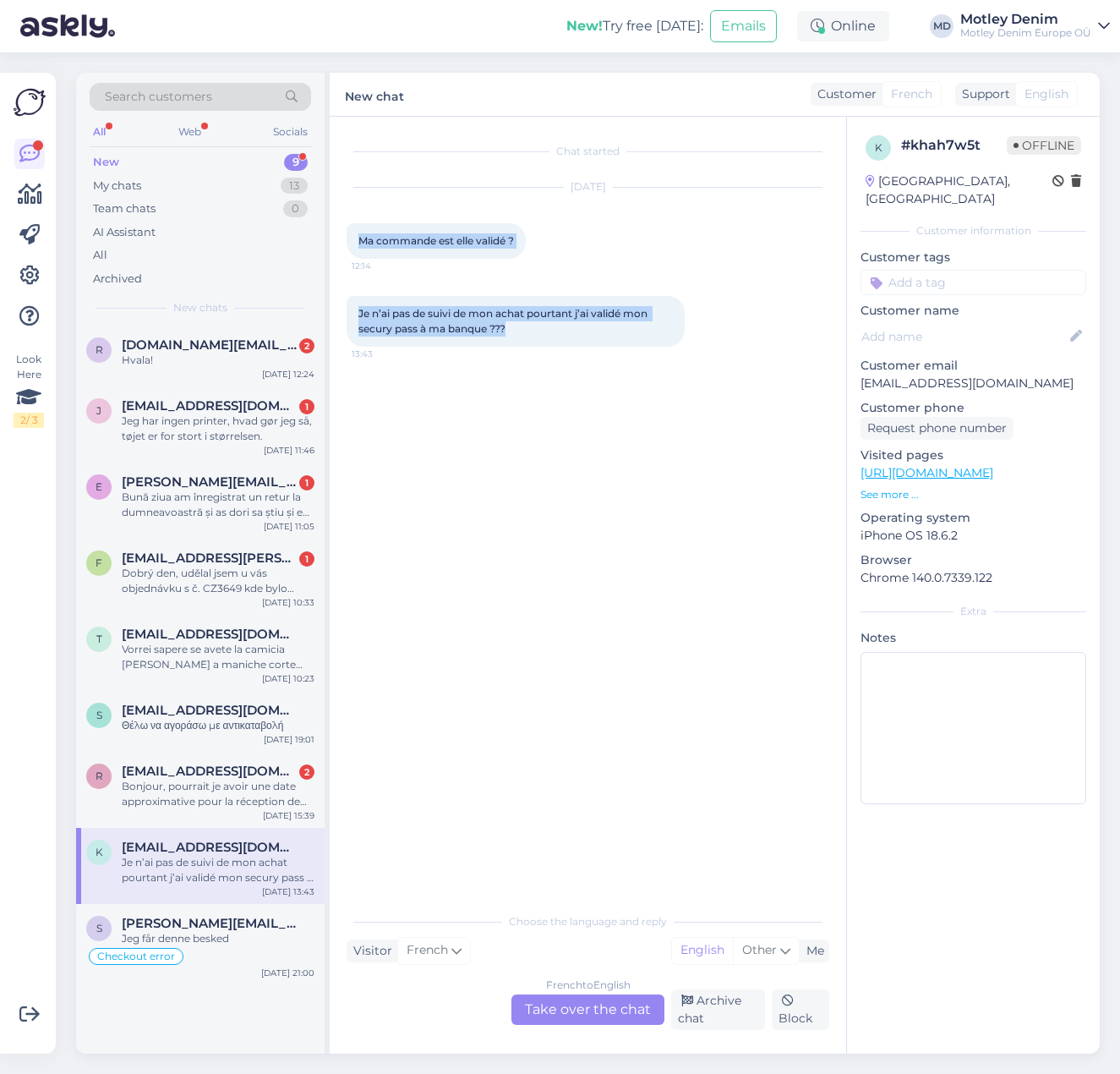
drag, startPoint x: 555, startPoint y: 337, endPoint x: 339, endPoint y: 228, distance: 241.9
click at [339, 228] on div "Chat started [DATE] Ma commande est elle validé ? 12:14 Je n’ai pas de suivi de…" at bounding box center [588, 585] width 517 height 936
click at [206, 923] on span "[PERSON_NAME][EMAIL_ADDRESS][PERSON_NAME][DOMAIN_NAME]" at bounding box center [210, 922] width 176 height 15
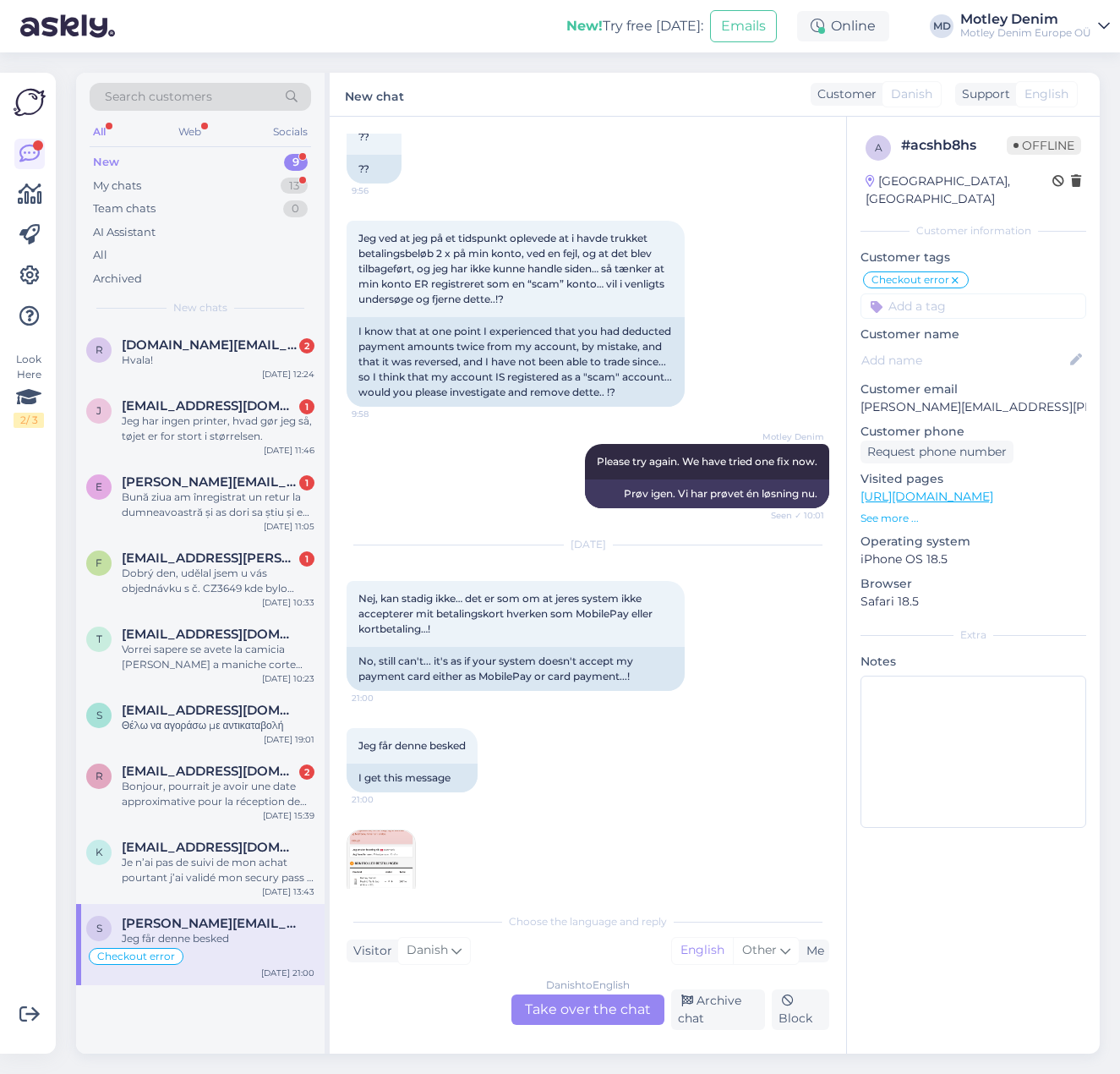
scroll to position [4657, 0]
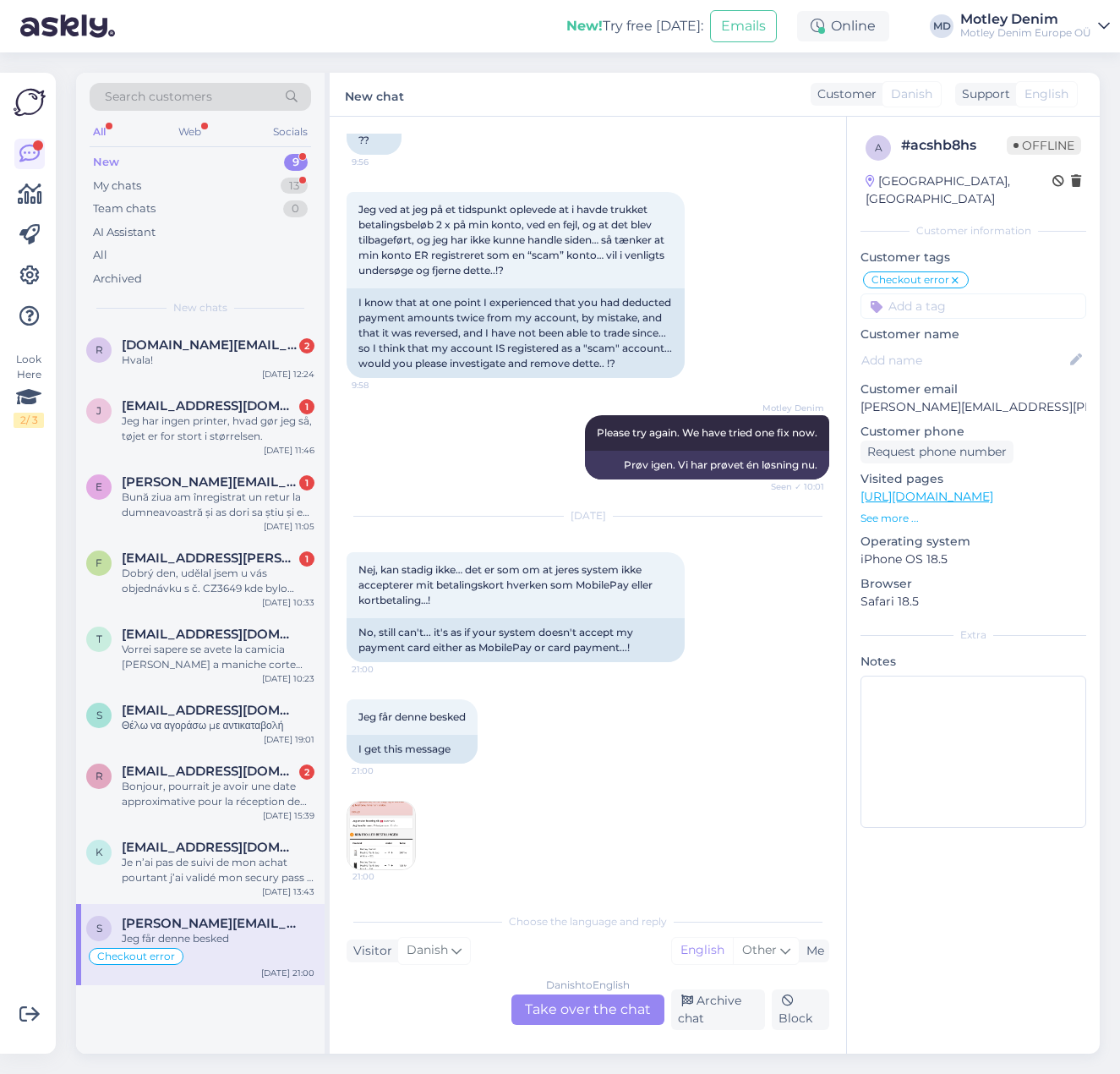
click at [563, 1016] on div "Danish to English Take over the chat" at bounding box center [587, 1009] width 153 height 30
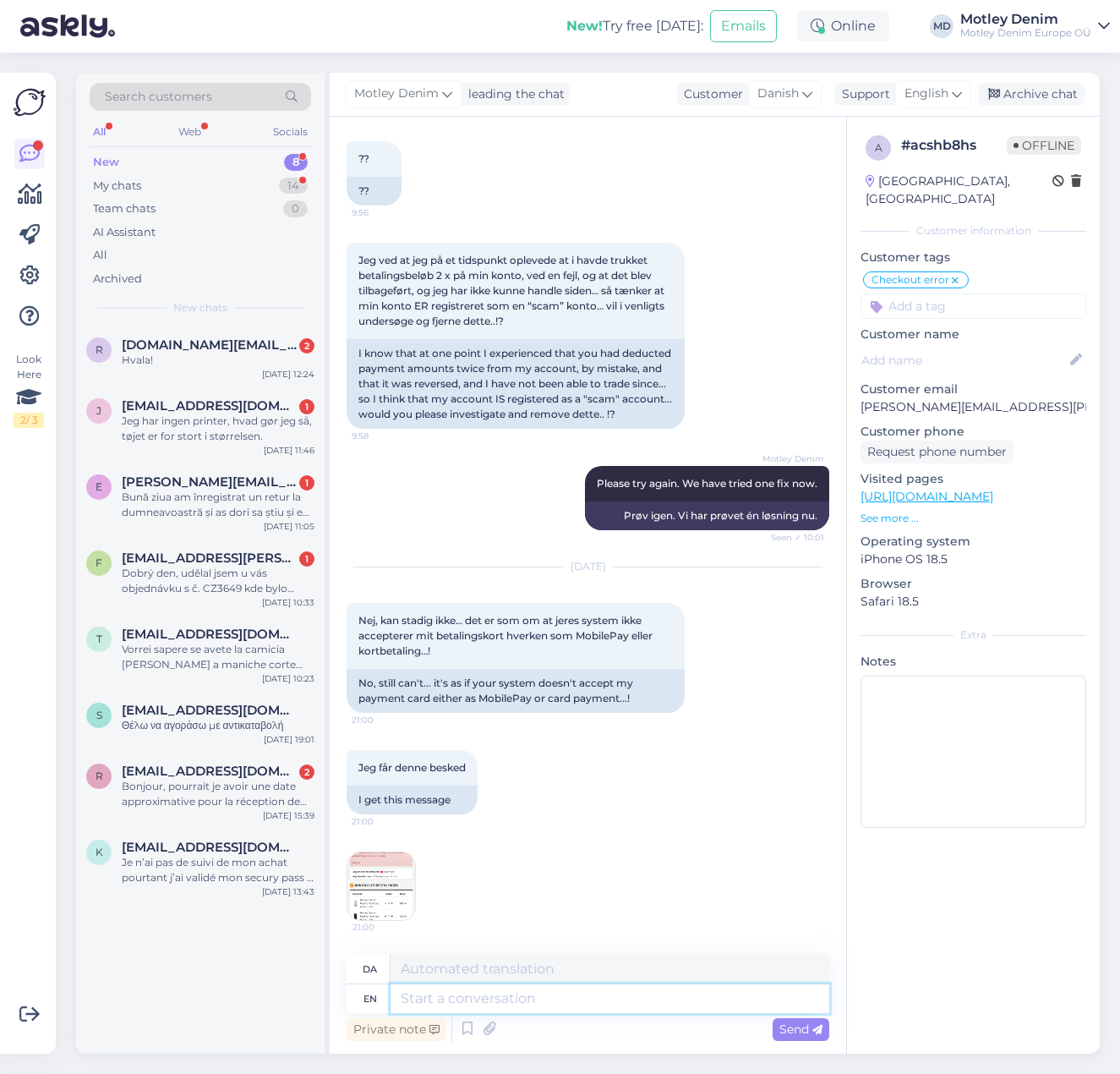
click at [488, 1008] on textarea at bounding box center [610, 998] width 439 height 29
click at [426, 991] on textarea at bounding box center [610, 998] width 439 height 29
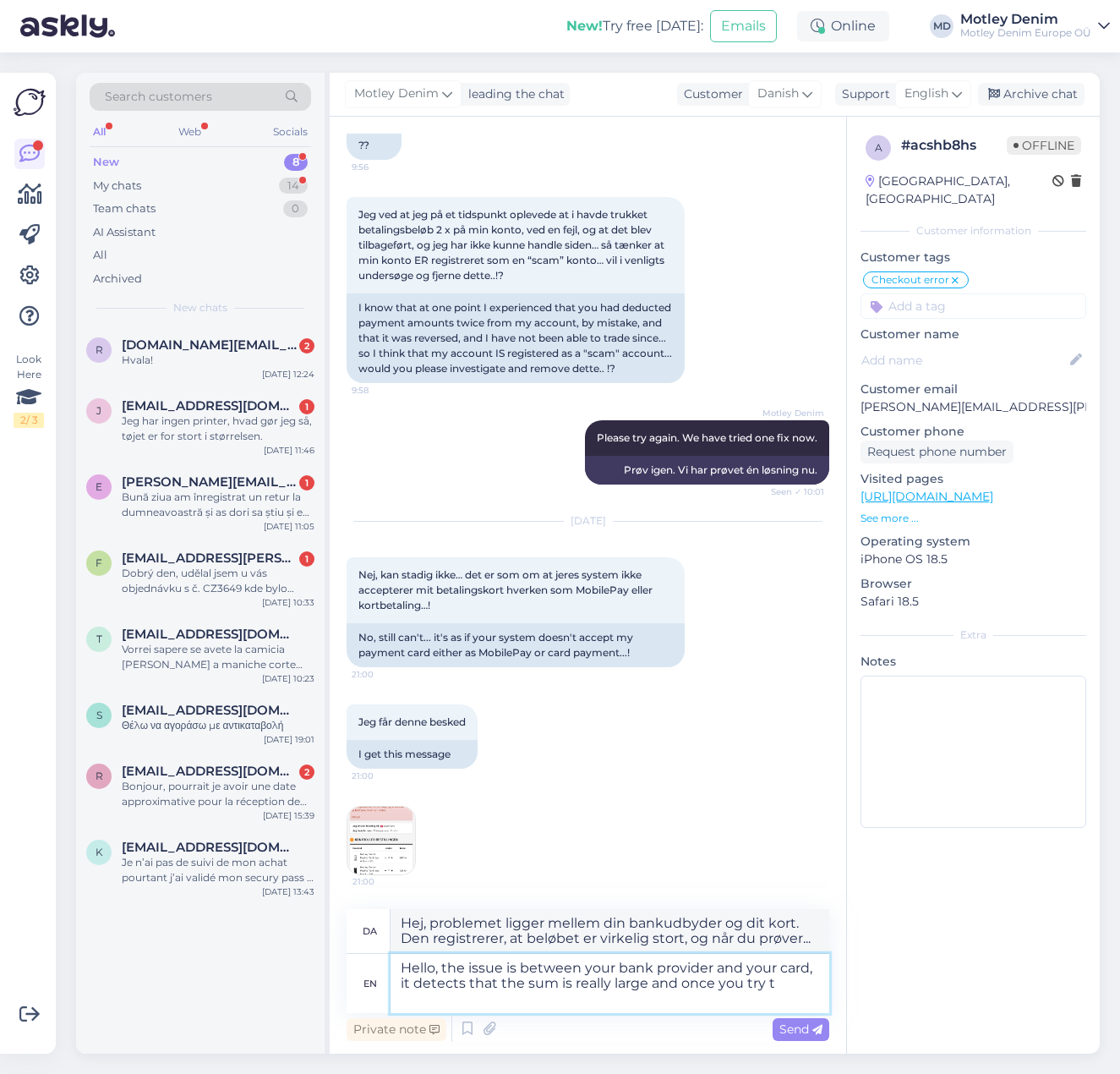
scroll to position [4657, 0]
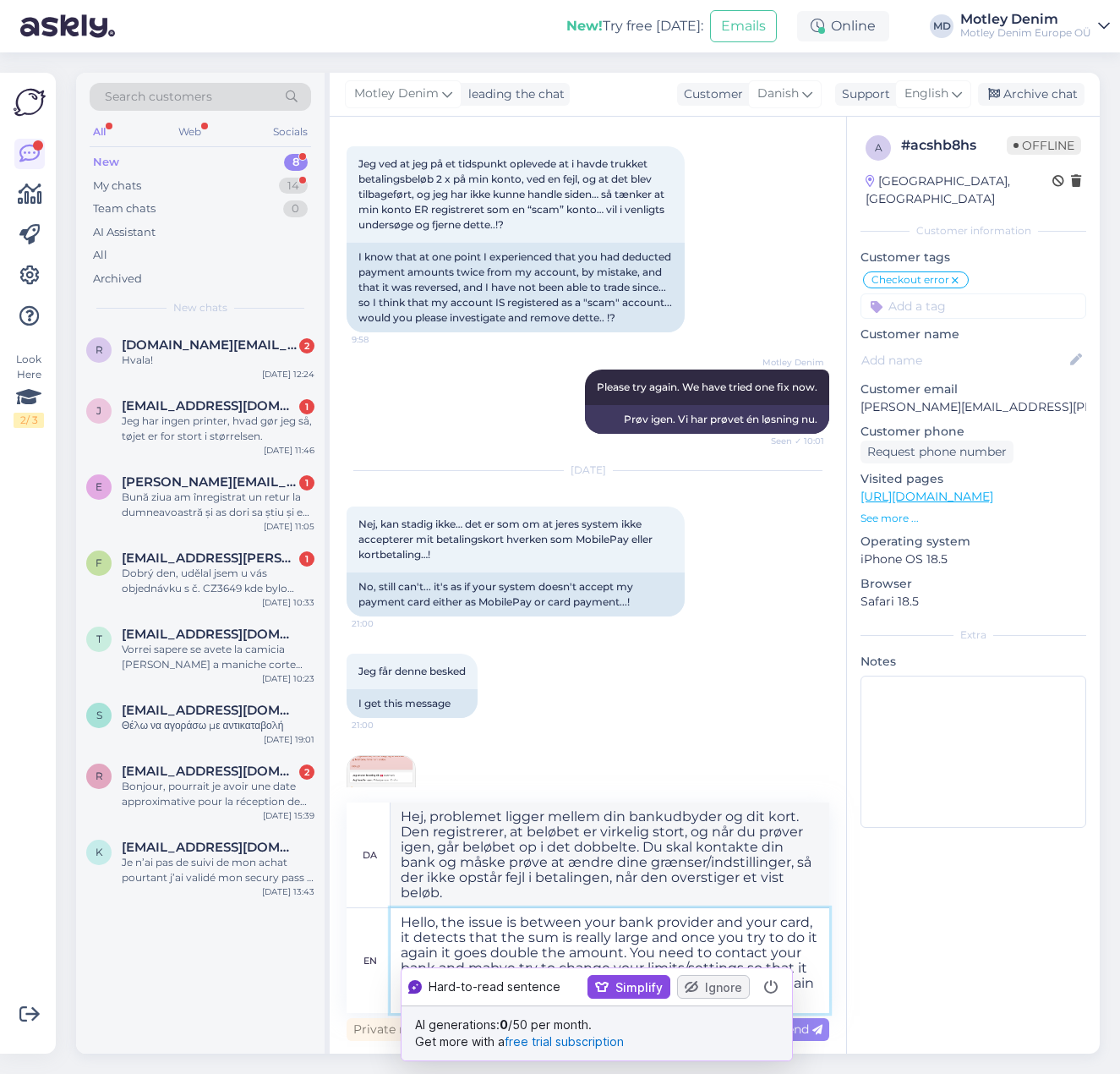
click at [525, 929] on textarea "Hello, the issue is between your bank provider and your card, it detects that t…" at bounding box center [610, 960] width 439 height 105
click at [516, 927] on textarea "Hello, the issue is between your bank provider and your card, it detects that t…" at bounding box center [610, 960] width 439 height 105
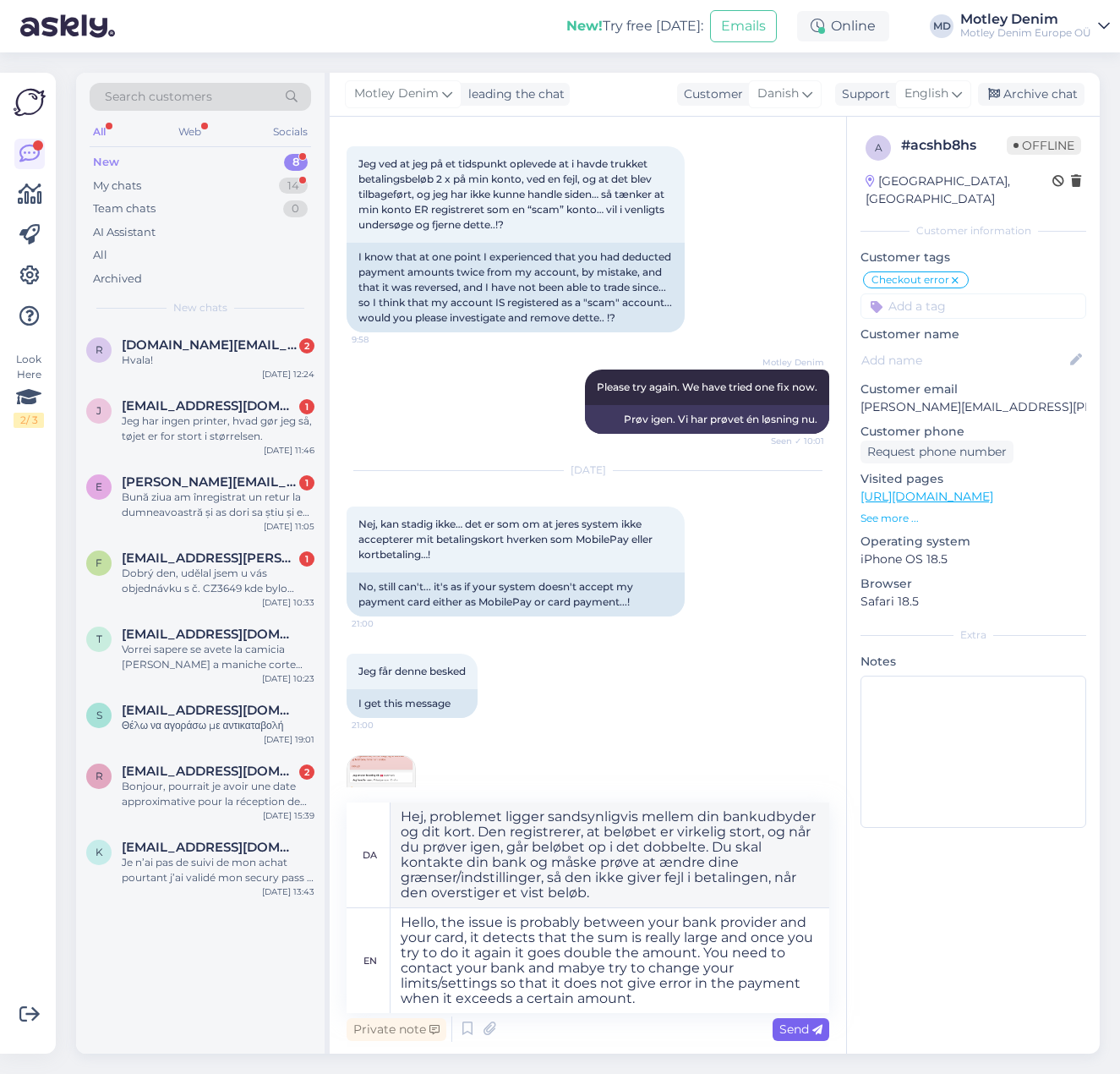
click at [788, 1029] on span "Send" at bounding box center [801, 1028] width 43 height 15
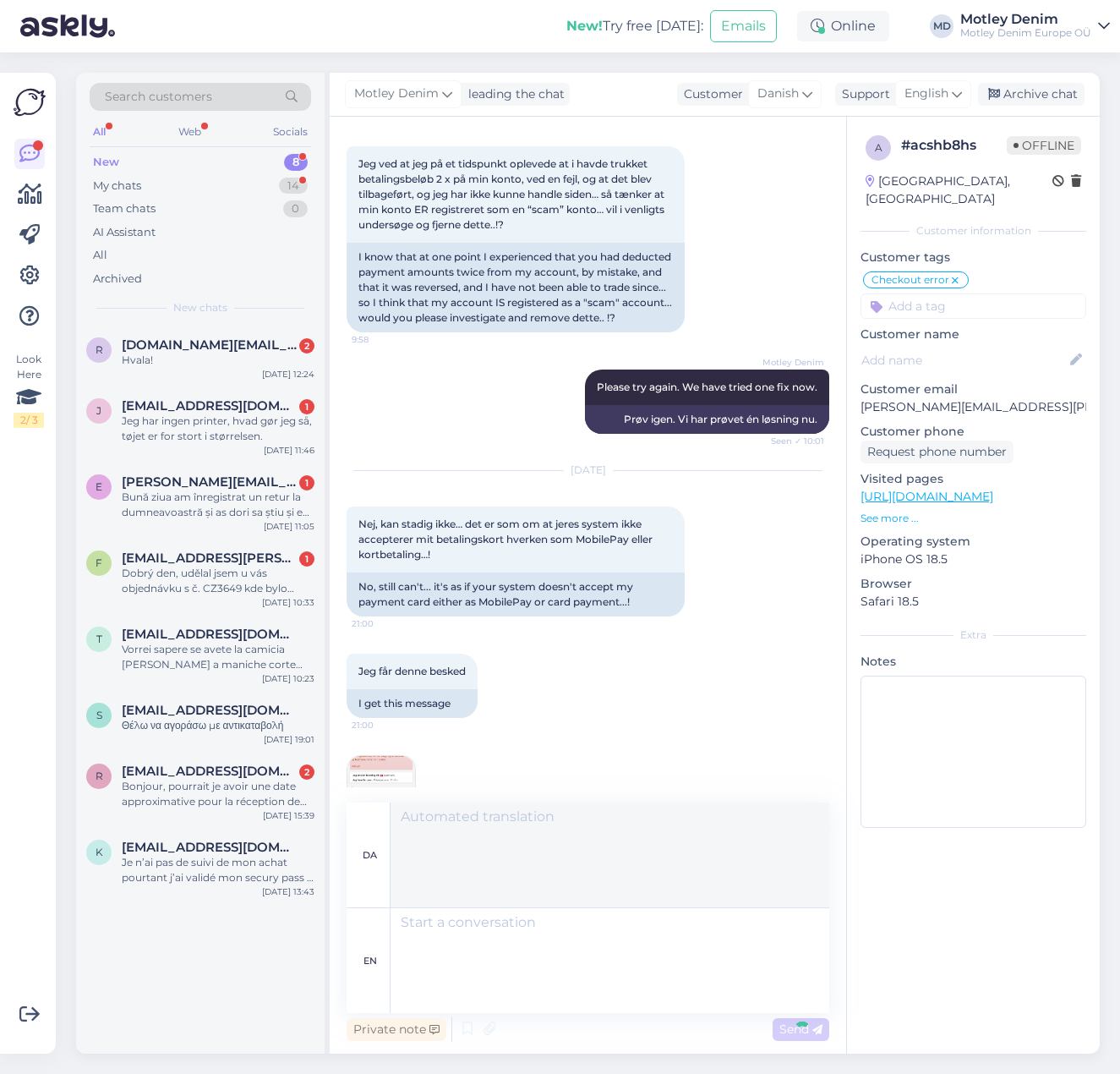
scroll to position [4896, 0]
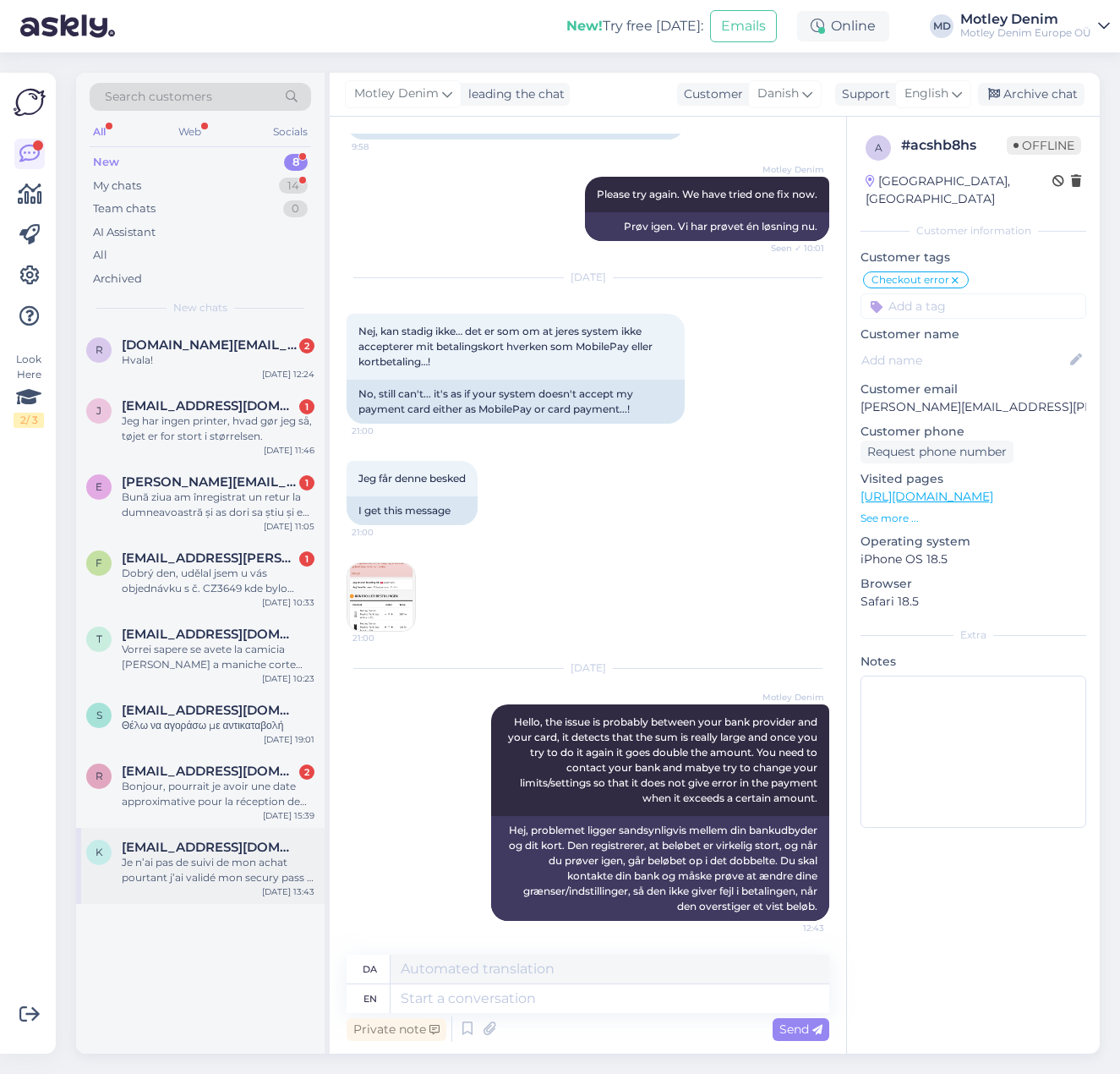
click at [180, 853] on span "[EMAIL_ADDRESS][DOMAIN_NAME]" at bounding box center [210, 846] width 176 height 15
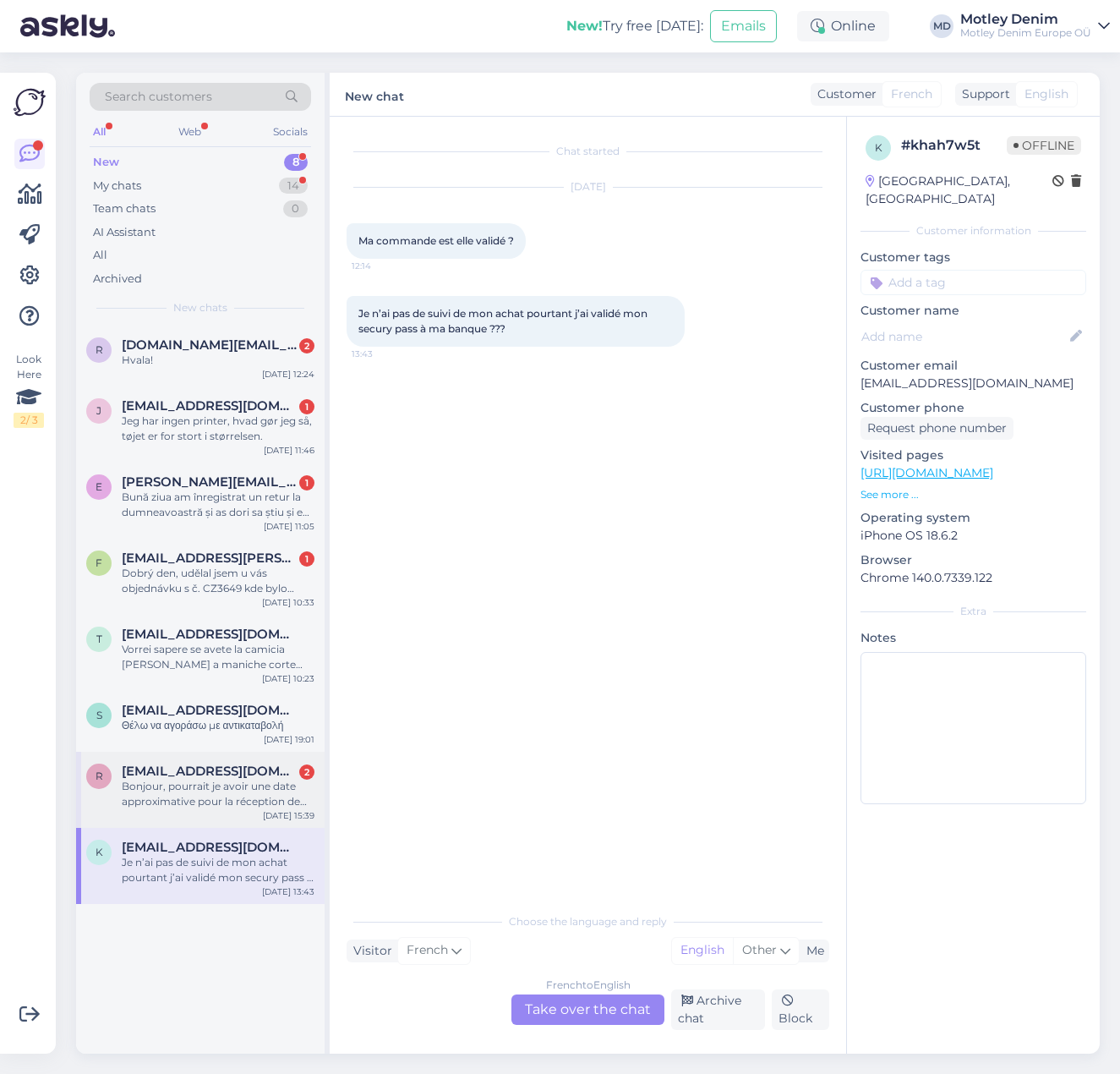
scroll to position [0, 0]
drag, startPoint x: 540, startPoint y: 323, endPoint x: 506, endPoint y: 324, distance: 34.0
click at [499, 318] on div "Je n’ai pas de suivi de mon achat pourtant j’ai validé mon secury pass à ma ban…" at bounding box center [515, 320] width 338 height 51
click at [586, 1003] on div "French to English Take over the chat" at bounding box center [587, 1009] width 153 height 30
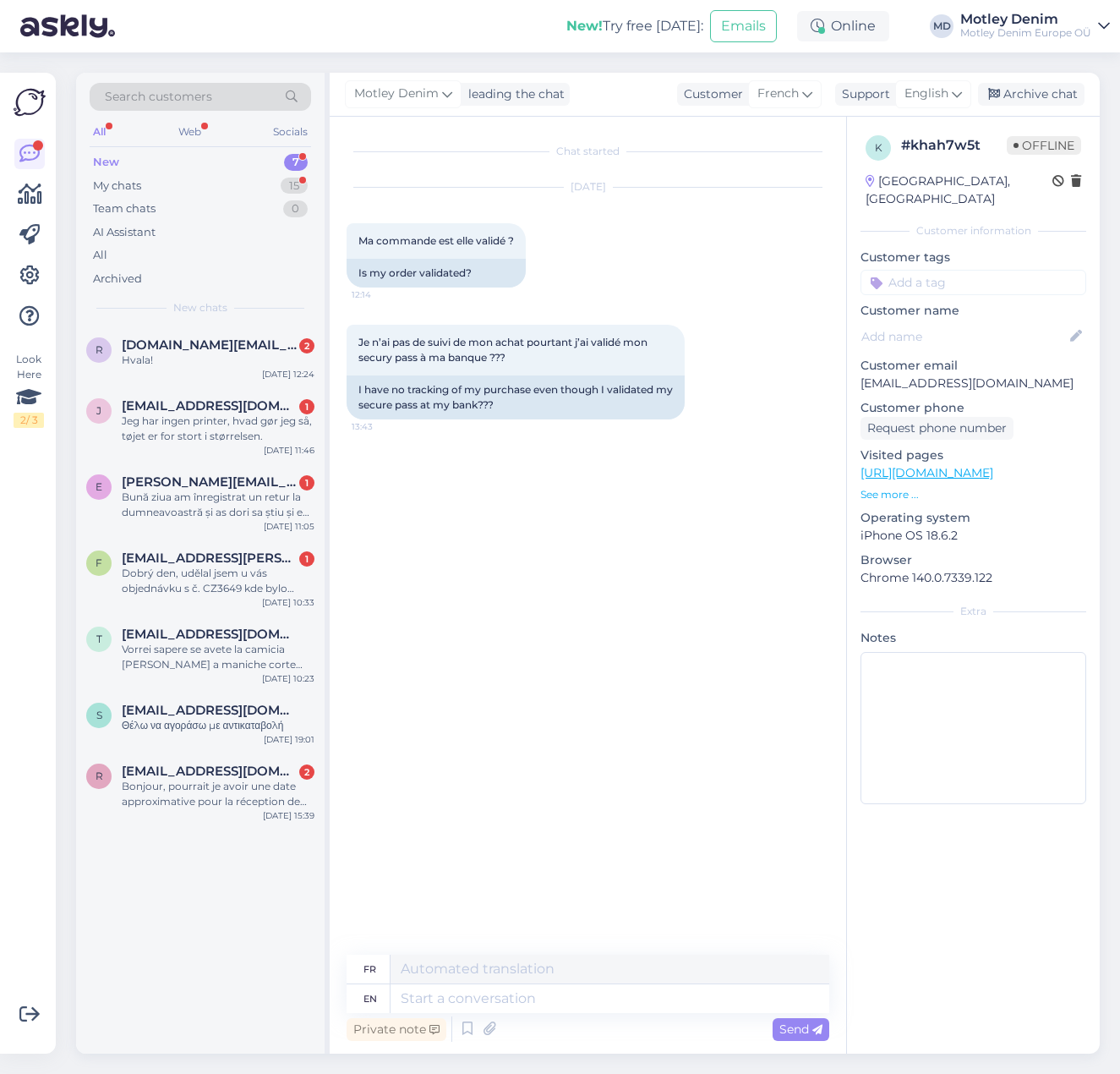
click at [932, 374] on p "[EMAIL_ADDRESS][DOMAIN_NAME]" at bounding box center [973, 383] width 226 height 18
copy p "[EMAIL_ADDRESS][DOMAIN_NAME]"
click at [463, 1002] on textarea at bounding box center [610, 998] width 439 height 29
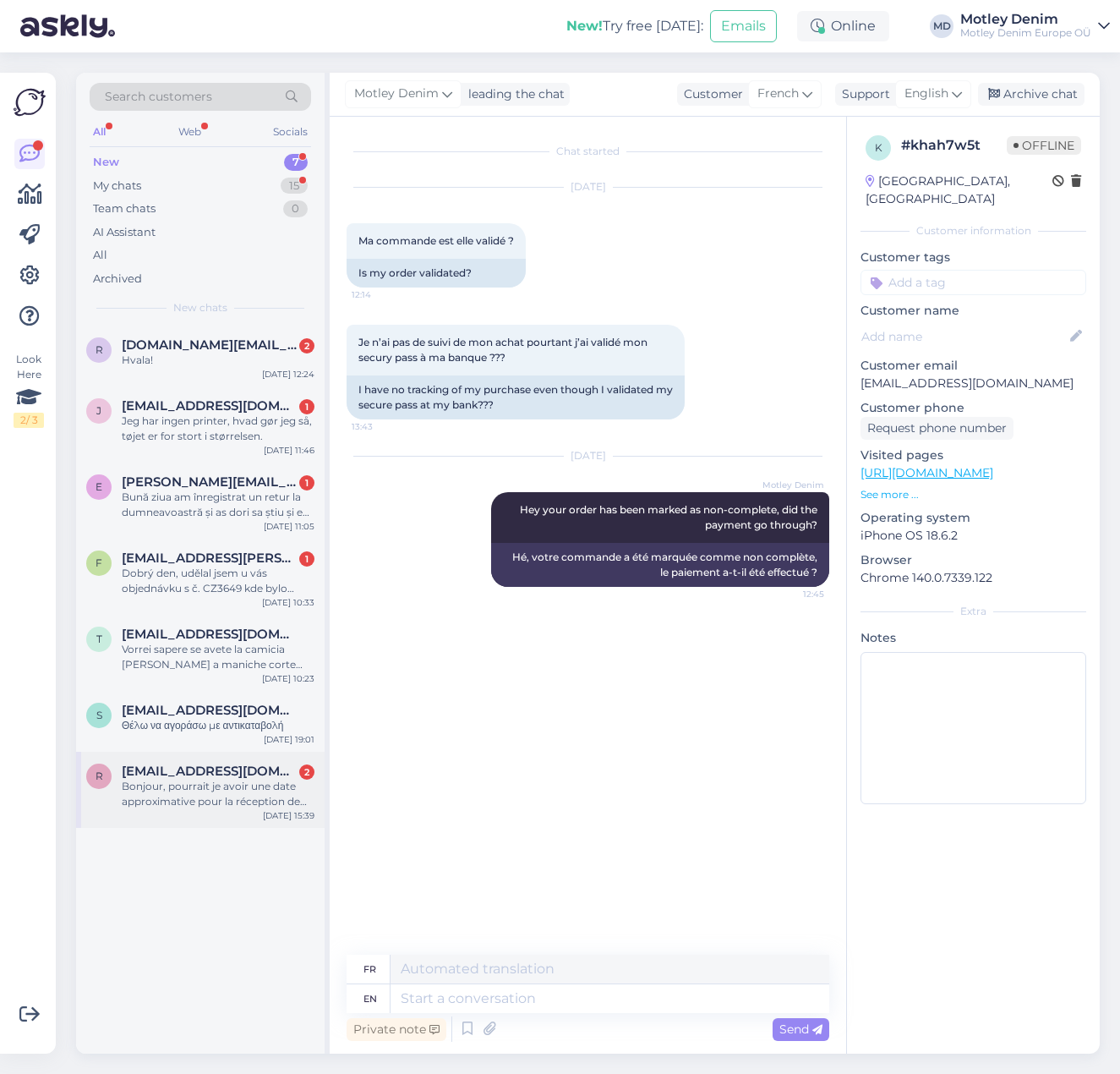
click at [140, 769] on span "[EMAIL_ADDRESS][DOMAIN_NAME]" at bounding box center [210, 771] width 176 height 15
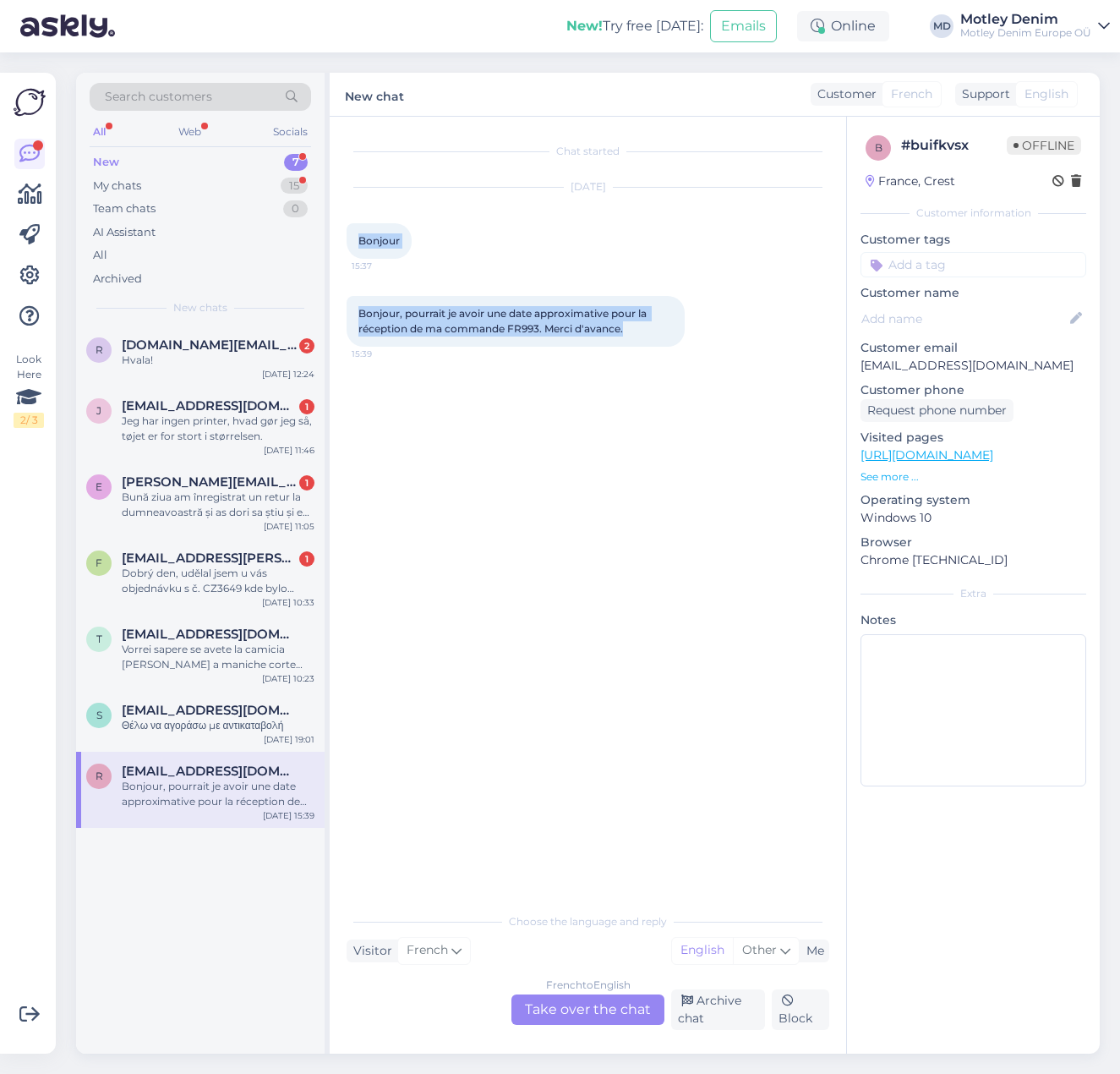
drag, startPoint x: 627, startPoint y: 330, endPoint x: 350, endPoint y: 249, distance: 288.6
click at [350, 249] on div "Chat started [DATE] Bonjour 15:37 Bonjour, pourrait je avoir une date approxima…" at bounding box center [595, 511] width 498 height 755
click at [514, 470] on div "Chat started [DATE] Bonjour 15:37 Bonjour, pourrait je avoir une date approxima…" at bounding box center [595, 511] width 498 height 755
click at [522, 333] on span "Bonjour, pourrait je avoir une date approximative pour la réception de ma comma…" at bounding box center [503, 320] width 290 height 28
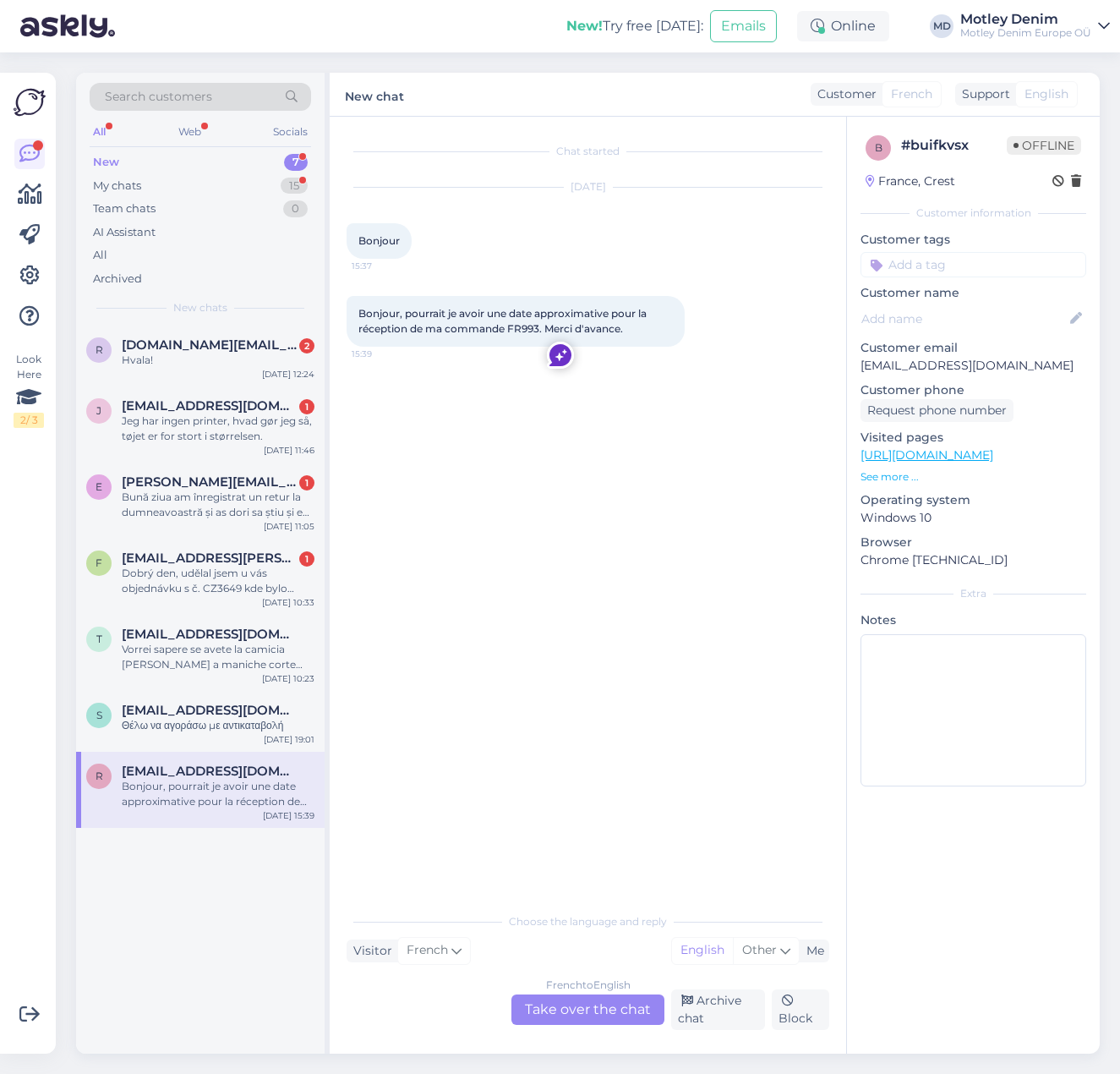
click at [586, 1011] on div "French to English Take over the chat" at bounding box center [587, 1009] width 153 height 30
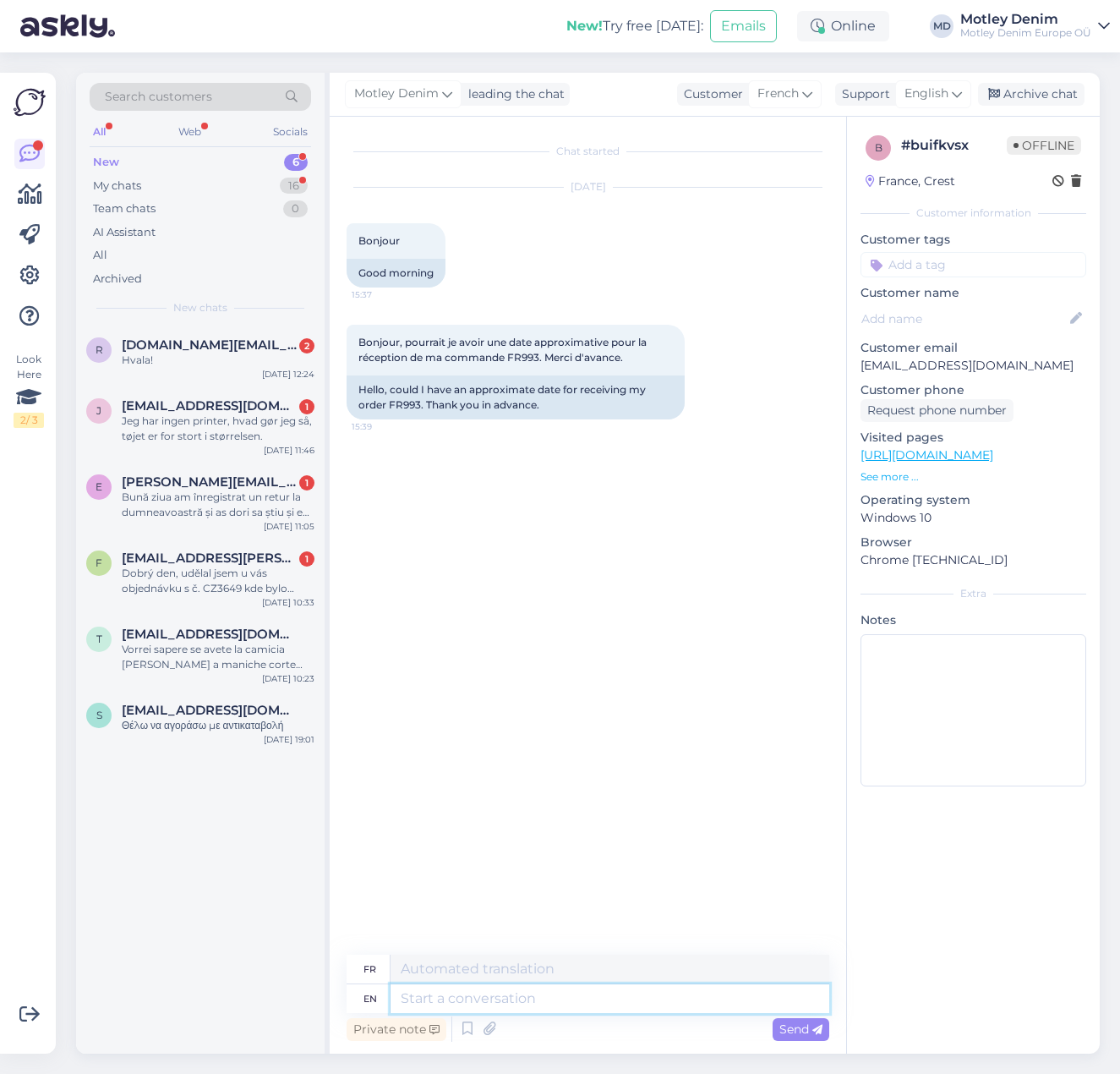
click at [471, 1003] on textarea at bounding box center [610, 998] width 439 height 29
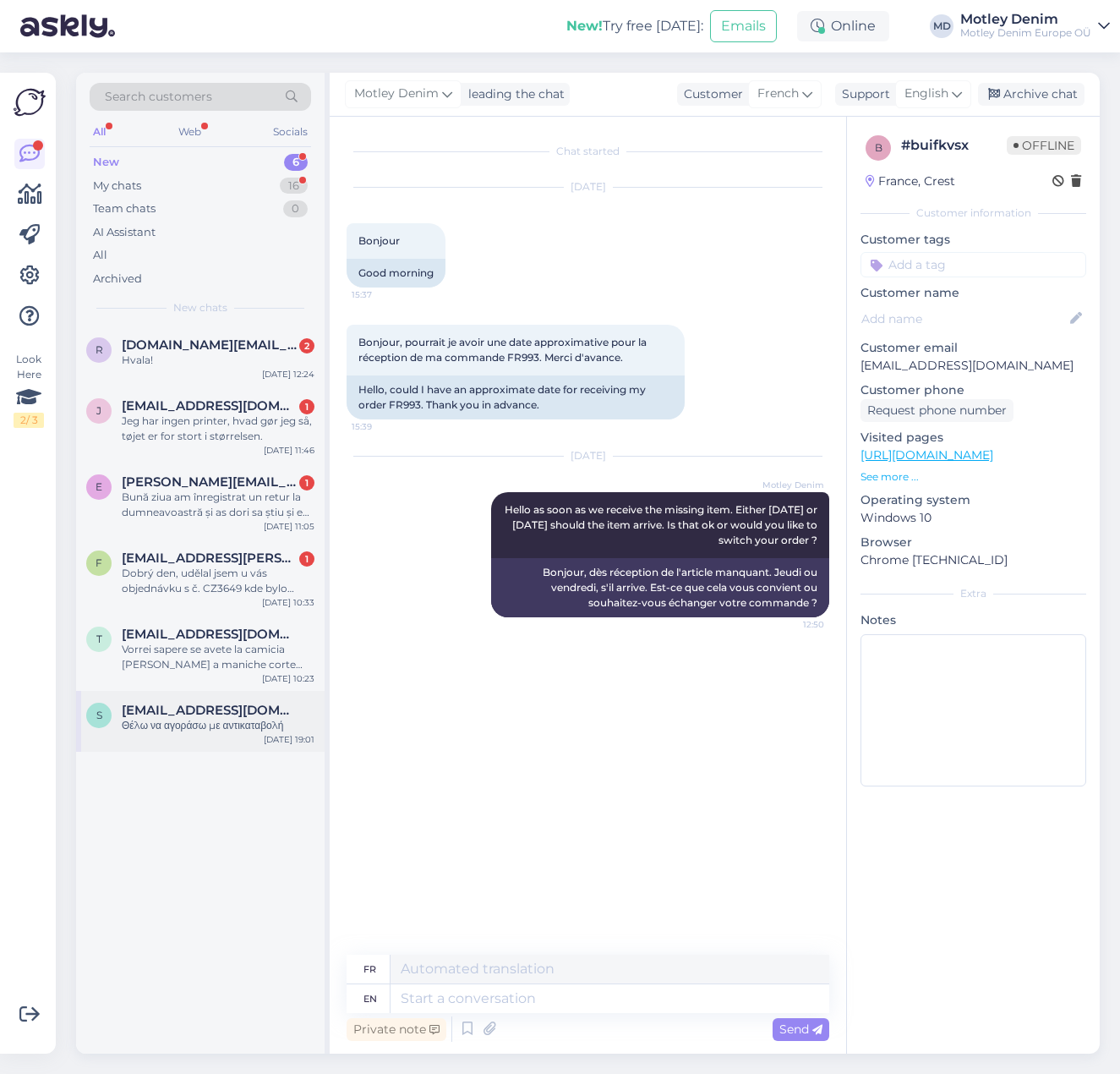
click at [242, 694] on div "s [EMAIL_ADDRESS][DOMAIN_NAME] Θέλω να αγοράσω με αντικαταβολή [DATE] 19:01" at bounding box center [200, 721] width 249 height 61
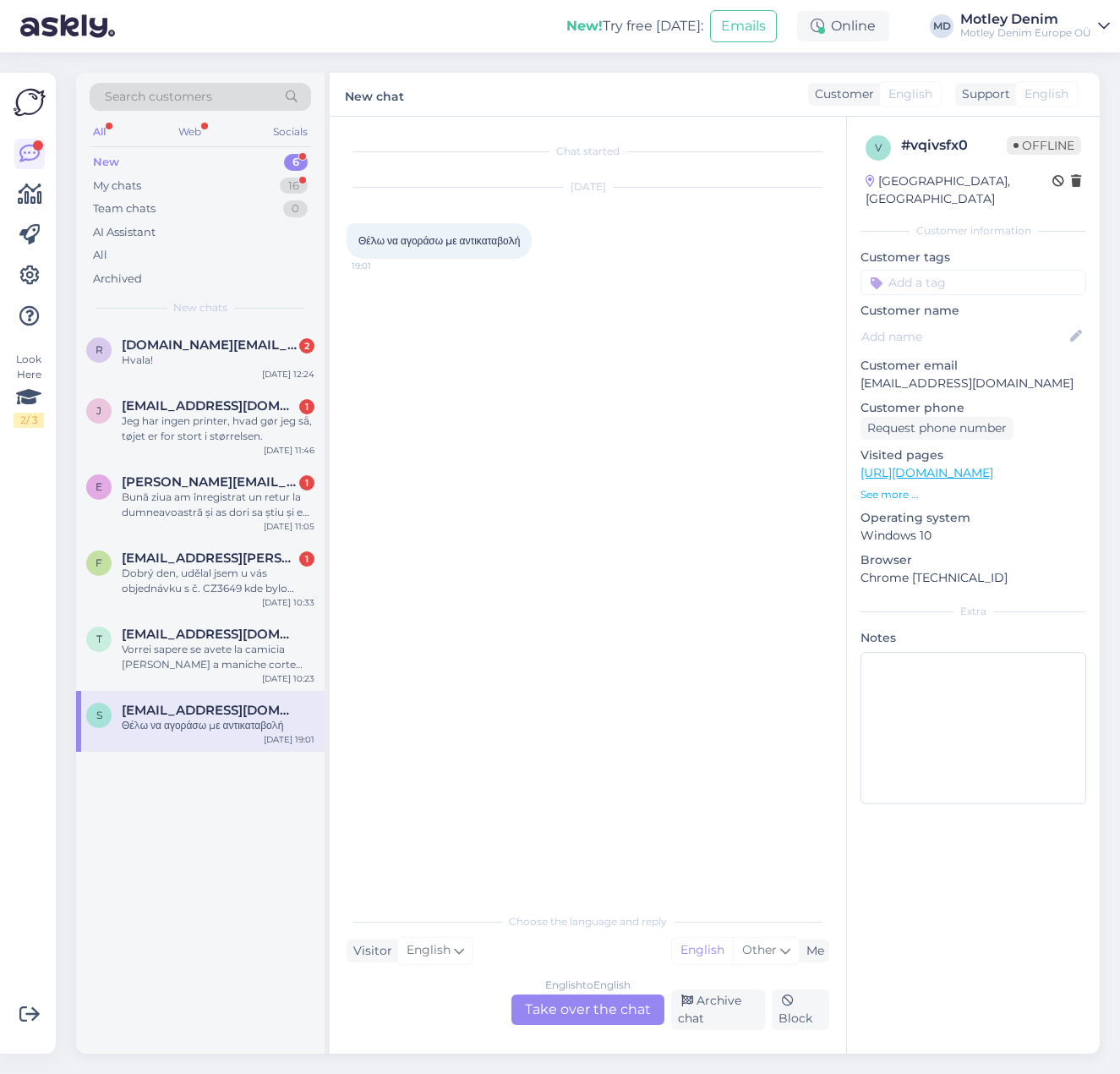
drag, startPoint x: 572, startPoint y: 230, endPoint x: 364, endPoint y: 223, distance: 208.1
click at [345, 220] on div "Chat started [DATE] Θέλω να αγοράσω με αντικαταβολή 19:01 Choose the language a…" at bounding box center [588, 585] width 517 height 936
click at [908, 374] on p "[EMAIL_ADDRESS][DOMAIN_NAME]" at bounding box center [973, 383] width 226 height 18
click at [986, 374] on p "[EMAIL_ADDRESS][DOMAIN_NAME]" at bounding box center [973, 383] width 226 height 18
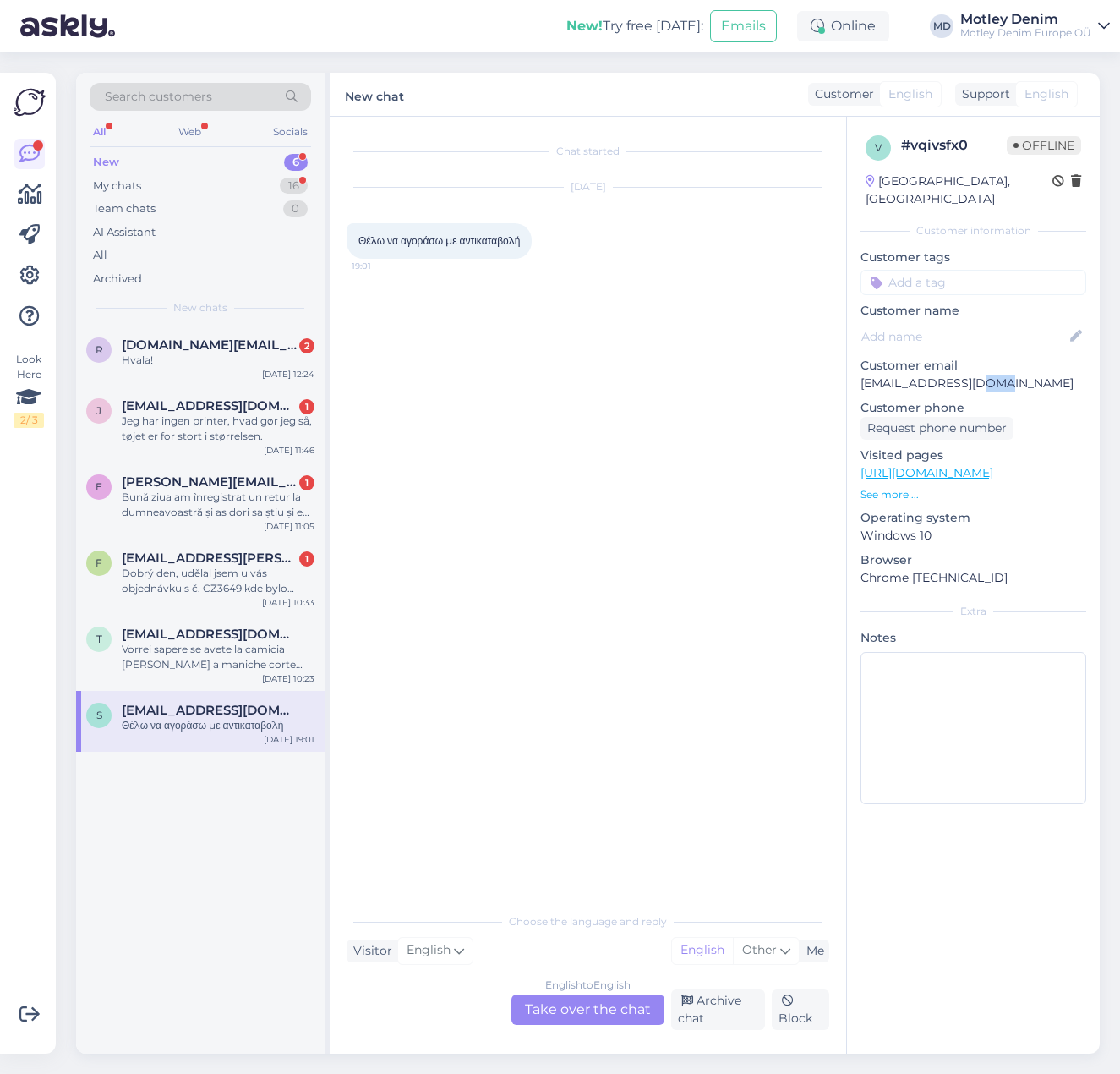
click at [986, 374] on p "[EMAIL_ADDRESS][DOMAIN_NAME]" at bounding box center [973, 383] width 226 height 18
click at [586, 1011] on div "English to English Take over the chat" at bounding box center [587, 1009] width 153 height 30
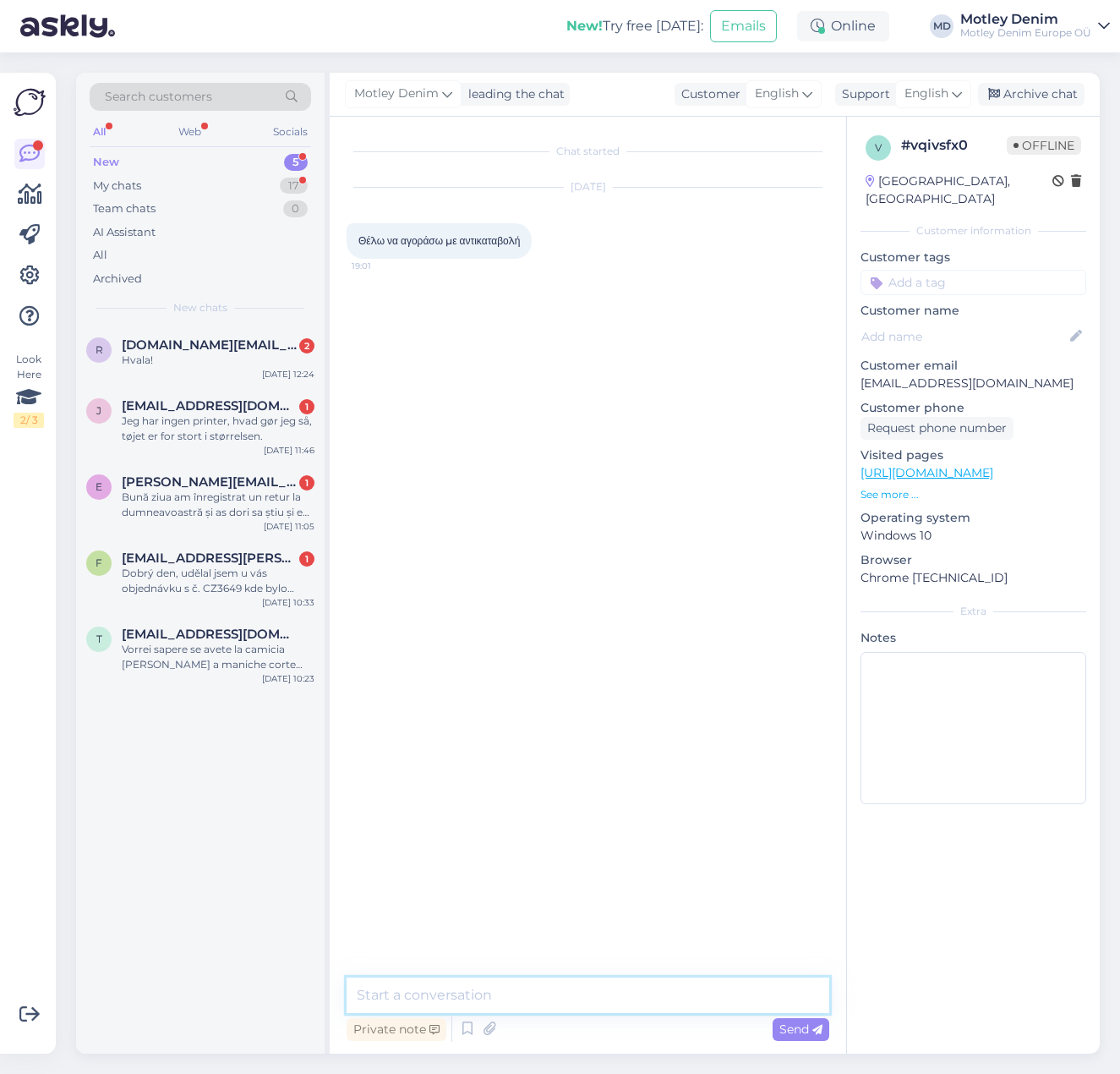
click at [461, 997] on textarea at bounding box center [588, 995] width 483 height 36
paste textarea "Γεια σας, ευχαριστούμε που μας γράψατε. Φαίνεται ότι η παραγγελία σας έχει γίνε…"
click at [793, 1036] on div "Send" at bounding box center [801, 1029] width 57 height 23
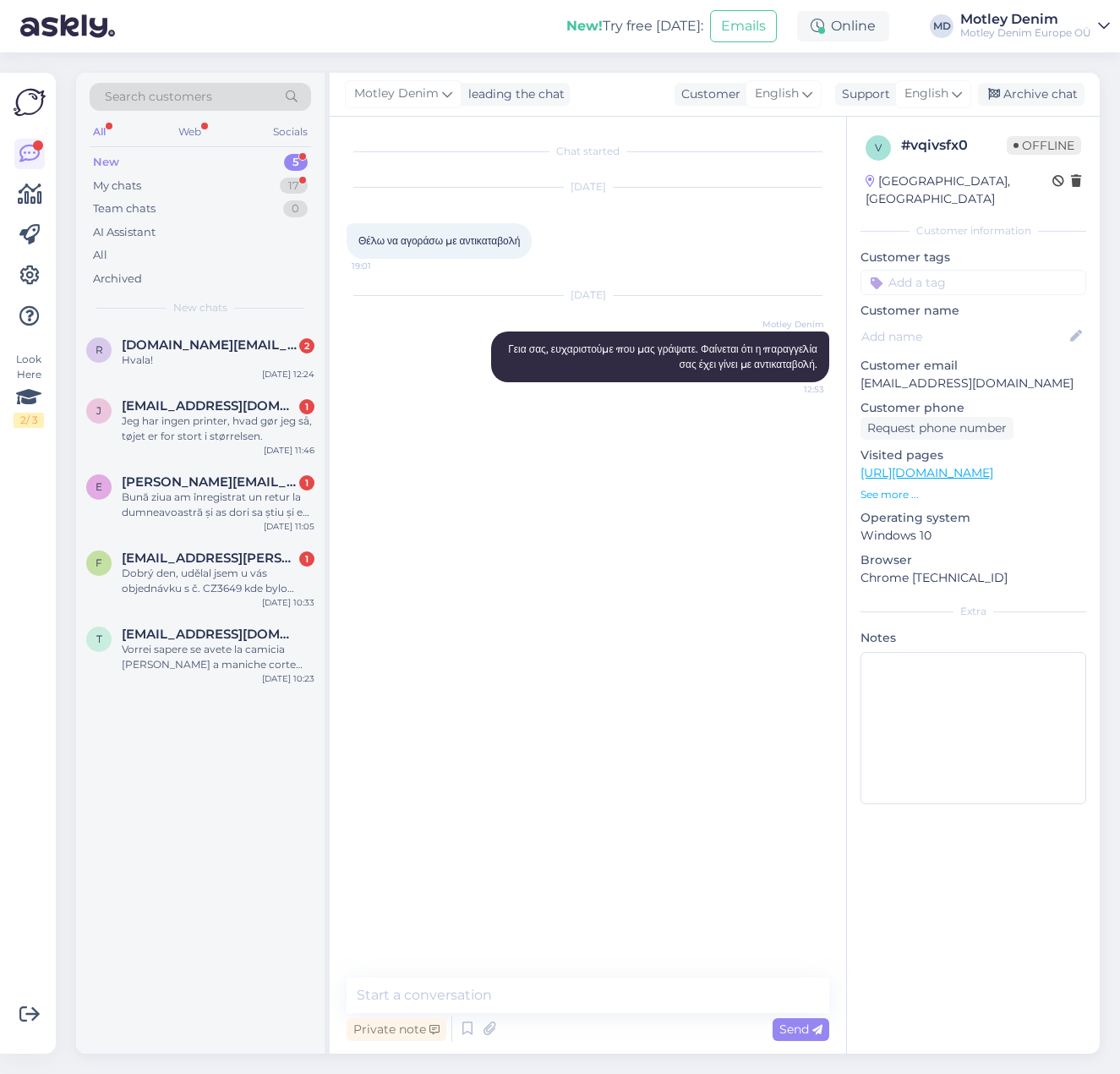
click at [922, 269] on input at bounding box center [973, 281] width 226 height 25
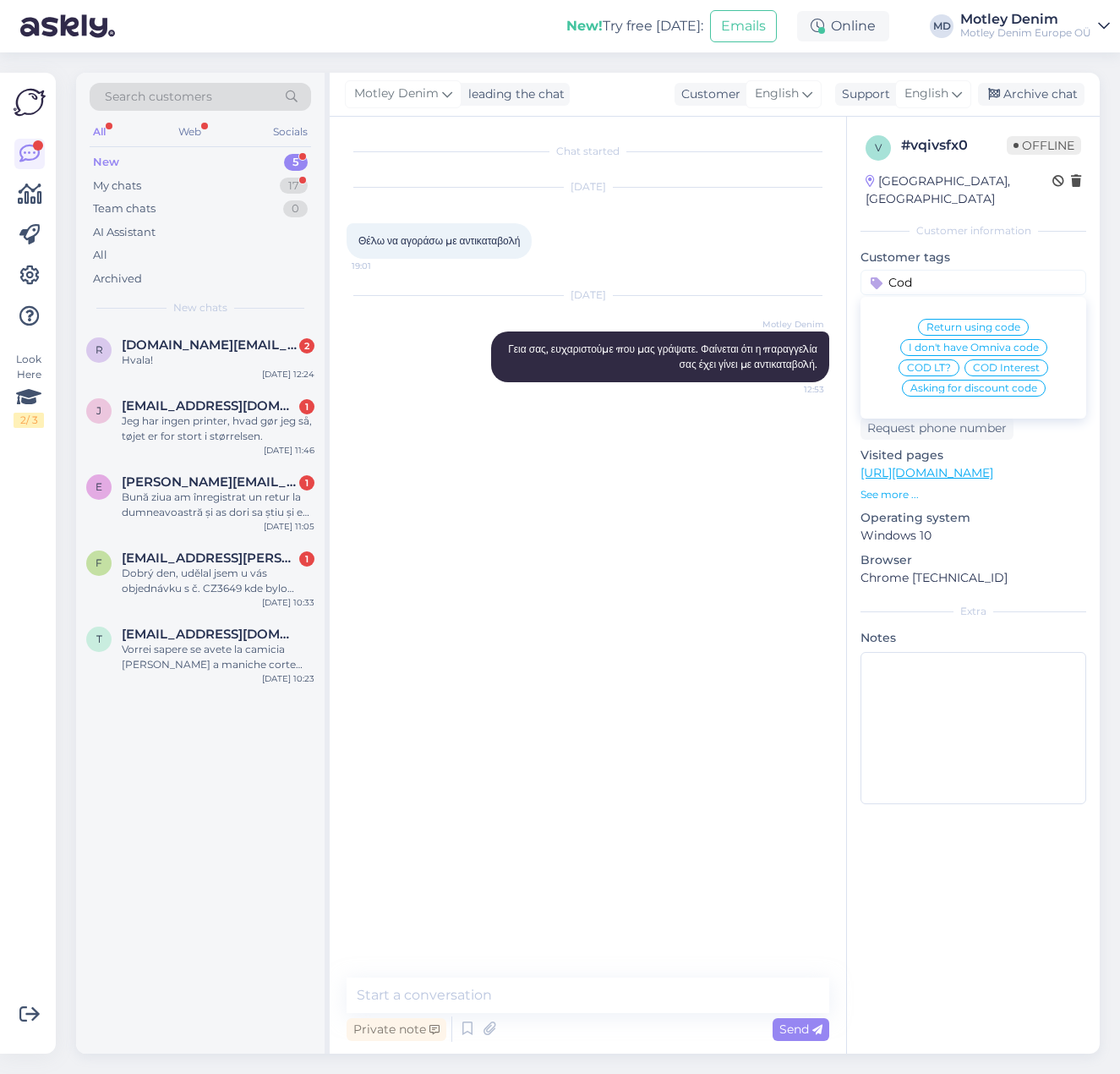
click at [1024, 362] on span "COD Interest" at bounding box center [1006, 367] width 67 height 10
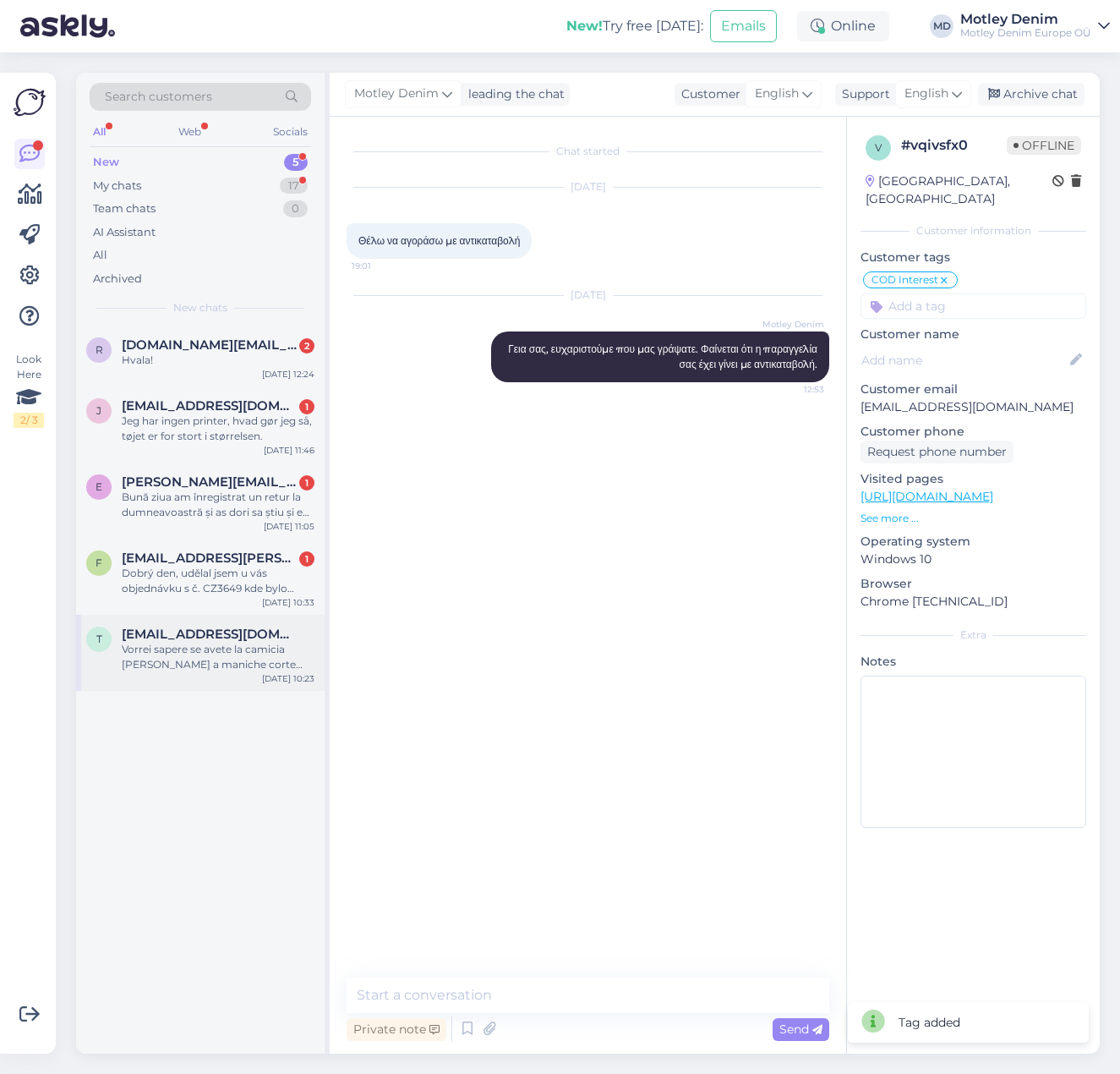
click at [165, 663] on div "Vorrei sapere se avete la camicia [PERSON_NAME] a maniche corte taglie 7 bianca…" at bounding box center [218, 657] width 193 height 30
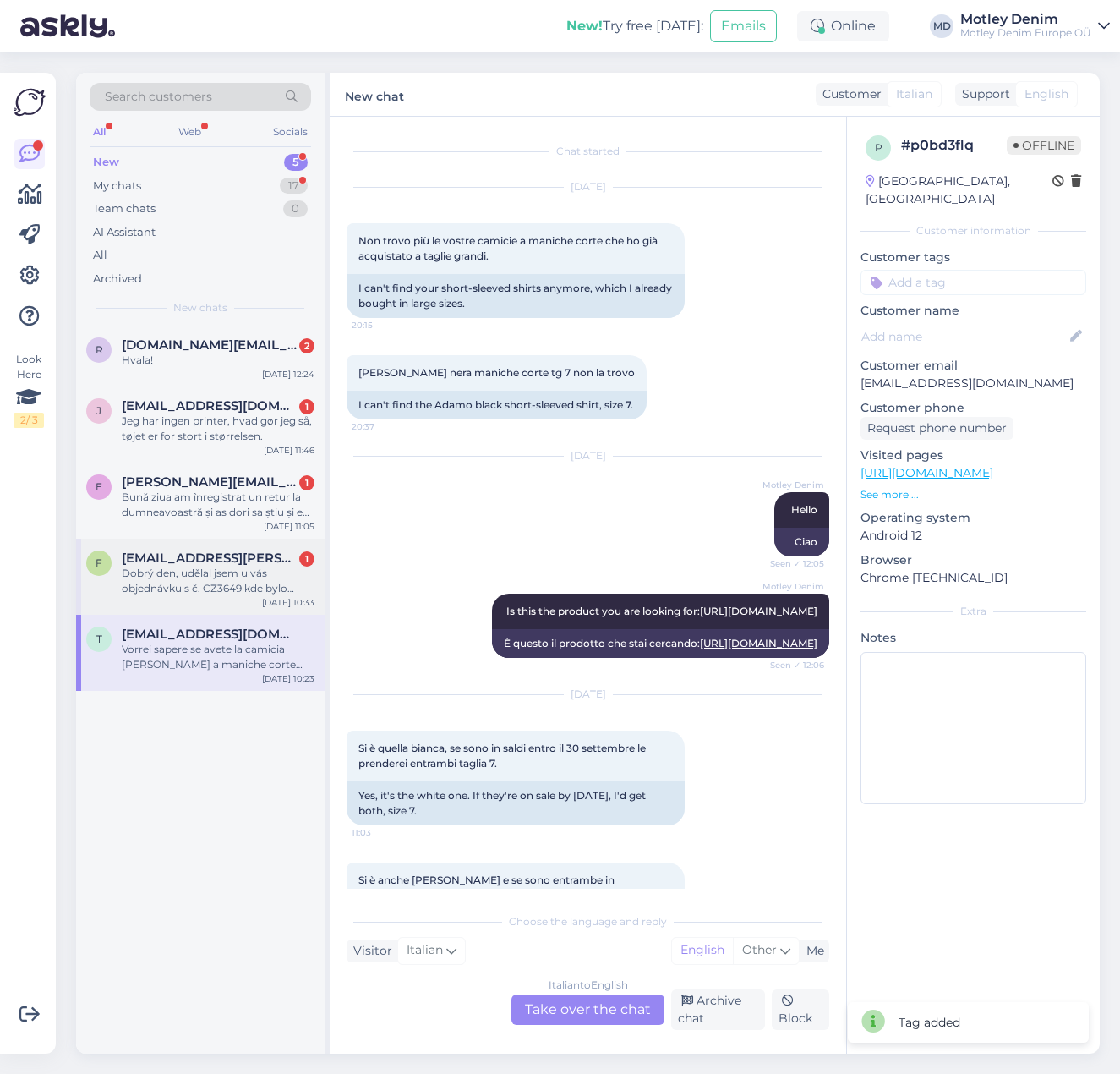
scroll to position [345, 0]
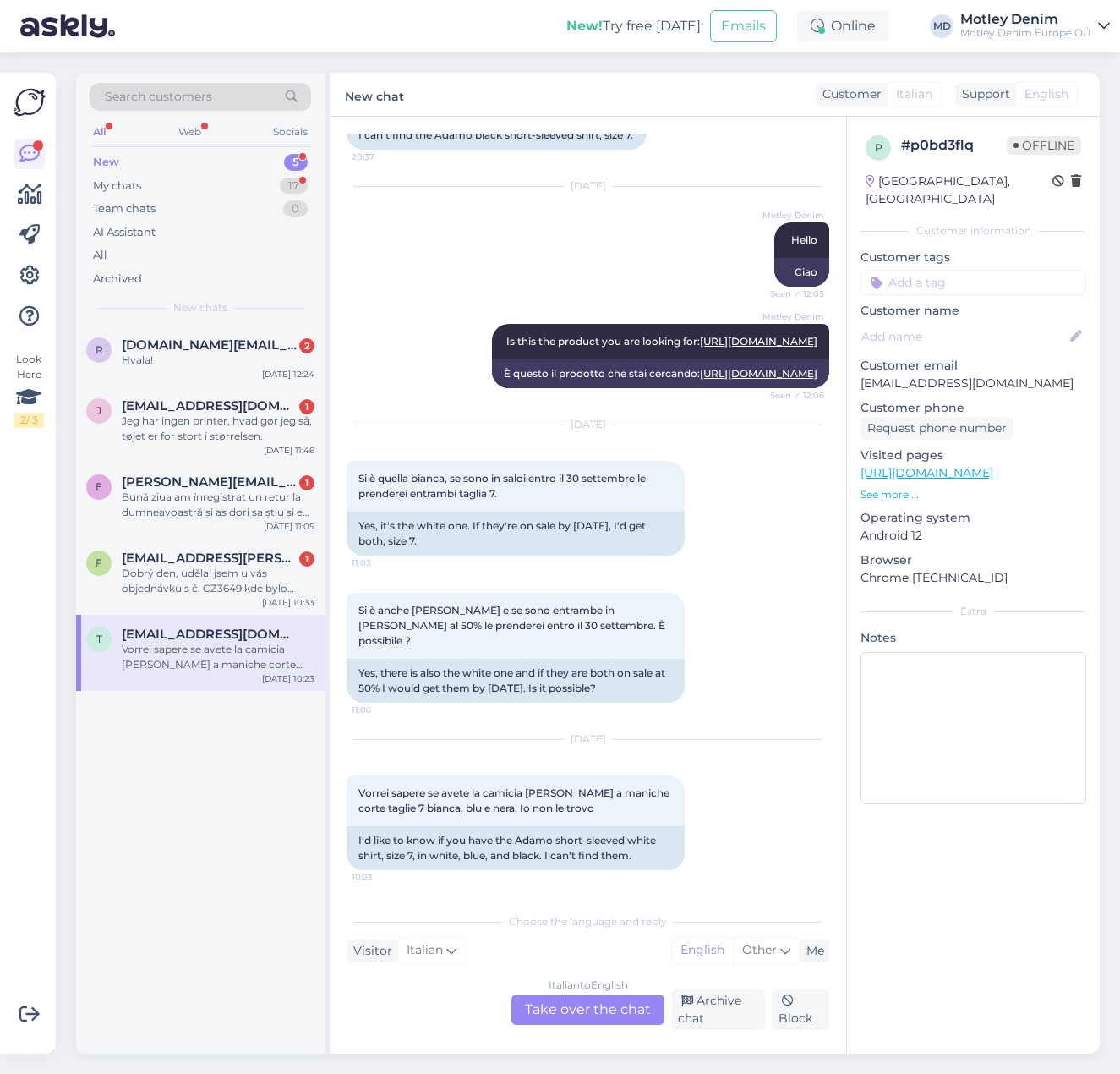
click at [555, 1011] on div "Italian to English Take over the chat" at bounding box center [587, 1009] width 153 height 30
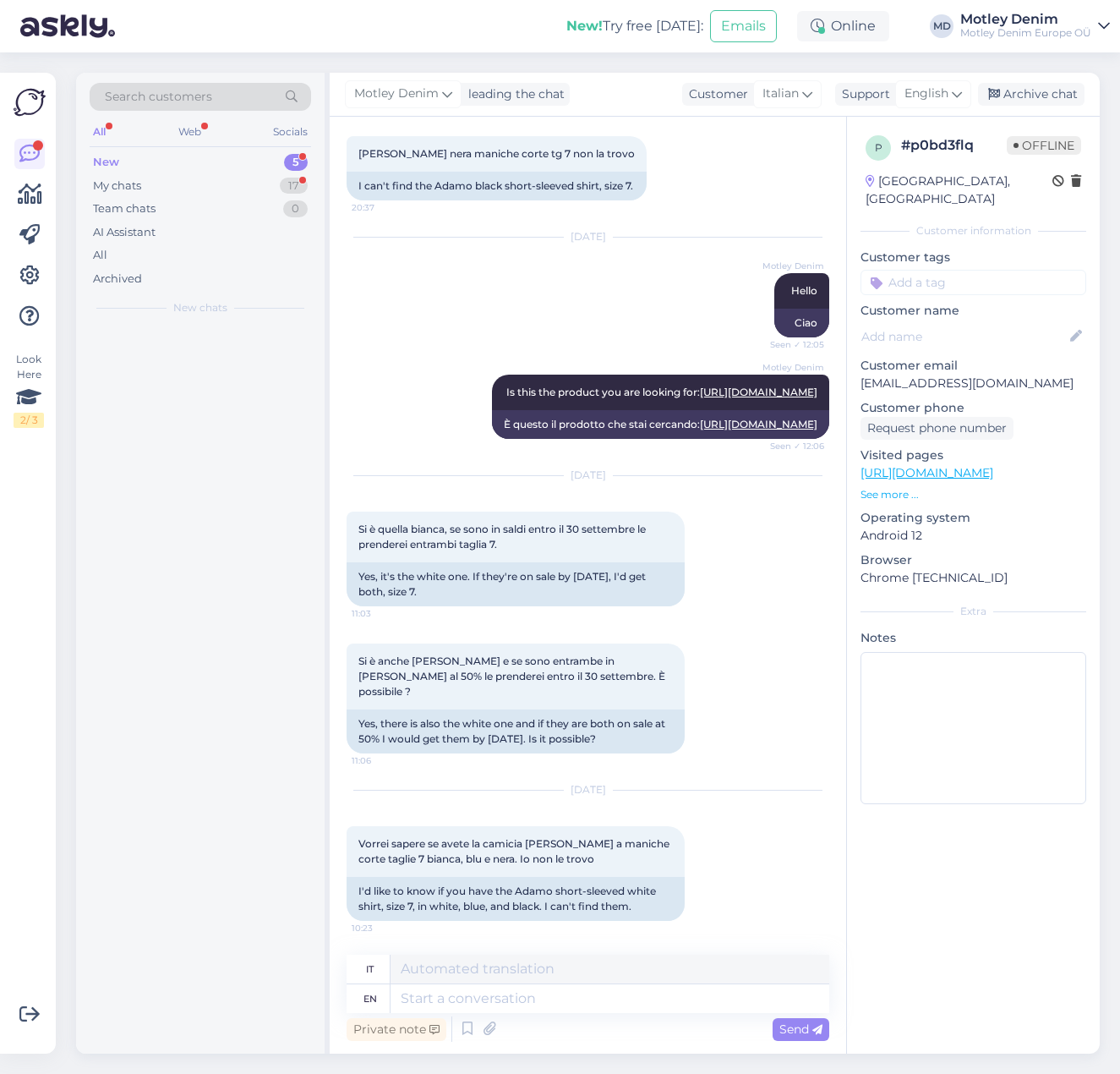
scroll to position [295, 0]
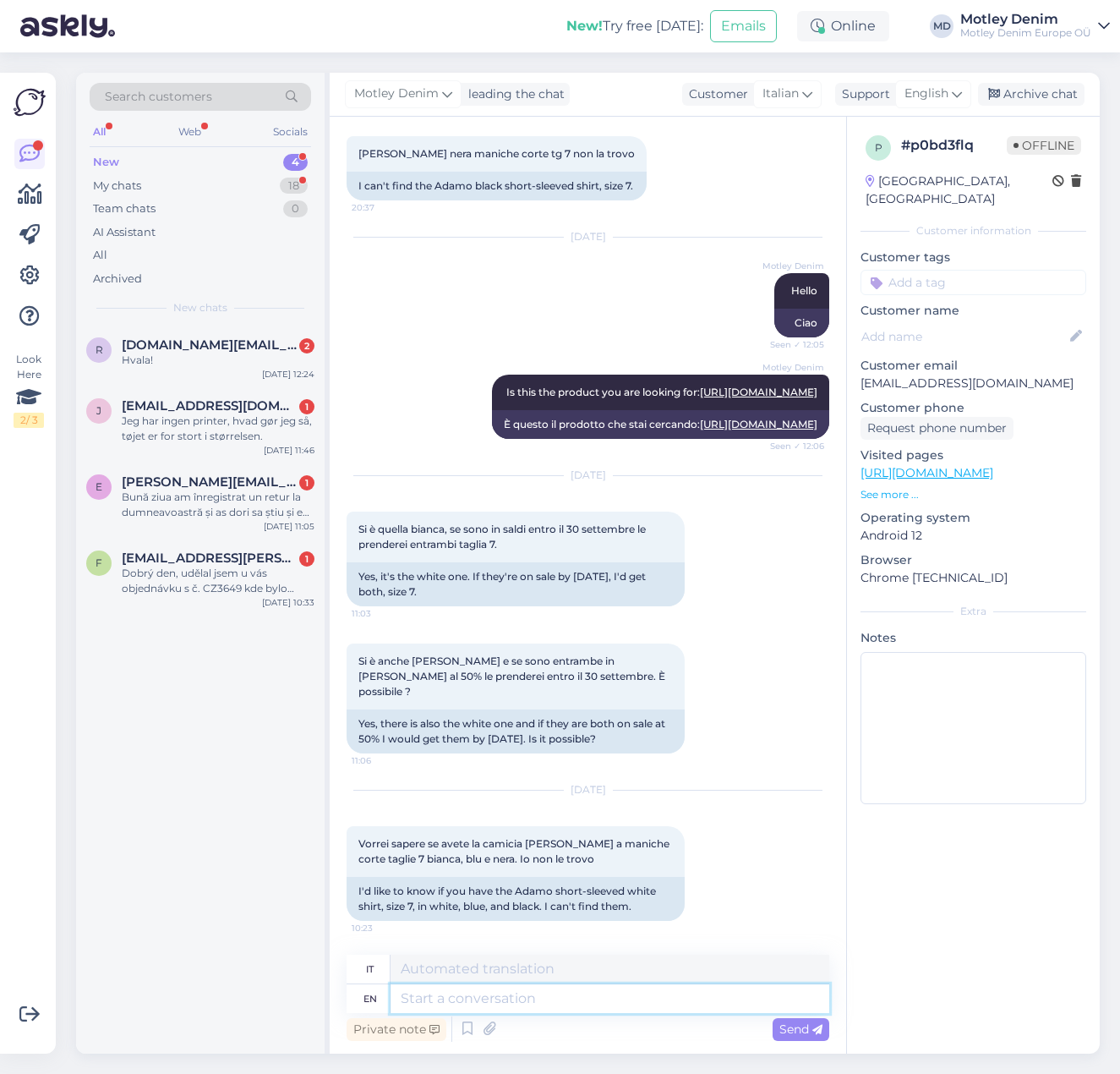
click at [516, 993] on textarea at bounding box center [610, 998] width 439 height 29
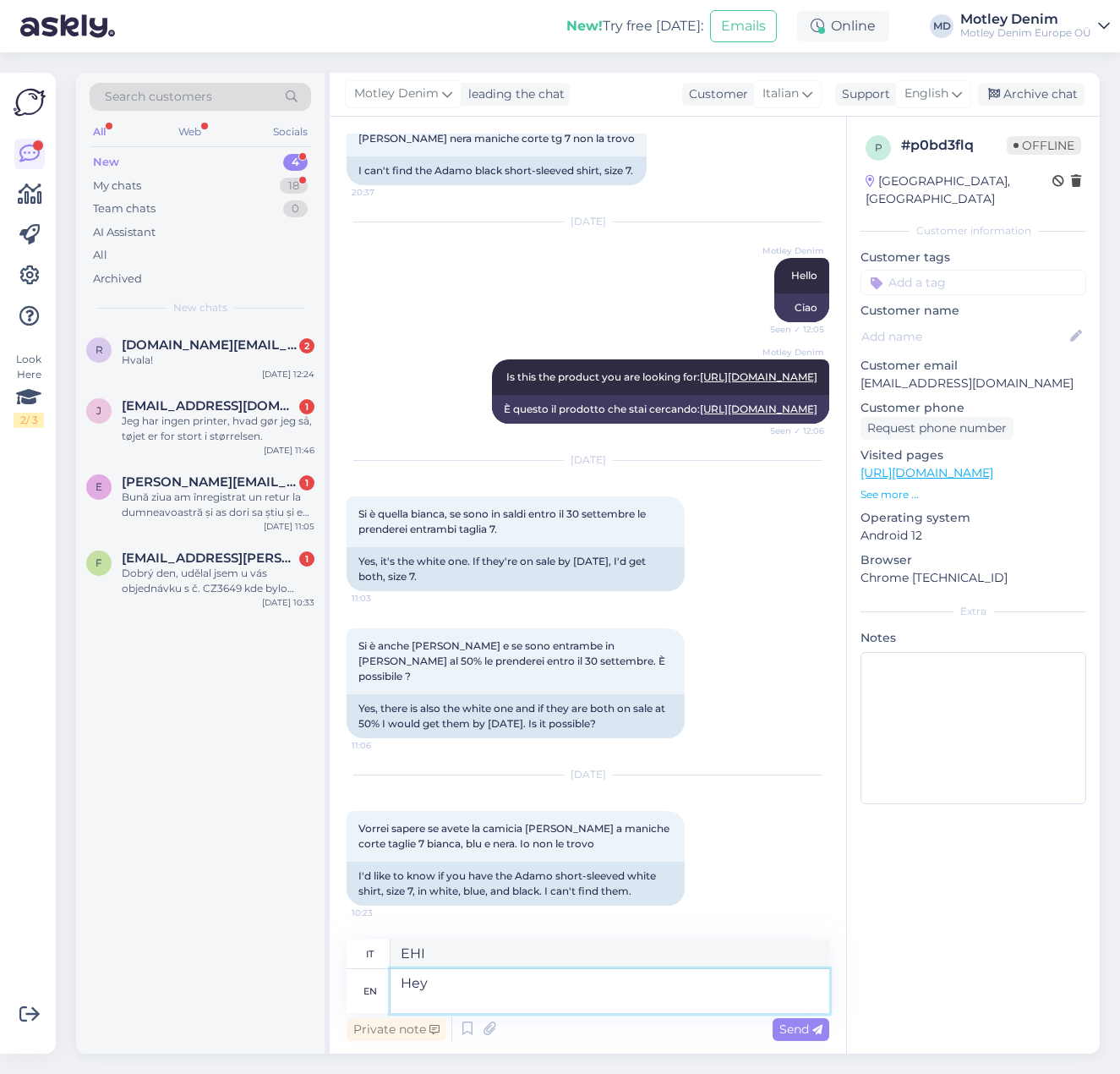
scroll to position [325, 0]
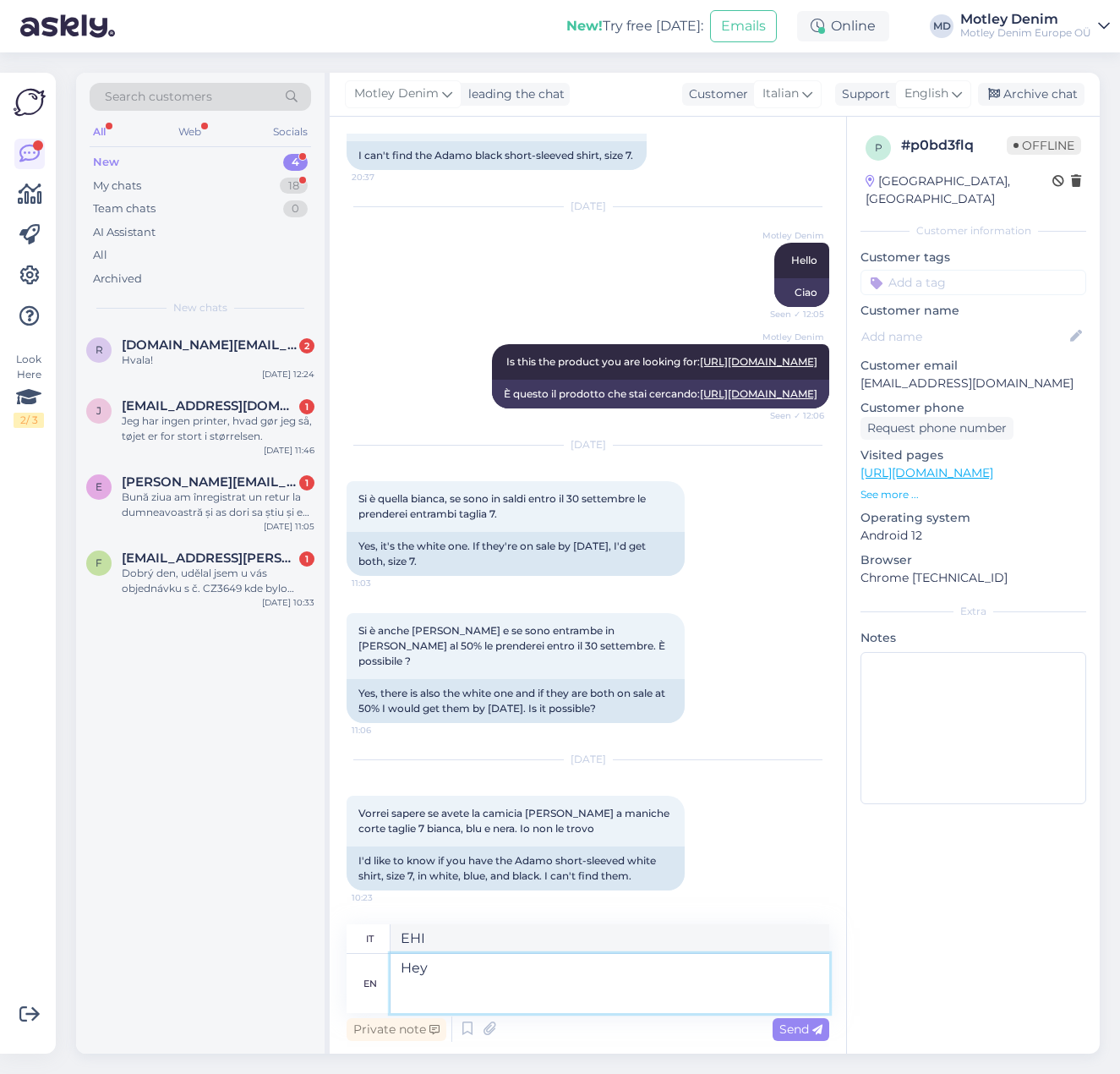
paste textarea "[URL][DOMAIN_NAME][PERSON_NAME]"
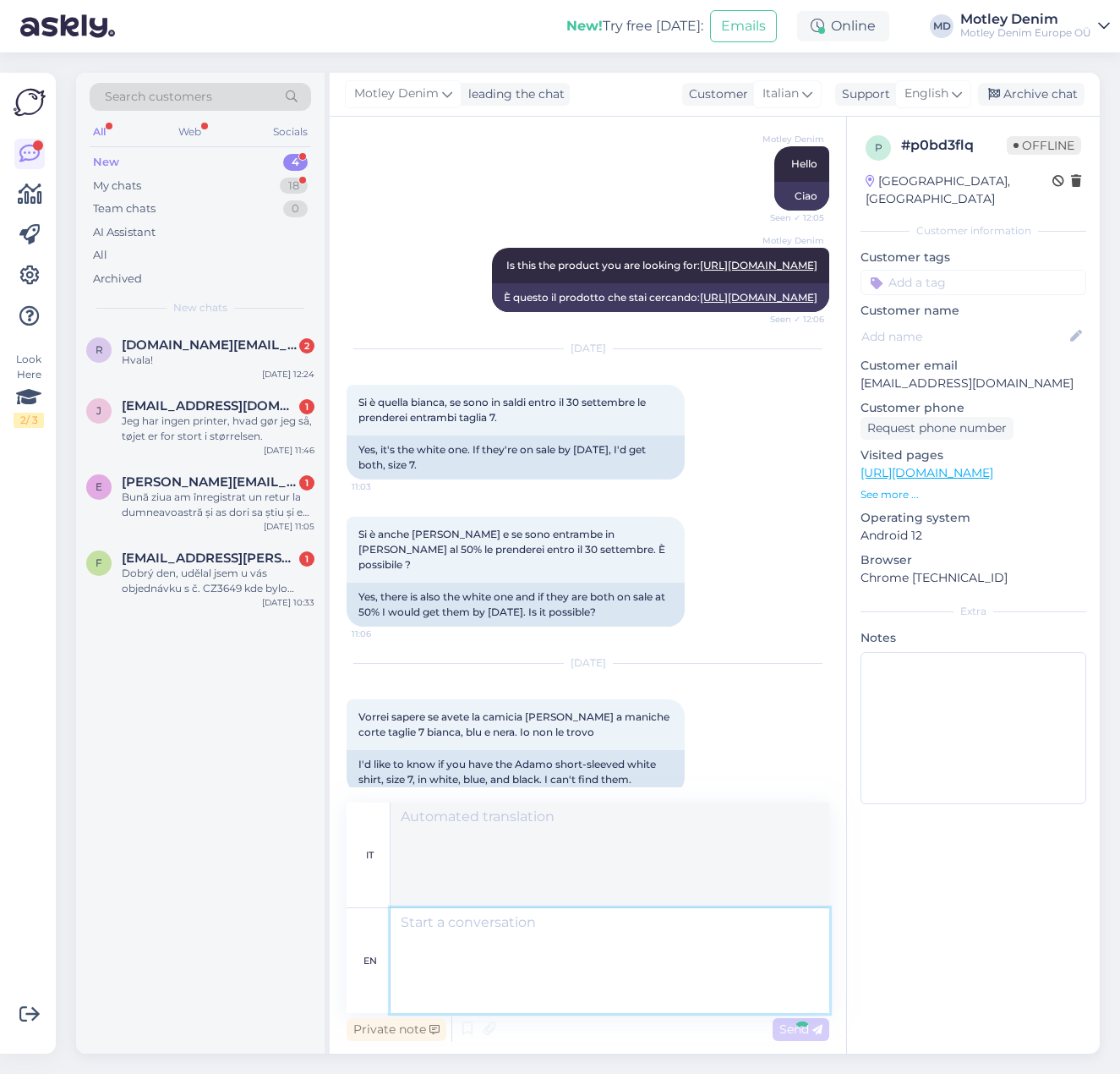
scroll to position [549, 0]
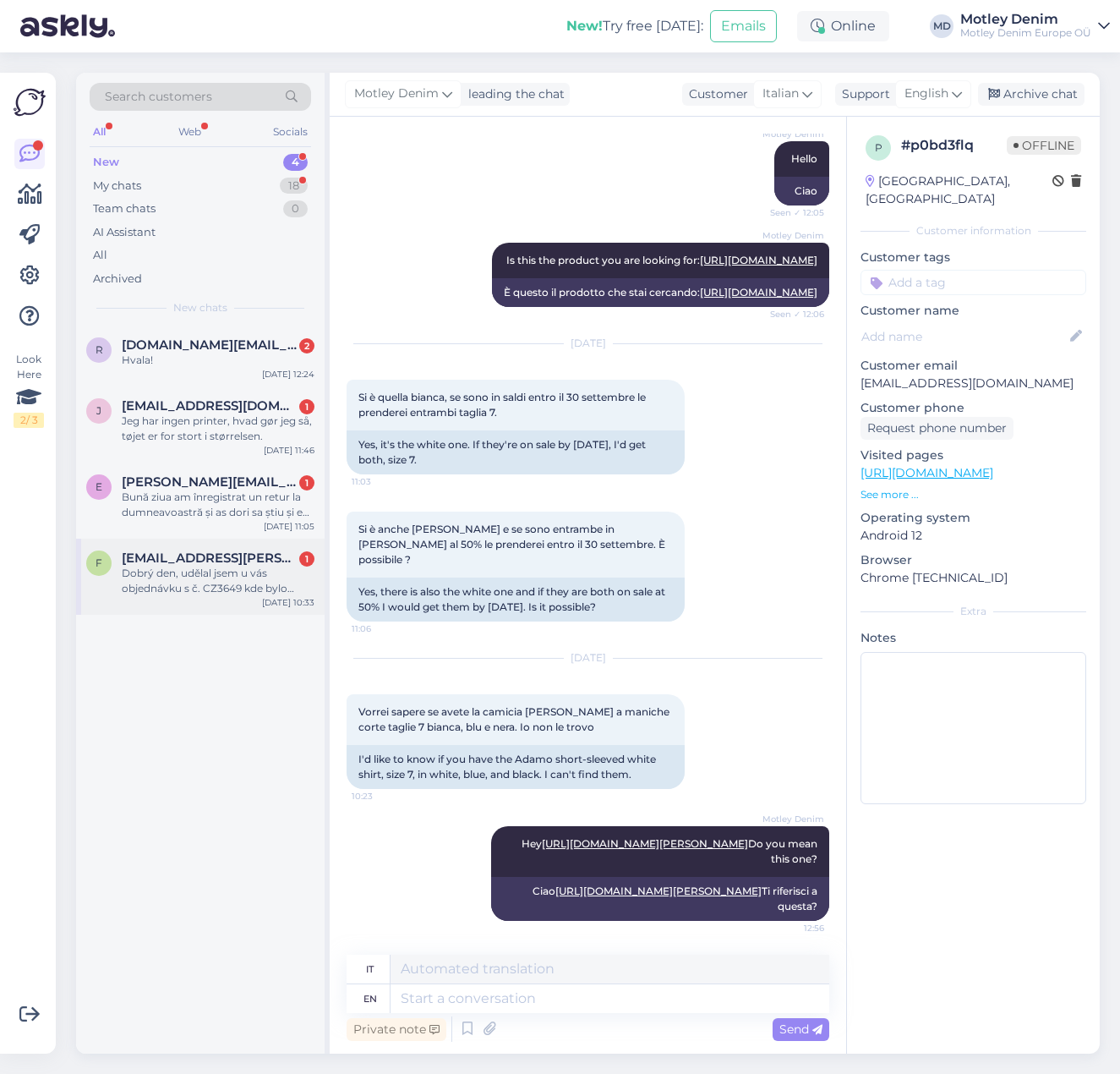
click at [231, 592] on div "Dobrý den, udělal jsem u vás objednávku s č. CZ3649 kde bylo napsáno že výrobek…" at bounding box center [218, 581] width 193 height 30
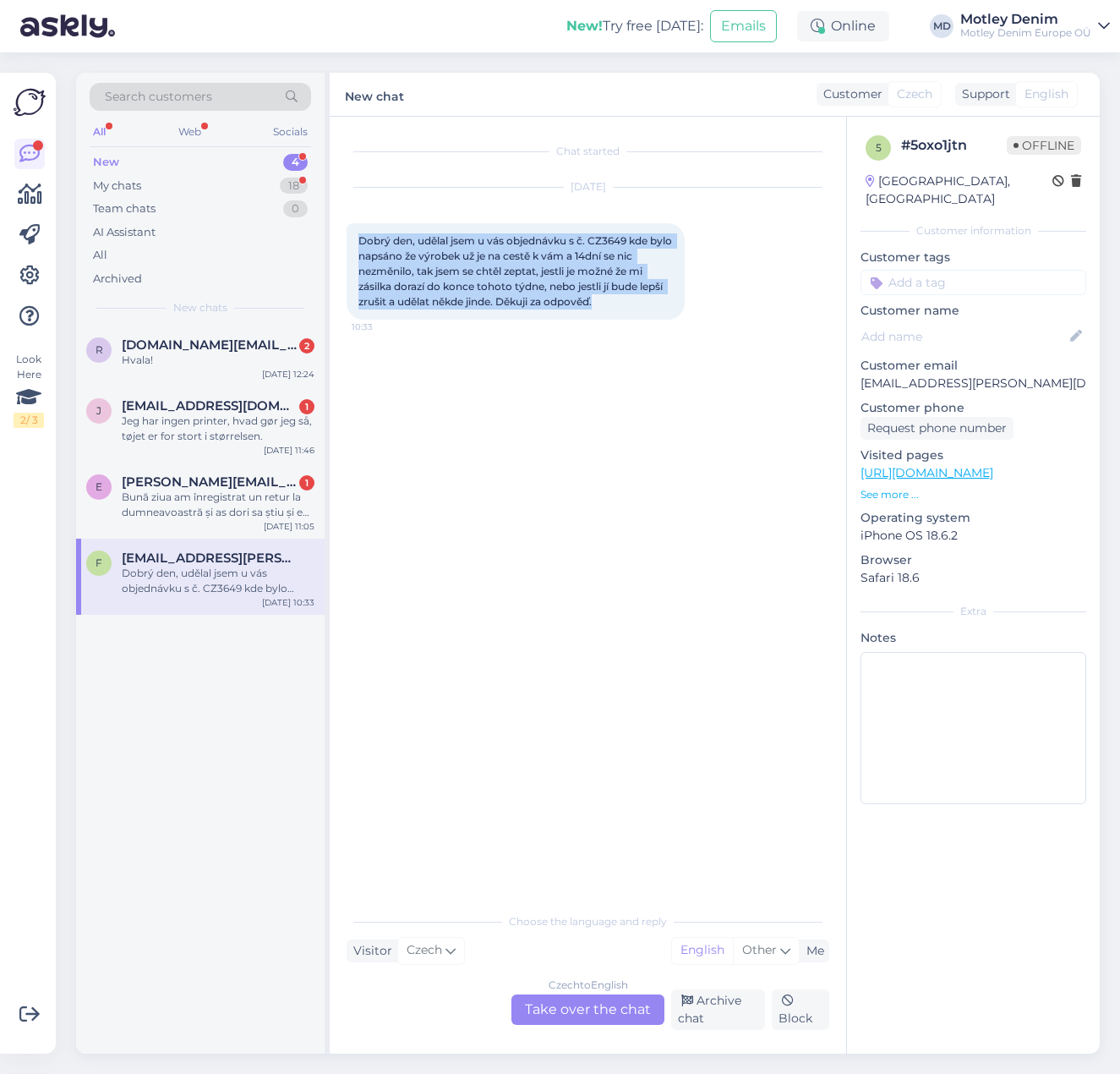
drag, startPoint x: 611, startPoint y: 301, endPoint x: 350, endPoint y: 235, distance: 269.2
click at [350, 235] on div "Dobrý den, udělal jsem u vás objednávku s č. CZ3649 kde bylo napsáno že výrobek…" at bounding box center [515, 271] width 338 height 97
click at [538, 281] on span "Dobrý den, udělal jsem u vás objednávku s č. CZ3649 kde bylo napsáno že výrobek…" at bounding box center [516, 271] width 316 height 74
click at [588, 238] on span "Dobrý den, udělal jsem u vás objednávku s č. CZ3649 kde bylo napsáno že výrobek…" at bounding box center [516, 271] width 316 height 74
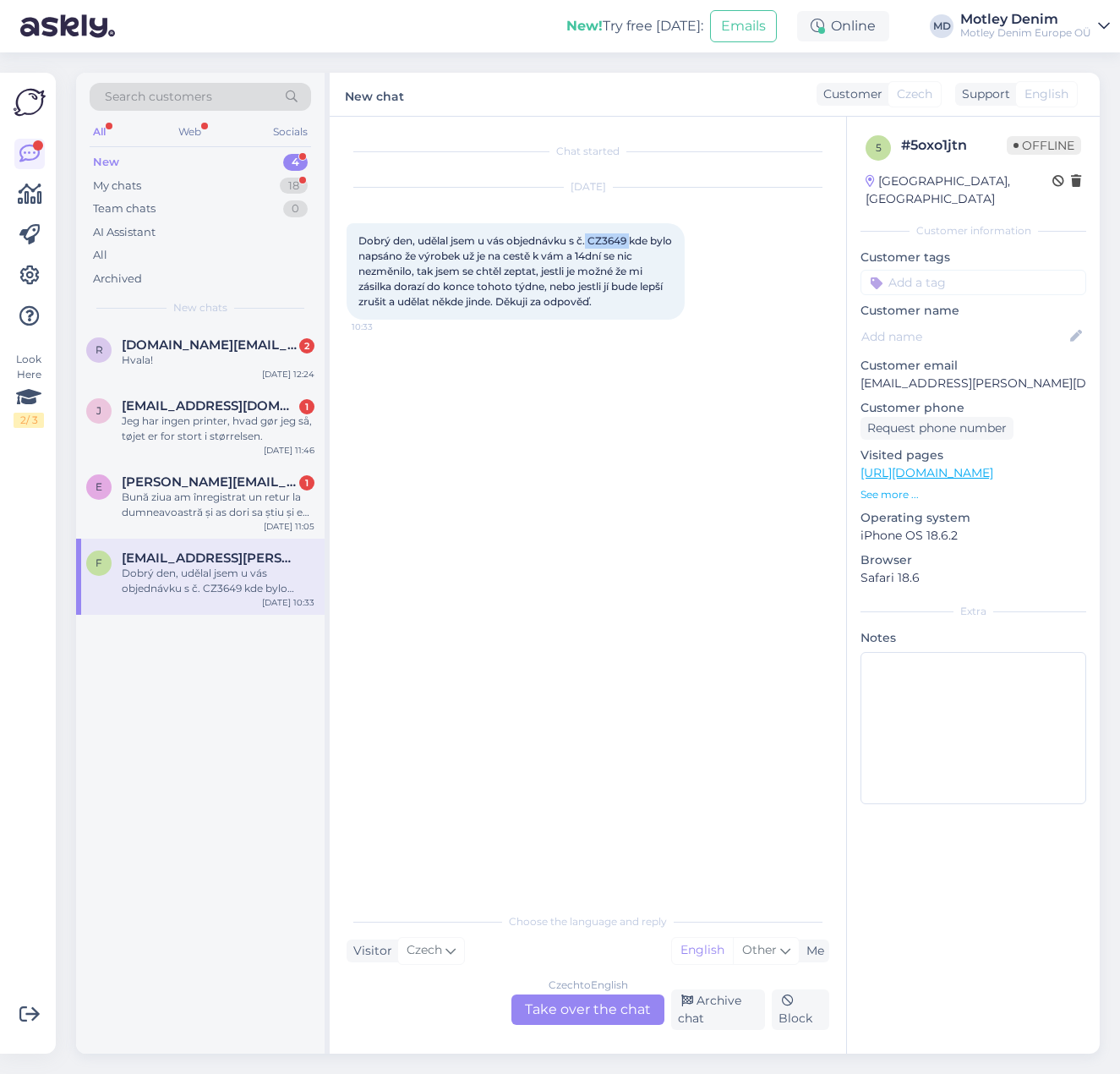
drag, startPoint x: 589, startPoint y: 238, endPoint x: 631, endPoint y: 239, distance: 42.0
click at [631, 239] on span "Dobrý den, udělal jsem u vás objednávku s č. CZ3649 kde bylo napsáno že výrobek…" at bounding box center [516, 271] width 316 height 74
click at [572, 1004] on div "Czech to English Take over the chat" at bounding box center [587, 1009] width 153 height 30
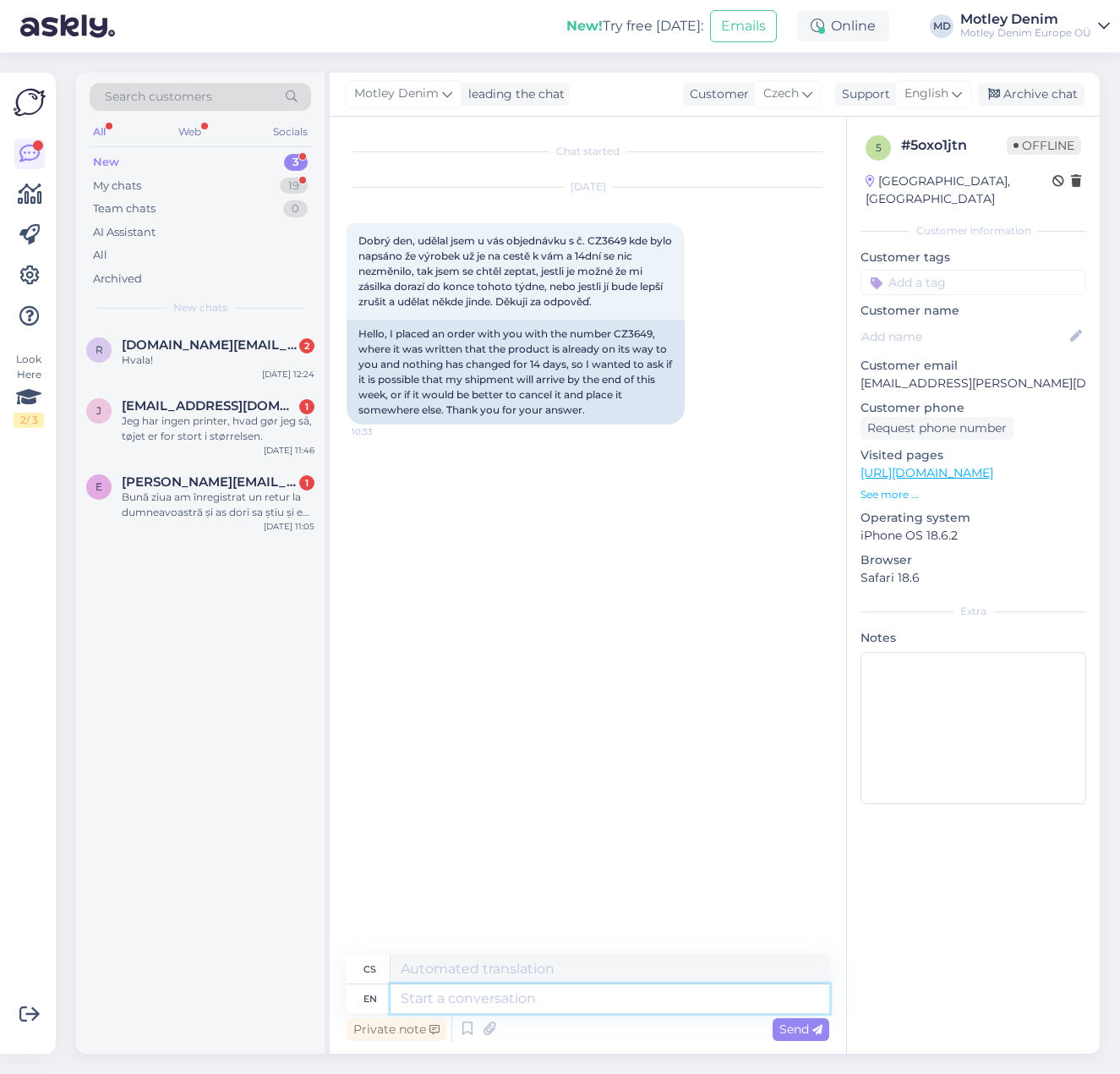
click at [516, 1007] on textarea at bounding box center [610, 998] width 439 height 29
click at [429, 1004] on textarea "Hey your shipment will arrive by the end of the week" at bounding box center [610, 998] width 439 height 29
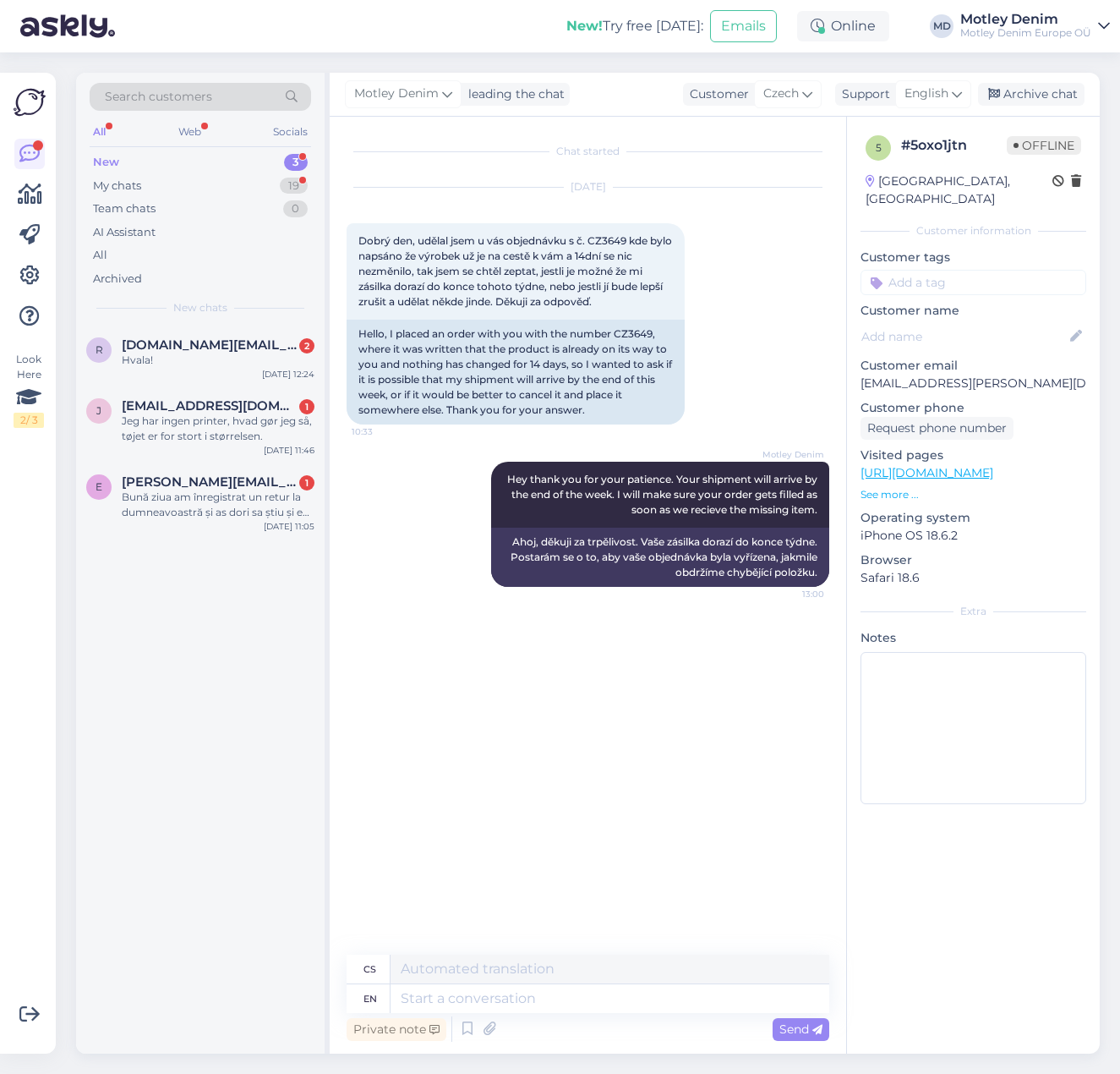
click at [969, 269] on input at bounding box center [973, 281] width 226 height 25
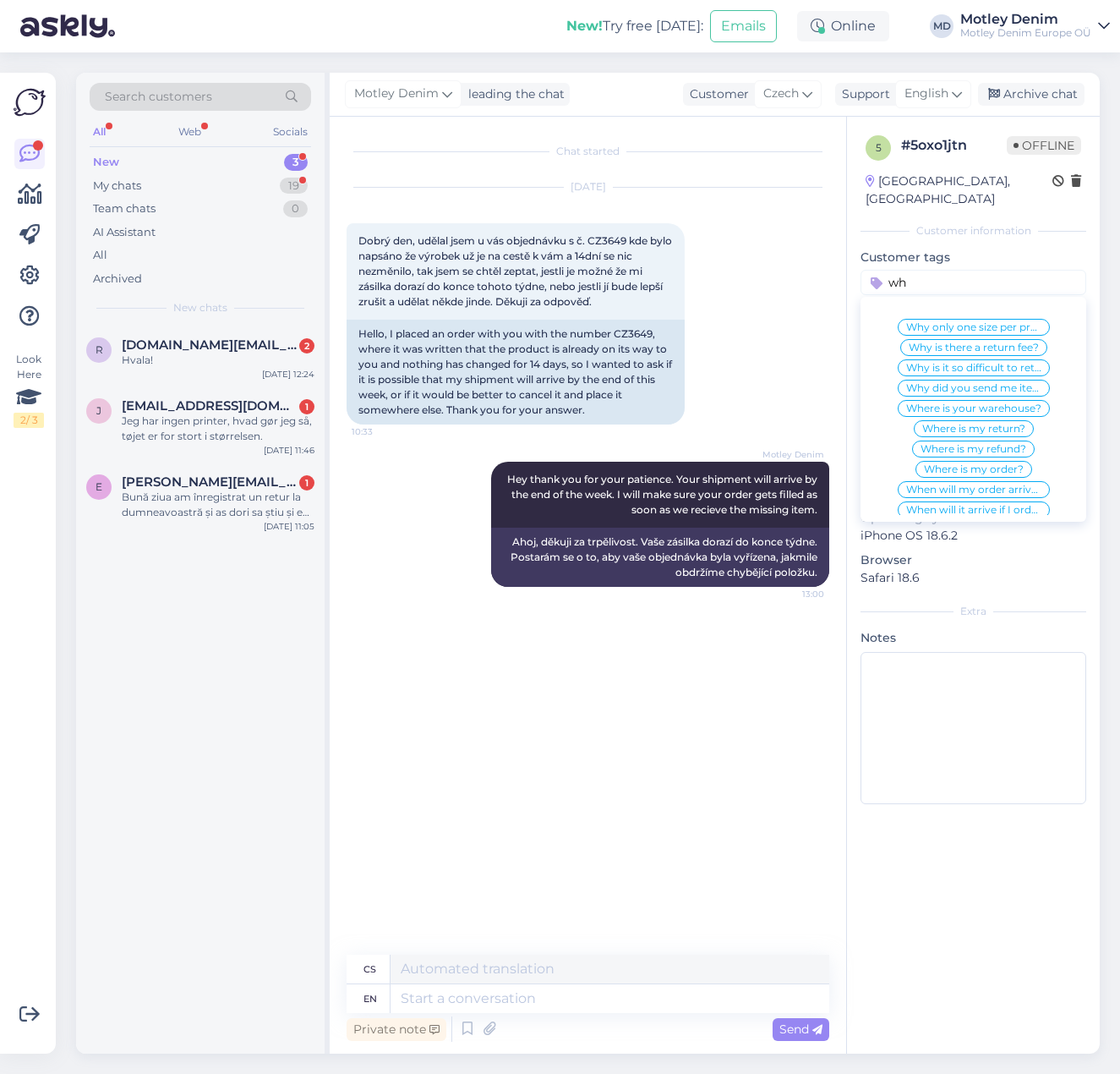
click at [976, 484] on span "When will my order arrive?" at bounding box center [974, 489] width 136 height 10
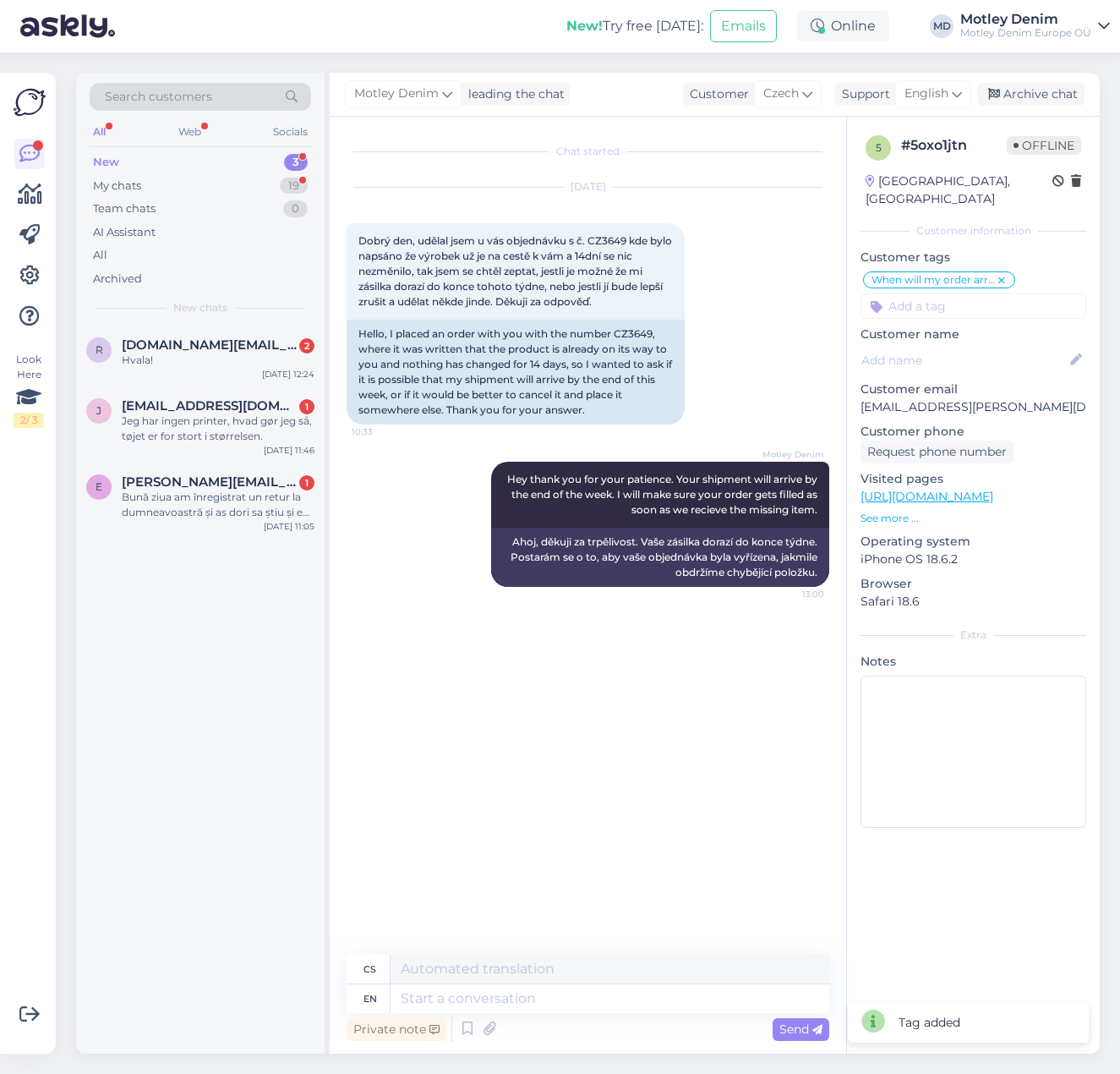
click at [997, 293] on input at bounding box center [973, 305] width 226 height 25
click at [980, 345] on span "Waiting for NOS" at bounding box center [973, 350] width 81 height 10
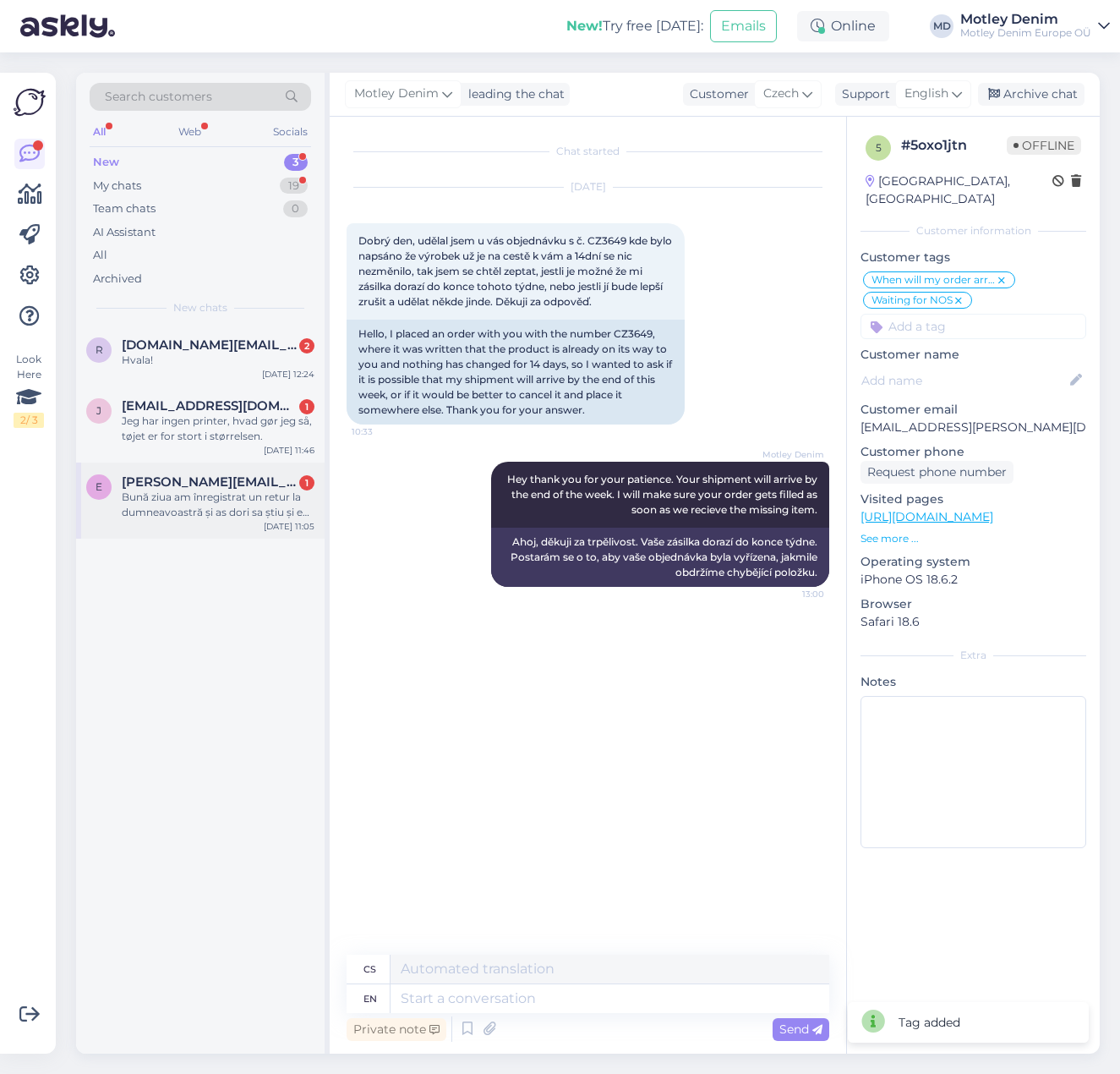
click at [177, 485] on span "[PERSON_NAME][EMAIL_ADDRESS][DOMAIN_NAME]" at bounding box center [210, 481] width 176 height 15
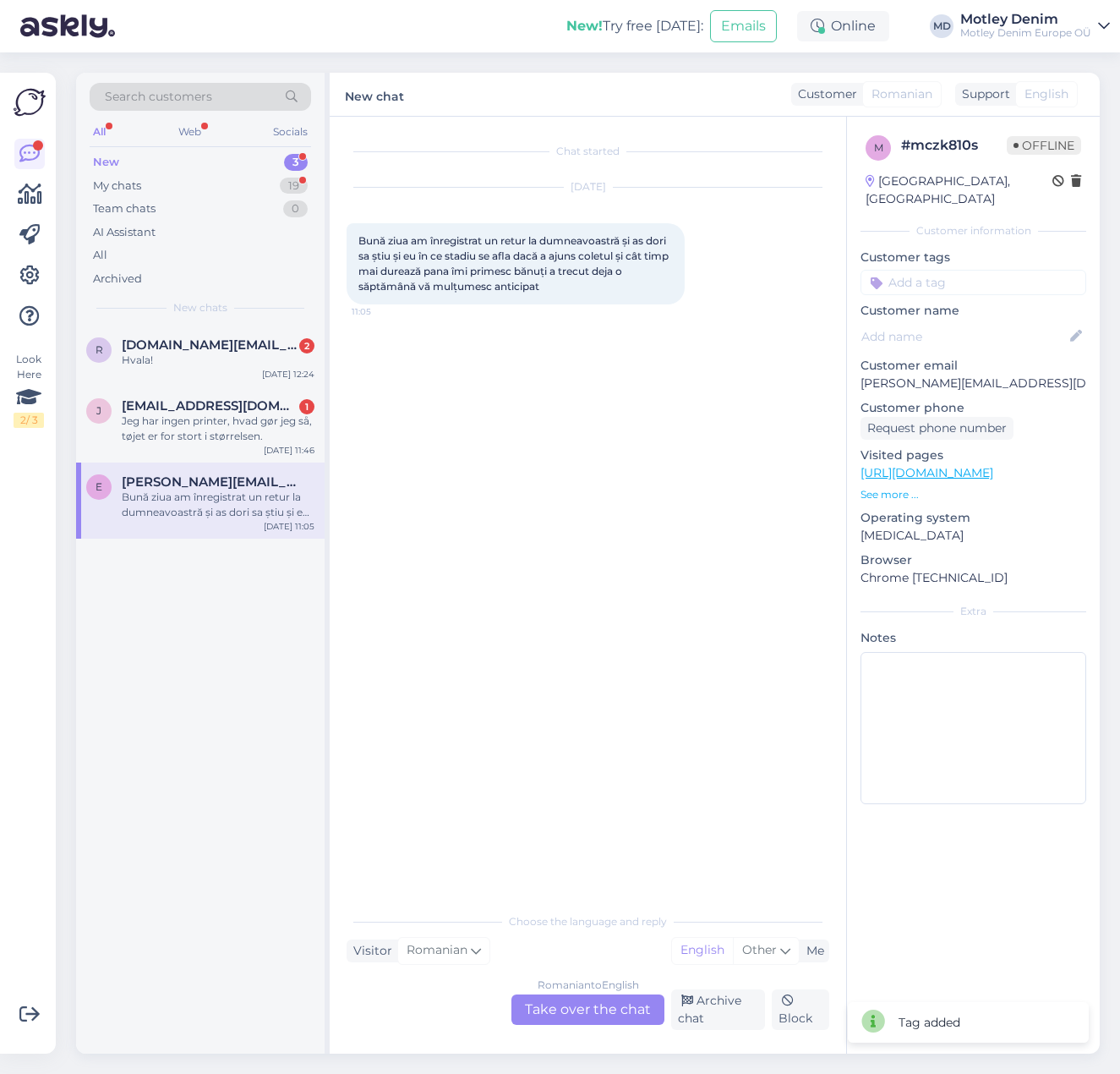
drag, startPoint x: 551, startPoint y: 291, endPoint x: 343, endPoint y: 235, distance: 215.4
click at [343, 235] on div "Chat started [DATE] Bună ziua am înregistrat un retur la dumneavoastră și as [P…" at bounding box center [588, 585] width 517 height 936
click at [955, 374] on p "[PERSON_NAME][EMAIL_ADDRESS][DOMAIN_NAME]" at bounding box center [973, 383] width 226 height 18
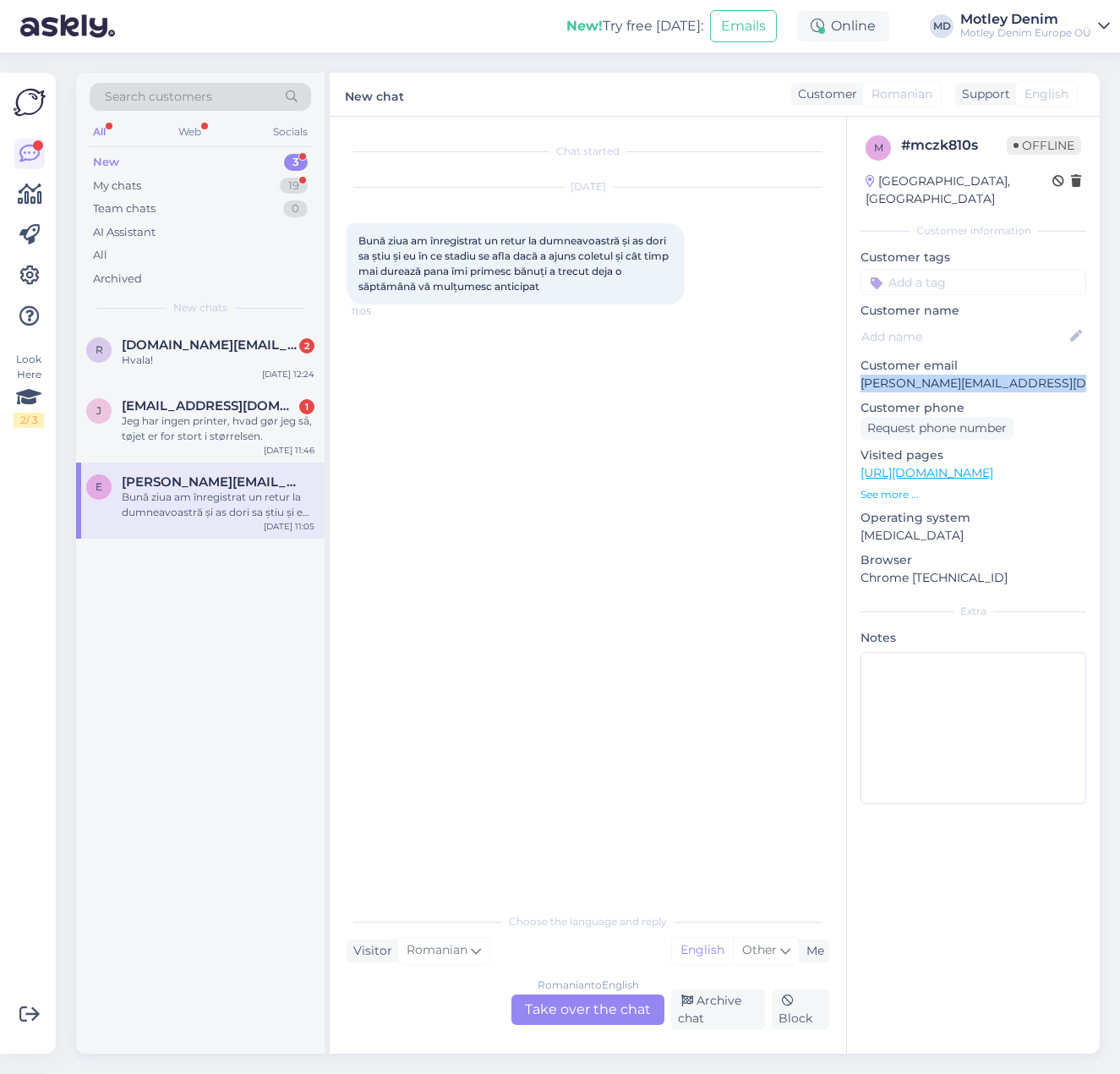
drag, startPoint x: 572, startPoint y: 279, endPoint x: 345, endPoint y: 222, distance: 234.0
click at [345, 222] on div "Chat started [DATE] Bună ziua am înregistrat un retur la dumneavoastră și as [P…" at bounding box center [588, 585] width 517 height 936
click at [545, 1008] on div "Romanian to English Take over the chat" at bounding box center [587, 1009] width 153 height 30
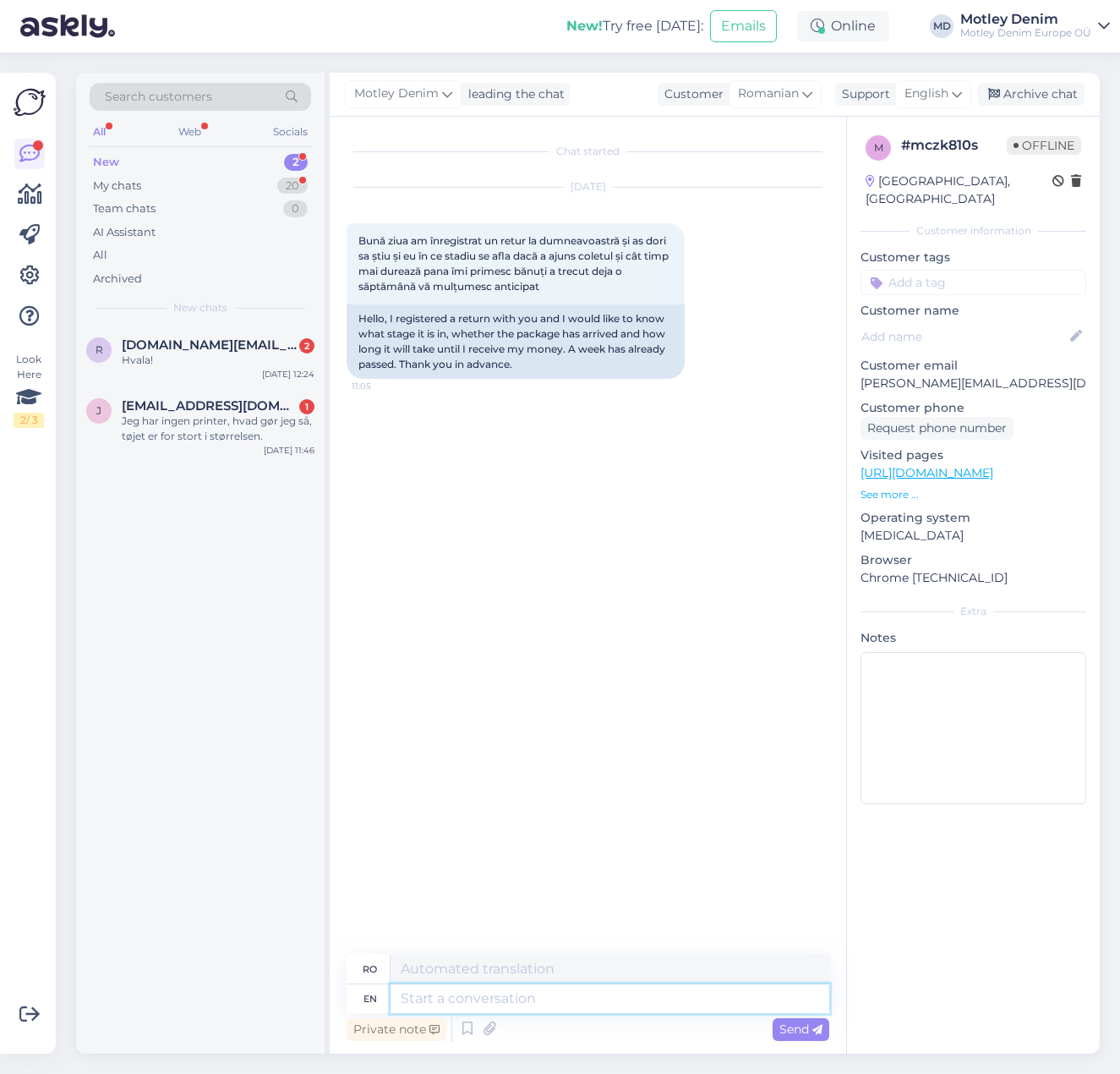
click at [455, 997] on textarea at bounding box center [610, 998] width 439 height 29
paste textarea "Status retur – verificăm pentru dvs. Bună ziua, vă mulțumim pentru mesaj și îmi…"
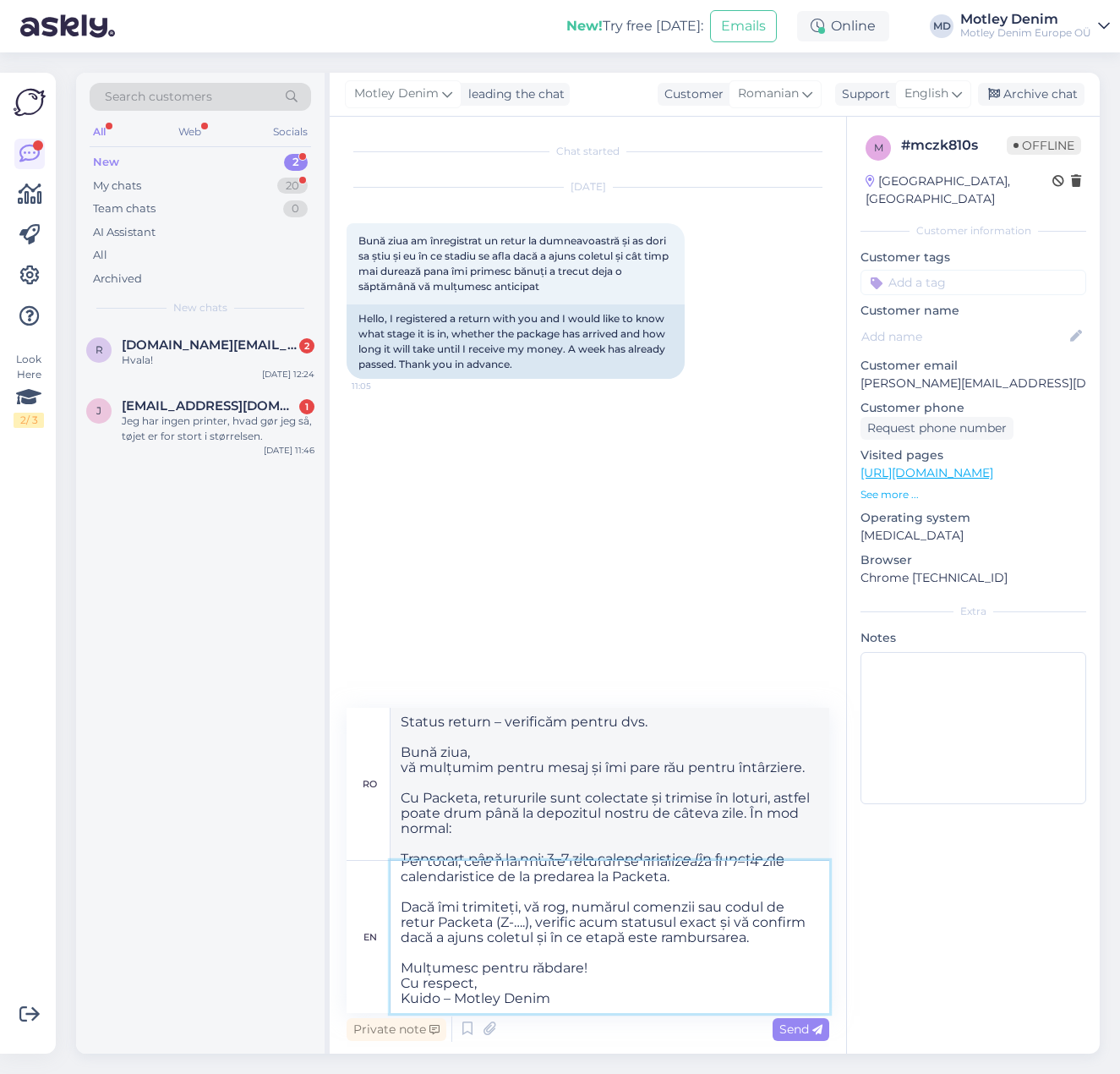
scroll to position [317, 0]
drag, startPoint x: 556, startPoint y: 1006, endPoint x: 532, endPoint y: 994, distance: 26.8
click at [532, 994] on textarea "Status retur – verificăm pentru dvs. Bună ziua, vă mulțumim pentru mesaj și îmi…" at bounding box center [610, 936] width 439 height 152
click at [799, 1026] on span "Send" at bounding box center [801, 1028] width 43 height 15
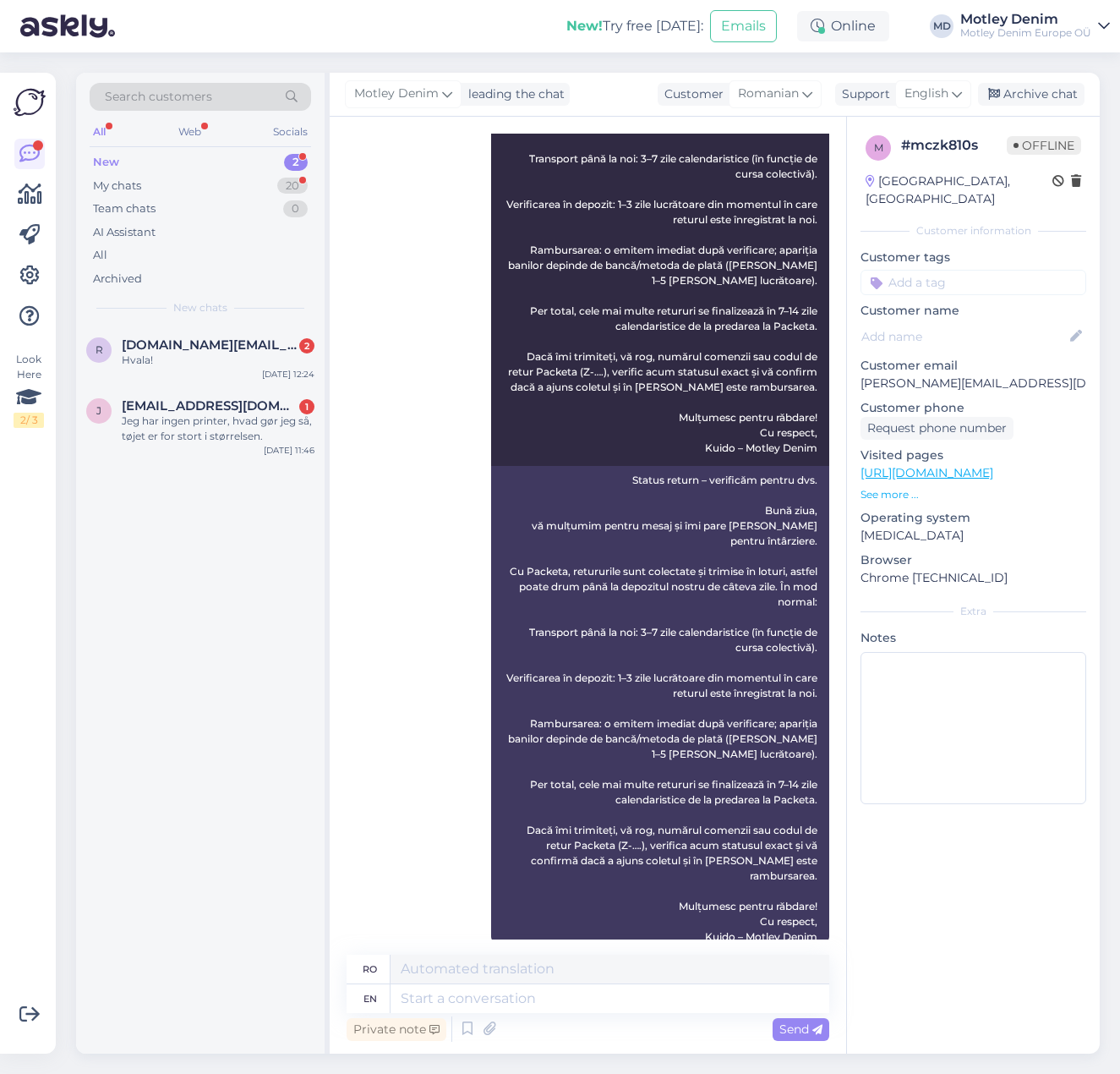
scroll to position [89, 0]
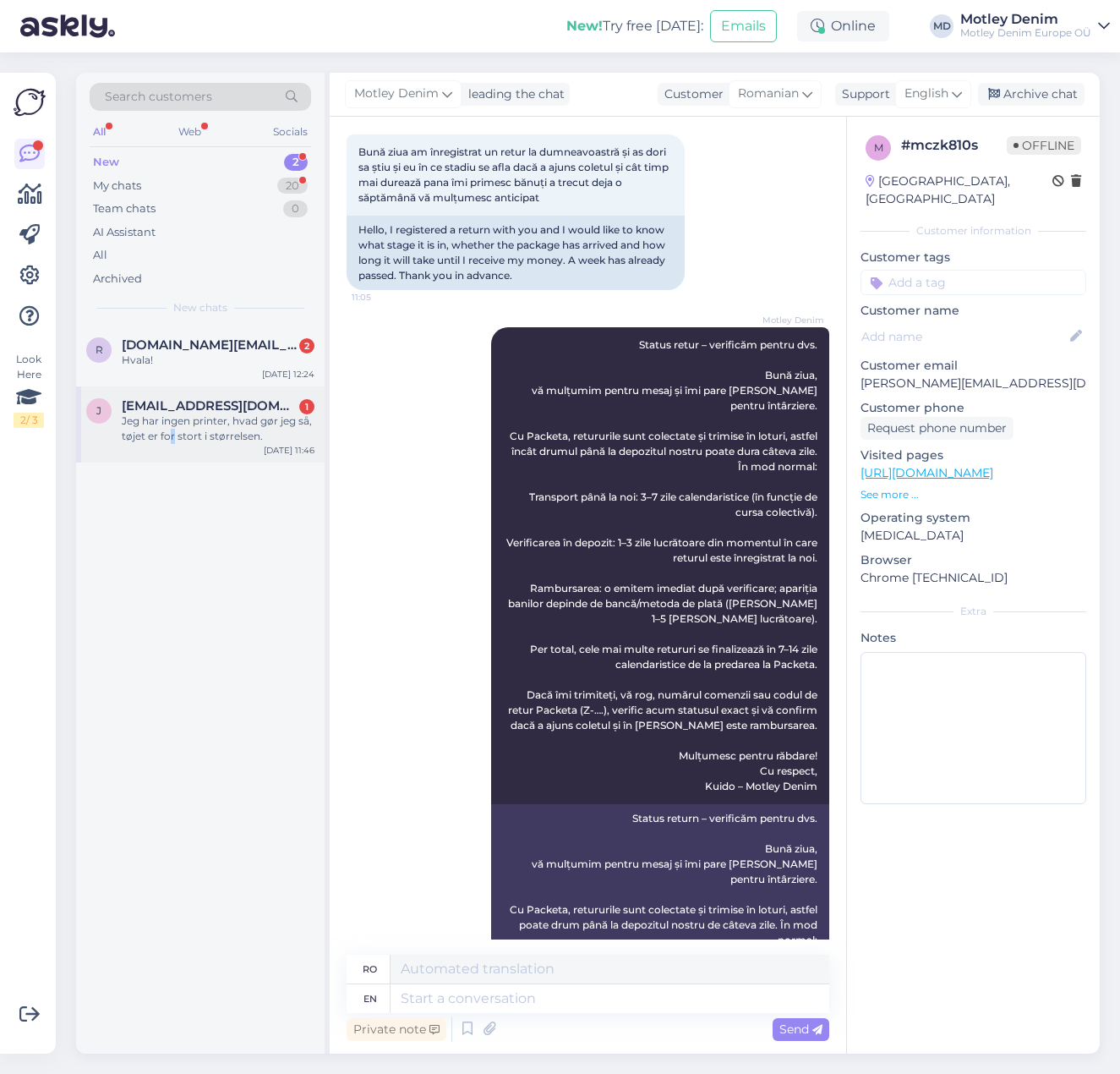
click at [175, 430] on div "Jeg har ingen printer, hvad gør jeg så, tøjet er for stort i størrelsen." at bounding box center [218, 428] width 193 height 30
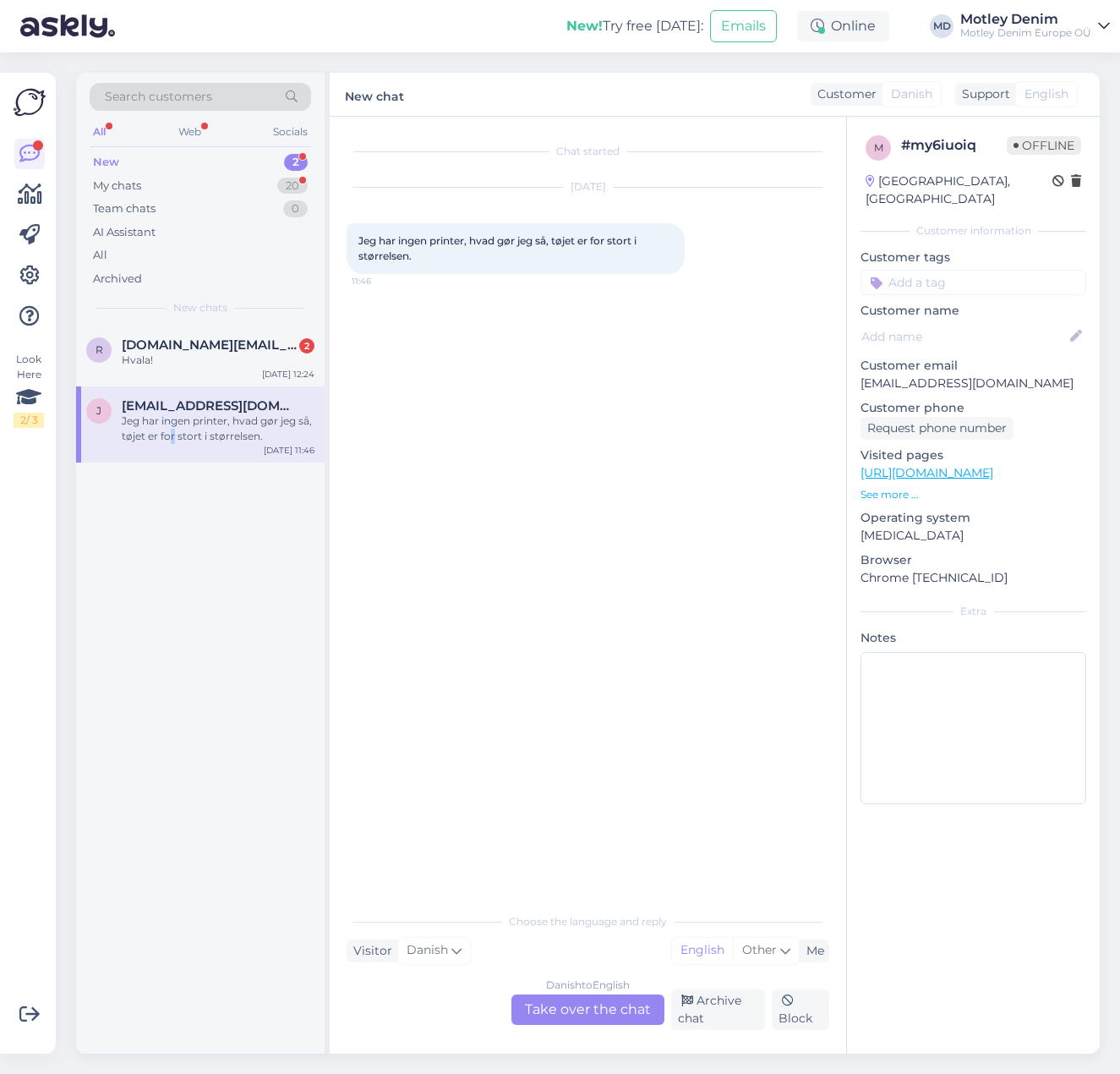
drag, startPoint x: 532, startPoint y: 248, endPoint x: 377, endPoint y: 208, distance: 160.1
click at [377, 208] on div "[DATE] Jeg har ingen printer, hvad gør jeg så, tøjet er for stort i størrelsen.…" at bounding box center [588, 231] width 483 height 124
click at [593, 1013] on div "Danish to English Take over the chat" at bounding box center [587, 1009] width 153 height 30
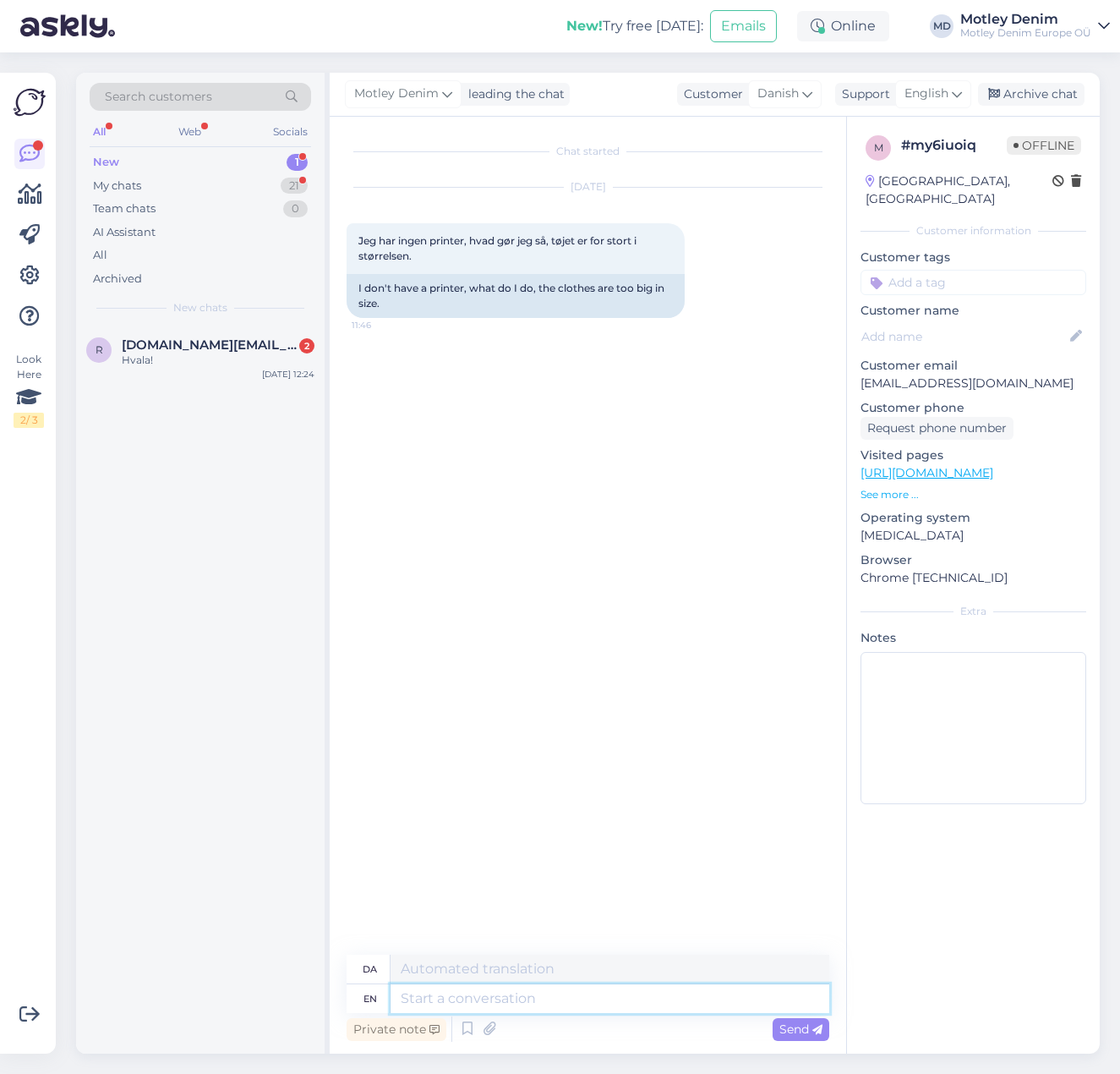
click at [491, 1011] on textarea at bounding box center [610, 998] width 439 height 29
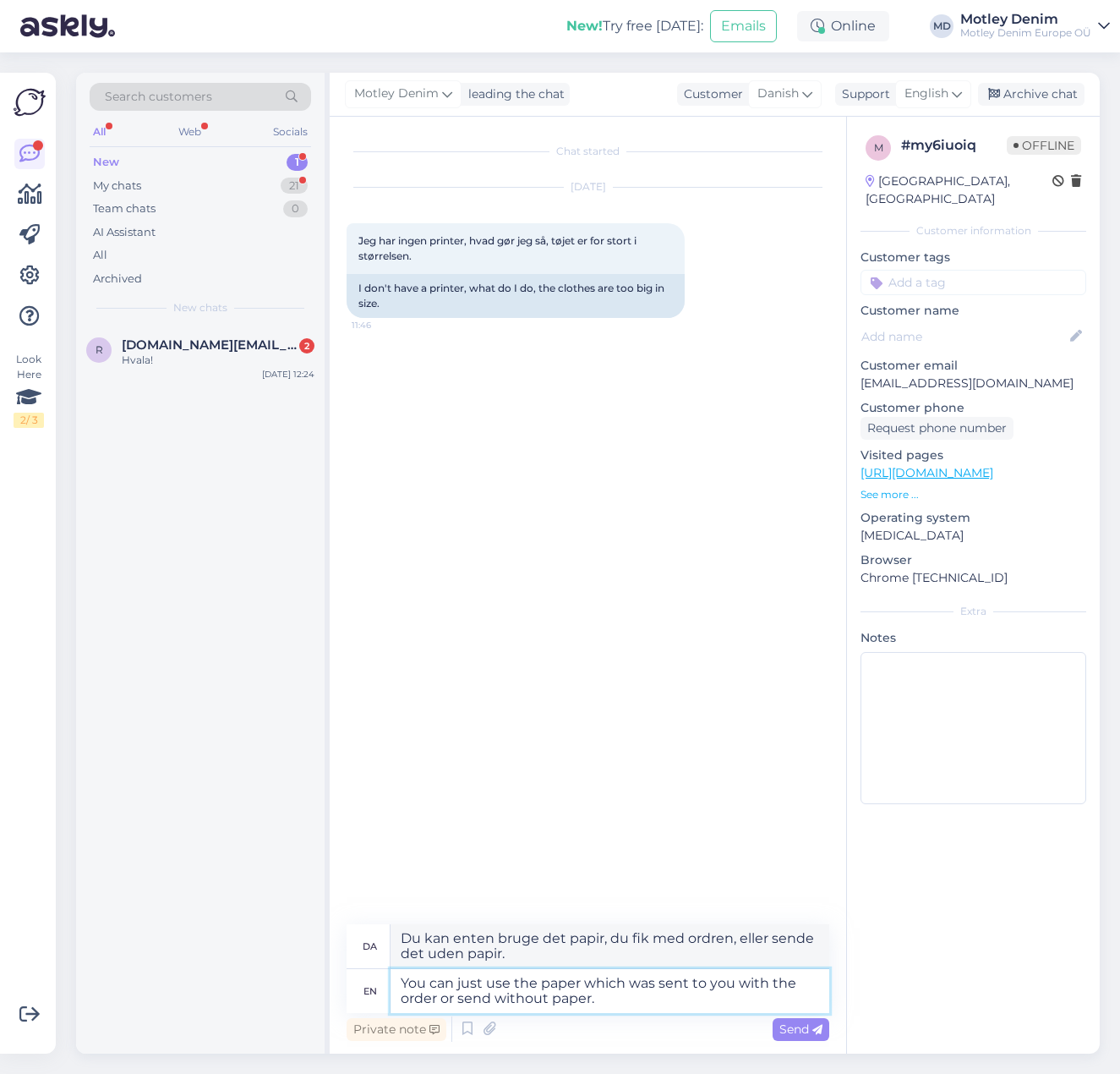
click at [405, 980] on textarea "You can just use the paper which was sent to you with the order or send without…" at bounding box center [610, 991] width 439 height 44
click at [400, 980] on textarea "You can just use the paper which was sent to you with the order or send without…" at bounding box center [610, 991] width 439 height 44
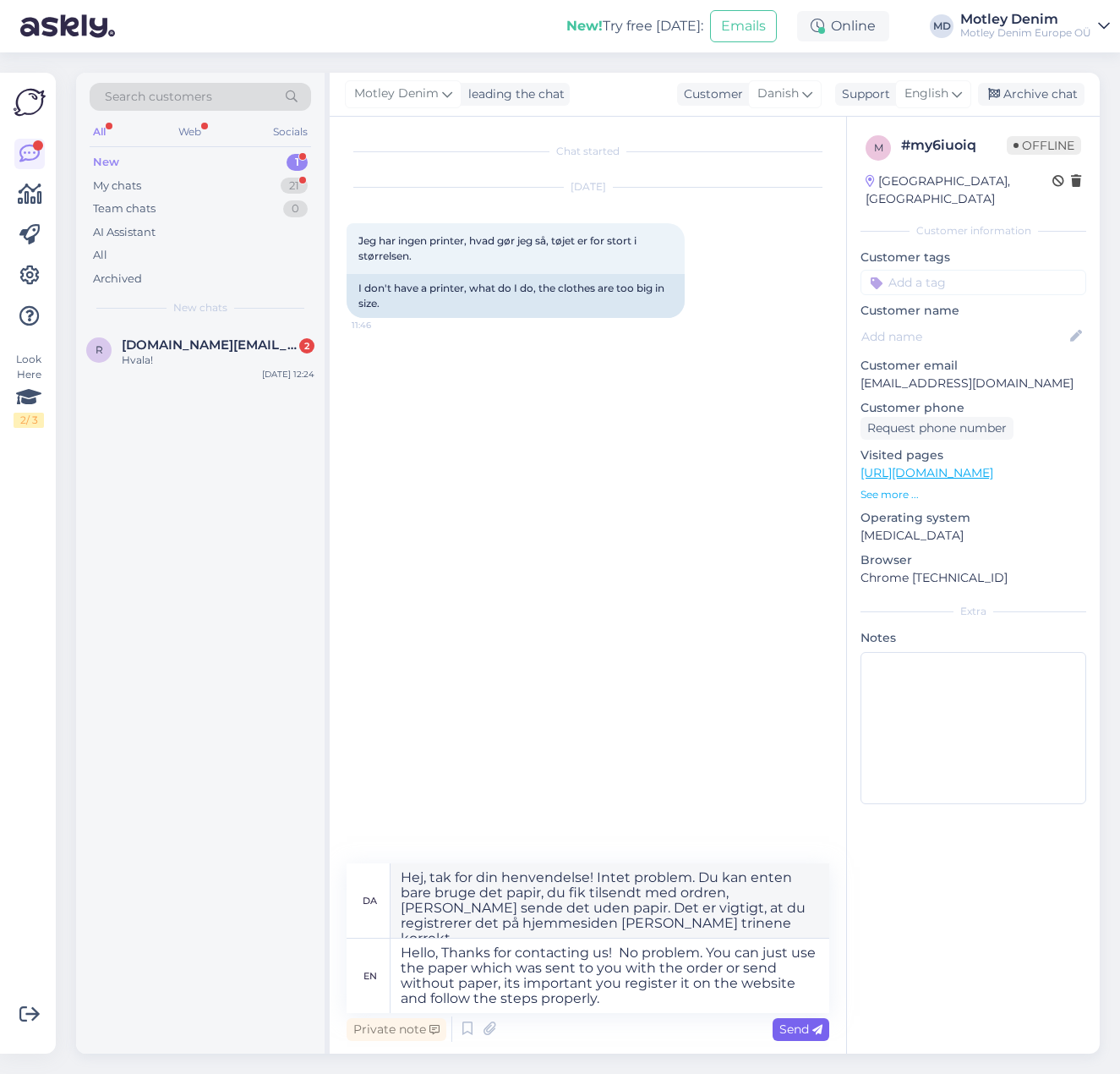
click at [800, 1028] on span "Send" at bounding box center [801, 1028] width 43 height 15
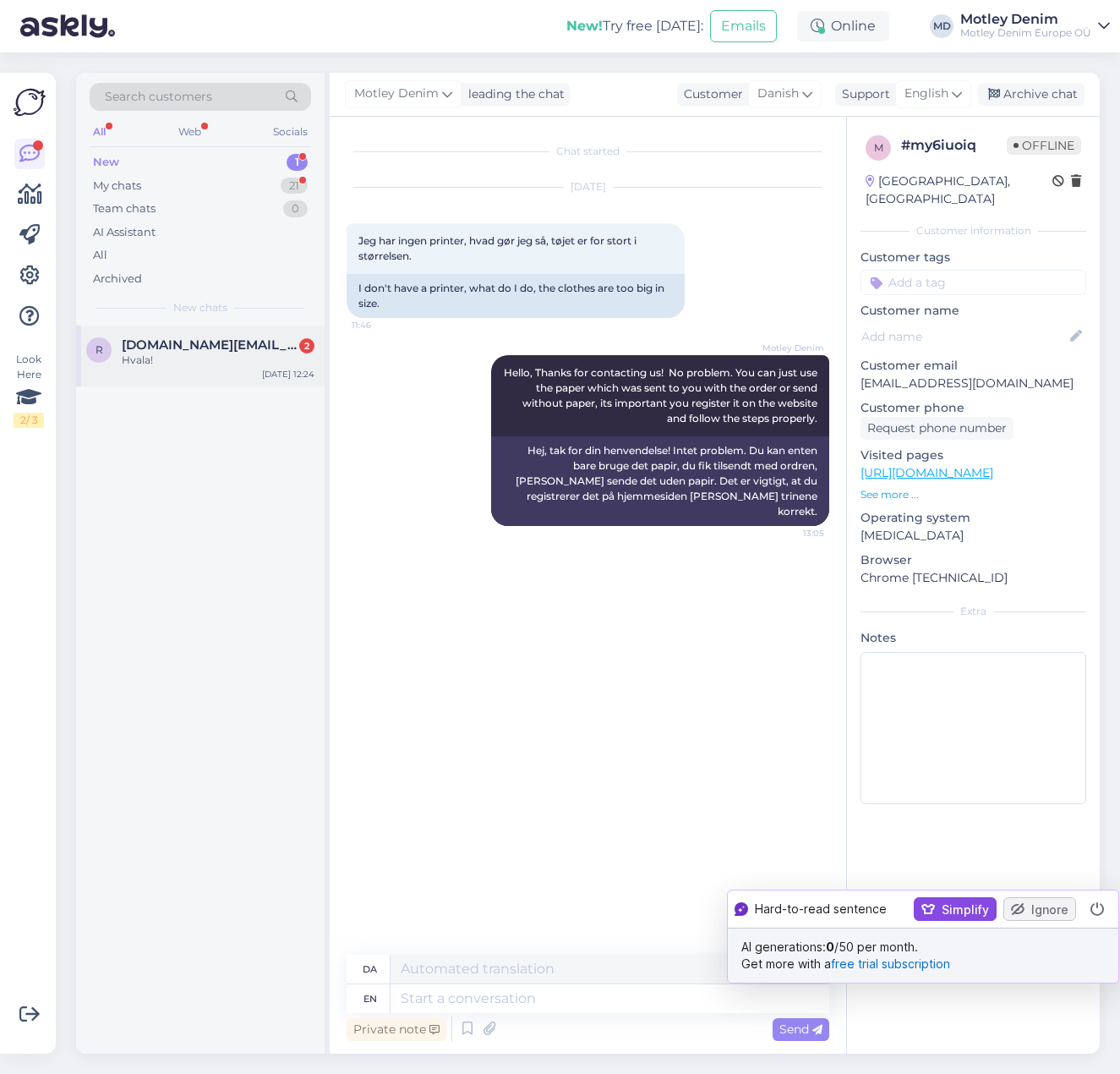
click at [192, 357] on div "Hvala!" at bounding box center [218, 359] width 193 height 15
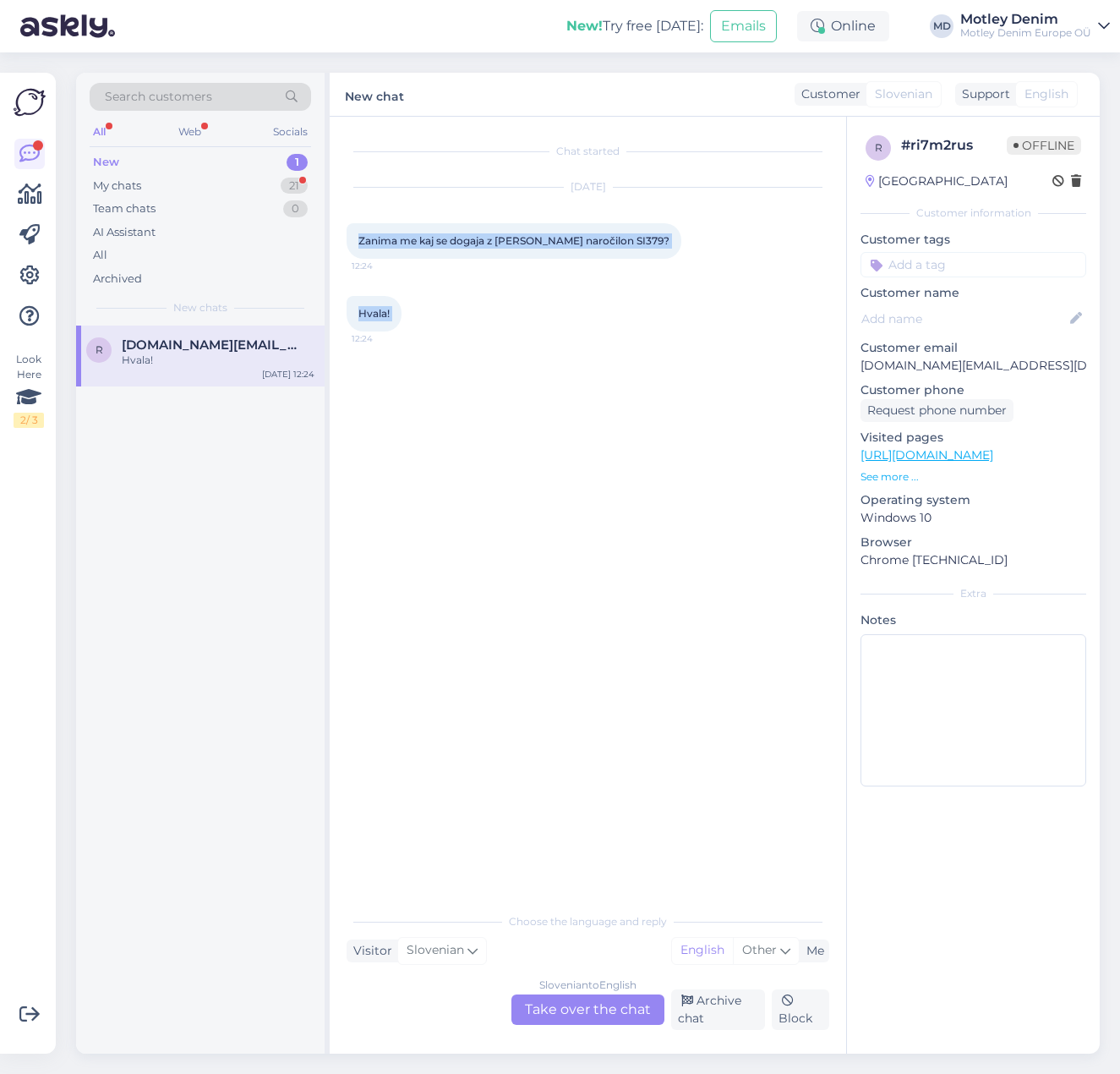
drag, startPoint x: 410, startPoint y: 315, endPoint x: 342, endPoint y: 241, distance: 100.5
click at [342, 241] on div "Chat started [DATE] Zanima me kaj se dogaja z mojim naročilon SI379? 12:24 Hval…" at bounding box center [588, 585] width 517 height 936
click at [593, 252] on div "Zanima me kaj se dogaja z [PERSON_NAME] naročilon SI379? 12:24" at bounding box center [513, 242] width 334 height 36
click at [588, 237] on span "Zanima me kaj se dogaja z [PERSON_NAME] naročilon SI379?" at bounding box center [514, 241] width 311 height 13
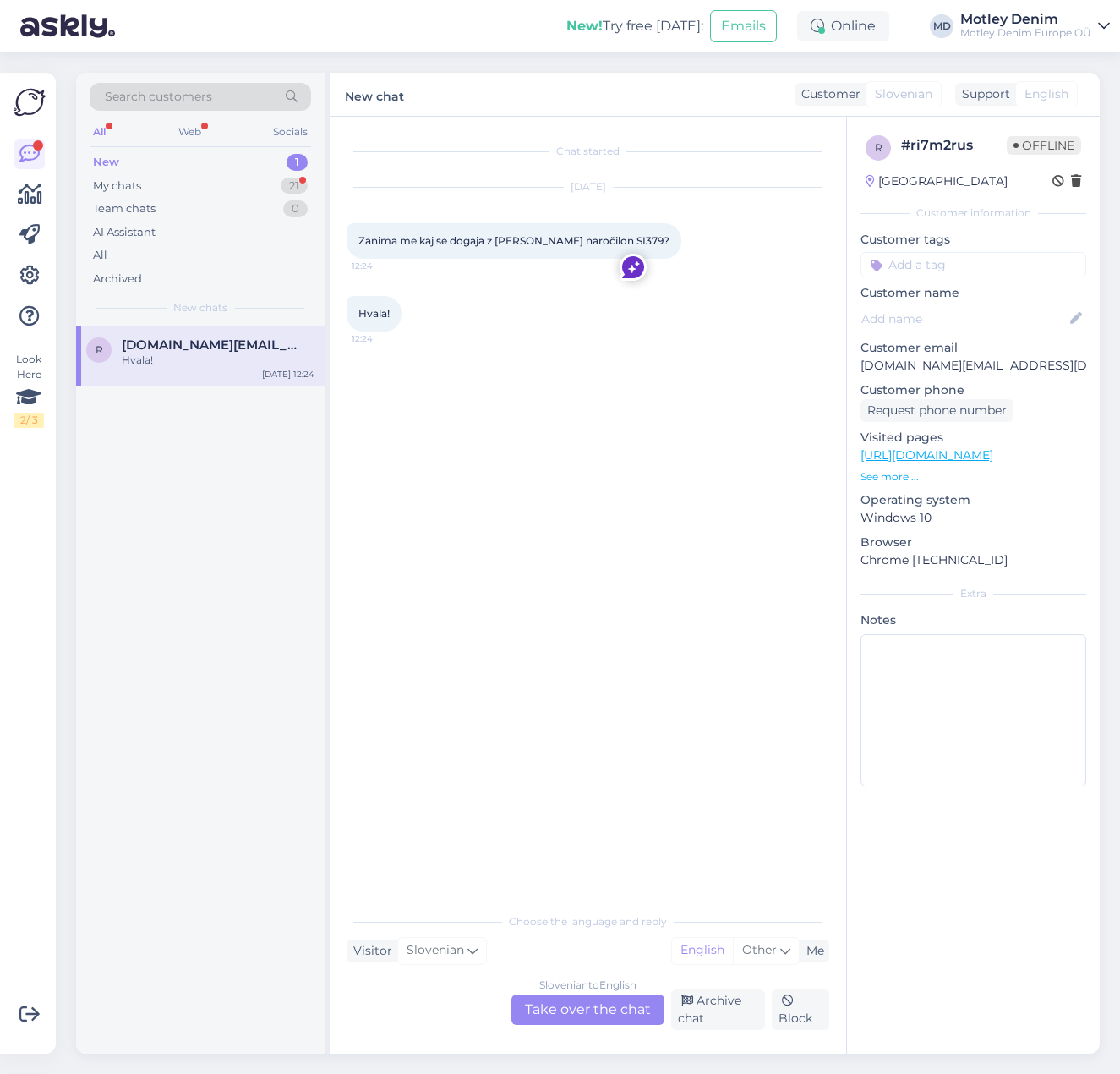
click at [586, 1008] on div "Slovenian to English Take over the chat" at bounding box center [587, 1009] width 153 height 30
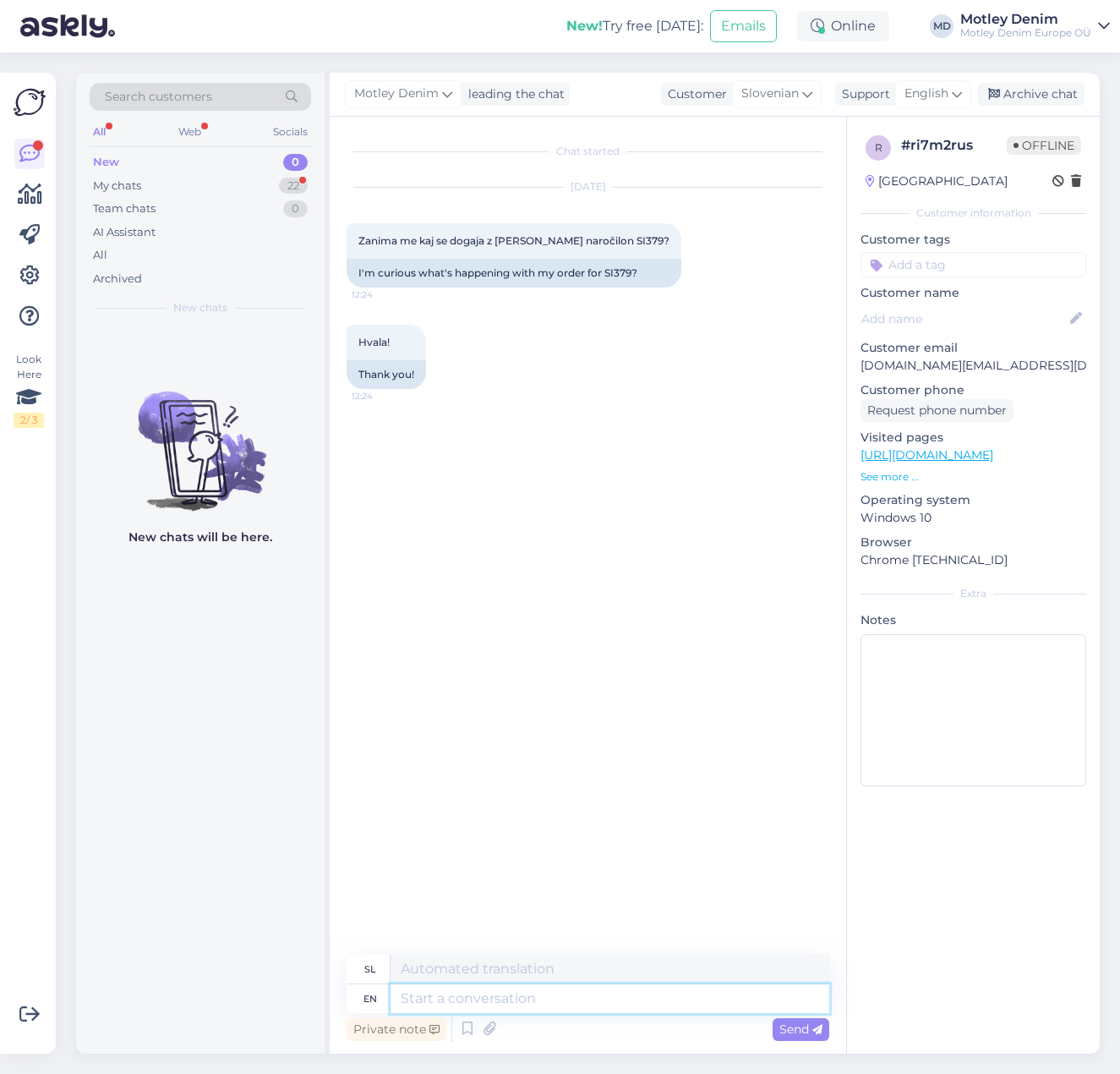
click at [492, 997] on textarea at bounding box center [610, 998] width 439 height 29
click at [815, 992] on textarea "Hello your order has been recieved and packed. Sent out by" at bounding box center [610, 998] width 439 height 29
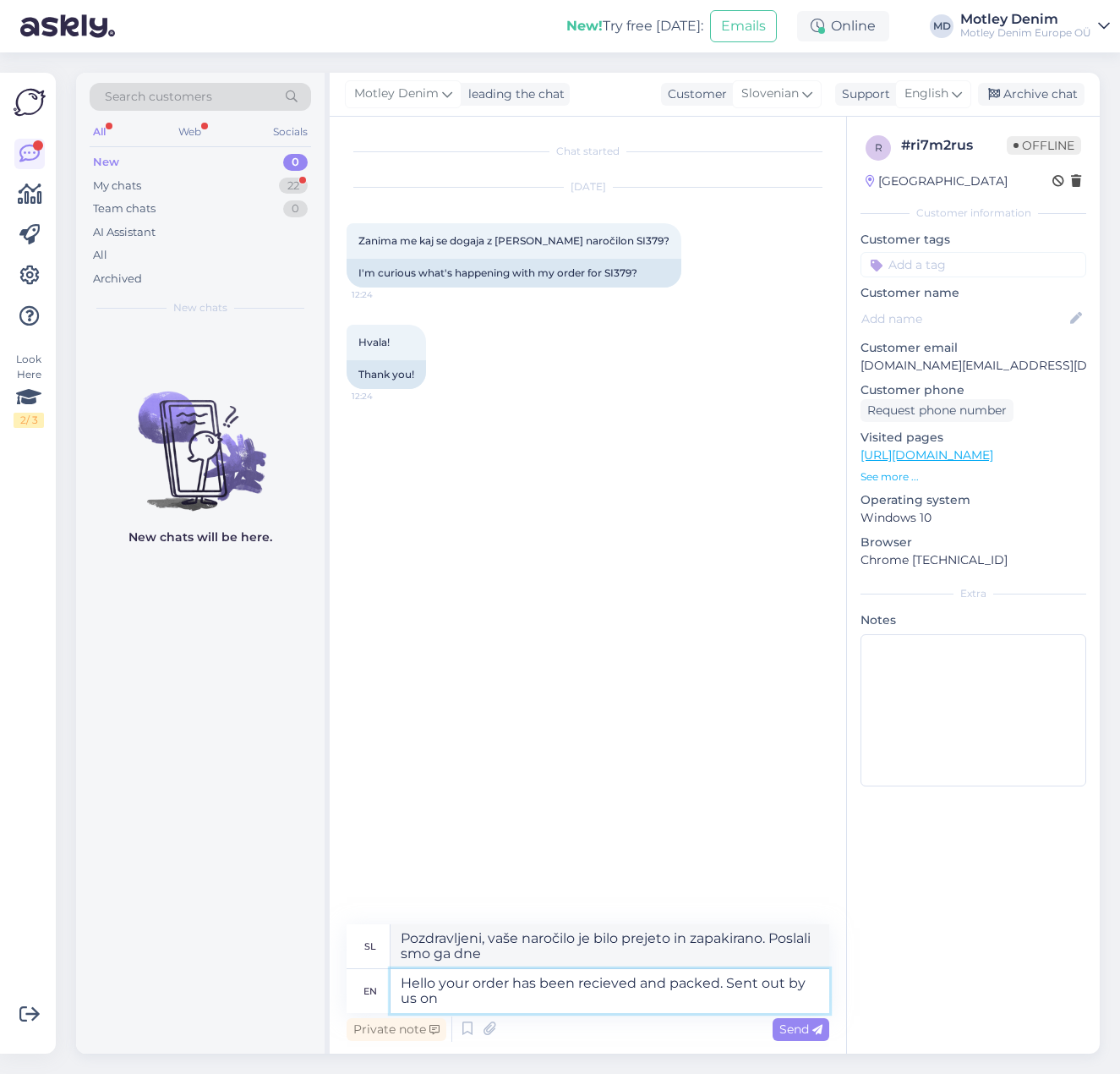
click at [803, 991] on textarea "Hello your order has been recieved and packed. Sent out by us on" at bounding box center [610, 991] width 439 height 44
click at [802, 1022] on span "Send" at bounding box center [801, 1028] width 43 height 15
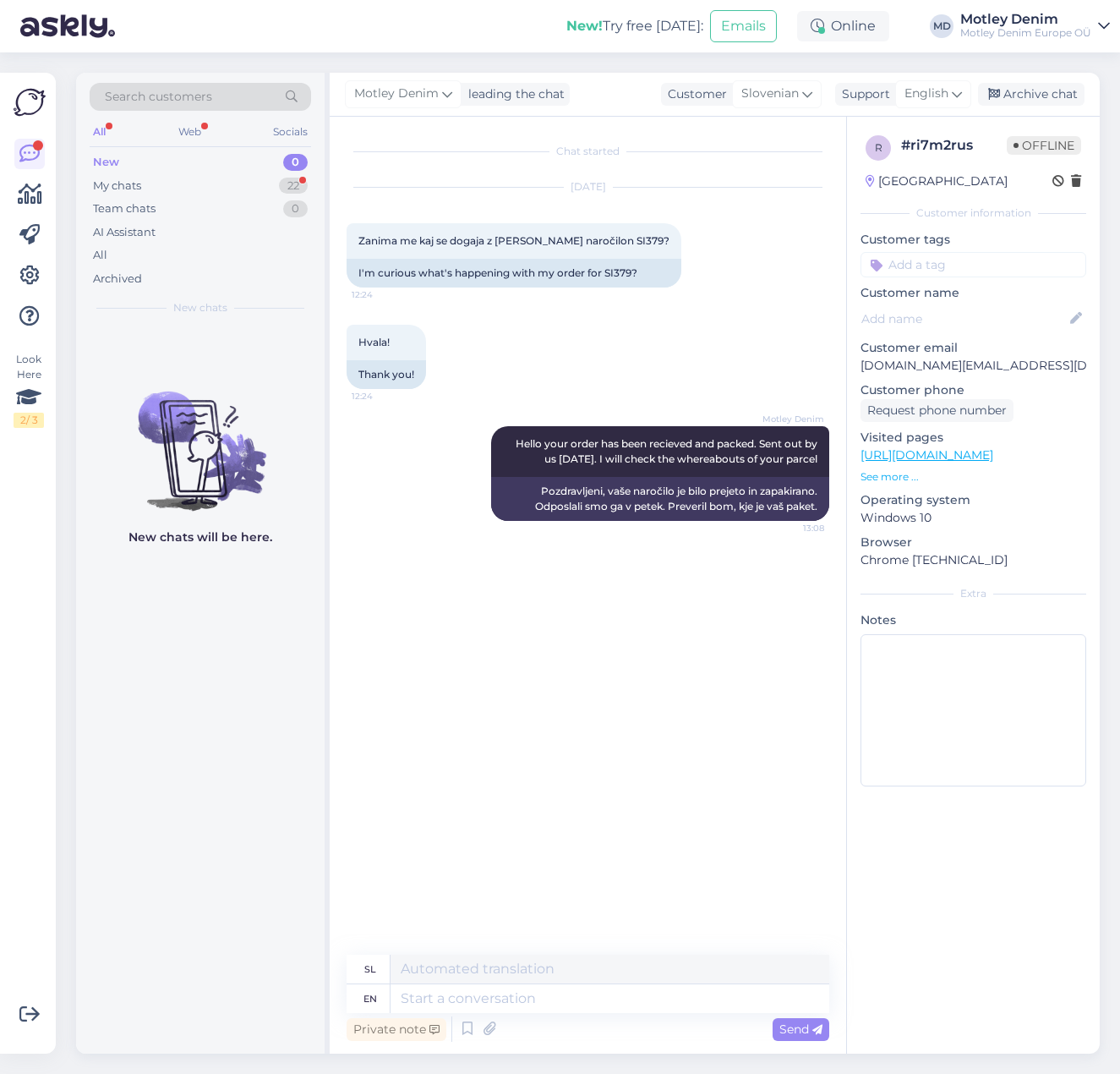
click at [936, 268] on input at bounding box center [973, 264] width 226 height 25
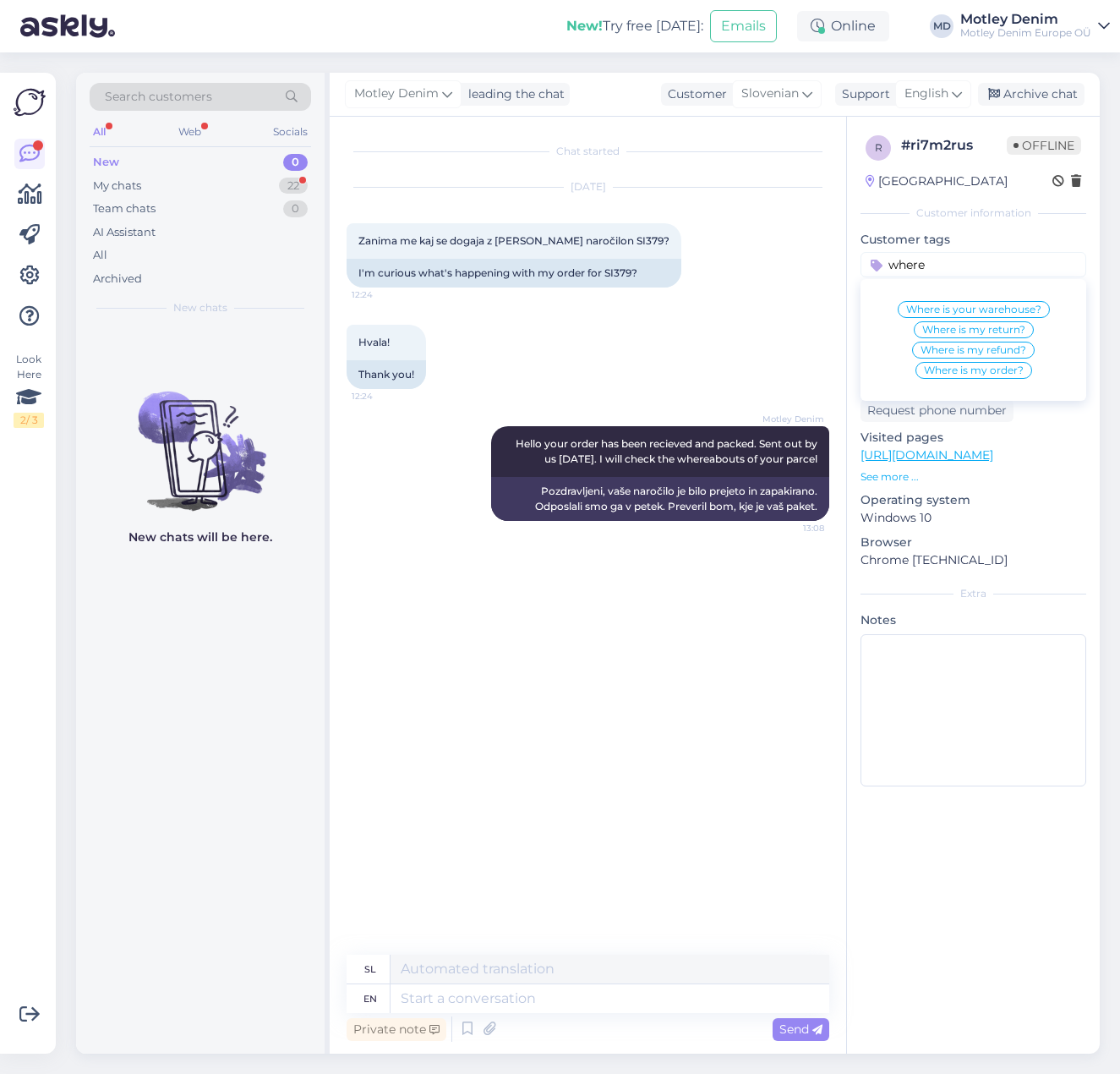
click at [991, 370] on span "Where is my order?" at bounding box center [974, 370] width 100 height 10
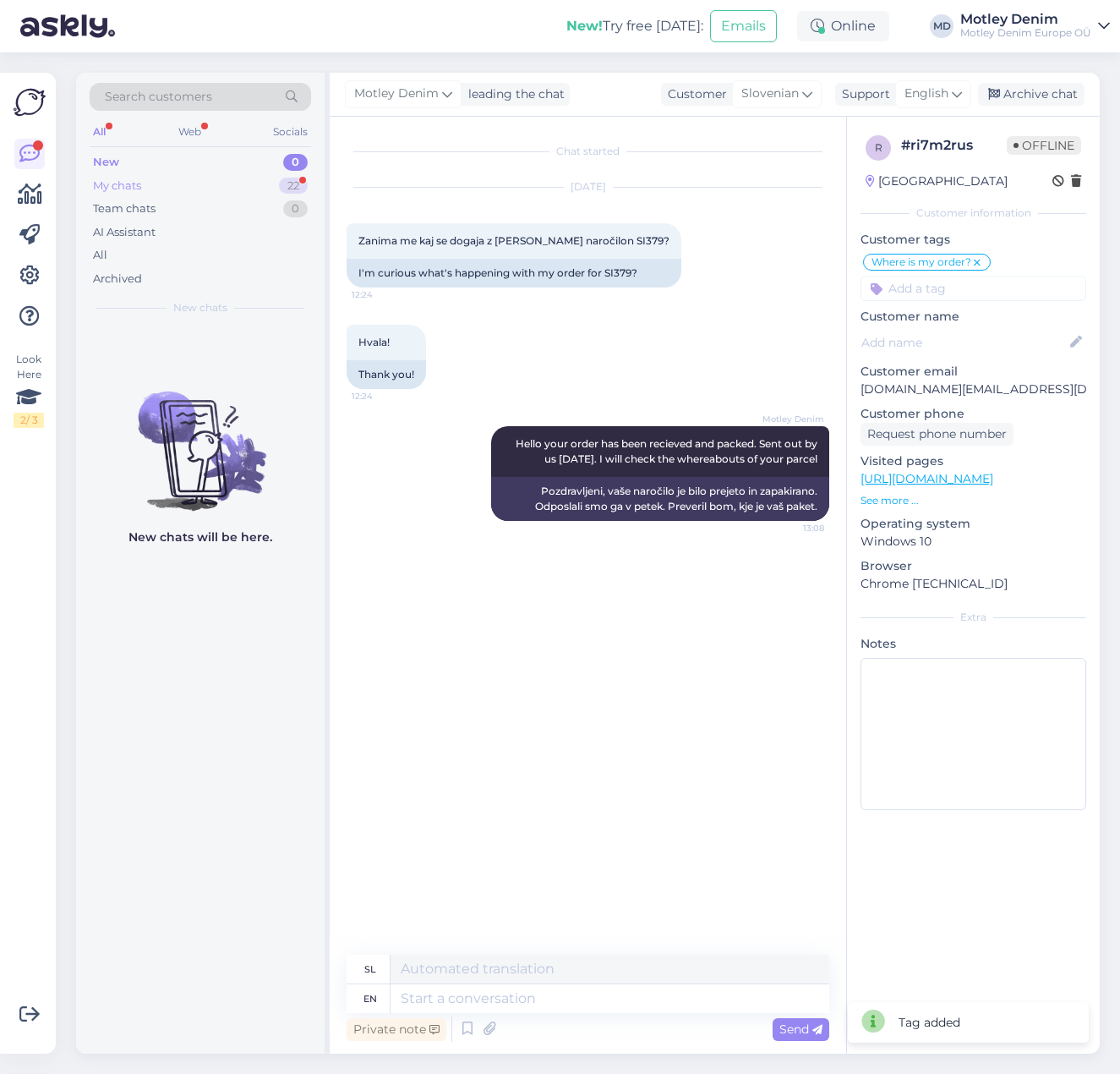
click at [136, 190] on div "My chats" at bounding box center [117, 186] width 48 height 17
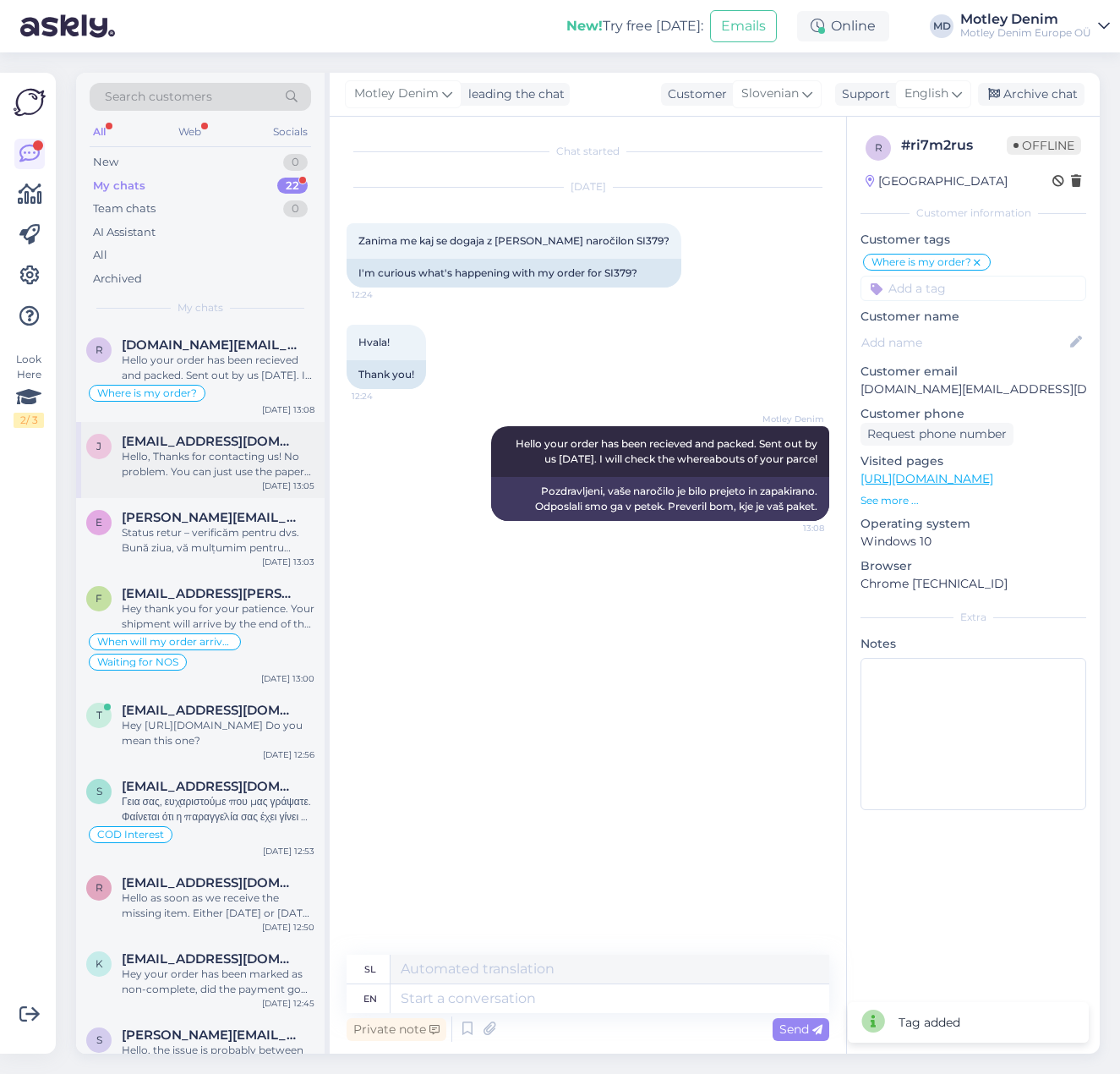
click at [197, 457] on div "Hello, Thanks for contacting us! No problem. You can just use the paper which w…" at bounding box center [218, 464] width 193 height 30
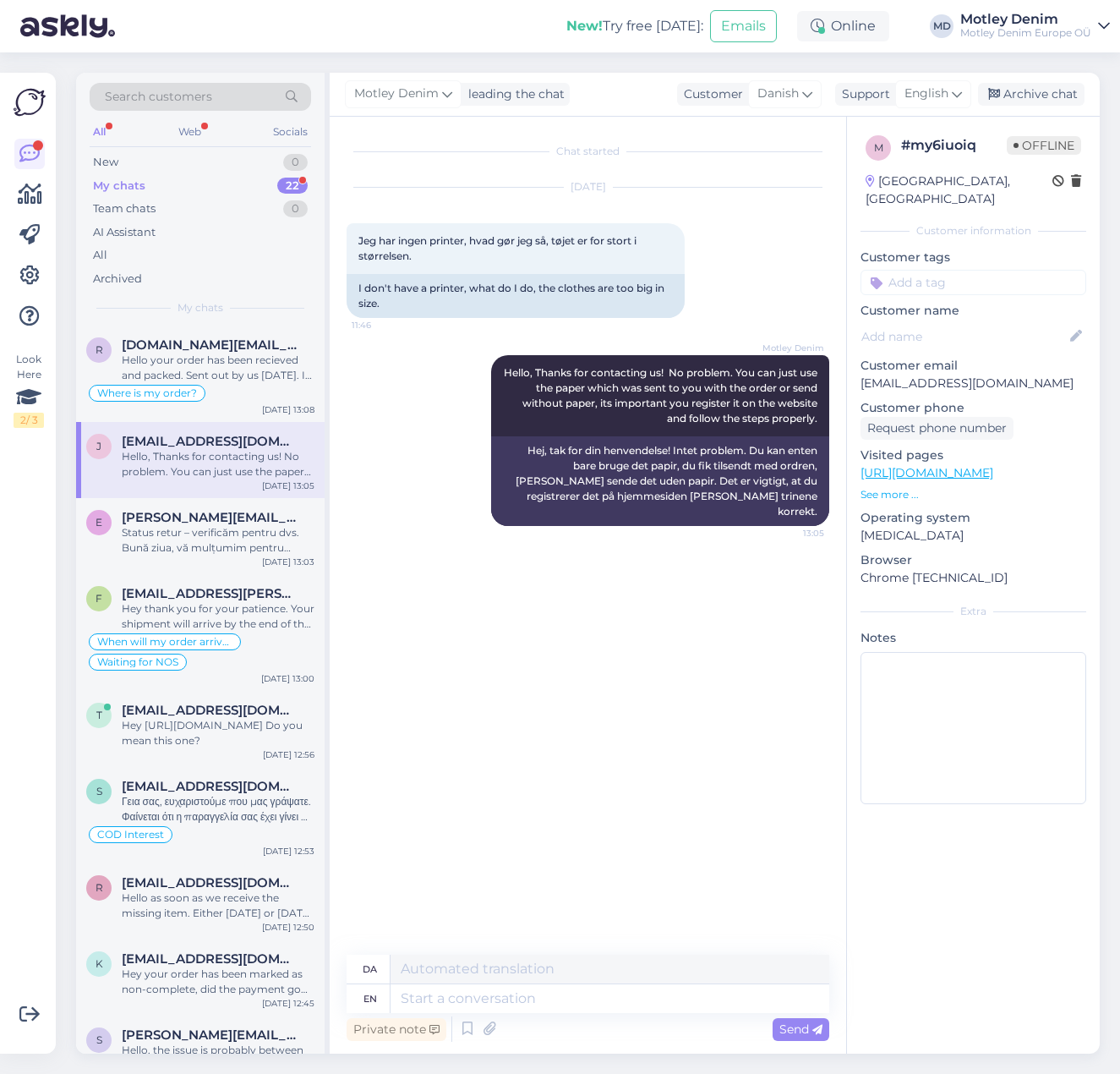
click at [925, 269] on input at bounding box center [973, 281] width 226 height 25
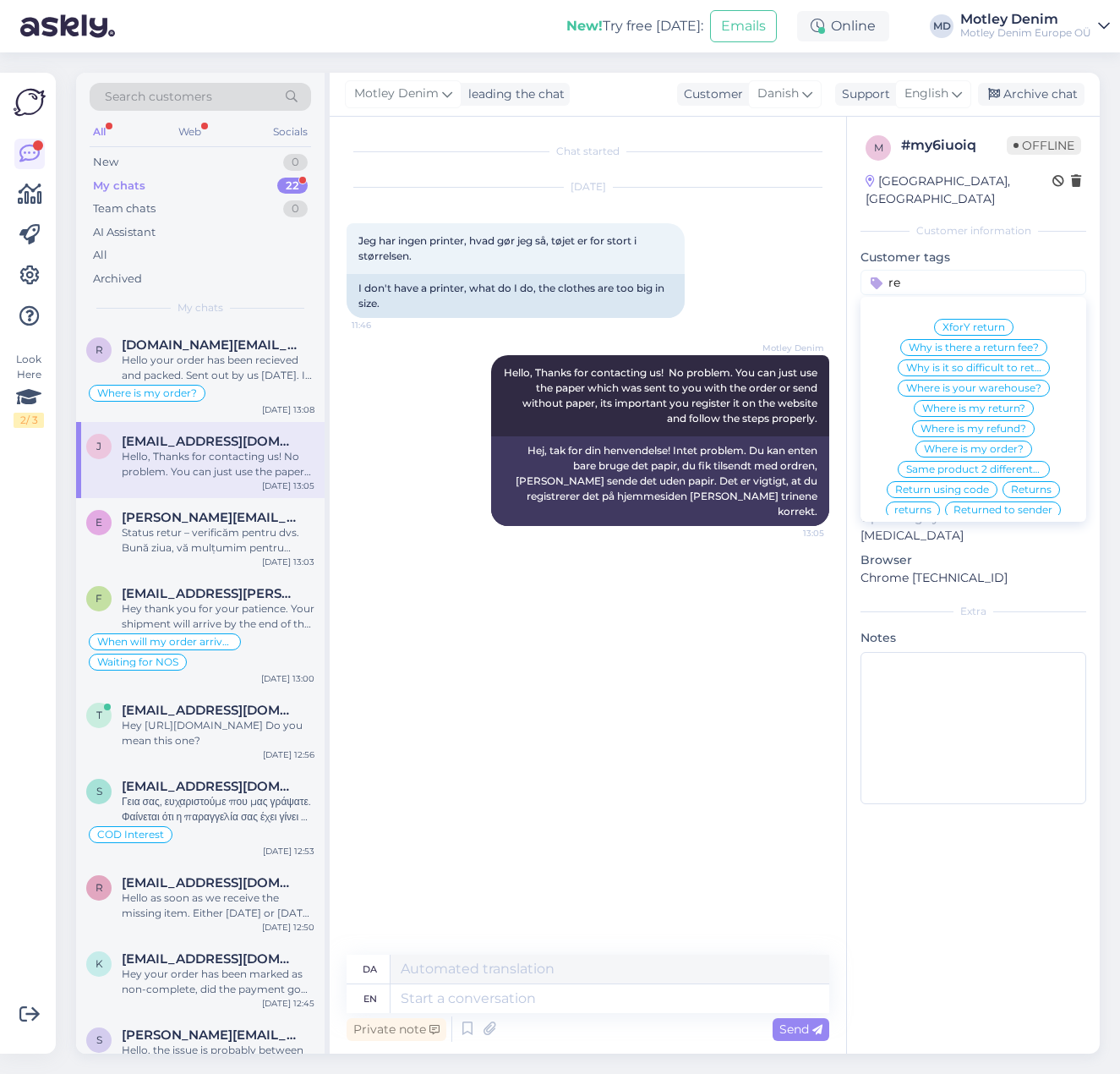
click at [1029, 484] on span "Returns" at bounding box center [1031, 489] width 41 height 10
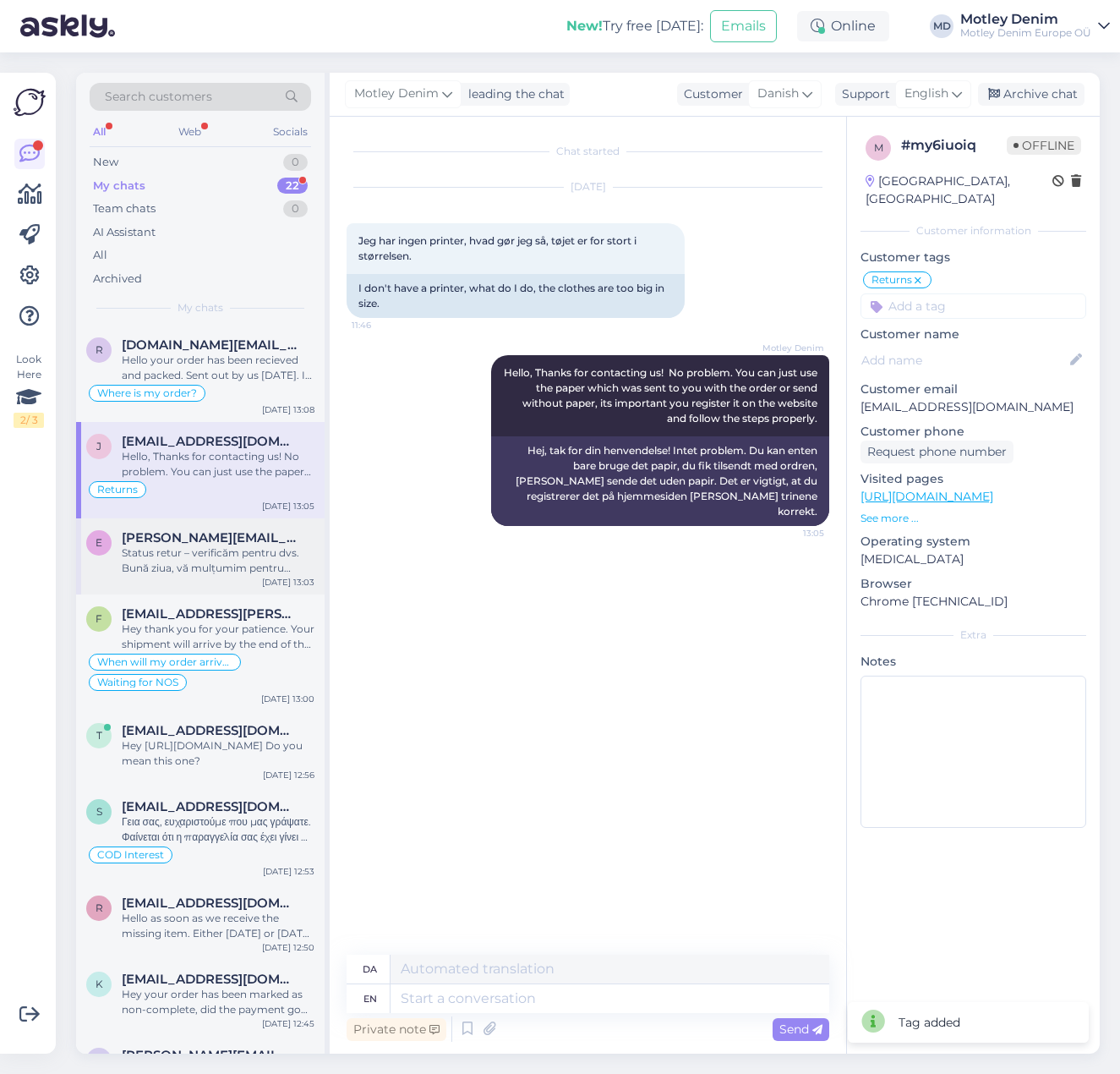
click at [163, 566] on div "Status retur – verificăm pentru dvs. Bună ziua, vă mulțumim pentru mesaj și îmi…" at bounding box center [218, 560] width 193 height 30
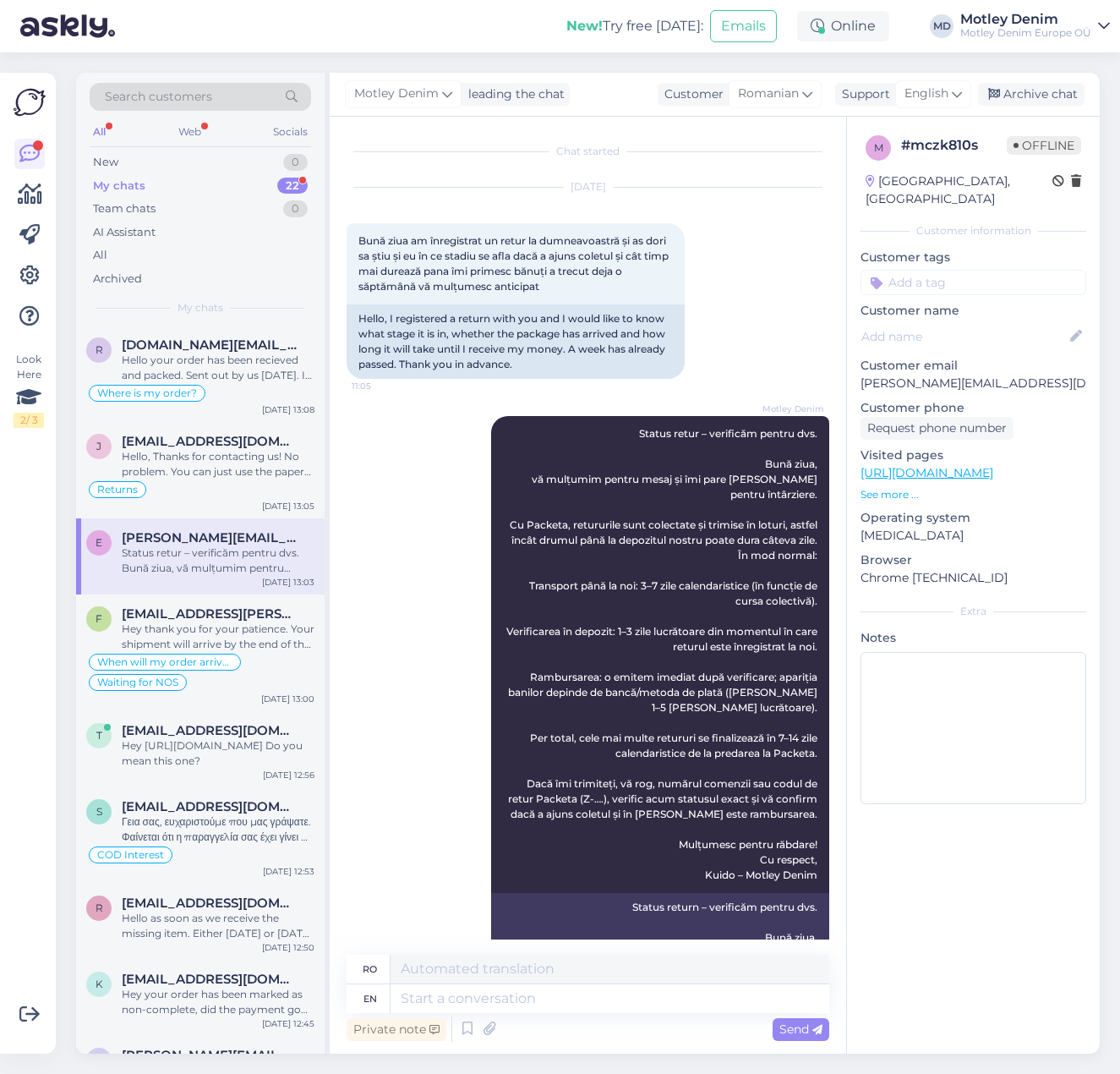
click at [927, 279] on div "m # mczk810s Offline [GEOGRAPHIC_DATA], Ploieşti Customer information Customer …" at bounding box center [973, 473] width 253 height 713
click at [924, 273] on input at bounding box center [973, 281] width 226 height 25
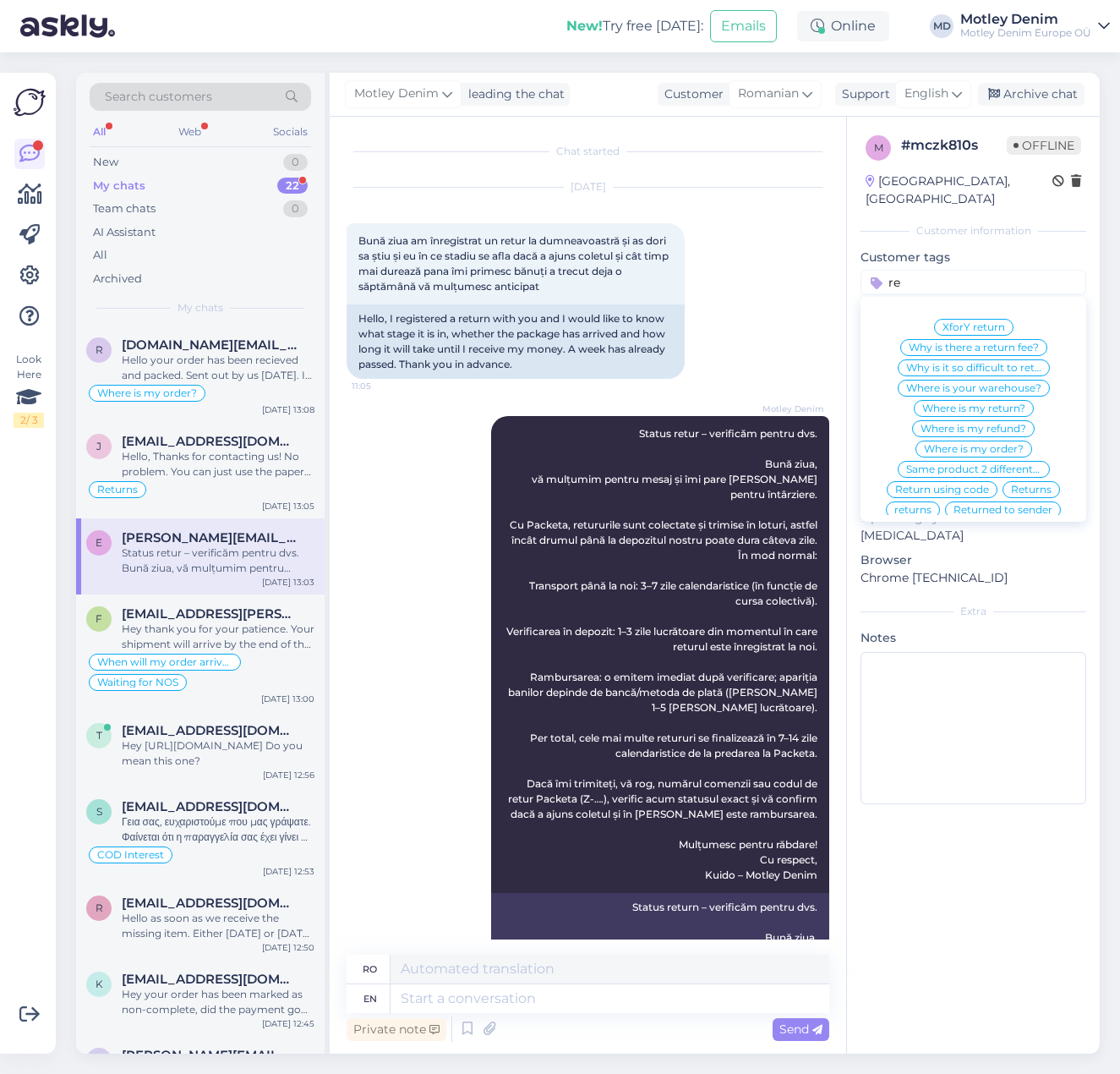
click at [1002, 403] on span "Where is my return?" at bounding box center [973, 408] width 103 height 10
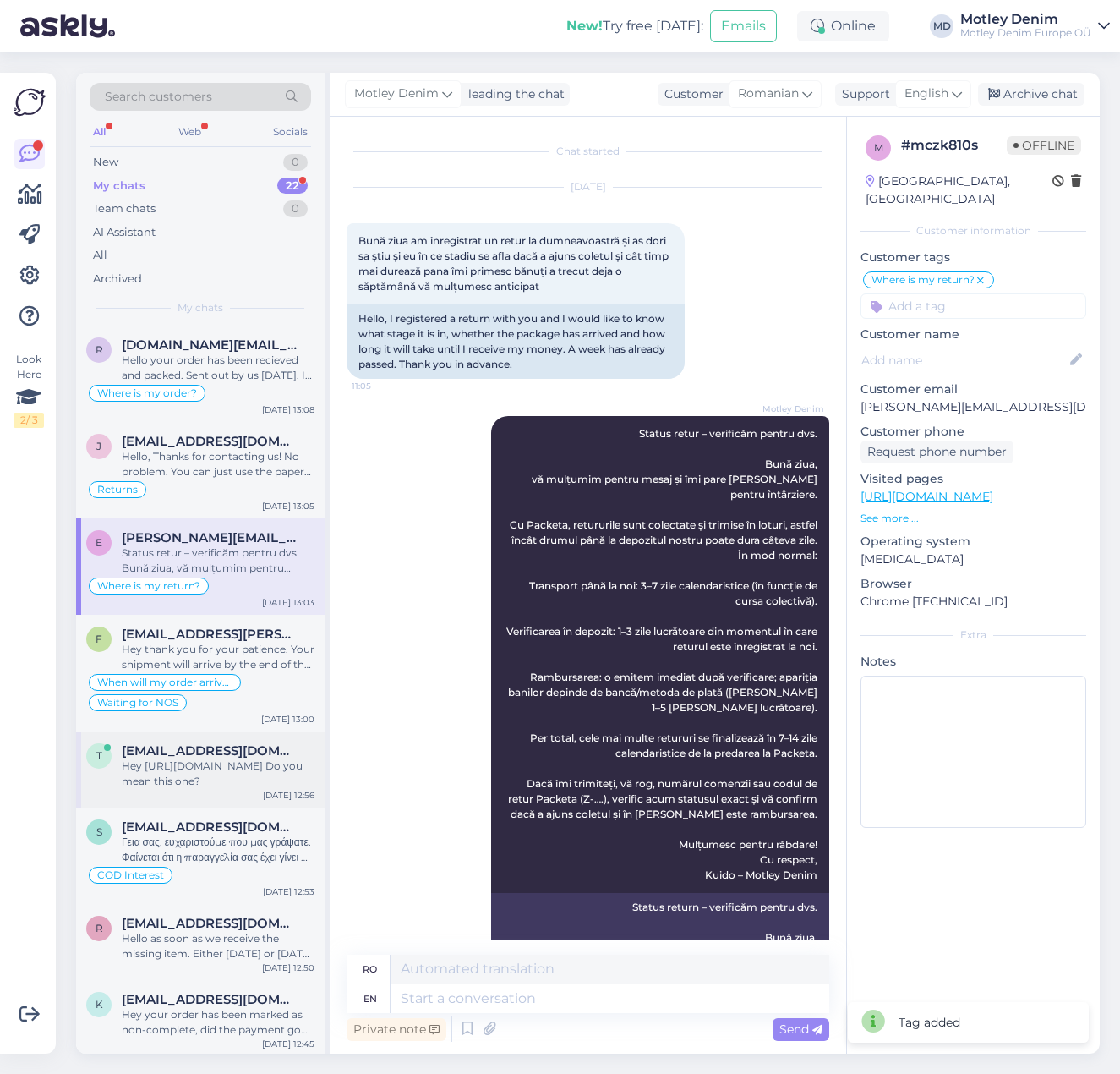
click at [207, 782] on div "Hey [URL][DOMAIN_NAME] Do you mean this one?" at bounding box center [218, 774] width 193 height 30
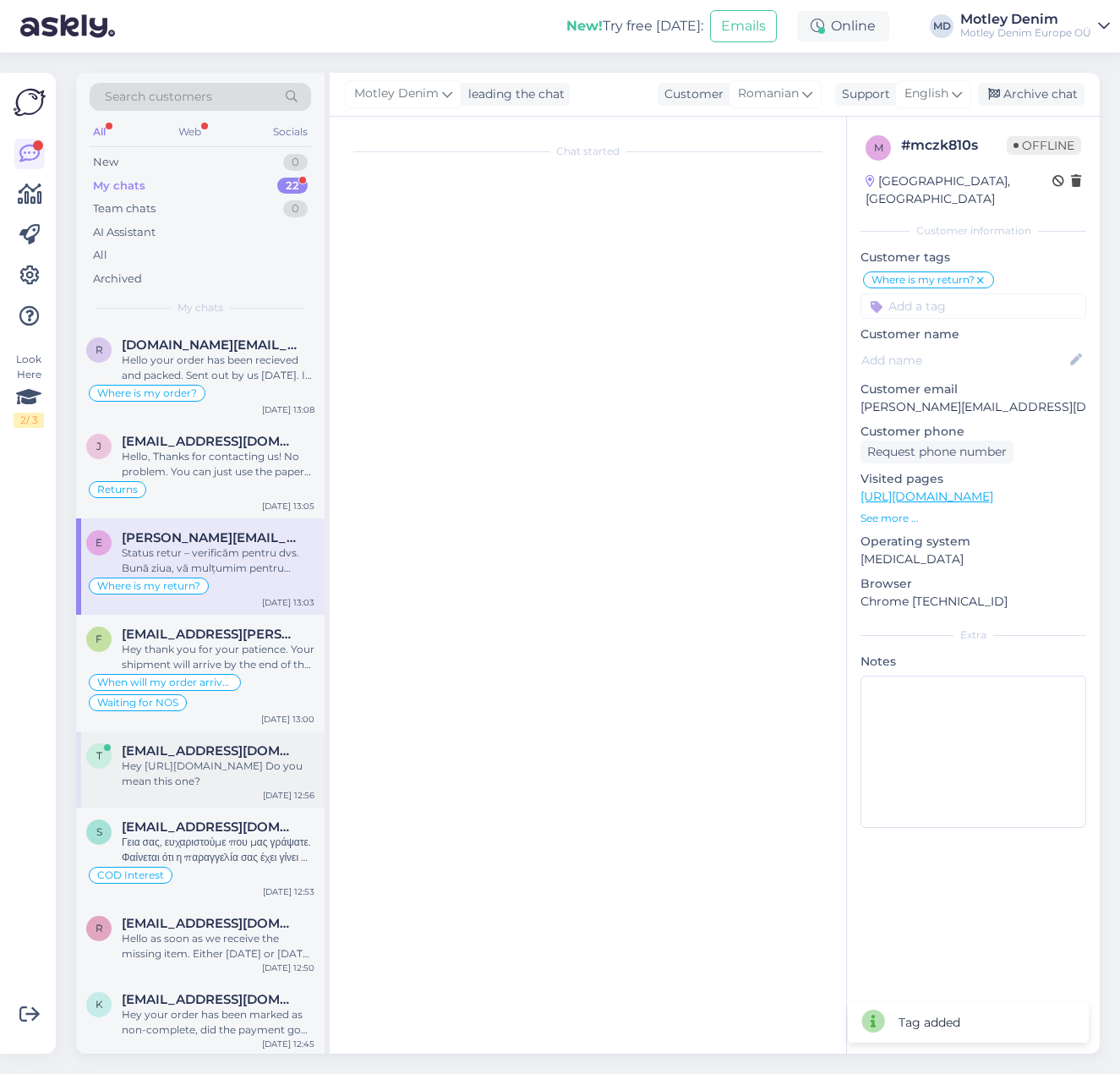
scroll to position [549, 0]
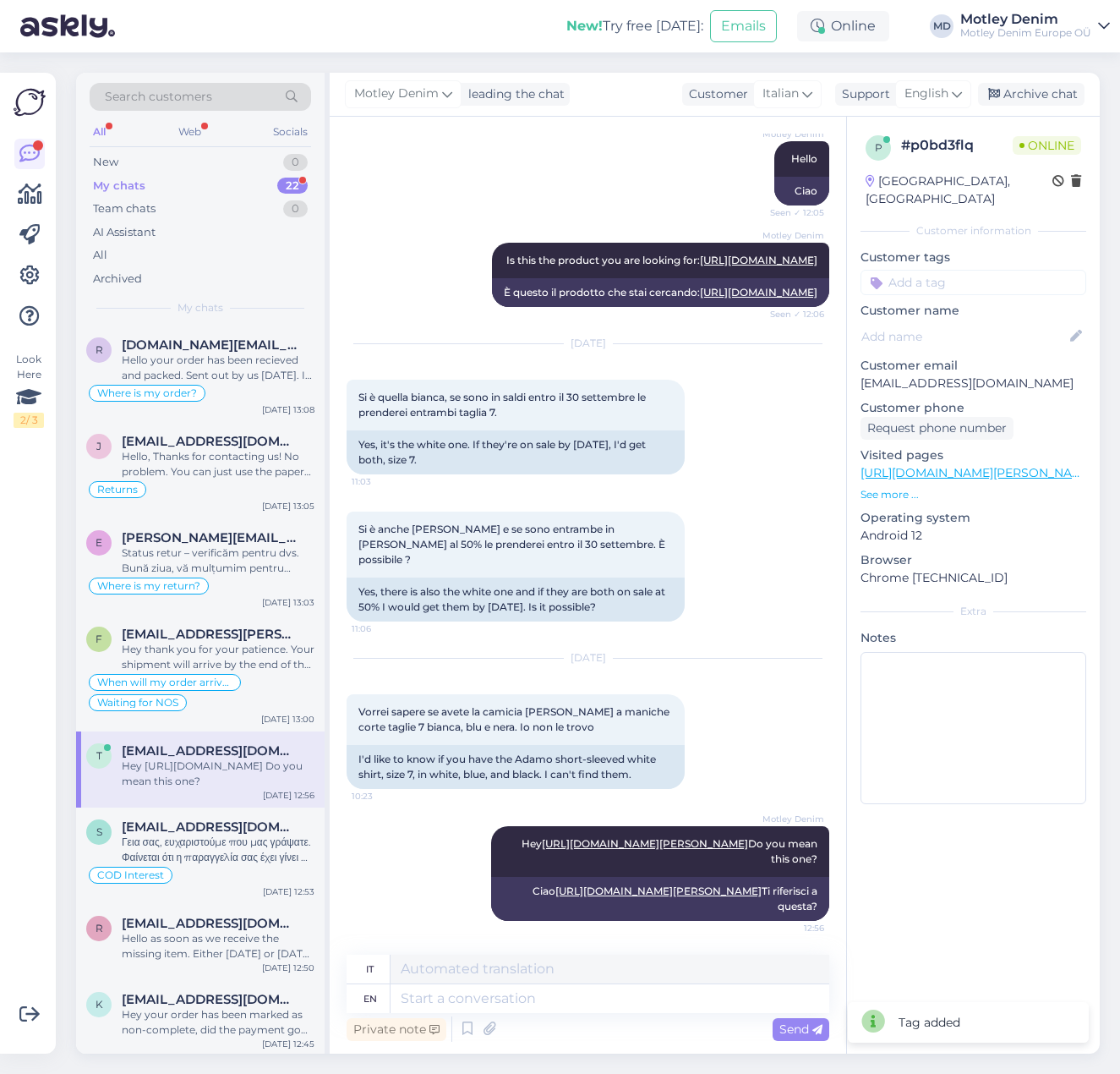
click at [916, 271] on input at bounding box center [973, 281] width 226 height 25
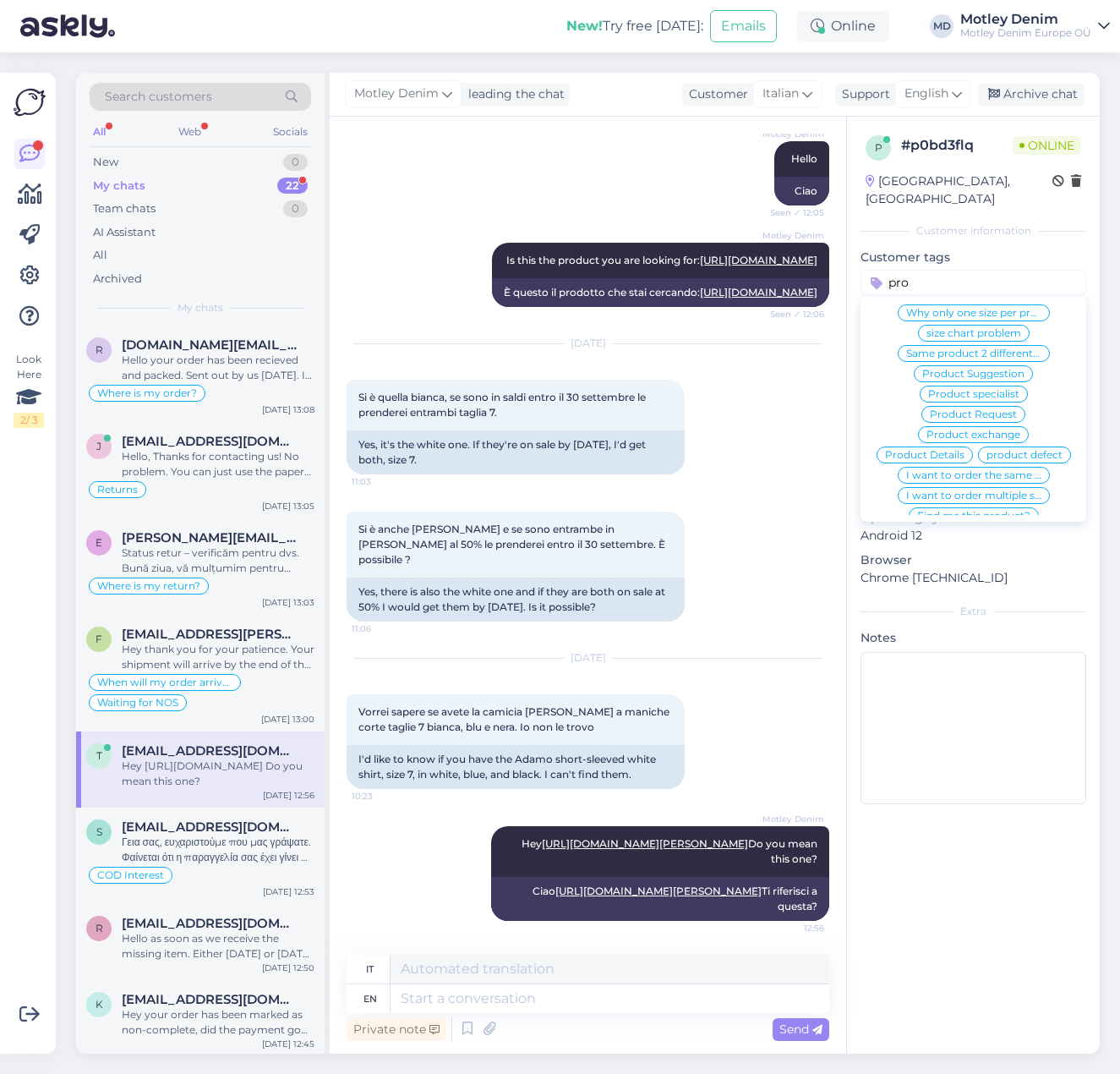
scroll to position [59, 0]
click at [991, 466] on span "Find me this product?" at bounding box center [973, 471] width 113 height 10
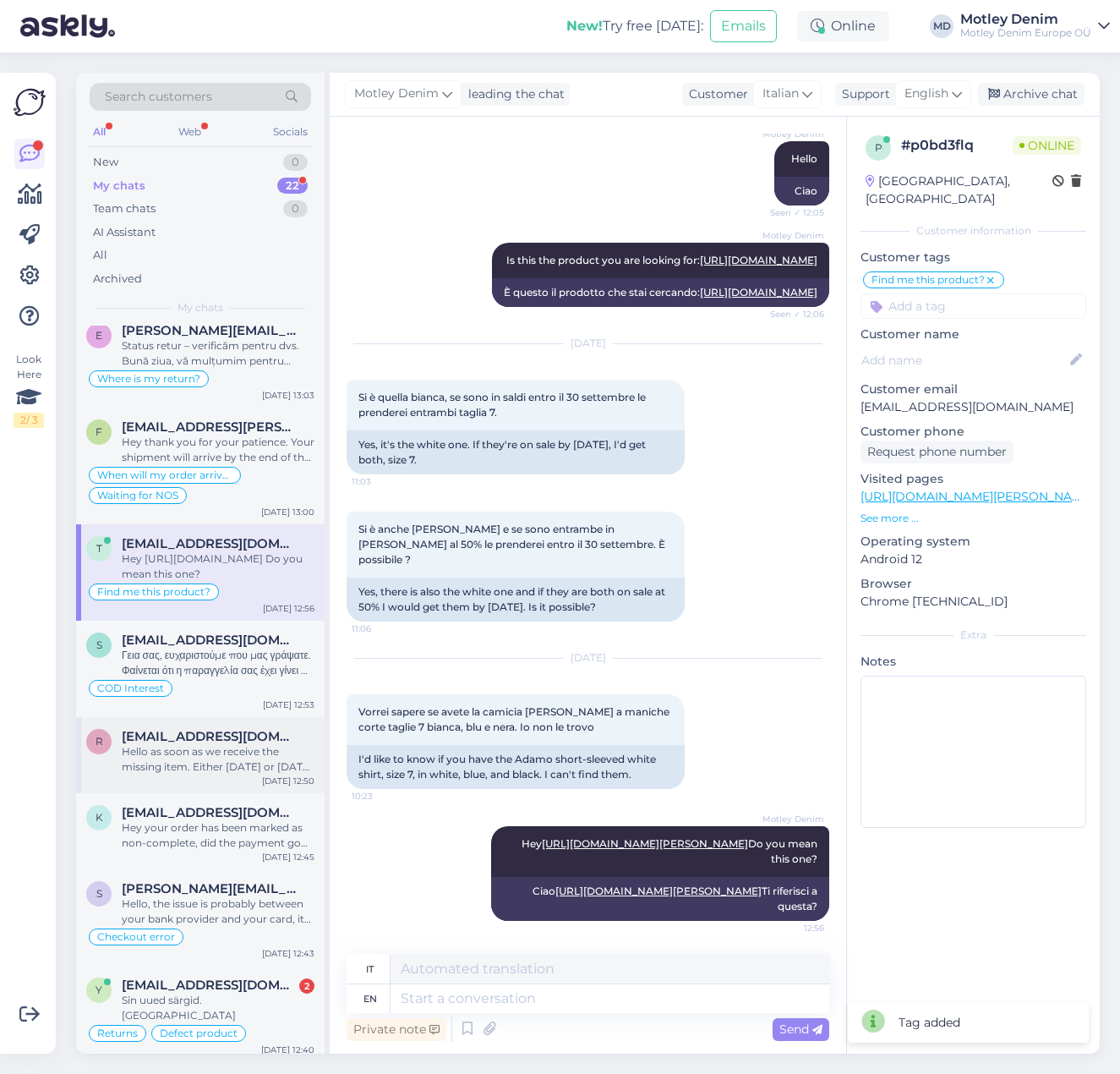
scroll to position [254, 0]
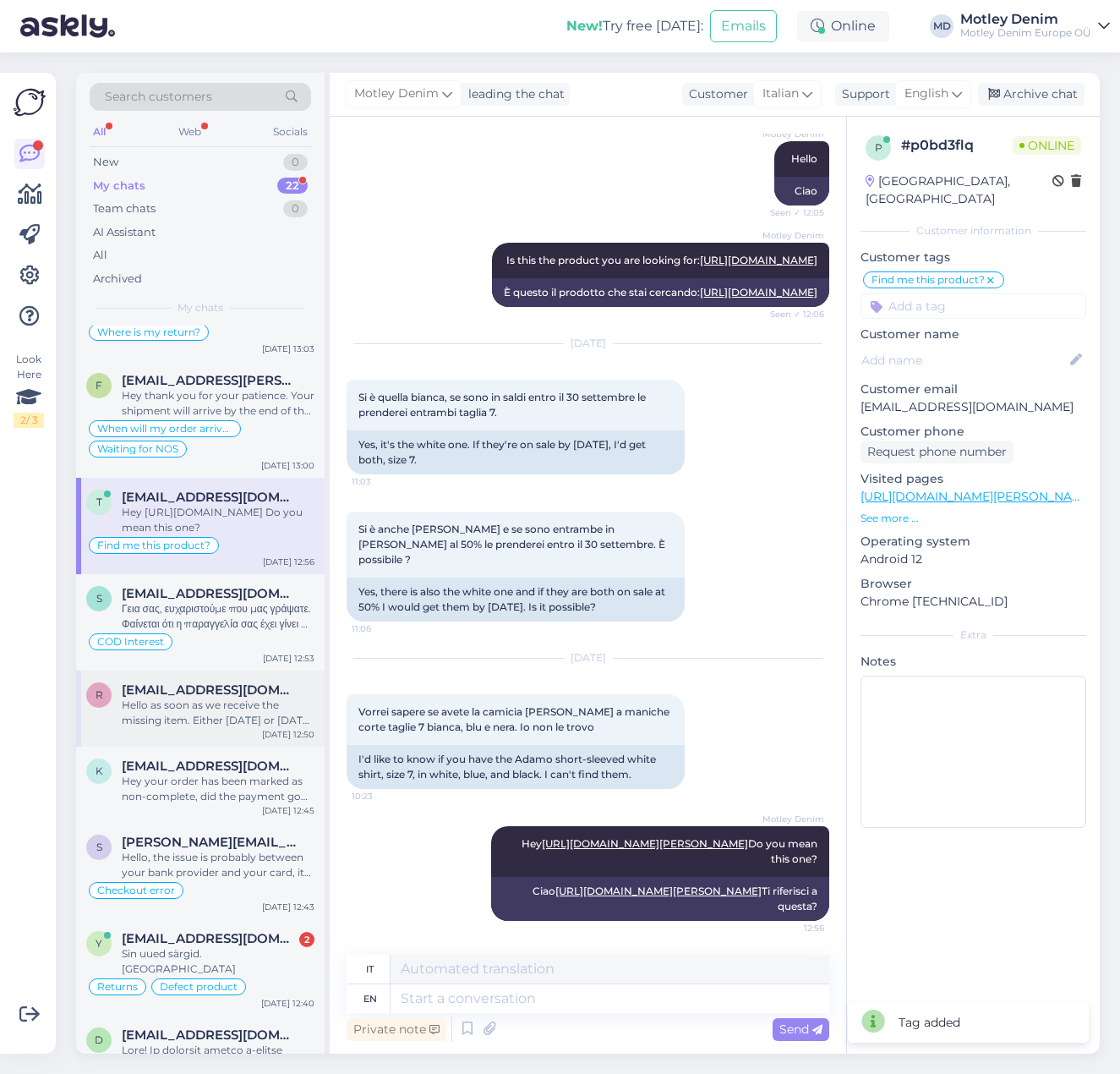
click at [173, 695] on span "[EMAIL_ADDRESS][DOMAIN_NAME]" at bounding box center [210, 690] width 176 height 15
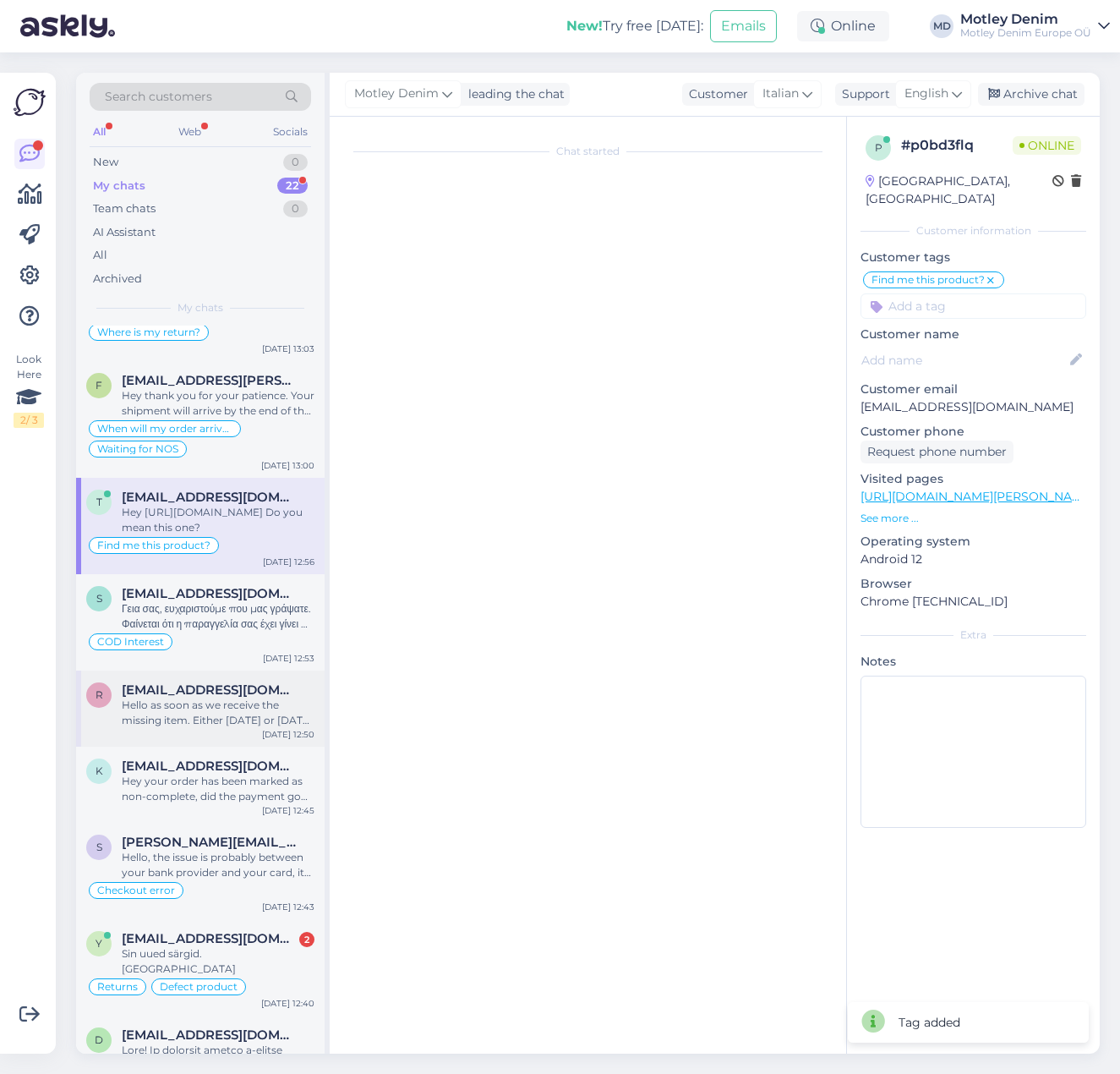
scroll to position [0, 0]
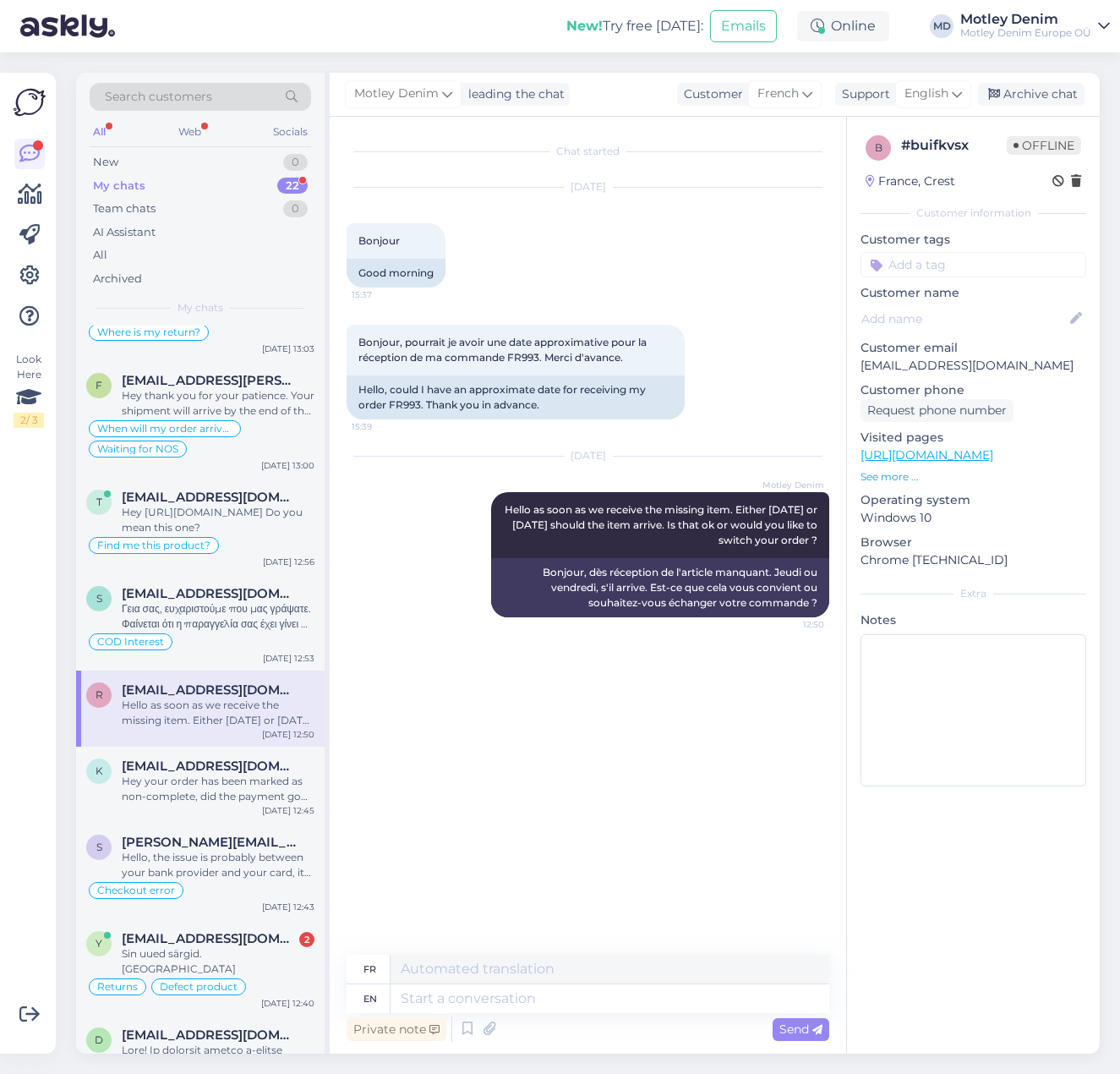
click at [920, 273] on input at bounding box center [973, 264] width 226 height 25
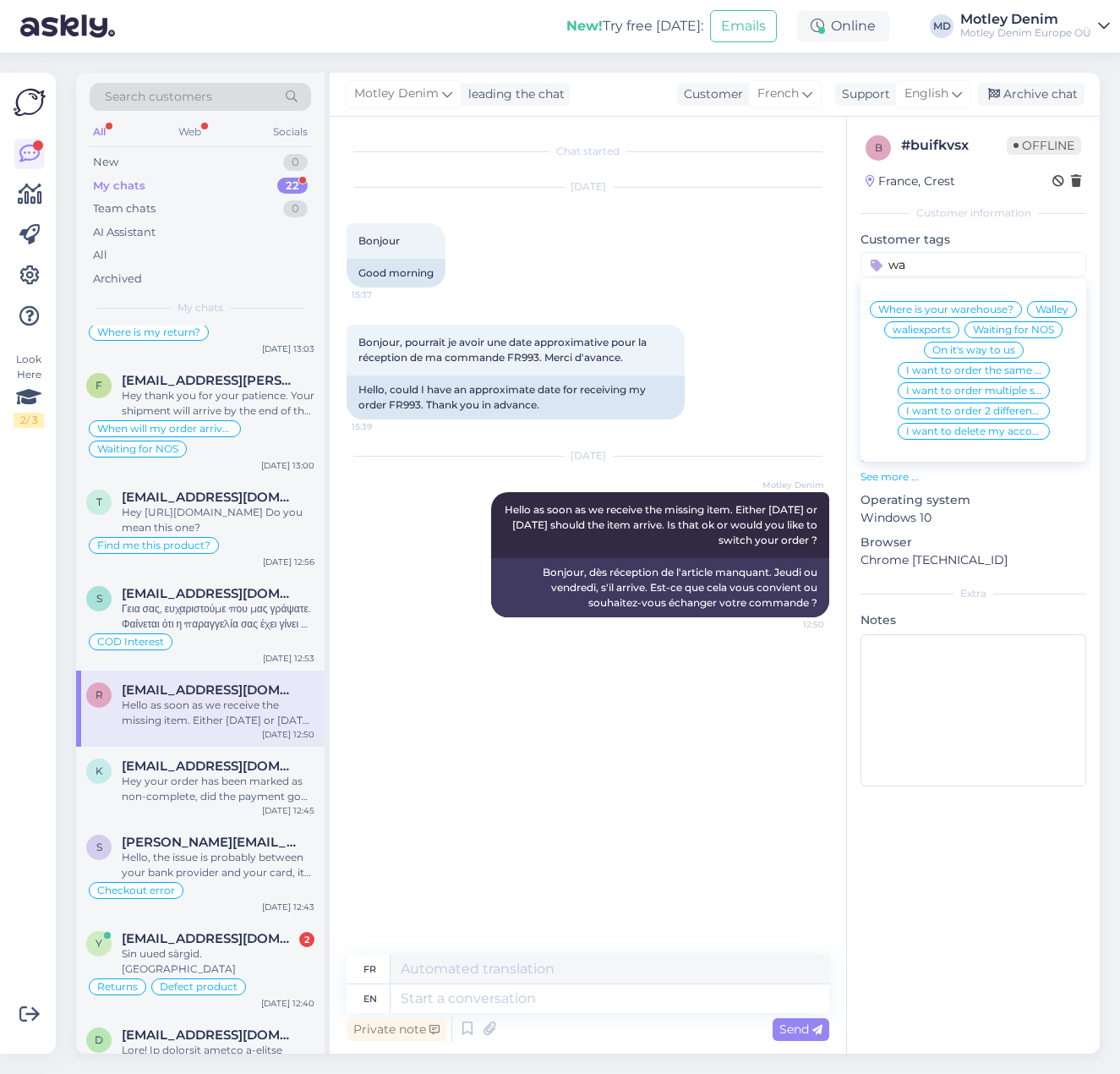
click at [1010, 328] on span "Waiting for NOS" at bounding box center [1013, 329] width 81 height 10
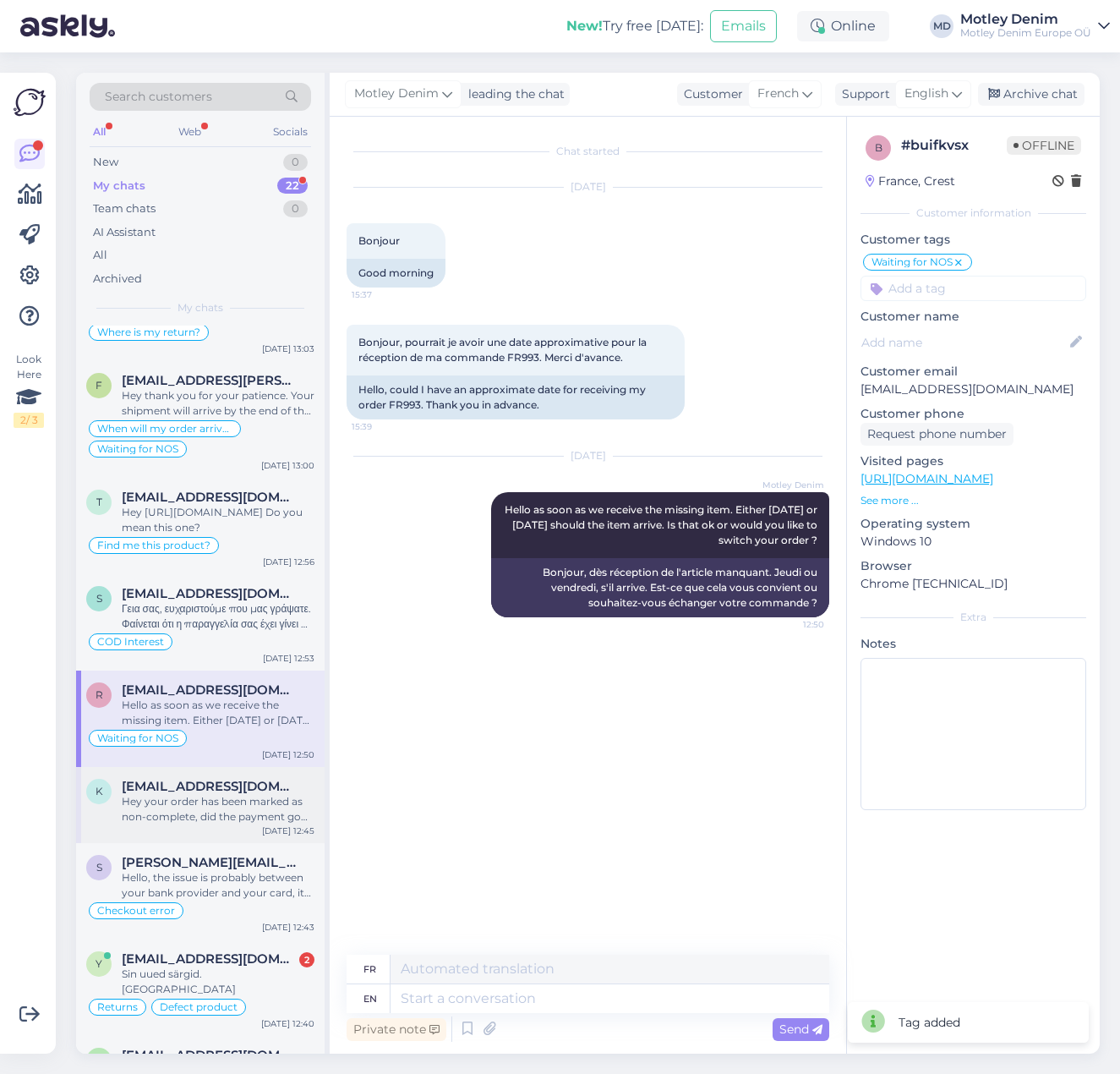
click at [159, 820] on div "Hey your order has been marked as non-complete, did the payment go through?" at bounding box center [218, 808] width 193 height 30
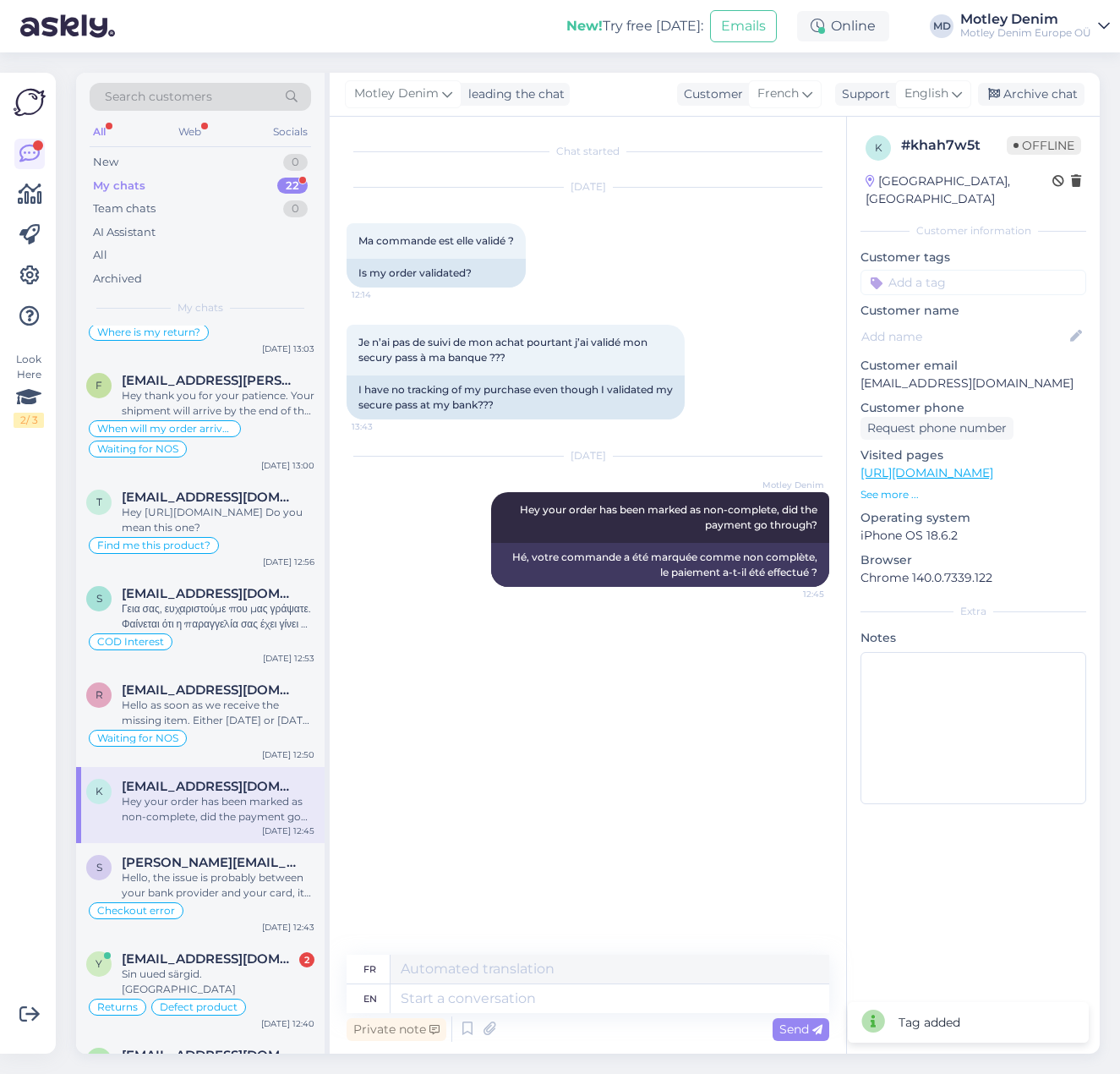
click at [942, 276] on input at bounding box center [973, 281] width 226 height 25
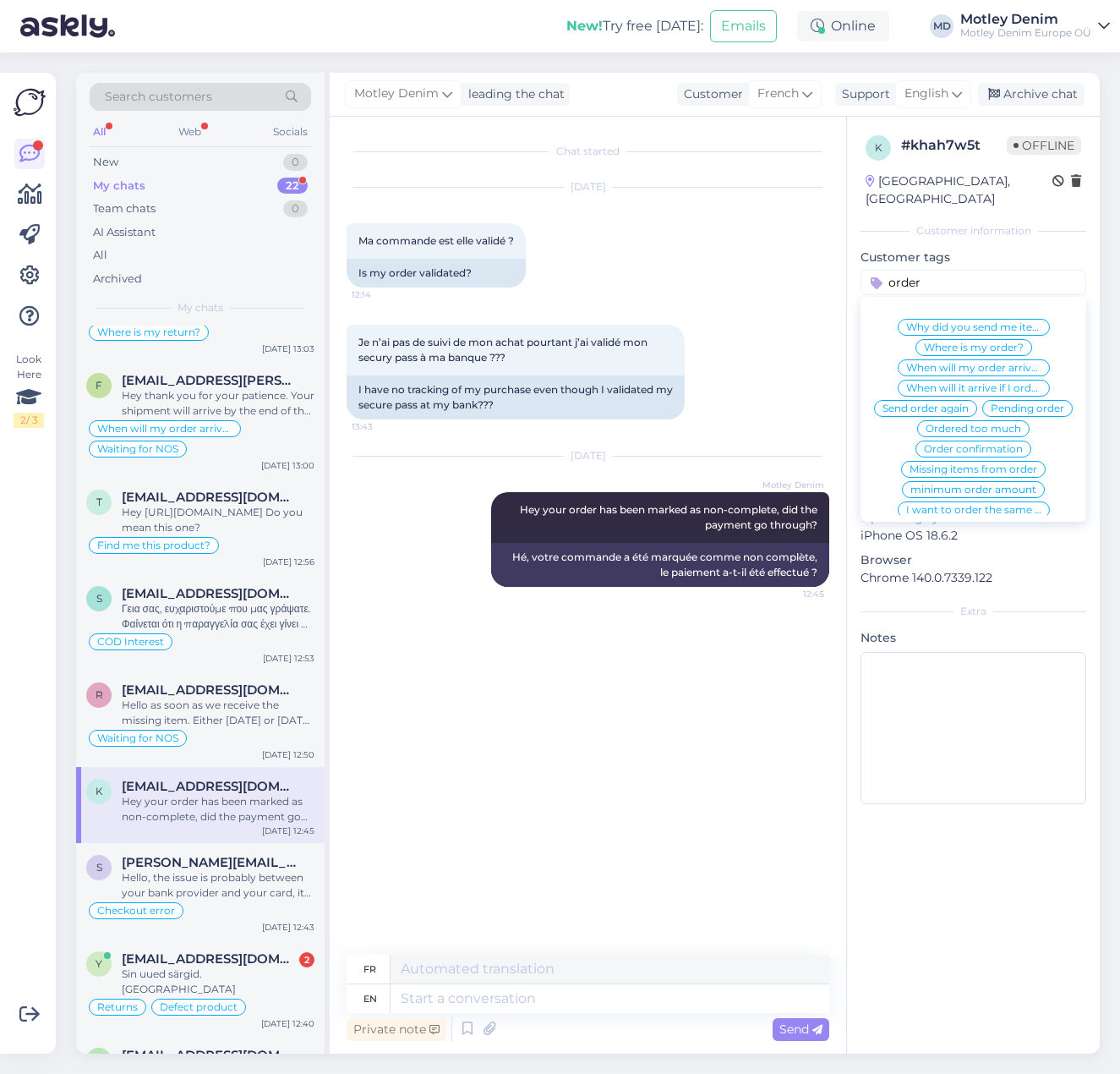
drag, startPoint x: 934, startPoint y: 273, endPoint x: 828, endPoint y: 271, distance: 106.0
click at [828, 271] on div "Chat started [DATE] Ma commande est elle validé ? 12:14 Is my order validated? …" at bounding box center [715, 585] width 771 height 936
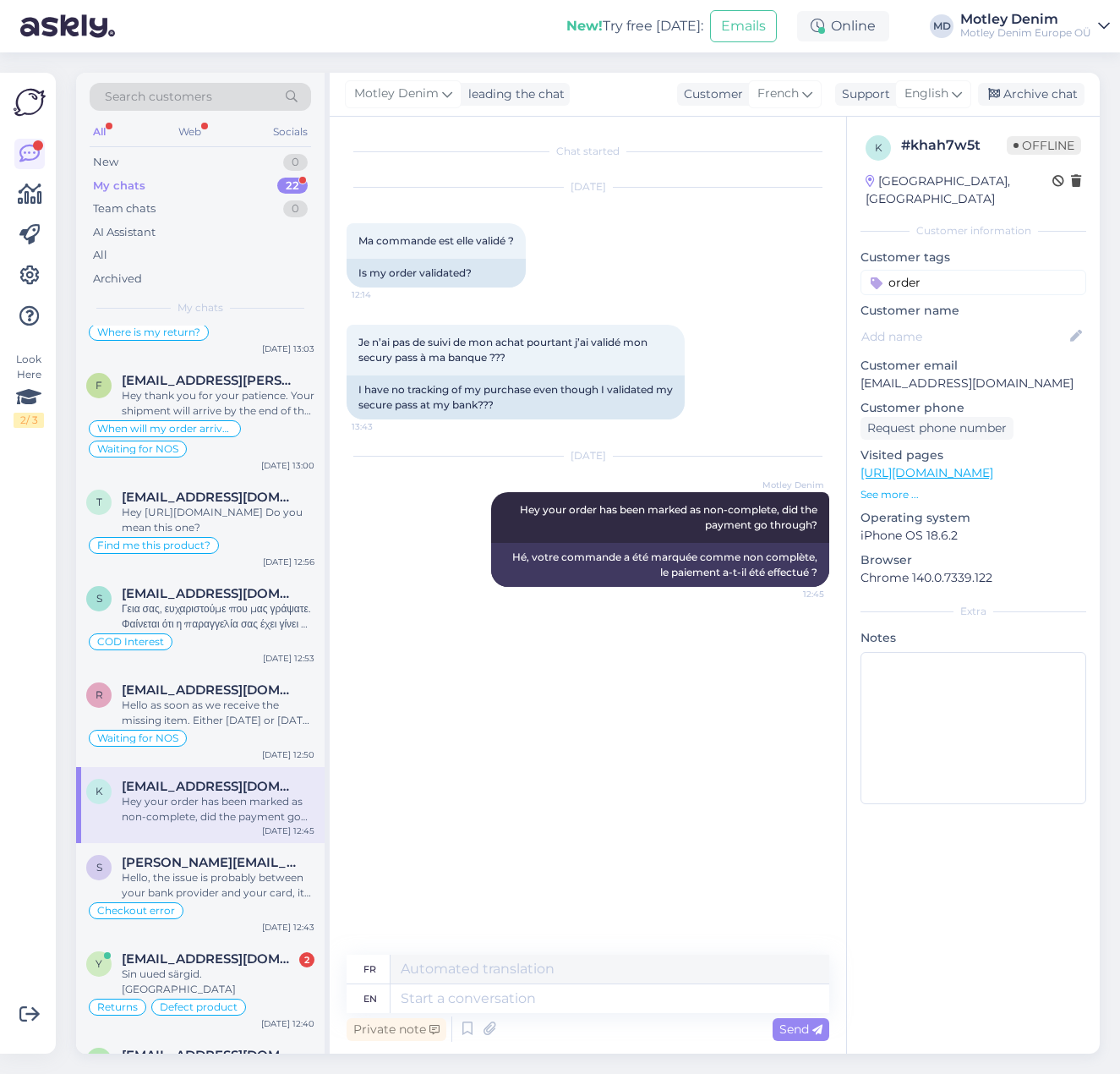
click at [946, 269] on input "order" at bounding box center [973, 281] width 226 height 25
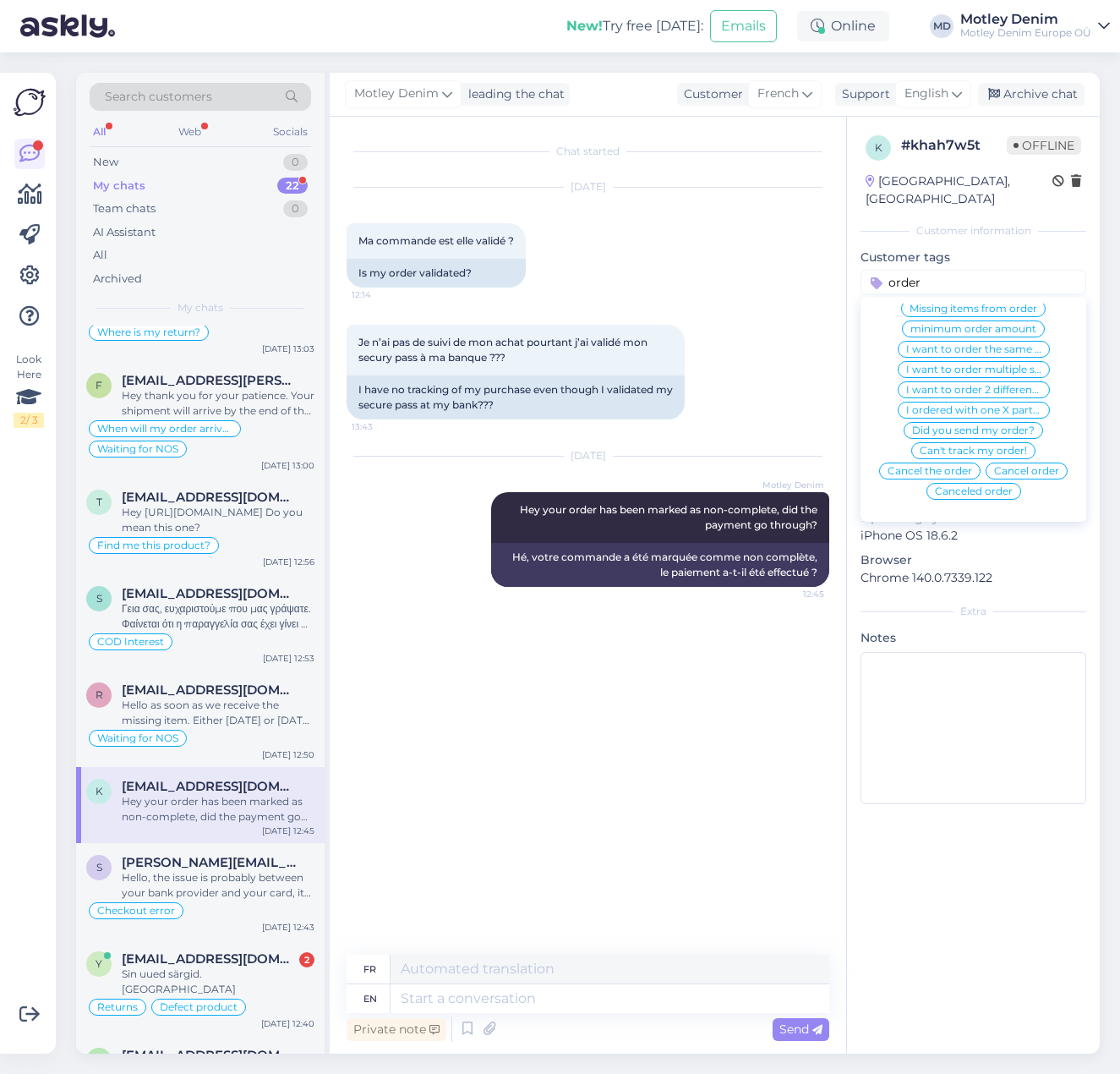
scroll to position [181, 0]
click at [957, 445] on span "Can't track my order!" at bounding box center [974, 450] width 108 height 10
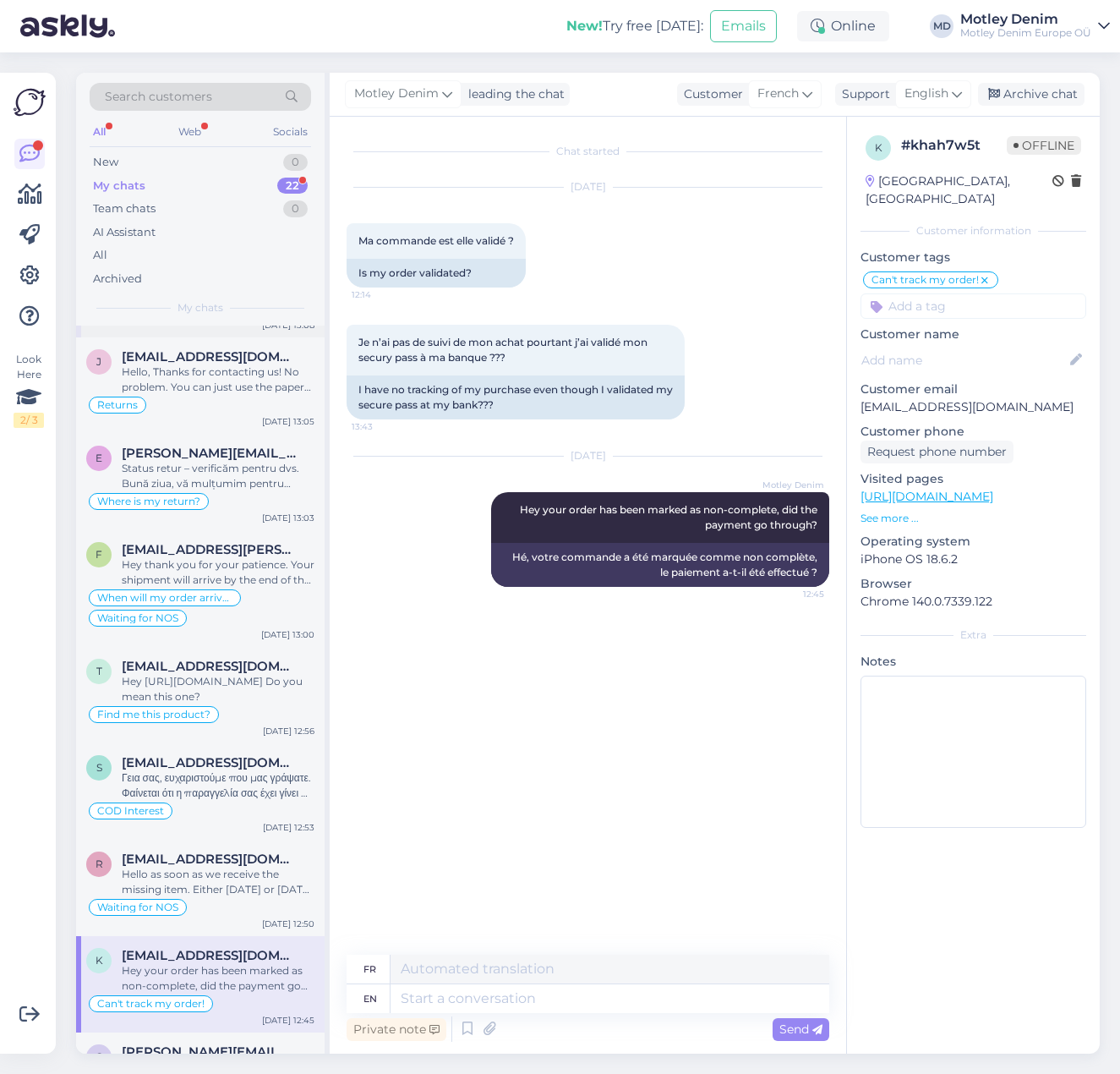
scroll to position [0, 0]
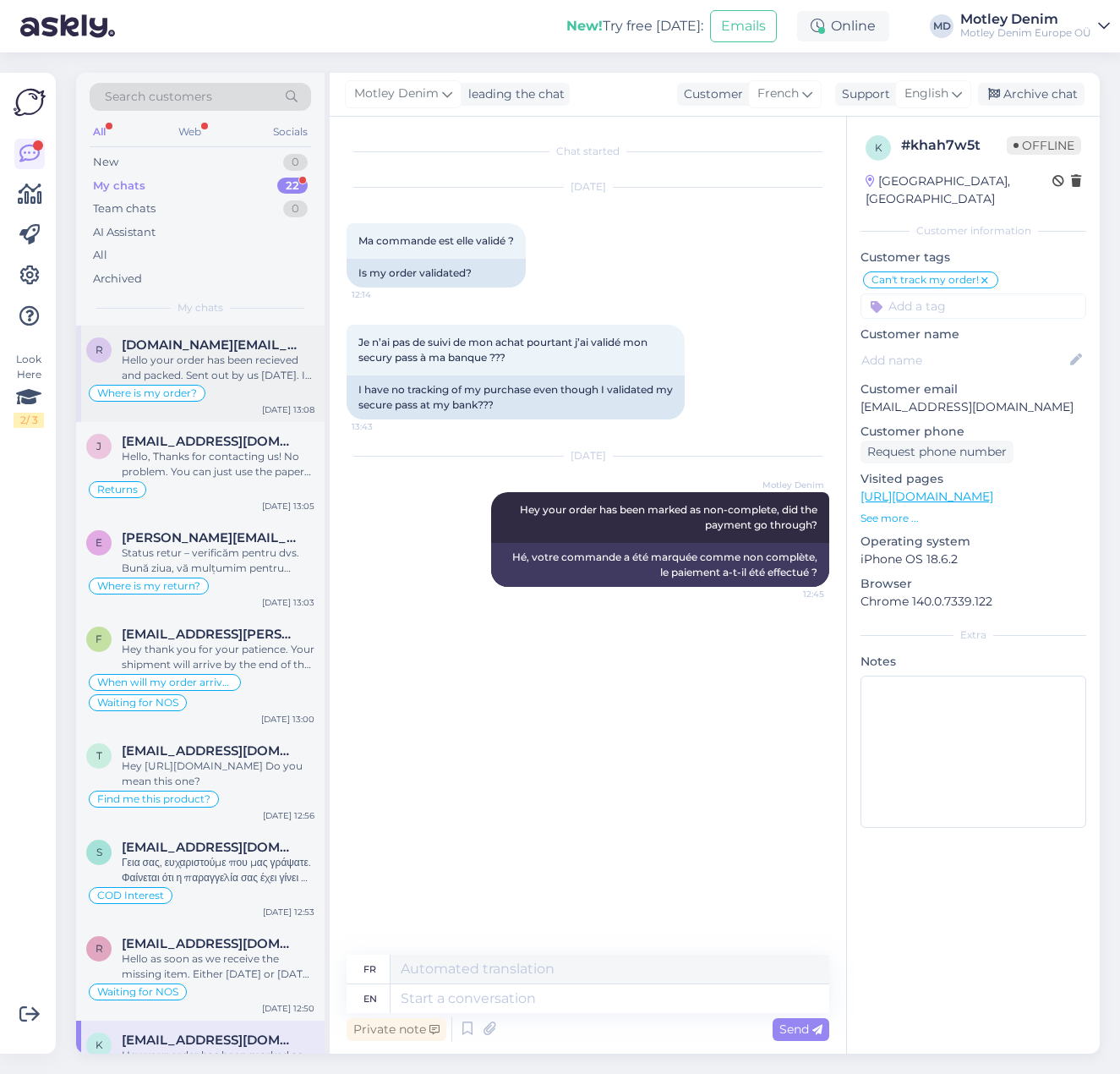
click at [180, 354] on div "Hello your order has been recieved and packed. Sent out by us [DATE]. I will ch…" at bounding box center [218, 367] width 193 height 30
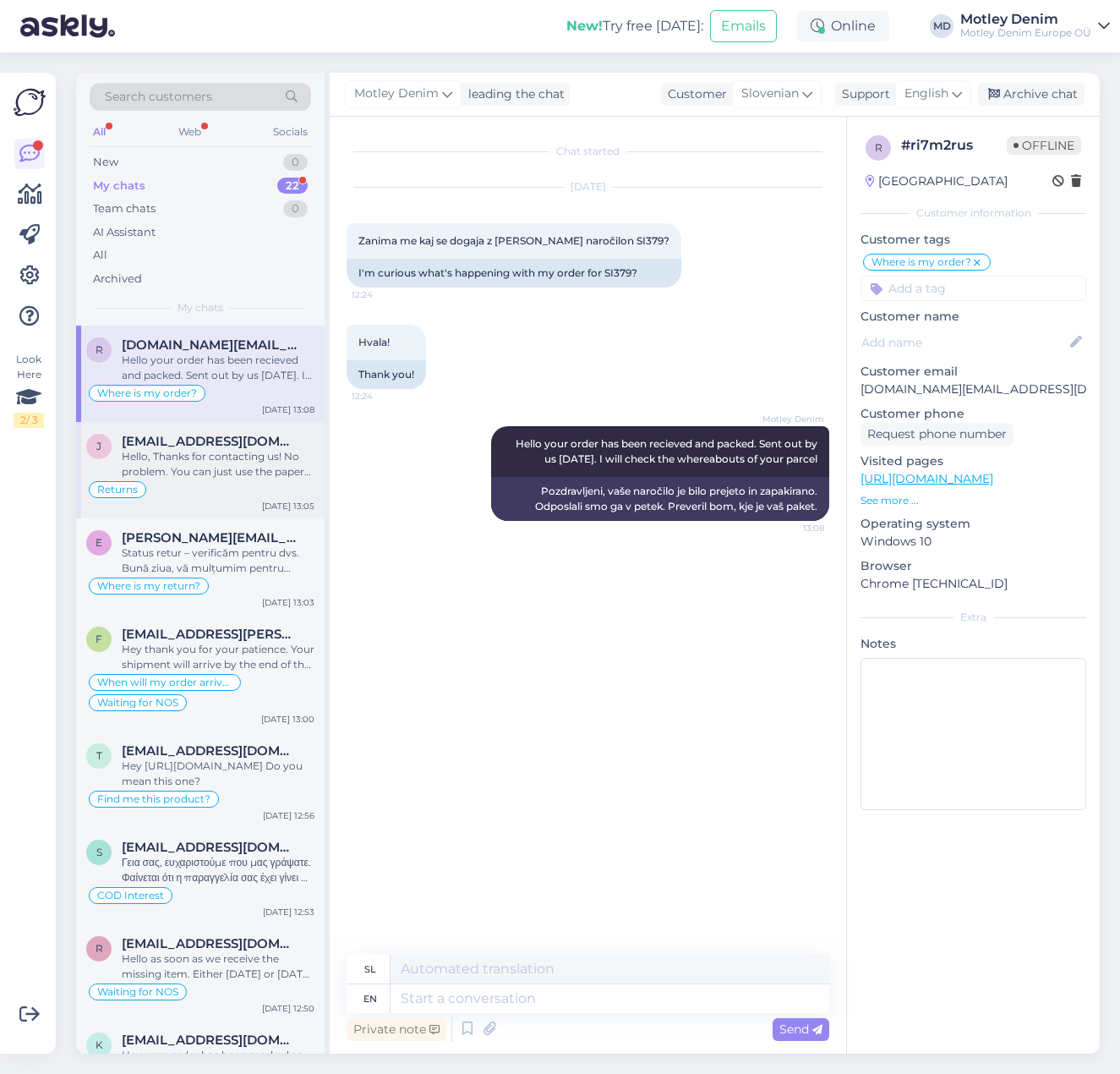
click at [230, 459] on div "Hello, Thanks for contacting us! No problem. You can just use the paper which w…" at bounding box center [218, 464] width 193 height 30
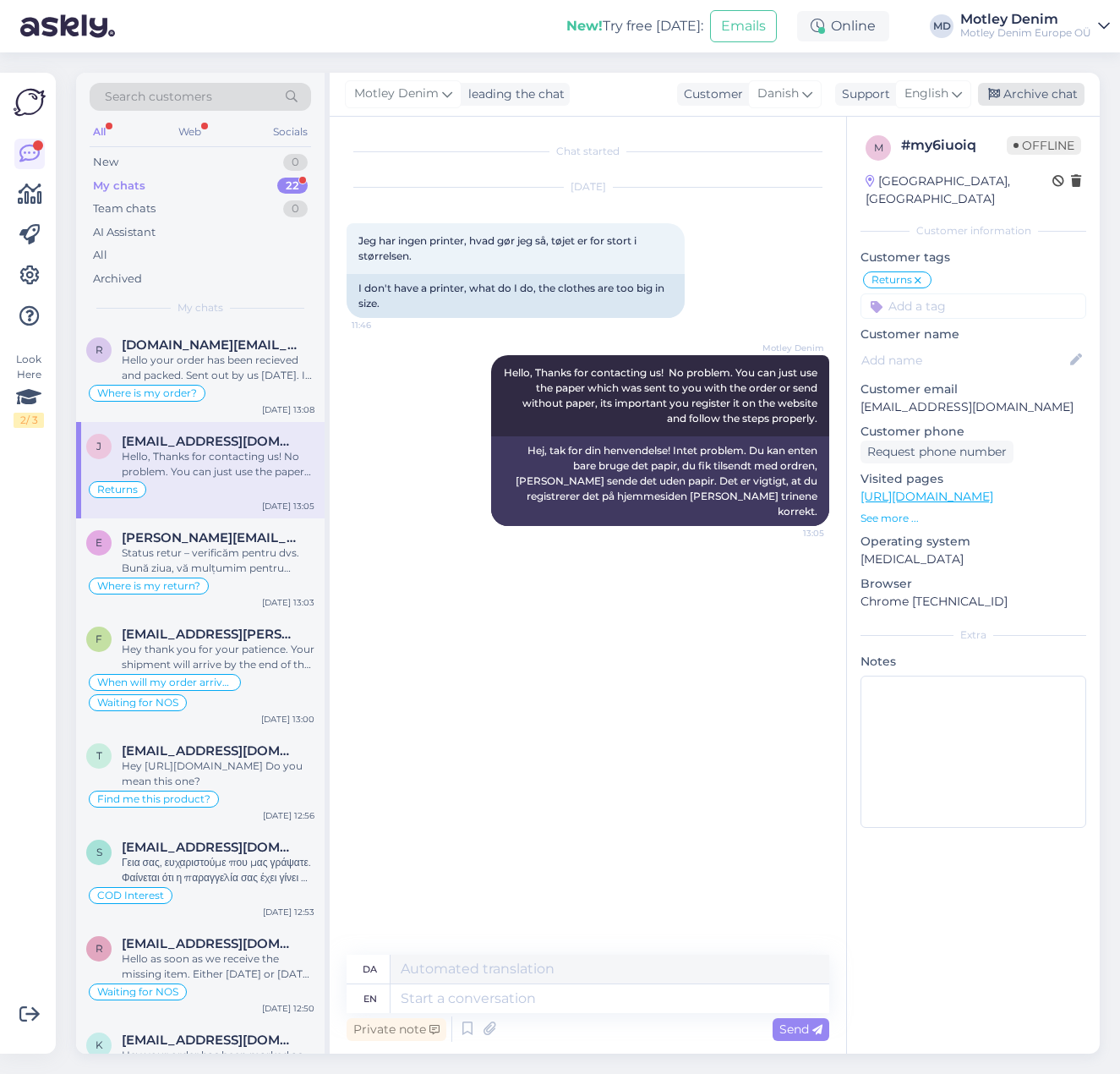
click at [1040, 91] on div "Archive chat" at bounding box center [1031, 94] width 107 height 23
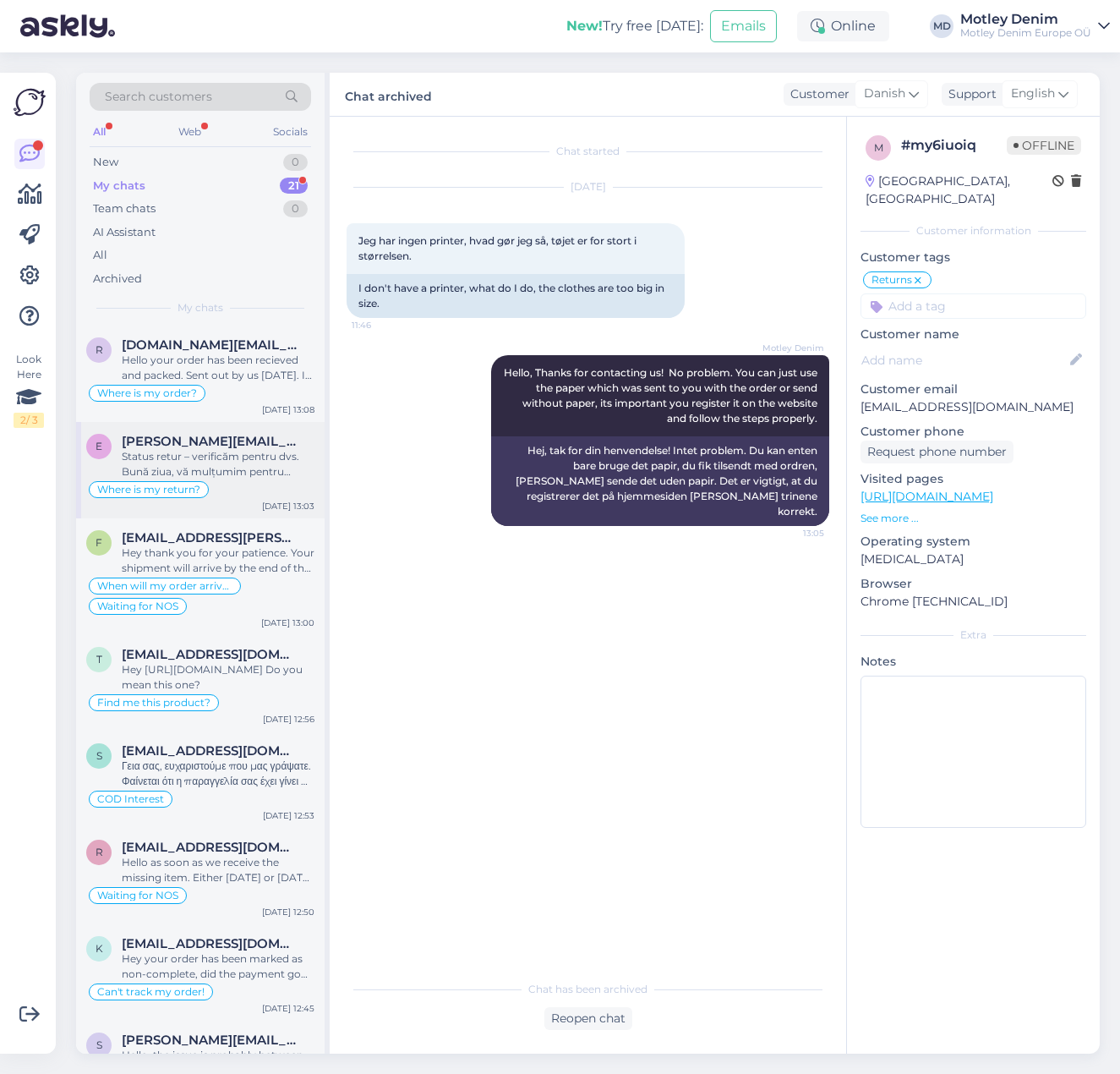
click at [208, 467] on div "Status retur – verificăm pentru dvs. Bună ziua, vă mulțumim pentru mesaj și îmi…" at bounding box center [218, 464] width 193 height 30
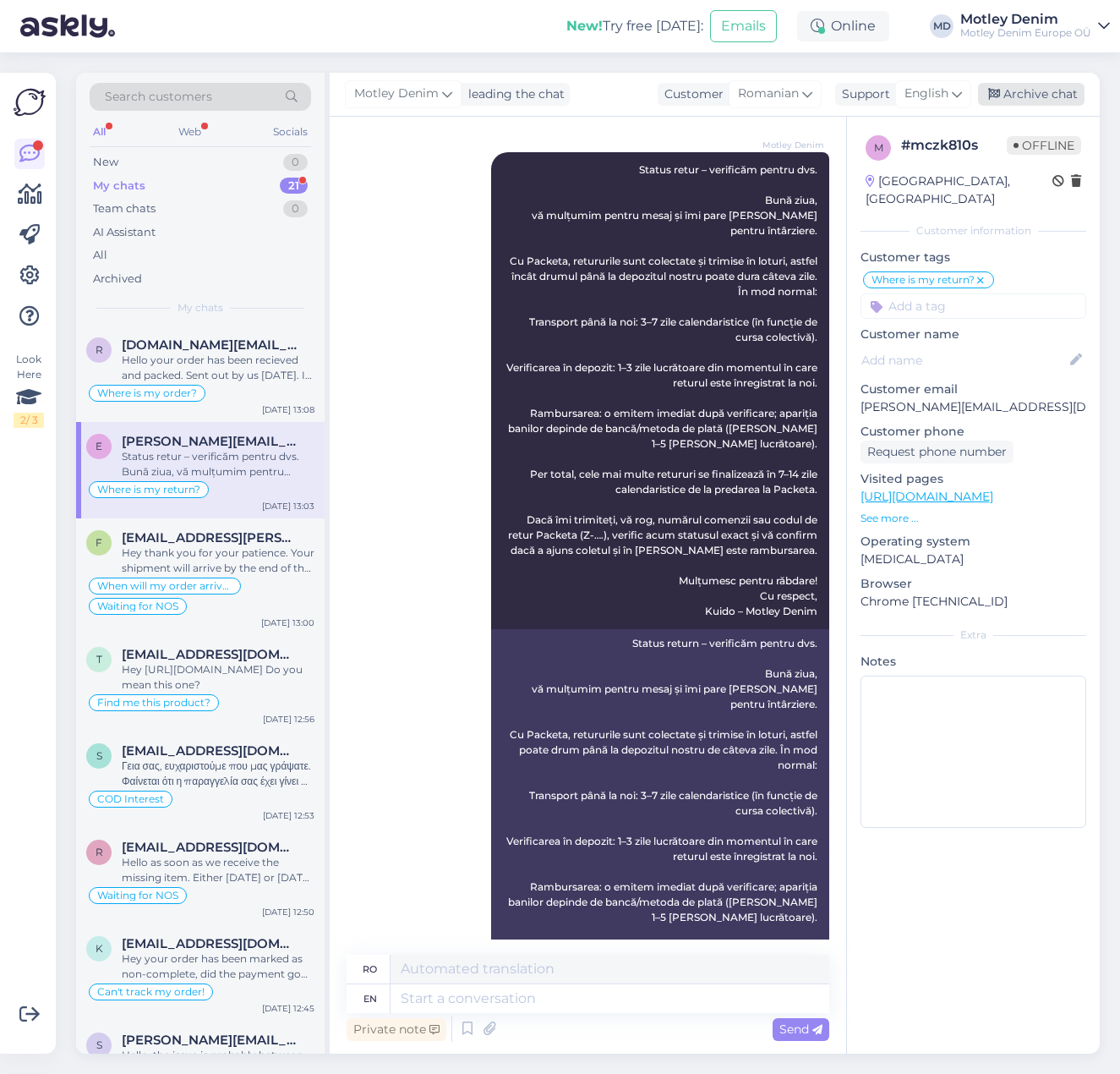
click at [1036, 91] on div "Archive chat" at bounding box center [1031, 94] width 107 height 23
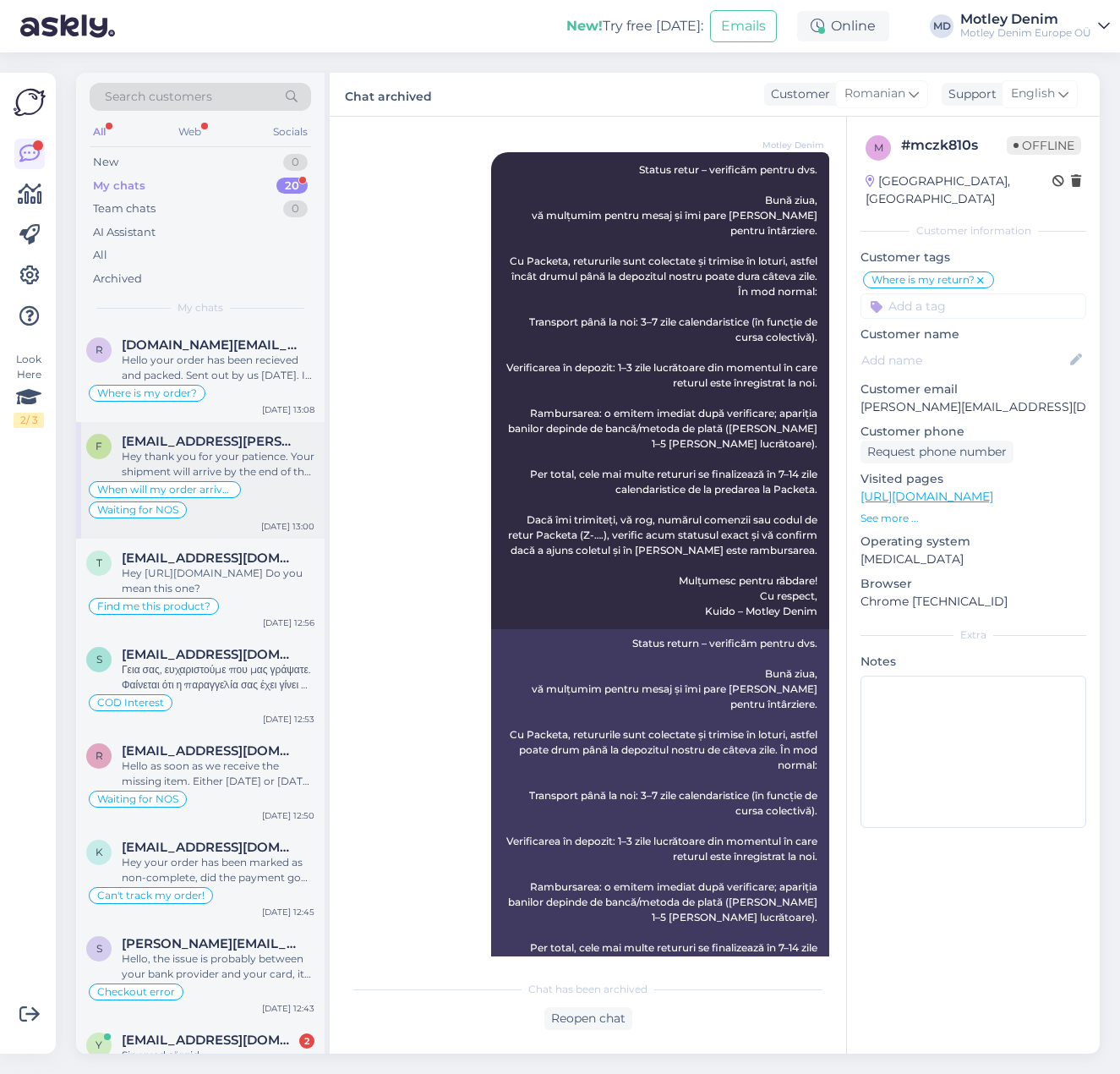
click at [234, 452] on div "Hey thank you for your patience. Your shipment will arrive by the end of the we…" at bounding box center [218, 464] width 193 height 30
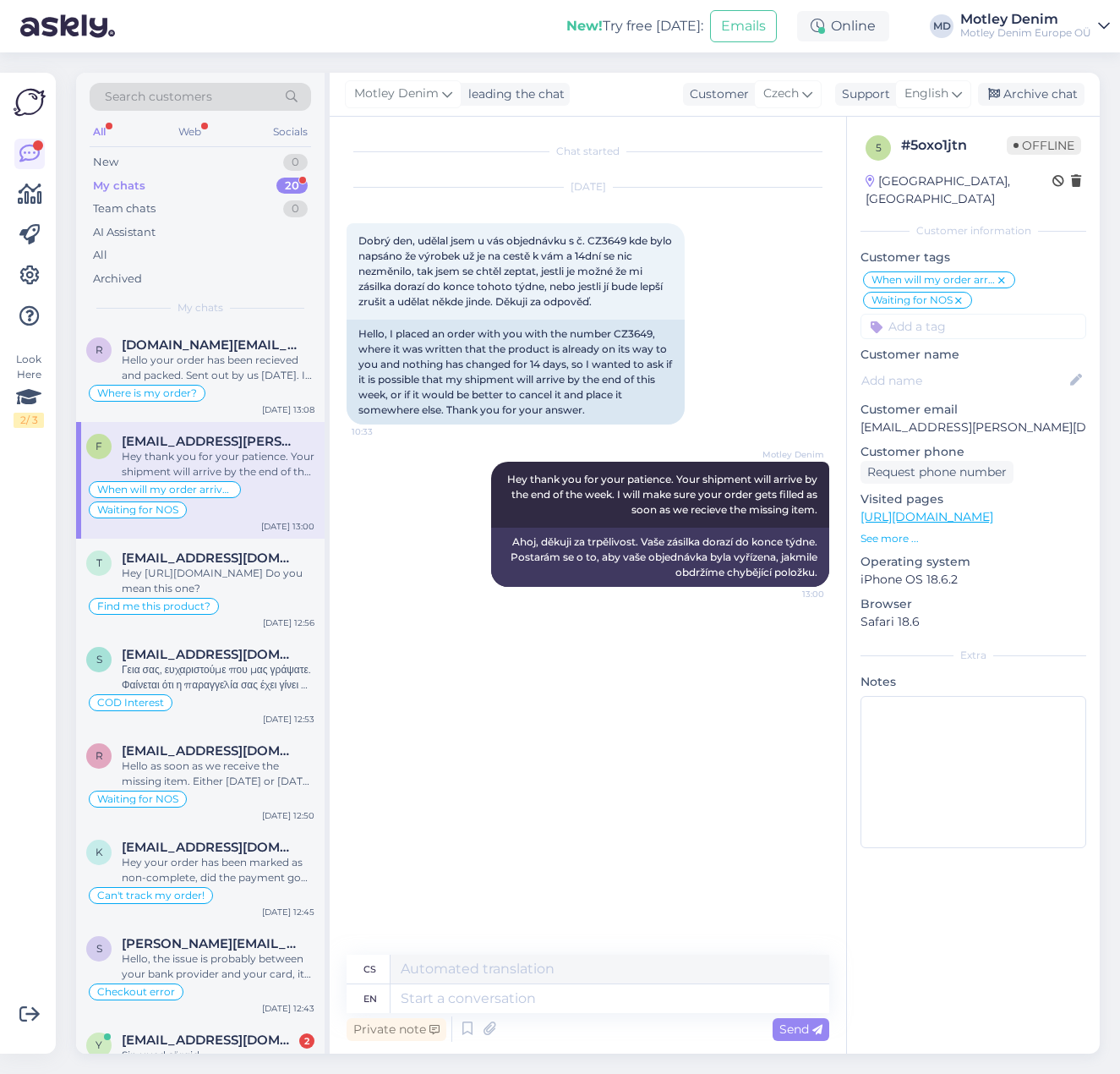
scroll to position [0, 0]
click at [250, 570] on div "Hey [URL][DOMAIN_NAME] Do you mean this one?" at bounding box center [218, 581] width 193 height 30
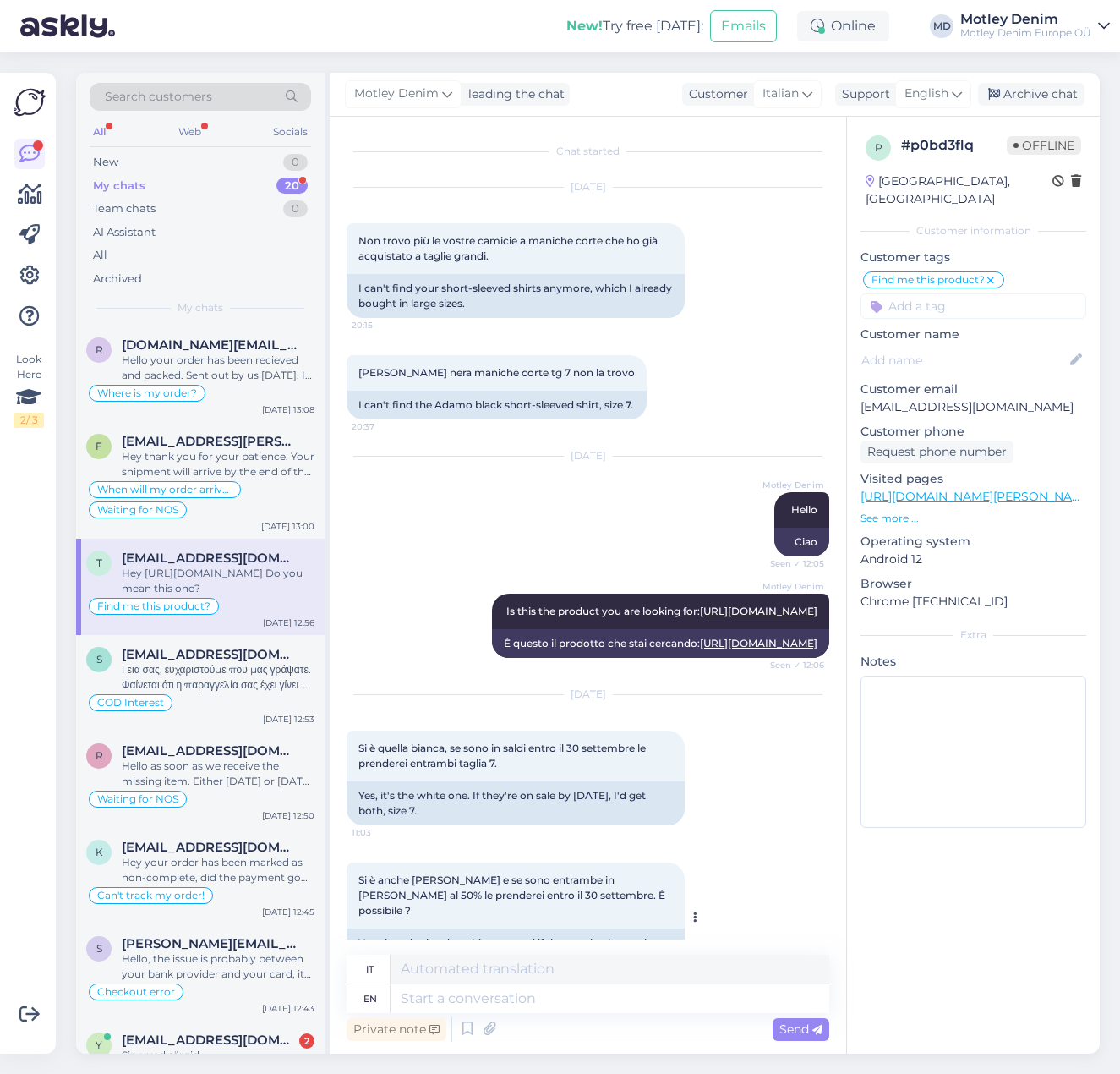
scroll to position [549, 0]
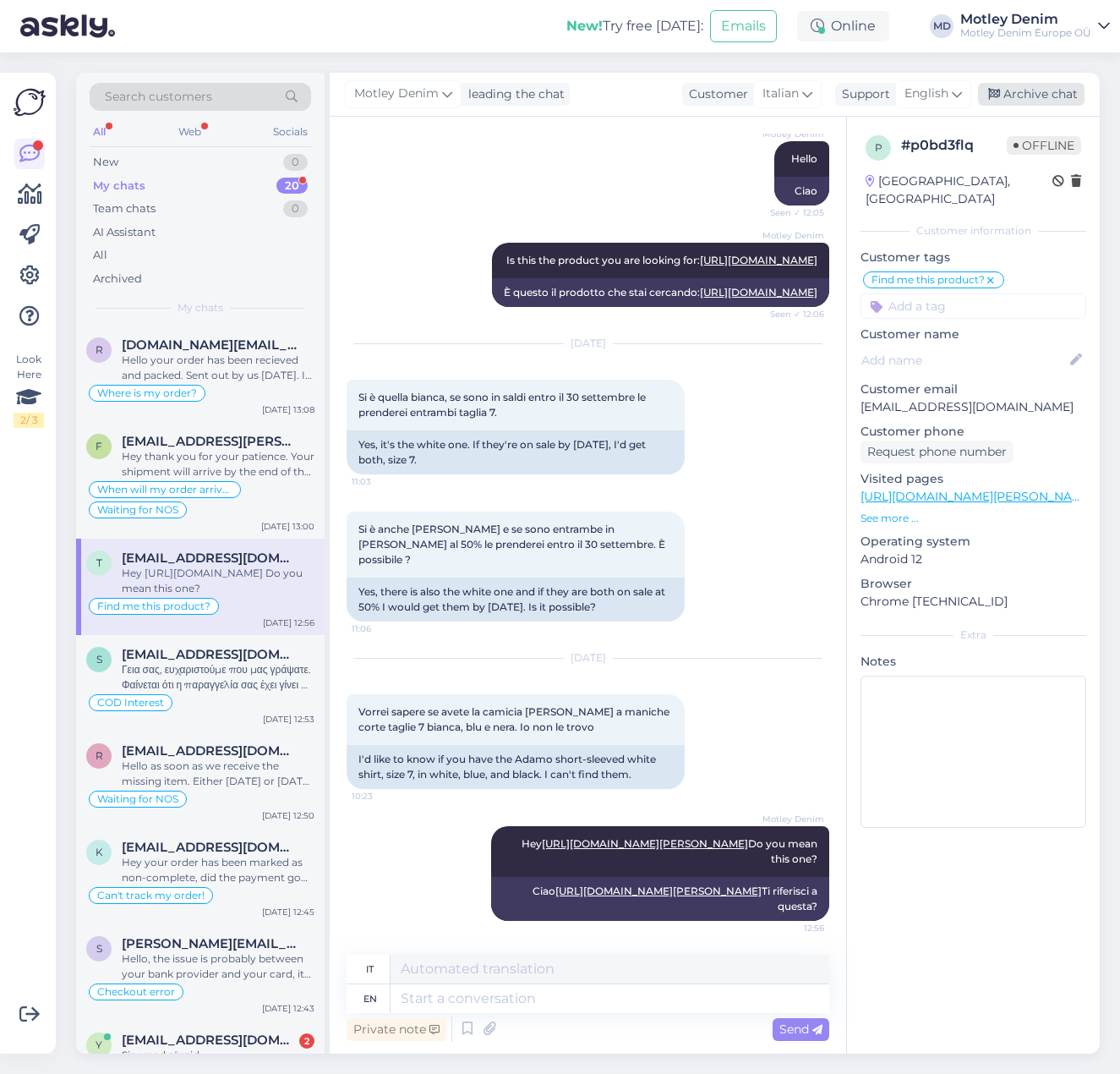
click at [1003, 101] on div "Archive chat" at bounding box center [1031, 94] width 107 height 23
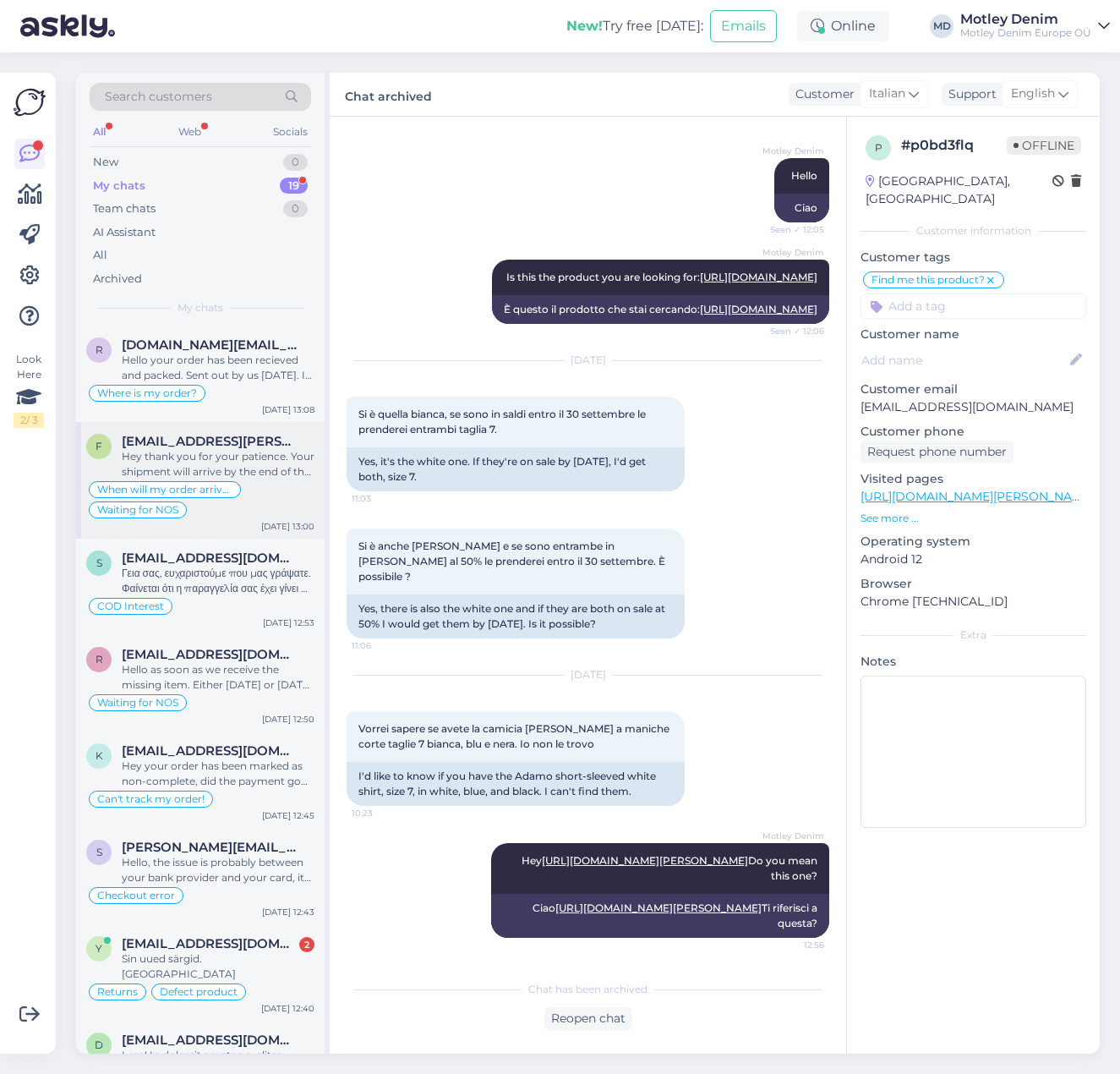
click at [200, 449] on div "Hey thank you for your patience. Your shipment will arrive by the end of the we…" at bounding box center [218, 464] width 193 height 30
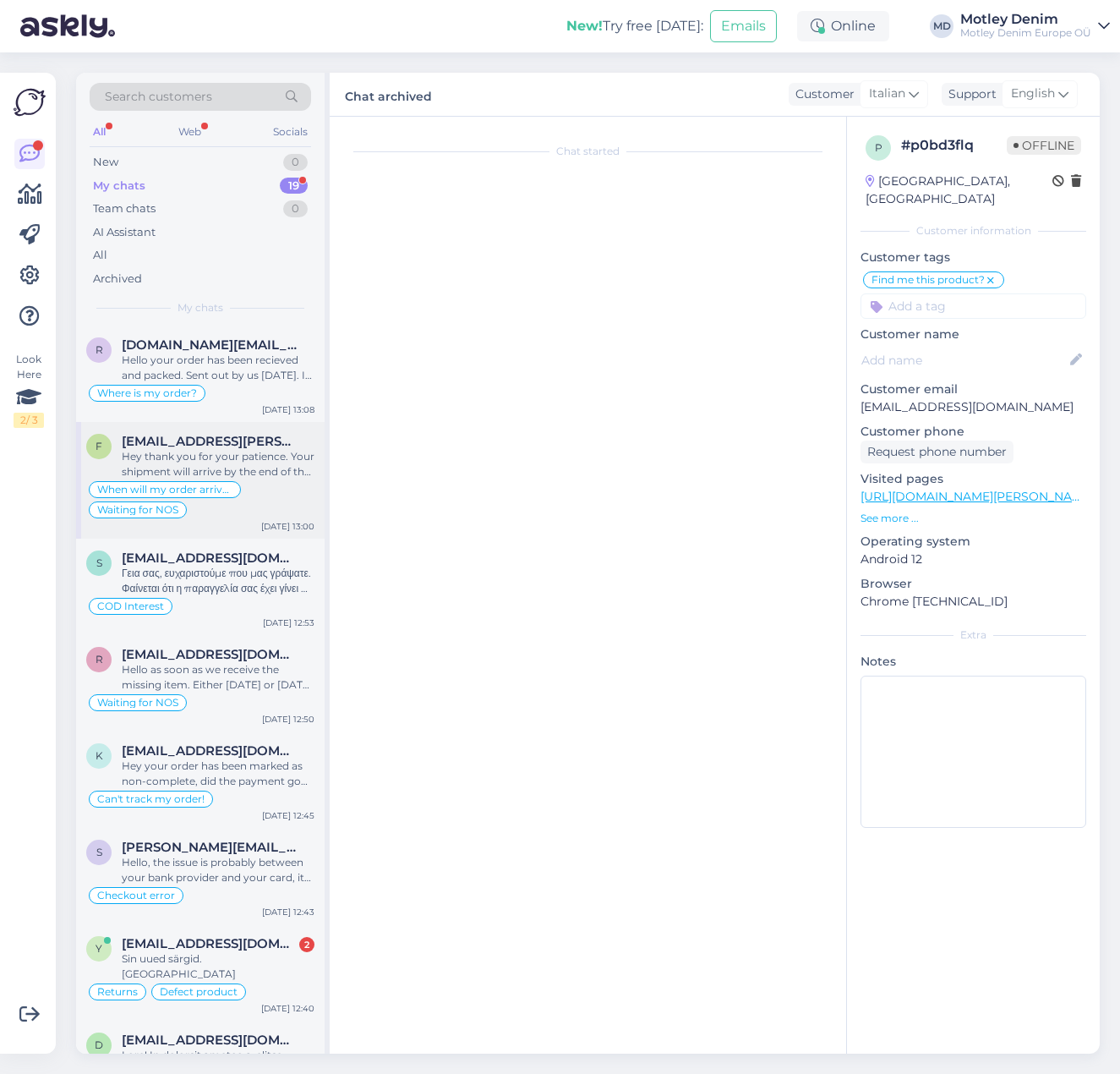
scroll to position [0, 0]
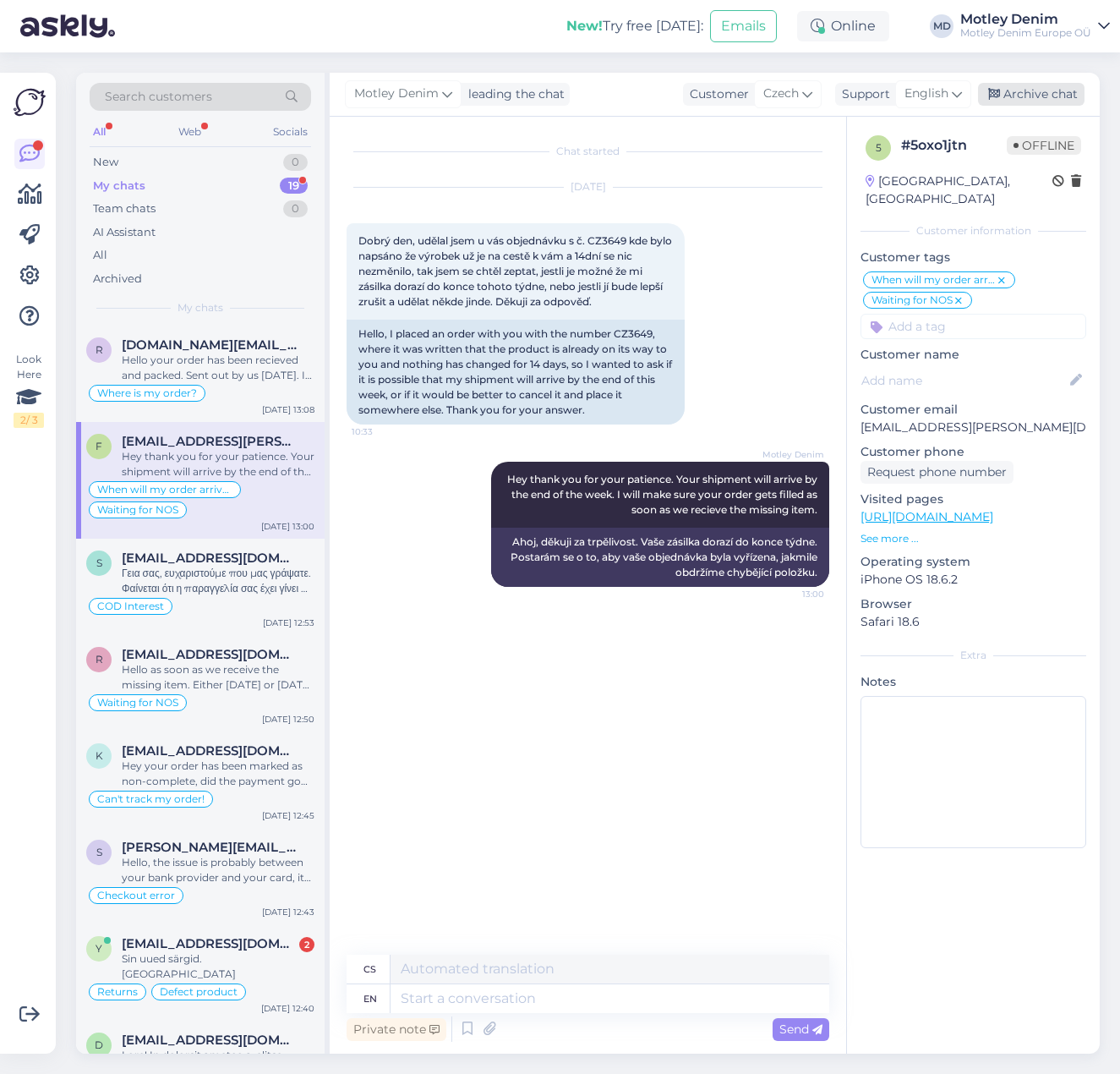
click at [1036, 100] on div "Archive chat" at bounding box center [1031, 94] width 107 height 23
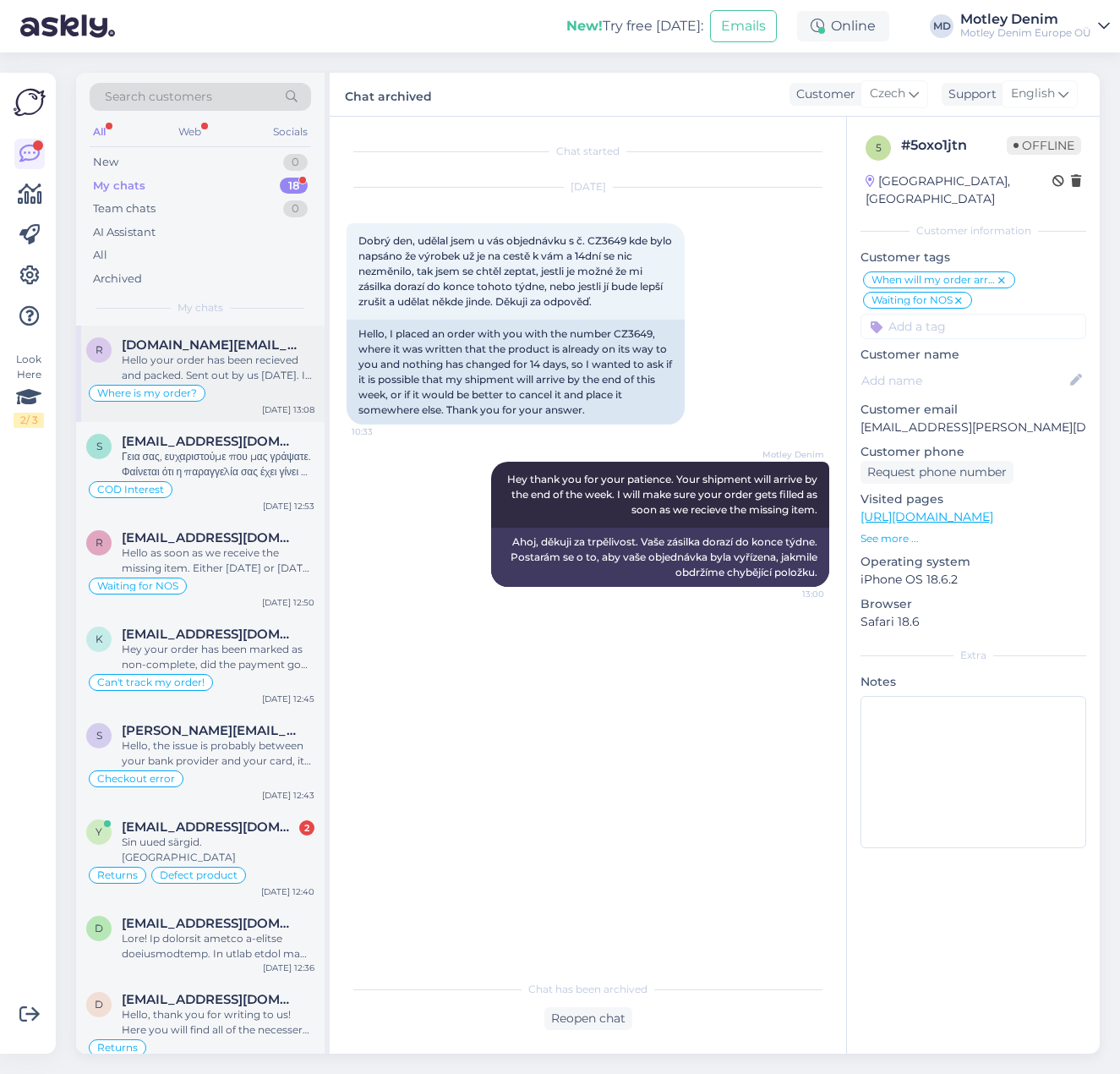
click at [187, 381] on div "Hello your order has been recieved and packed. Sent out by us [DATE]. I will ch…" at bounding box center [218, 367] width 193 height 30
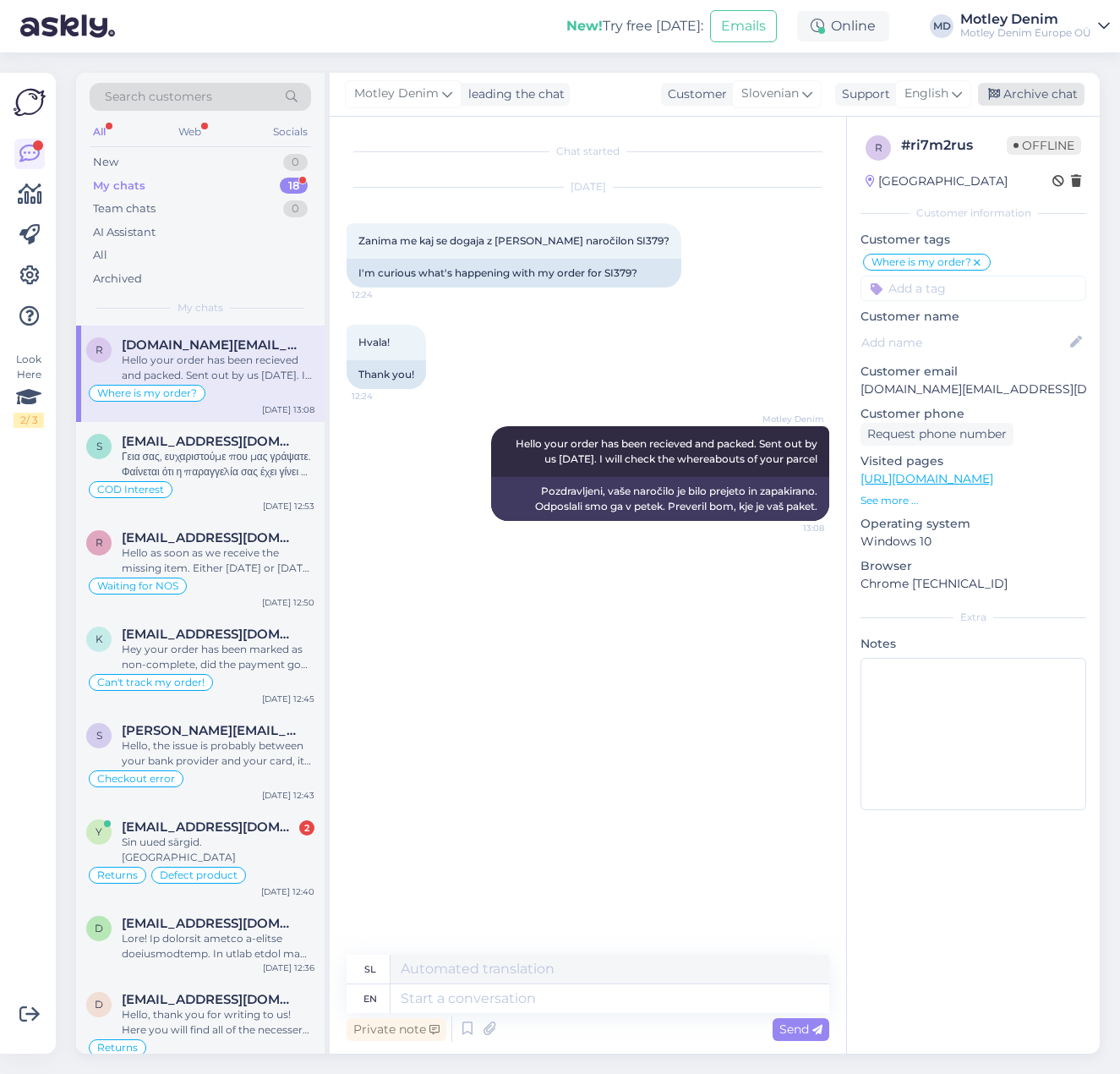
click at [1019, 94] on div "Archive chat" at bounding box center [1031, 94] width 107 height 23
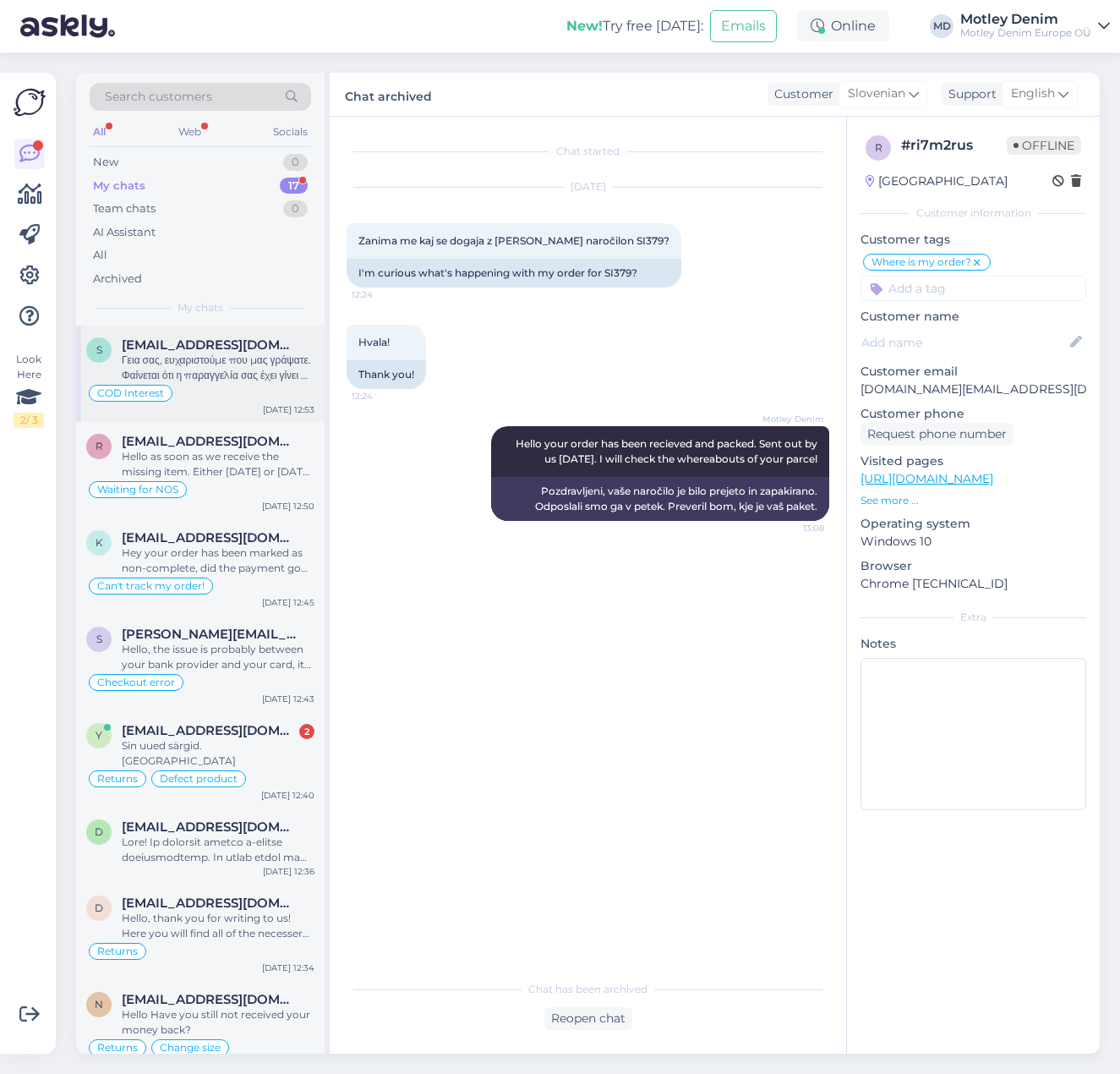
click at [219, 381] on div "Γεια σας, ευχαριστούμε που μας γράψατε. Φαίνεται ότι η παραγγελία σας έχει γίνε…" at bounding box center [218, 367] width 193 height 30
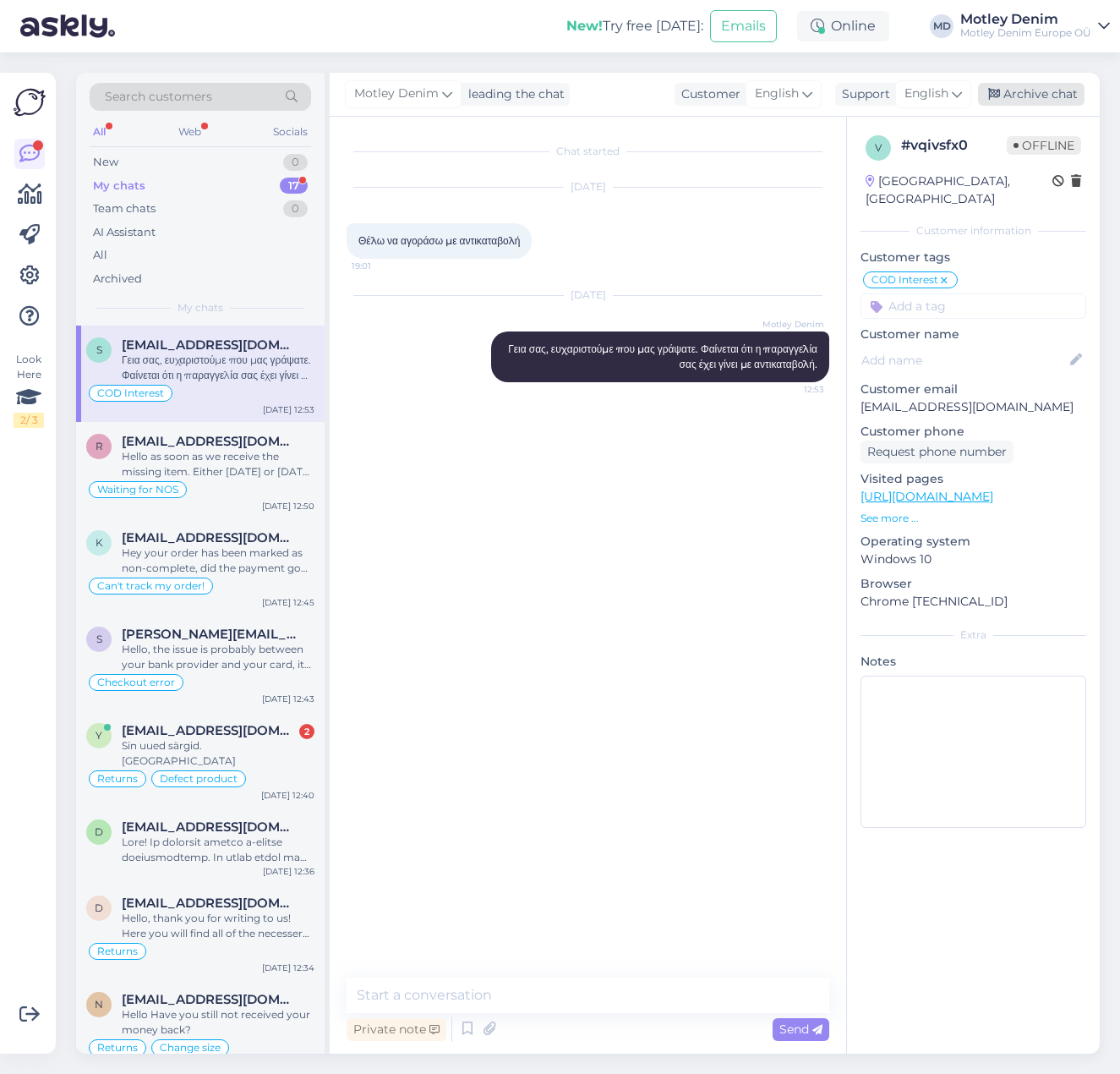
click at [1027, 102] on div "Archive chat" at bounding box center [1031, 94] width 107 height 23
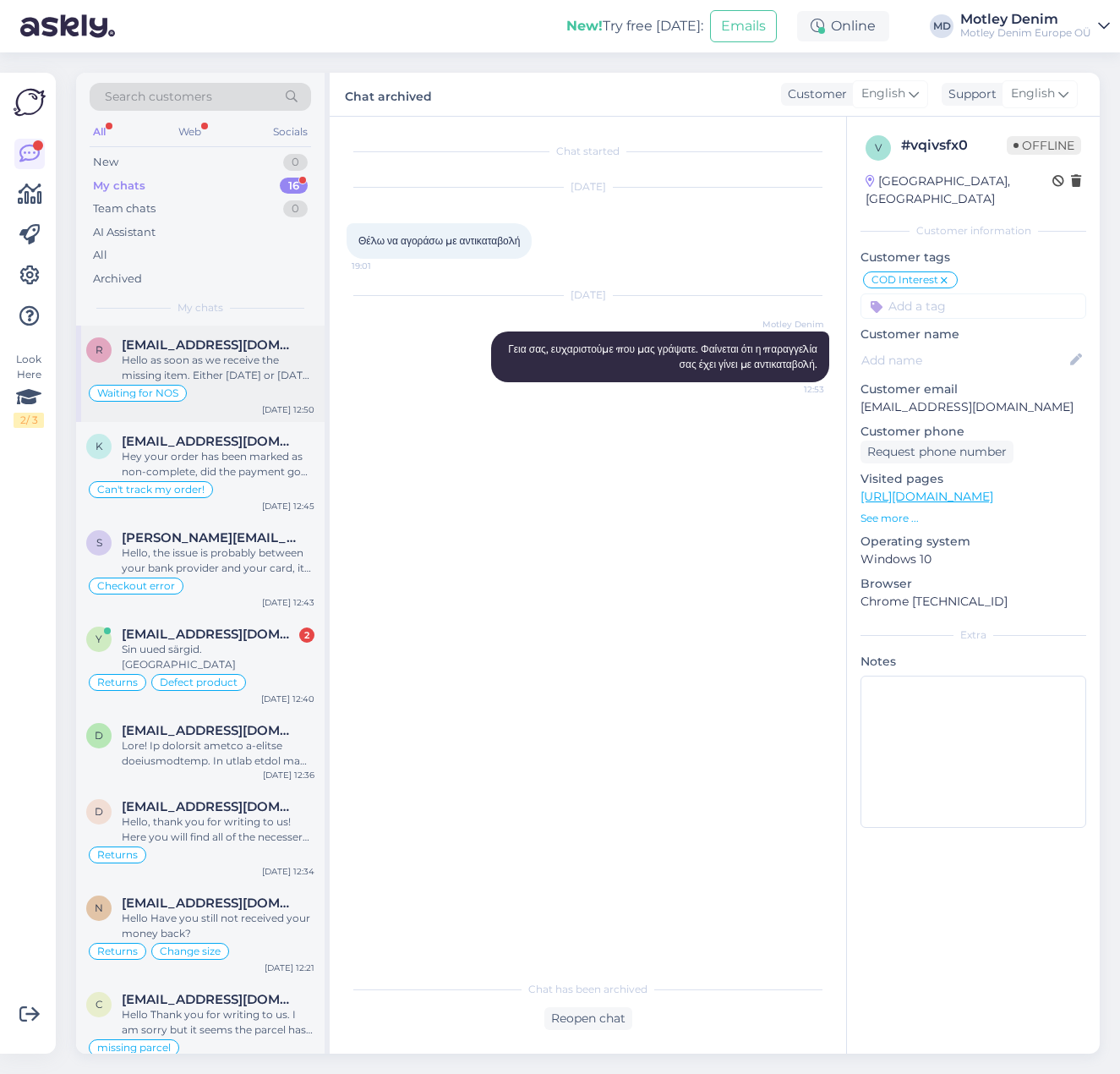
click at [171, 362] on div "Hello as soon as we receive the missing item. Either [DATE] or [DATE] should th…" at bounding box center [218, 367] width 193 height 30
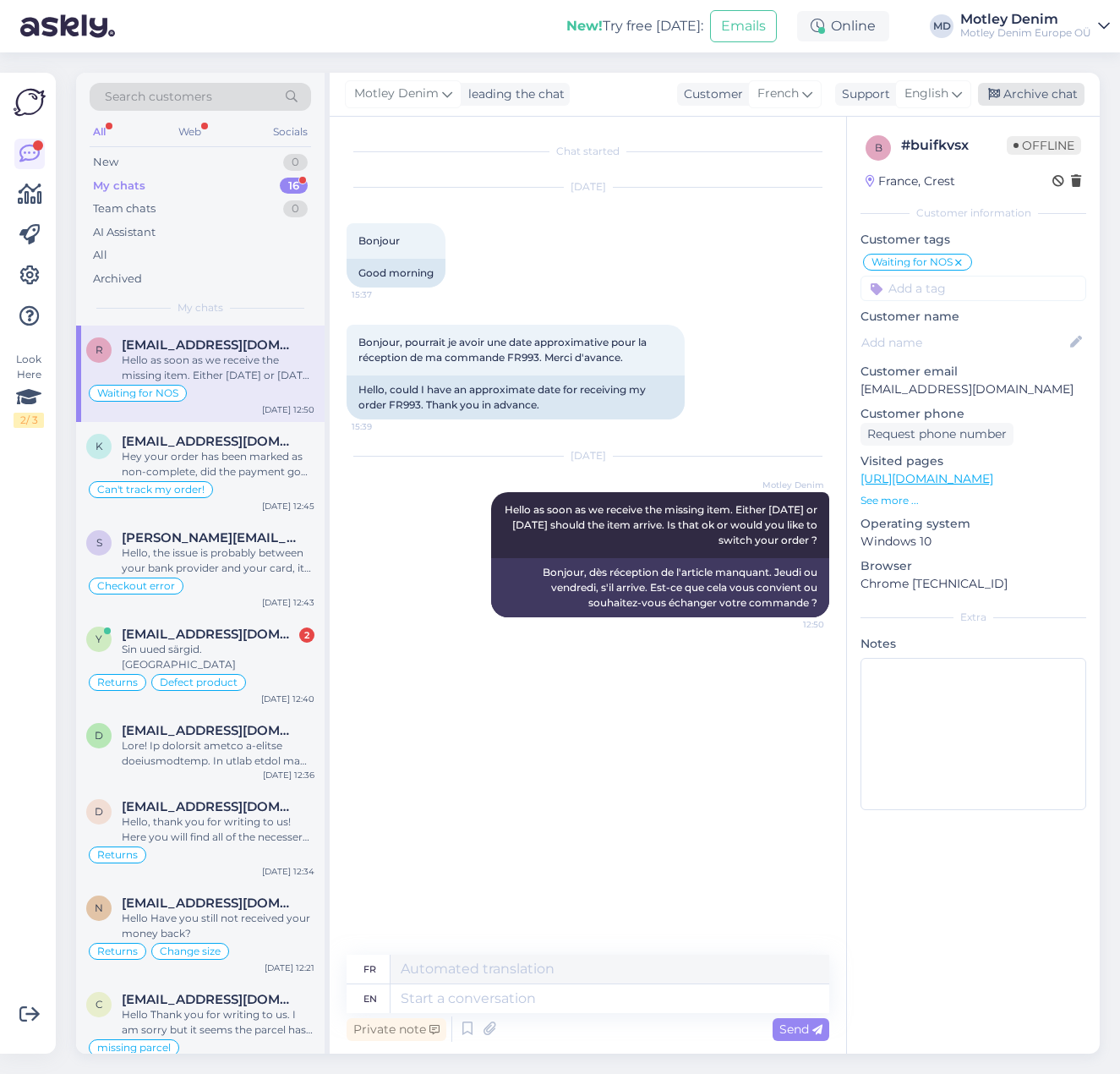
click at [1005, 96] on div "Archive chat" at bounding box center [1031, 94] width 107 height 23
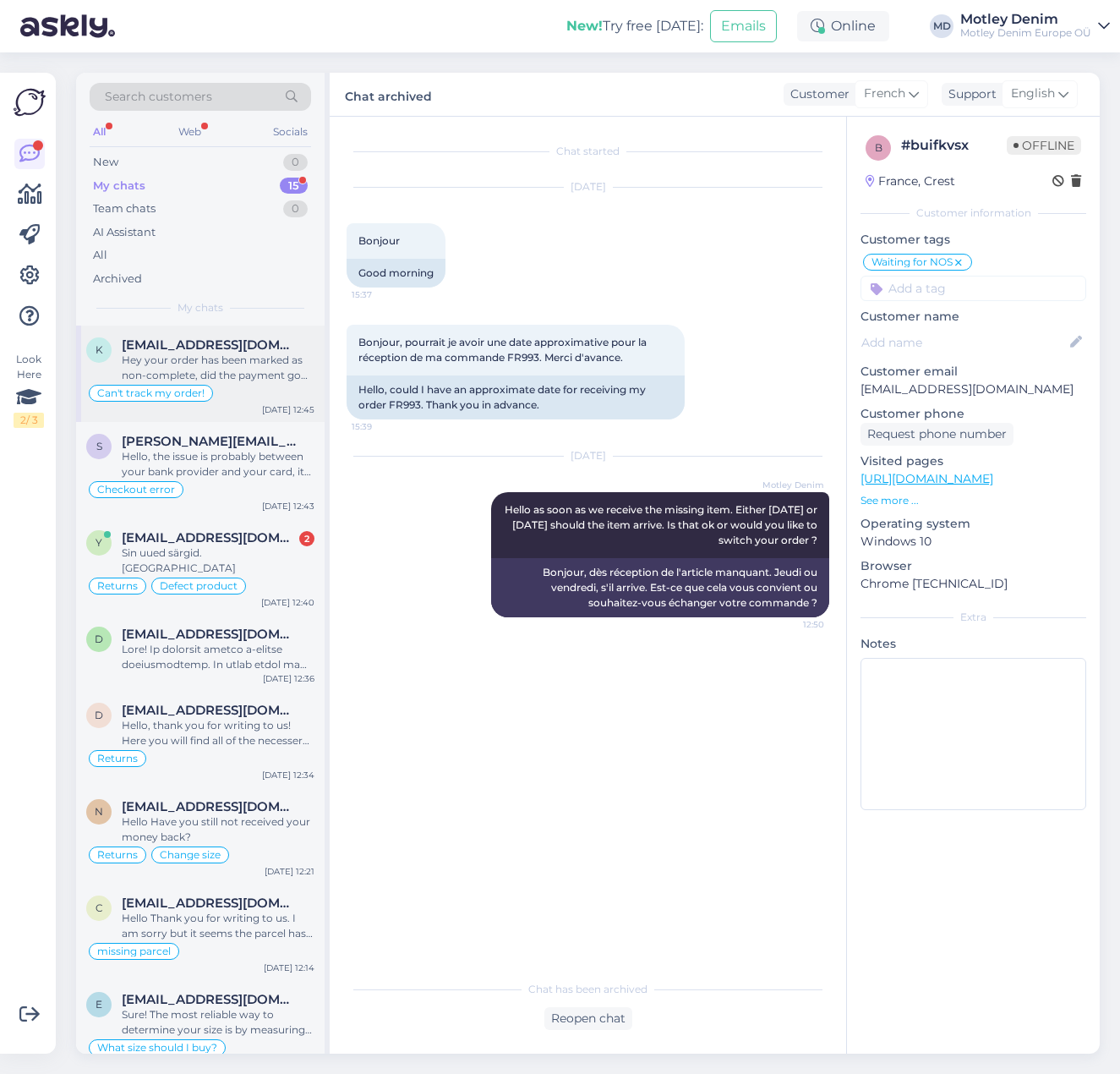
click at [188, 353] on div "Hey your order has been marked as non-complete, did the payment go through?" at bounding box center [218, 367] width 193 height 30
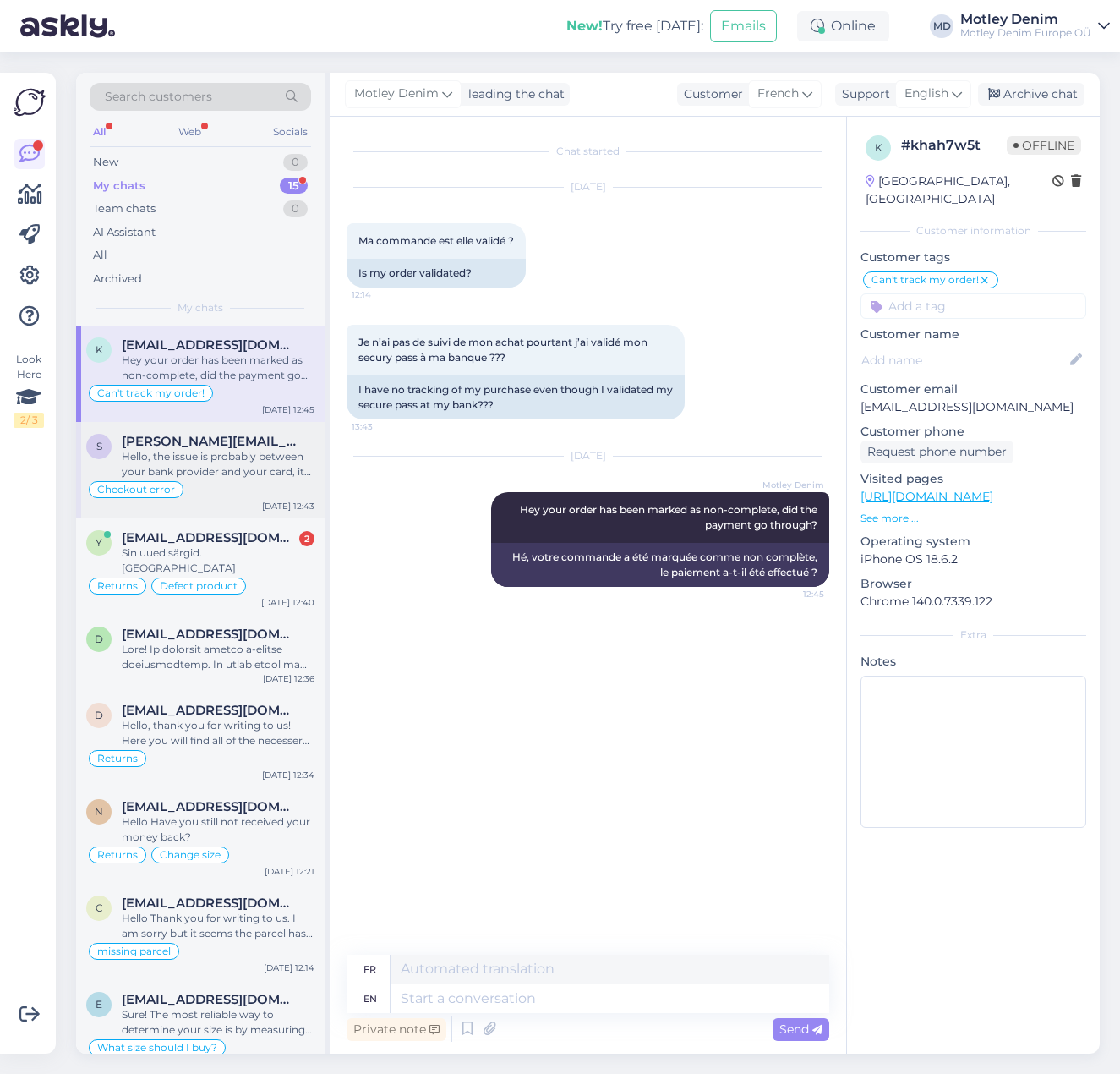
click at [235, 461] on div "Hello, the issue is probably between your bank provider and your card, it detec…" at bounding box center [218, 464] width 193 height 30
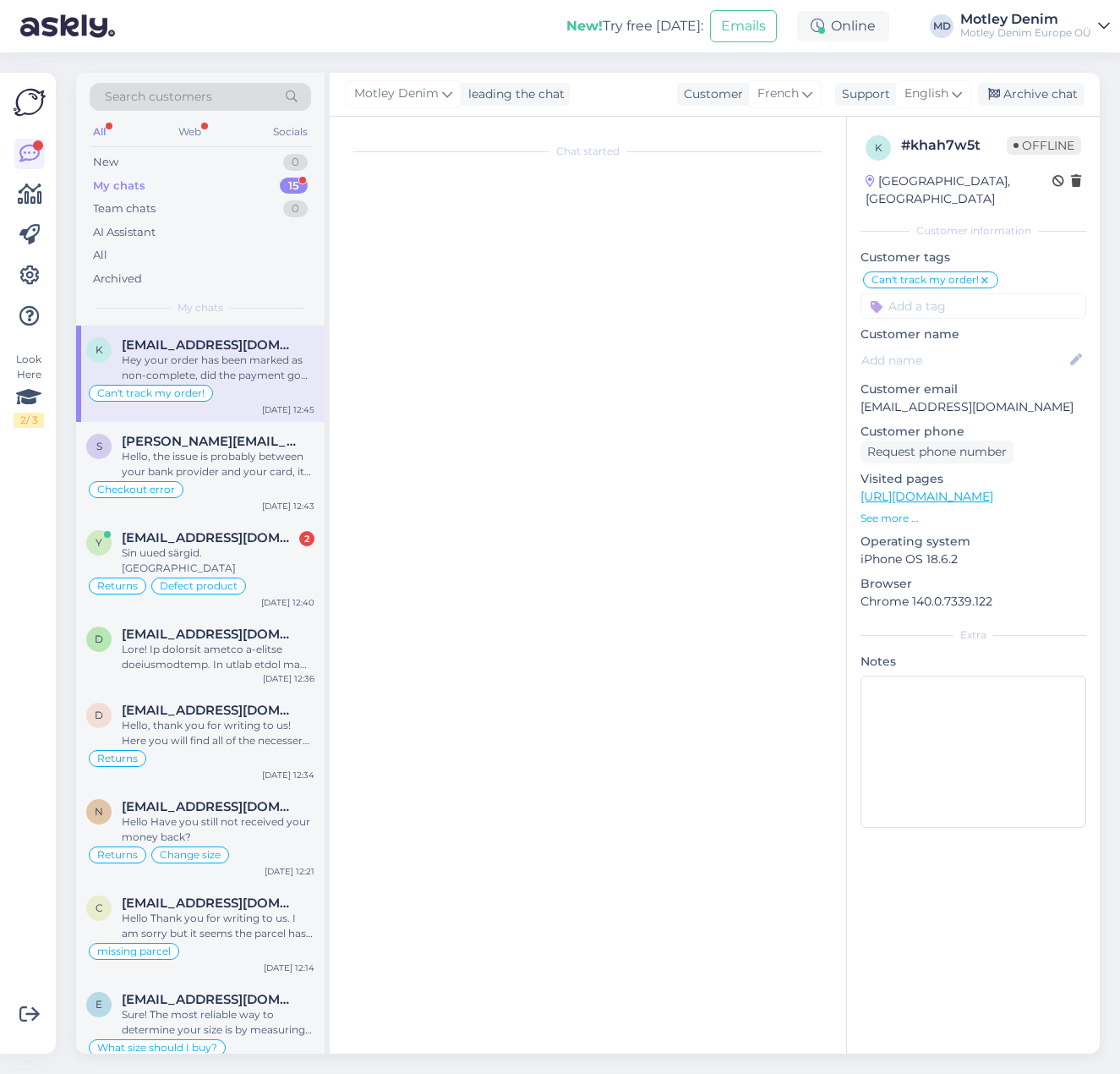
scroll to position [4896, 0]
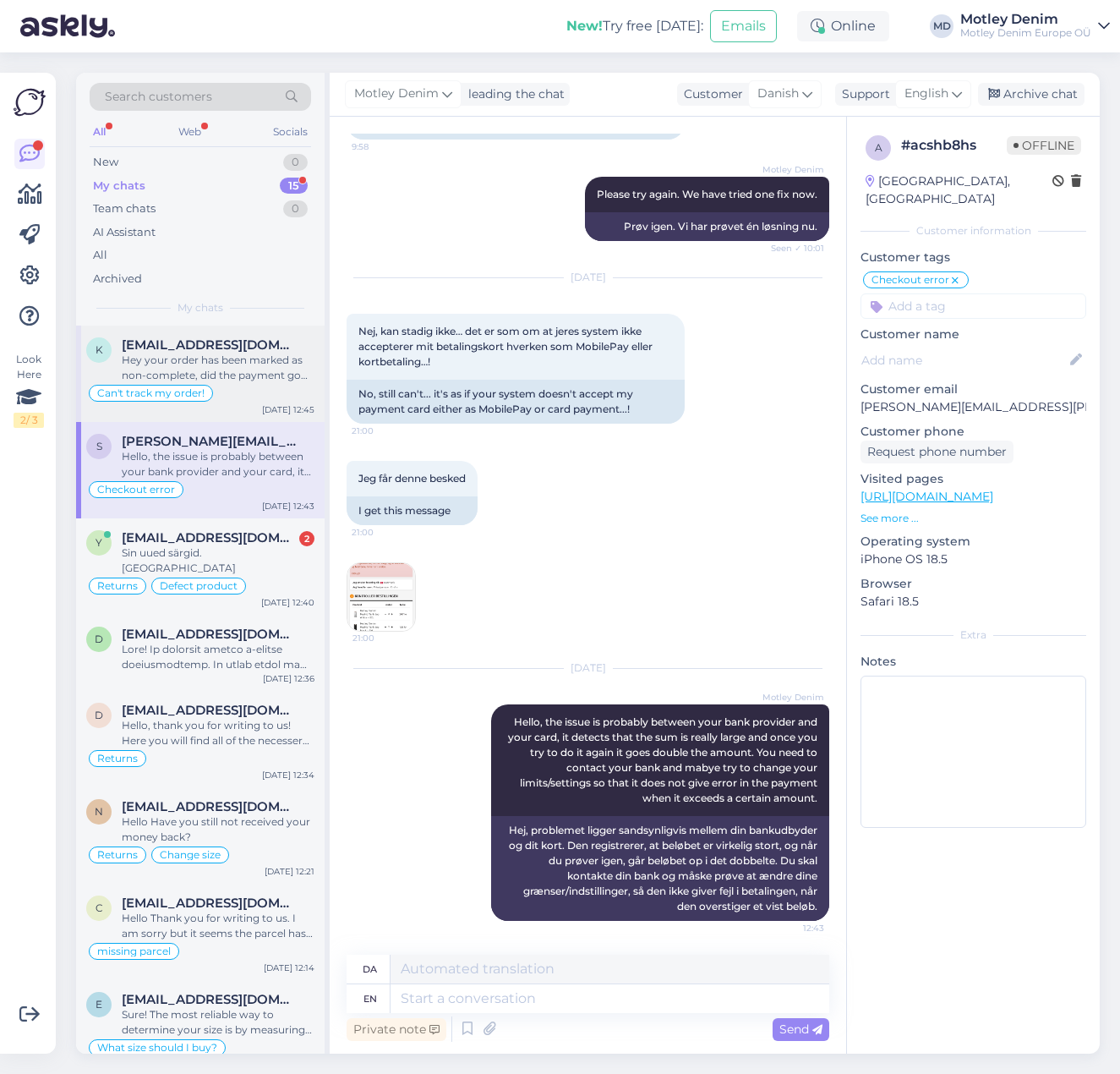
click at [226, 370] on div "Hey your order has been marked as non-complete, did the payment go through?" at bounding box center [218, 367] width 193 height 30
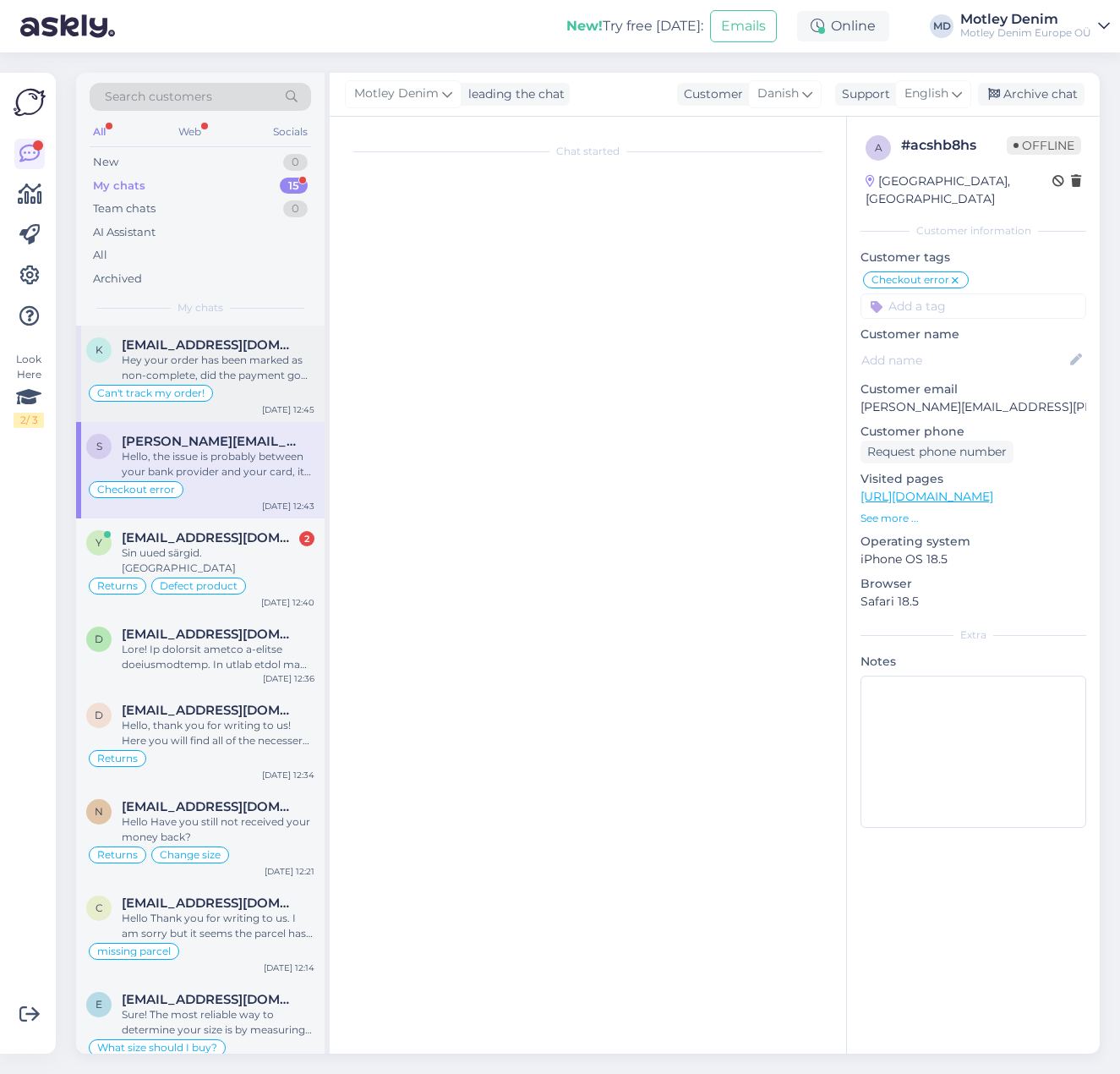
scroll to position [0, 0]
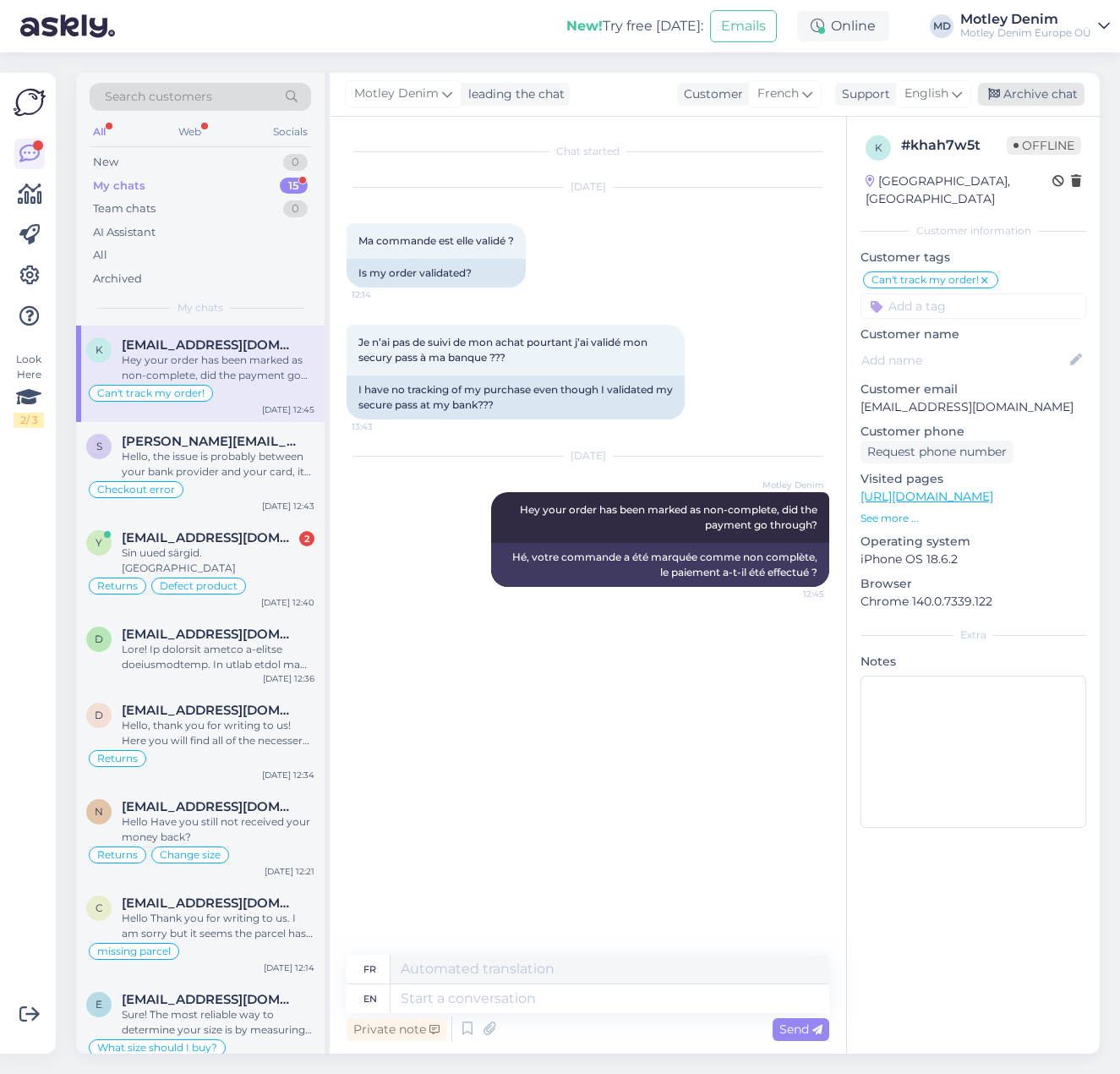
click at [1021, 98] on div "Archive chat" at bounding box center [1031, 94] width 107 height 23
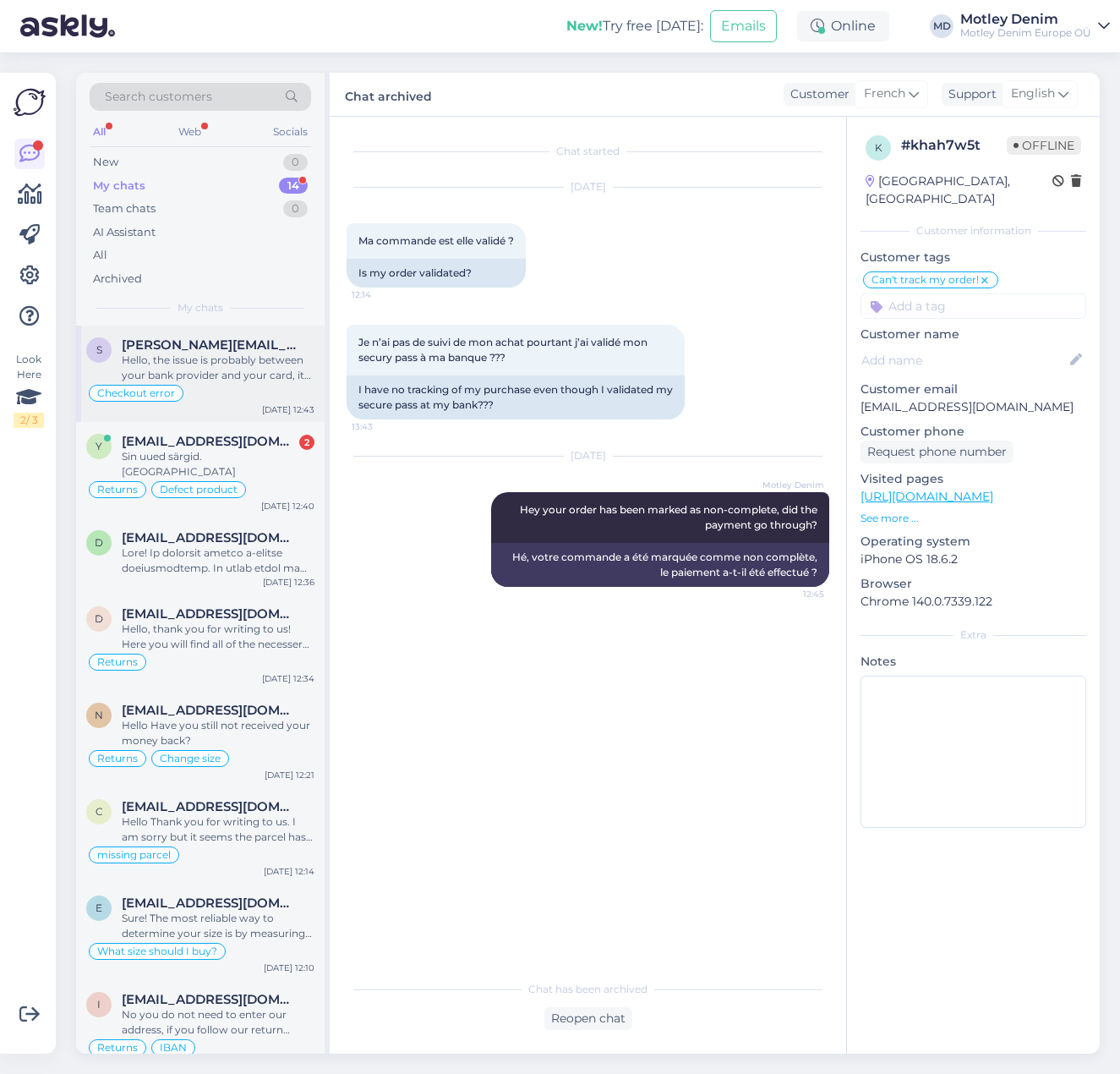
click at [268, 360] on div "Hello, the issue is probably between your bank provider and your card, it detec…" at bounding box center [218, 367] width 193 height 30
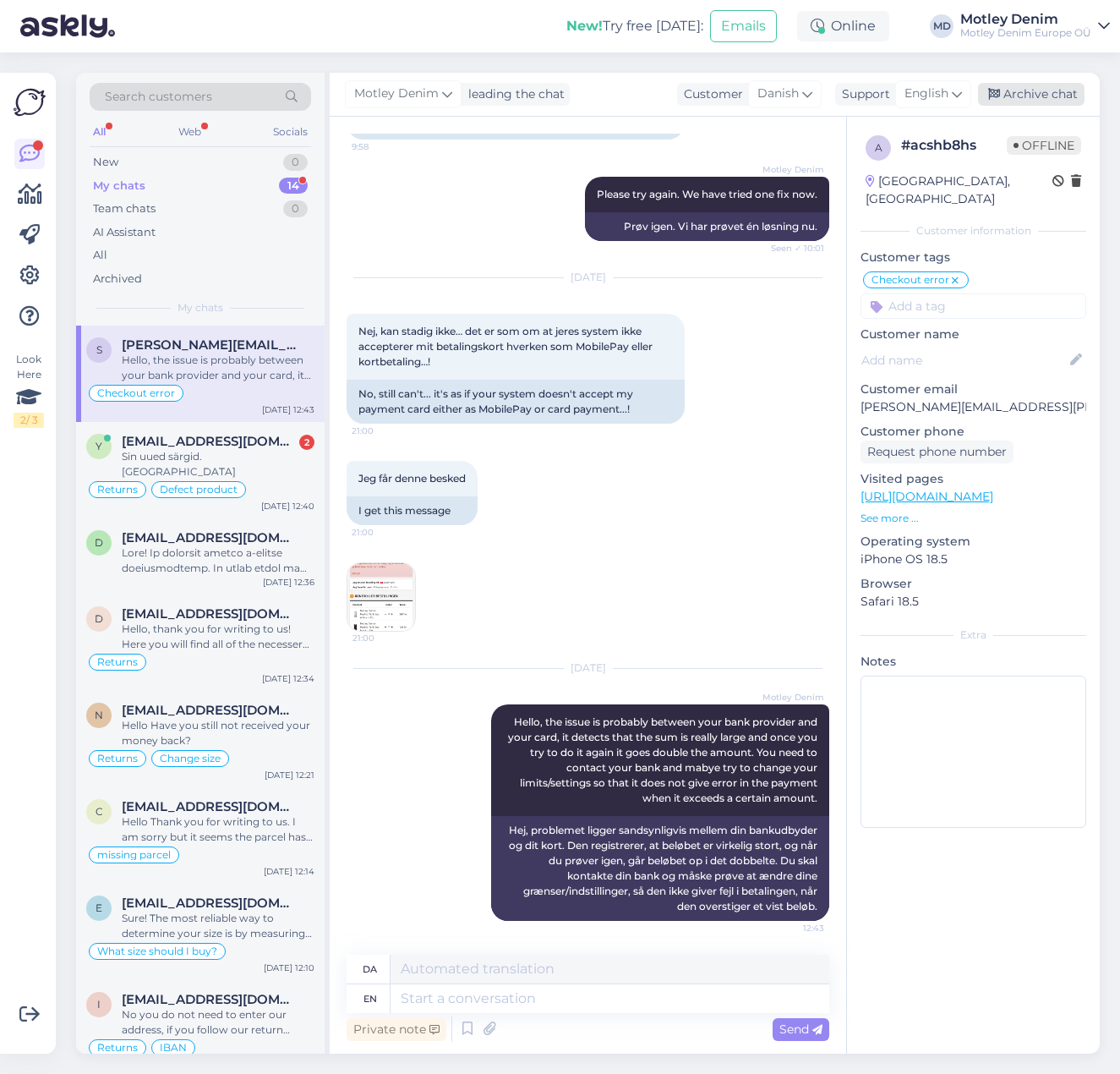
click at [1036, 101] on div "Archive chat" at bounding box center [1031, 94] width 107 height 23
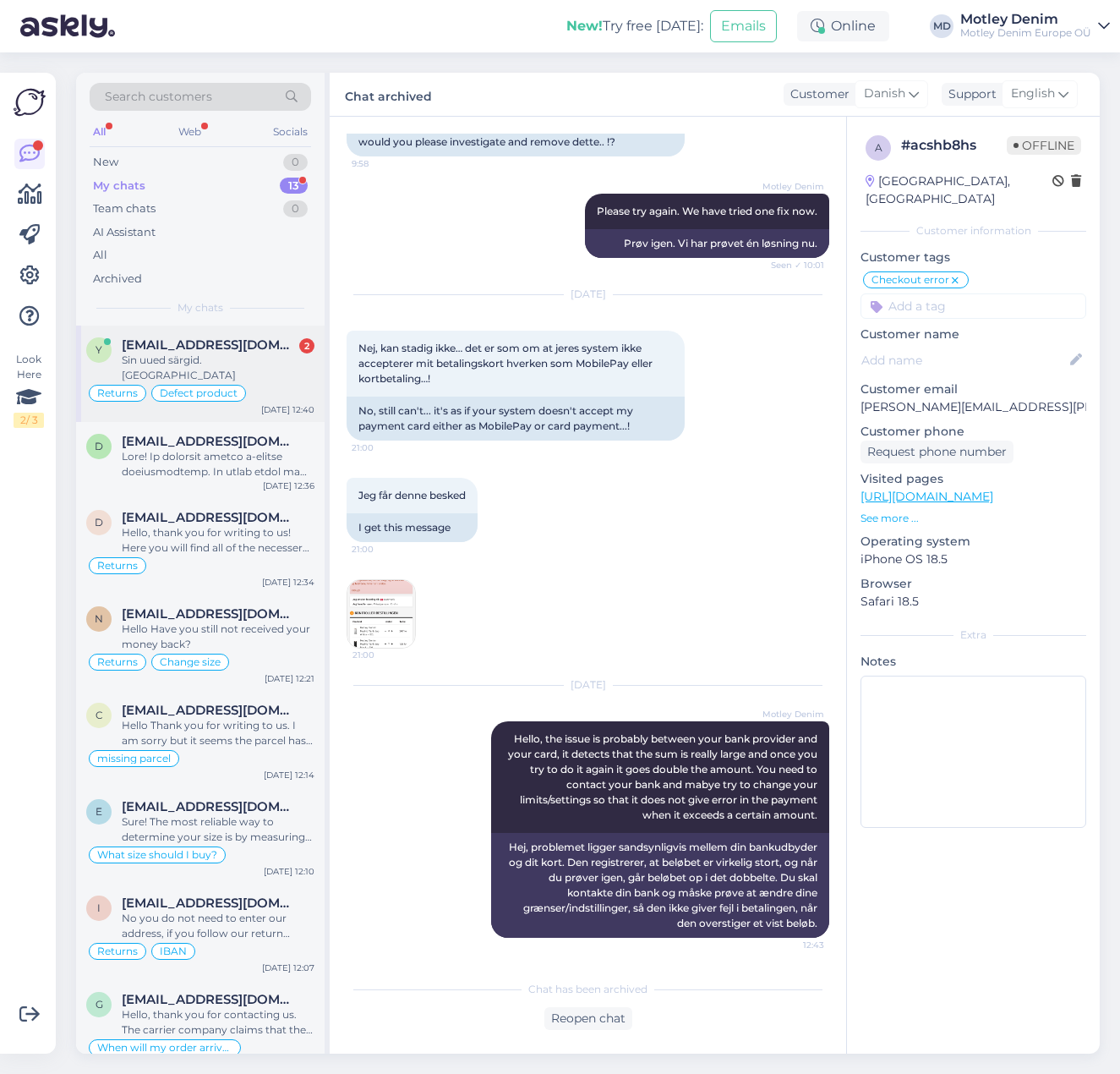
click at [220, 357] on div "Sin uued särgid. [GEOGRAPHIC_DATA]" at bounding box center [218, 367] width 193 height 30
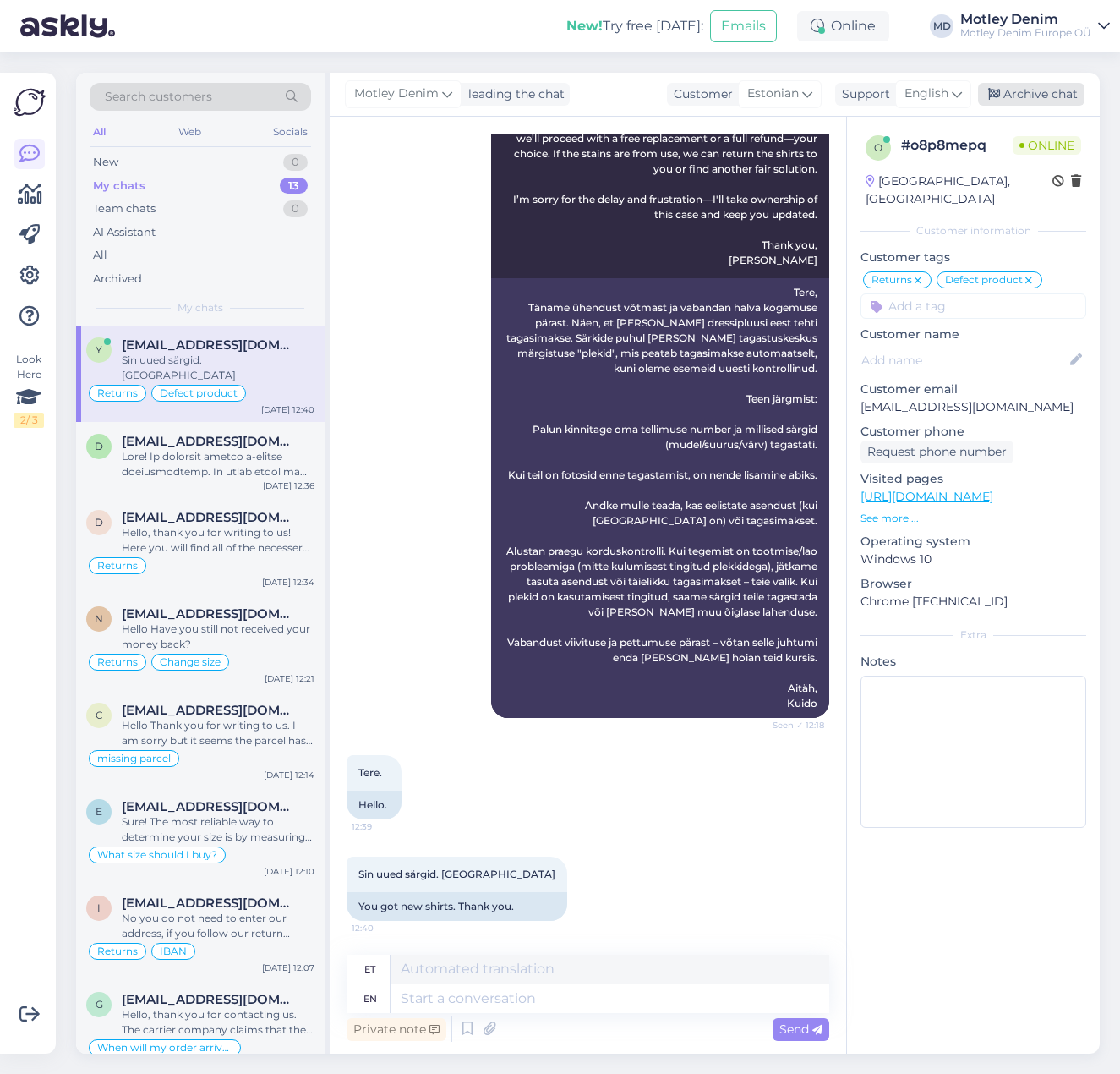
click at [1027, 86] on div "Archive chat" at bounding box center [1031, 94] width 107 height 23
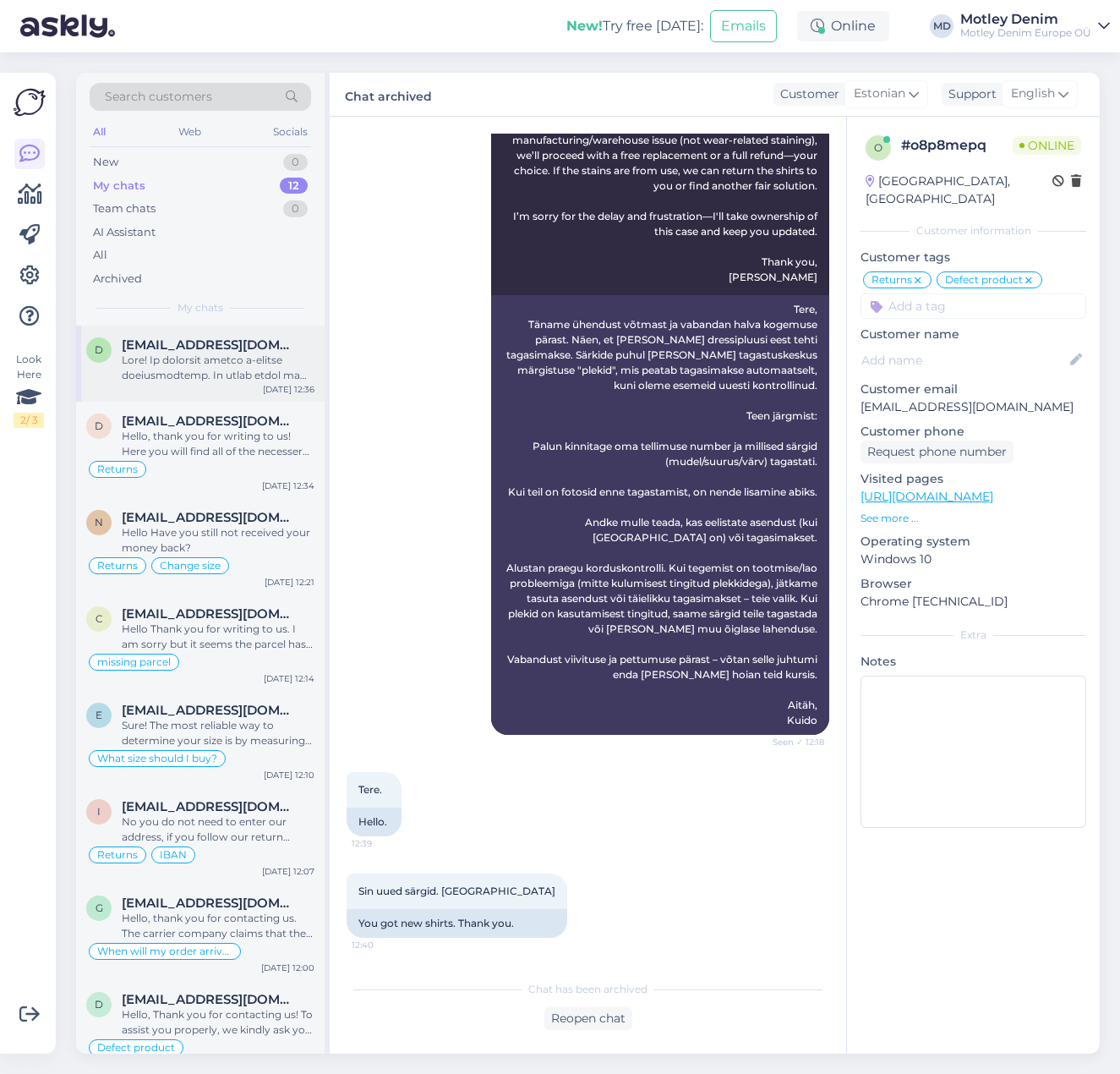
click at [205, 347] on span "[EMAIL_ADDRESS][DOMAIN_NAME]" at bounding box center [210, 344] width 176 height 15
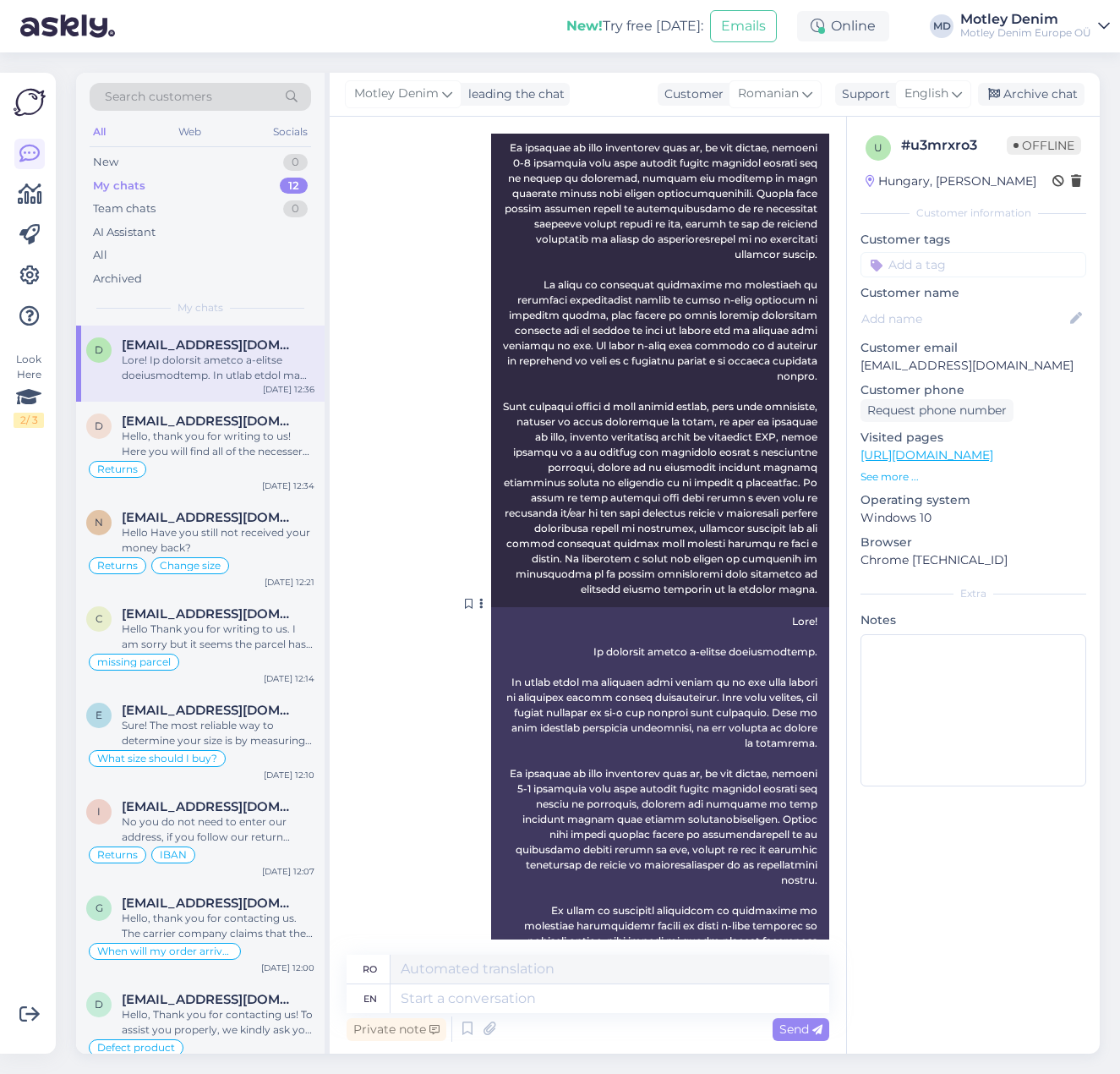
scroll to position [611, 0]
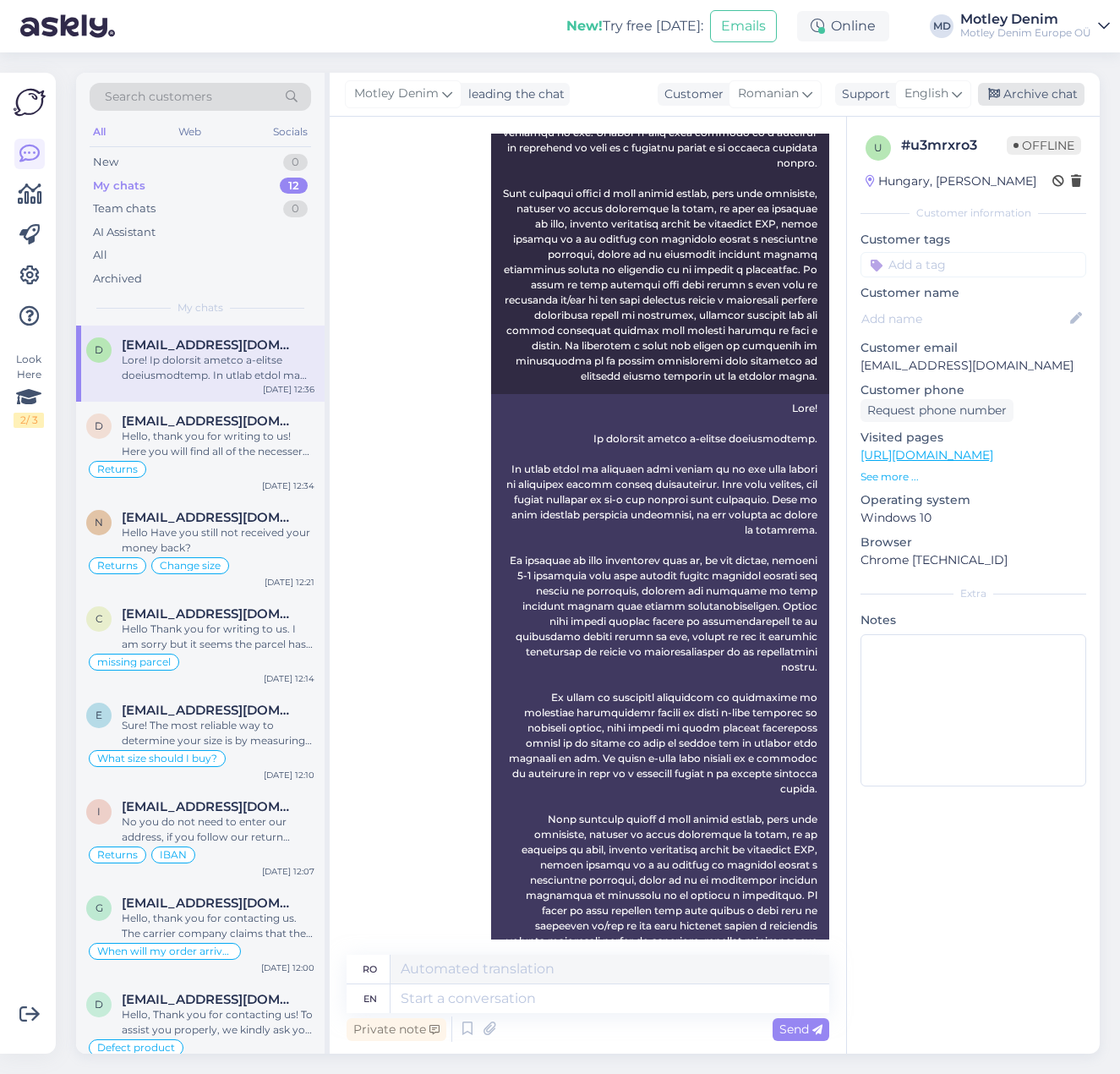
click at [1024, 91] on div "Archive chat" at bounding box center [1031, 94] width 107 height 23
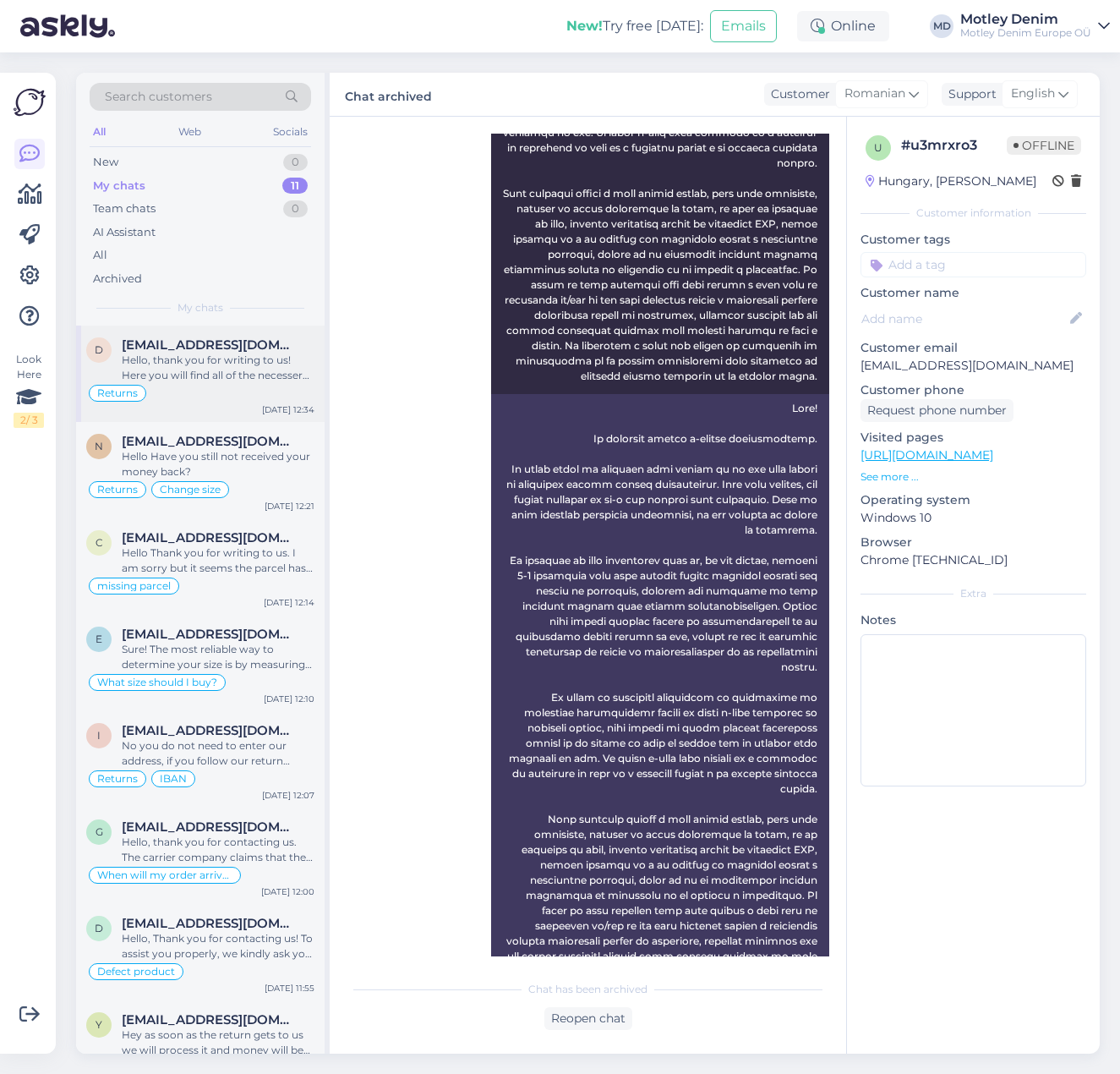
click at [164, 376] on div "Hello, thank you for writing to us! Here you will find all of the necessery inf…" at bounding box center [218, 367] width 193 height 30
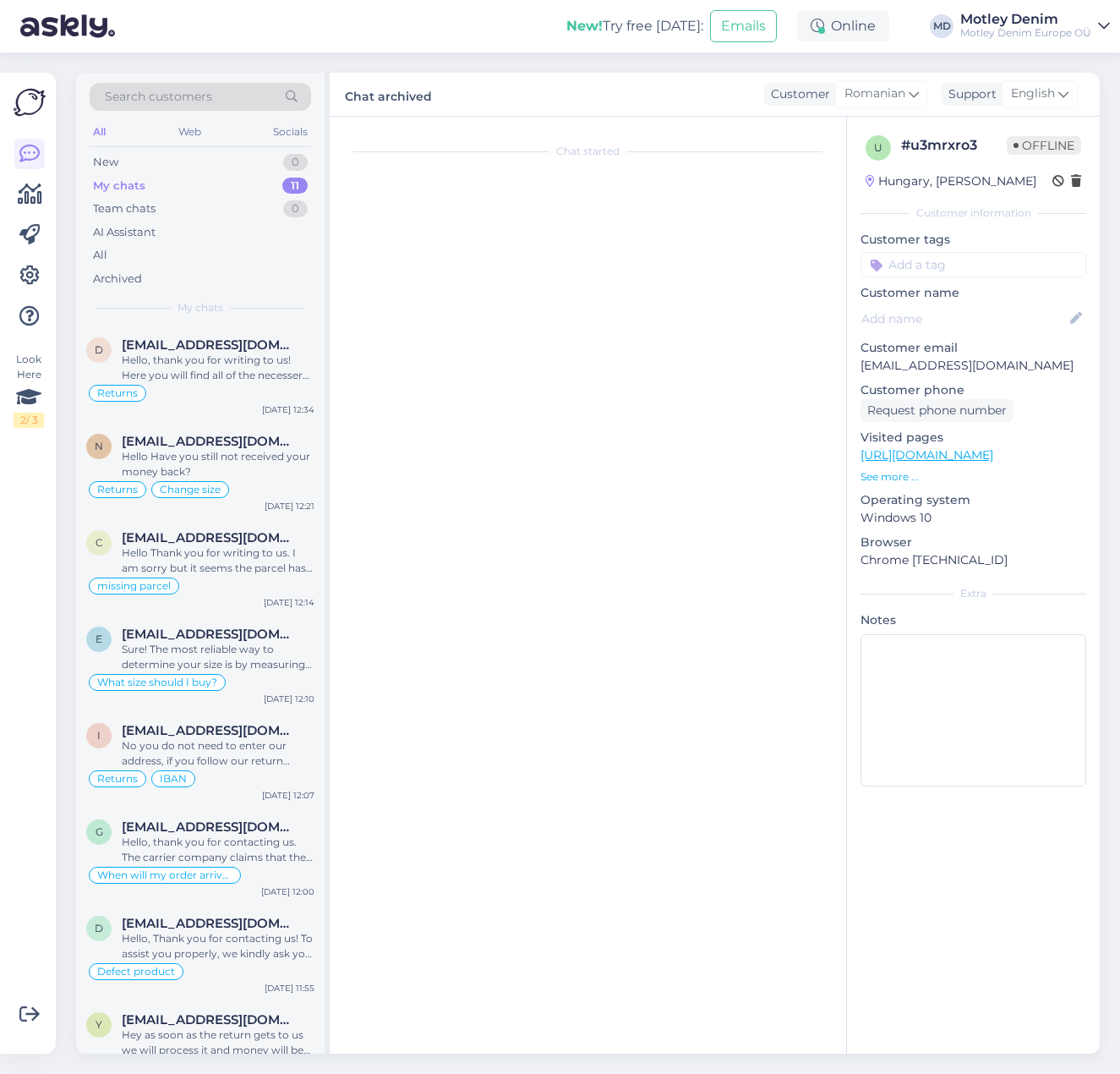
scroll to position [0, 0]
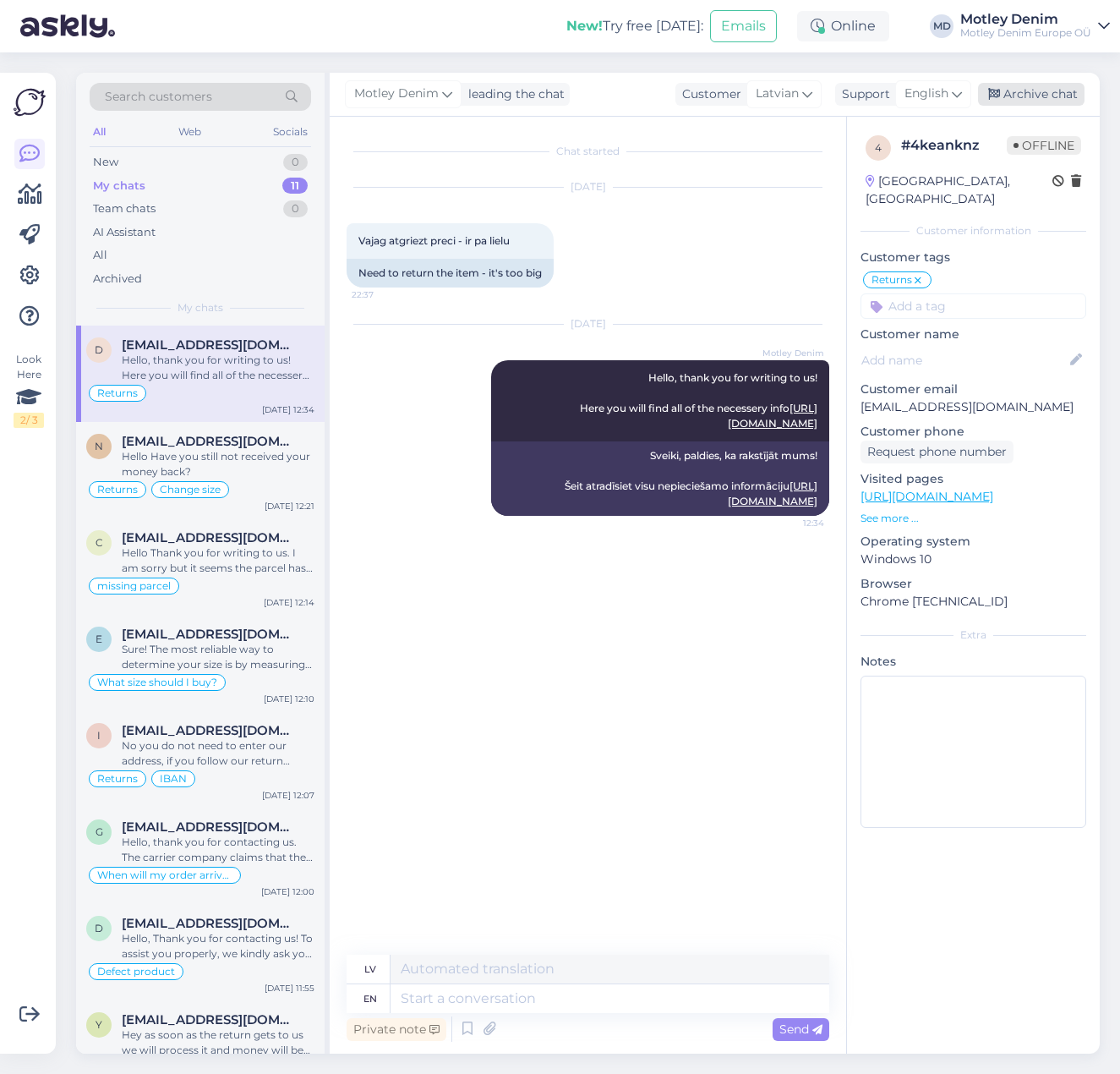
click at [1052, 89] on div "Archive chat" at bounding box center [1031, 94] width 107 height 23
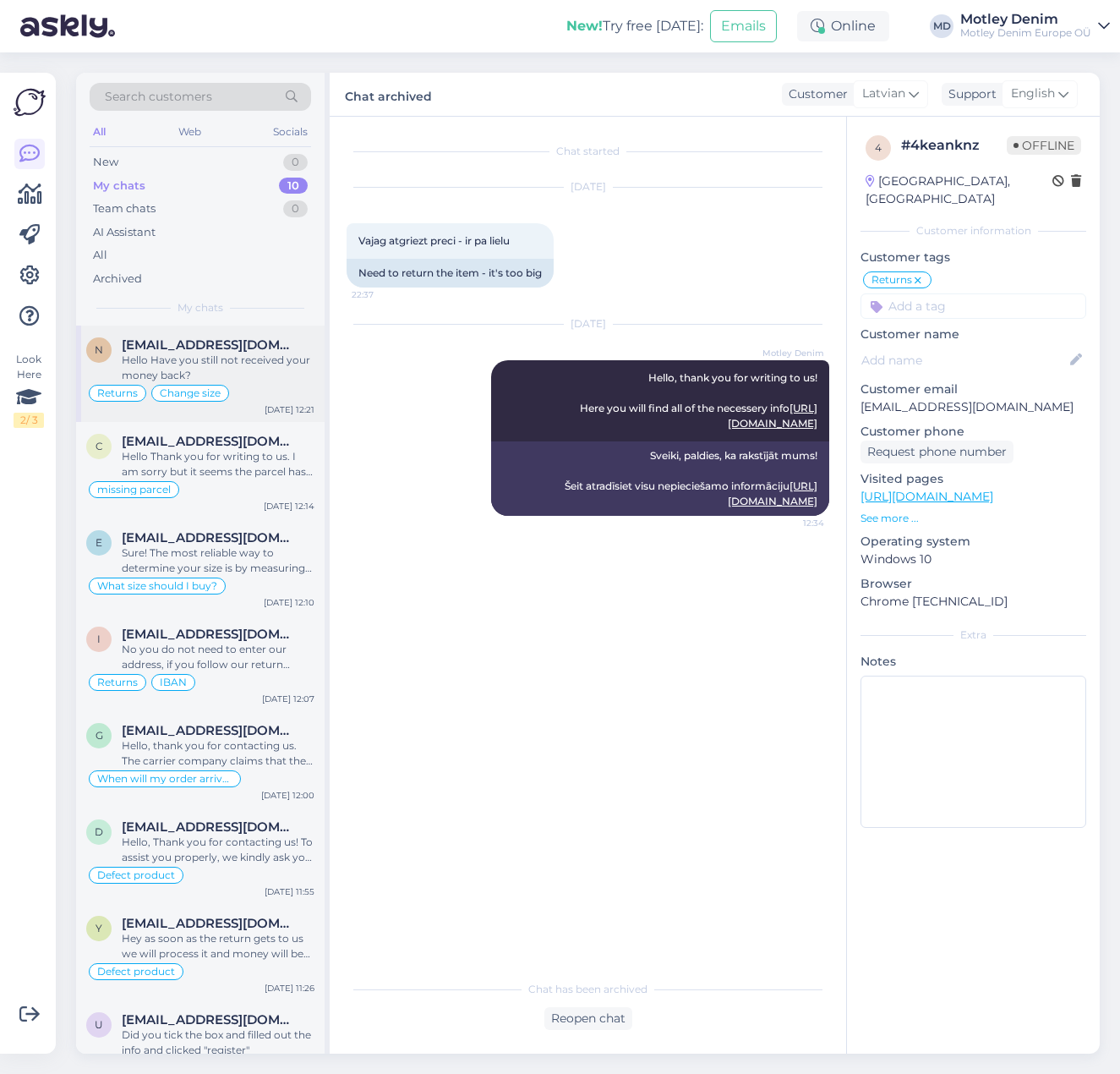
click at [200, 362] on div "Hello Have you still not received your money back?" at bounding box center [218, 367] width 193 height 30
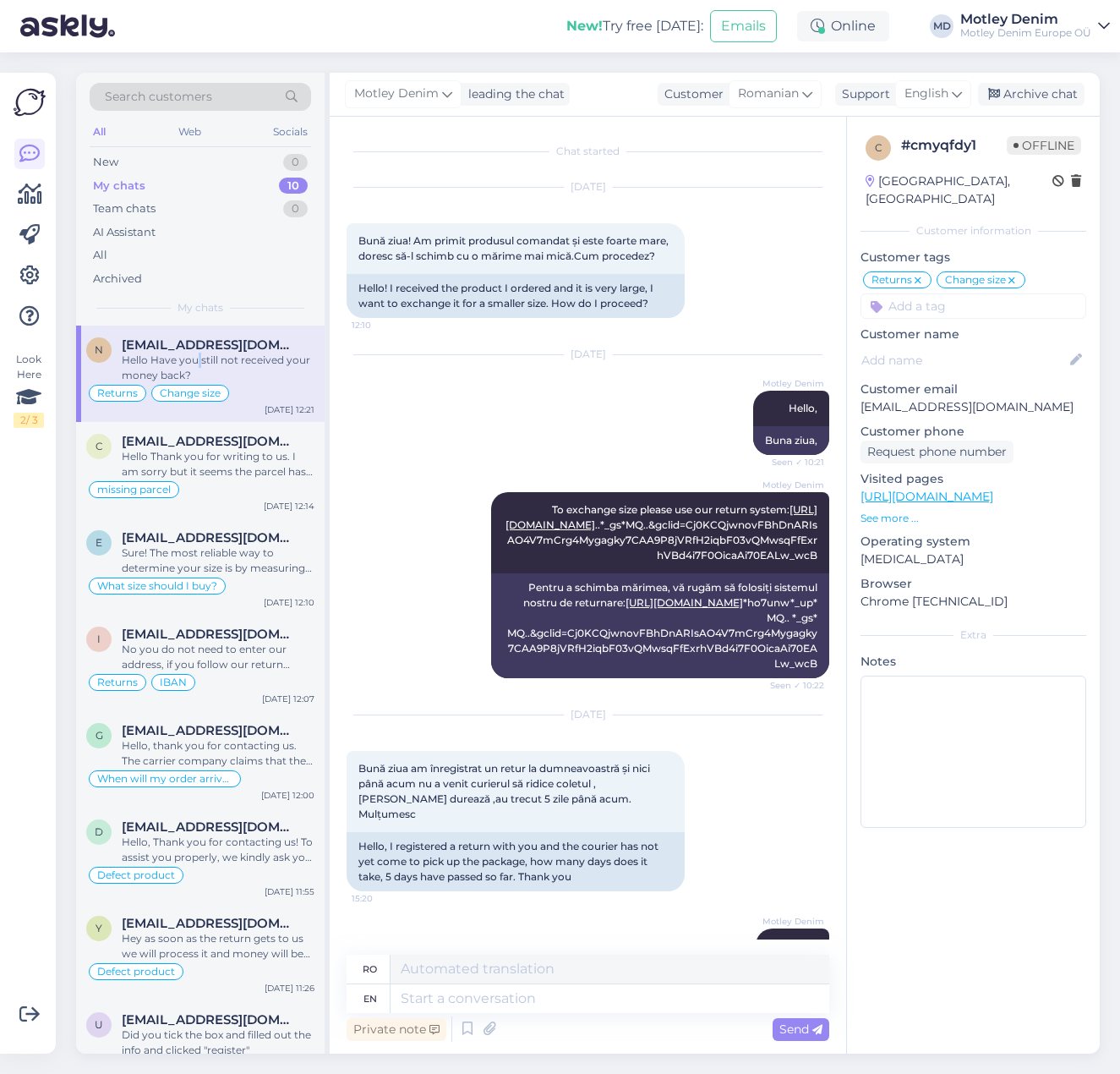
scroll to position [8005, 0]
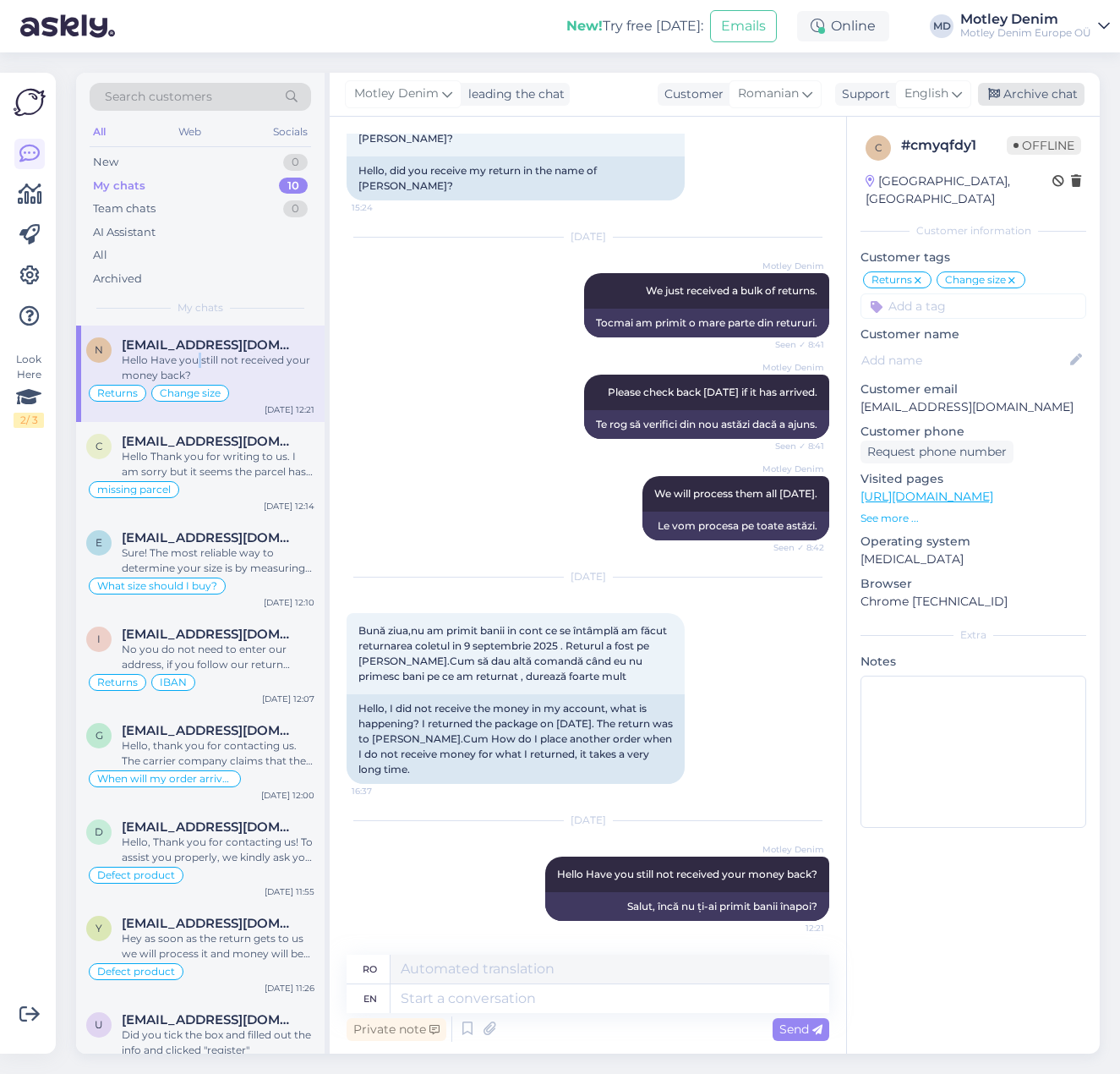
click at [1041, 101] on div "Archive chat" at bounding box center [1031, 94] width 107 height 23
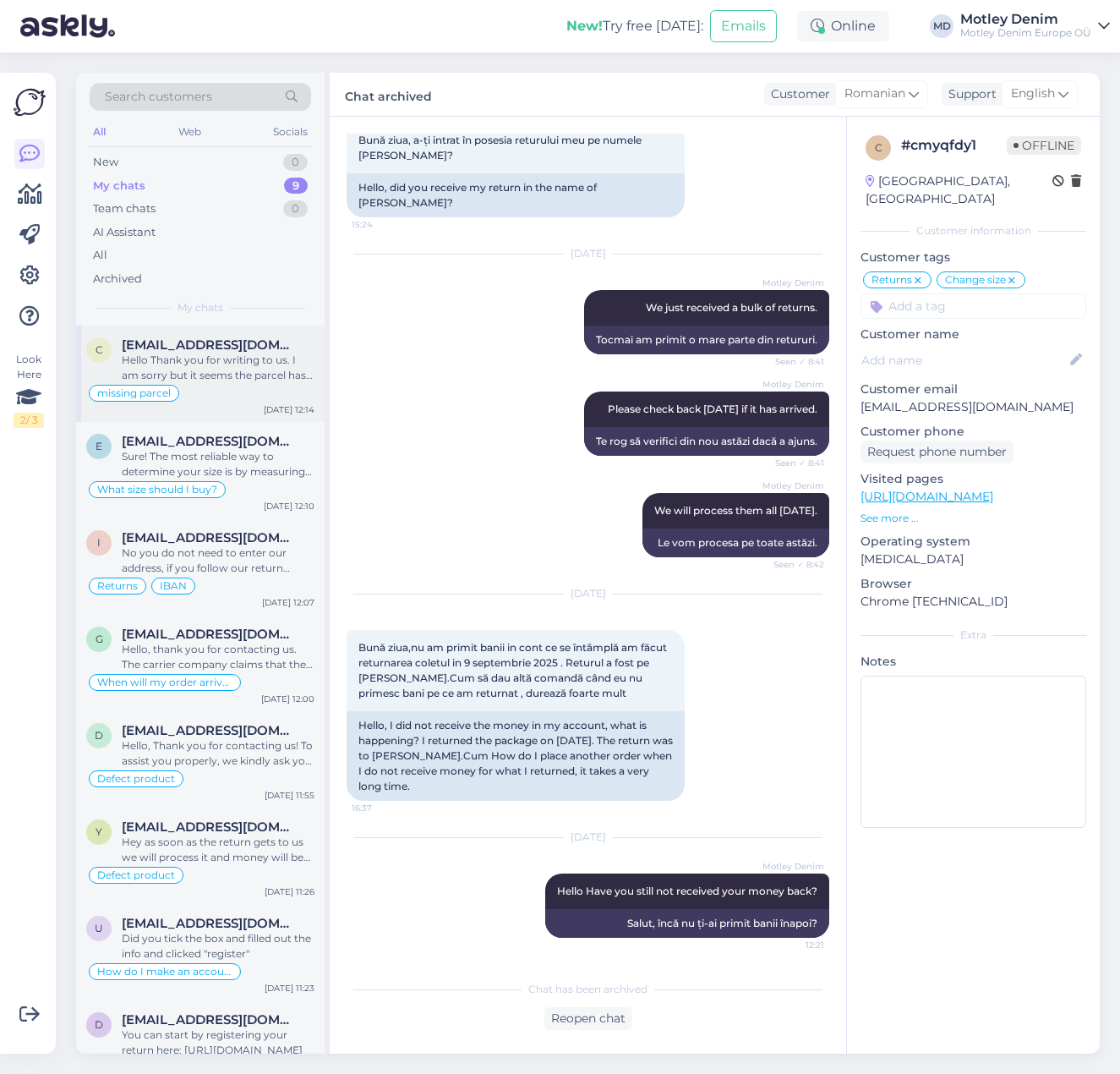
click at [248, 352] on div "Hello Thank you for writing to us. I am sorry but it seems the parcel has not m…" at bounding box center [218, 367] width 193 height 30
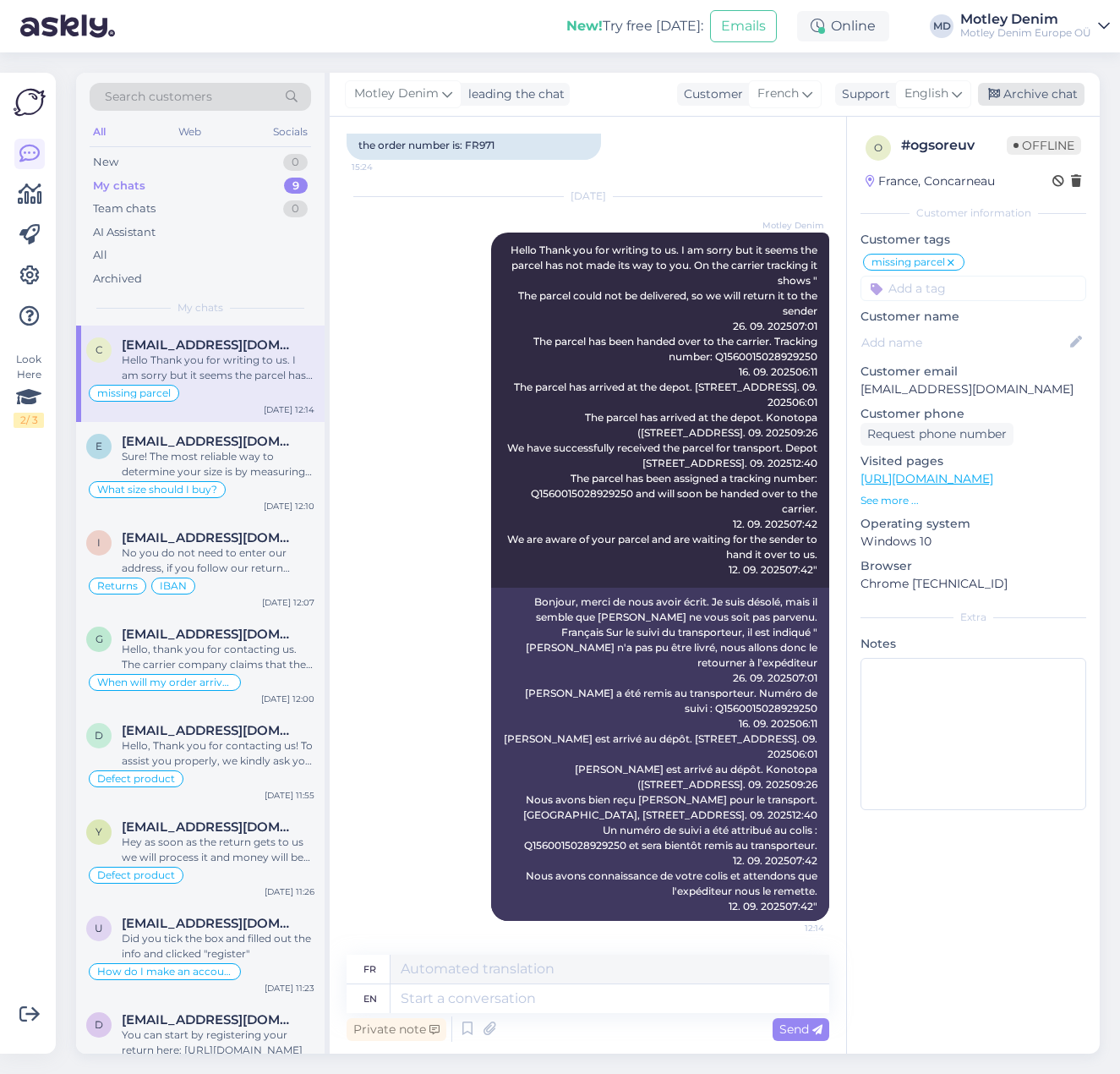
click at [1015, 85] on div "Archive chat" at bounding box center [1031, 94] width 107 height 23
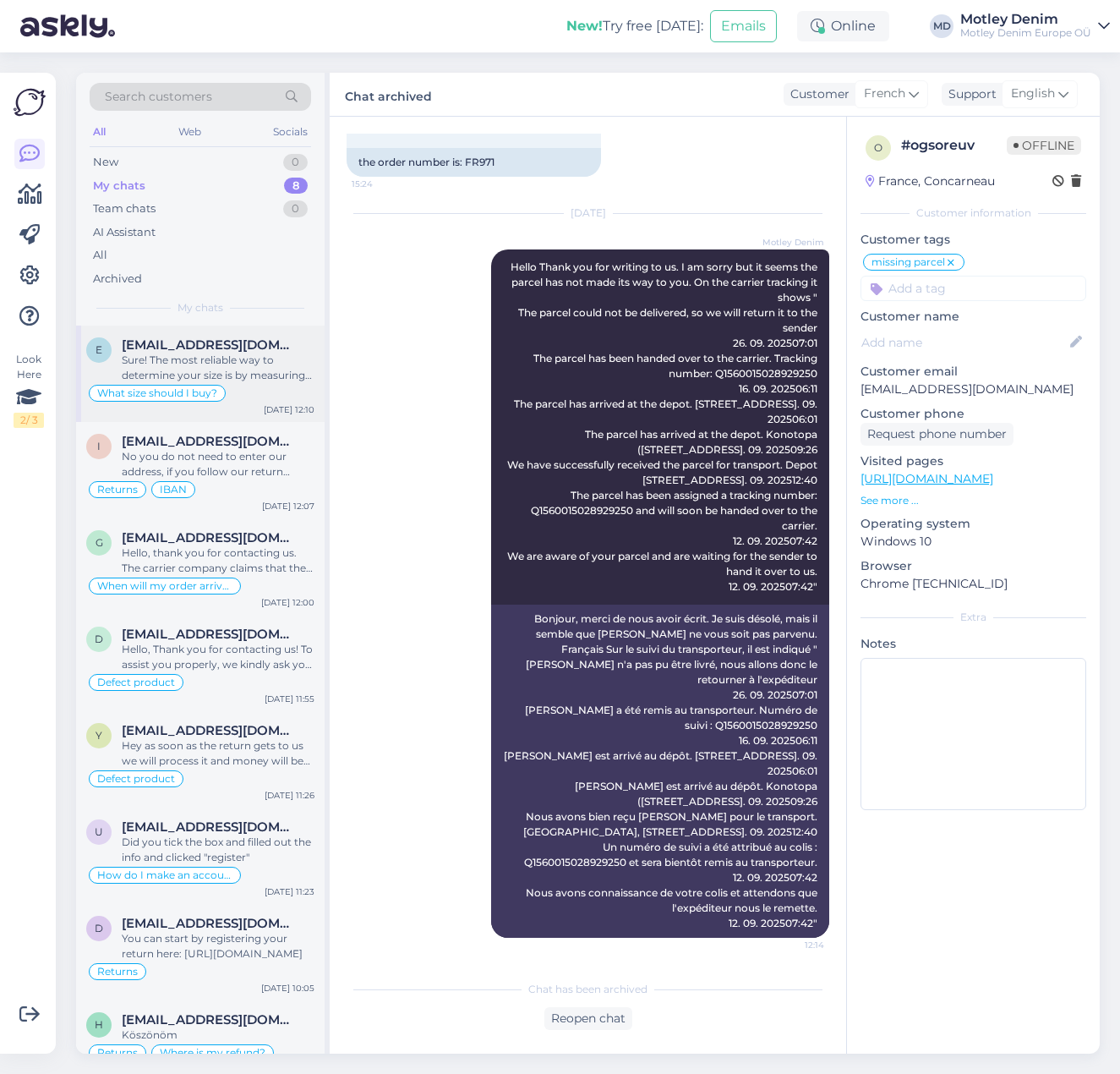
click at [204, 356] on div "Sure! The most reliable way to determine your size is by measuring your chest (…" at bounding box center [218, 367] width 193 height 30
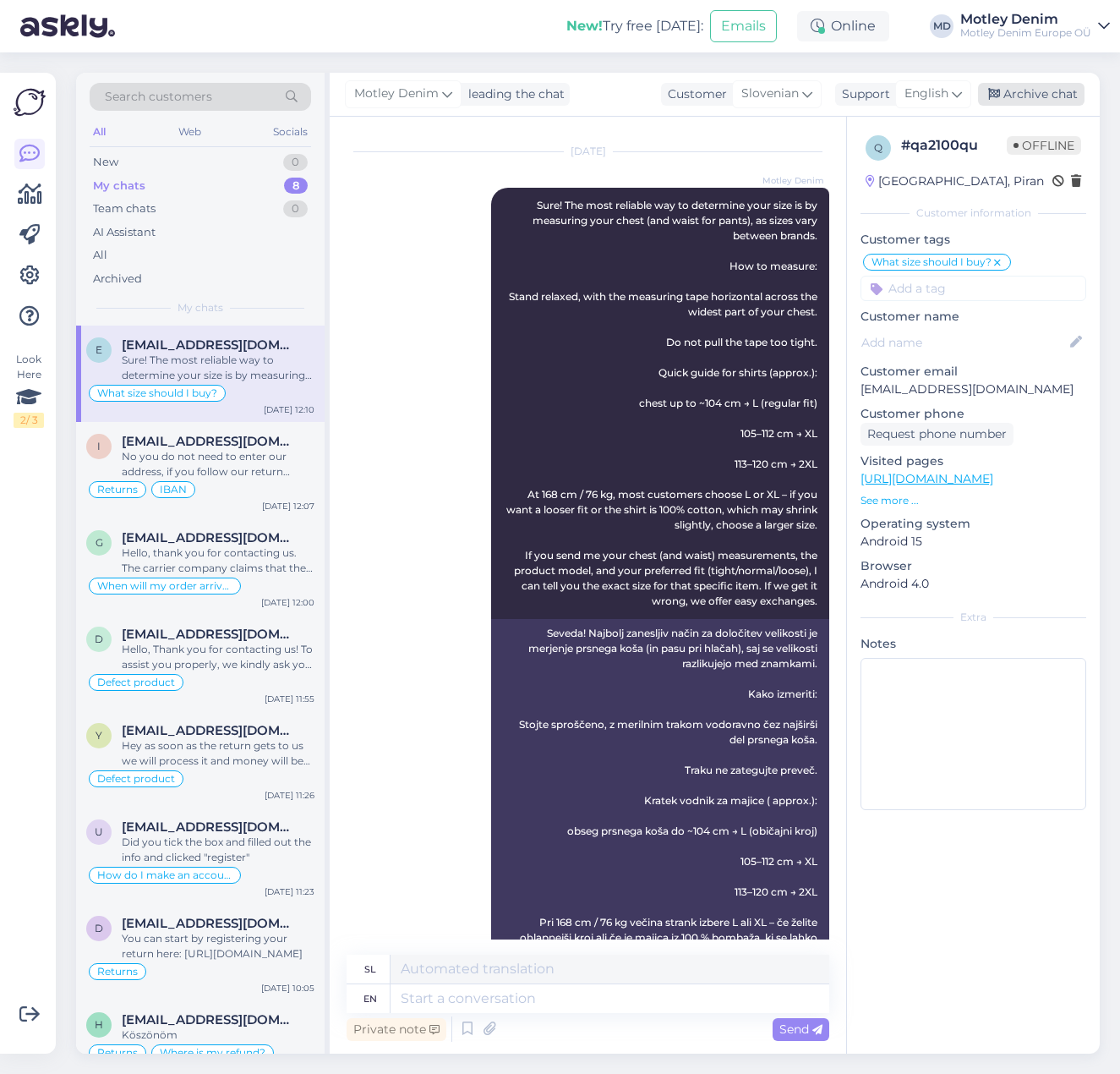
click at [1008, 96] on div "Archive chat" at bounding box center [1031, 94] width 107 height 23
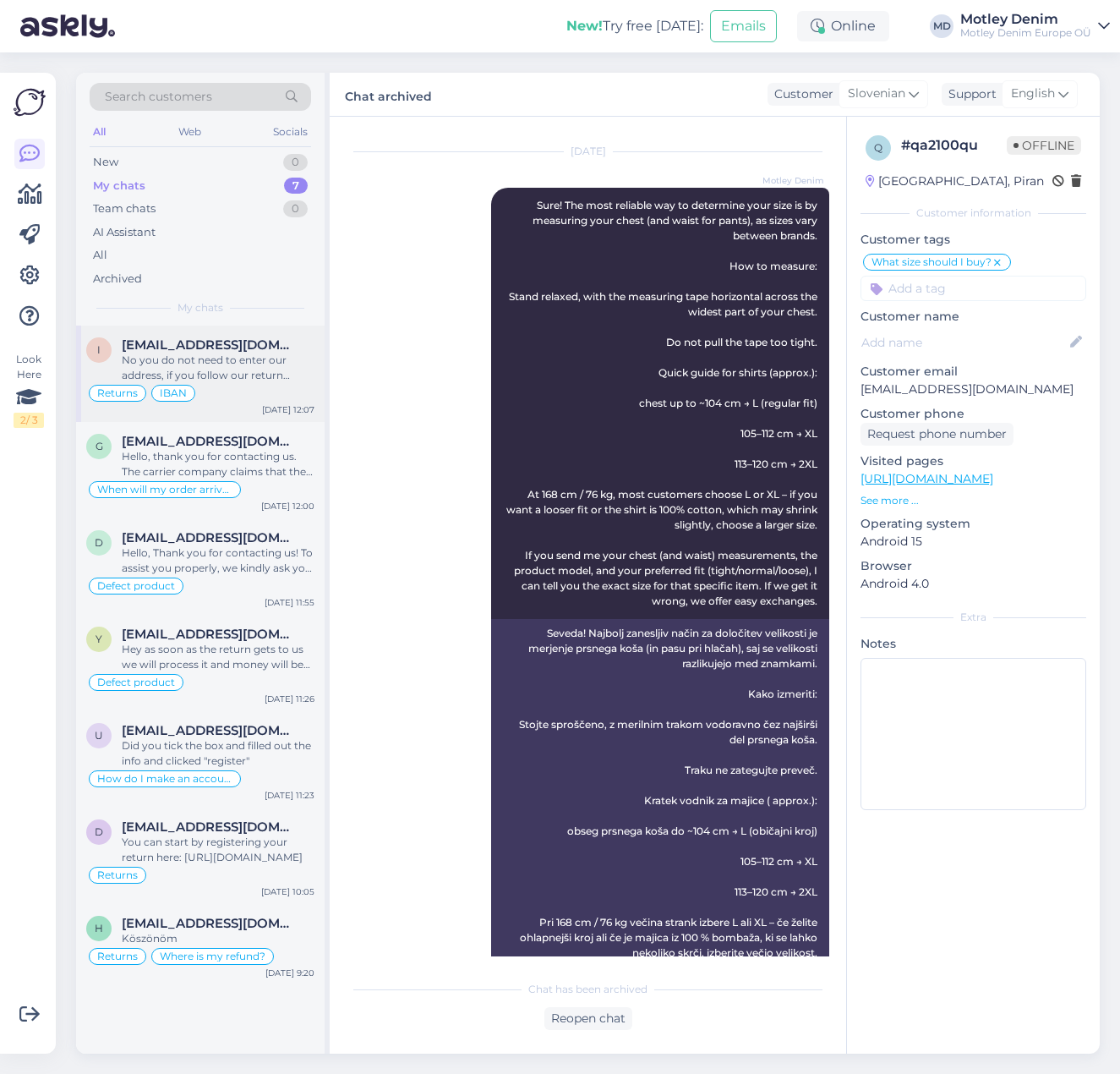
click at [229, 362] on div "No you do not need to enter our address, if you follow our return steps. You on…" at bounding box center [218, 367] width 193 height 30
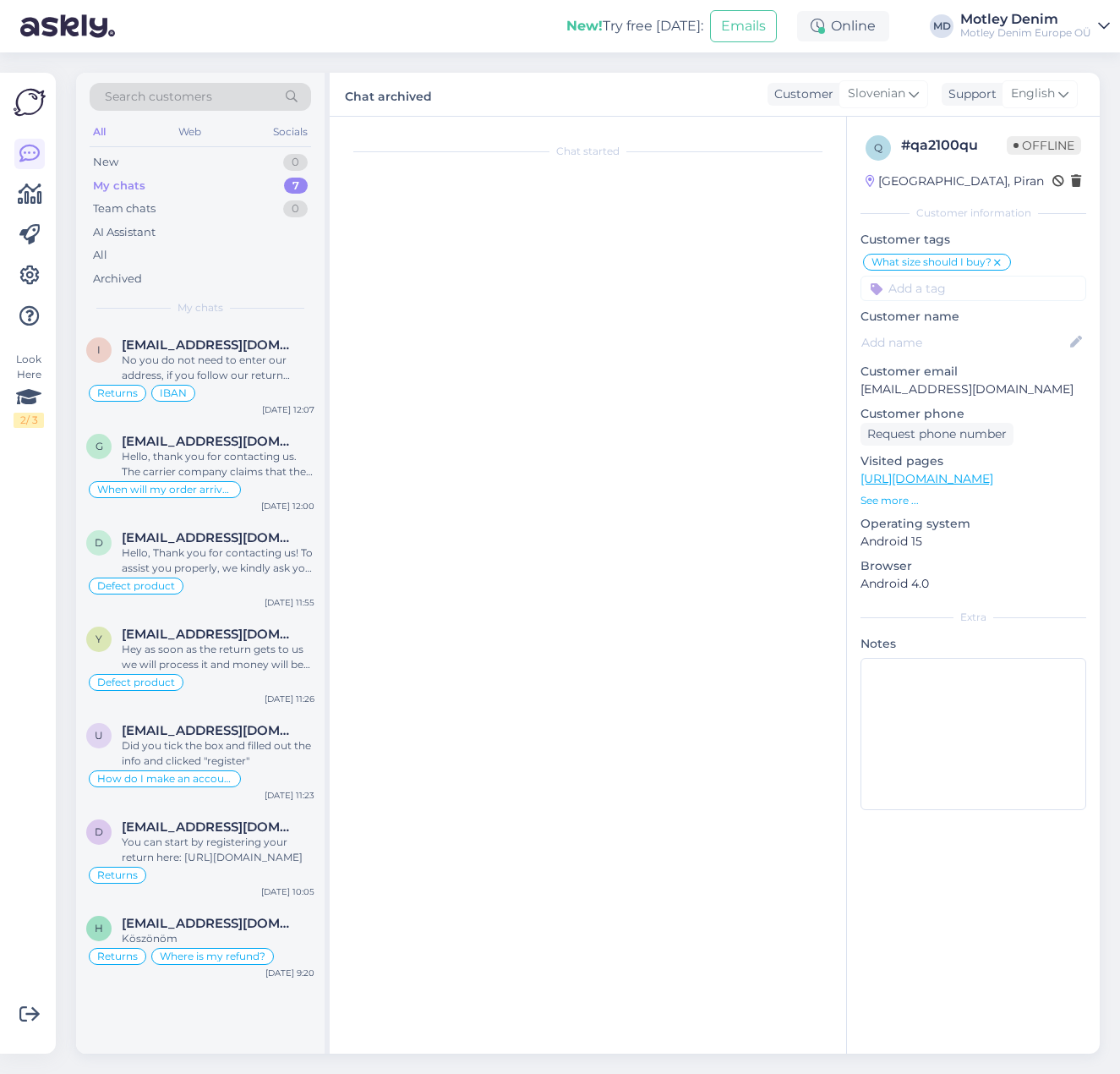
scroll to position [2243, 0]
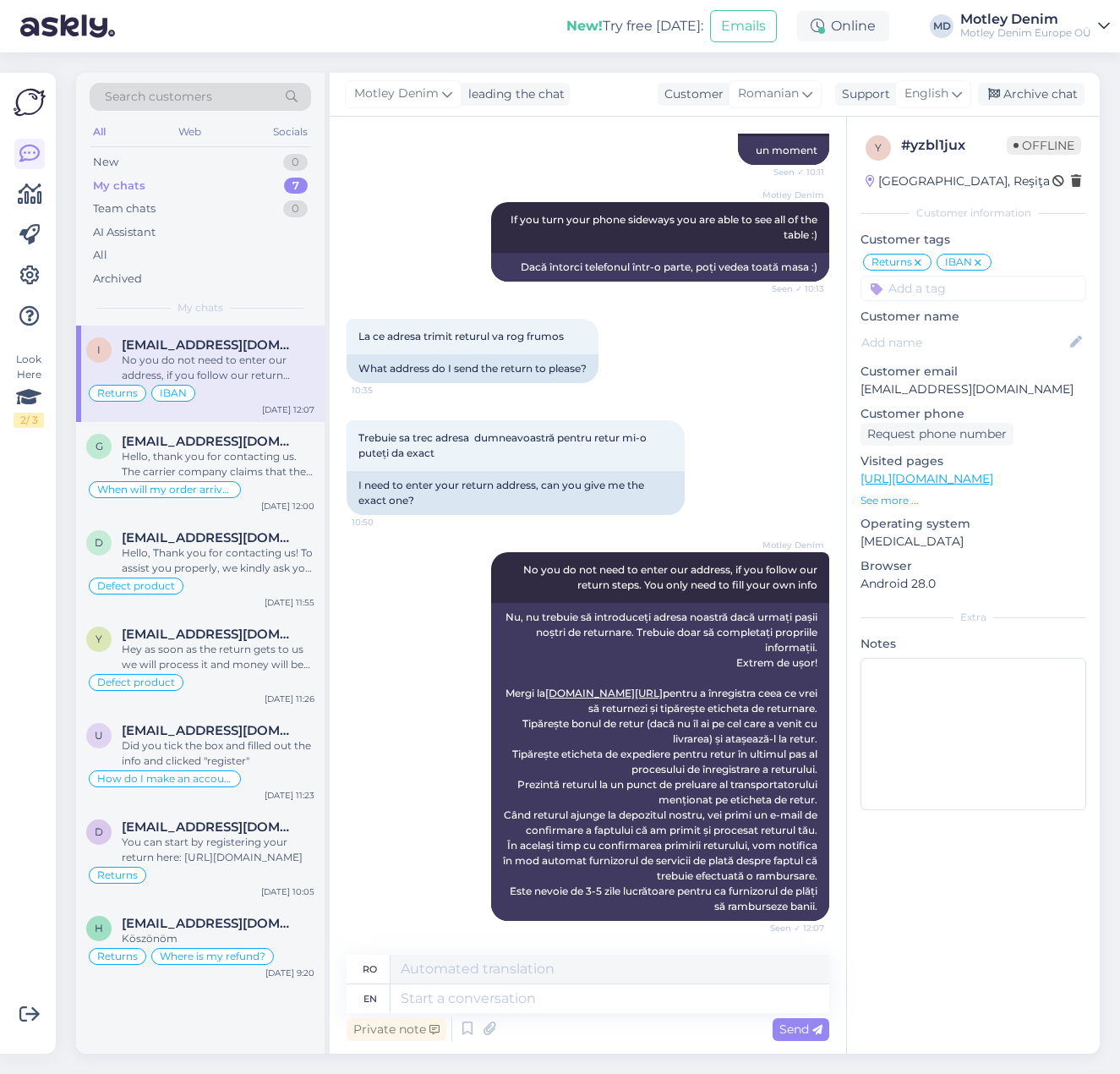
click at [1044, 82] on div "[PERSON_NAME] leading the chat Customer Romanian Support English Archive chat" at bounding box center [715, 95] width 771 height 44
click at [252, 380] on div "No you do not need to enter our address, if you follow our return steps. You on…" at bounding box center [218, 367] width 193 height 30
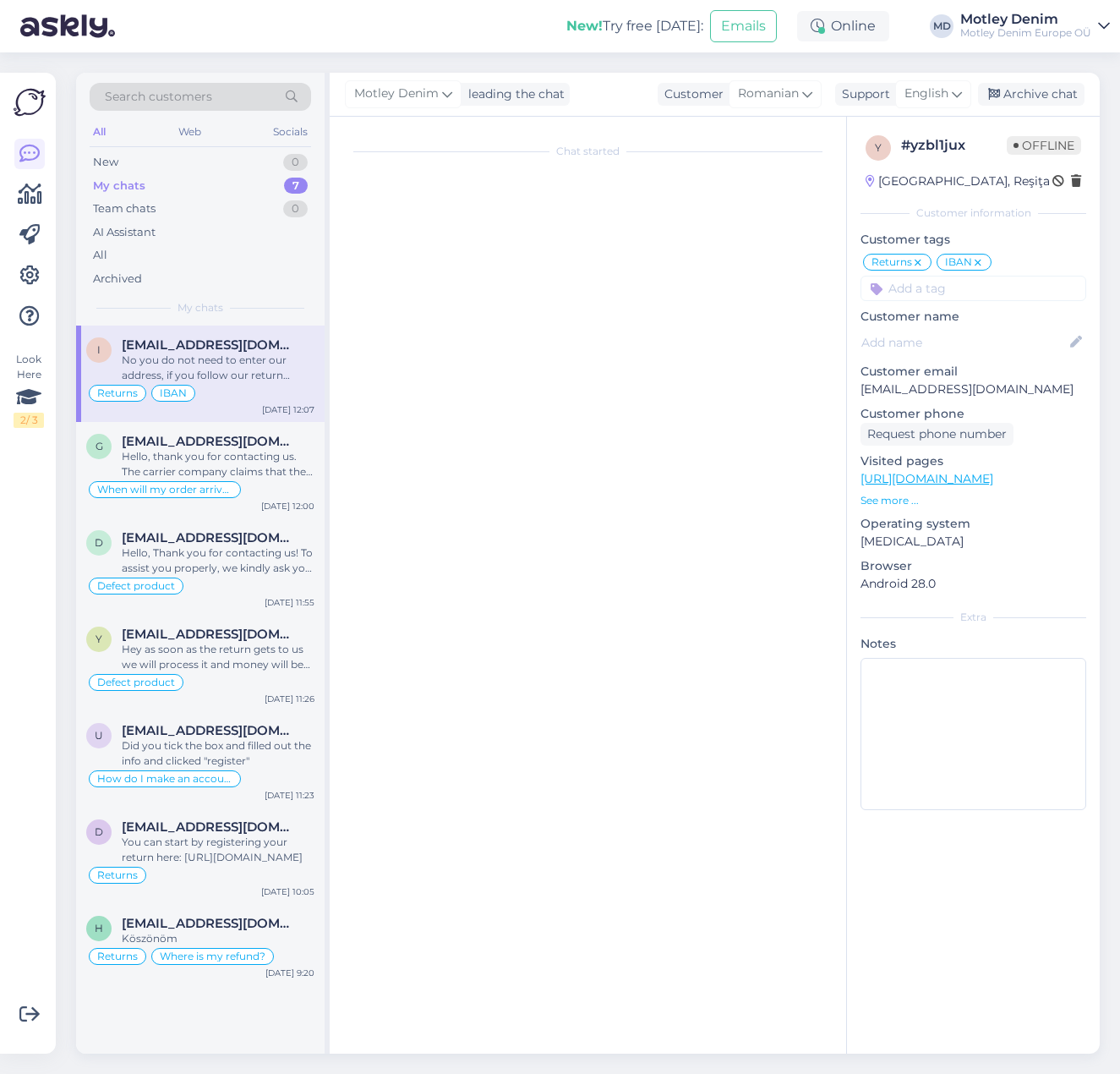
scroll to position [0, 0]
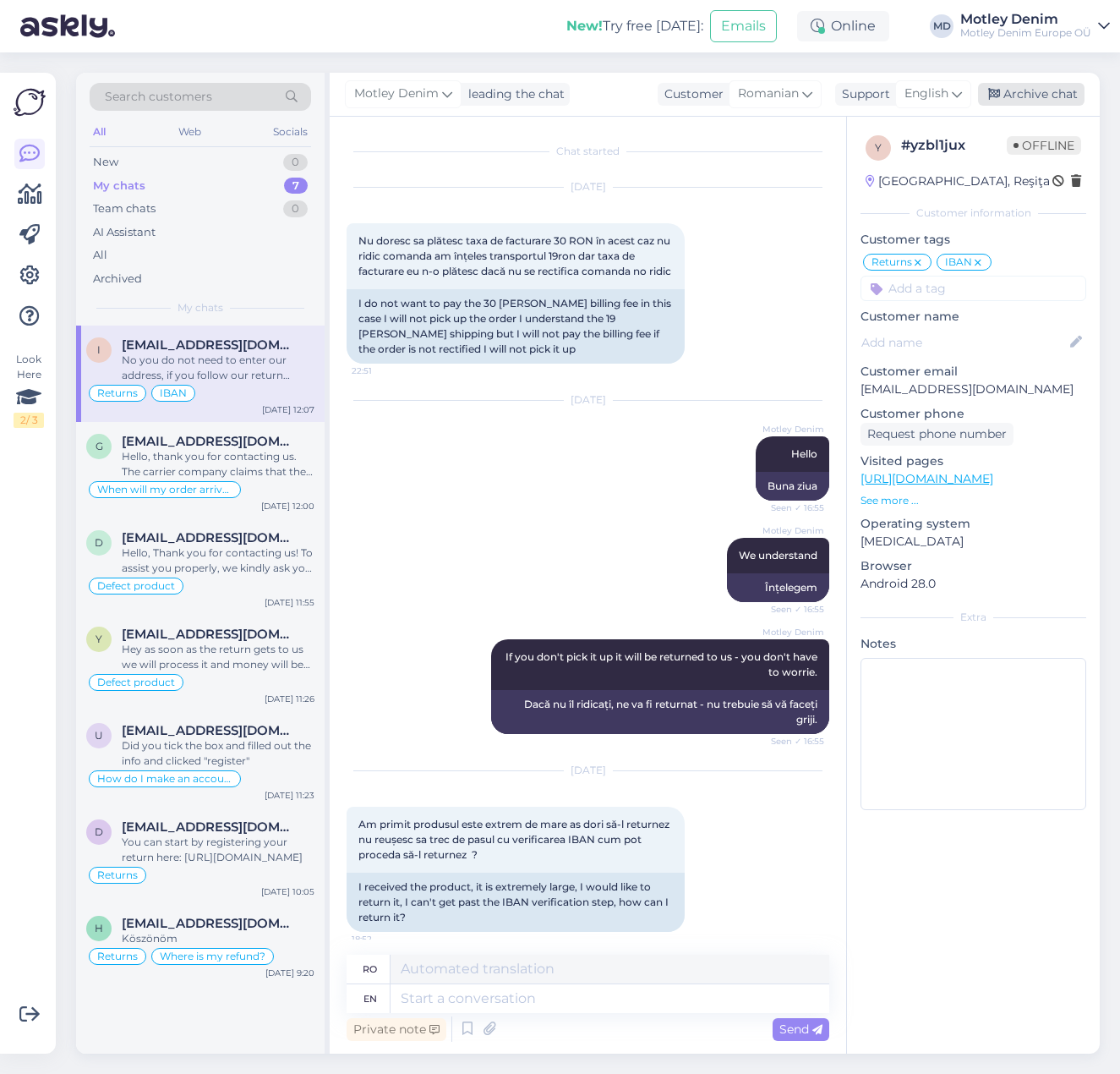
click at [1057, 85] on div "Archive chat" at bounding box center [1031, 94] width 107 height 23
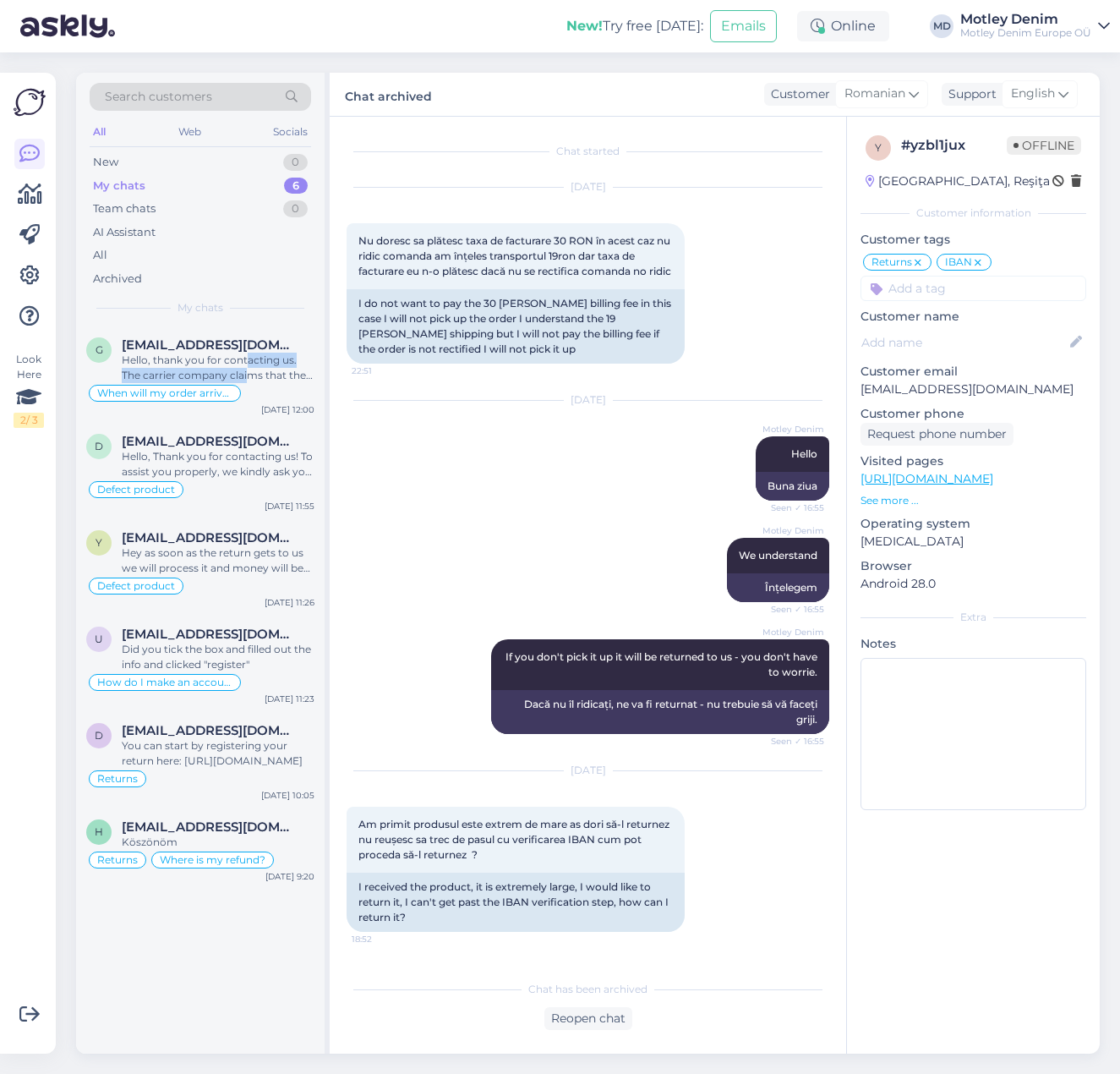
drag, startPoint x: 248, startPoint y: 367, endPoint x: 339, endPoint y: 342, distance: 94.4
click at [248, 367] on div "Hello, thank you for contacting us. The carrier company claims that the package…" at bounding box center [218, 367] width 193 height 30
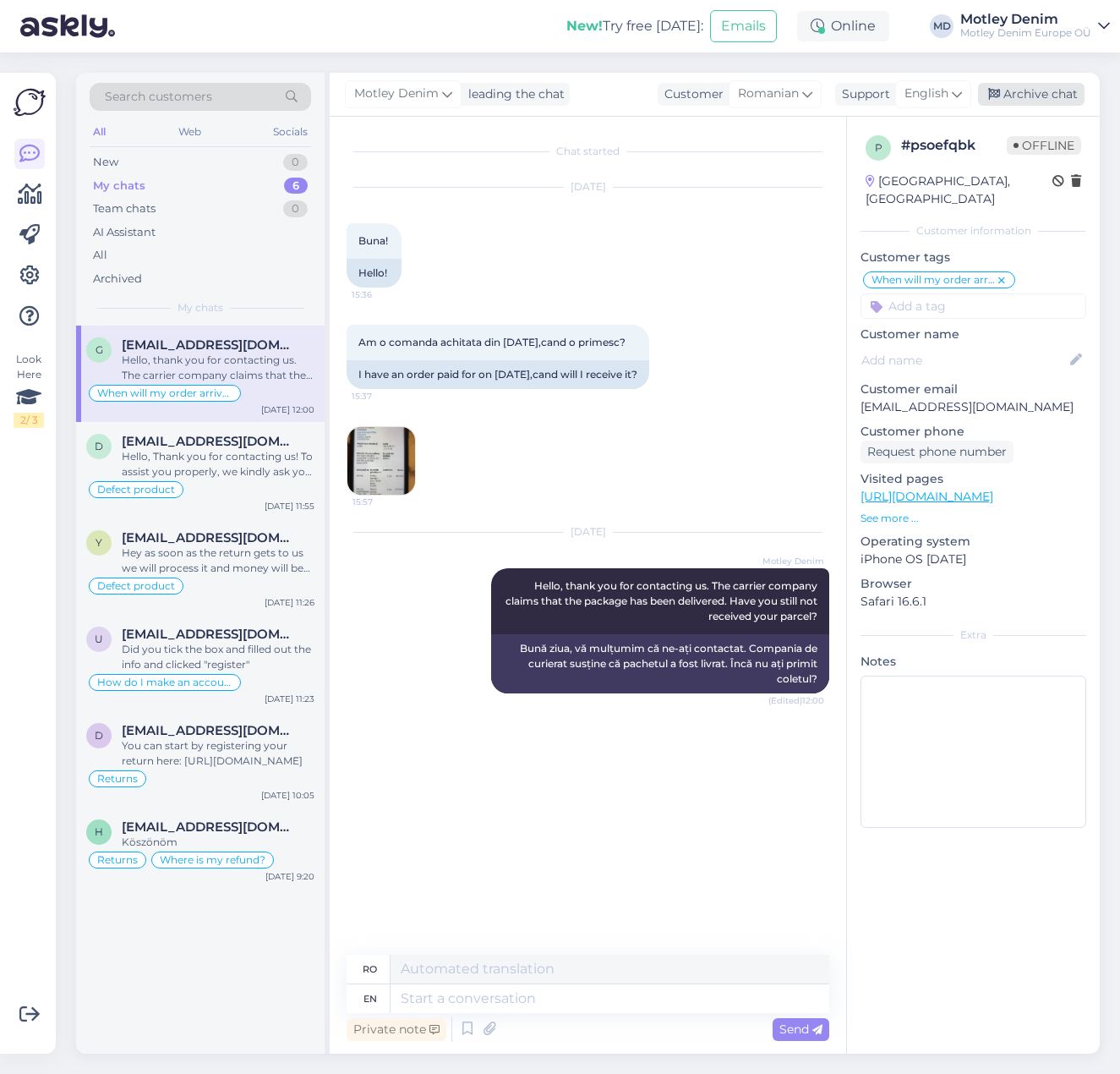
click at [1047, 101] on div "Archive chat" at bounding box center [1031, 94] width 107 height 23
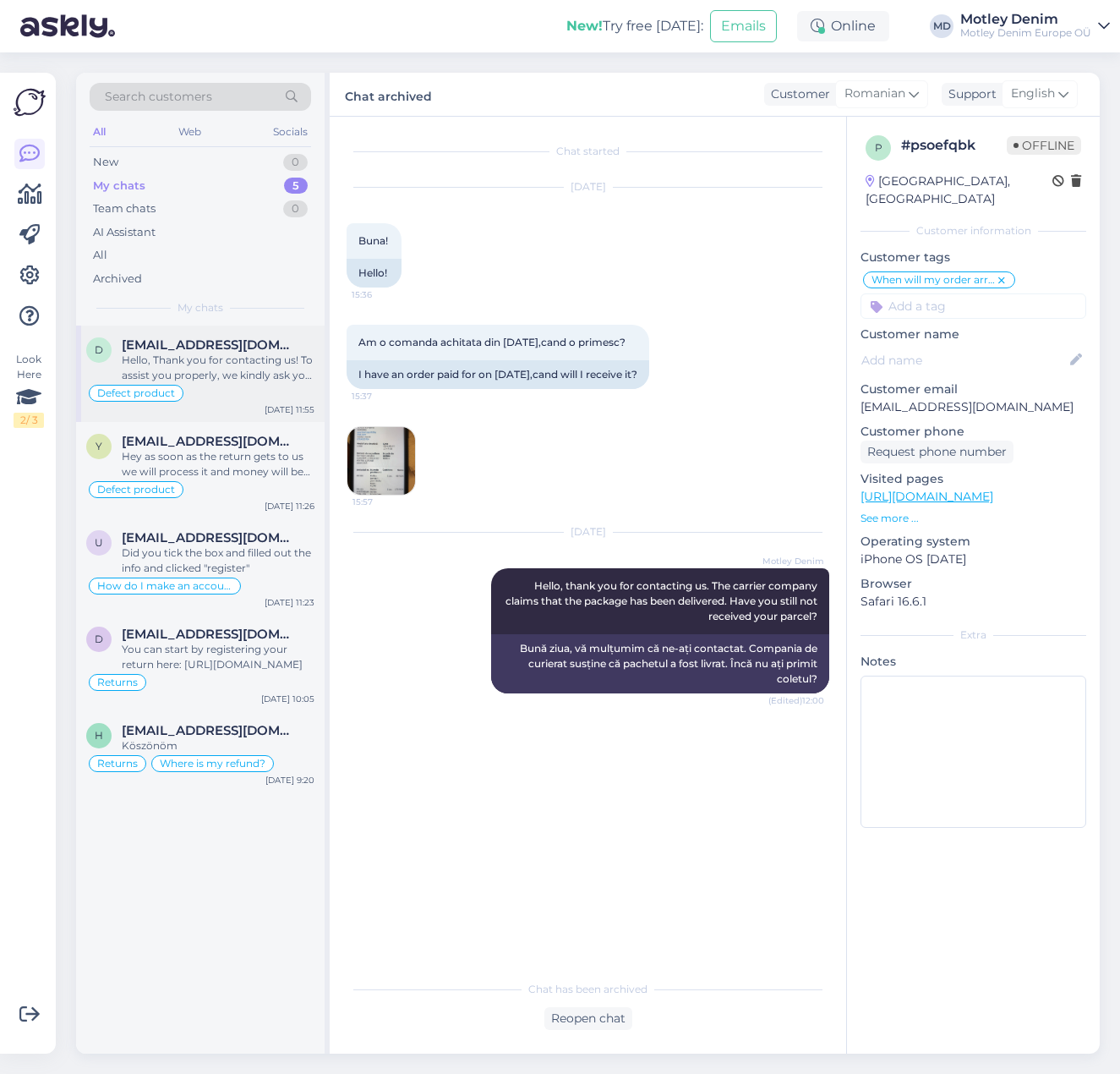
click at [227, 382] on div "d [EMAIL_ADDRESS][DOMAIN_NAME] Hello, Thank you for contacting us! To assist yo…" at bounding box center [200, 373] width 249 height 97
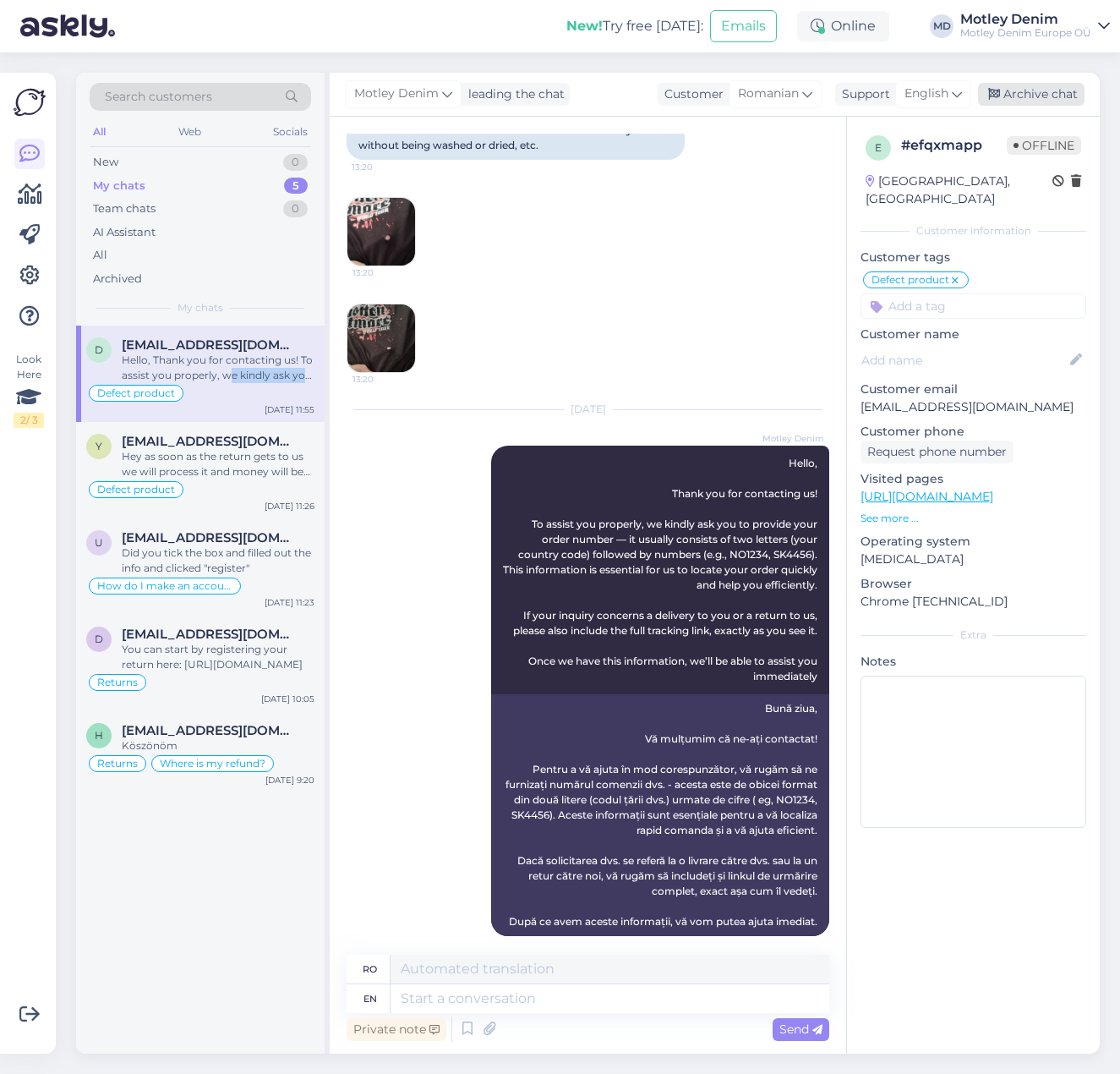
click at [1044, 99] on div "Archive chat" at bounding box center [1031, 94] width 107 height 23
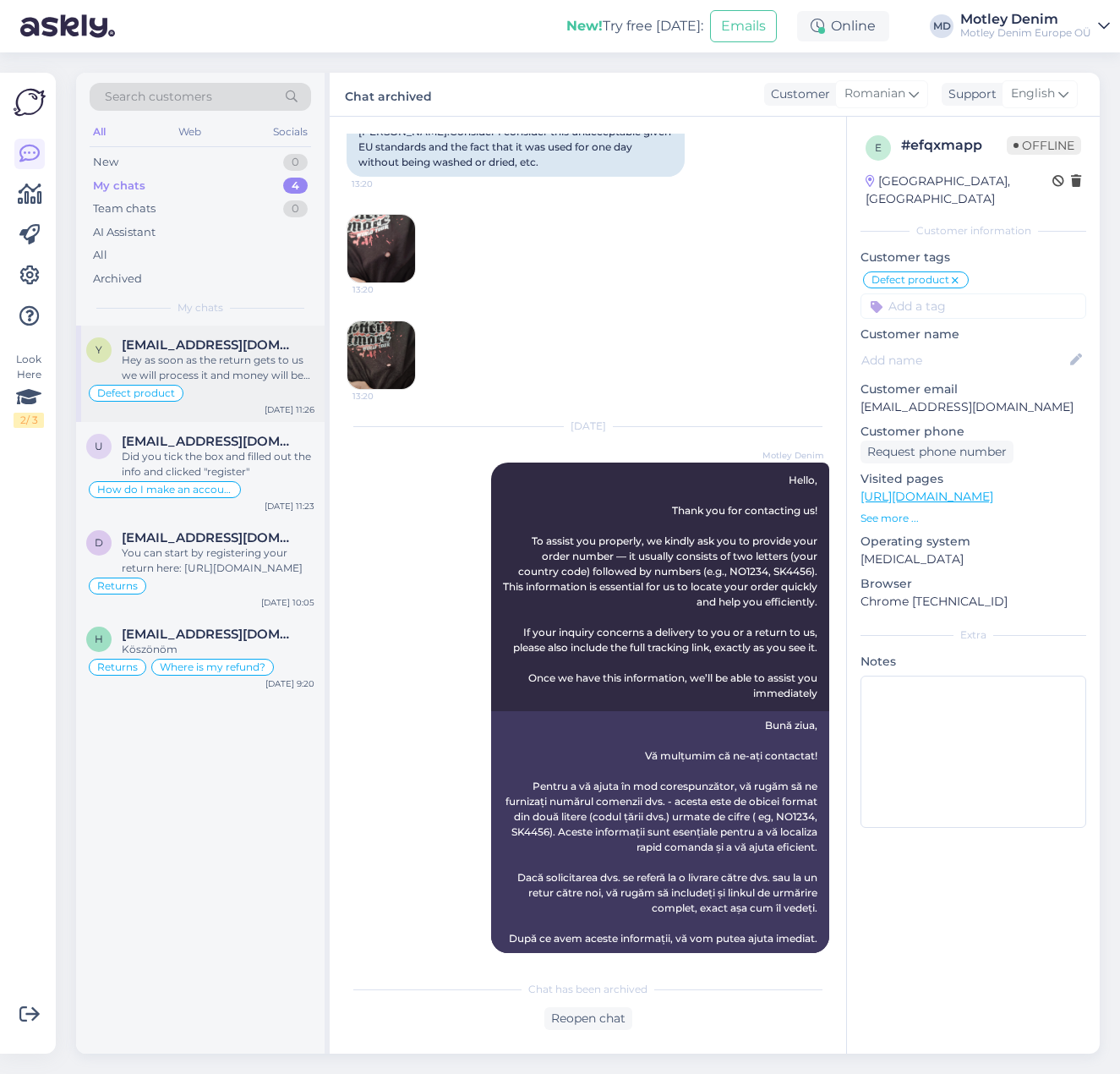
click at [244, 388] on div "Defect product" at bounding box center [200, 393] width 229 height 20
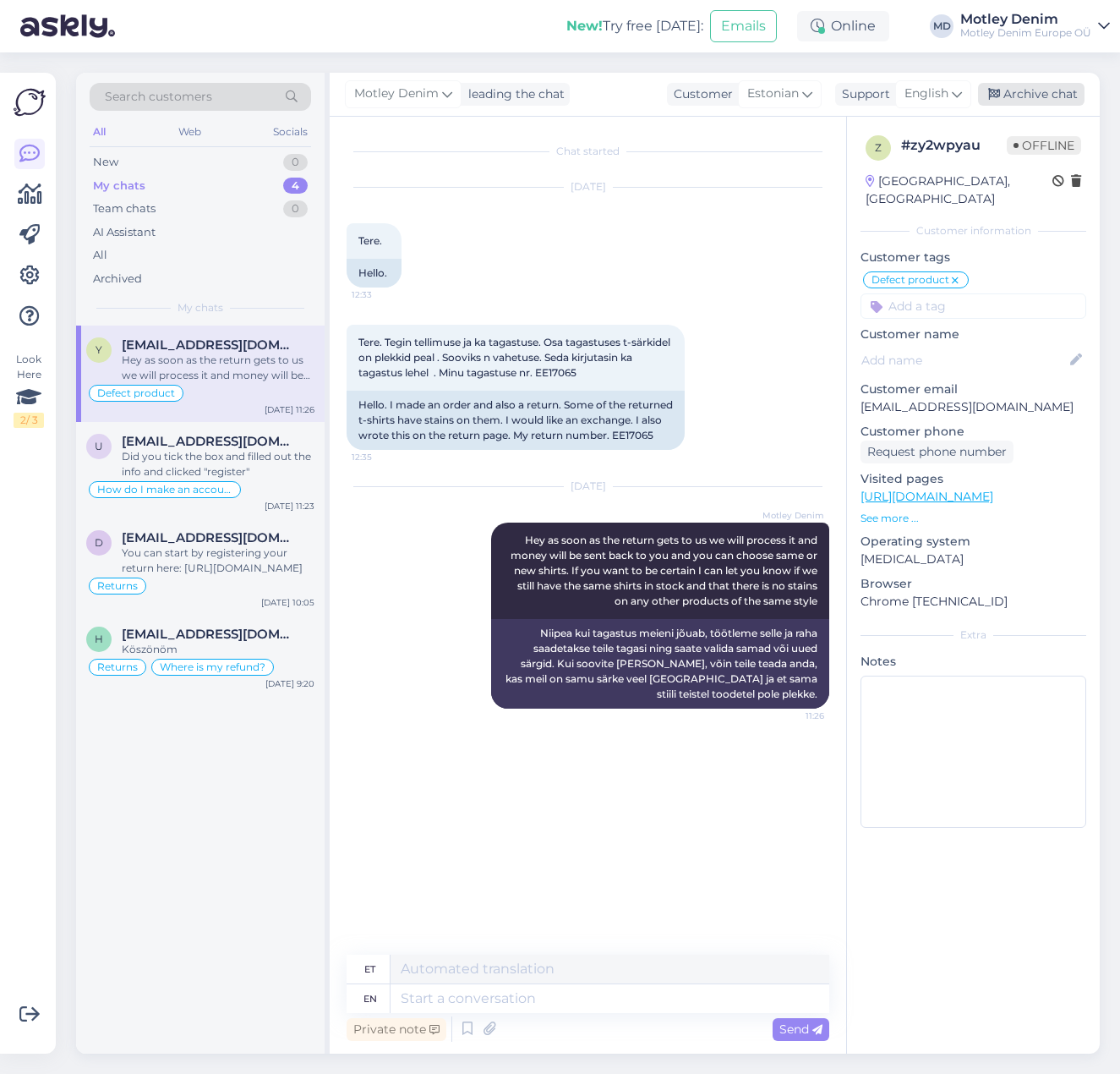
click at [1003, 91] on div "Archive chat" at bounding box center [1031, 94] width 107 height 23
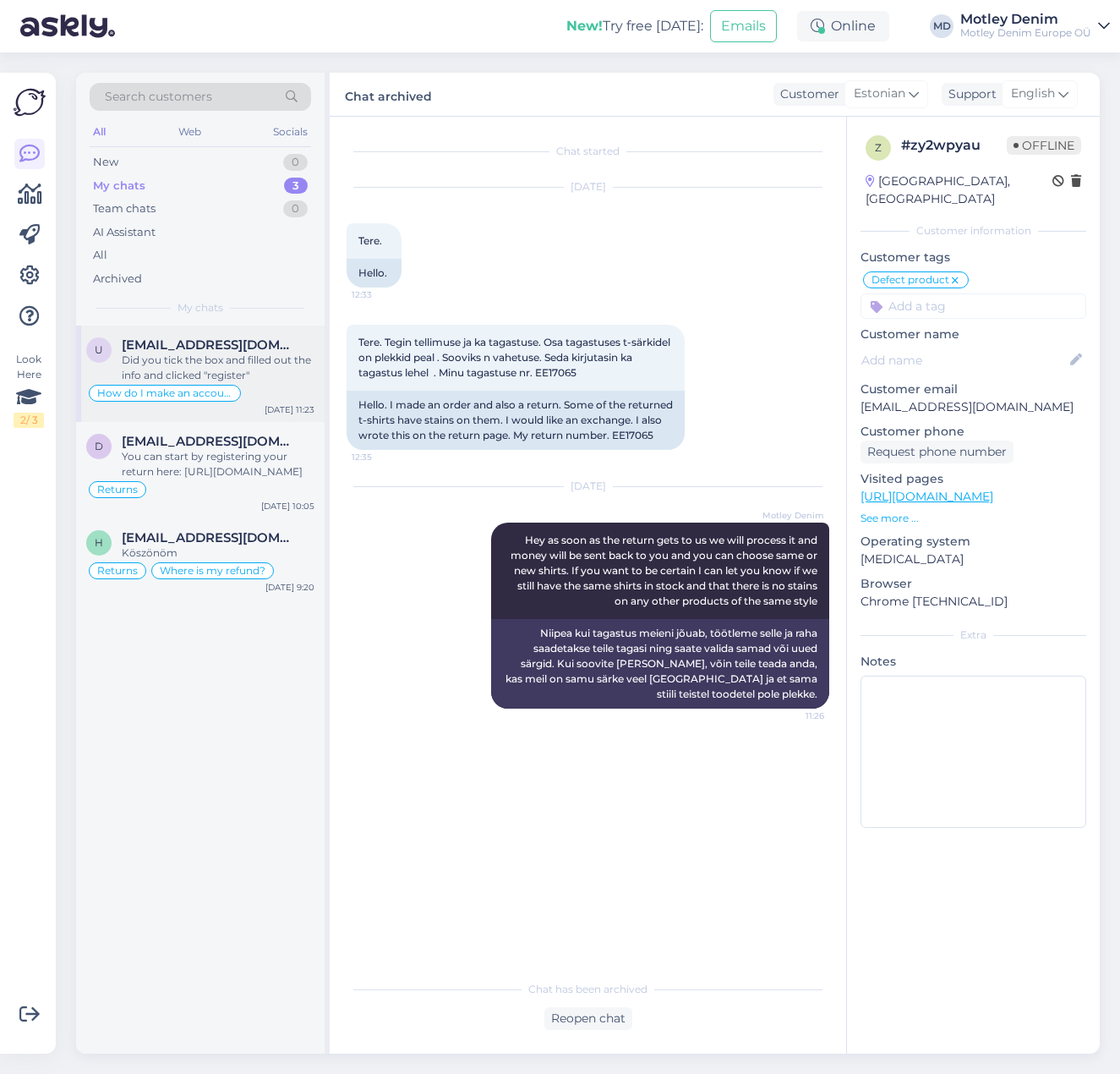
click at [246, 375] on div "Did you tick the box and filled out the info and clicked "register"" at bounding box center [218, 367] width 193 height 30
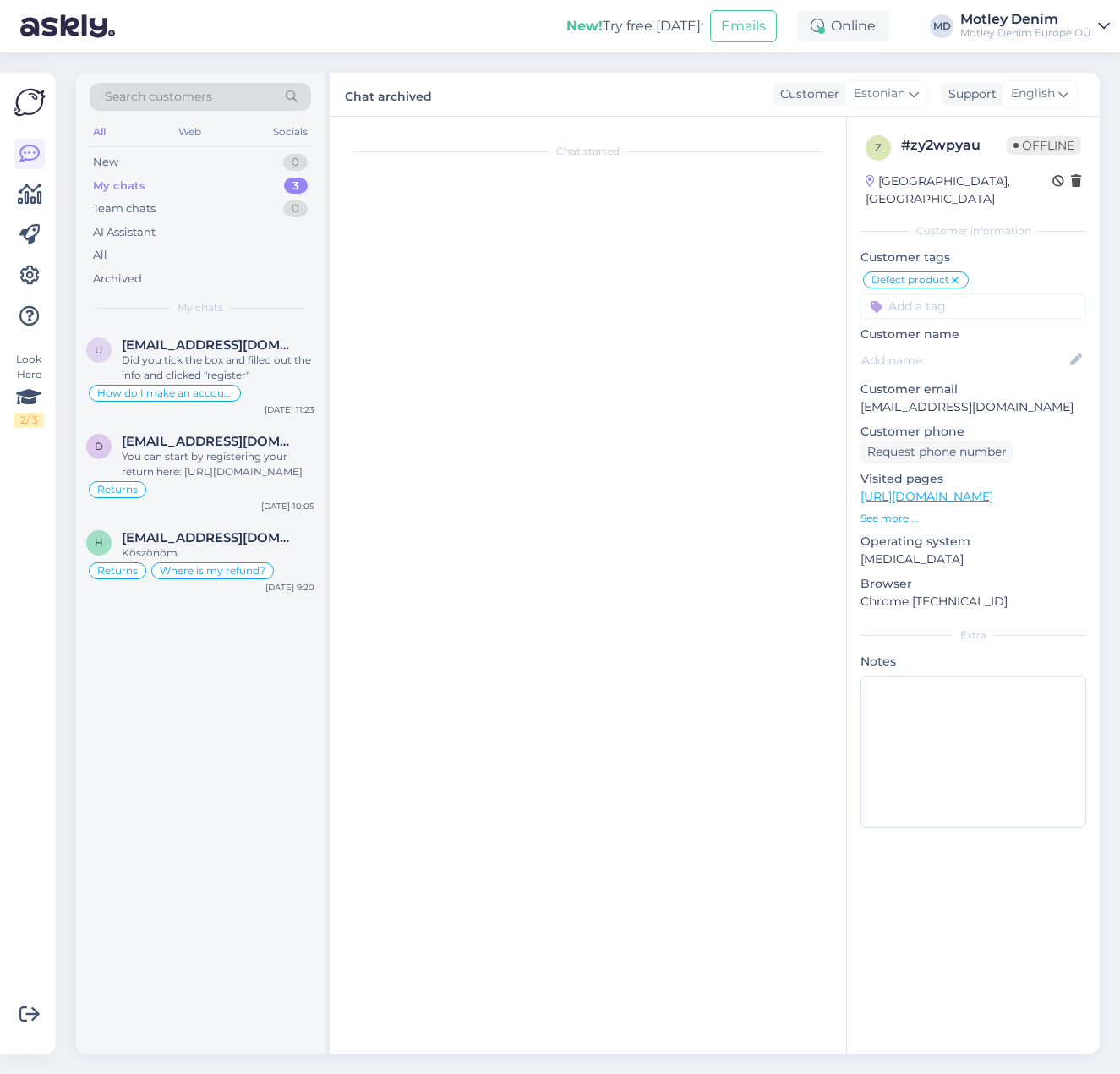
scroll to position [77, 0]
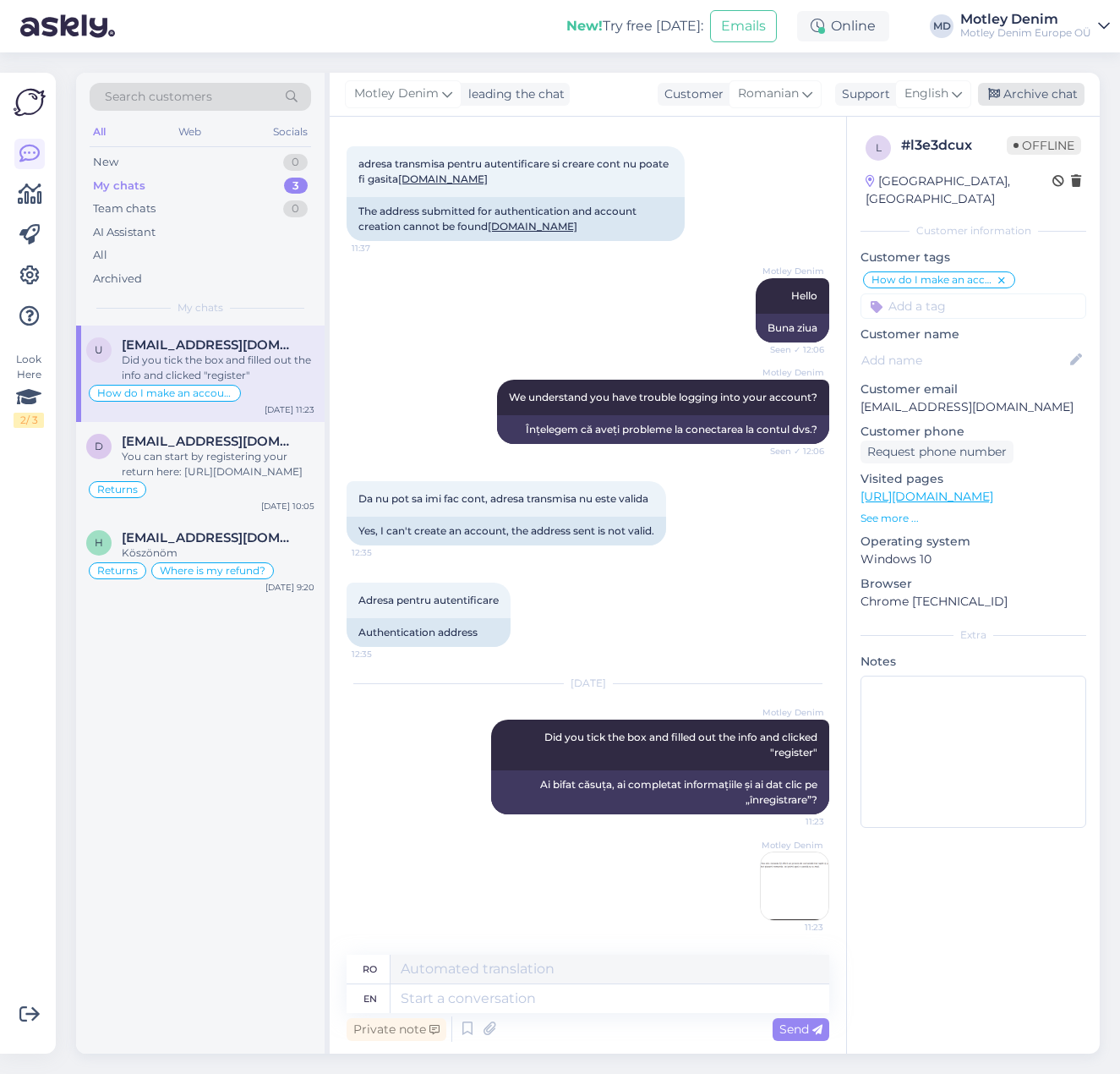
click at [1037, 104] on div "Archive chat" at bounding box center [1031, 94] width 107 height 23
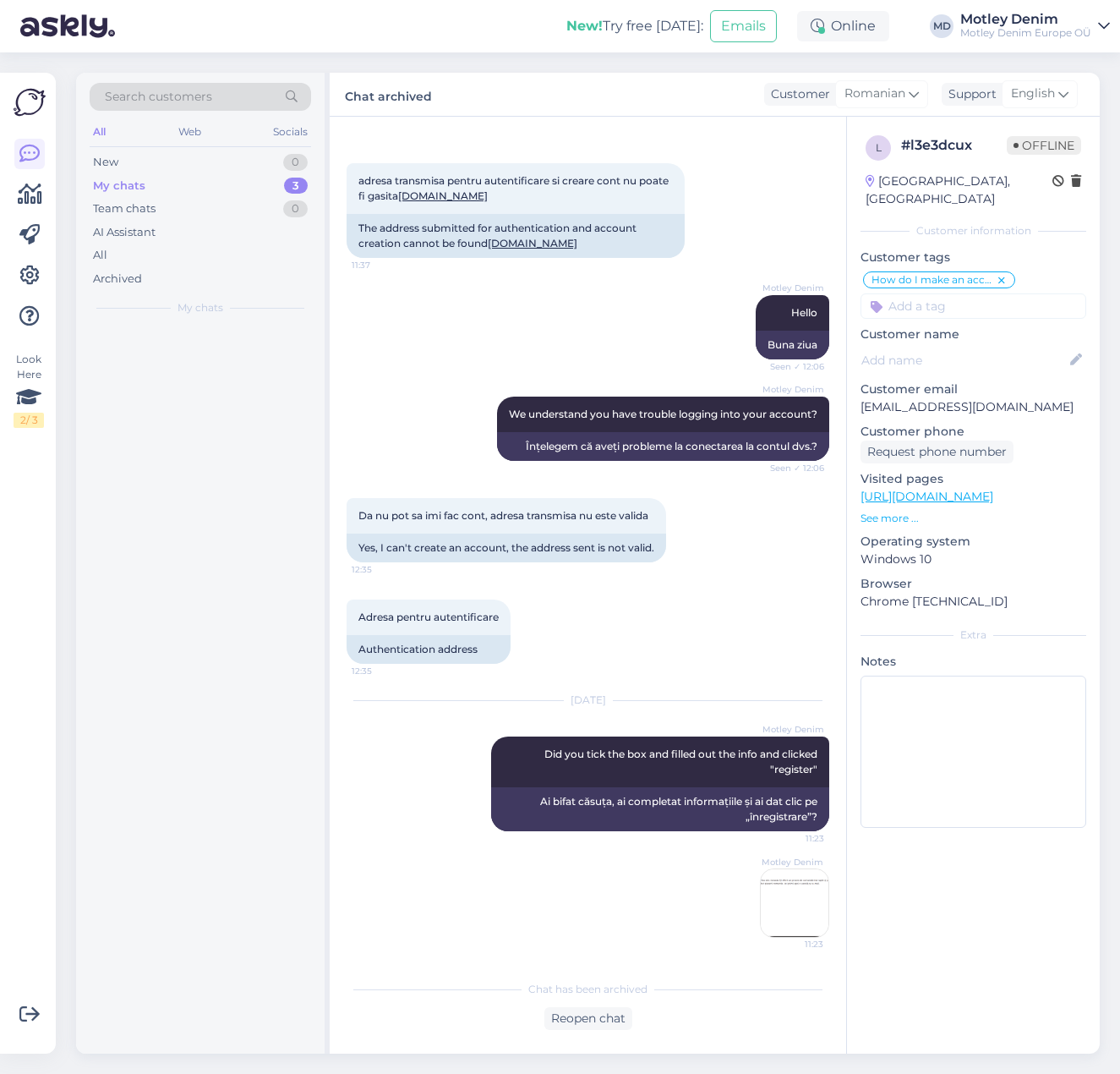
scroll to position [60, 0]
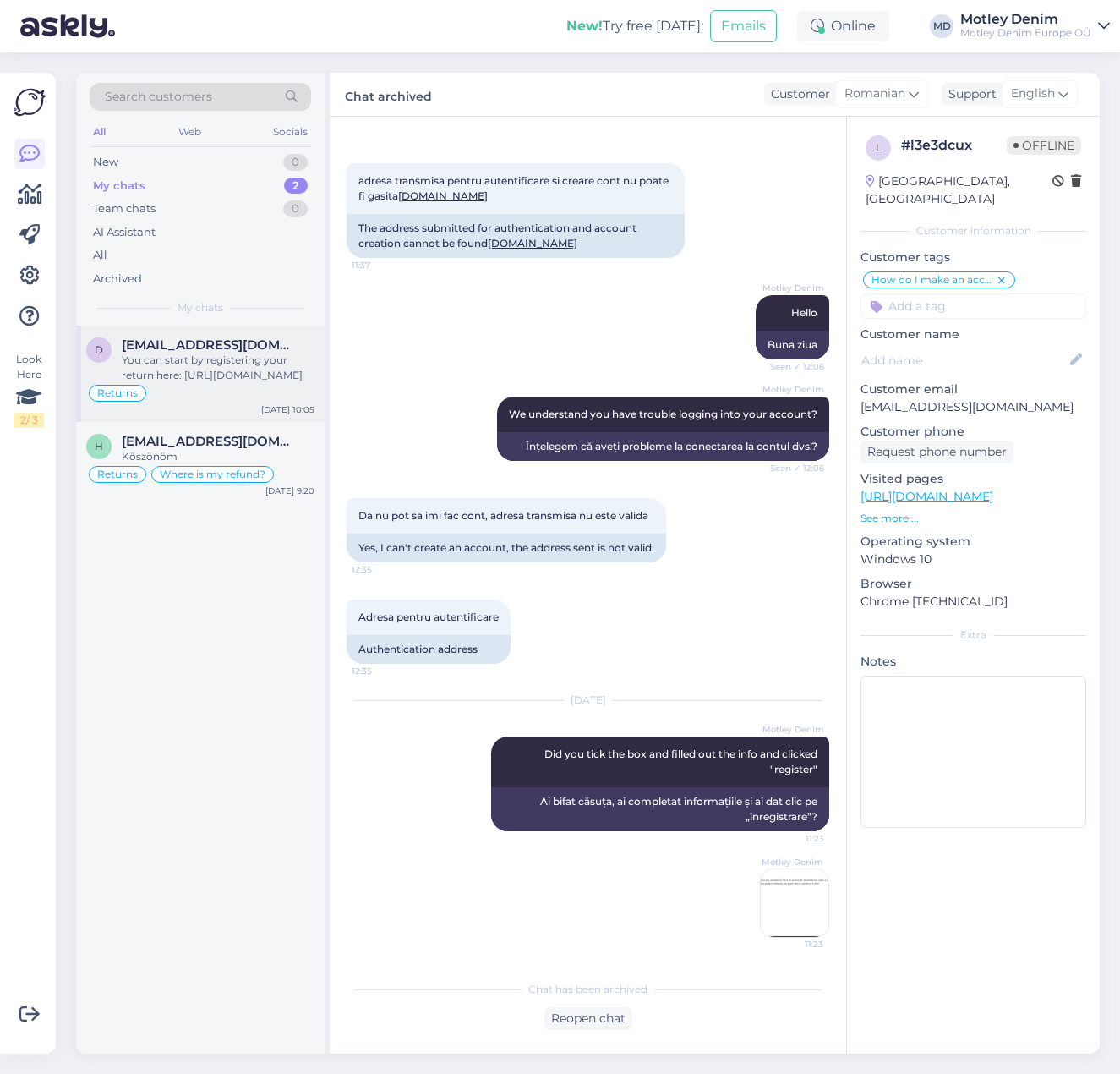
click at [280, 361] on div "You can start by registering your return here: [URL][DOMAIN_NAME]" at bounding box center [218, 367] width 193 height 30
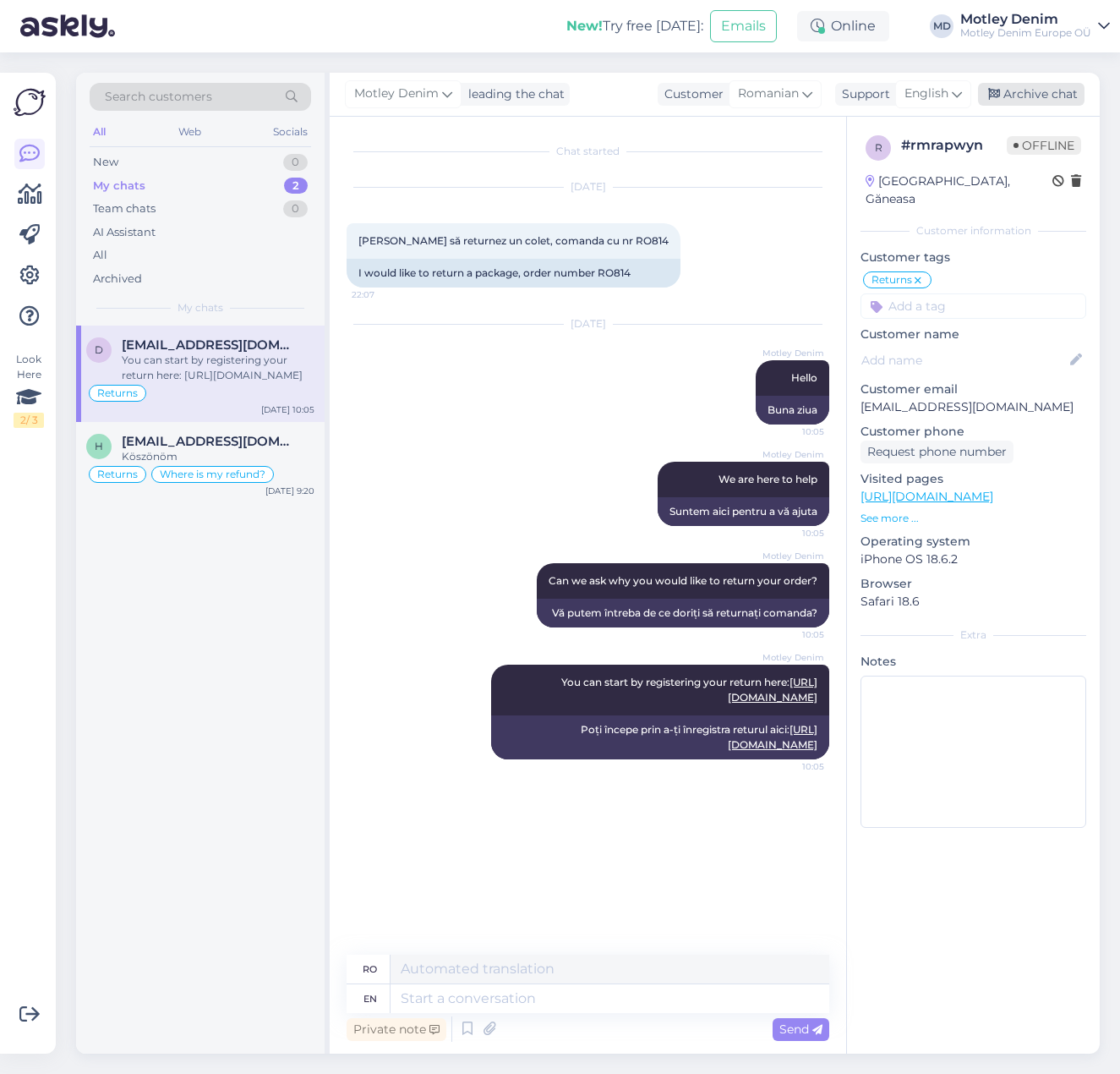
click at [1017, 85] on div "Archive chat" at bounding box center [1031, 94] width 107 height 23
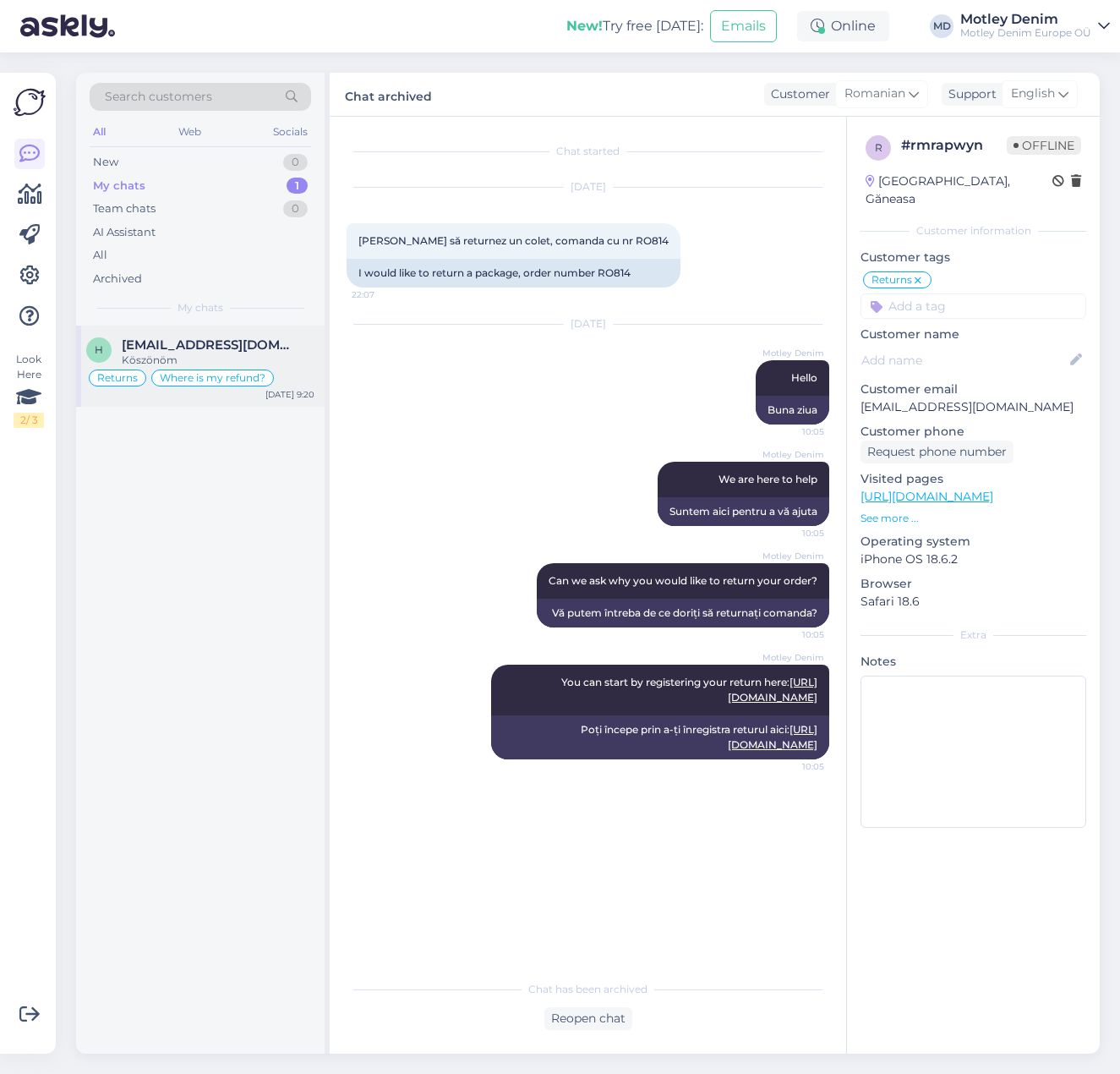
click at [256, 350] on span "[EMAIL_ADDRESS][DOMAIN_NAME]" at bounding box center [210, 344] width 176 height 15
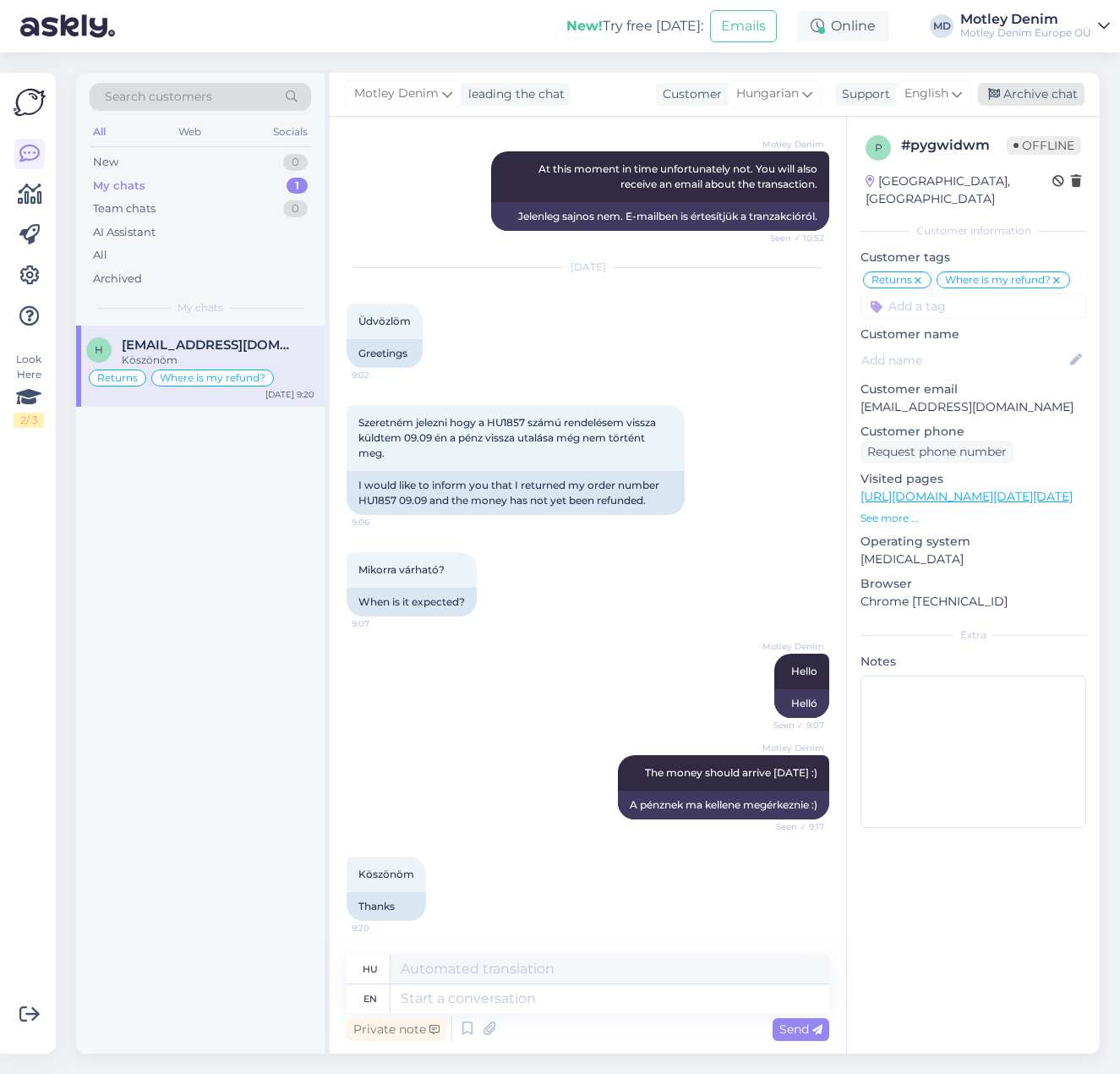
click at [1033, 84] on div "Archive chat" at bounding box center [1031, 94] width 107 height 23
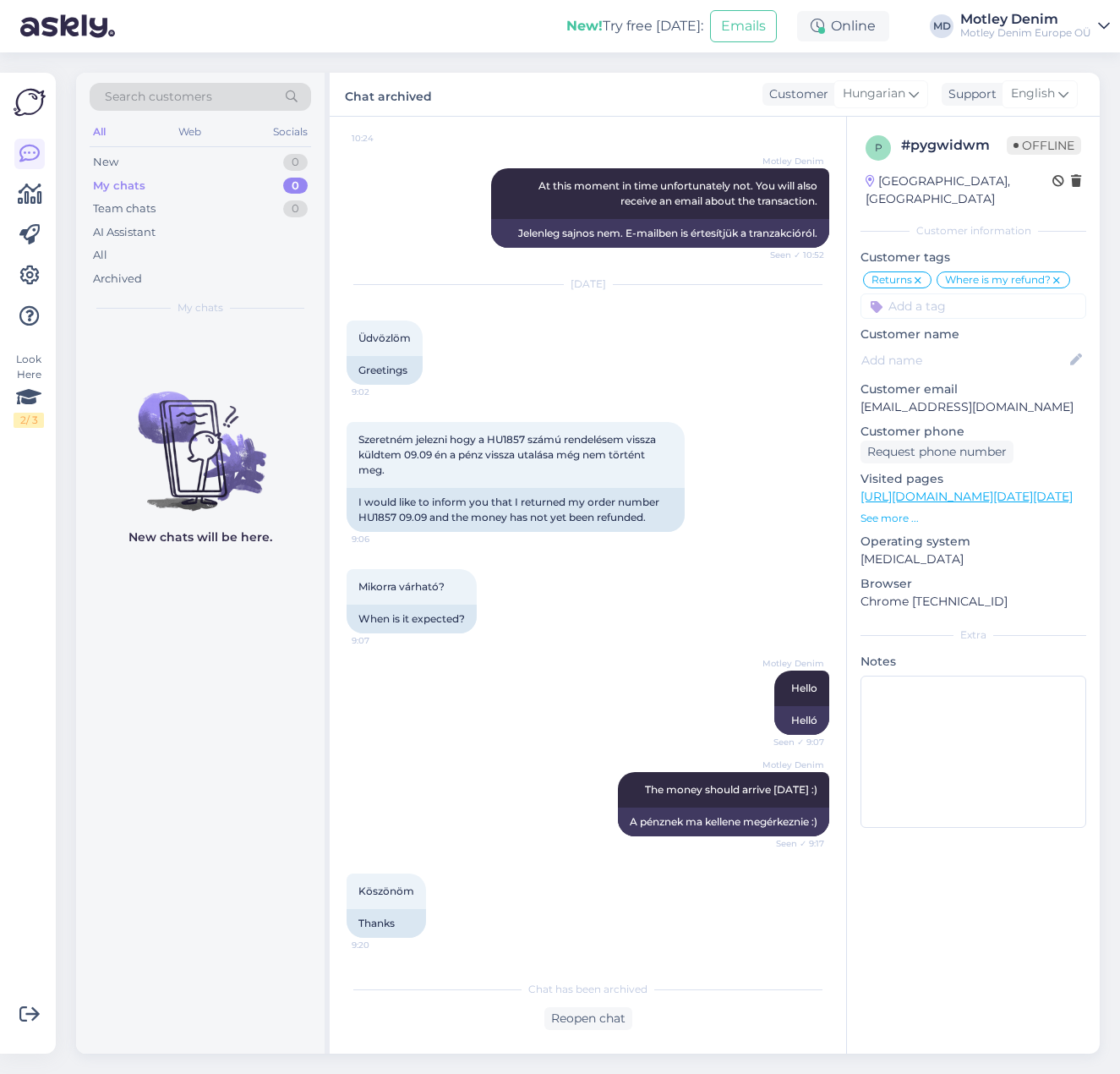
scroll to position [669, 0]
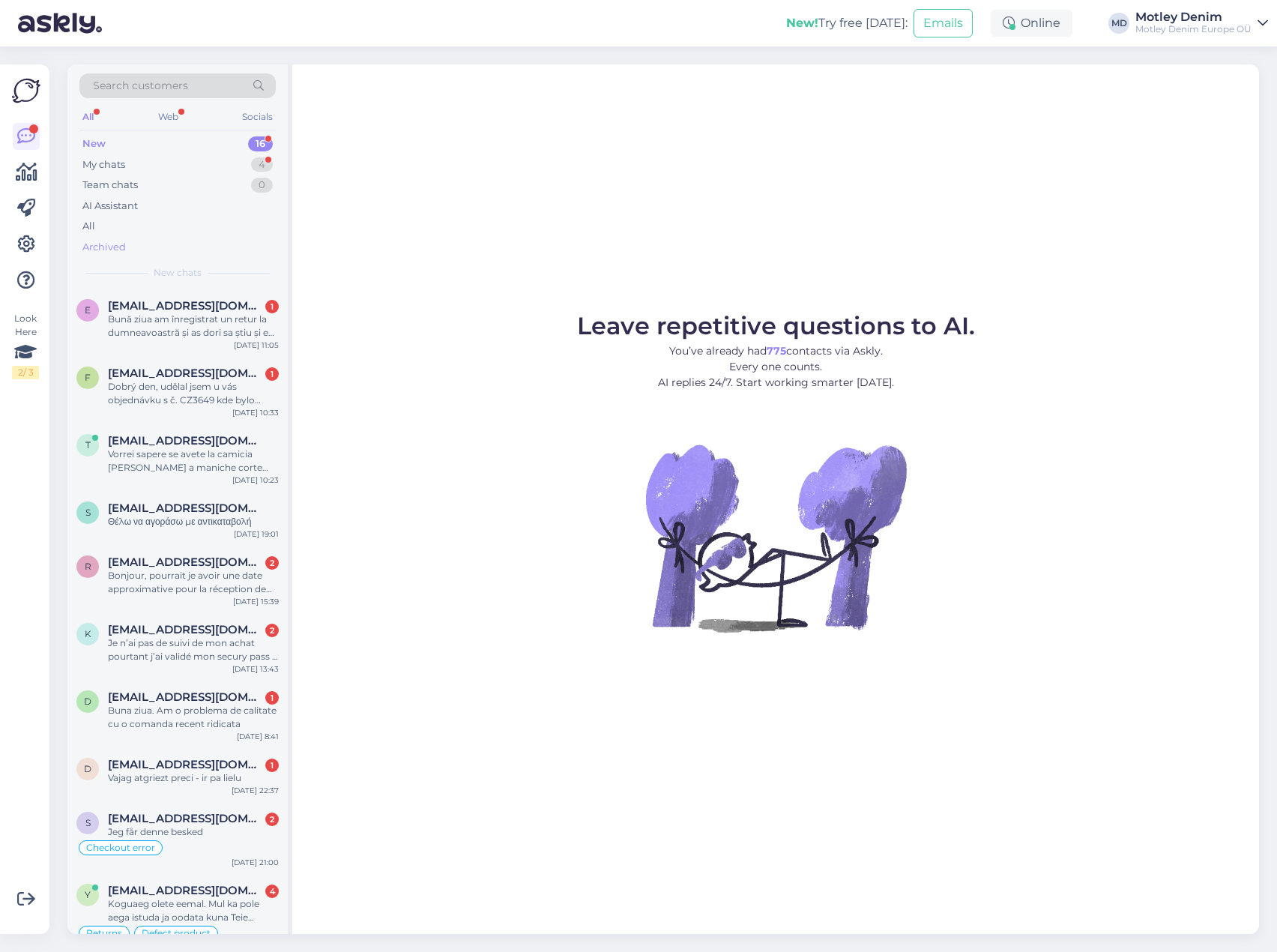
click at [86, 242] on div "Archived" at bounding box center [104, 247] width 43 height 15
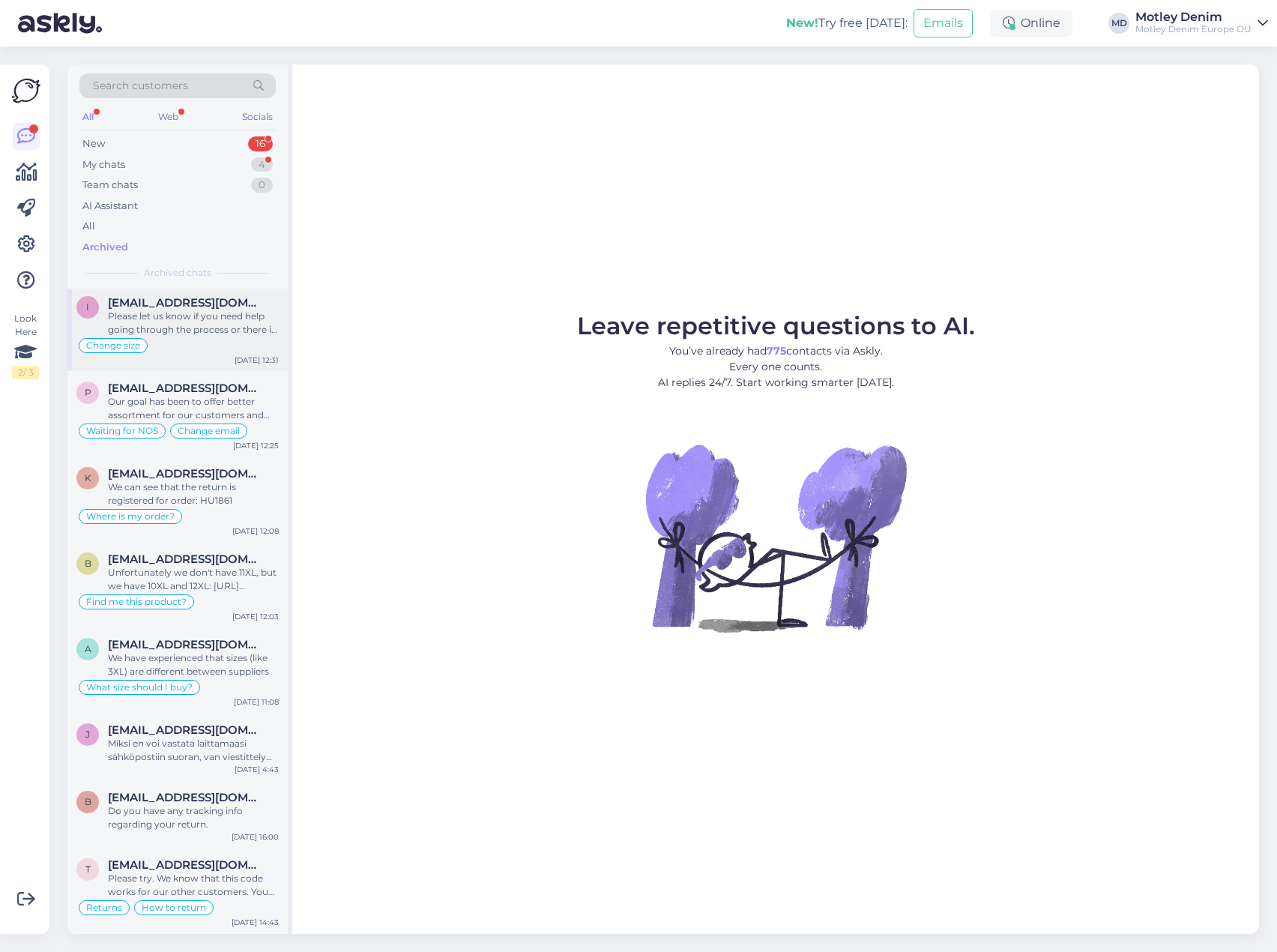
scroll to position [525, 0]
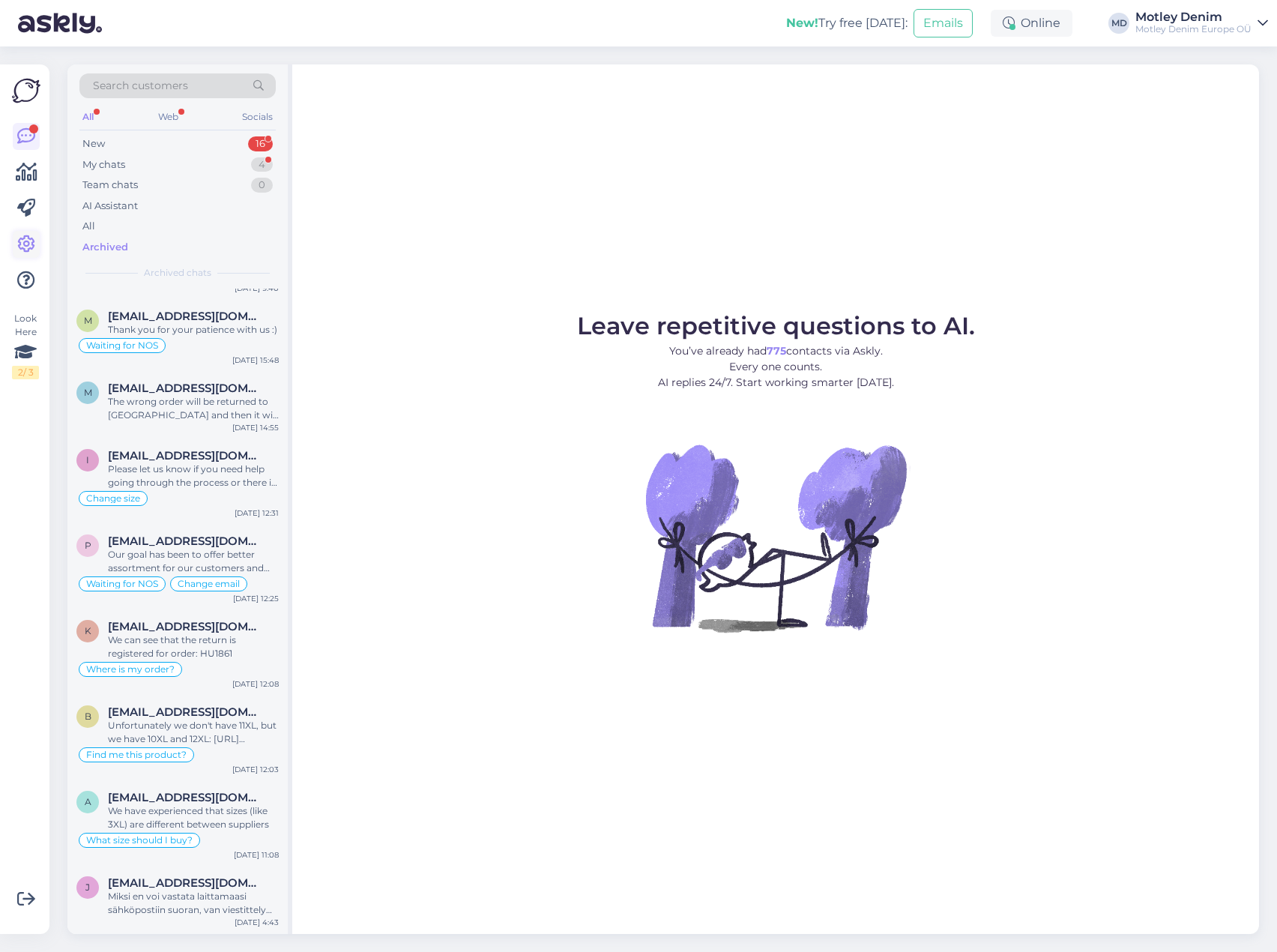
click at [37, 242] on link at bounding box center [26, 244] width 27 height 27
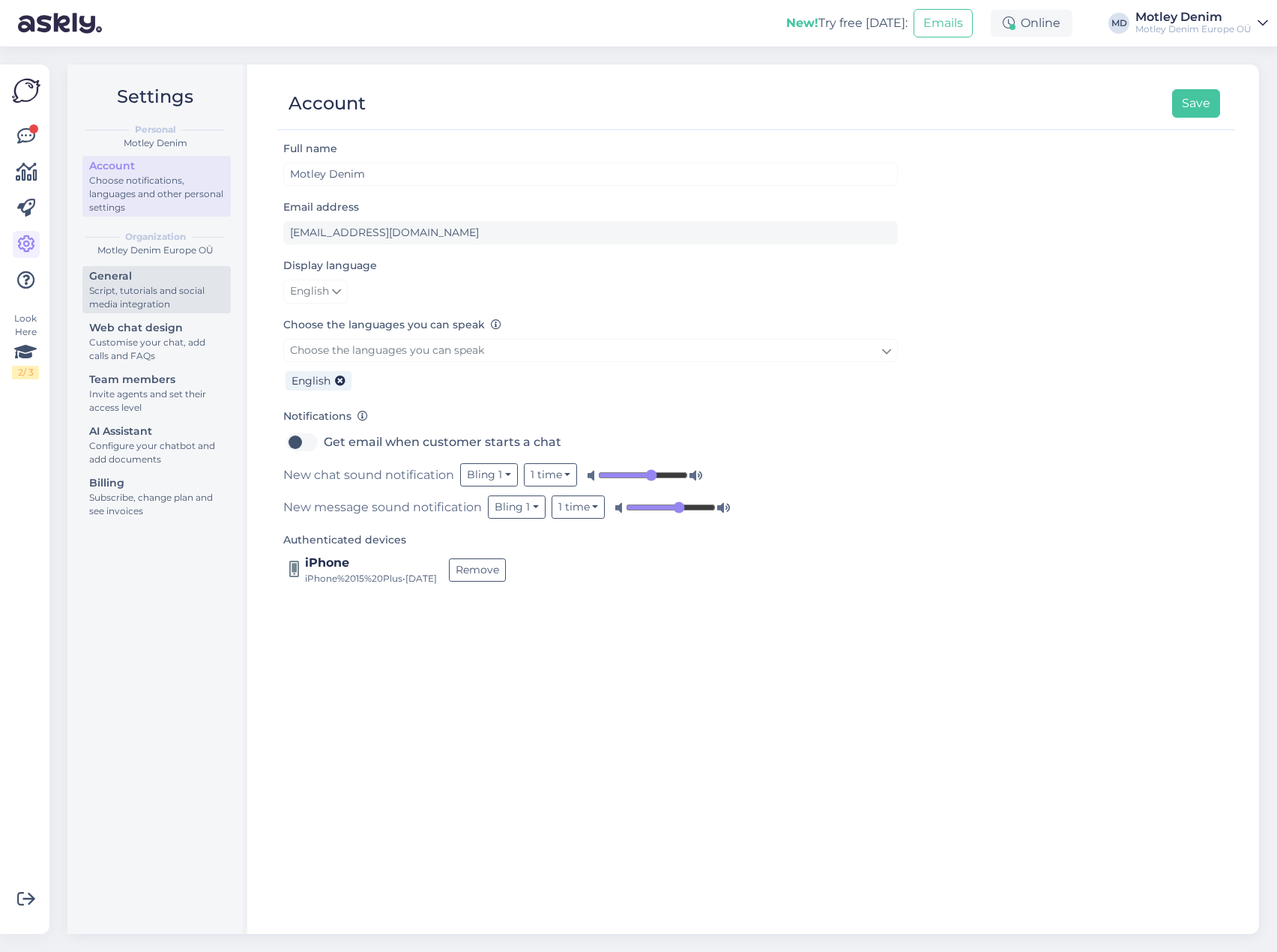
click at [163, 301] on div "Script, tutorials and social media integration" at bounding box center [157, 297] width 135 height 27
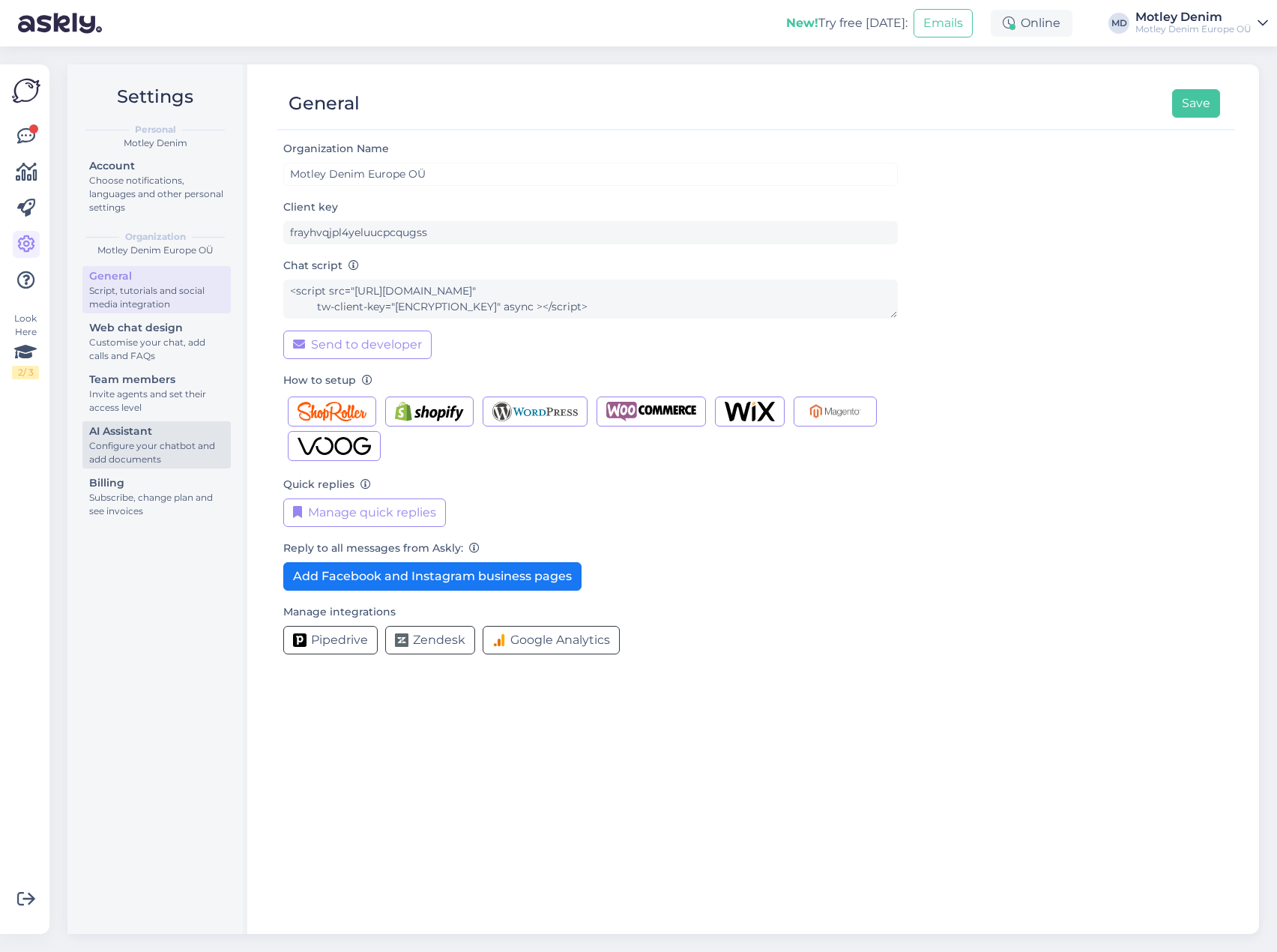
click at [130, 438] on div "AI Assistant" at bounding box center [157, 432] width 135 height 16
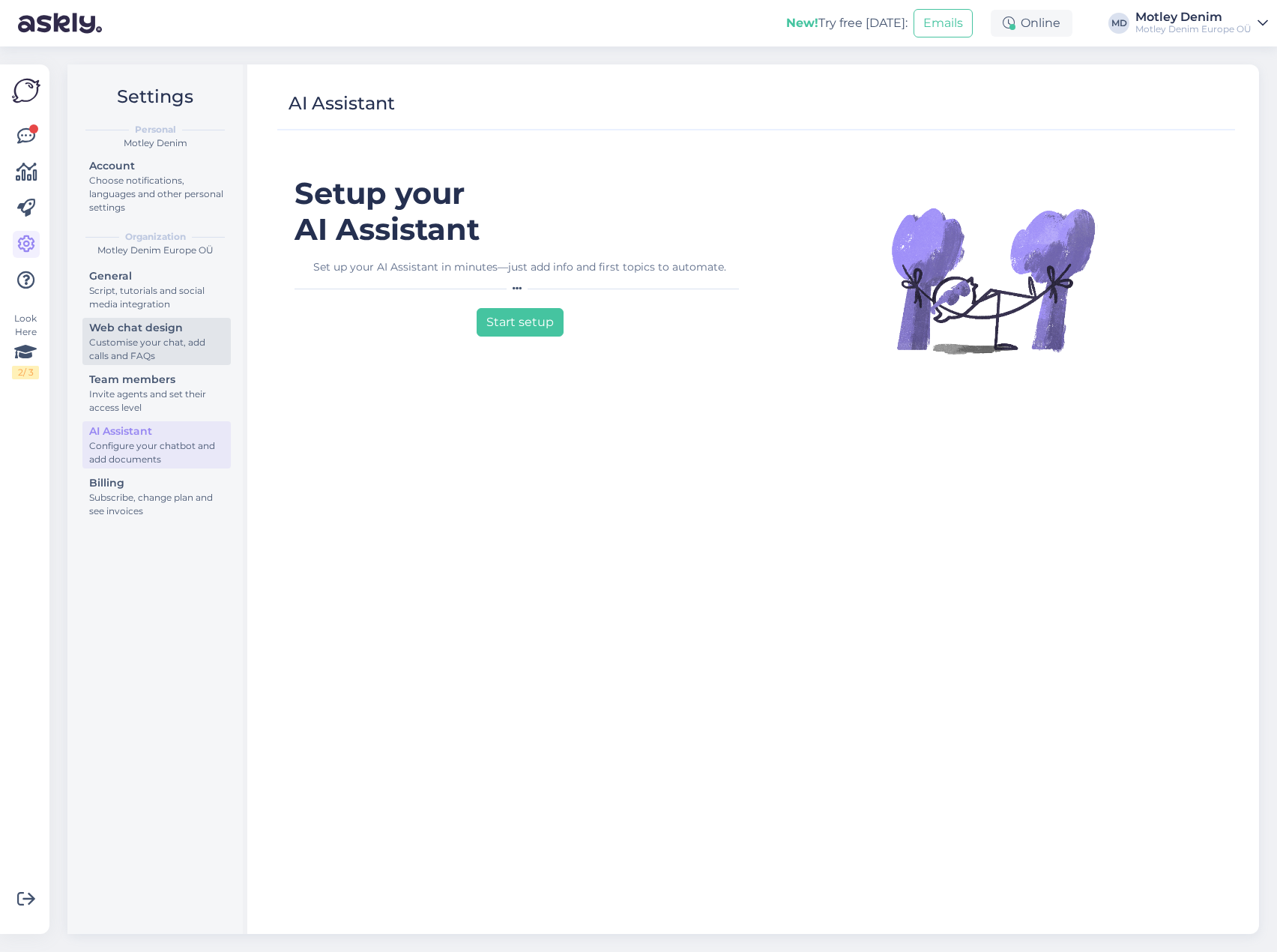
click at [138, 342] on div "Customise your chat, add calls and FAQs" at bounding box center [157, 349] width 135 height 27
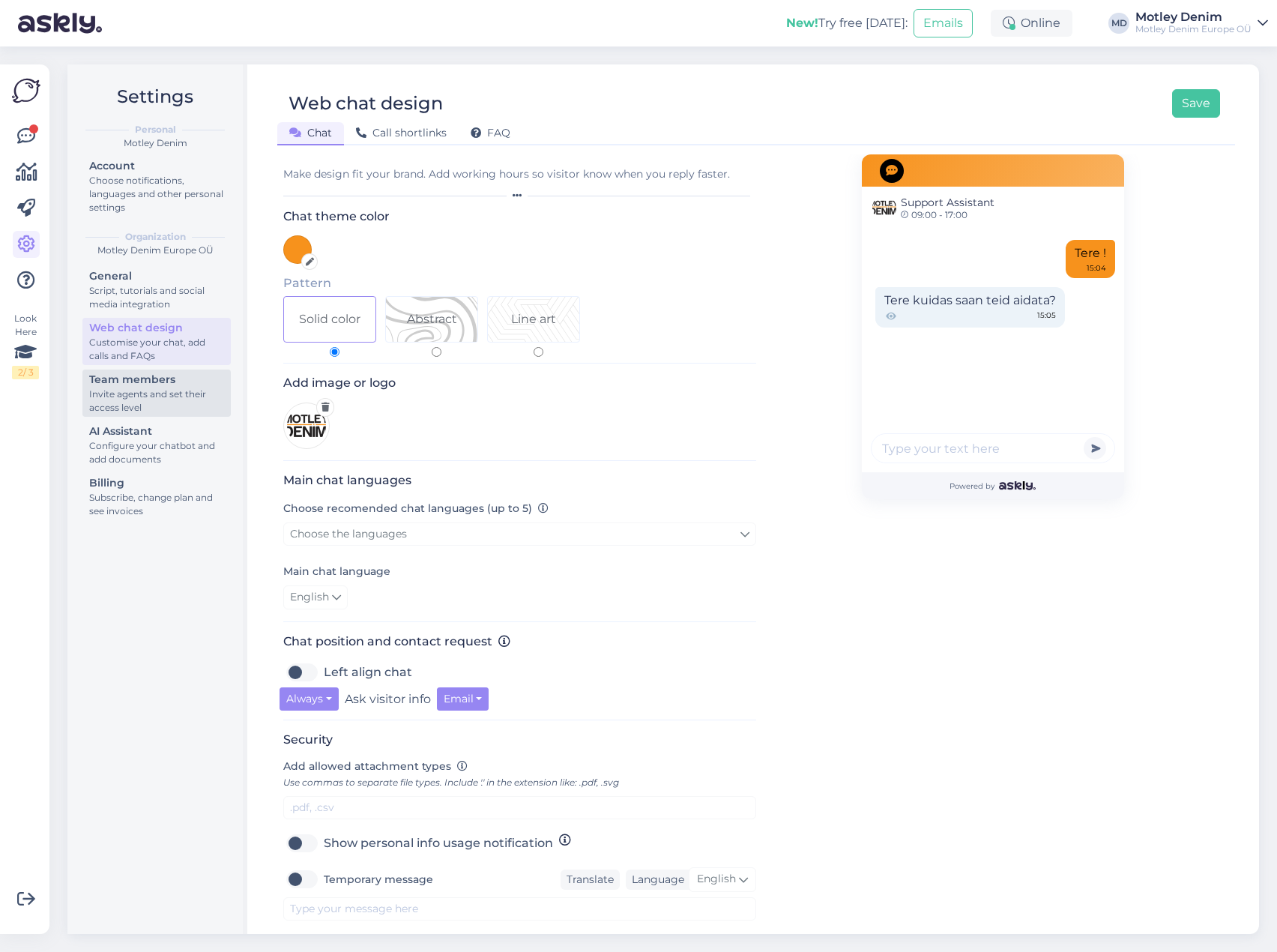
click at [126, 389] on div "Invite agents and set their access level" at bounding box center [157, 401] width 135 height 27
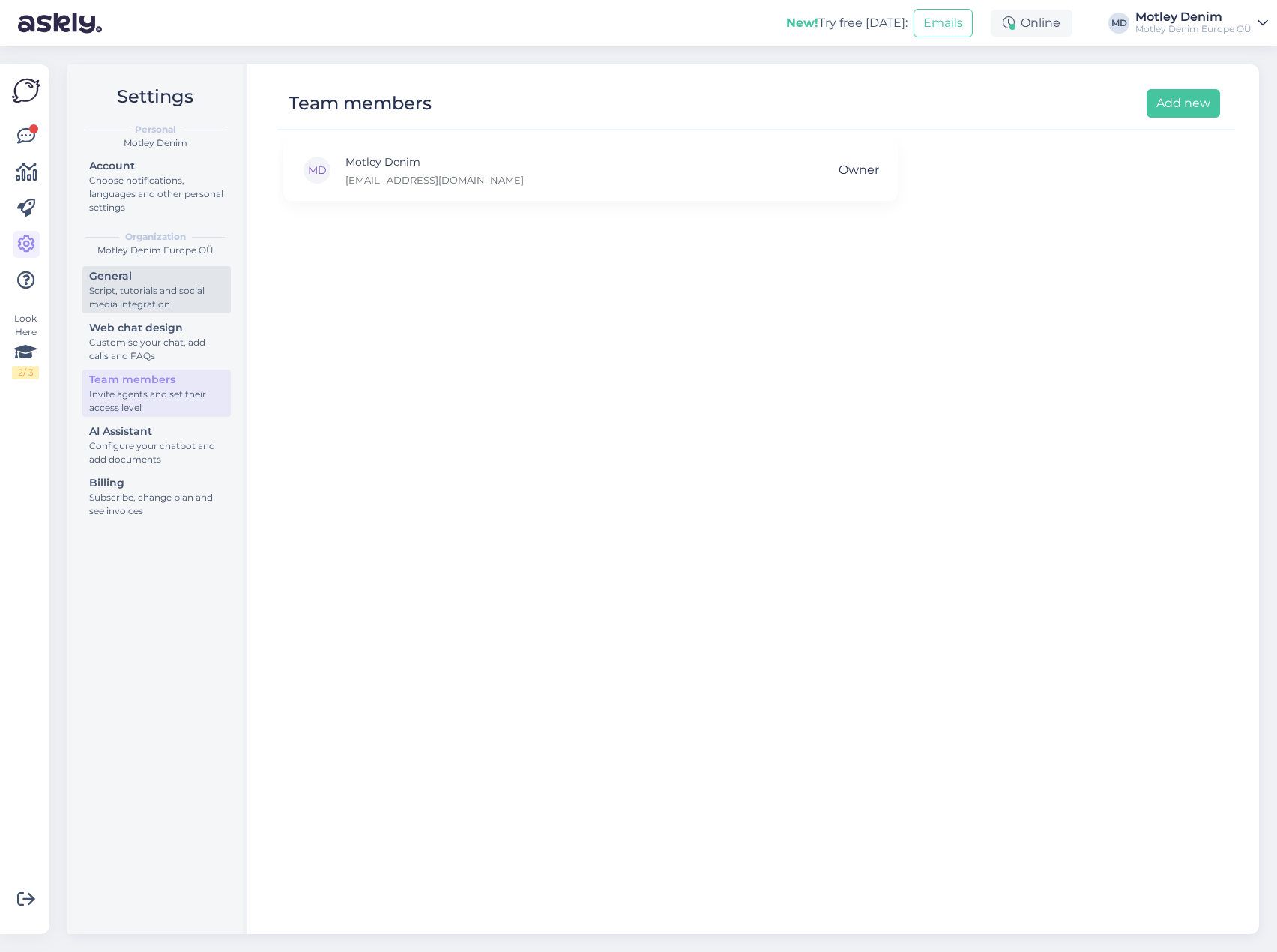
click at [140, 311] on div "Script, tutorials and social media integration" at bounding box center [157, 297] width 135 height 27
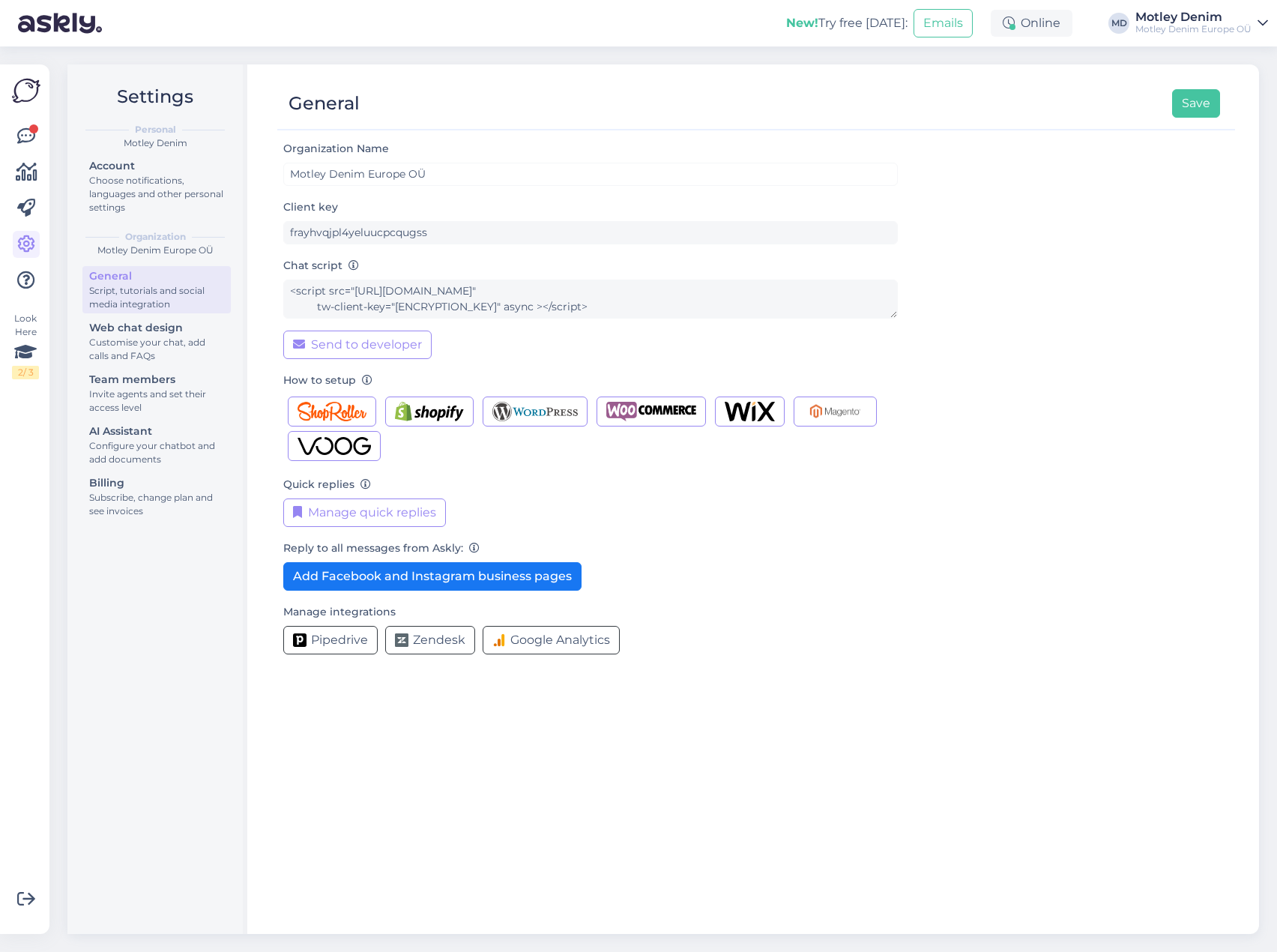
click at [358, 265] on div "Chat script <script src="https://chat.askly.me/cw/chat/latest.js" tw-client-key…" at bounding box center [590, 308] width 615 height 103
click at [120, 194] on div "Choose notifications, languages and other personal settings" at bounding box center [157, 194] width 135 height 41
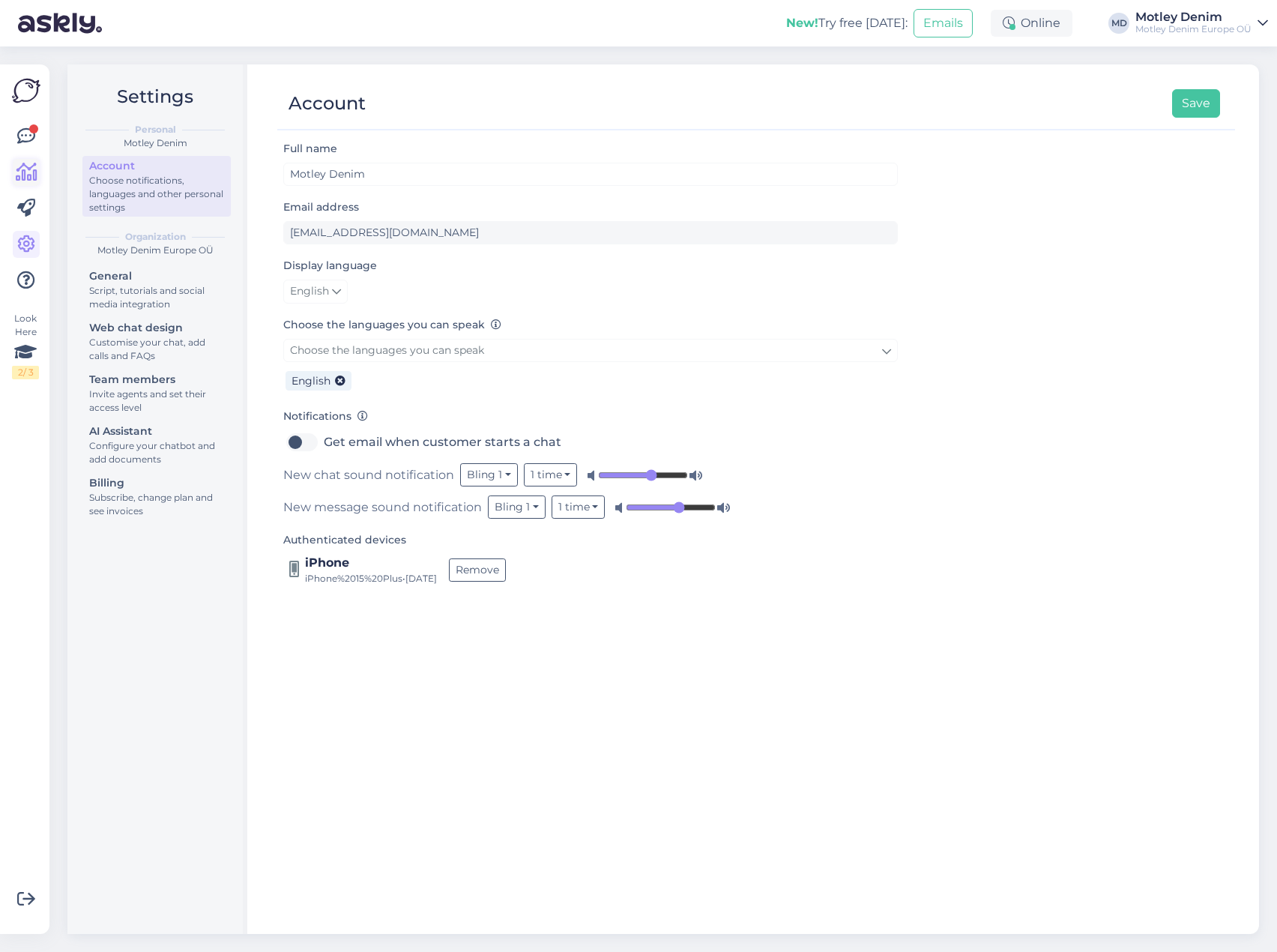
click at [31, 166] on icon at bounding box center [27, 173] width 22 height 18
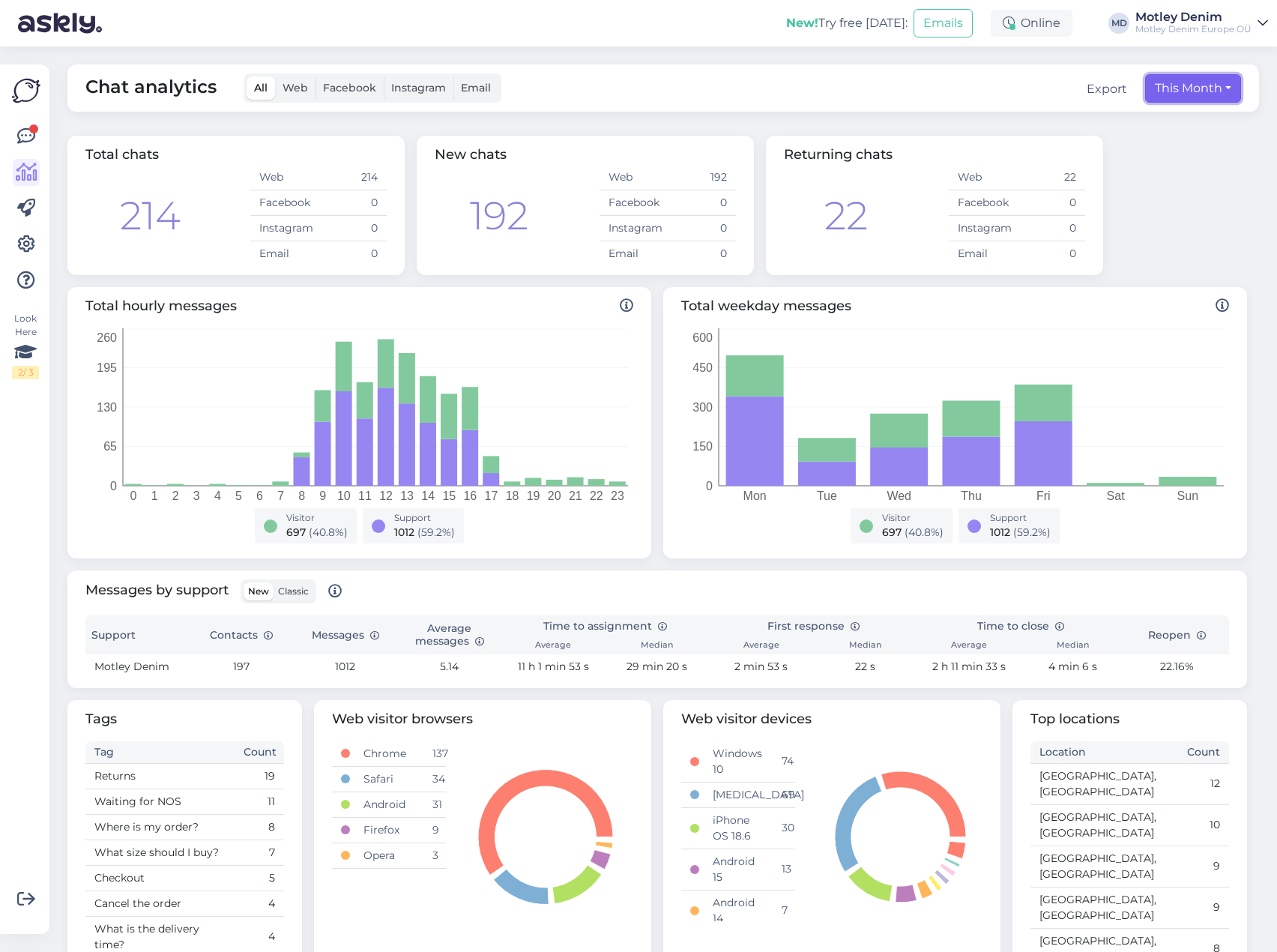
click at [1173, 78] on button "This Month" at bounding box center [1193, 88] width 96 height 28
select select "8"
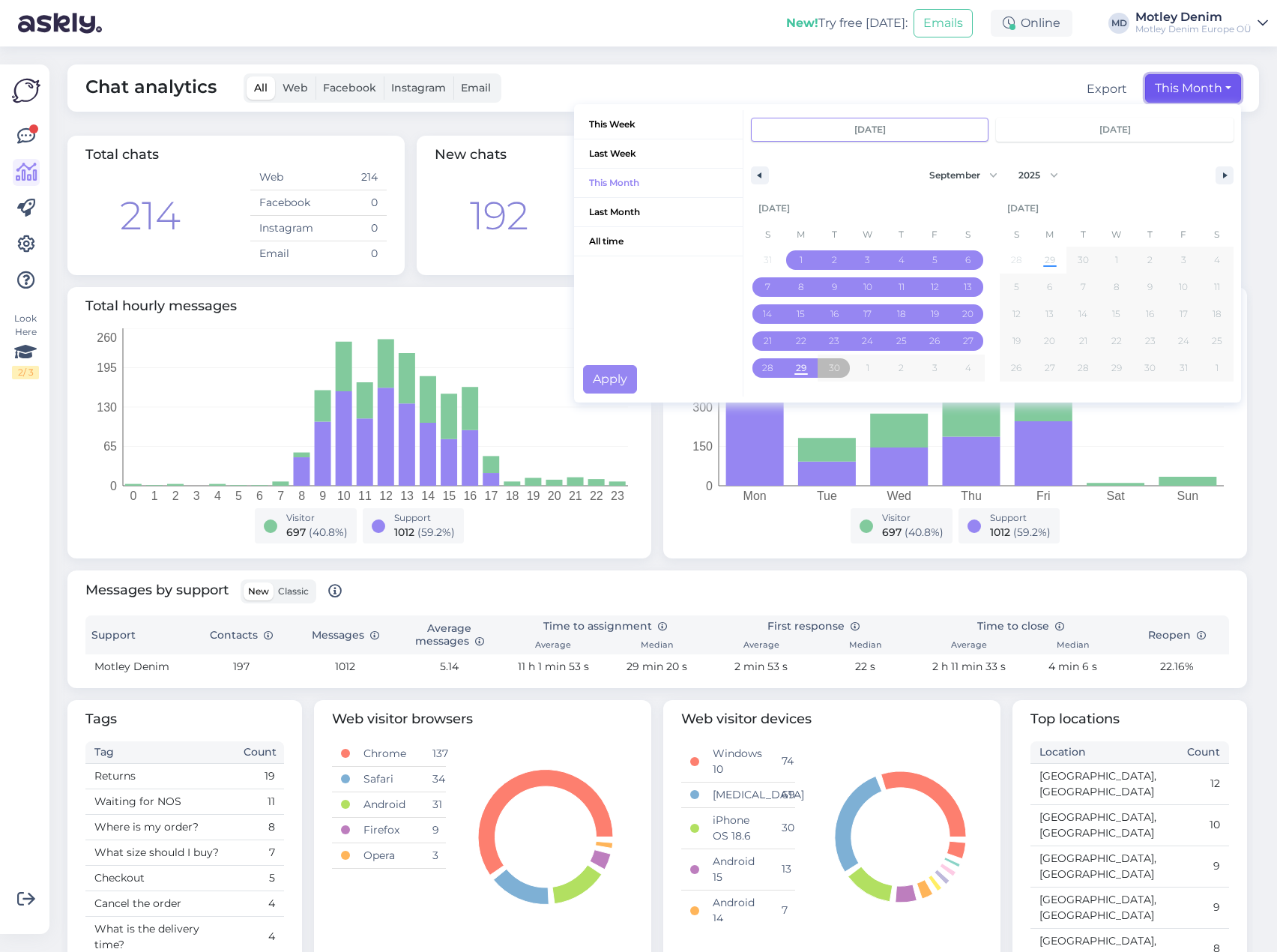
click at [1173, 81] on button "This Month" at bounding box center [1193, 88] width 96 height 28
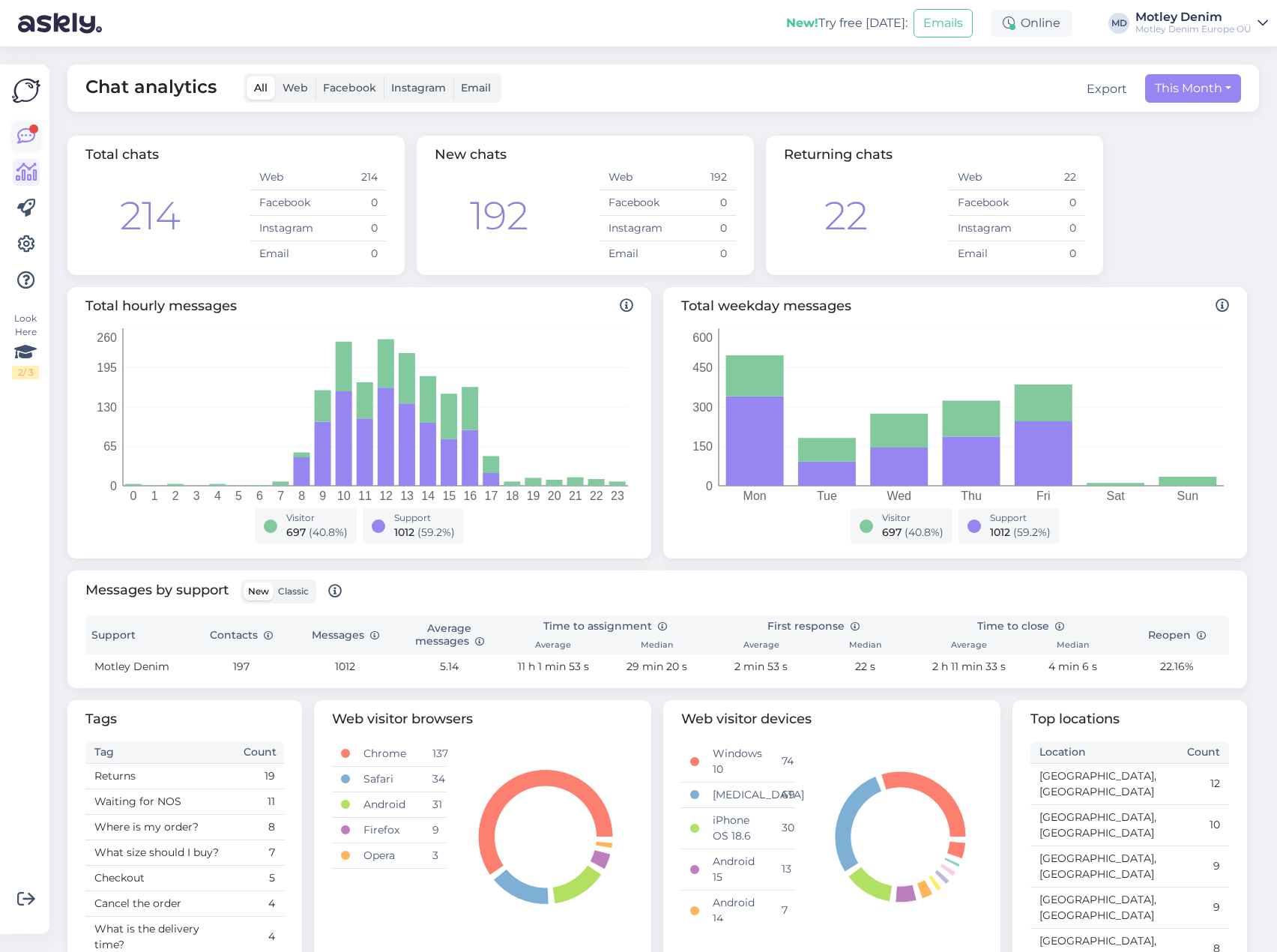
click at [34, 124] on link at bounding box center [26, 136] width 27 height 27
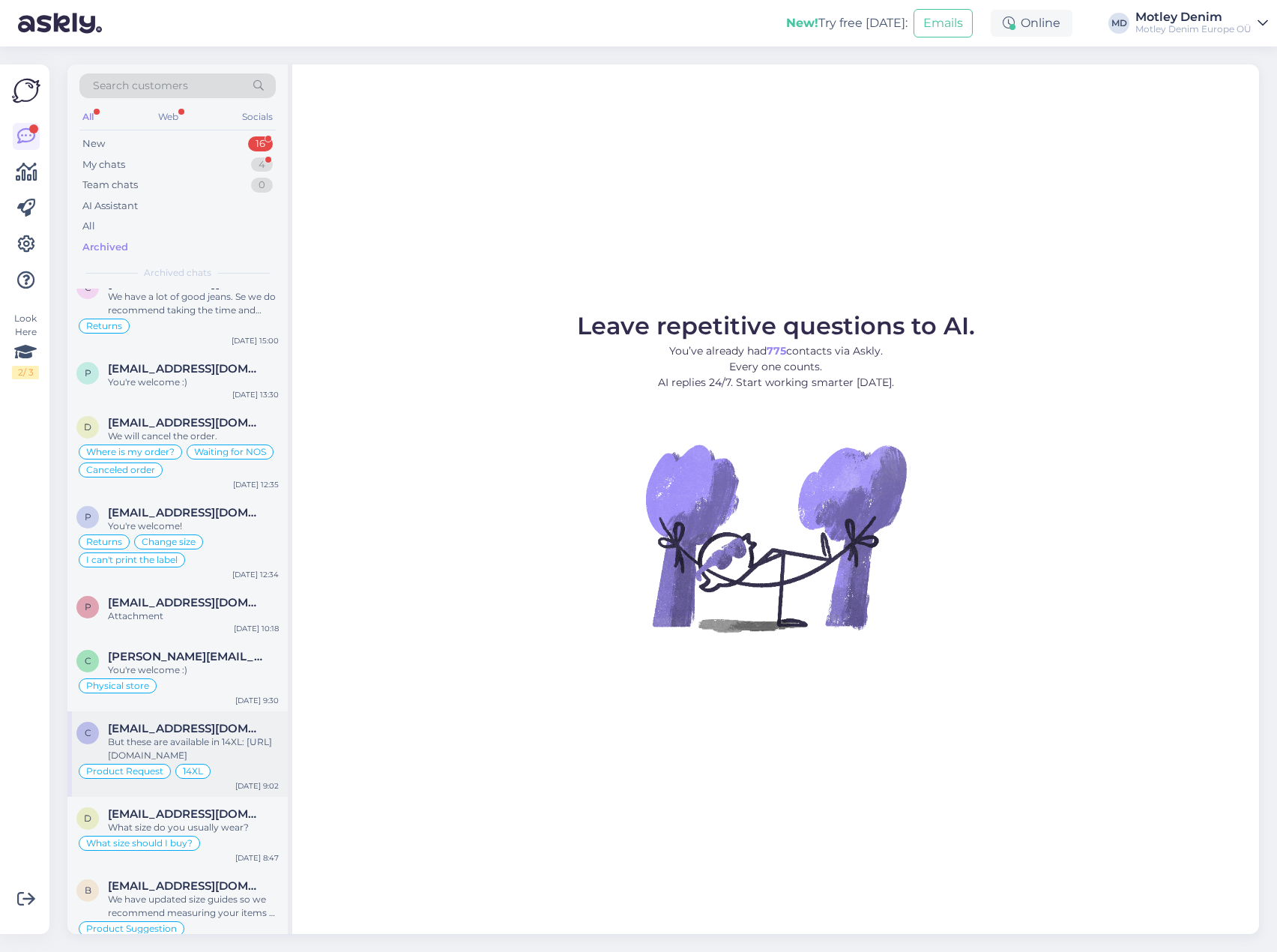
scroll to position [4871, 0]
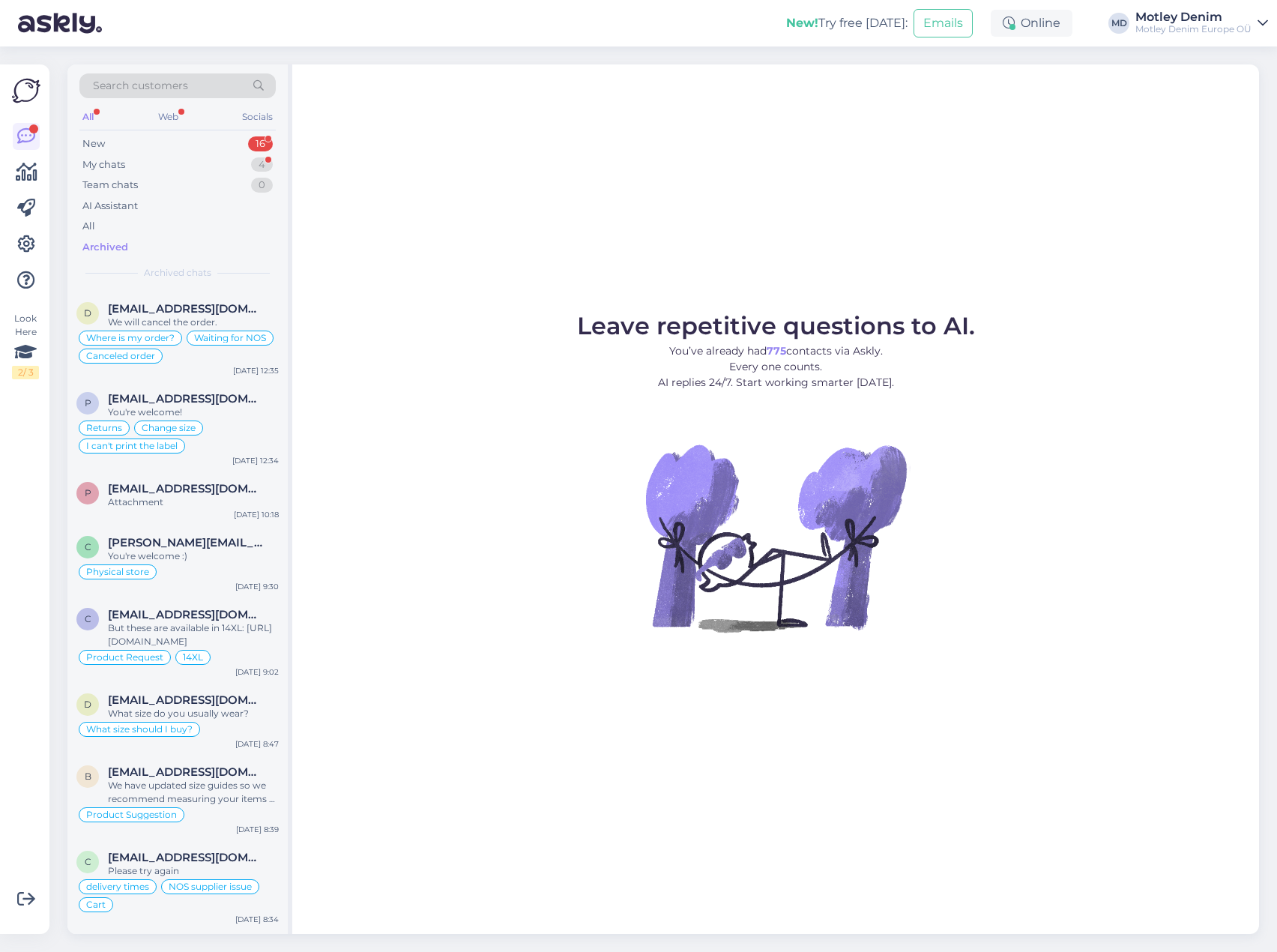
drag, startPoint x: 100, startPoint y: 249, endPoint x: 368, endPoint y: 739, distance: 558.5
click at [371, 739] on div "Leave repetitive questions to AI. You’ve already had 775 contacts via Askly. Ev…" at bounding box center [775, 499] width 967 height 869
click at [154, 309] on span "druchidor@yahoo.com" at bounding box center [186, 308] width 156 height 13
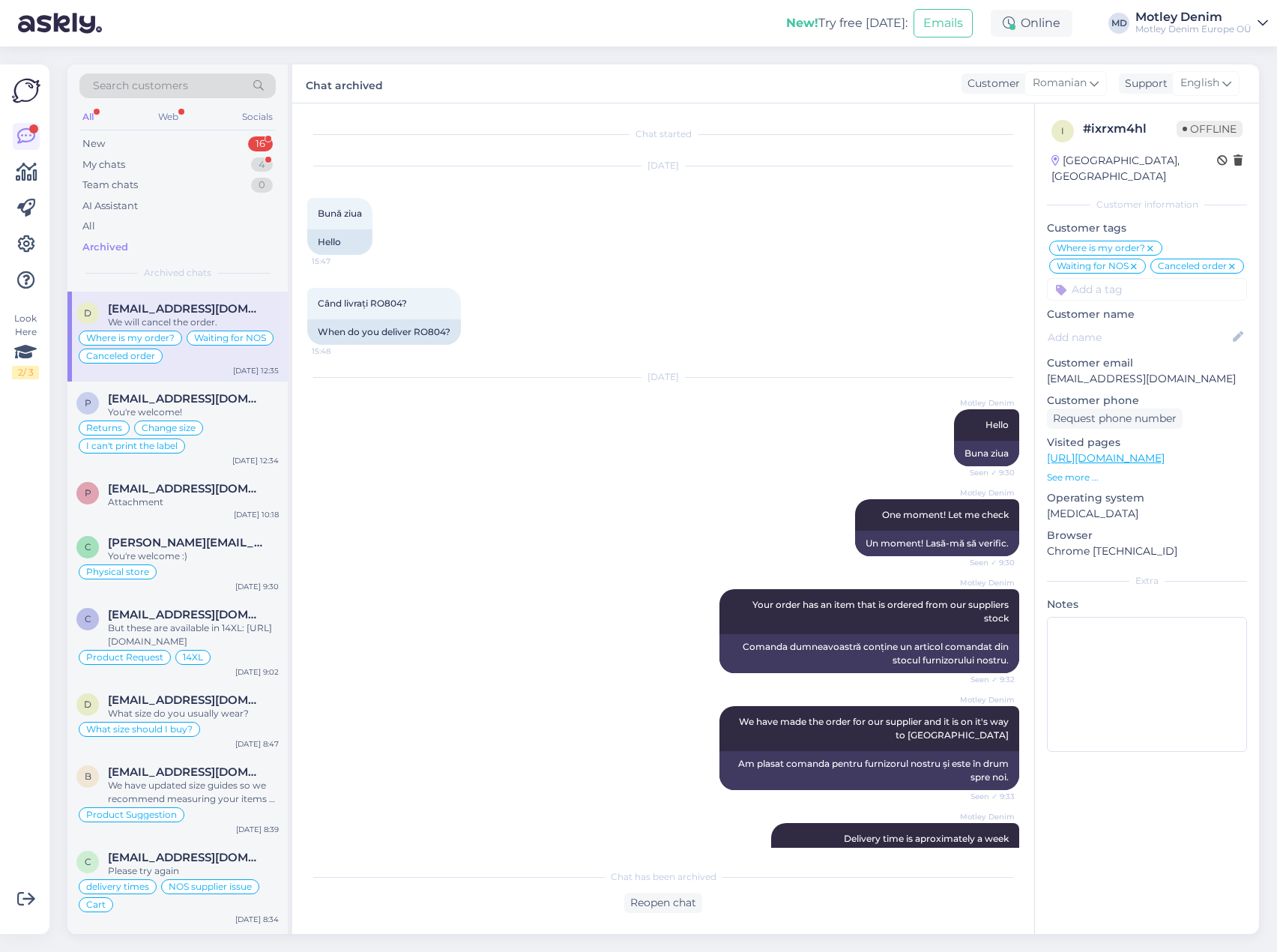
scroll to position [903, 0]
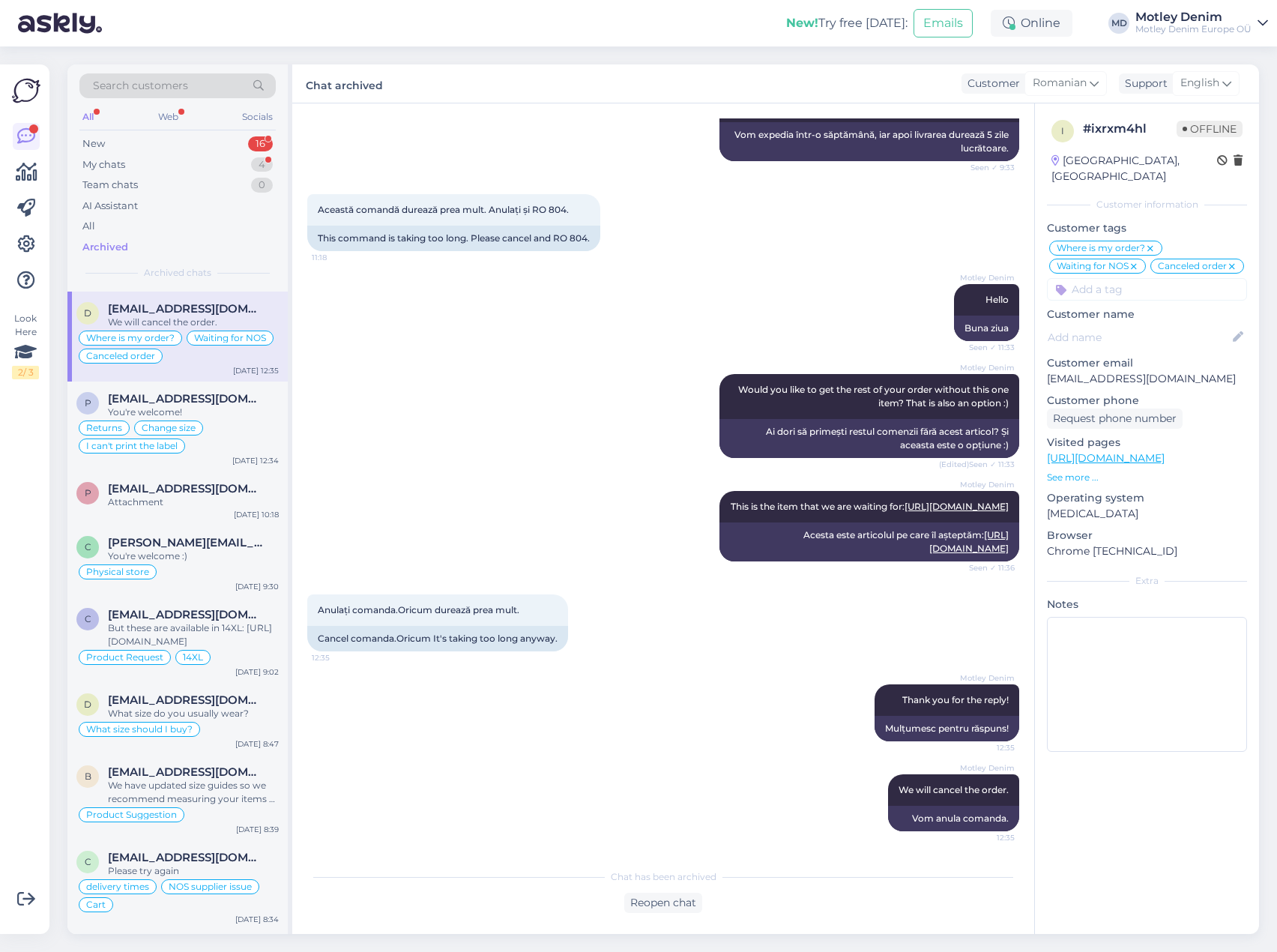
click at [1242, 32] on div "Motley Denim Europe OÜ" at bounding box center [1193, 29] width 116 height 12
click at [830, 57] on div "Search customers All Web Socials New 16 My chats 4 Team chats 0 AI Assistant Al…" at bounding box center [667, 499] width 1219 height 905
click at [28, 86] on img at bounding box center [27, 90] width 28 height 28
click at [32, 247] on icon at bounding box center [26, 244] width 18 height 18
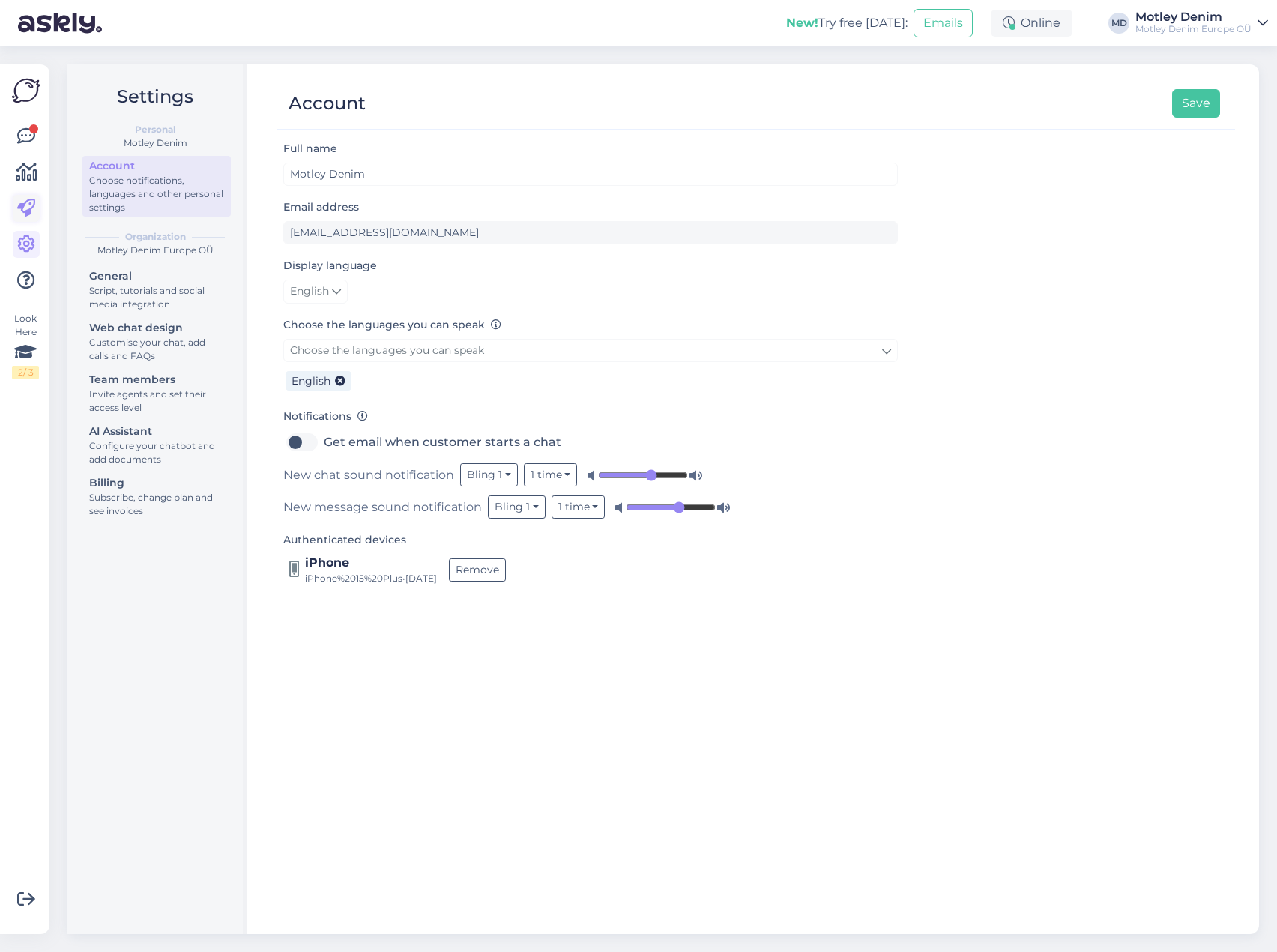
click at [20, 196] on link at bounding box center [26, 208] width 27 height 27
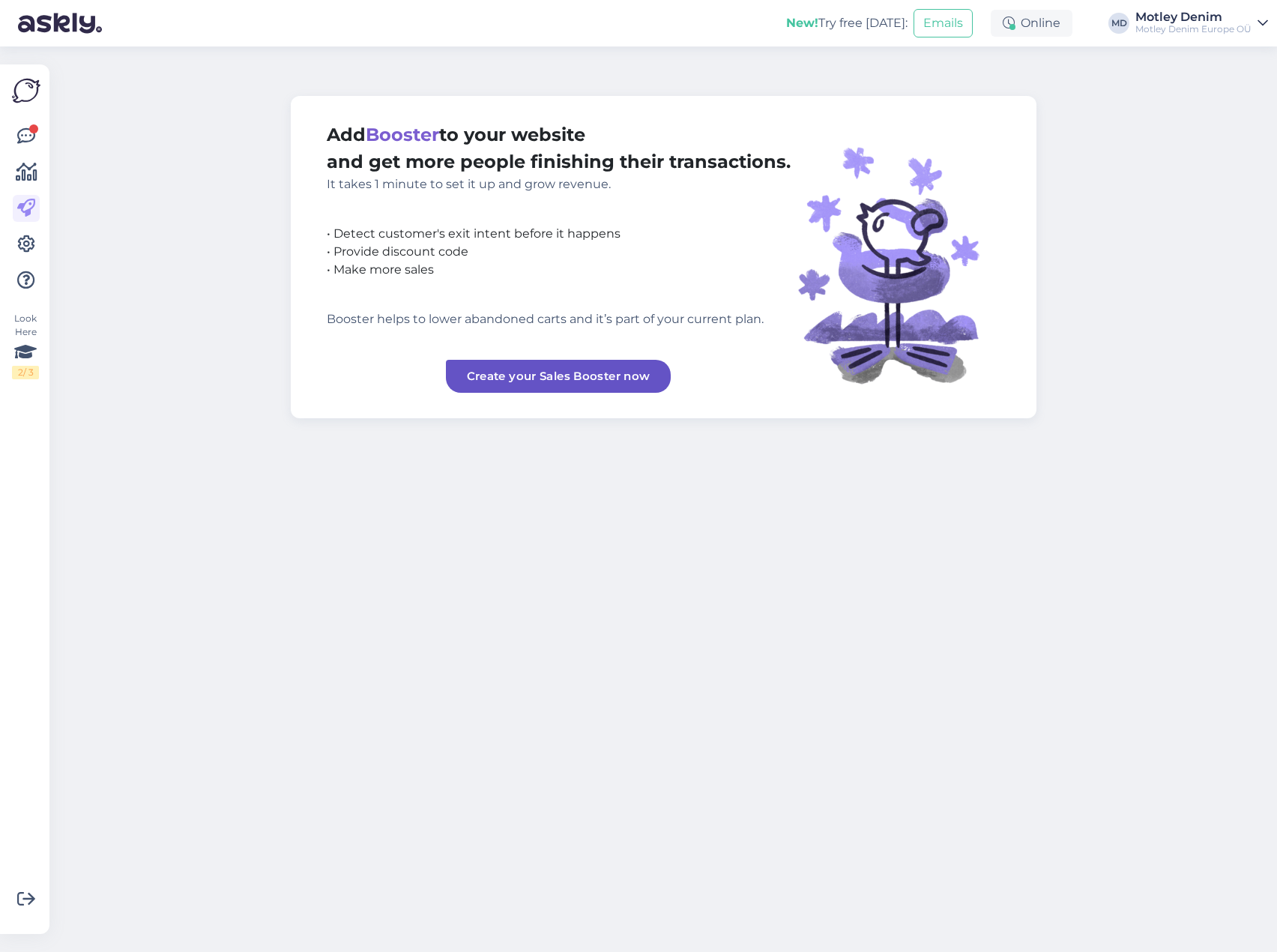
click at [28, 227] on div at bounding box center [26, 208] width 27 height 171
click at [32, 242] on icon at bounding box center [26, 244] width 18 height 18
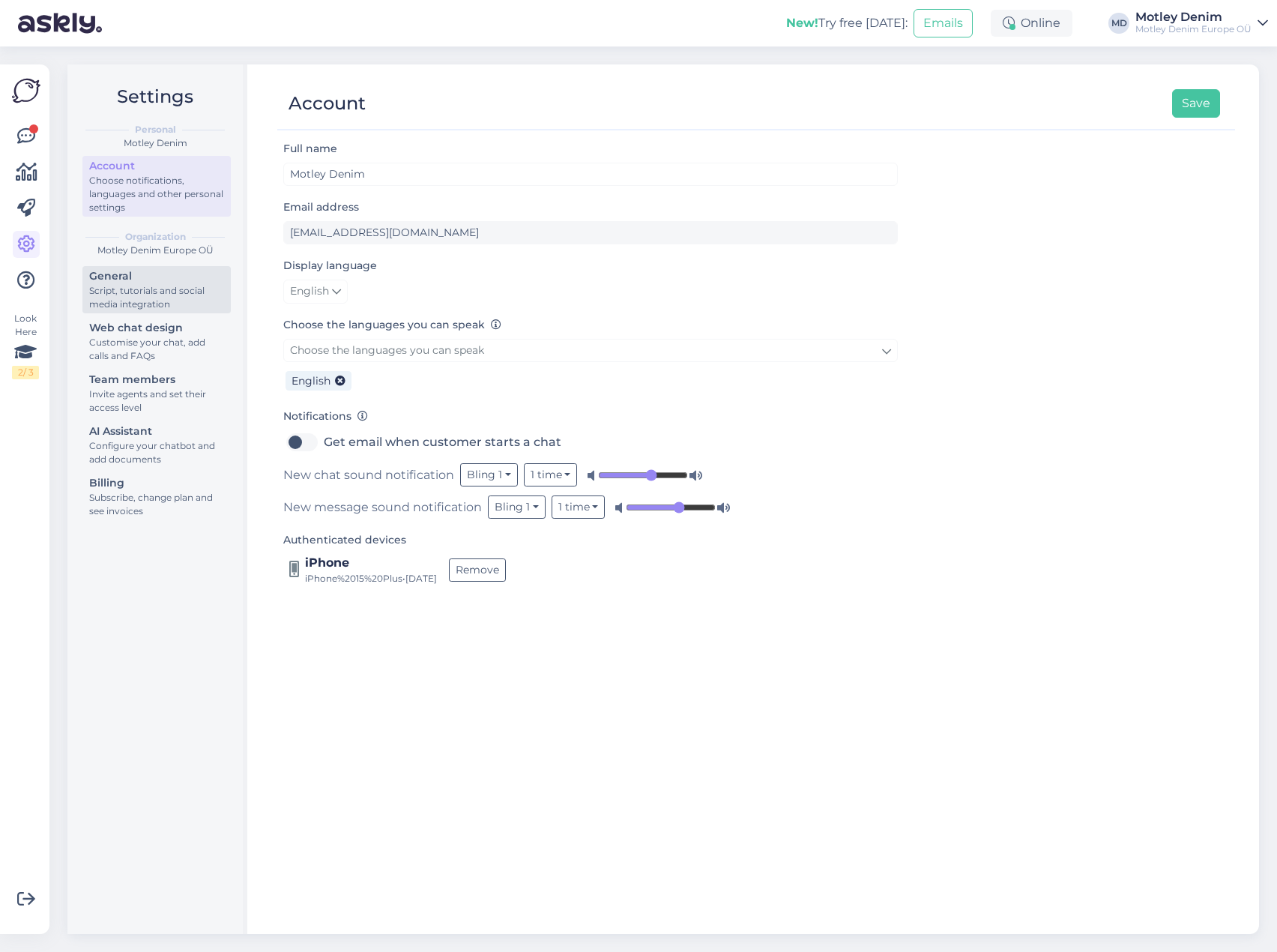
click at [170, 288] on div "Script, tutorials and social media integration" at bounding box center [157, 297] width 135 height 27
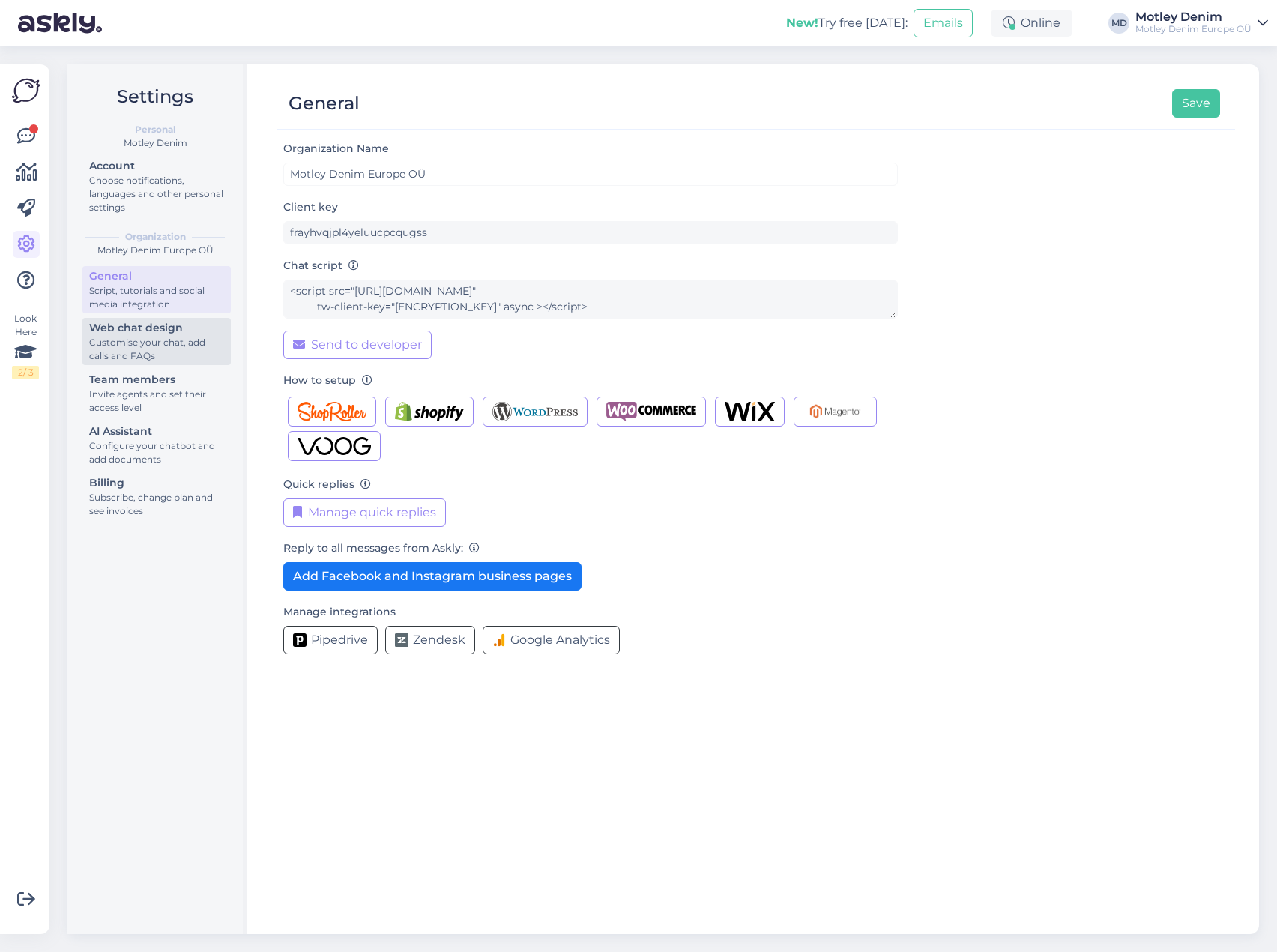
click at [152, 344] on div "Customise your chat, add calls and FAQs" at bounding box center [157, 349] width 135 height 27
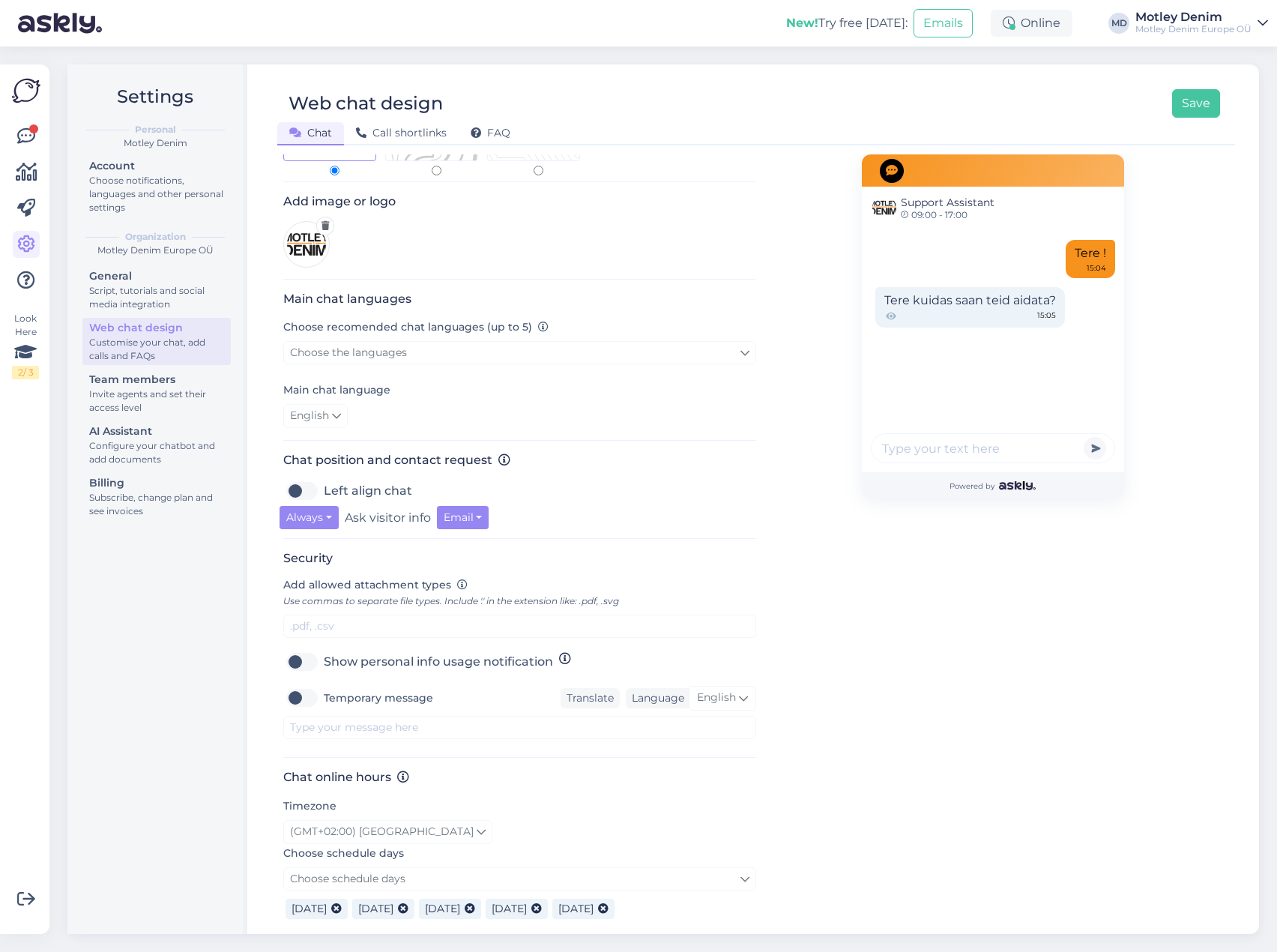
scroll to position [77, 0]
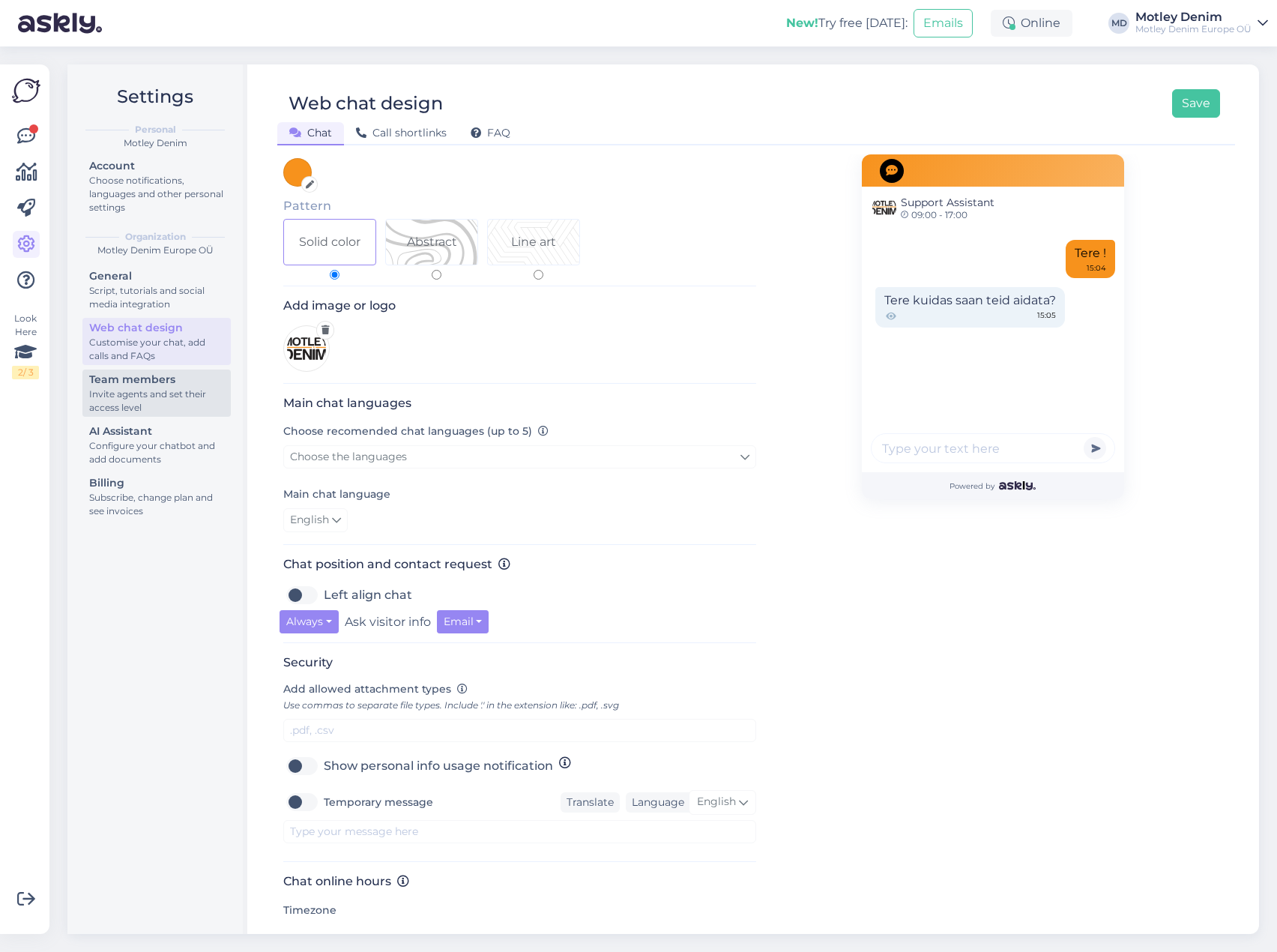
click at [156, 395] on div "Invite agents and set their access level" at bounding box center [157, 401] width 135 height 27
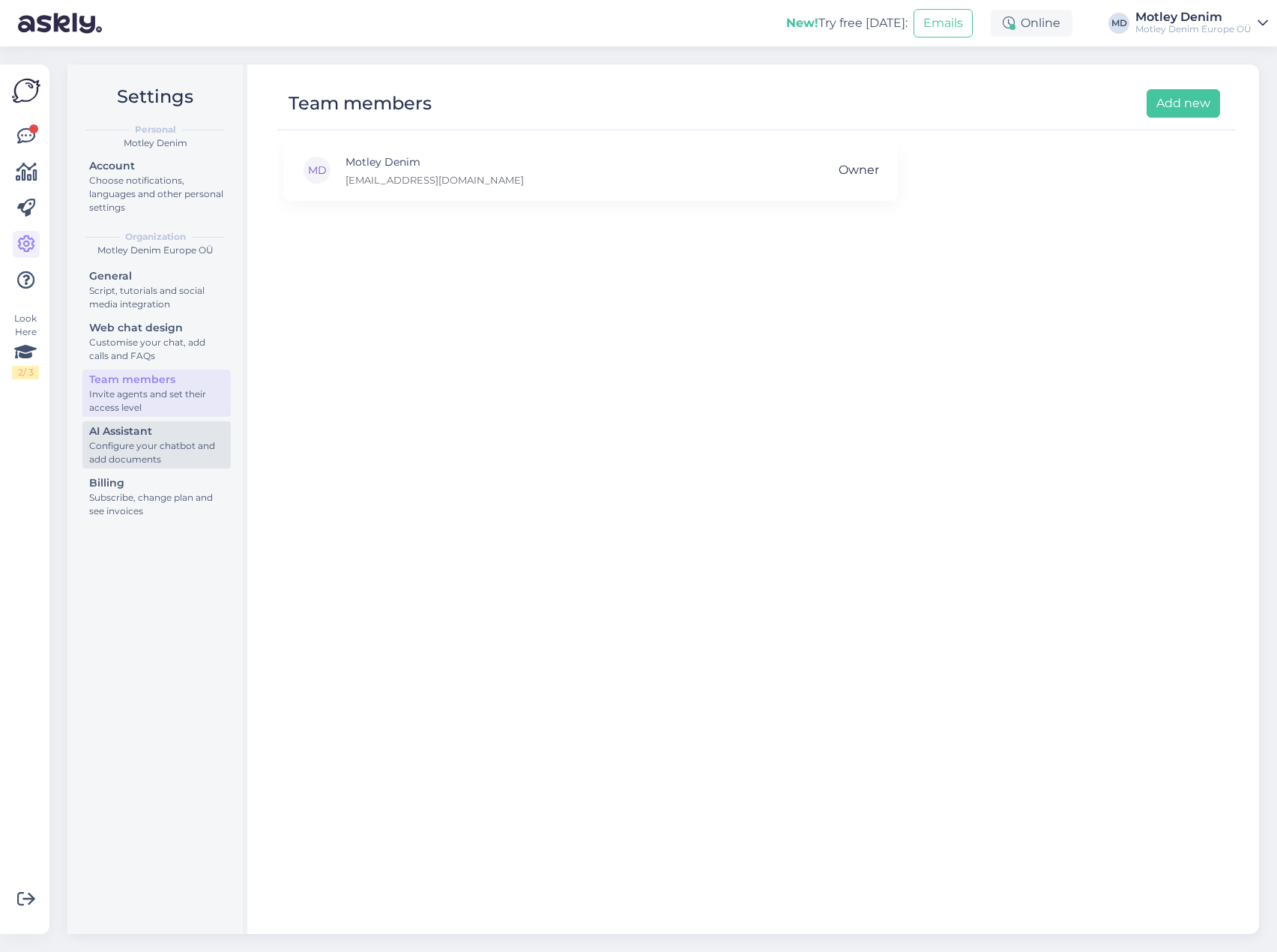
click at [149, 439] on div "Configure your chatbot and add documents" at bounding box center [157, 452] width 135 height 27
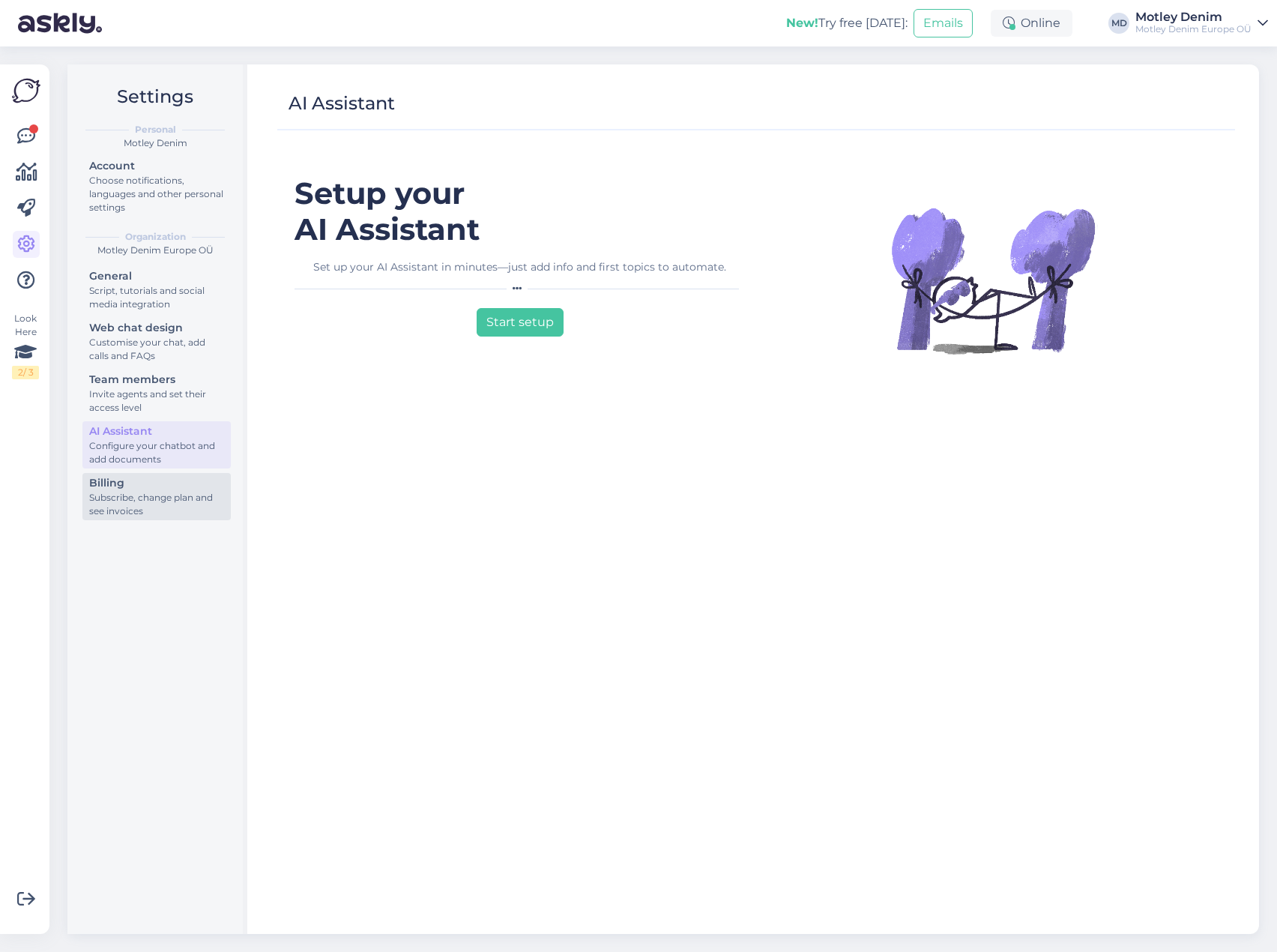
click at [168, 510] on div "Subscribe, change plan and see invoices" at bounding box center [157, 504] width 135 height 27
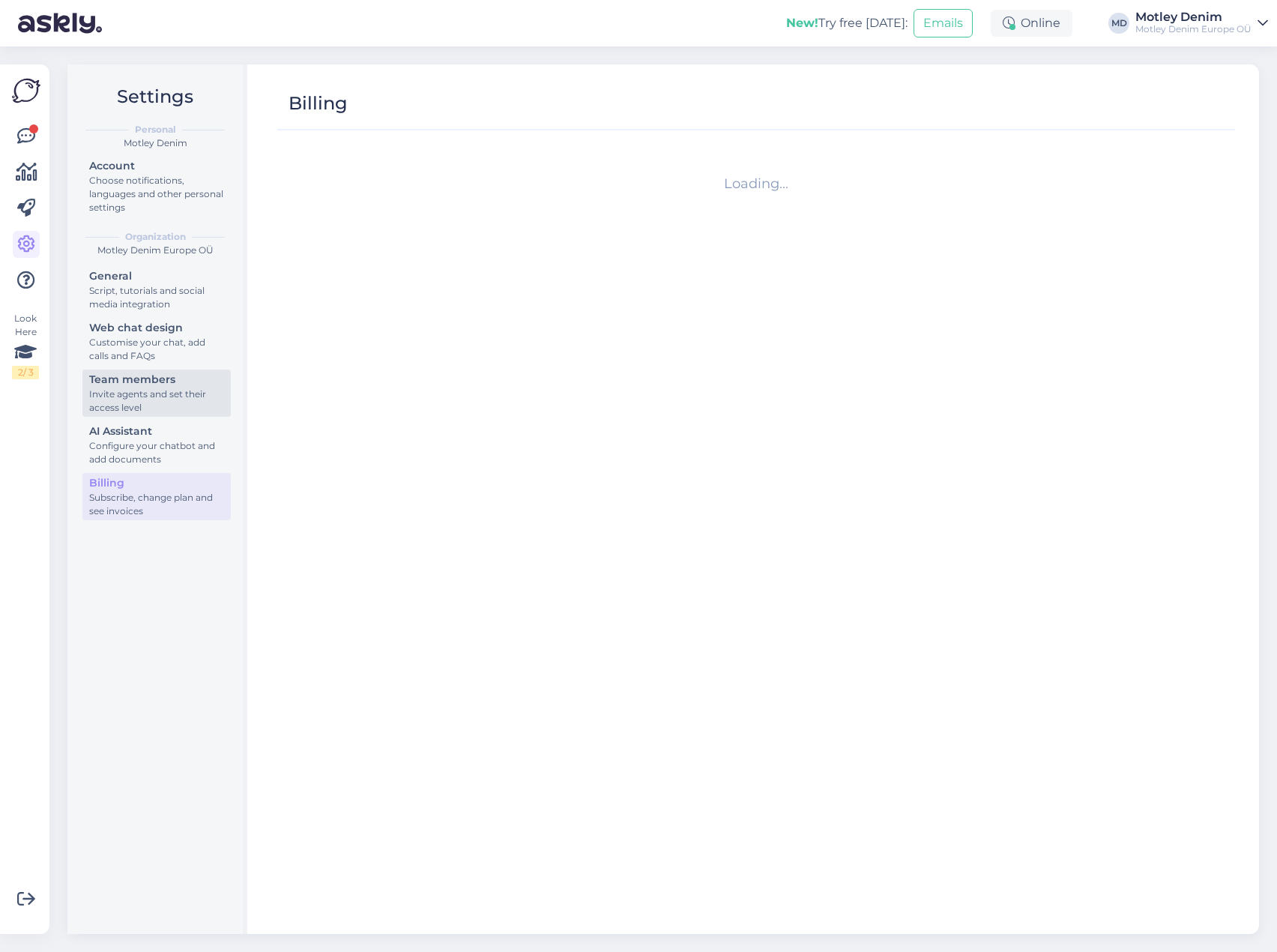
click at [155, 389] on div "Invite agents and set their access level" at bounding box center [157, 401] width 135 height 27
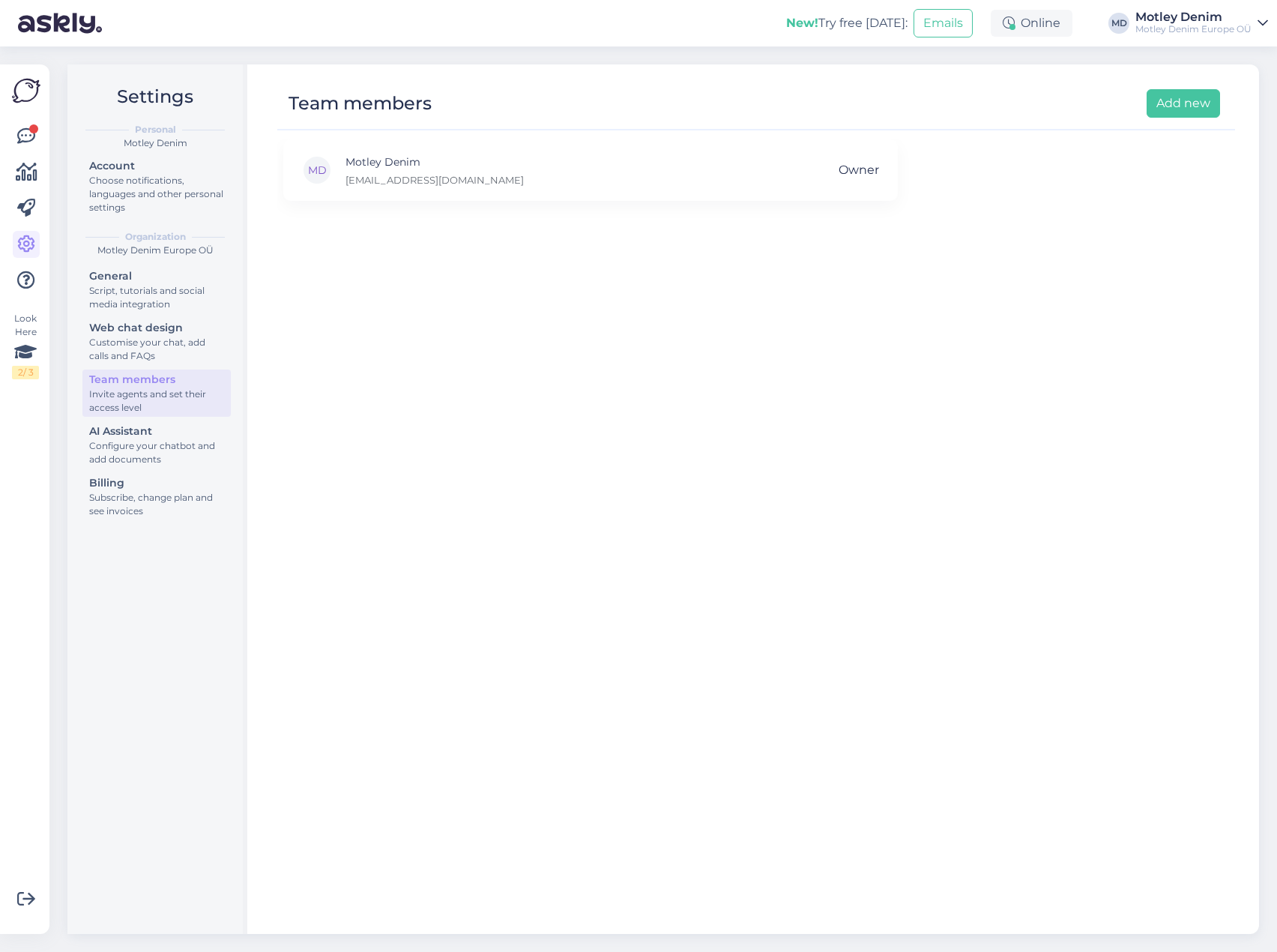
click at [150, 314] on div "General Script, tutorials and social media integration Web chat design Customis…" at bounding box center [157, 395] width 149 height 258
click at [150, 293] on div "Script, tutorials and social media integration" at bounding box center [157, 297] width 135 height 27
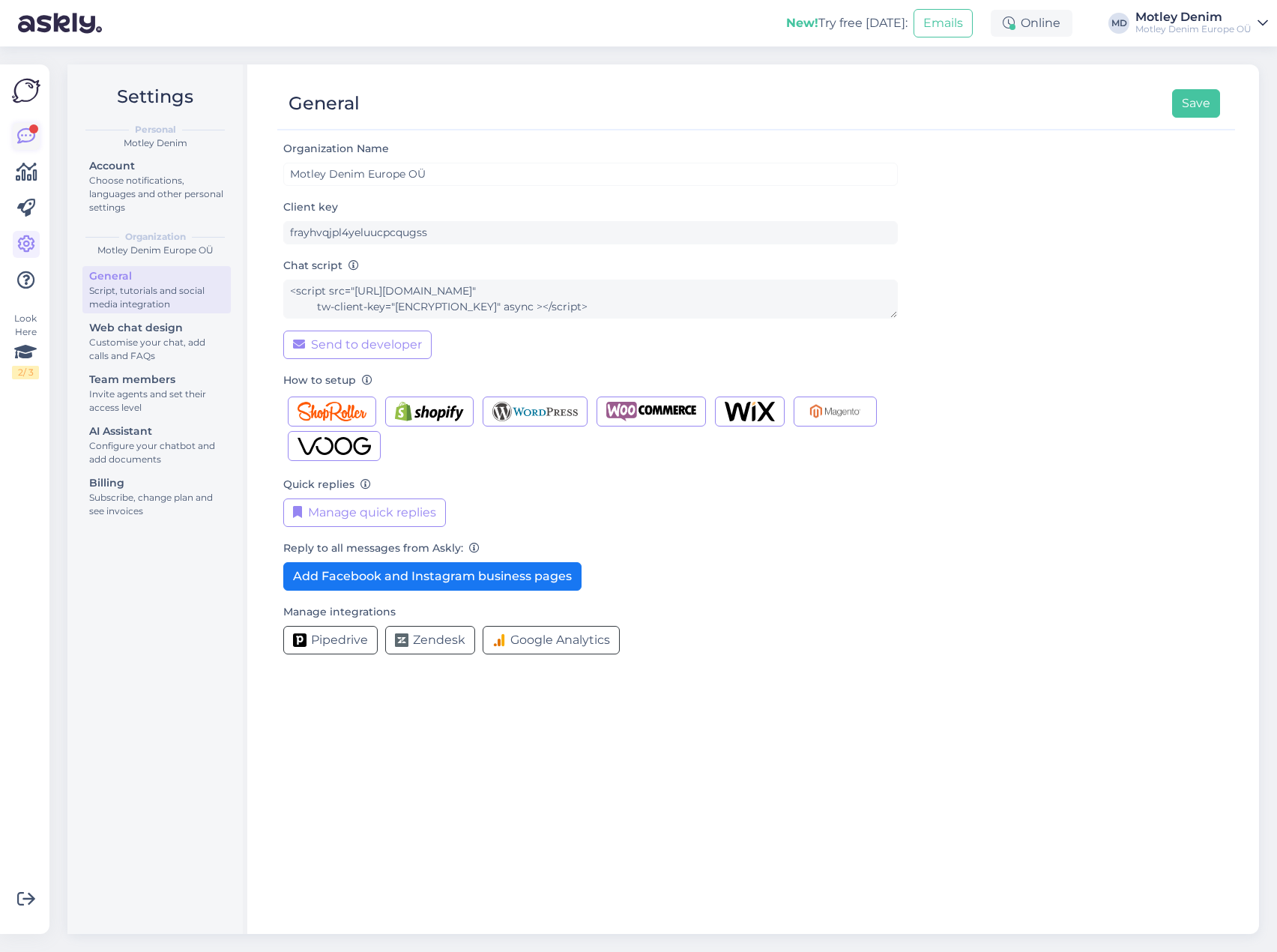
click at [31, 134] on icon at bounding box center [26, 136] width 18 height 18
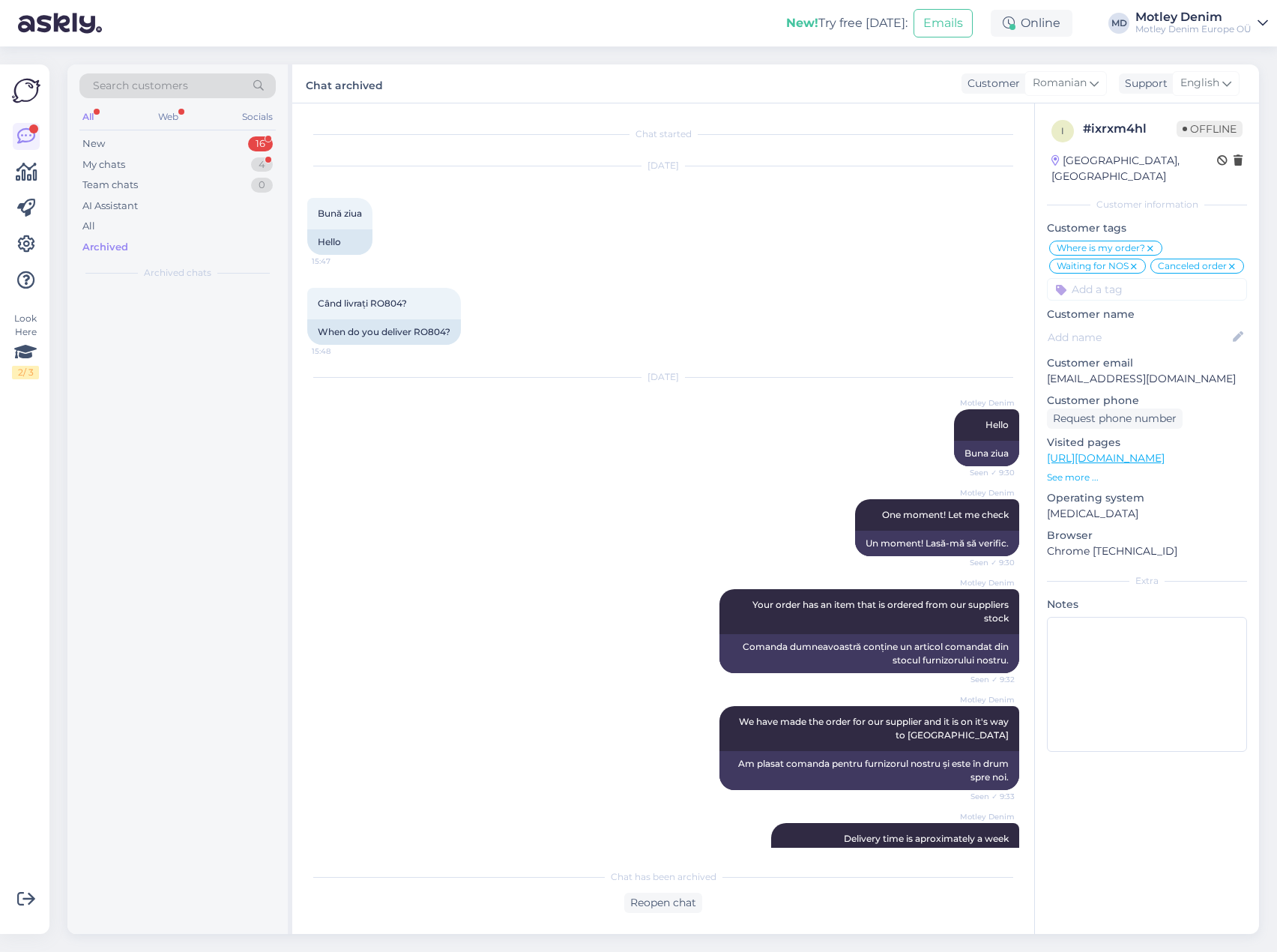
scroll to position [903, 0]
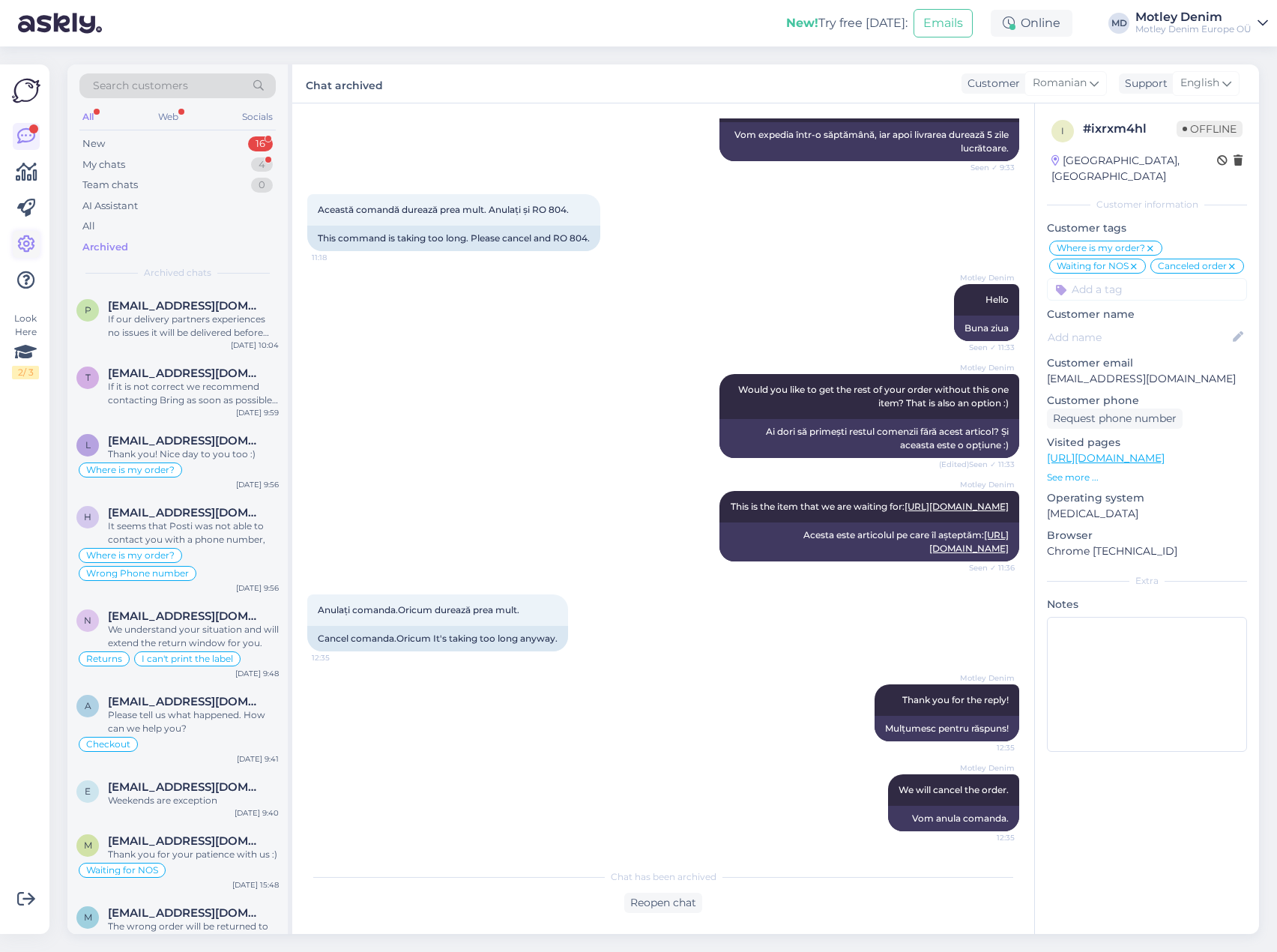
click at [23, 252] on icon at bounding box center [26, 244] width 18 height 18
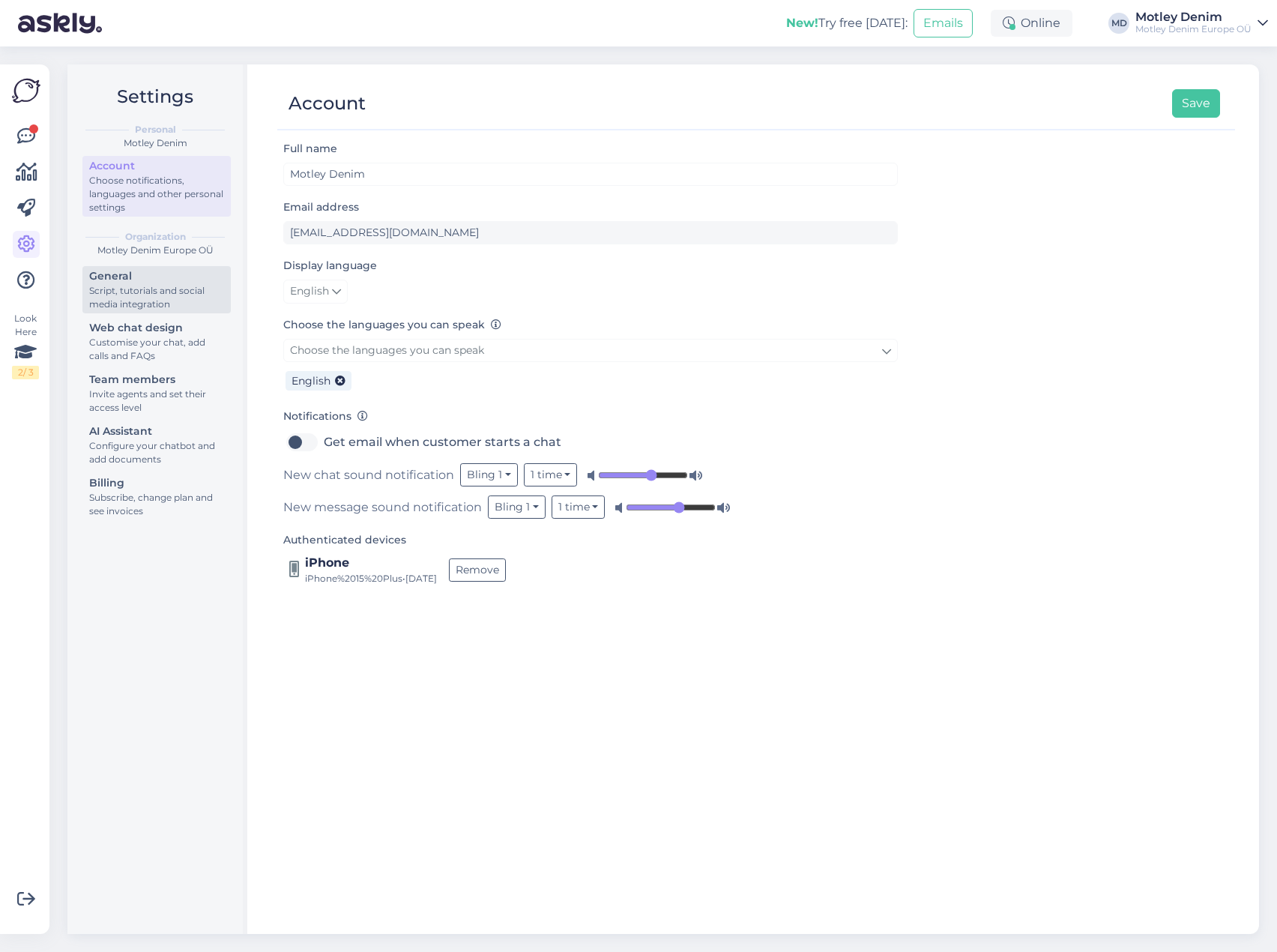
click at [112, 294] on div "Script, tutorials and social media integration" at bounding box center [157, 297] width 135 height 27
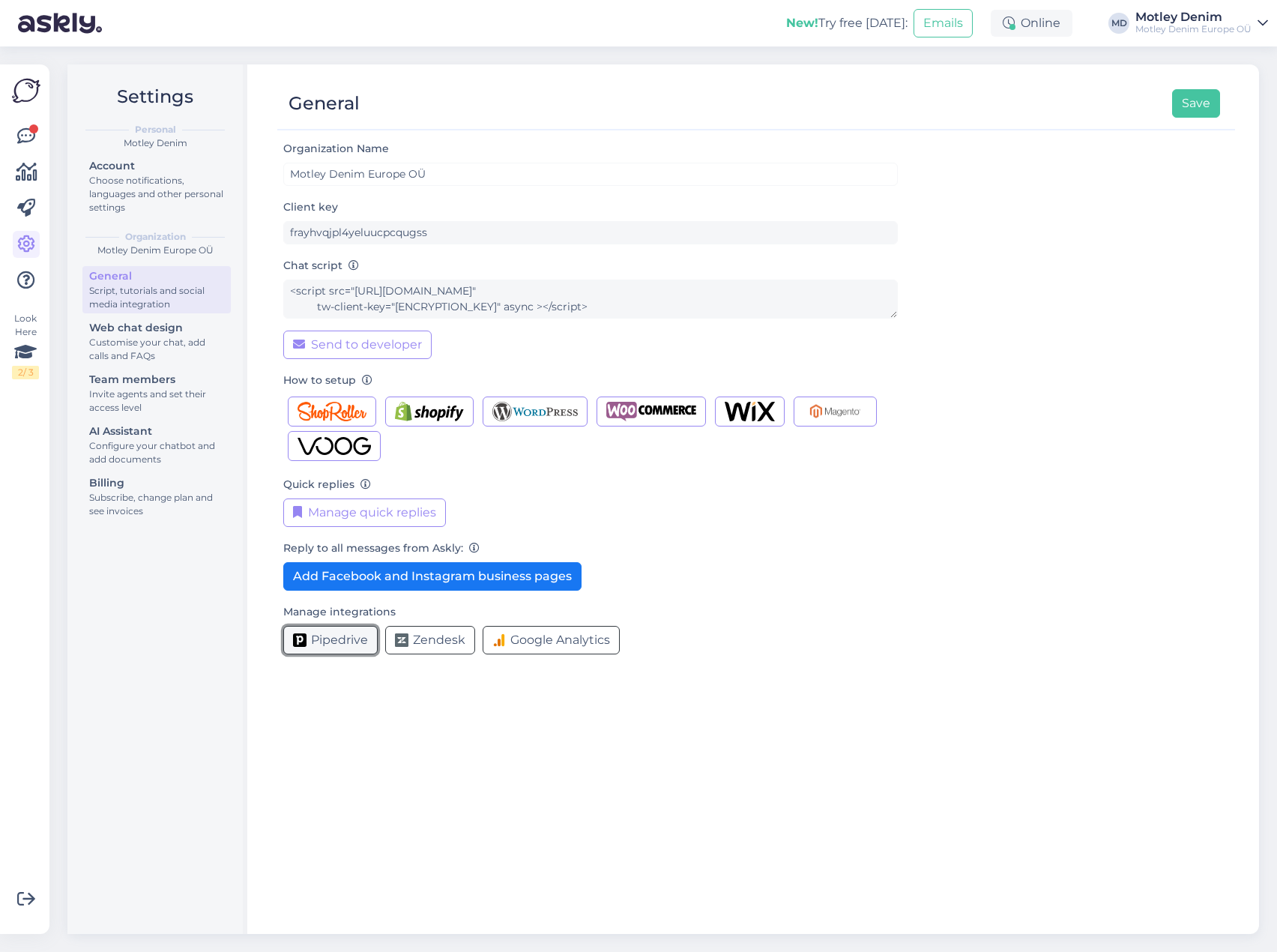
click at [350, 652] on button "Pipedrive" at bounding box center [330, 640] width 95 height 28
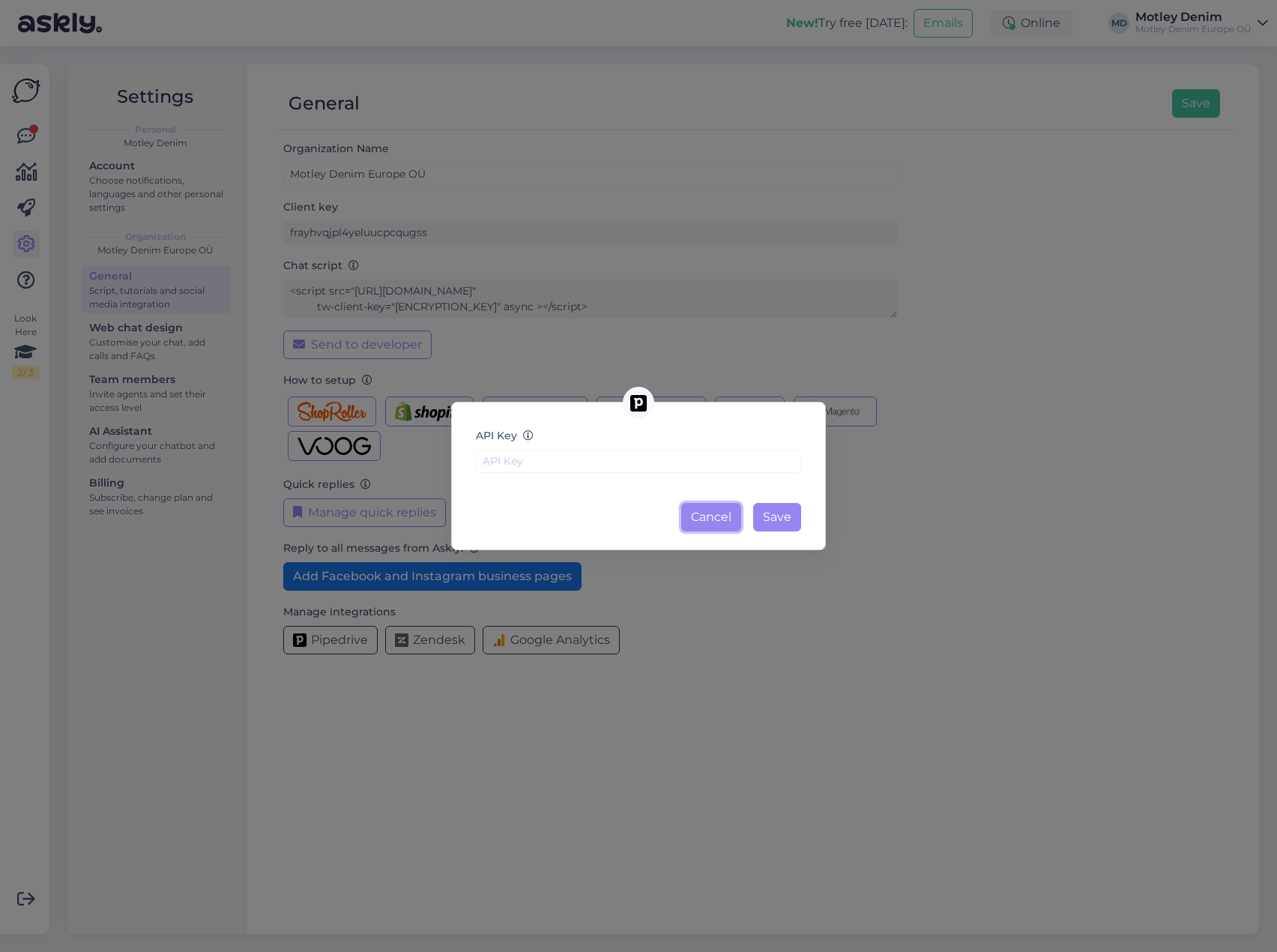
click at [729, 511] on button "Cancel" at bounding box center [712, 517] width 60 height 28
